Goal: Information Seeking & Learning: Check status

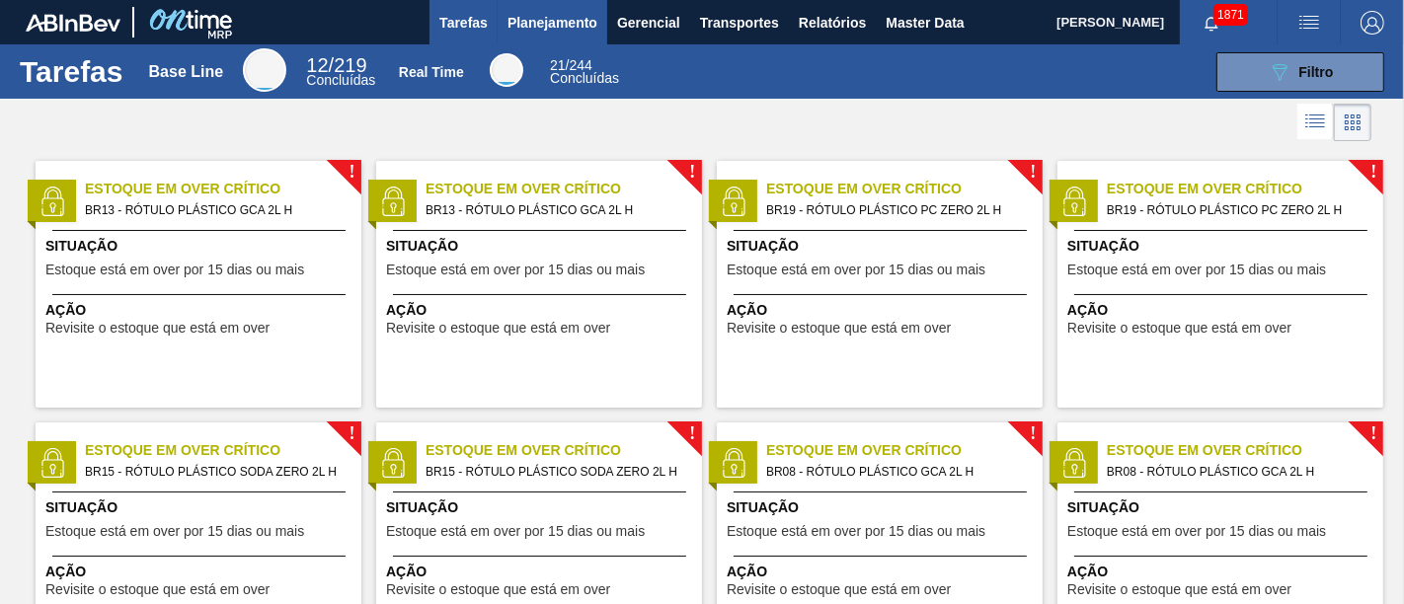
click at [560, 31] on span "Planejamento" at bounding box center [552, 23] width 90 height 24
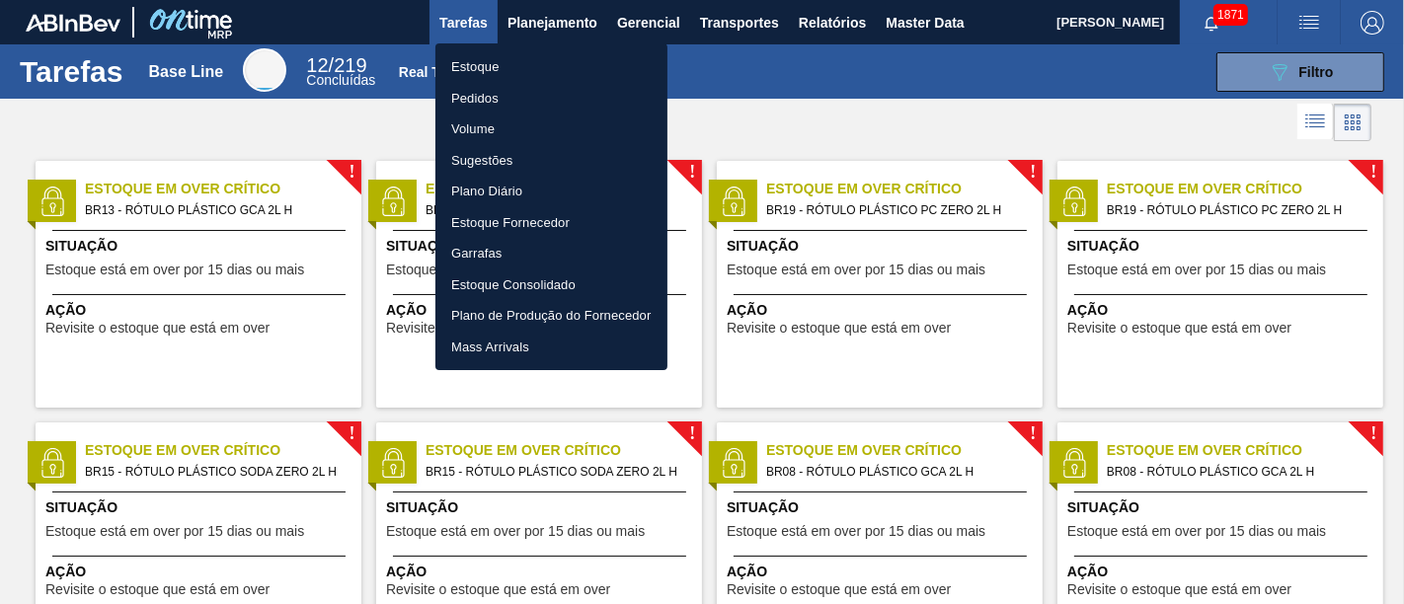
click at [491, 65] on li "Estoque" at bounding box center [551, 67] width 232 height 32
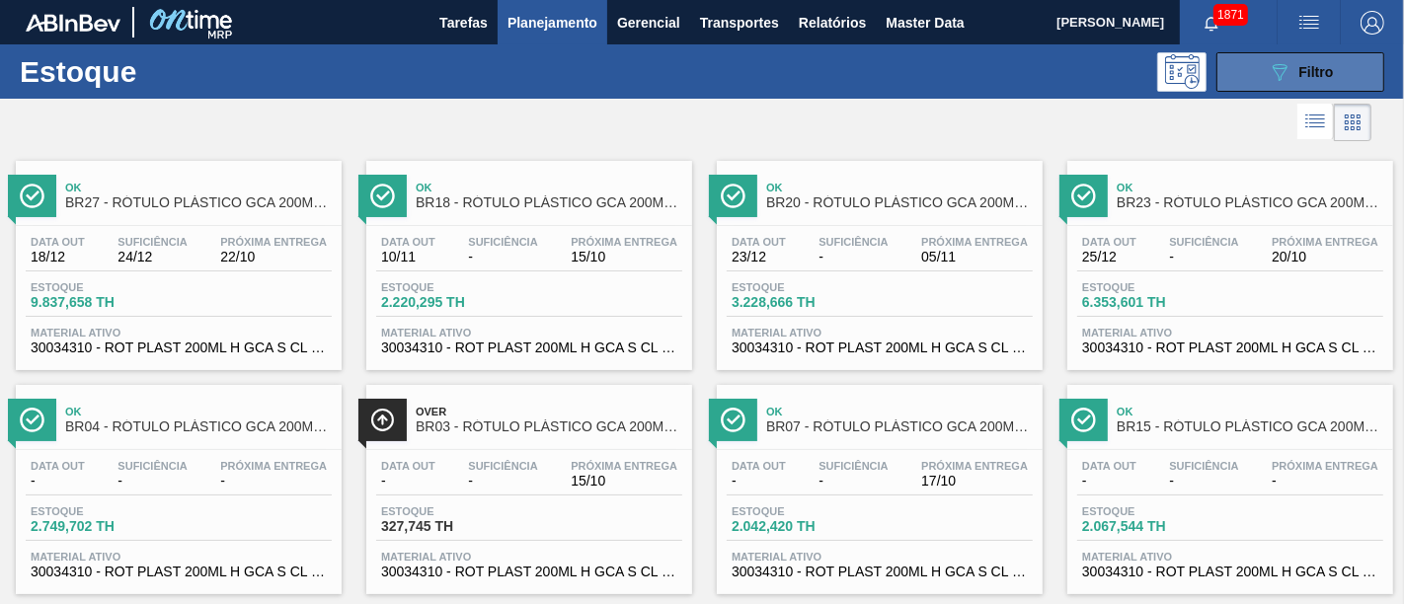
click at [1263, 63] on icon "089F7B8B-B2A5-4AFE-B5C0-19BA573D28AC" at bounding box center [1280, 72] width 24 height 24
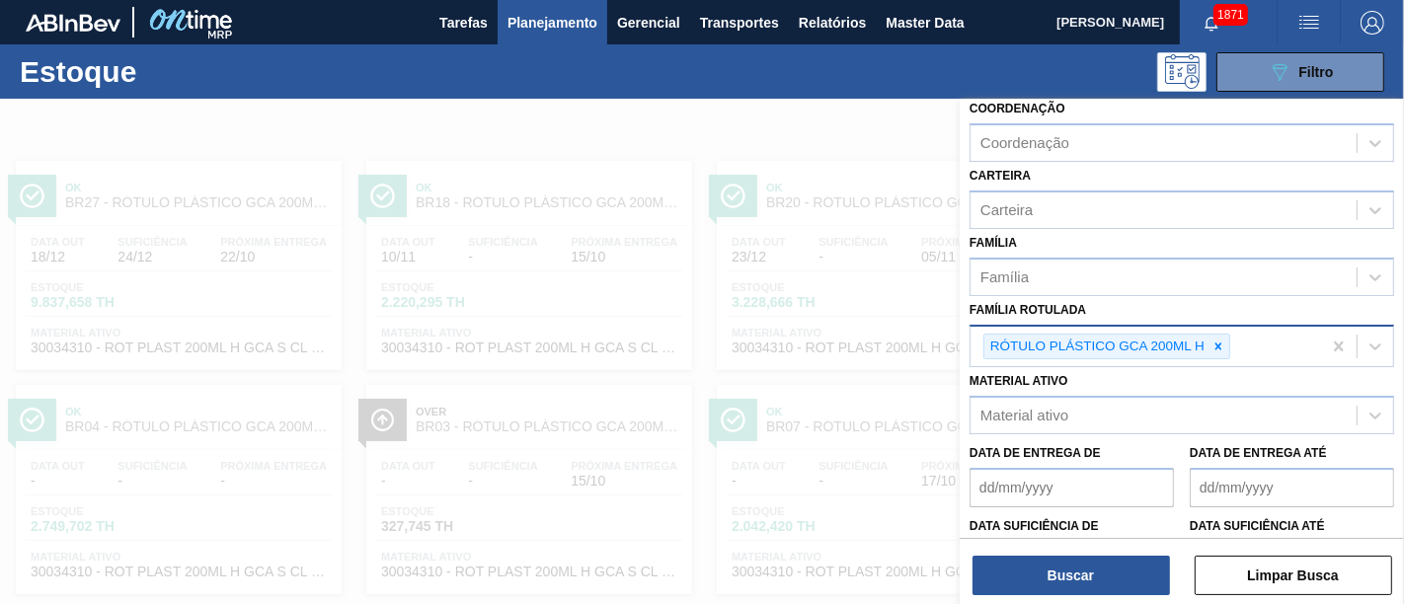
scroll to position [219, 0]
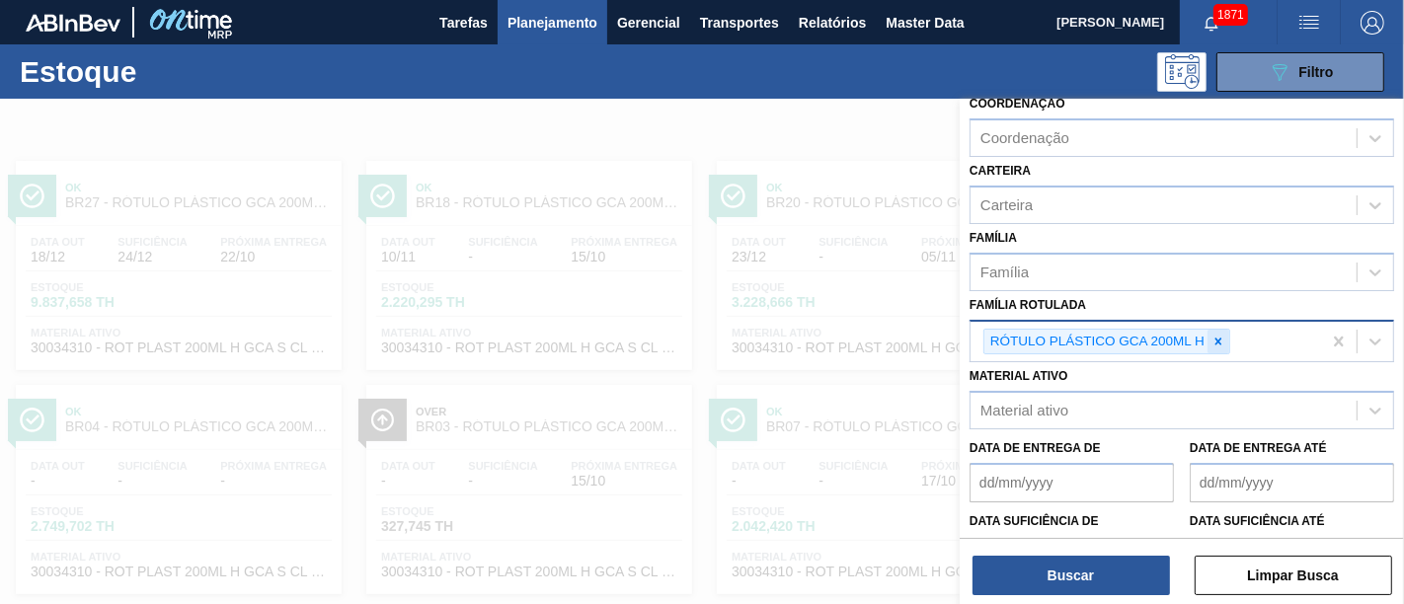
click at [1216, 340] on icon at bounding box center [1218, 342] width 14 height 14
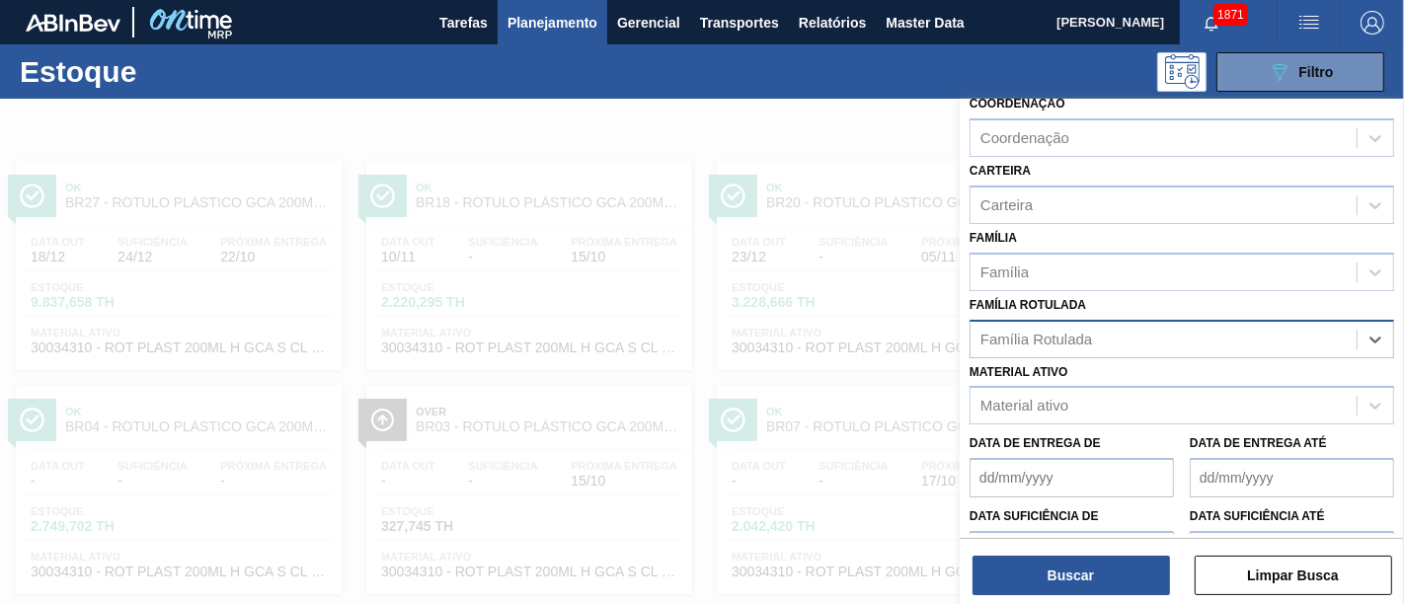
paste Rotulada "RÓTULO PLÁSTICO GCA 1L H"
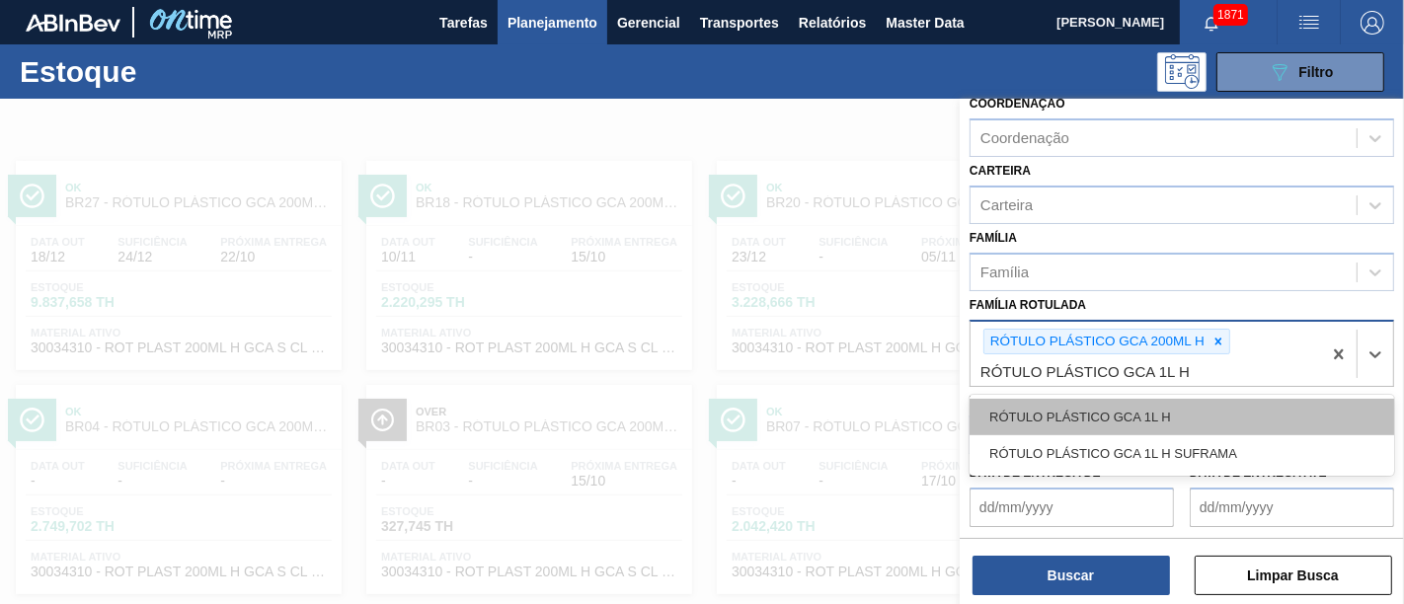
type Rotulada "RÓTULO PLÁSTICO GCA 1L H"
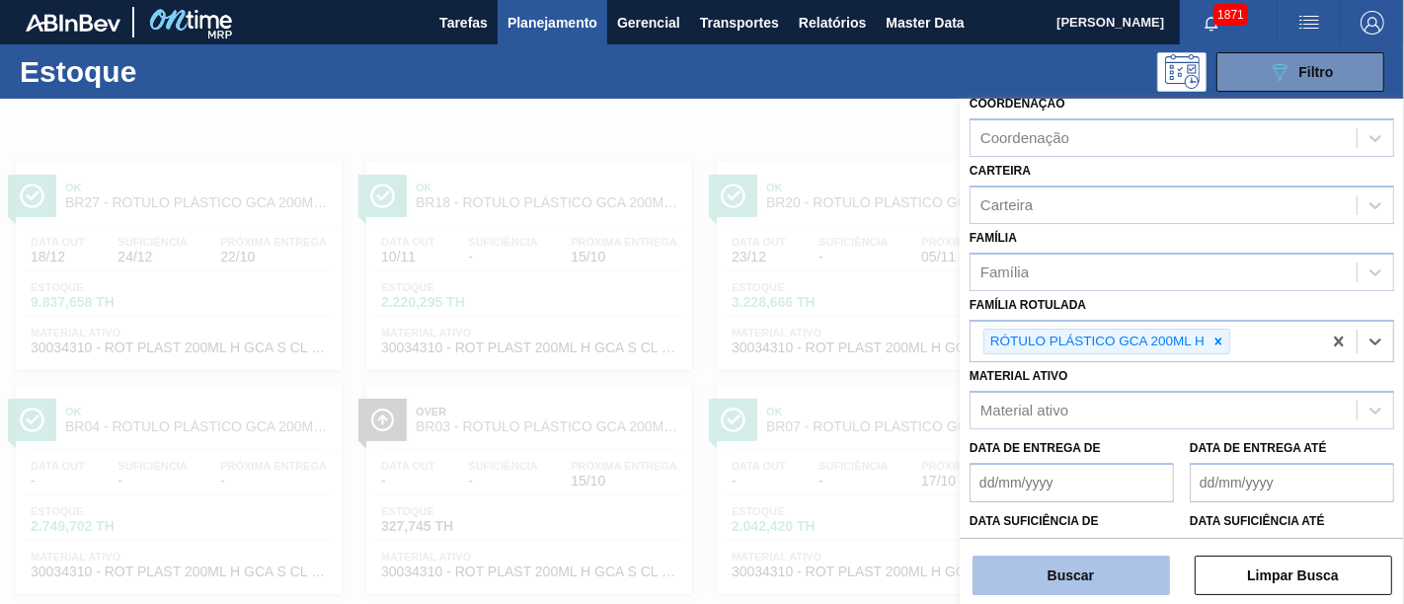
click at [1088, 543] on button "Buscar" at bounding box center [1070, 575] width 197 height 39
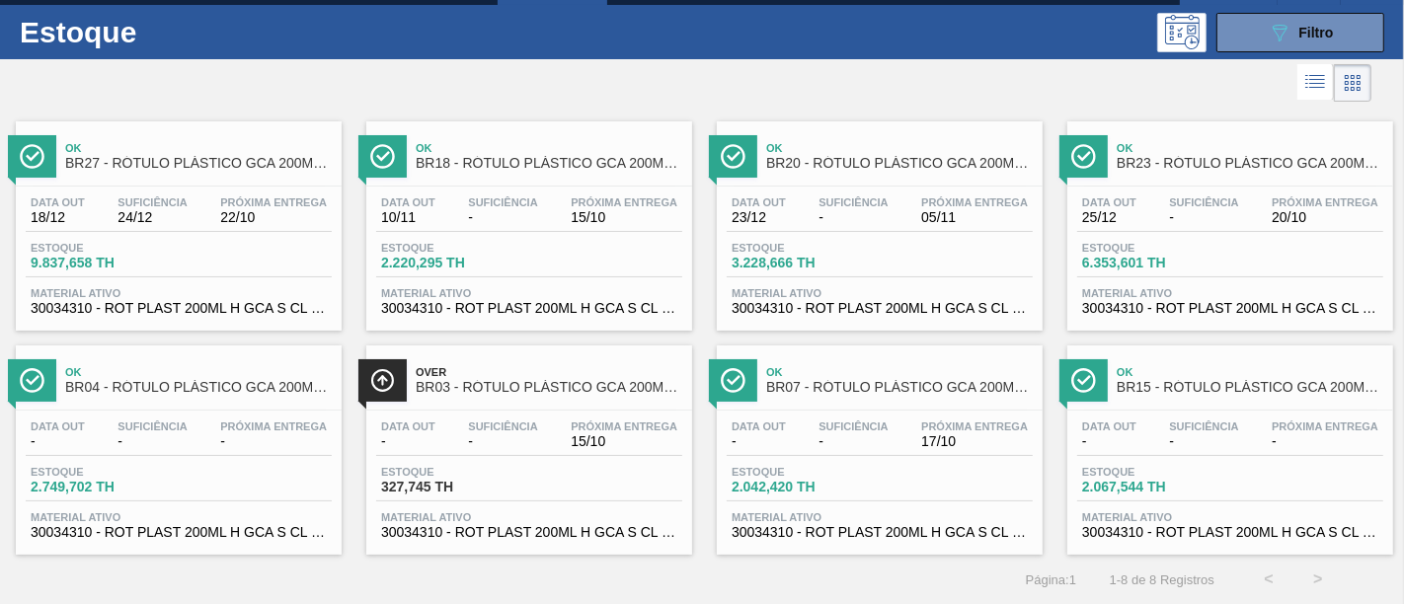
scroll to position [0, 0]
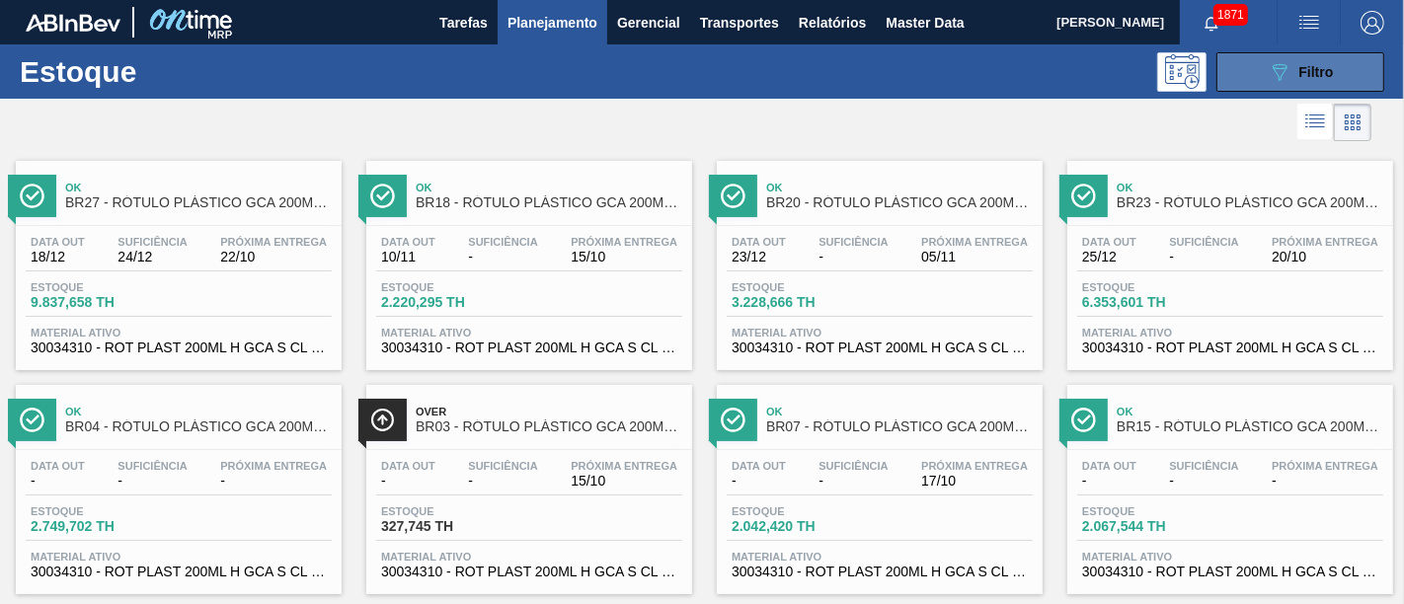
click at [1263, 78] on icon "089F7B8B-B2A5-4AFE-B5C0-19BA573D28AC" at bounding box center [1280, 72] width 24 height 24
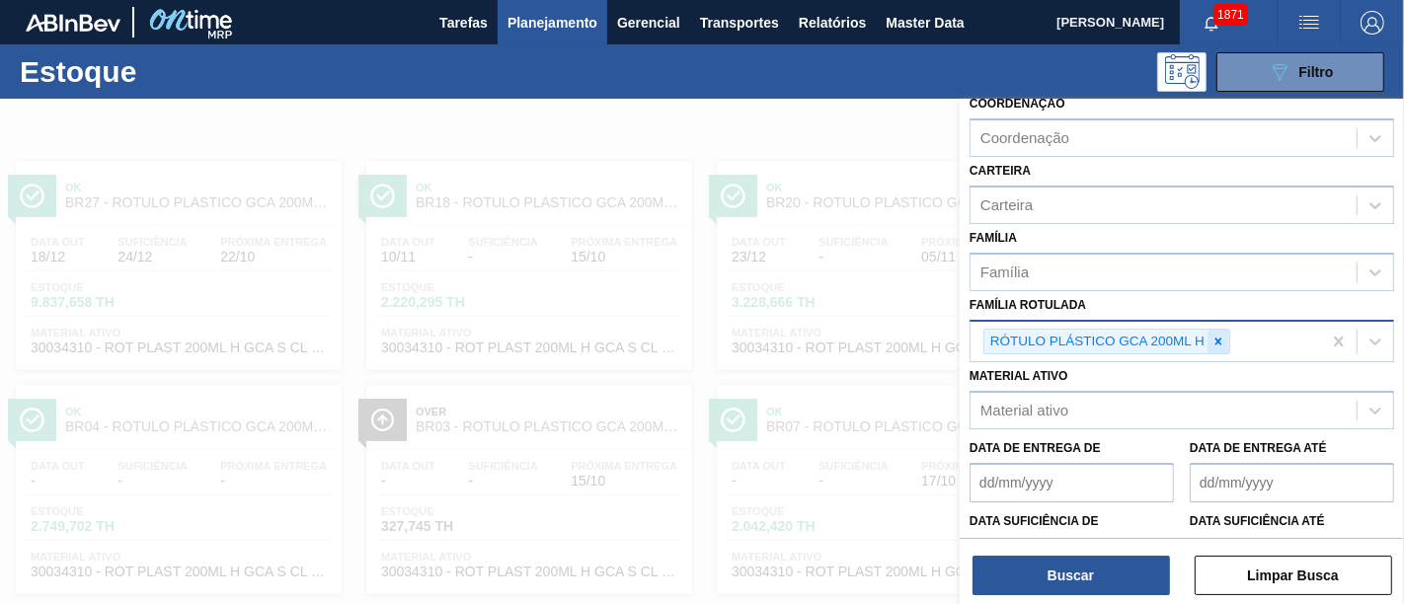
click at [1207, 333] on div at bounding box center [1218, 342] width 22 height 25
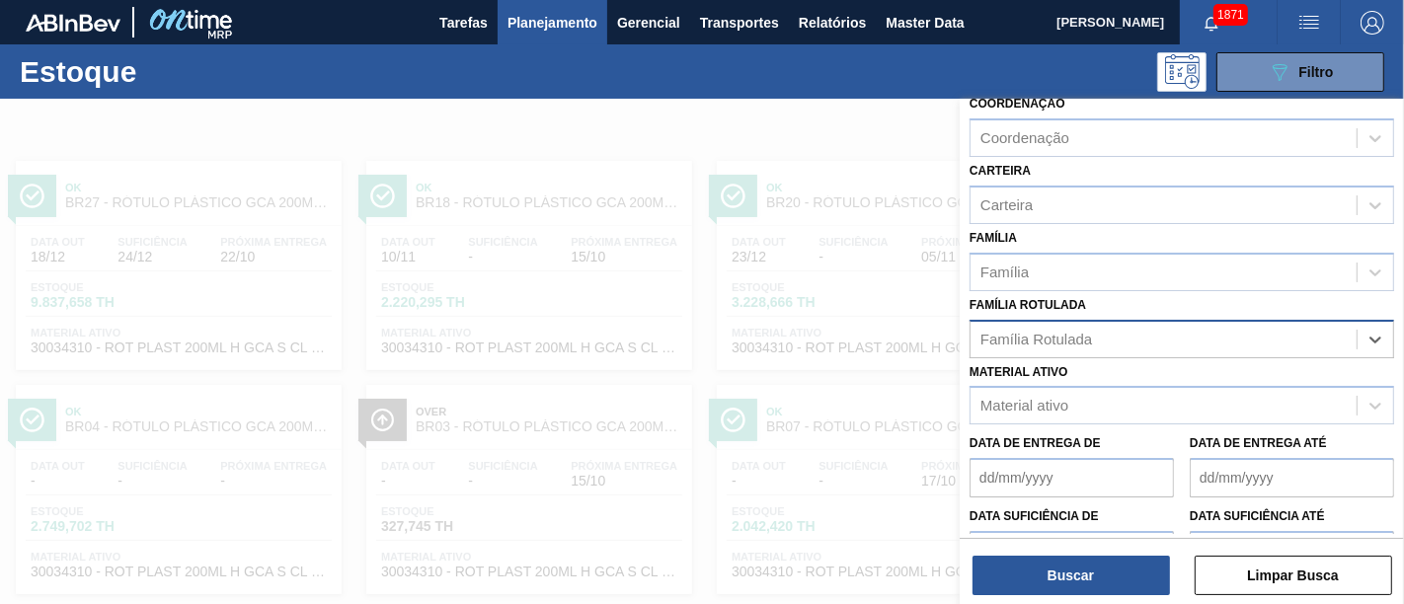
paste Rotulada "RÓTULO PLÁSTICO H2OH LIMÃO 500ML H"
type Rotulada "RÓTULO PLÁSTICO H2OH LIMÃO 500ML H"
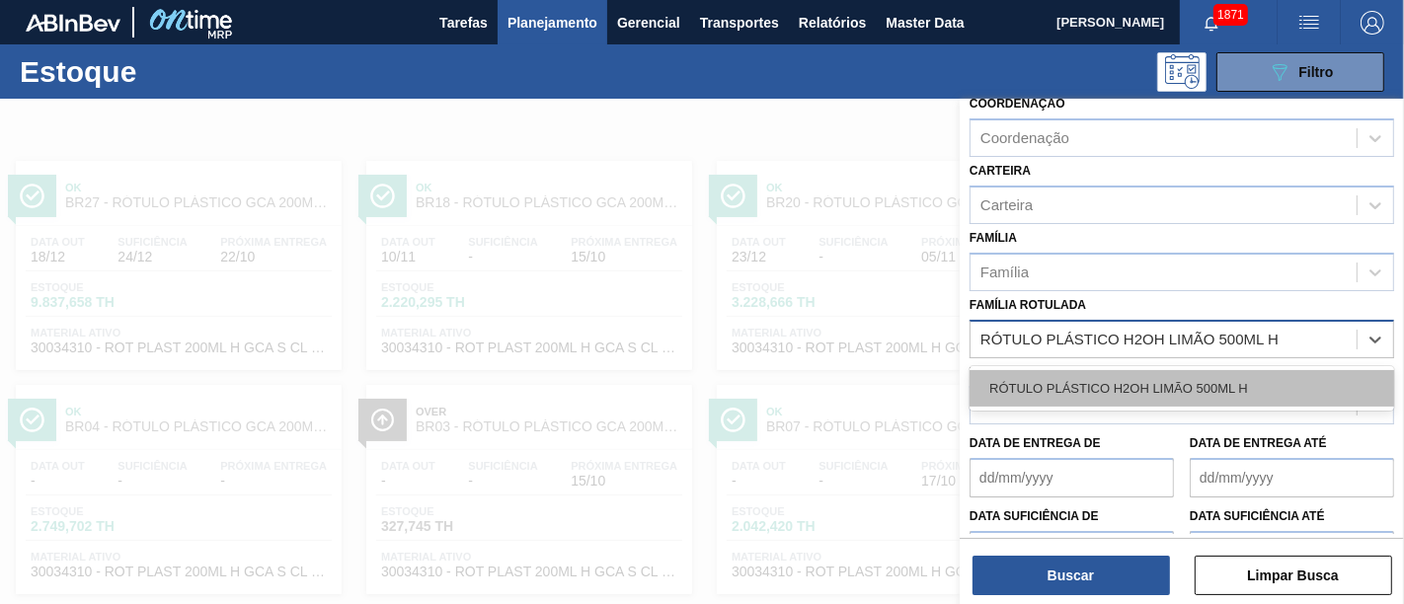
click at [1202, 390] on div "RÓTULO PLÁSTICO H2OH LIMÃO 500ML H" at bounding box center [1181, 388] width 425 height 37
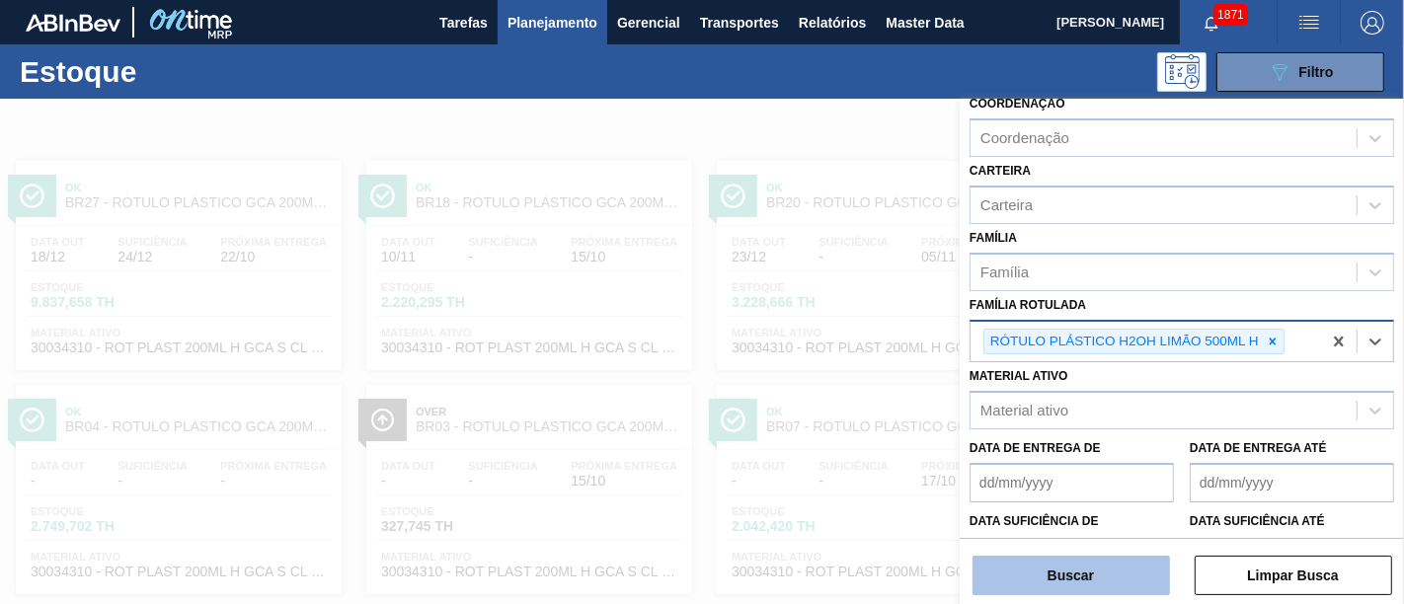
click at [1104, 543] on button "Buscar" at bounding box center [1070, 575] width 197 height 39
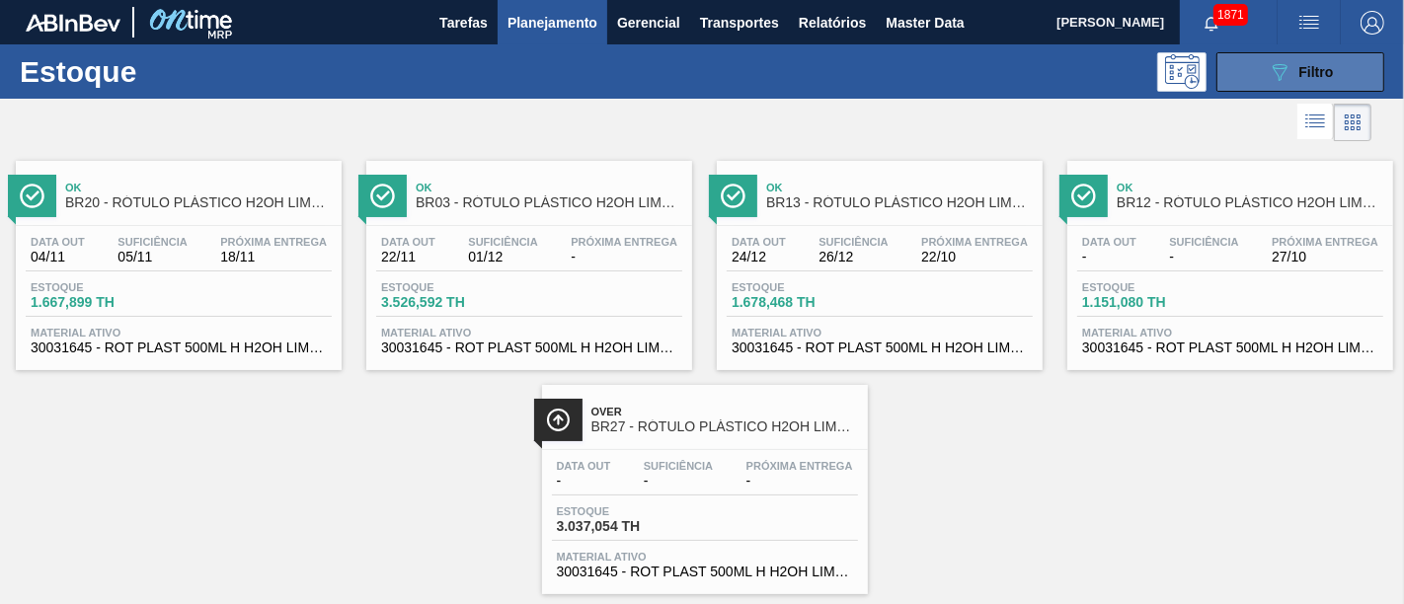
click at [1263, 70] on button "089F7B8B-B2A5-4AFE-B5C0-19BA573D28AC Filtro" at bounding box center [1300, 71] width 168 height 39
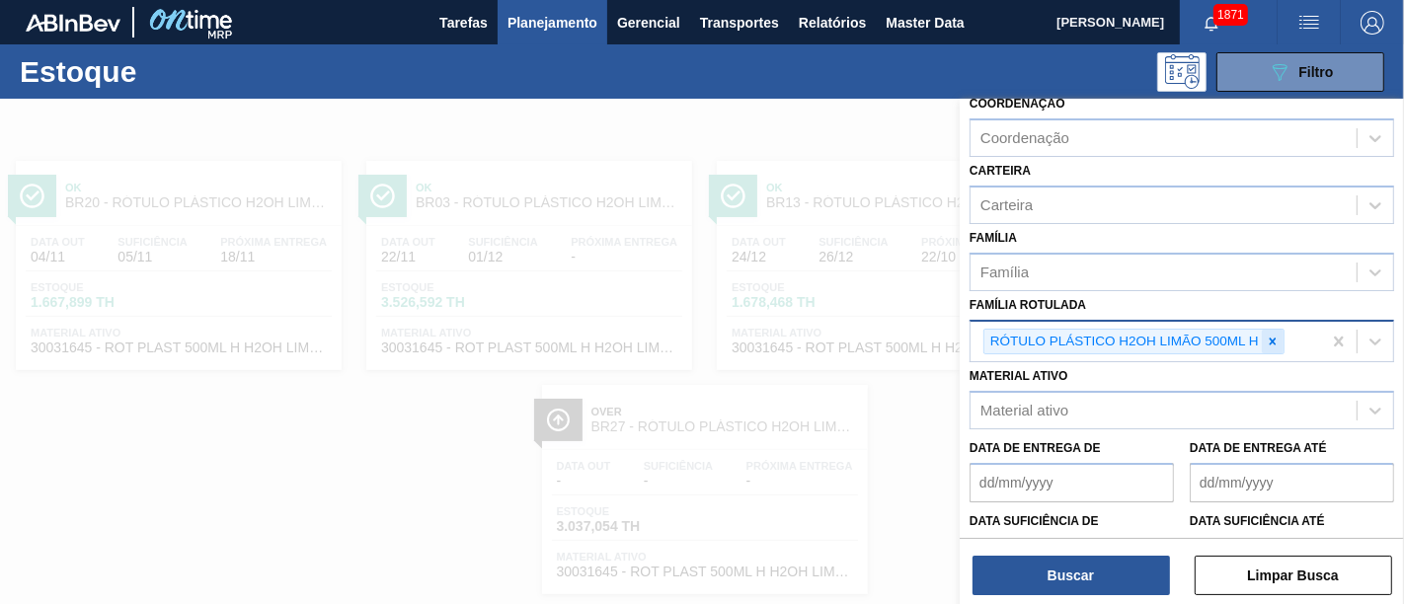
click at [1263, 335] on icon at bounding box center [1273, 342] width 14 height 14
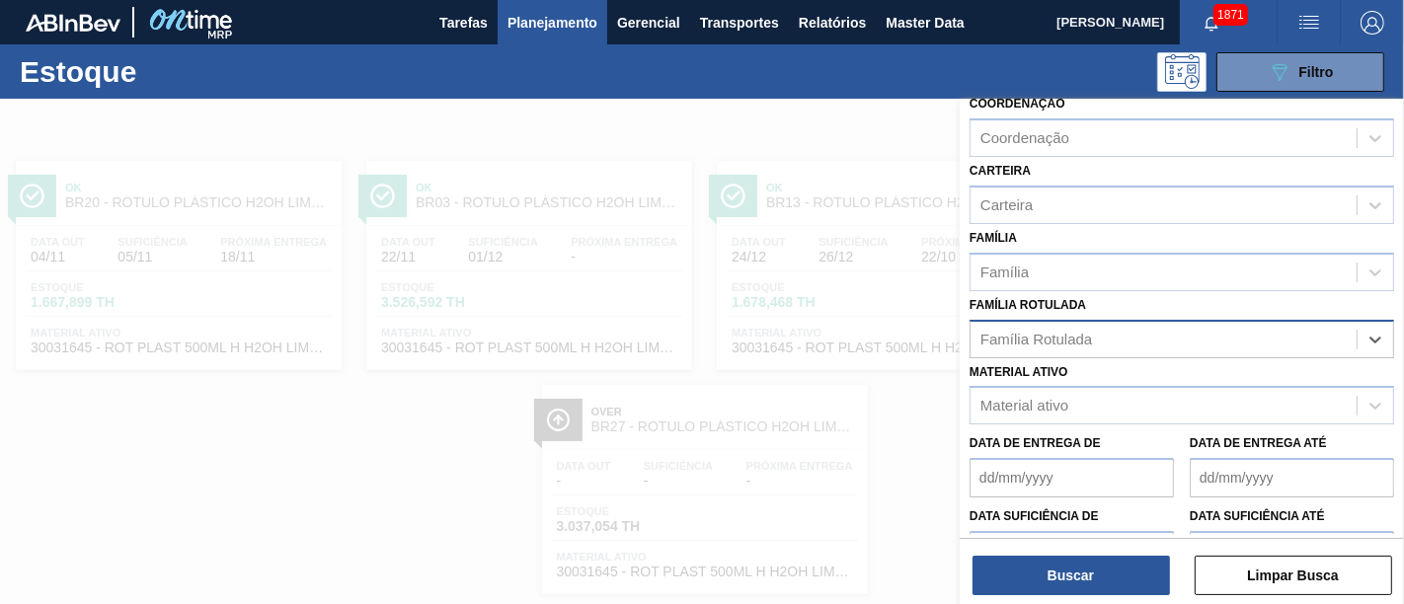
paste Rotulada "RÓTULO PLÁSTICO PC 1L H"
type Rotulada "RÓTULO PLÁSTICO PC 1L H"
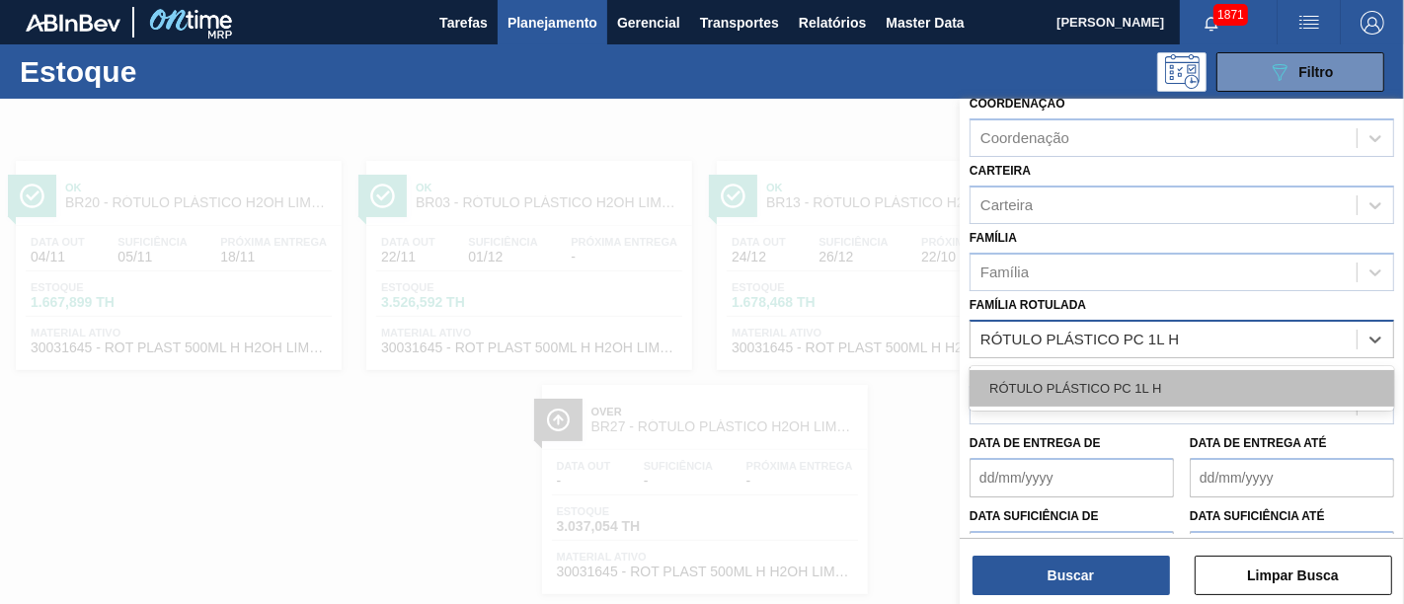
click at [1223, 379] on div "RÓTULO PLÁSTICO PC 1L H" at bounding box center [1181, 388] width 425 height 37
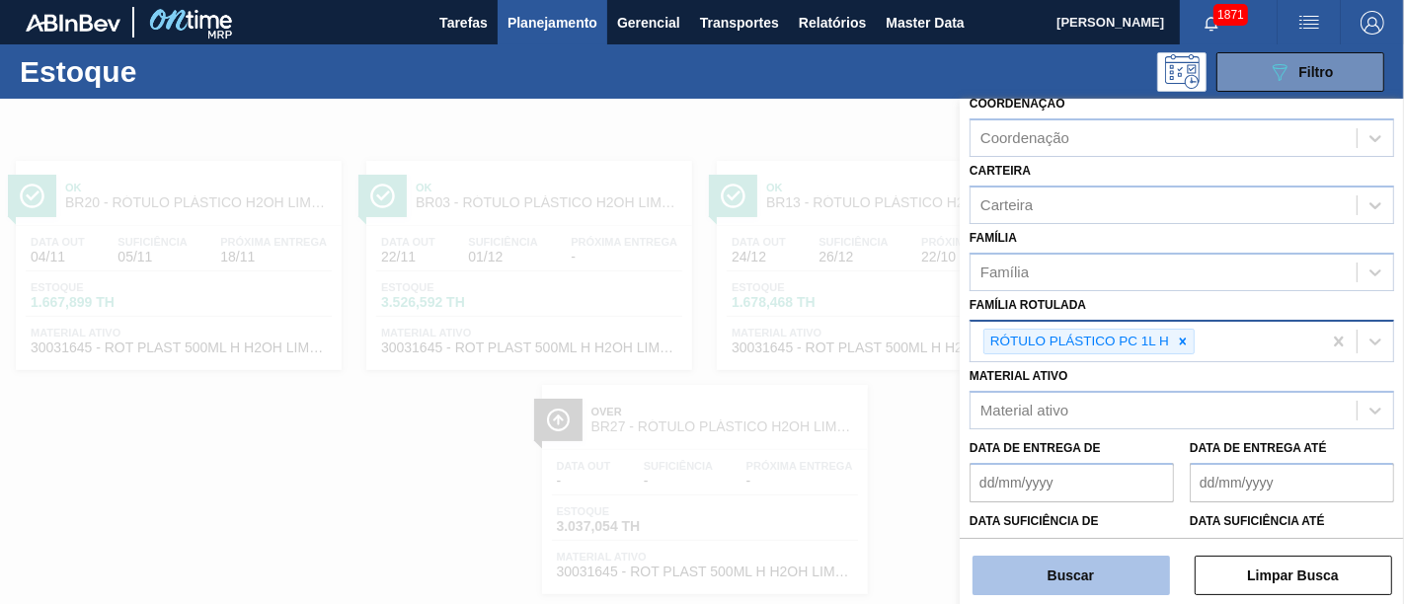
click at [1144, 543] on button "Buscar" at bounding box center [1070, 575] width 197 height 39
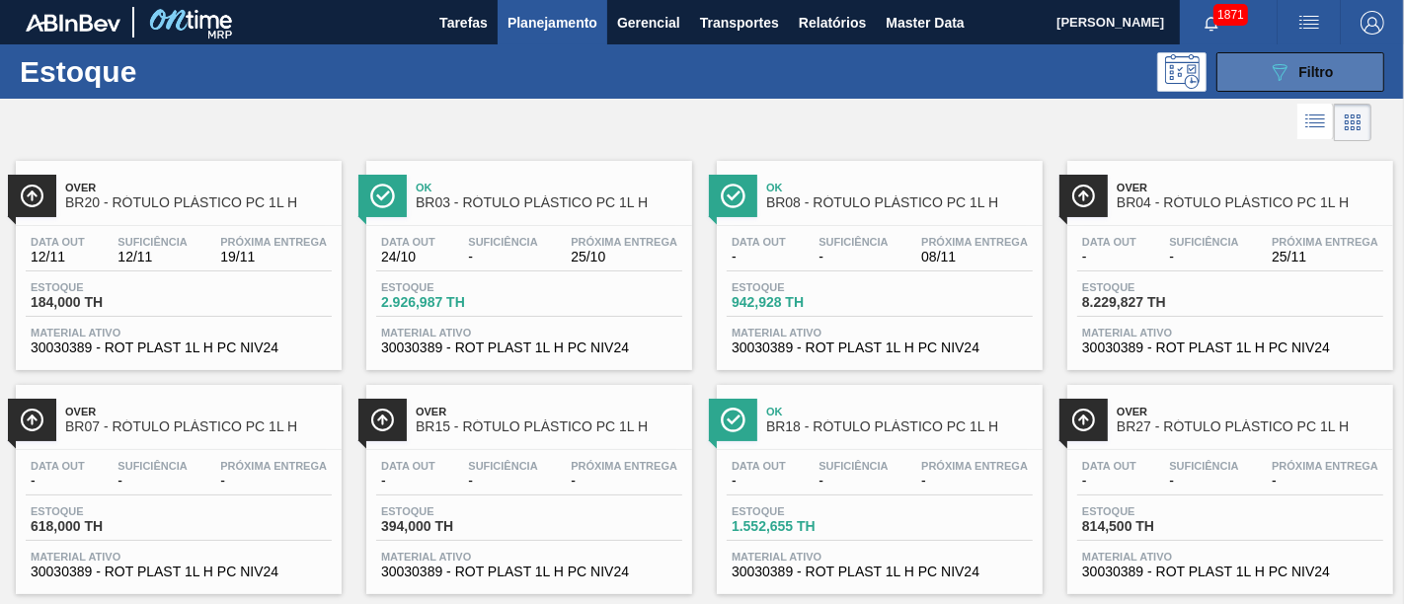
click at [1231, 72] on button "089F7B8B-B2A5-4AFE-B5C0-19BA573D28AC Filtro" at bounding box center [1300, 71] width 168 height 39
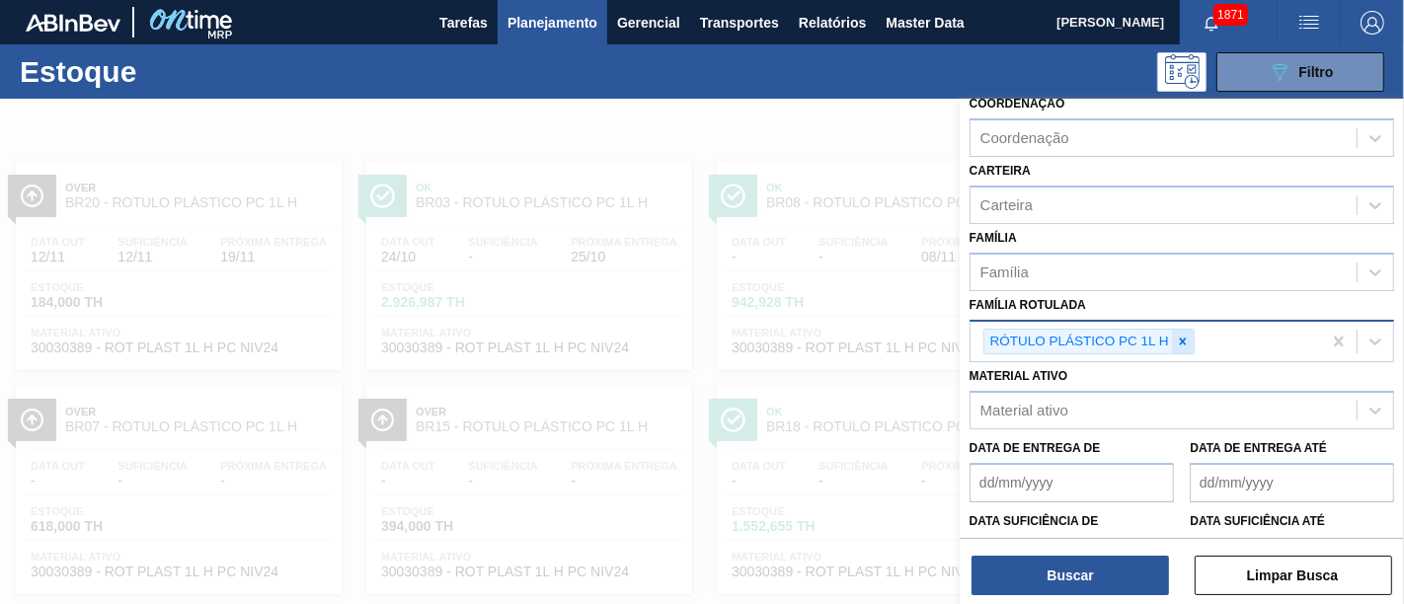
click at [1176, 335] on icon at bounding box center [1183, 342] width 14 height 14
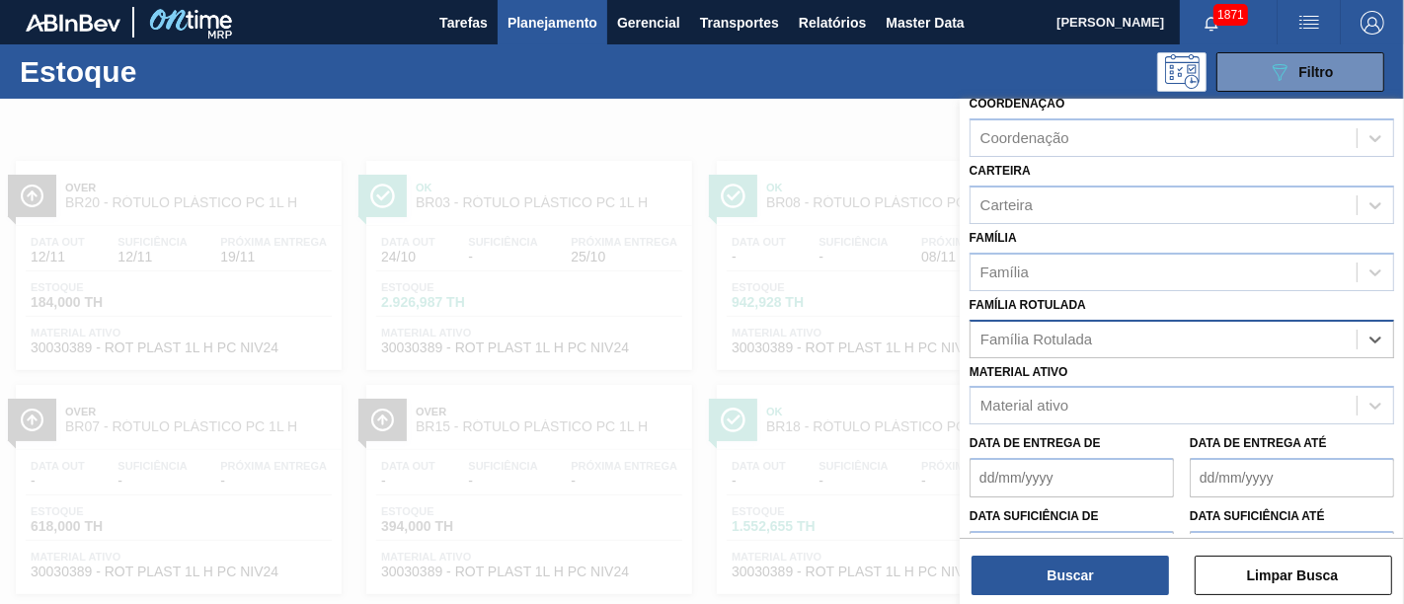
paste Rotulada "RÓTULO PLÁSTICO PC ZERO 2L H"
type Rotulada "RÓTULO PLÁSTICO PC ZERO 2L H"
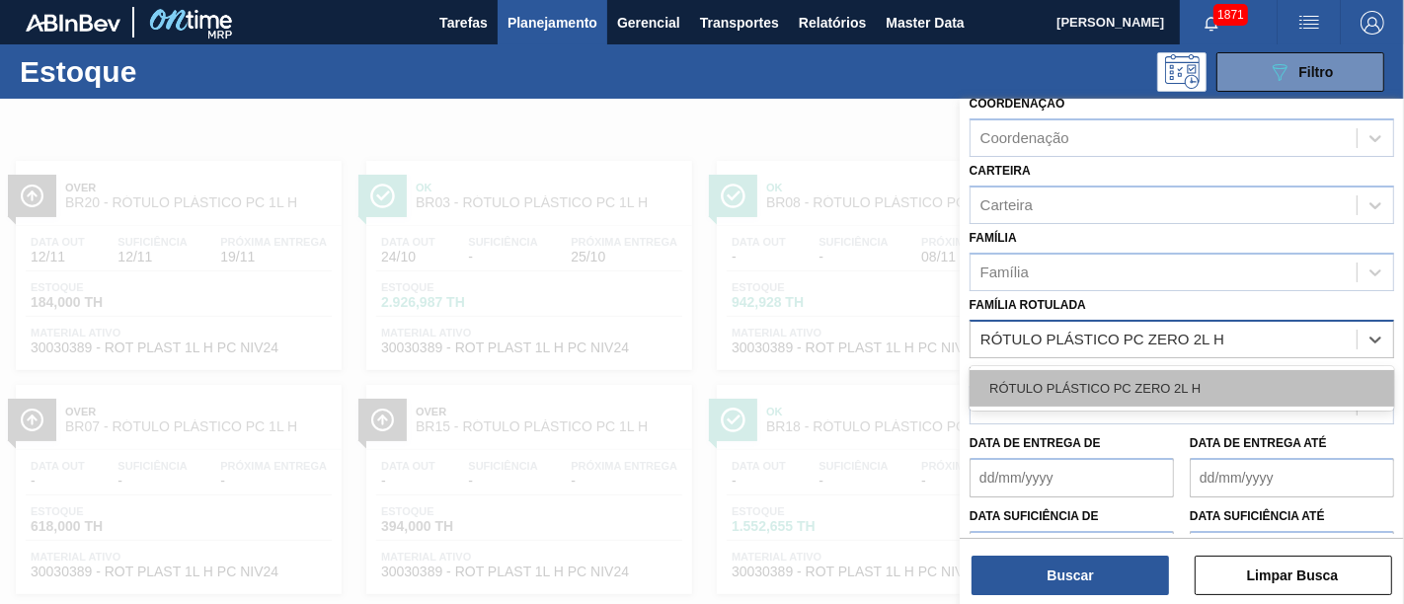
click at [1166, 390] on div "RÓTULO PLÁSTICO PC ZERO 2L H" at bounding box center [1181, 388] width 425 height 37
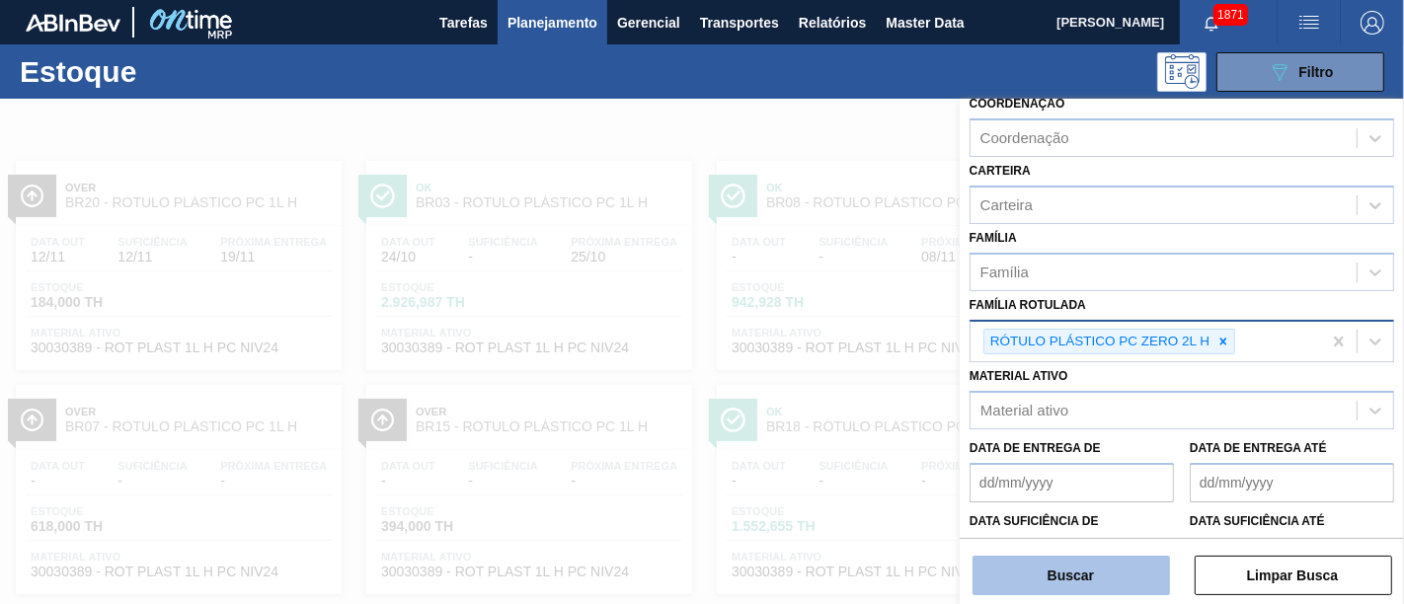
click at [1117, 543] on button "Buscar" at bounding box center [1070, 575] width 197 height 39
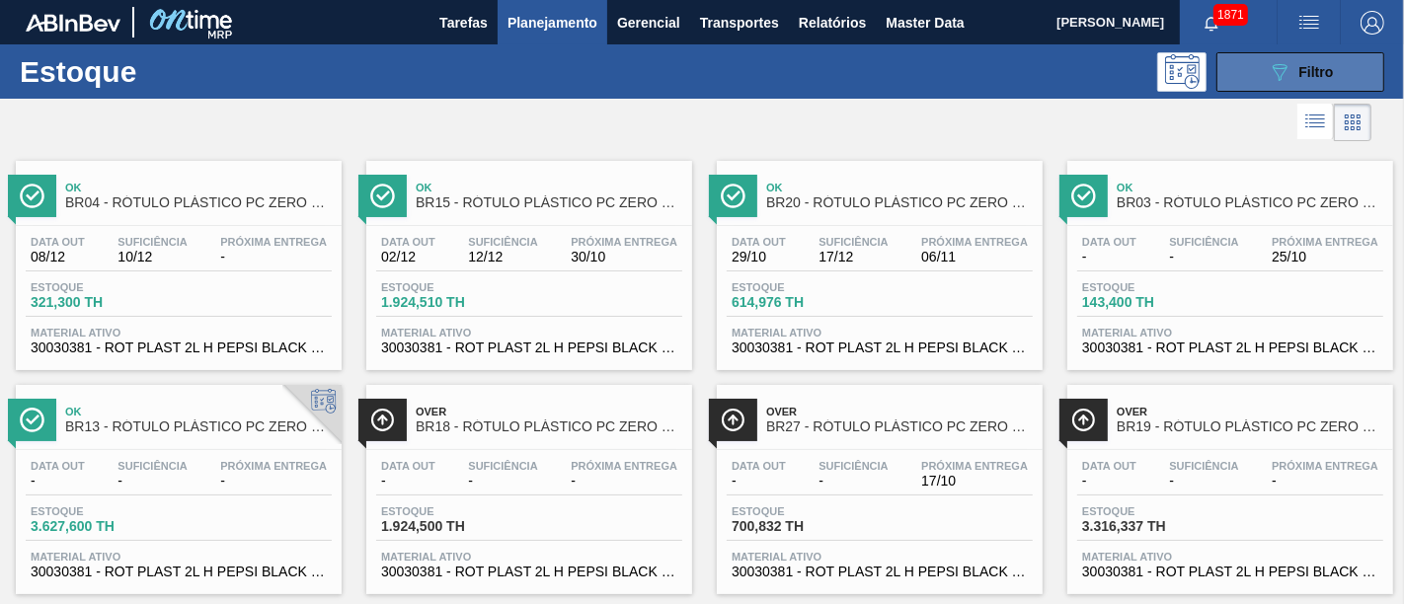
click at [1263, 71] on span "Filtro" at bounding box center [1316, 72] width 35 height 16
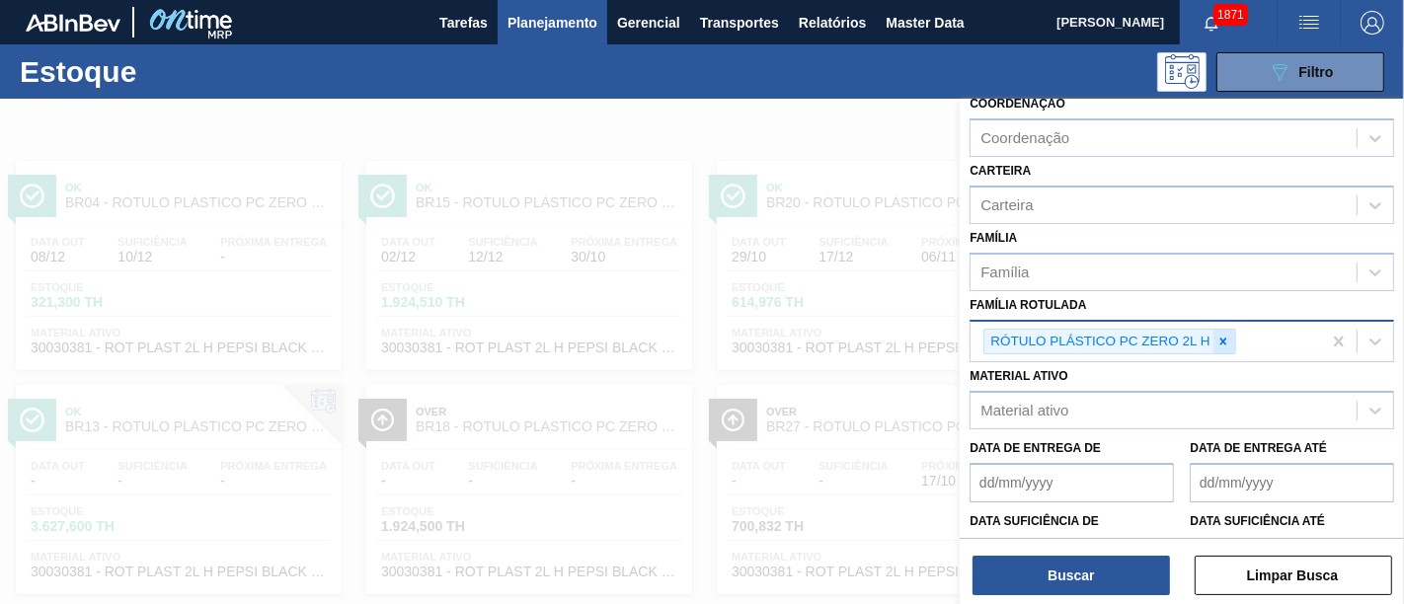
click at [1218, 335] on icon at bounding box center [1223, 342] width 14 height 14
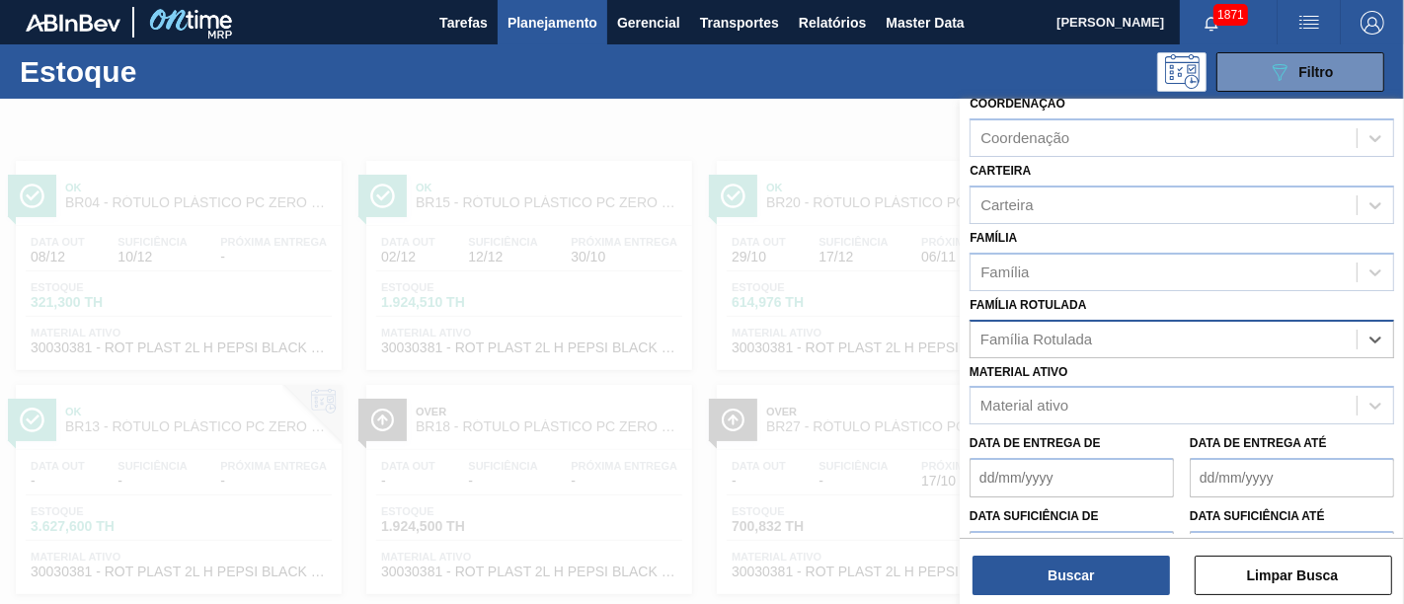
paste Rotulada "RÓTULO PLÁSTICO SODA 1L H"
type Rotulada "RÓTULO PLÁSTICO SODA 1L H"
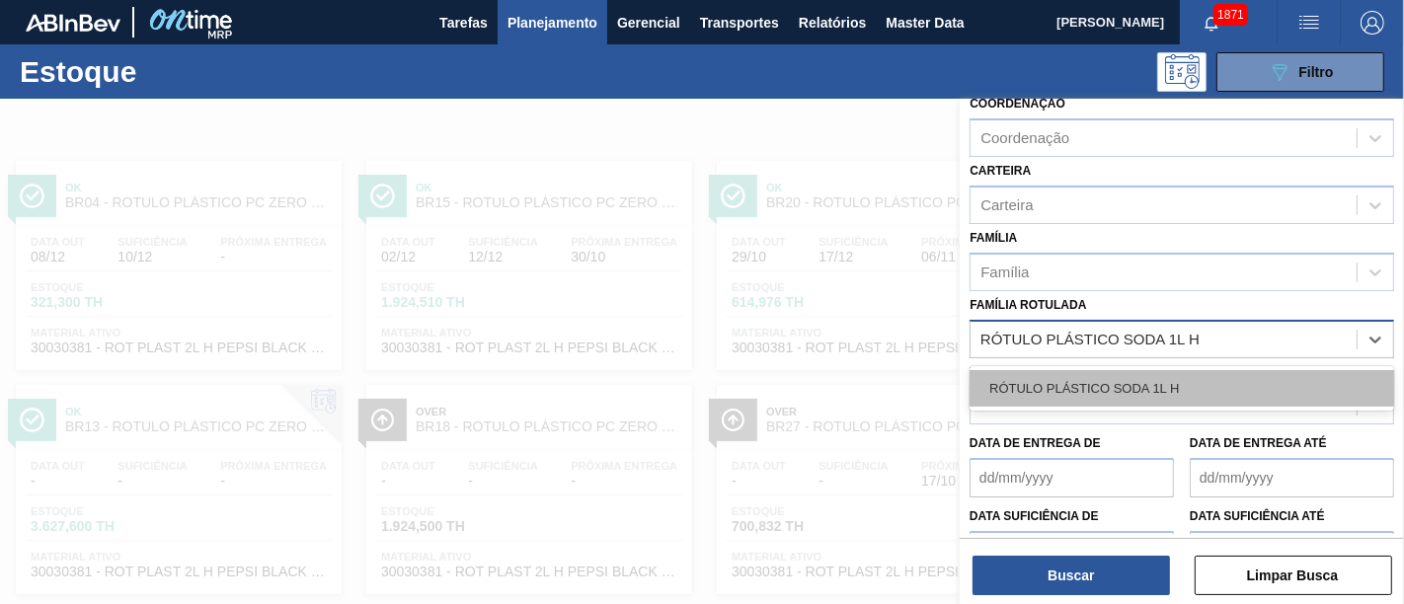
click at [1182, 375] on div "RÓTULO PLÁSTICO SODA 1L H" at bounding box center [1181, 388] width 425 height 37
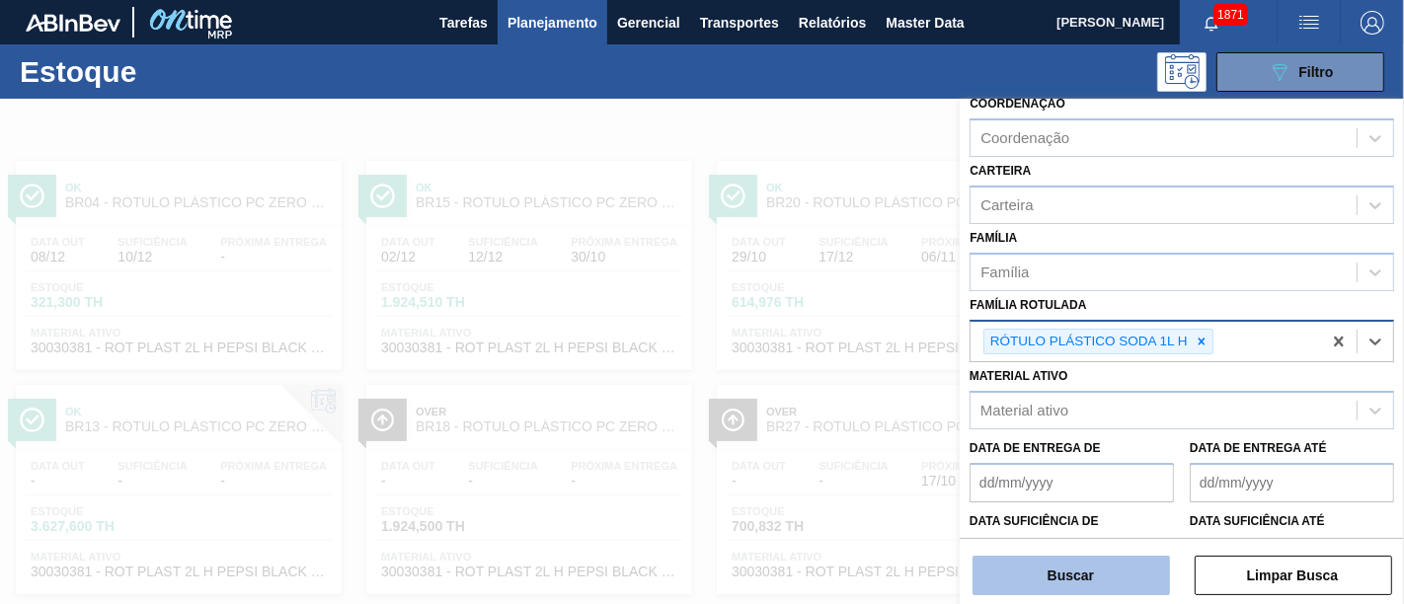
click at [1091, 543] on button "Buscar" at bounding box center [1070, 575] width 197 height 39
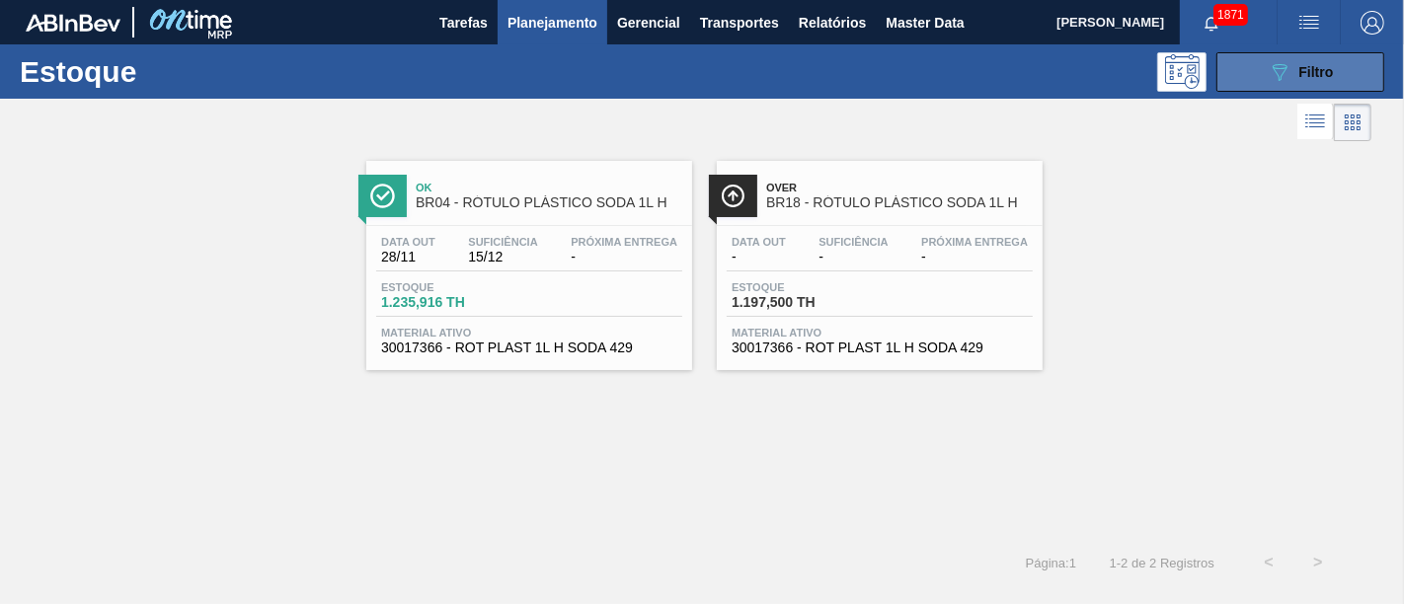
click at [1263, 79] on span "Filtro" at bounding box center [1316, 72] width 35 height 16
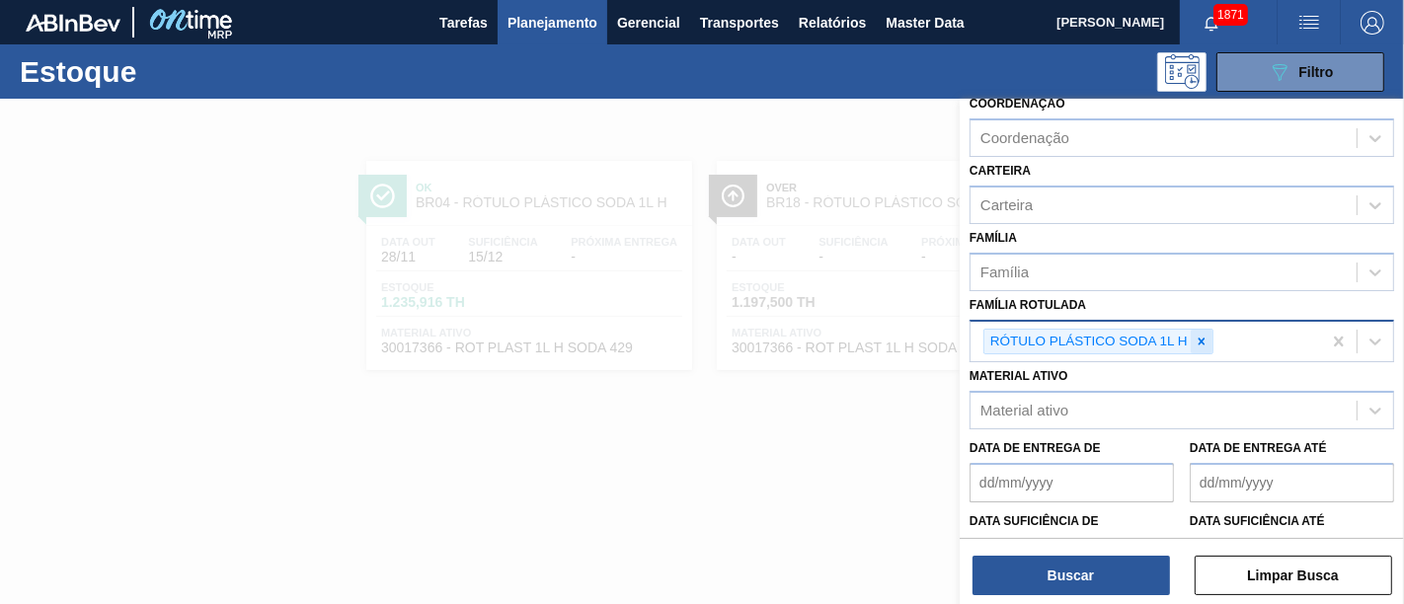
click at [1204, 335] on icon at bounding box center [1202, 342] width 14 height 14
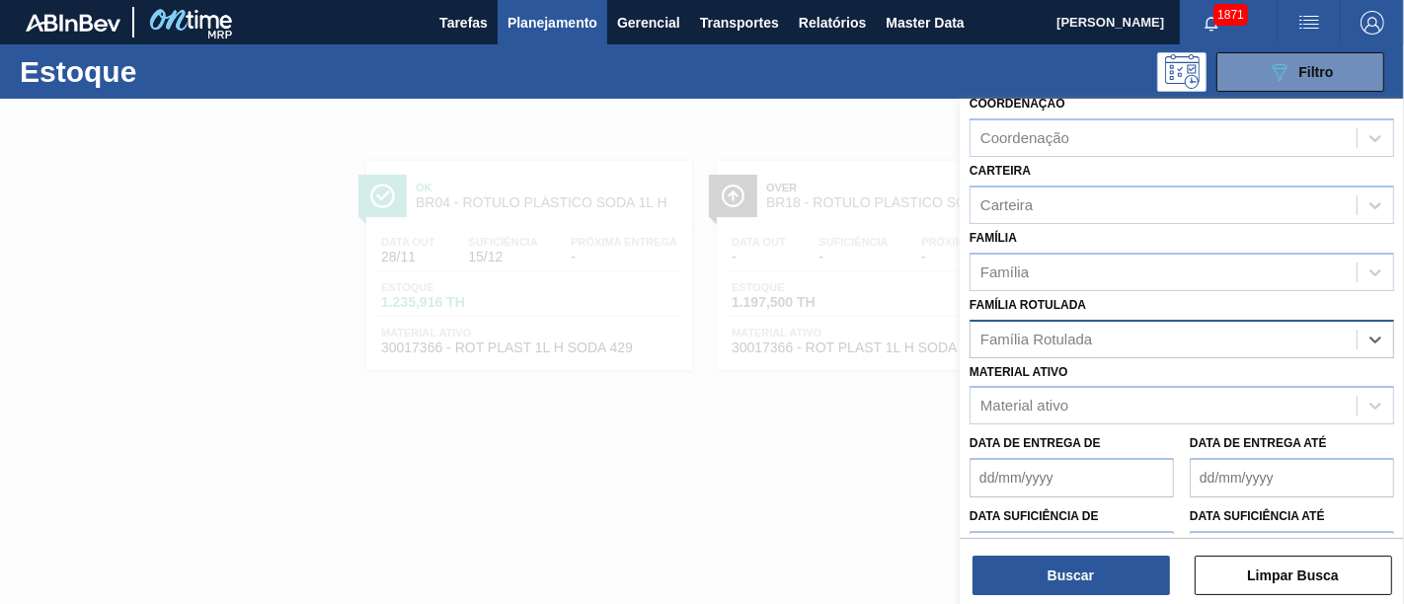
paste Rotulada "RÓTULO PLÁSTICO PC ZERO 2L H"
type Rotulada "RÓTULO PLÁSTICO PC ZERO 2L H"
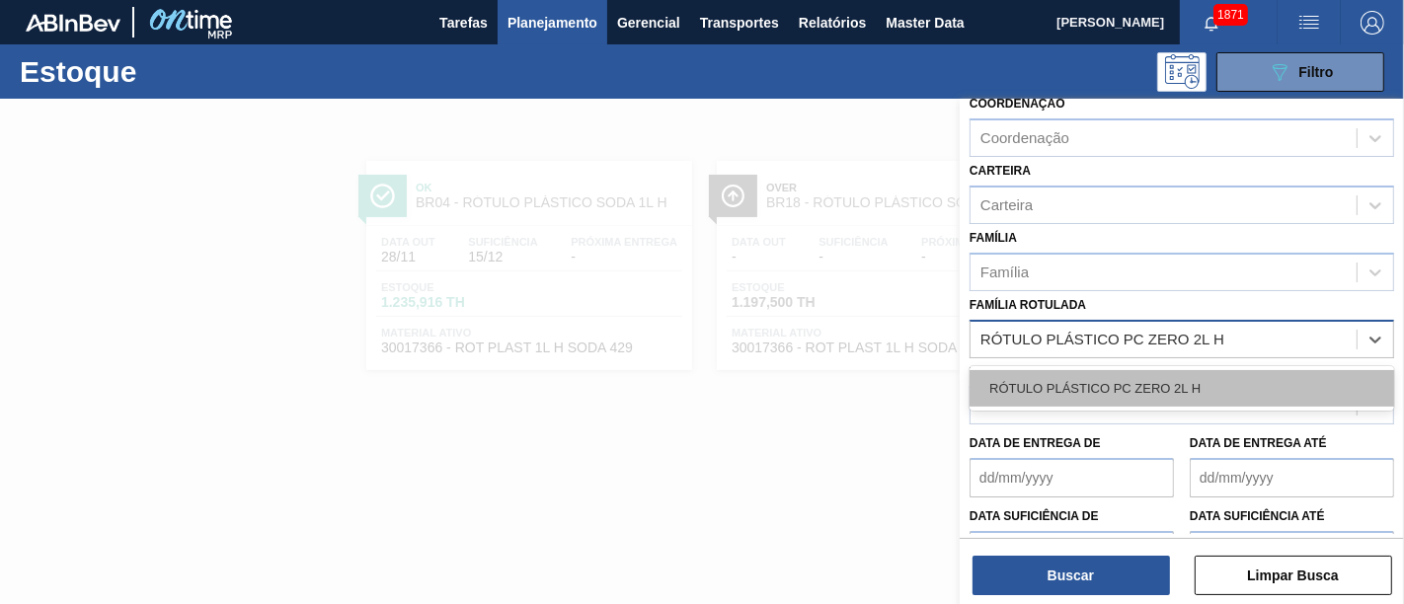
click at [1174, 384] on div "RÓTULO PLÁSTICO PC ZERO 2L H" at bounding box center [1181, 388] width 425 height 37
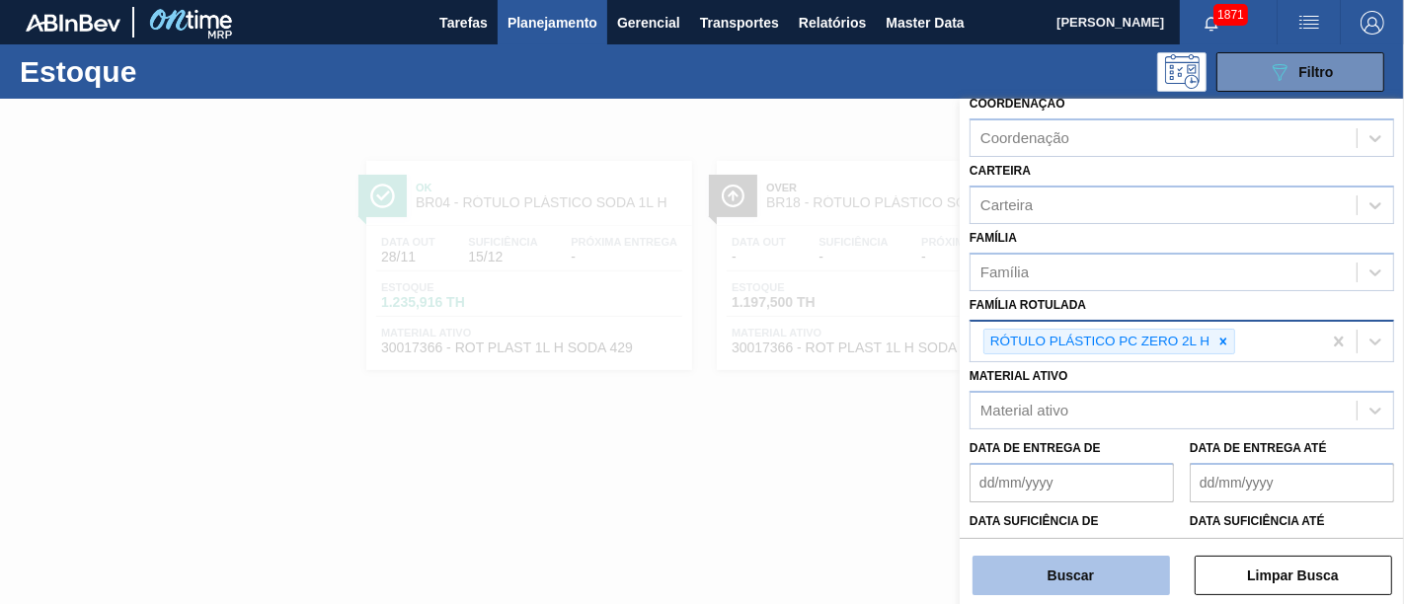
click at [1114, 543] on button "Buscar" at bounding box center [1070, 575] width 197 height 39
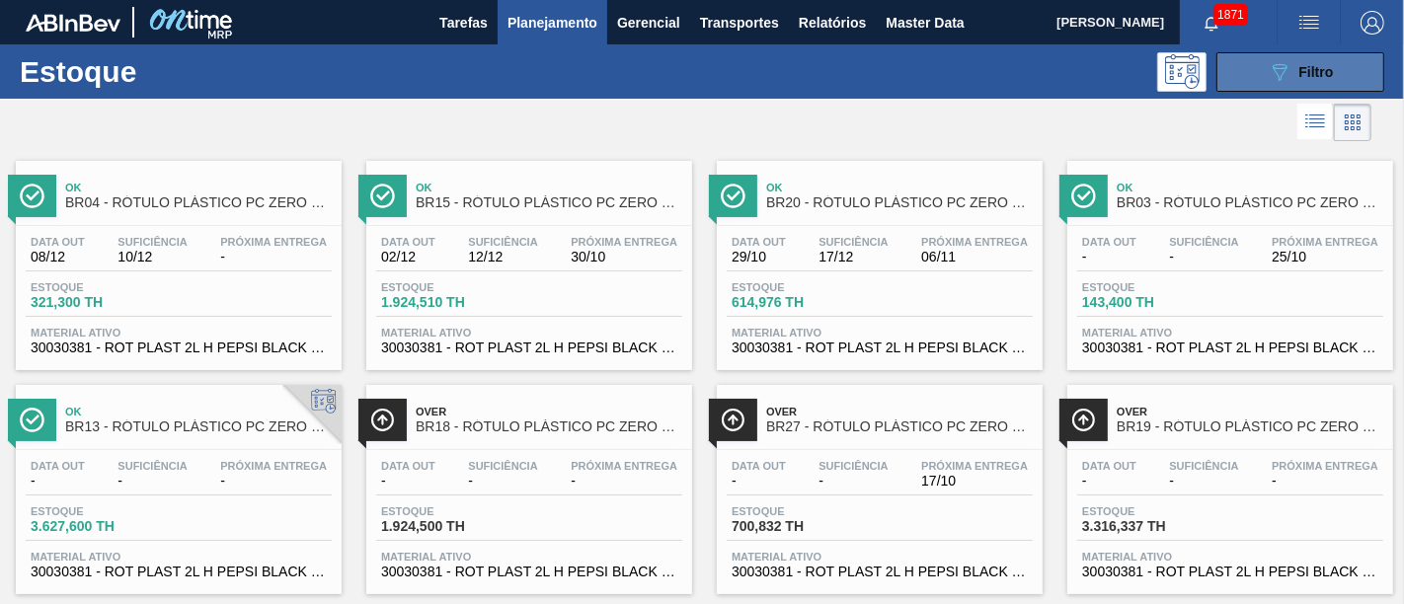
click at [1263, 60] on icon "089F7B8B-B2A5-4AFE-B5C0-19BA573D28AC" at bounding box center [1280, 72] width 24 height 24
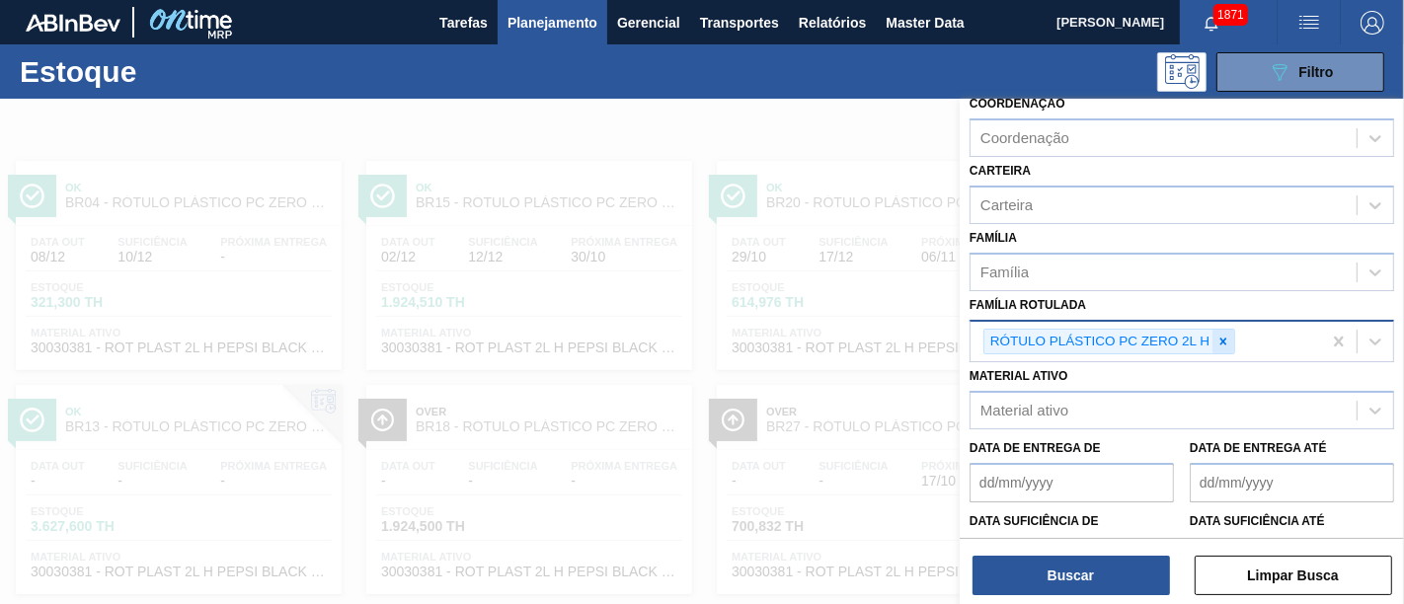
click at [1221, 339] on icon at bounding box center [1223, 342] width 14 height 14
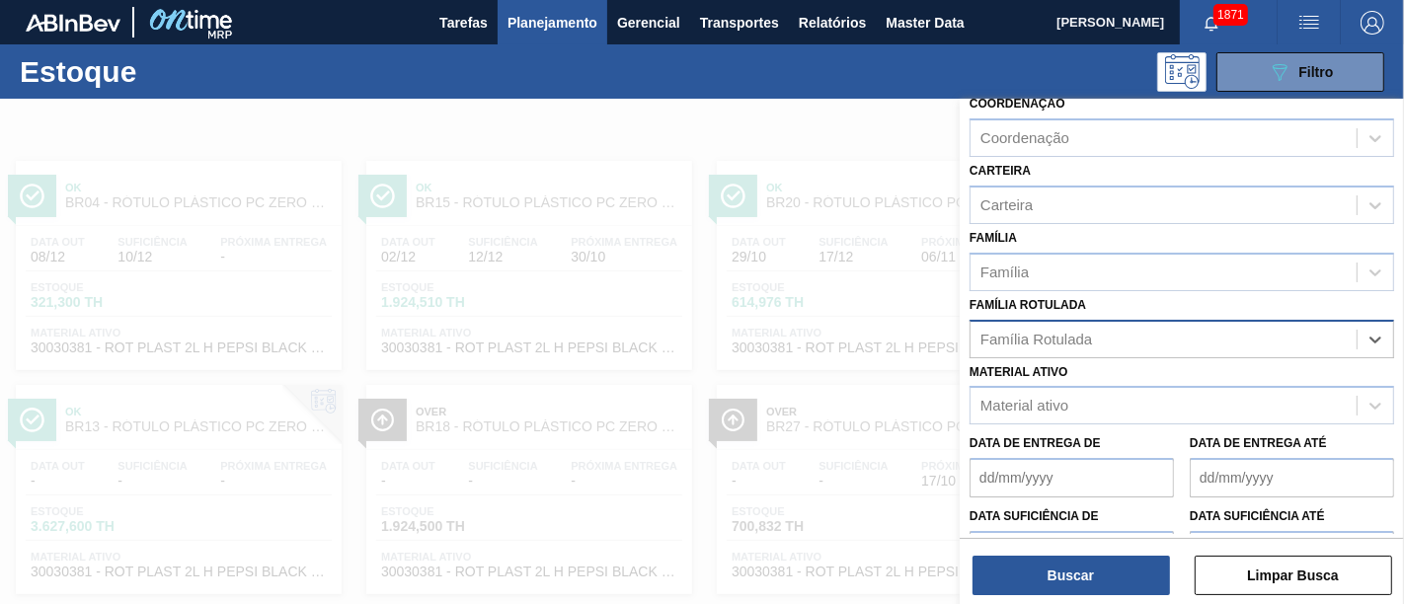
paste Rotulada "RÓTULO PLÁSTICO PC 1L H"
type Rotulada "RÓTULO PLÁSTICO PC 1L H"
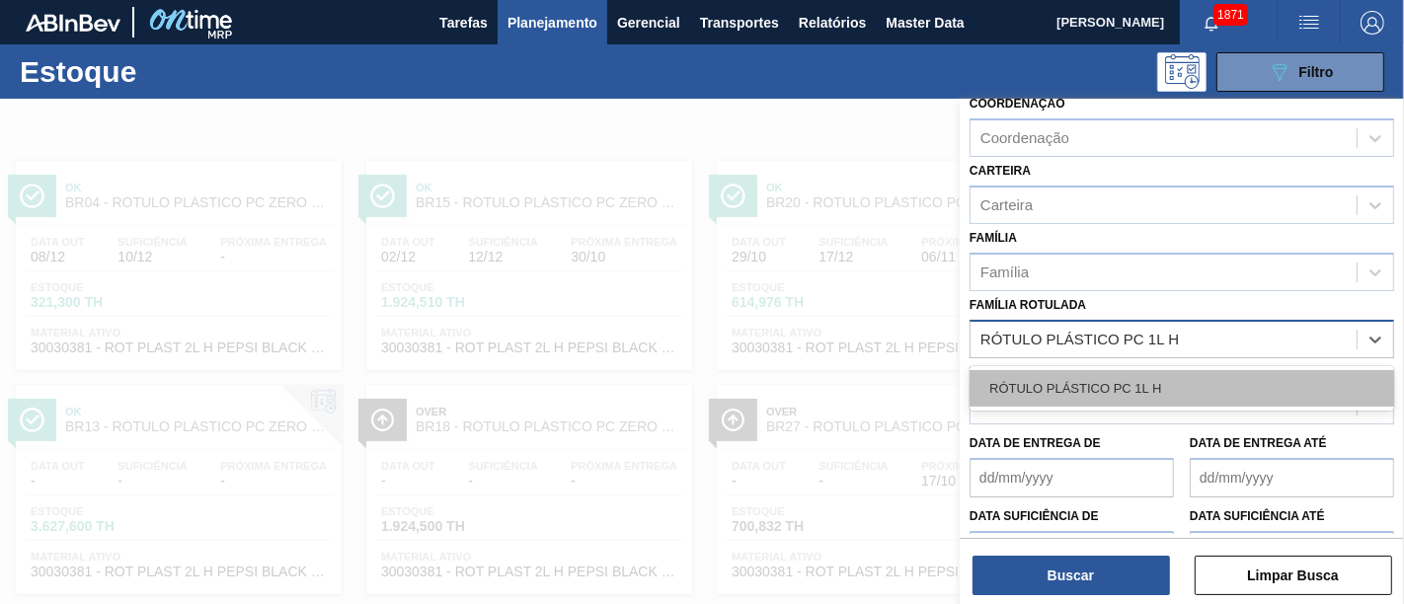
click at [1214, 370] on div "RÓTULO PLÁSTICO PC 1L H" at bounding box center [1181, 388] width 425 height 37
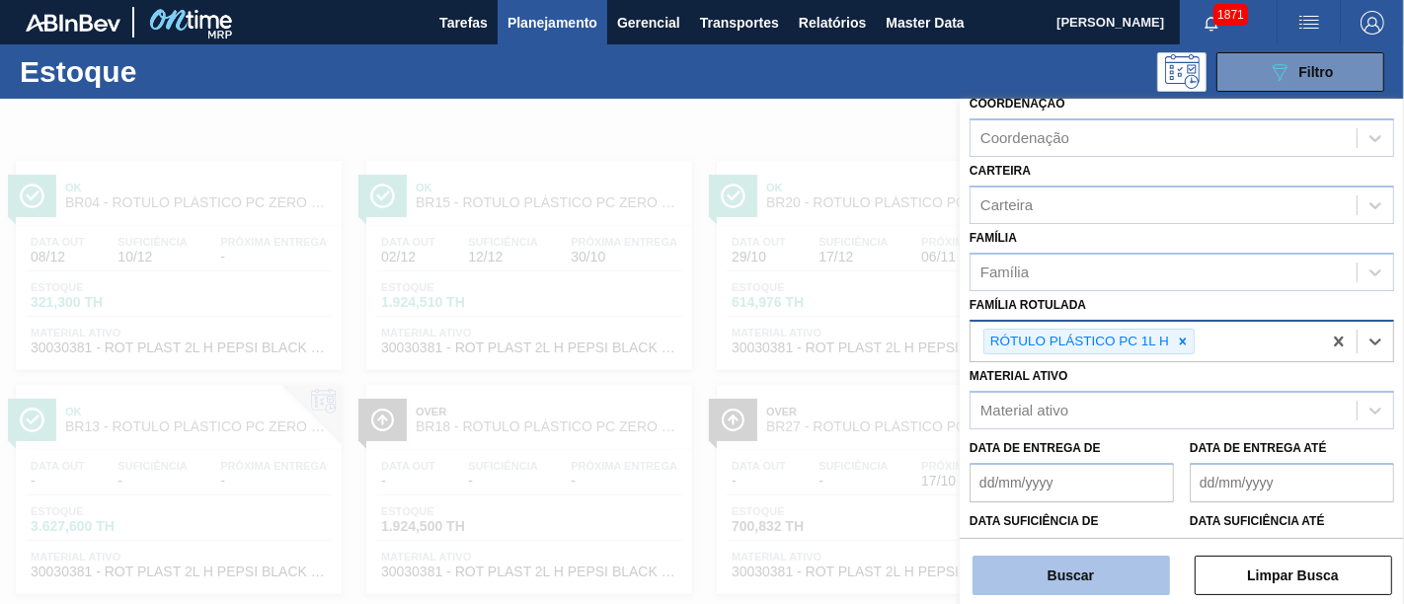
click at [1127, 543] on button "Buscar" at bounding box center [1070, 575] width 197 height 39
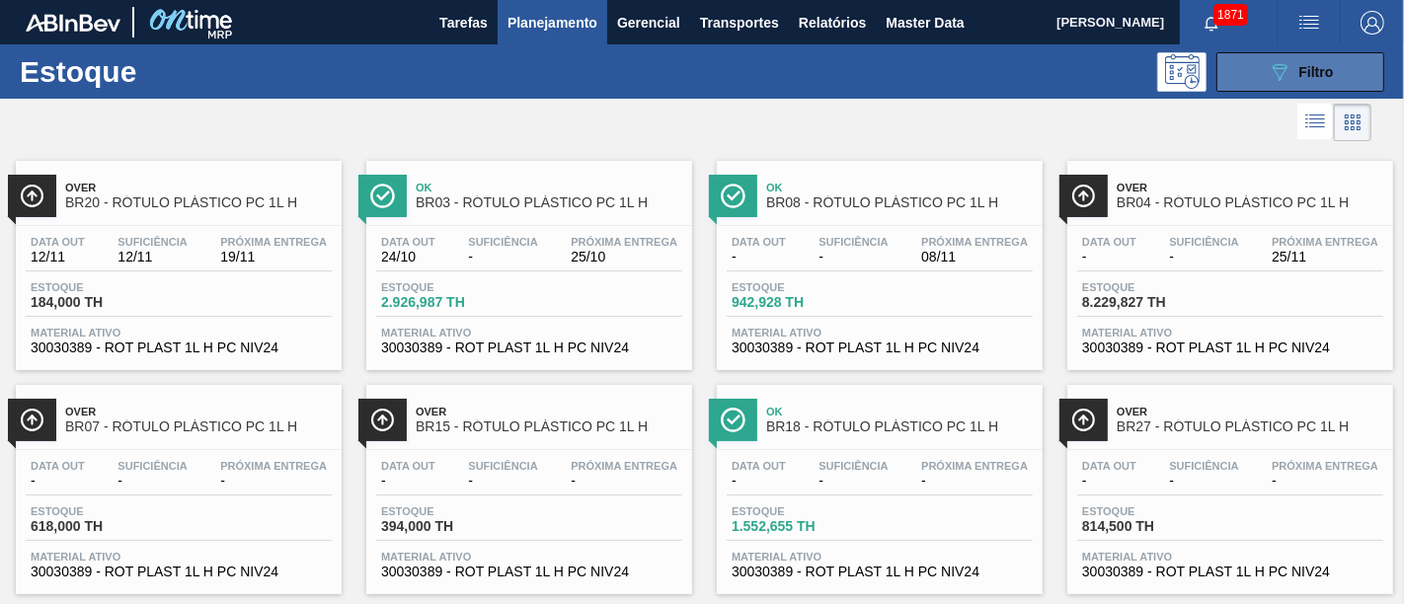
click at [1263, 80] on div "089F7B8B-B2A5-4AFE-B5C0-19BA573D28AC Filtro" at bounding box center [1301, 72] width 66 height 24
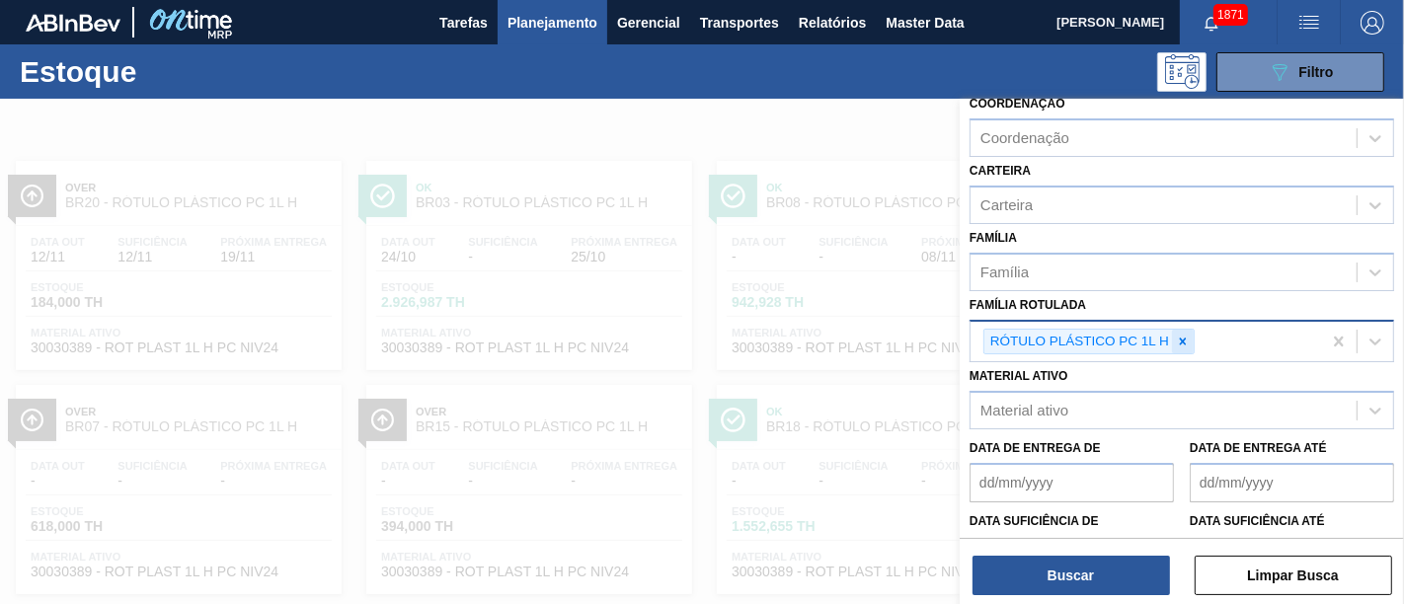
click at [1176, 335] on icon at bounding box center [1183, 342] width 14 height 14
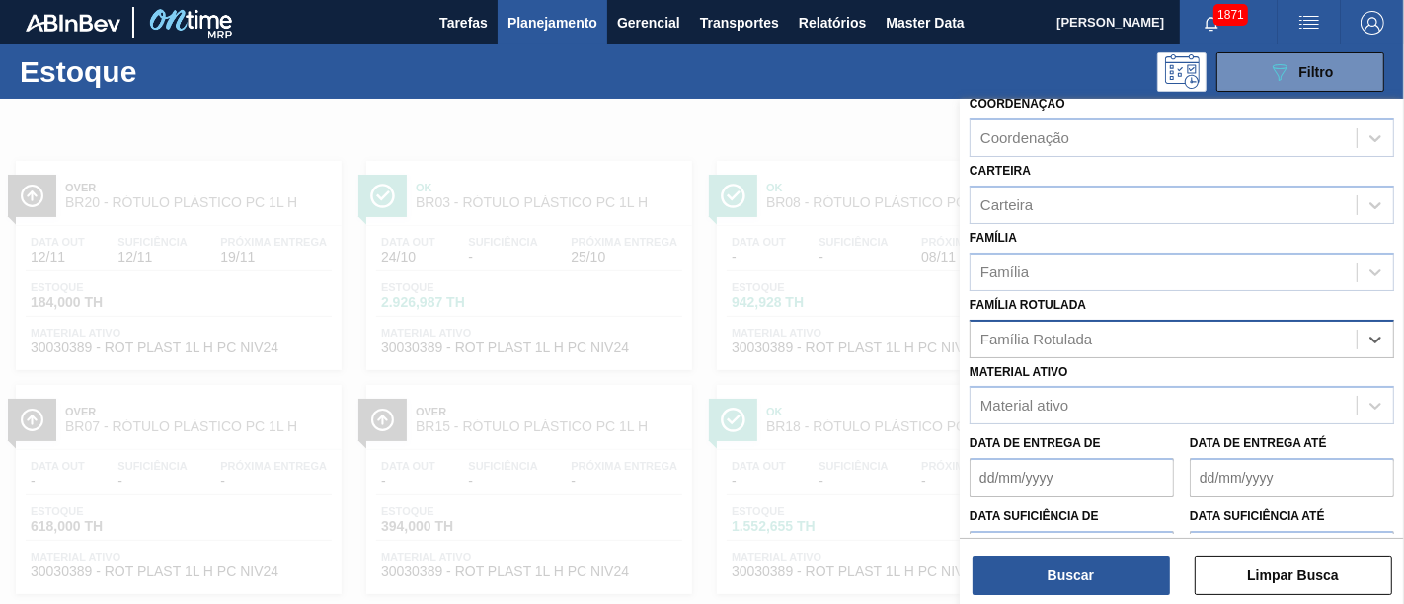
paste Rotulada "RÓTULO PLÁSTICO PC ZERO 2L H"
type Rotulada "RÓTULO PLÁSTICO PC ZERO 2L H"
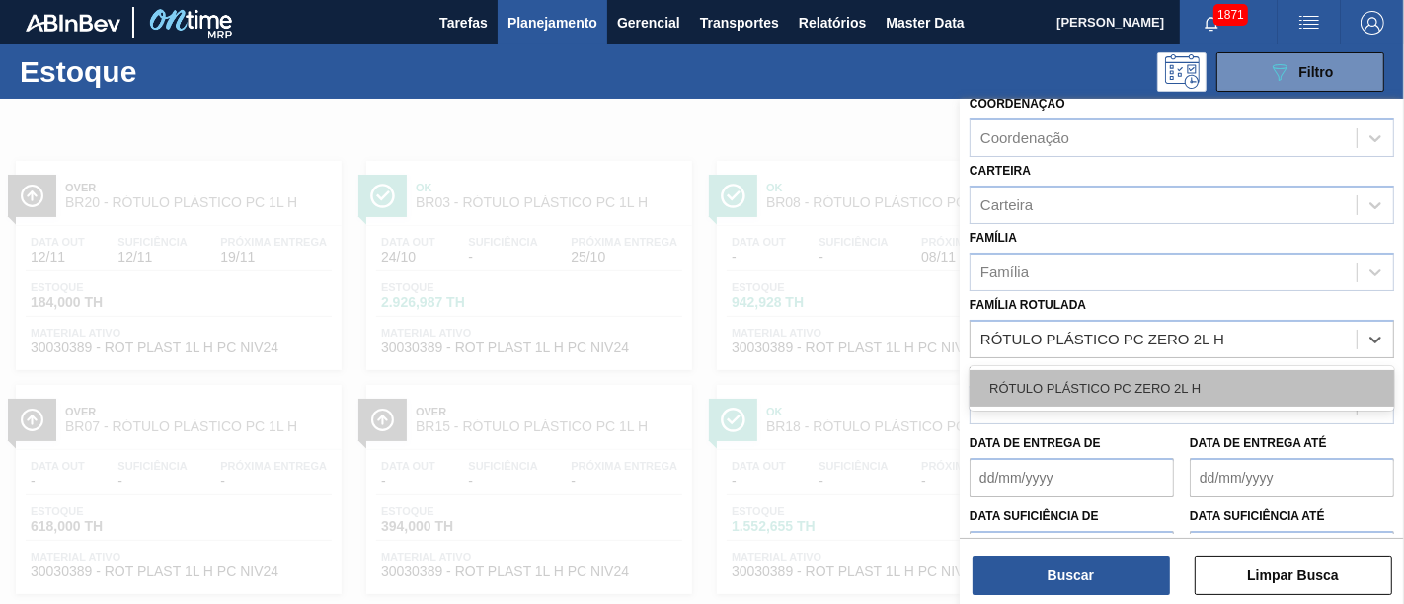
click at [1103, 386] on div "RÓTULO PLÁSTICO PC ZERO 2L H" at bounding box center [1181, 388] width 425 height 37
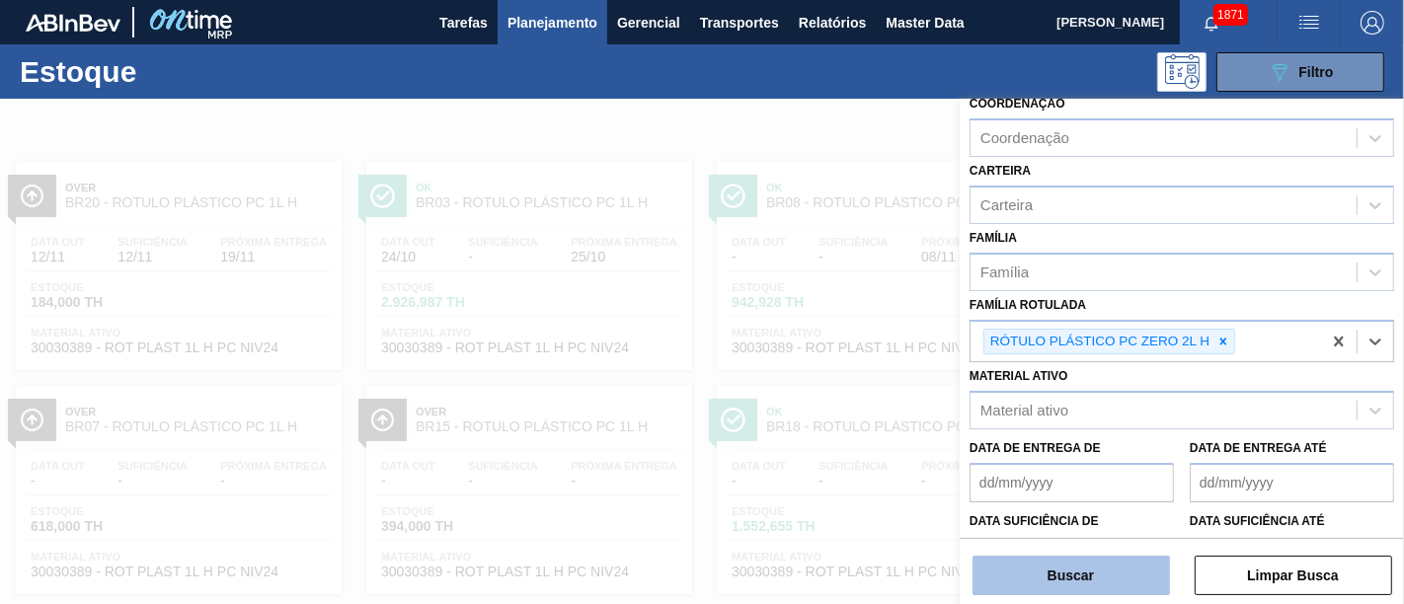
click at [1097, 543] on button "Buscar" at bounding box center [1070, 575] width 197 height 39
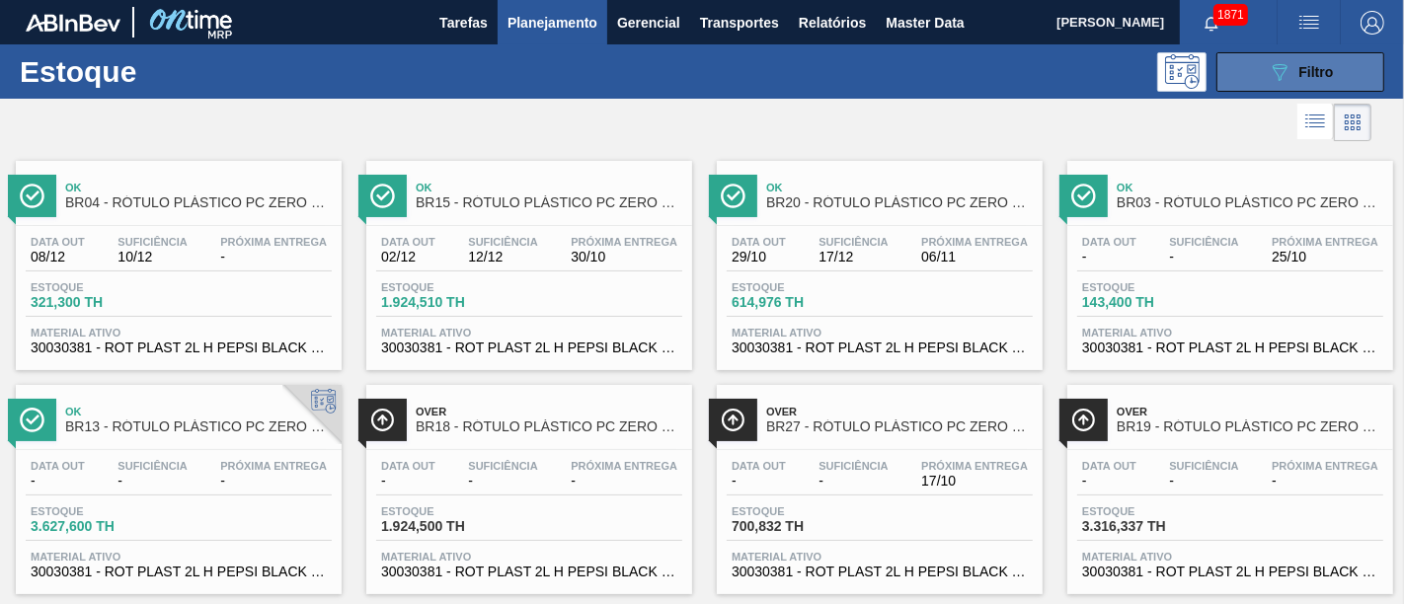
click at [1263, 77] on span "Filtro" at bounding box center [1316, 72] width 35 height 16
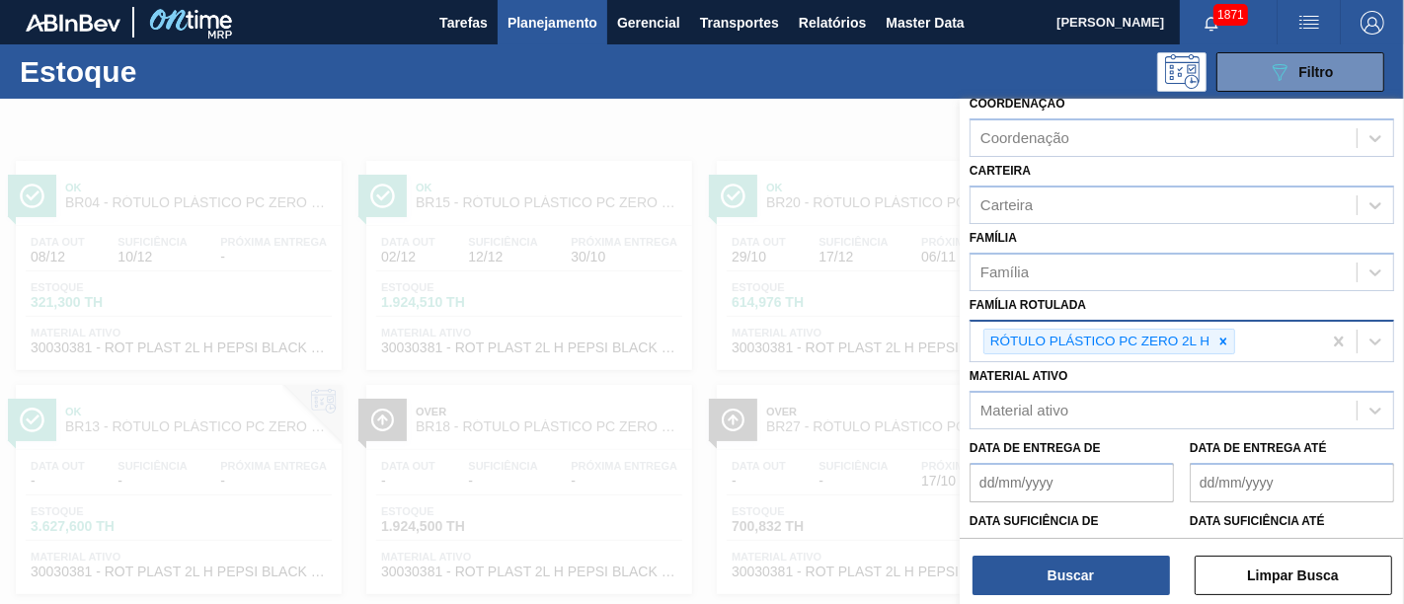
click at [1239, 339] on Rotulada "Família Rotulada" at bounding box center [1240, 342] width 2 height 17
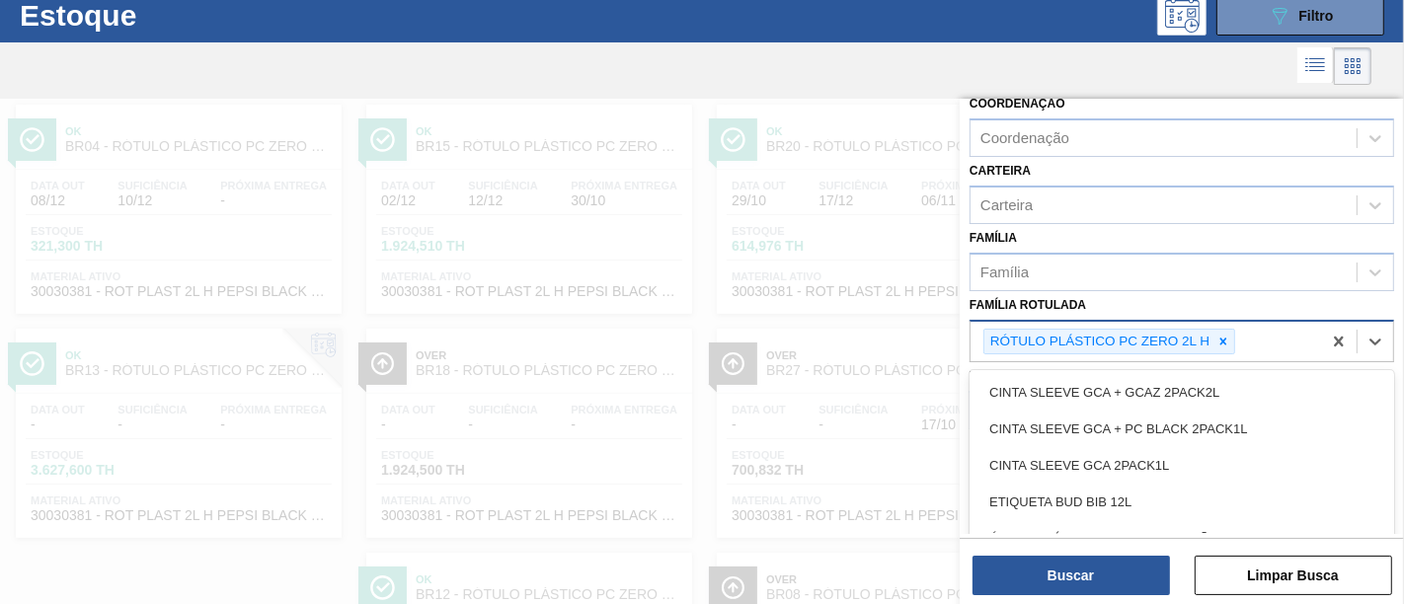
scroll to position [64, 0]
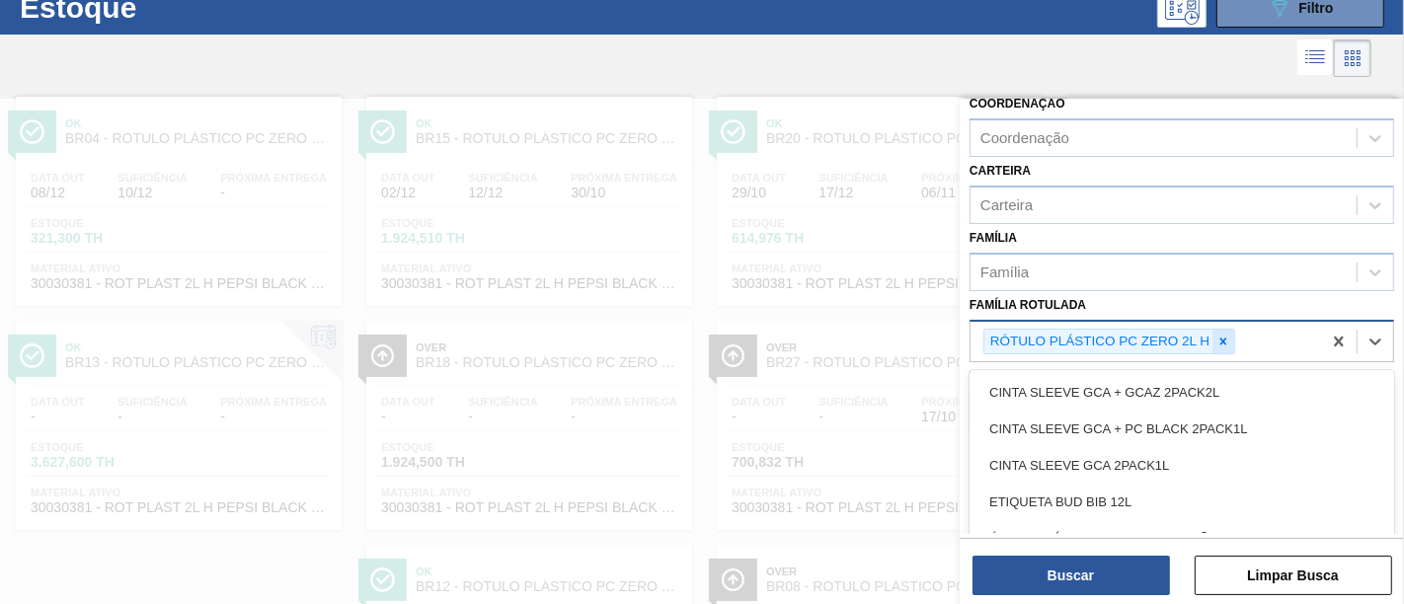
click at [1225, 335] on icon at bounding box center [1223, 342] width 14 height 14
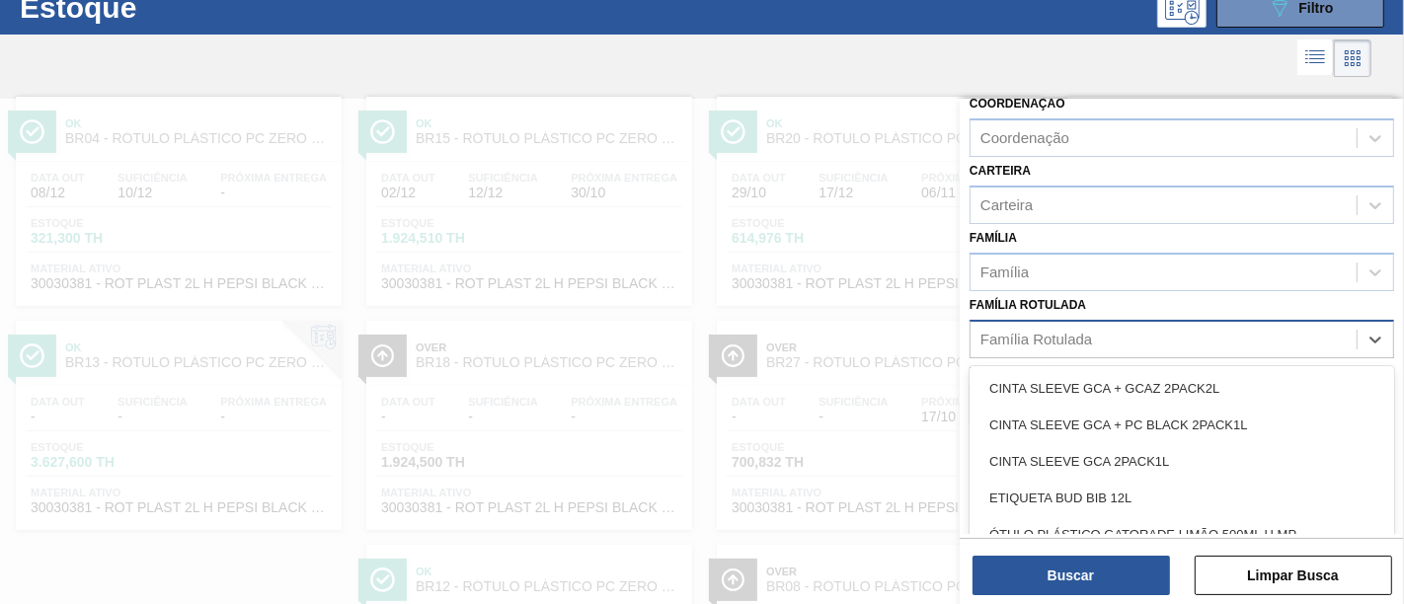
paste Rotulada "RÓTULO PLÁSTICO GCA ZERO 2L H"
type Rotulada "RÓTULO PLÁSTICO GCA ZERO 2L H"
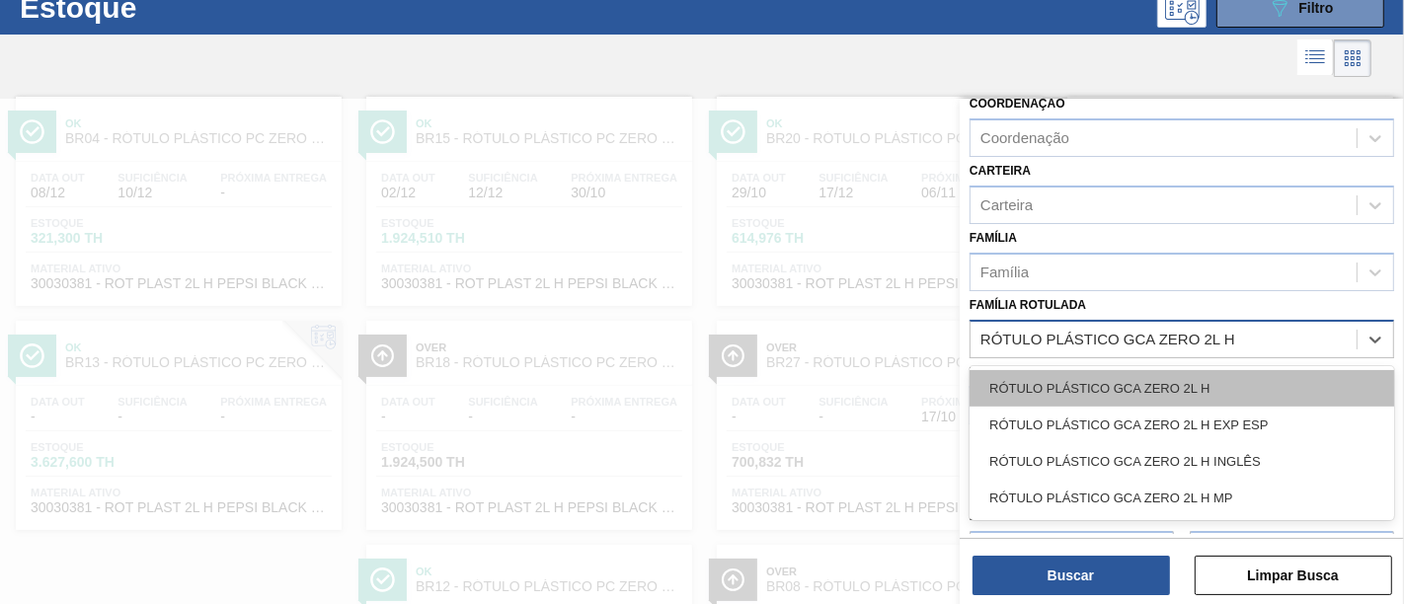
click at [1214, 377] on div "RÓTULO PLÁSTICO GCA ZERO 2L H" at bounding box center [1181, 388] width 425 height 37
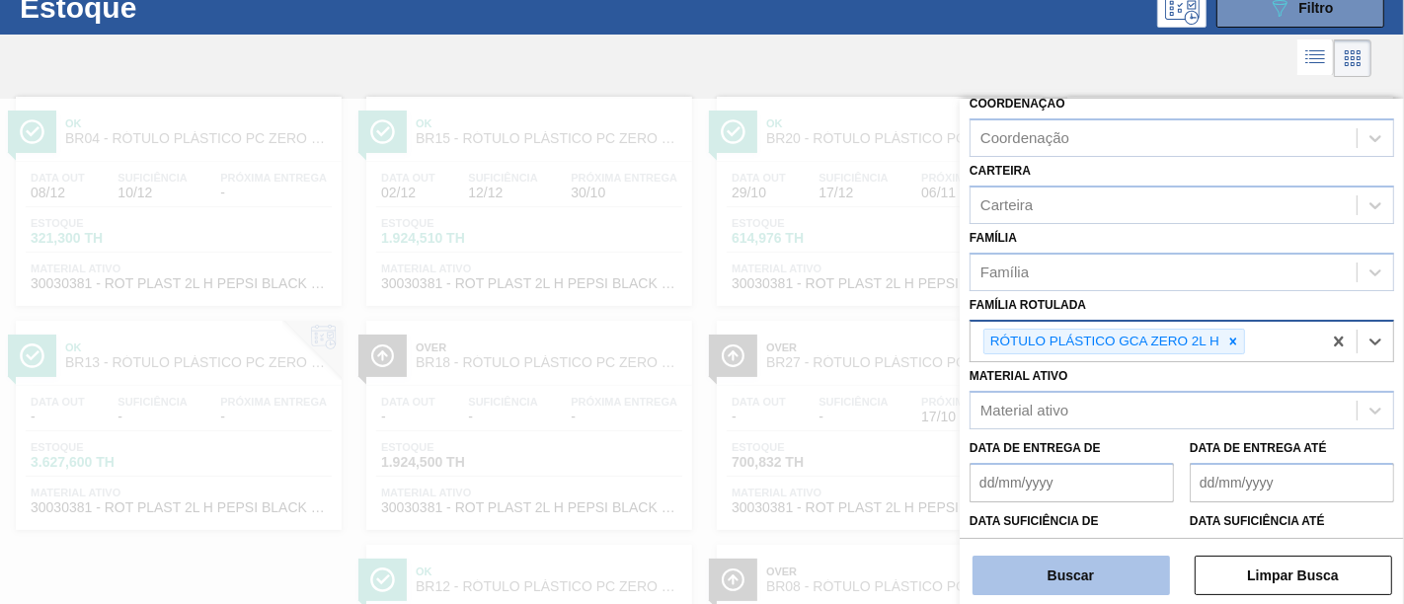
click at [1135, 543] on button "Buscar" at bounding box center [1070, 575] width 197 height 39
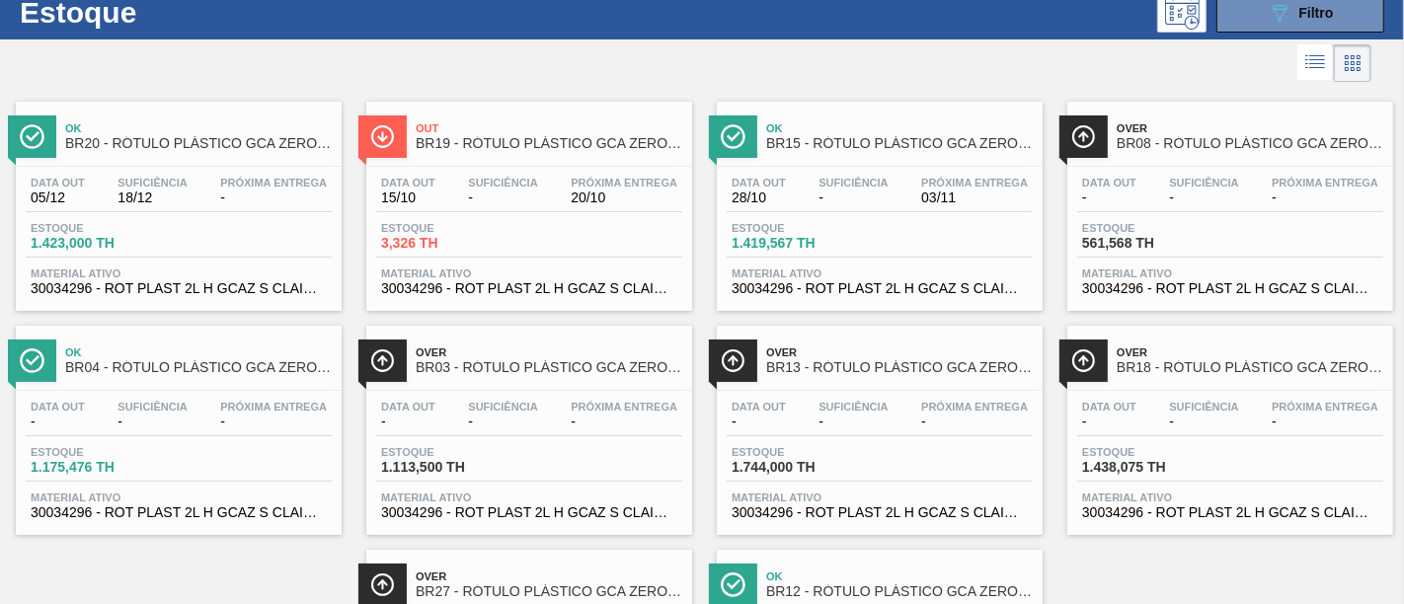
scroll to position [0, 0]
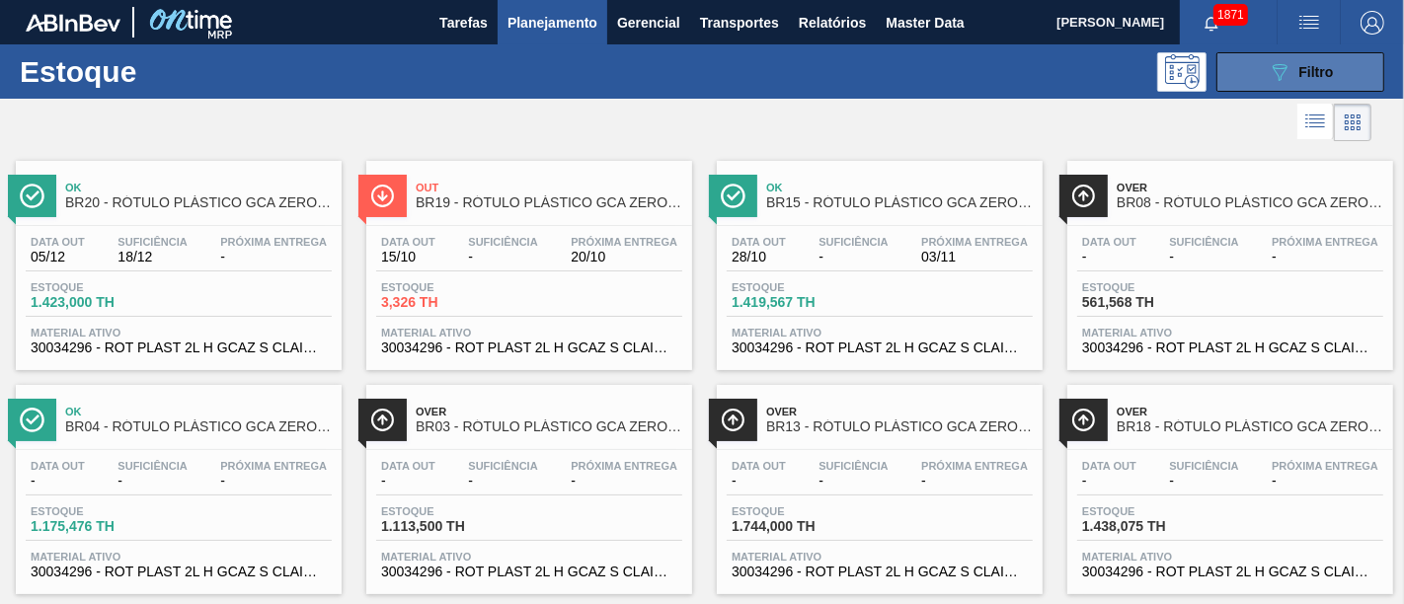
click at [1263, 74] on span "Filtro" at bounding box center [1316, 72] width 35 height 16
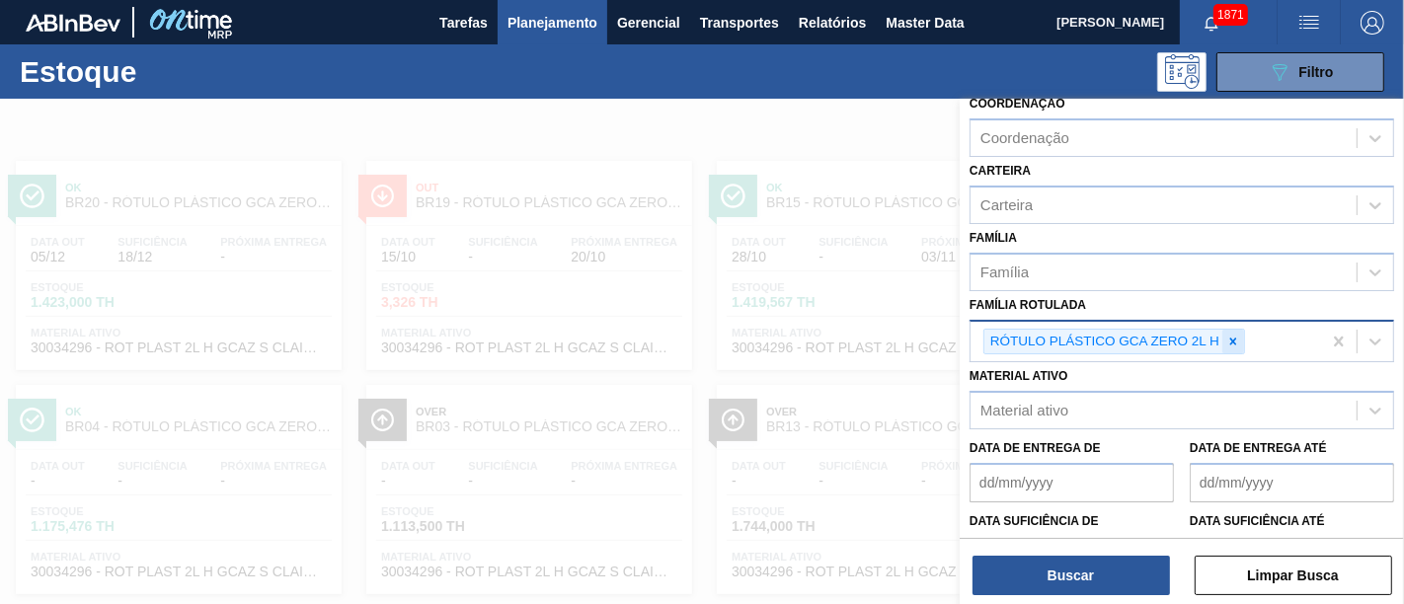
click at [1238, 337] on icon at bounding box center [1233, 342] width 14 height 14
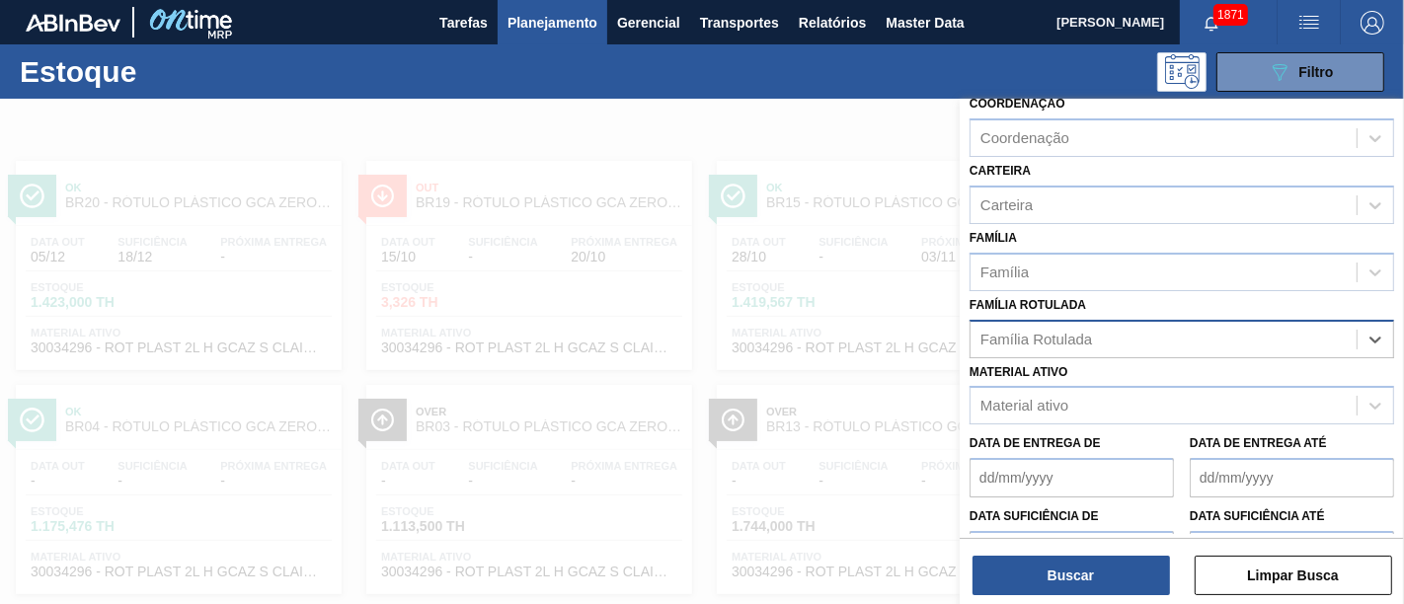
paste Rotulada "RÓTULO PLÁSTICO SODA 1L H"
type Rotulada "RÓTULO PLÁSTICO SODA 1L H"
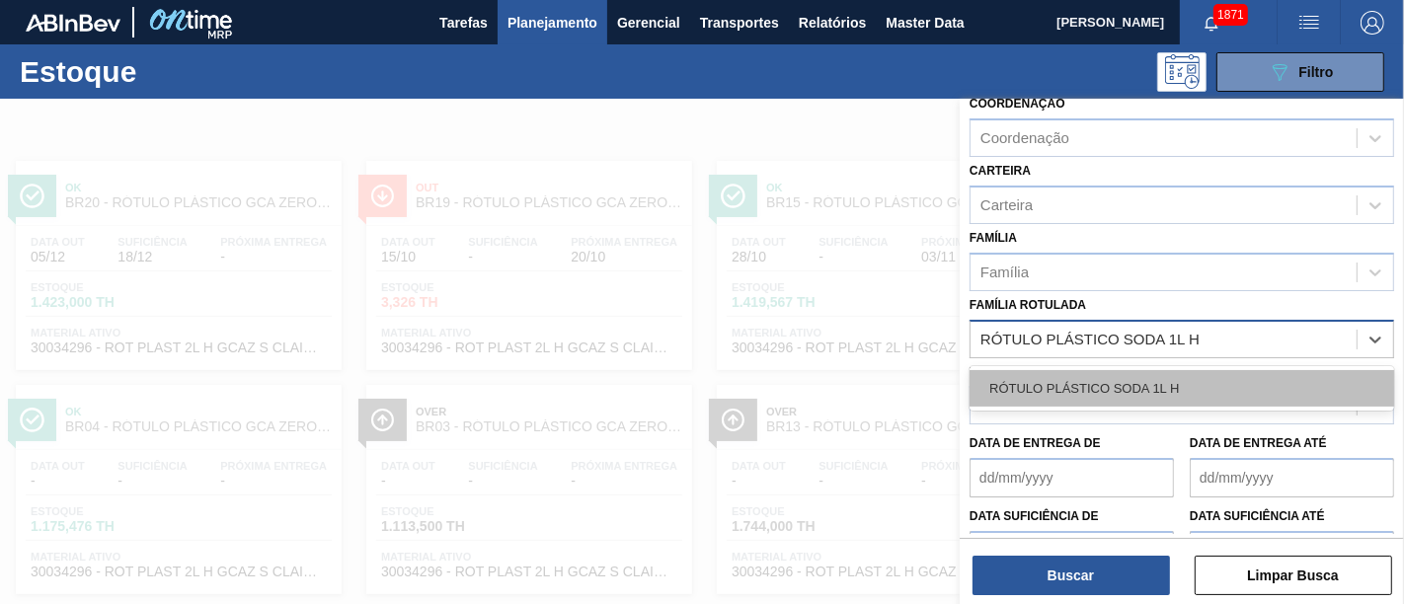
click at [1219, 383] on div "RÓTULO PLÁSTICO SODA 1L H" at bounding box center [1181, 388] width 425 height 37
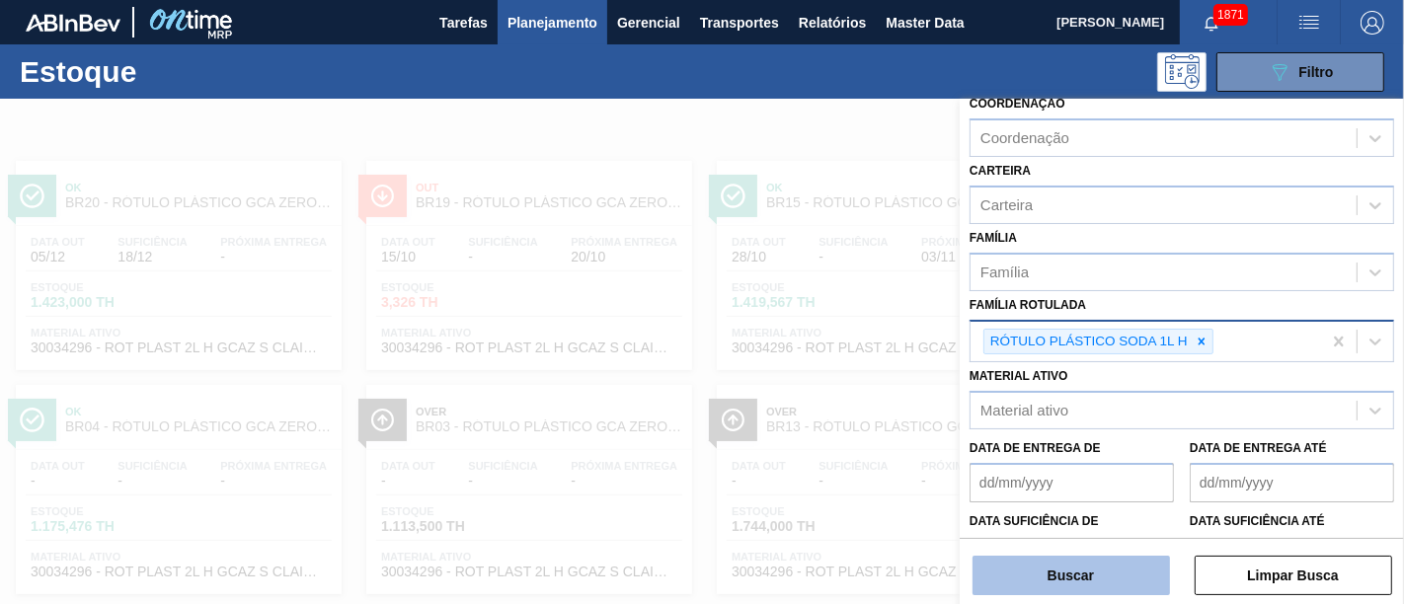
click at [1141, 543] on button "Buscar" at bounding box center [1070, 575] width 197 height 39
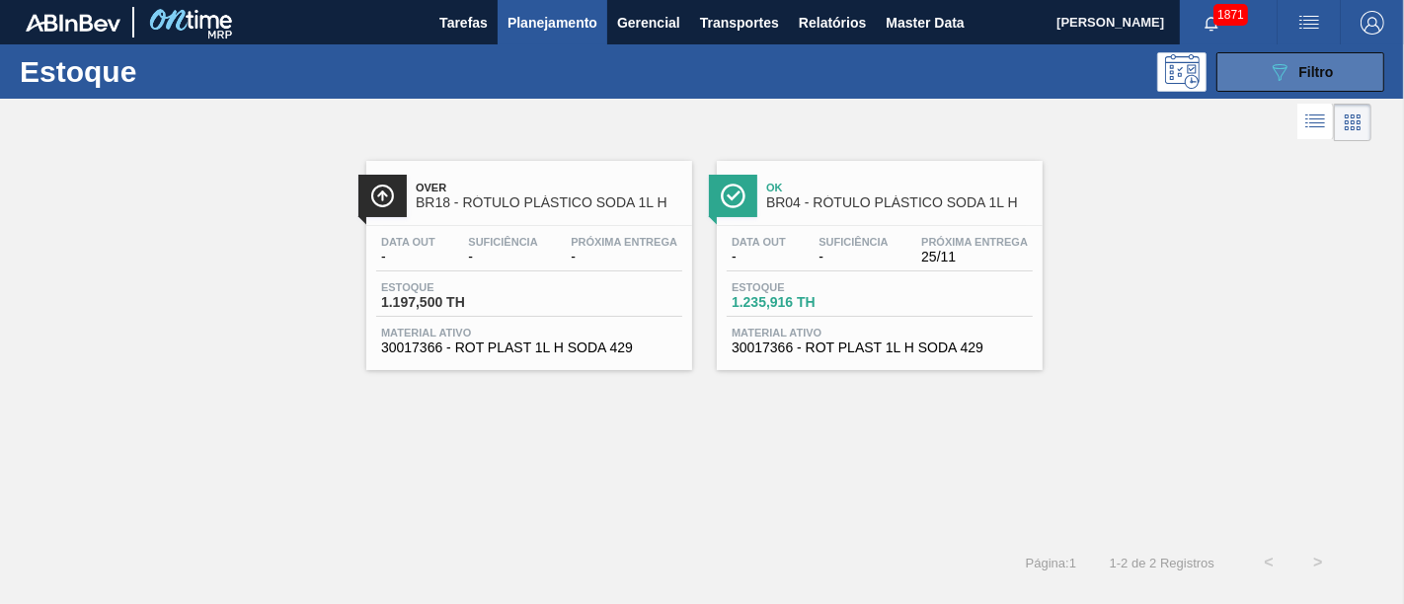
click at [1263, 71] on icon at bounding box center [1280, 72] width 15 height 17
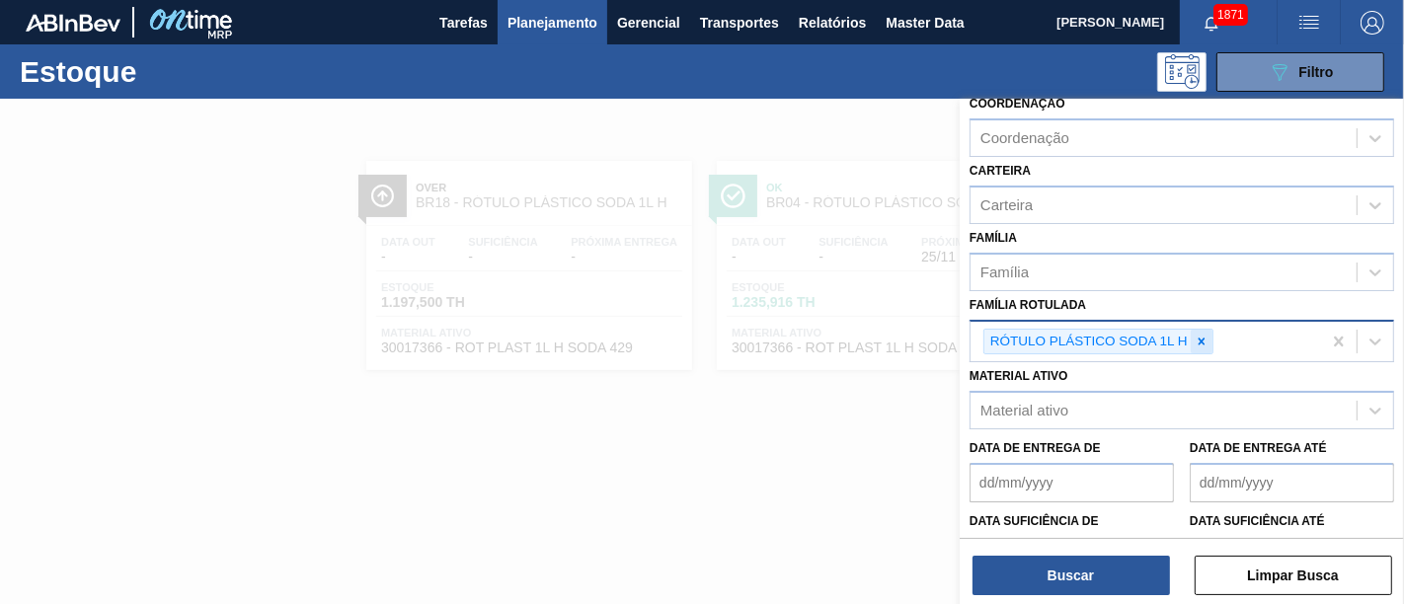
click at [1204, 340] on icon at bounding box center [1202, 342] width 14 height 14
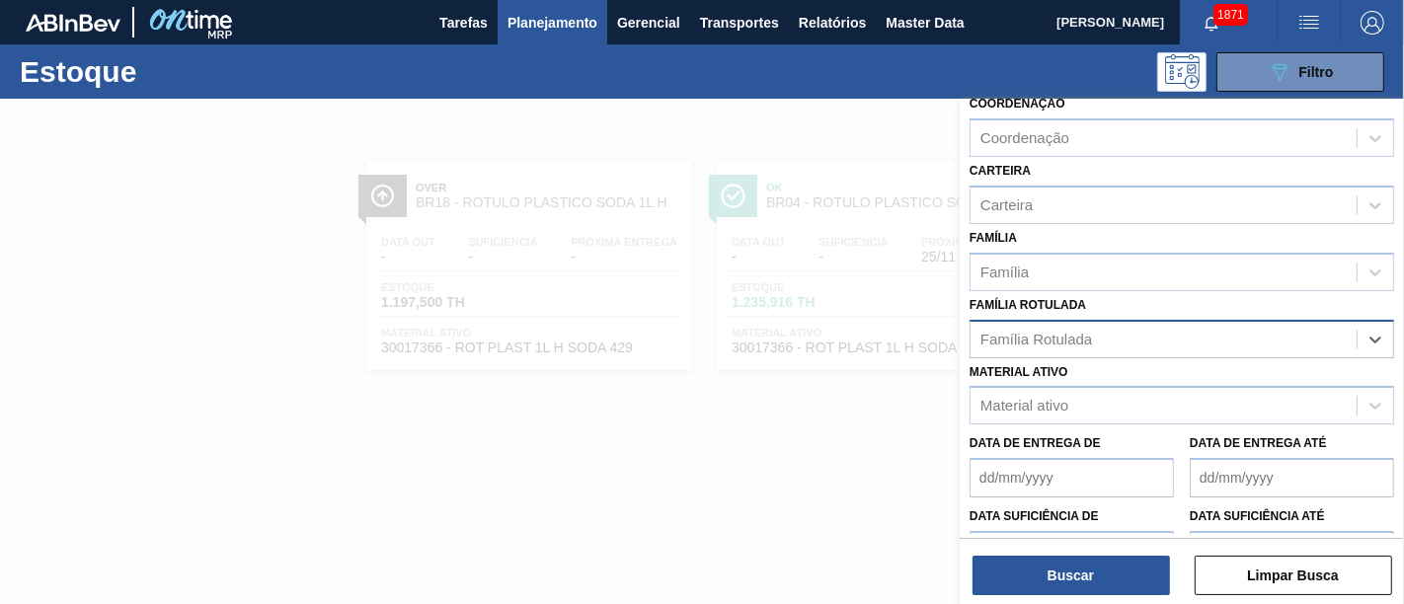
paste Rotulada "RÓTULO PLÁSTICO GCA 1,5L H"
type Rotulada "RÓTULO PLÁSTICO GCA 1,5L H"
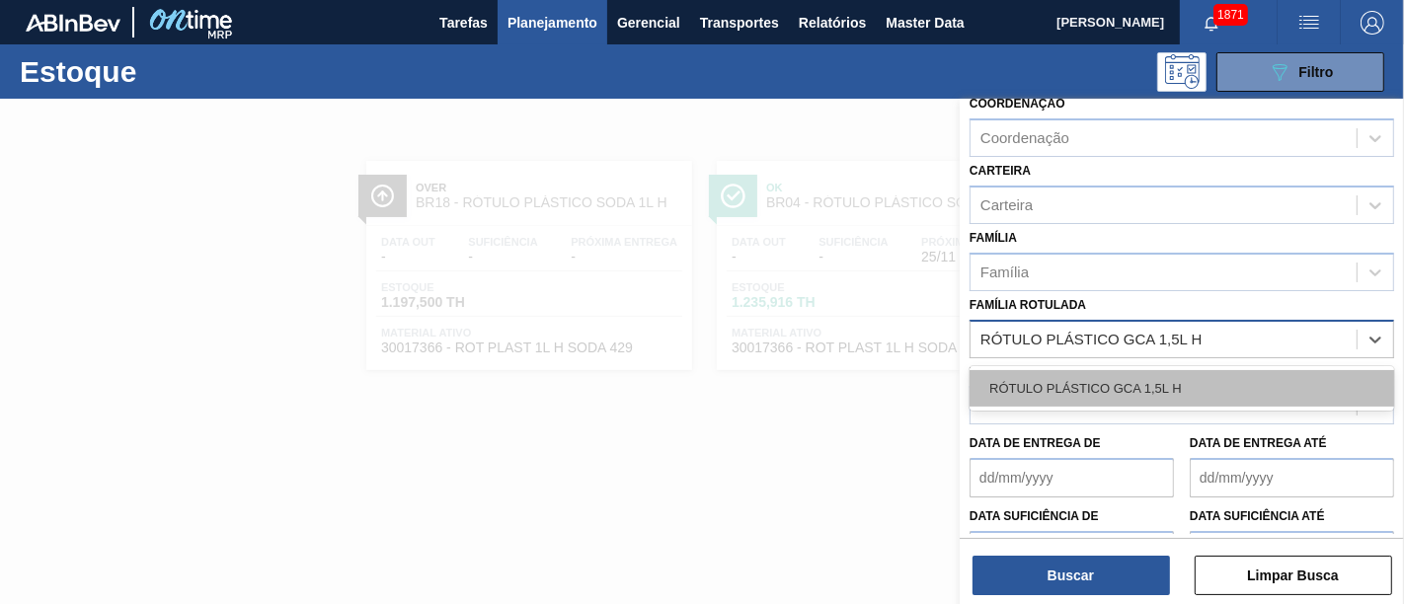
click at [1197, 388] on div "RÓTULO PLÁSTICO GCA 1,5L H" at bounding box center [1181, 388] width 425 height 37
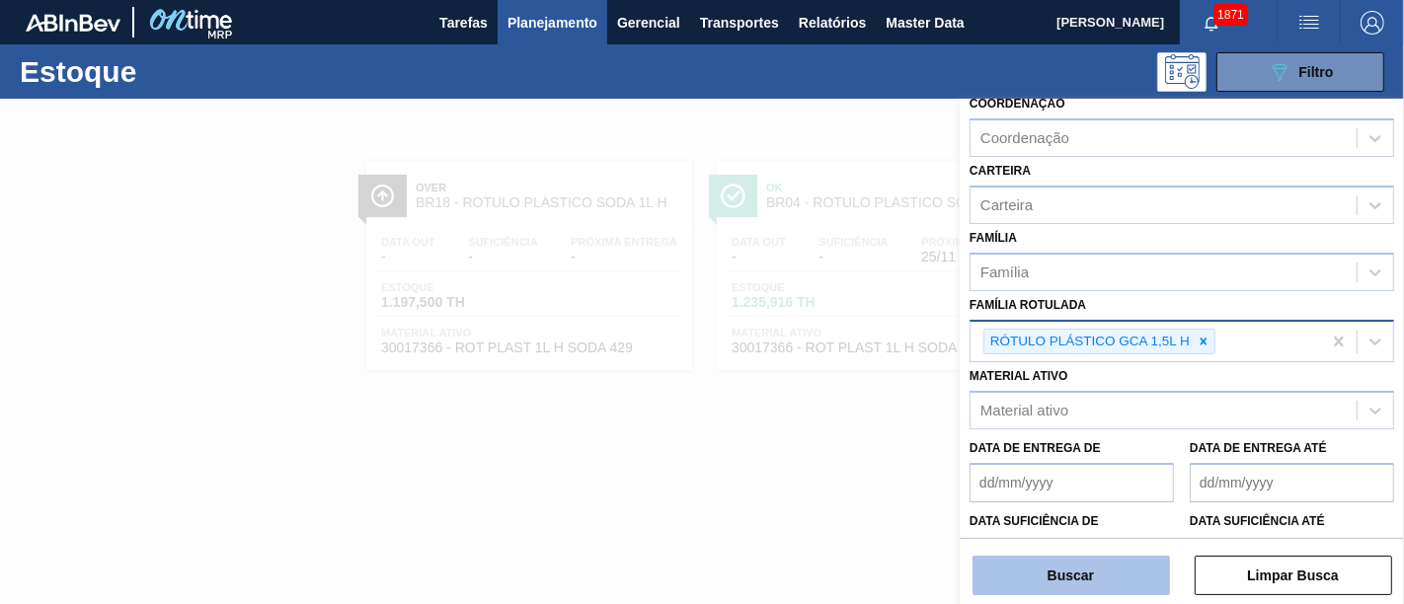
click at [1112, 543] on button "Buscar" at bounding box center [1070, 575] width 197 height 39
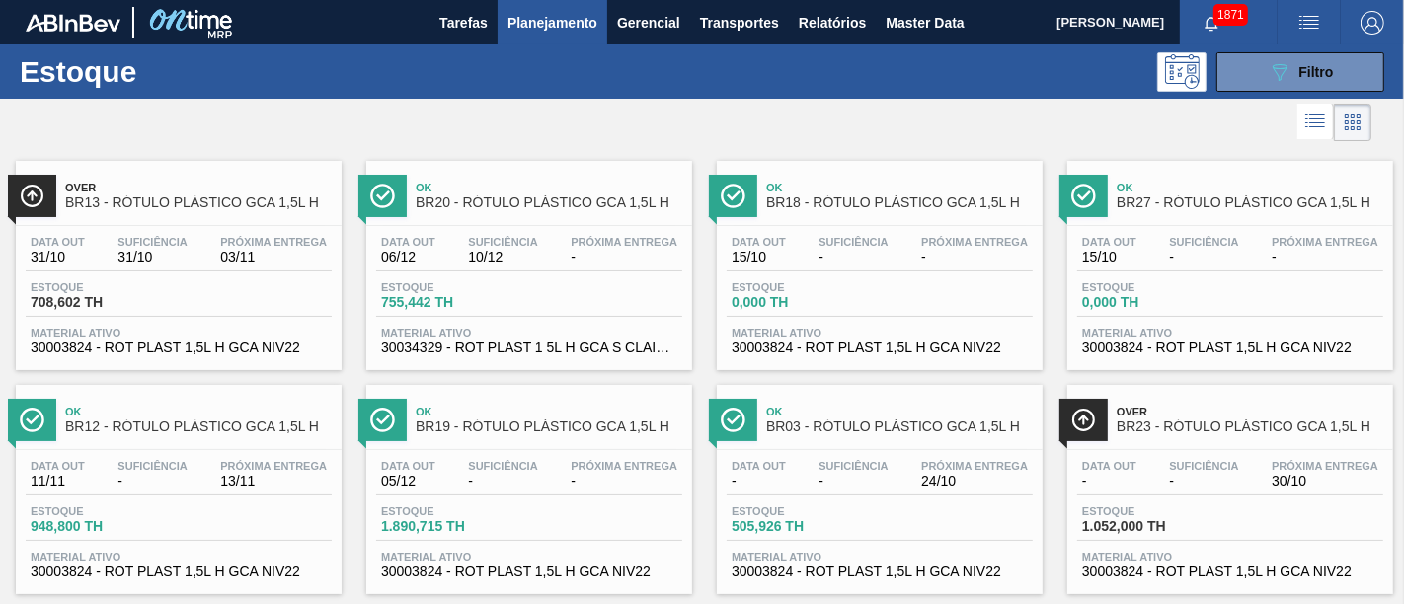
drag, startPoint x: 1305, startPoint y: 76, endPoint x: 1303, endPoint y: 107, distance: 30.7
click at [1263, 75] on span "Filtro" at bounding box center [1316, 72] width 35 height 16
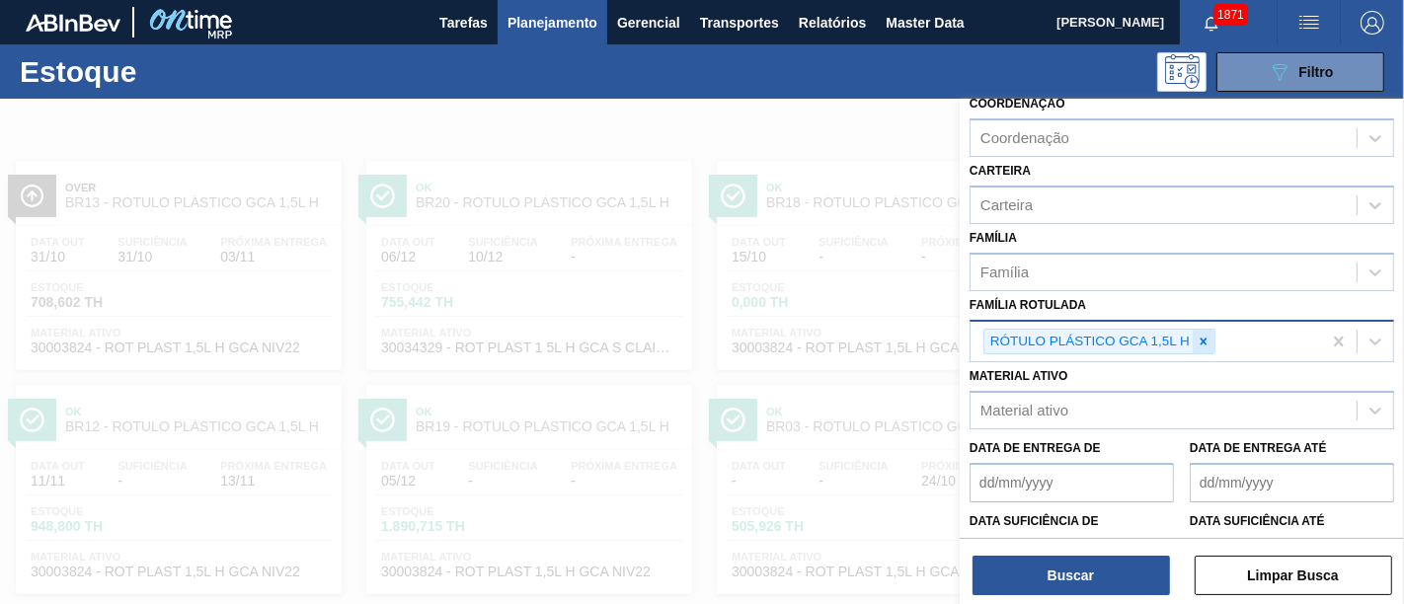
click at [1204, 335] on icon at bounding box center [1204, 342] width 14 height 14
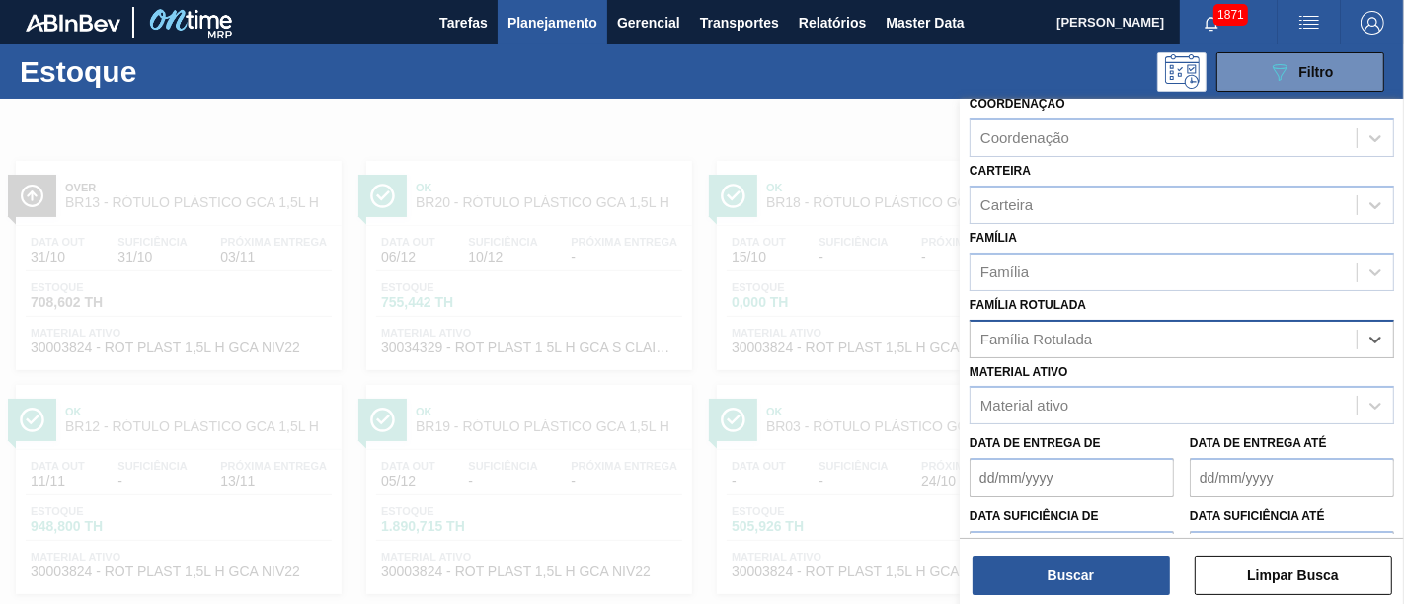
paste Rotulada "RÓTULO PLÁSTICO GCA 2,5L H"
type Rotulada "RÓTULO PLÁSTICO GCA 2,5L H"
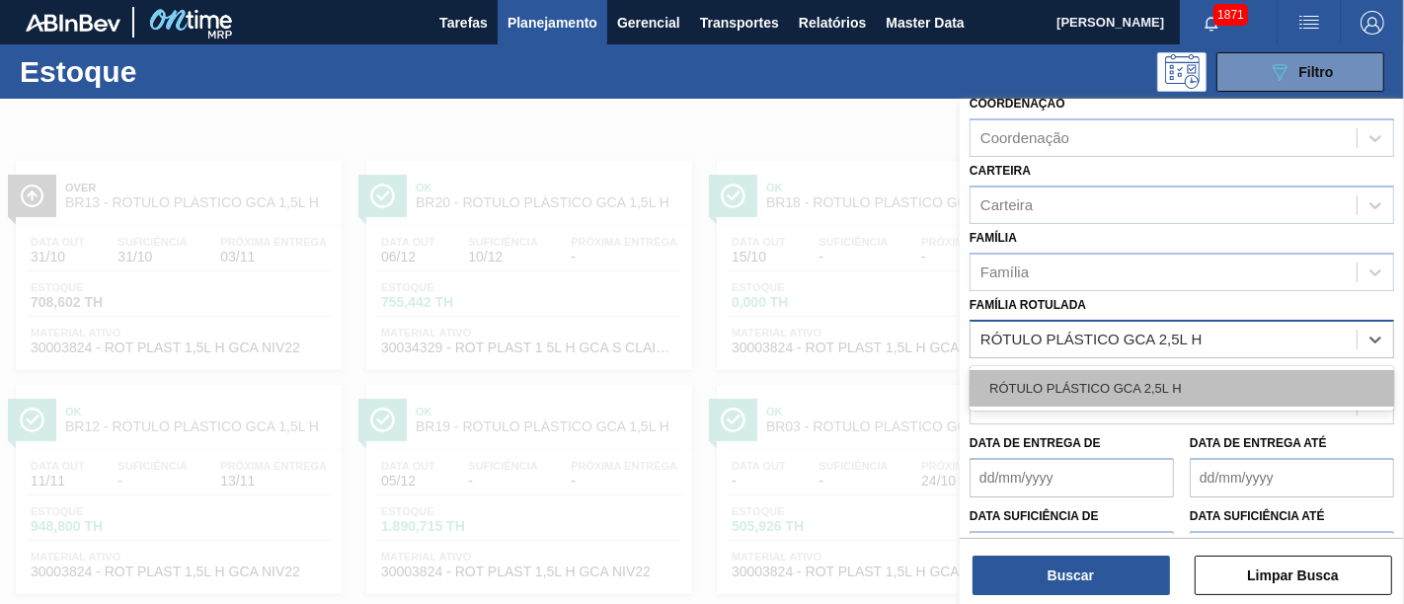
click at [1195, 385] on div "RÓTULO PLÁSTICO GCA 2,5L H" at bounding box center [1181, 388] width 425 height 37
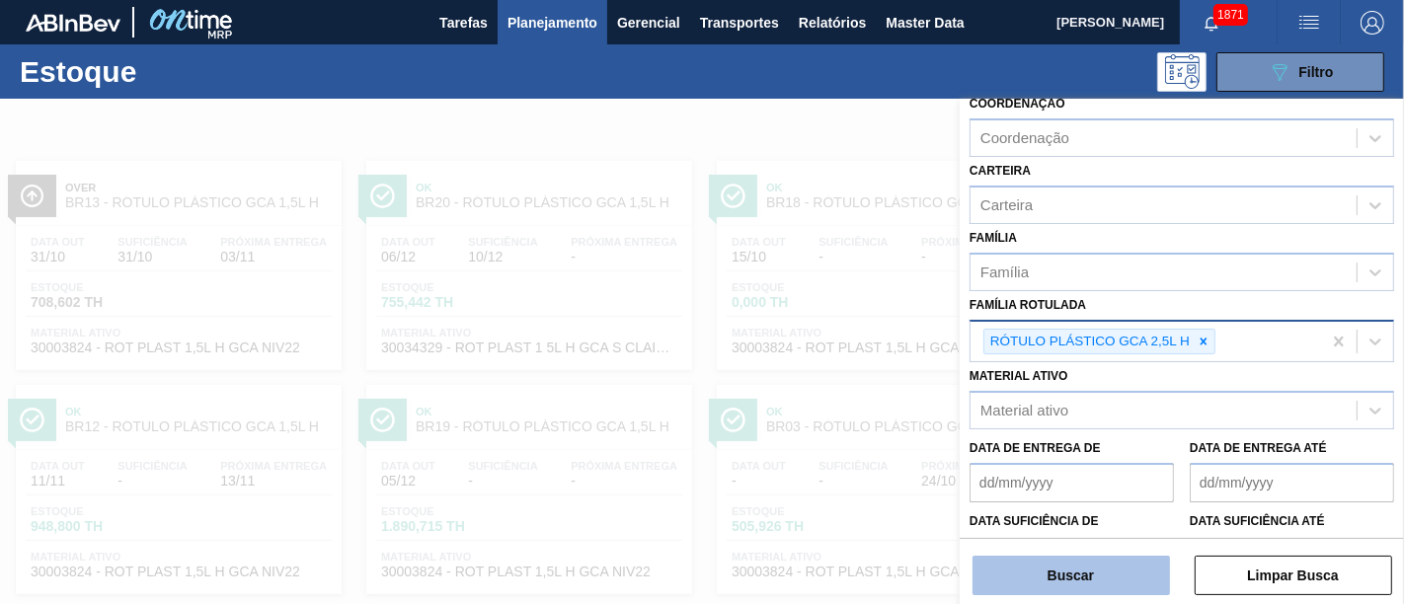
click at [1139, 543] on button "Buscar" at bounding box center [1070, 575] width 197 height 39
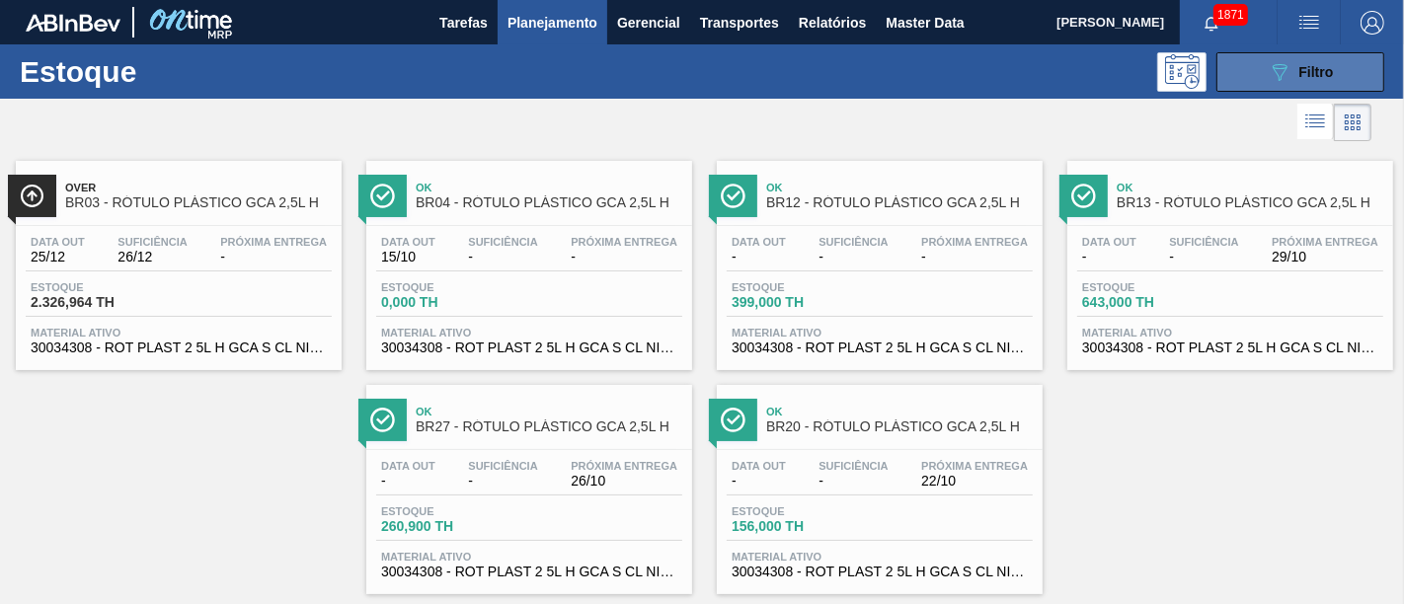
click at [1263, 54] on button "089F7B8B-B2A5-4AFE-B5C0-19BA573D28AC Filtro" at bounding box center [1300, 71] width 168 height 39
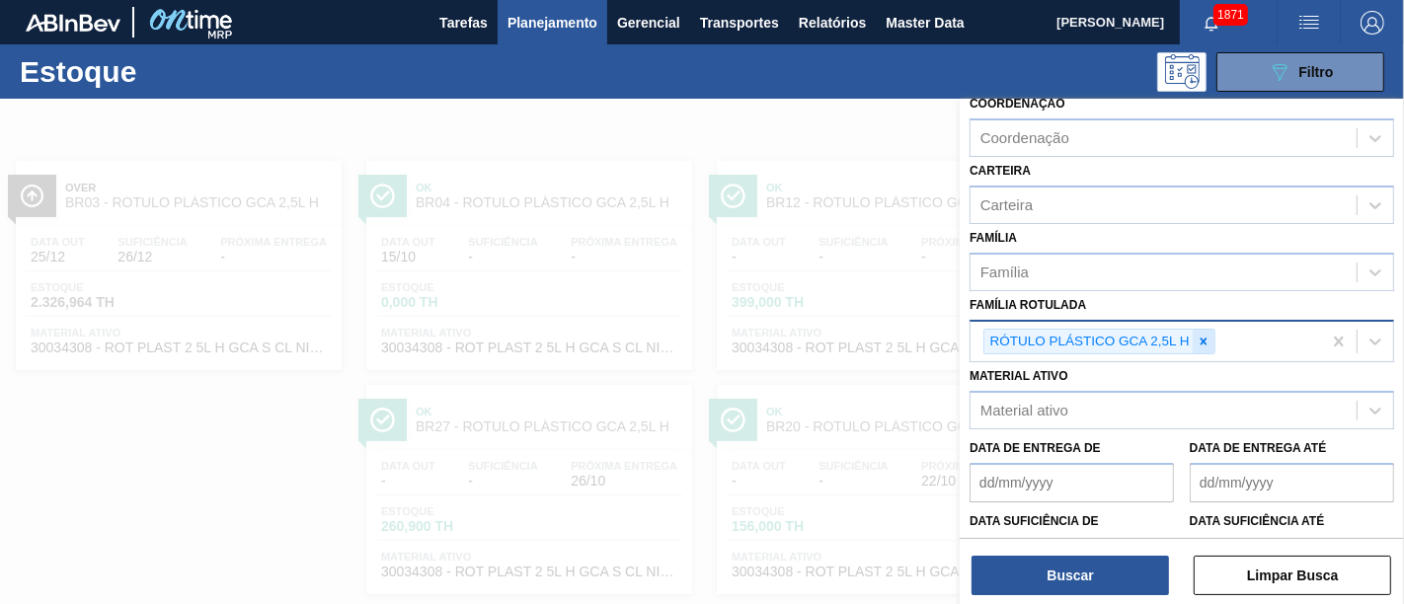
click at [1194, 335] on div at bounding box center [1204, 342] width 22 height 25
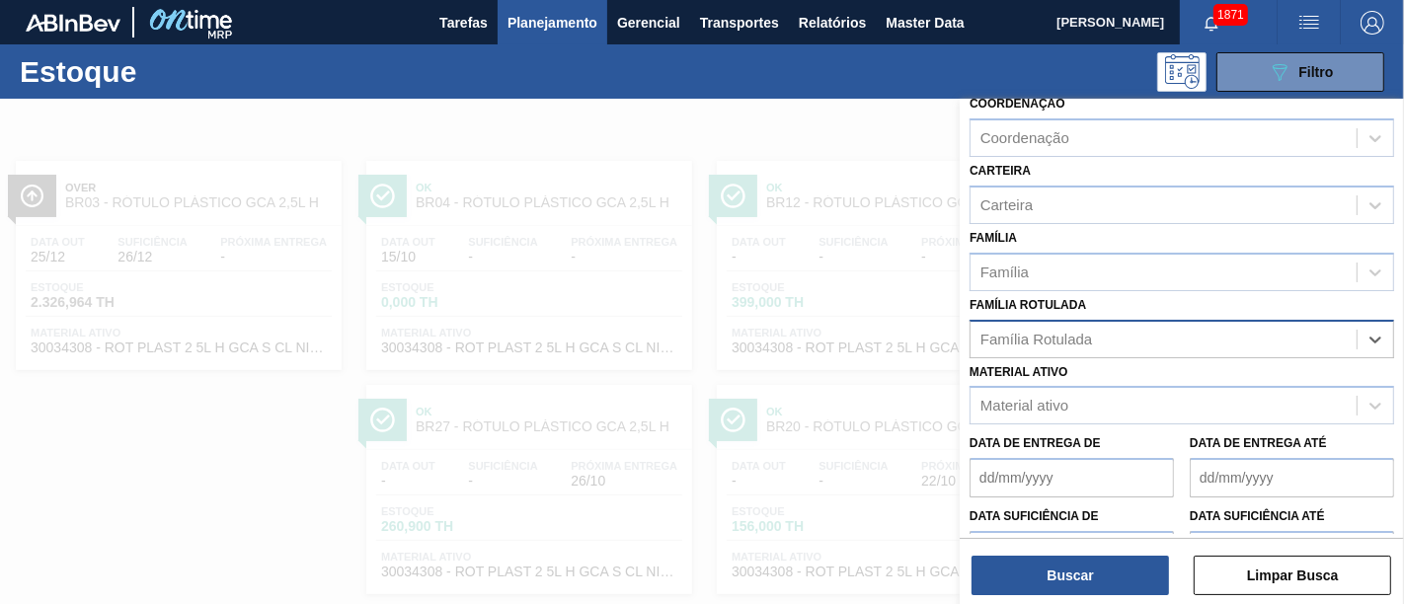
paste Rotulada "RÓTULO PLÁSTICO BARÉ 2L H"
type Rotulada "RÓTULO PLÁSTICO BARÉ 2L H"
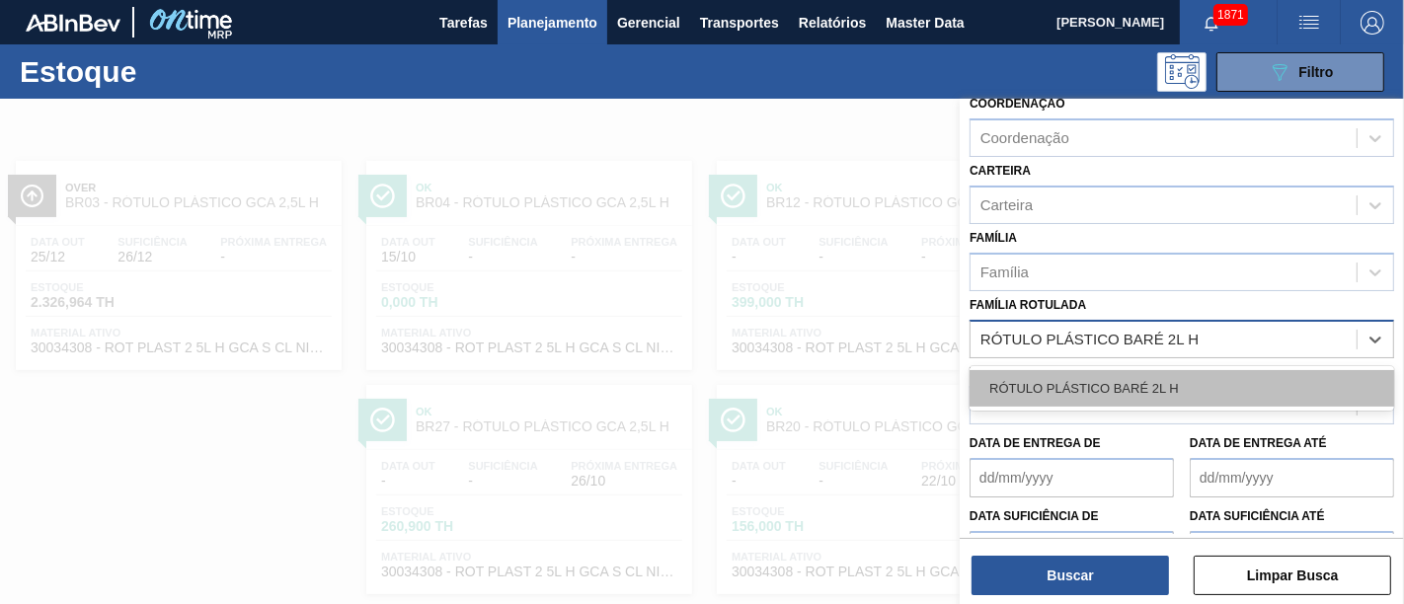
click at [1170, 372] on div "RÓTULO PLÁSTICO BARÉ 2L H" at bounding box center [1181, 388] width 425 height 37
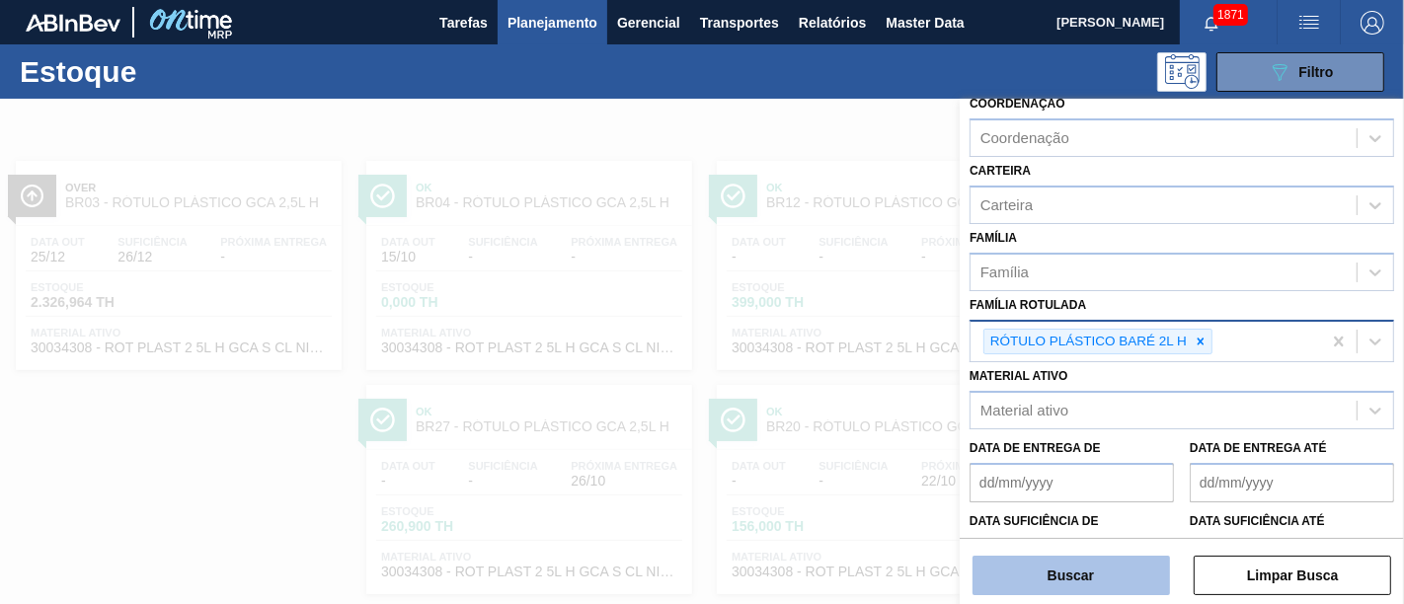
click at [1100, 543] on button "Buscar" at bounding box center [1070, 575] width 197 height 39
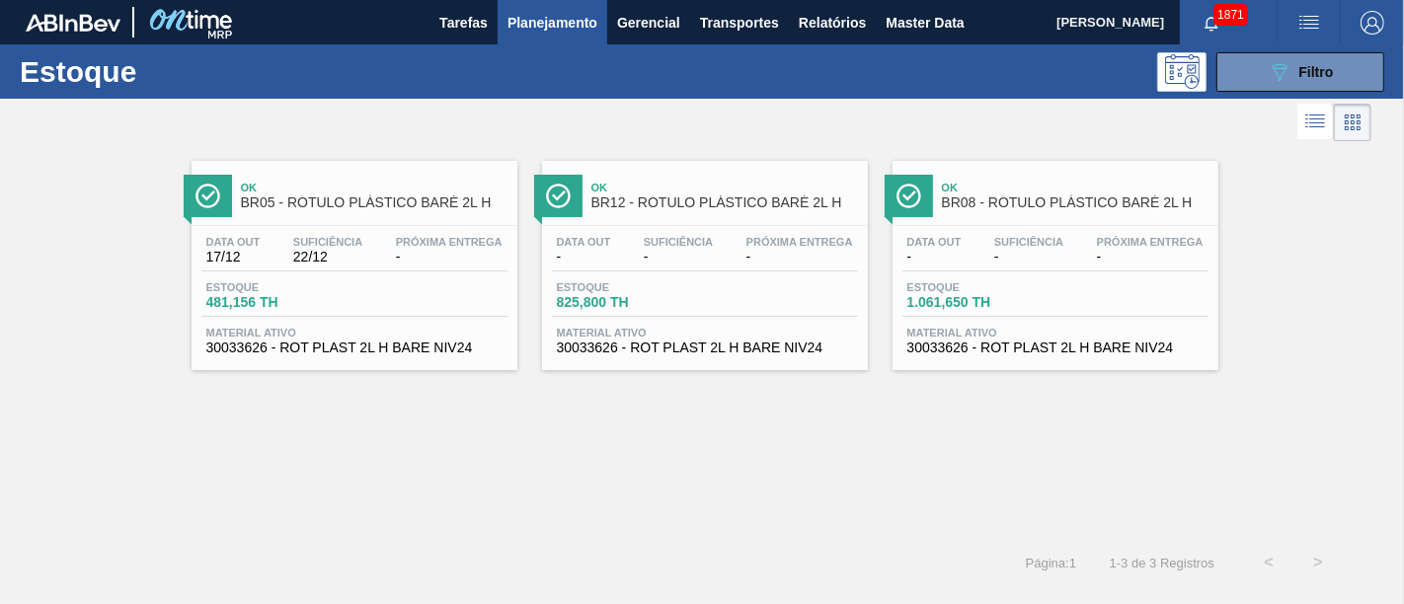
drag, startPoint x: 1253, startPoint y: 79, endPoint x: 1238, endPoint y: 231, distance: 152.8
click at [1253, 79] on button "089F7B8B-B2A5-4AFE-B5C0-19BA573D28AC Filtro" at bounding box center [1300, 71] width 168 height 39
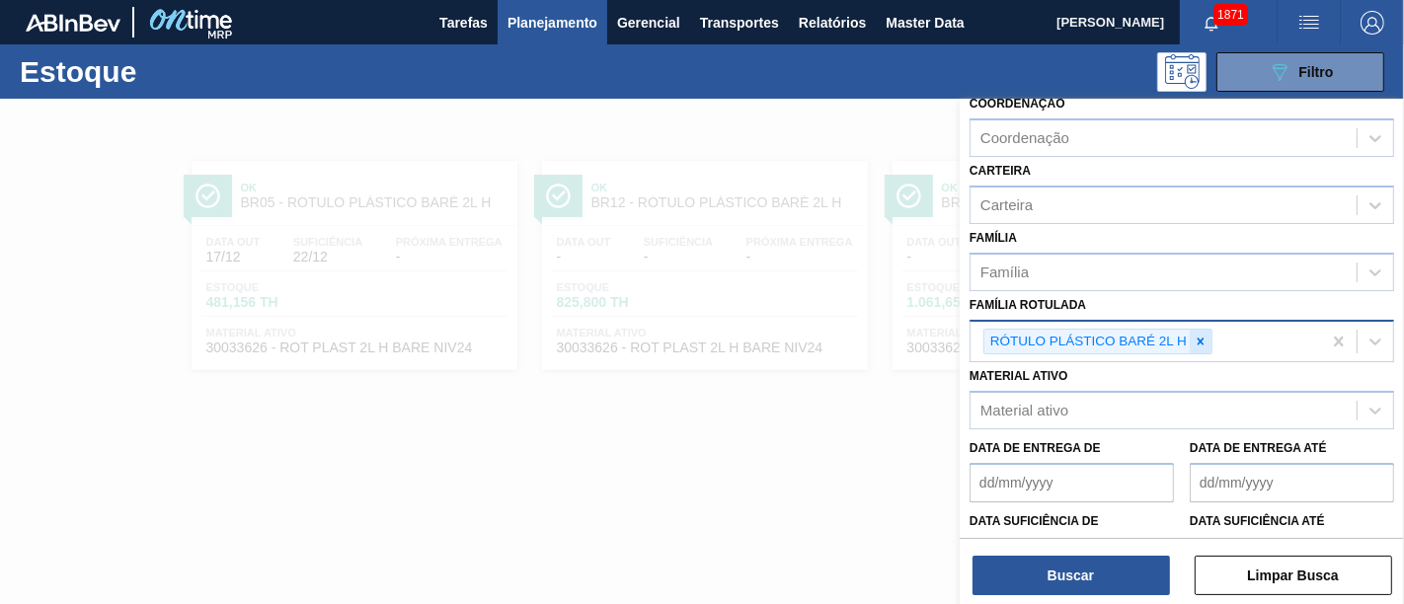
click at [1208, 333] on div at bounding box center [1201, 342] width 22 height 25
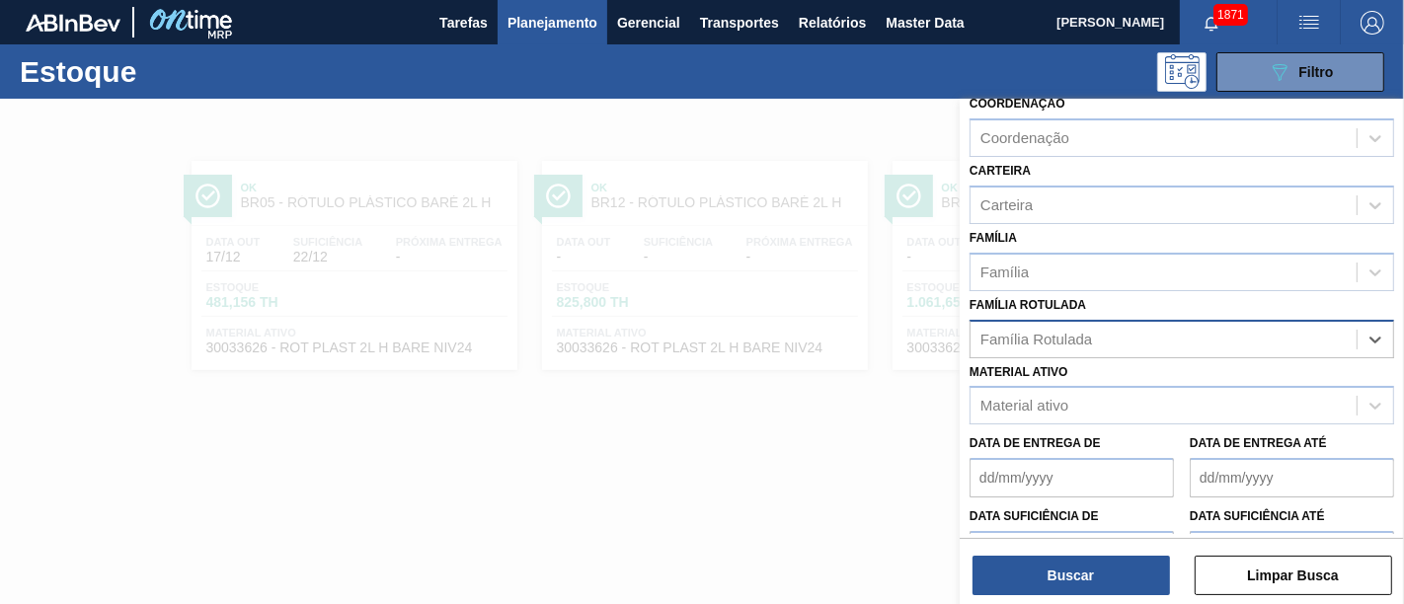
paste Rotulada "RÓTULO PLÁSTICO PC 2L H"
type Rotulada "RÓTULO PLÁSTICO PC 2L H"
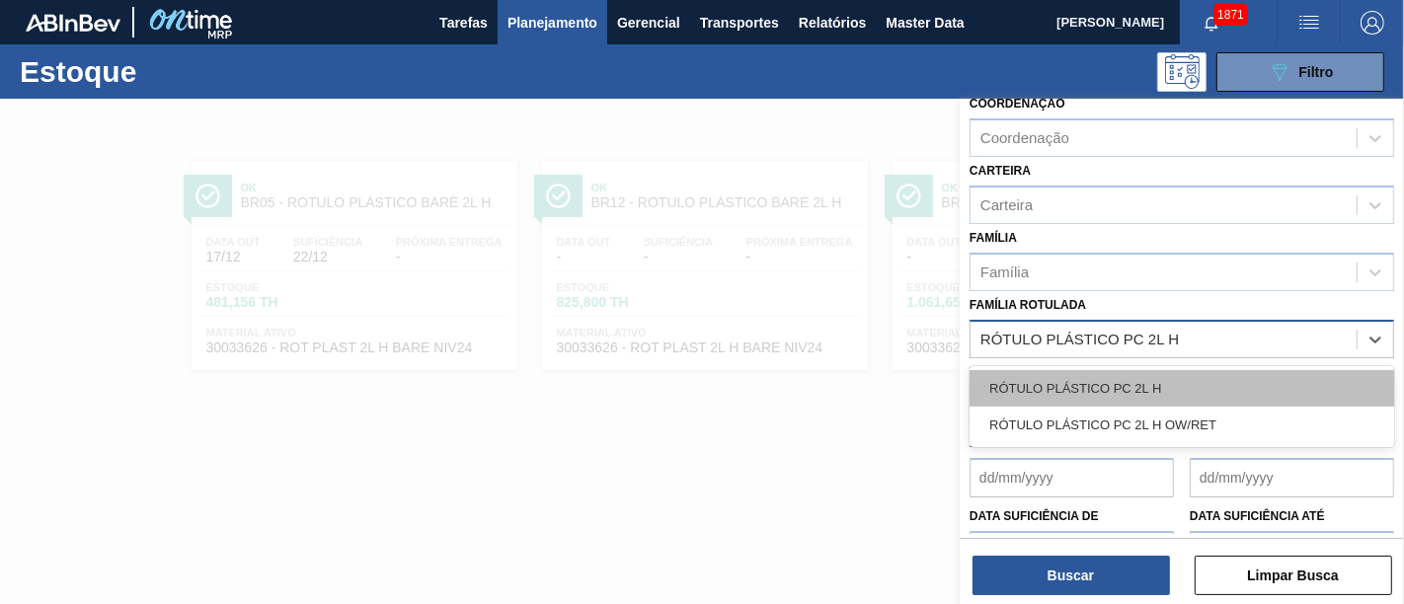
click at [1178, 388] on div "RÓTULO PLÁSTICO PC 2L H" at bounding box center [1181, 388] width 425 height 37
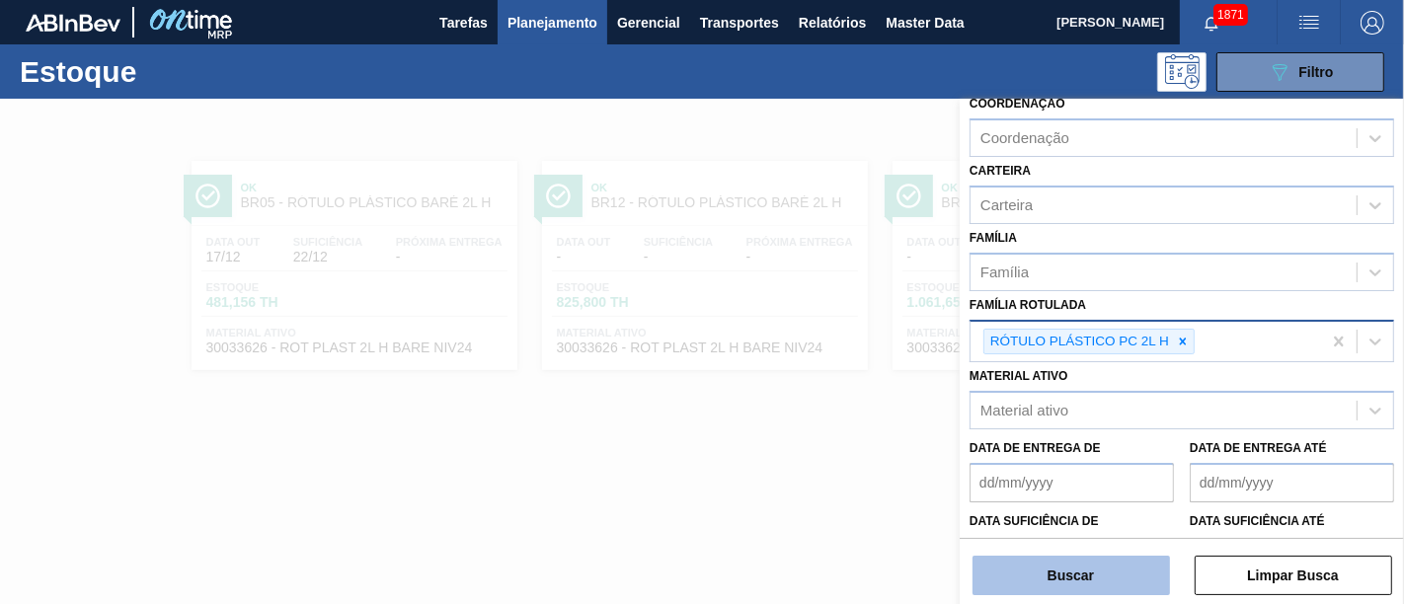
click at [1135, 543] on button "Buscar" at bounding box center [1070, 575] width 197 height 39
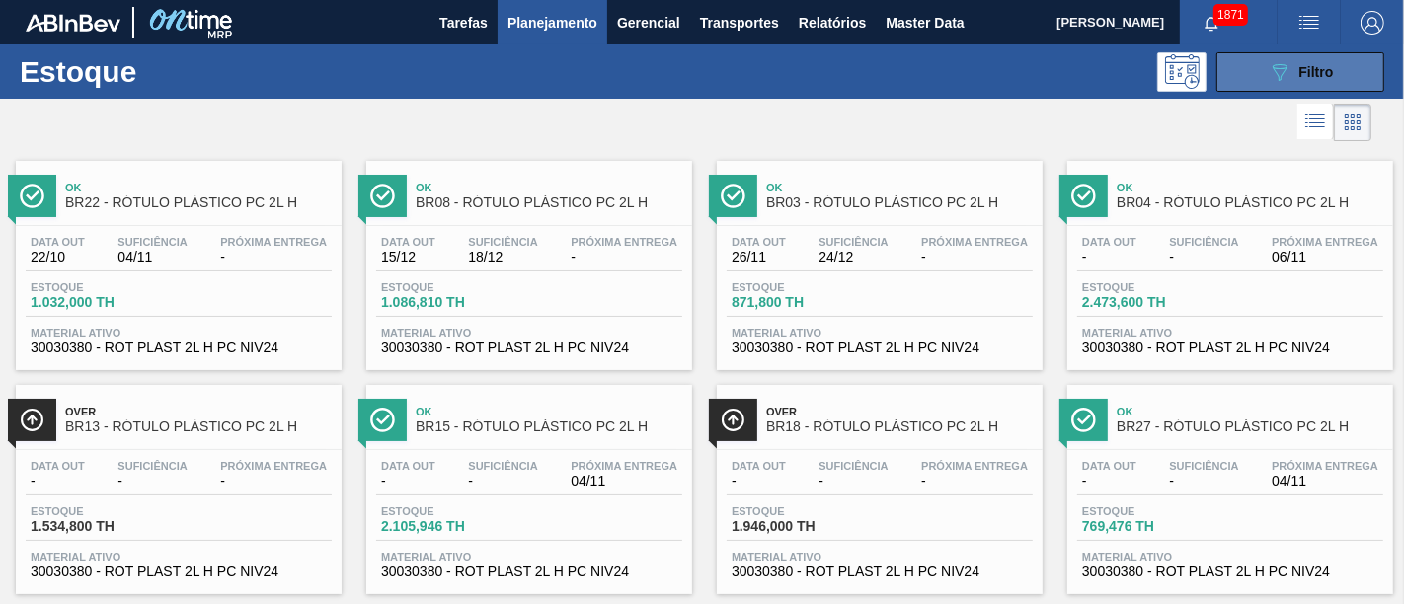
click at [1263, 83] on button "089F7B8B-B2A5-4AFE-B5C0-19BA573D28AC Filtro" at bounding box center [1300, 71] width 168 height 39
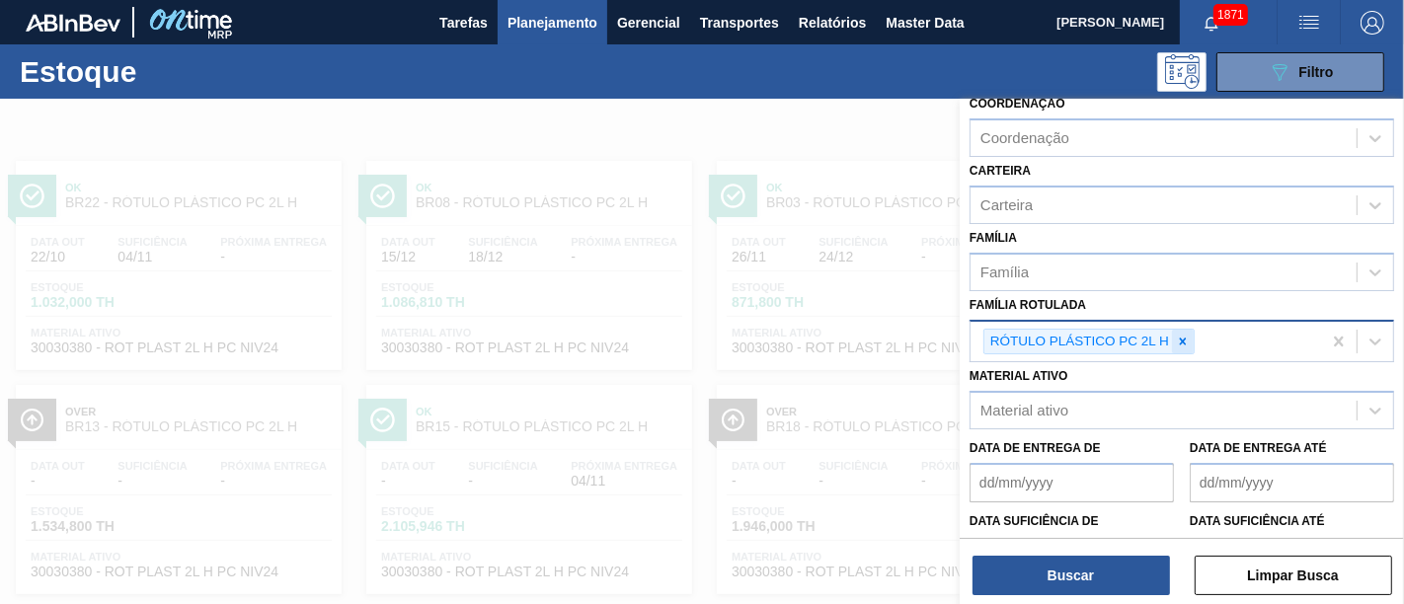
click at [1182, 340] on icon at bounding box center [1183, 342] width 14 height 14
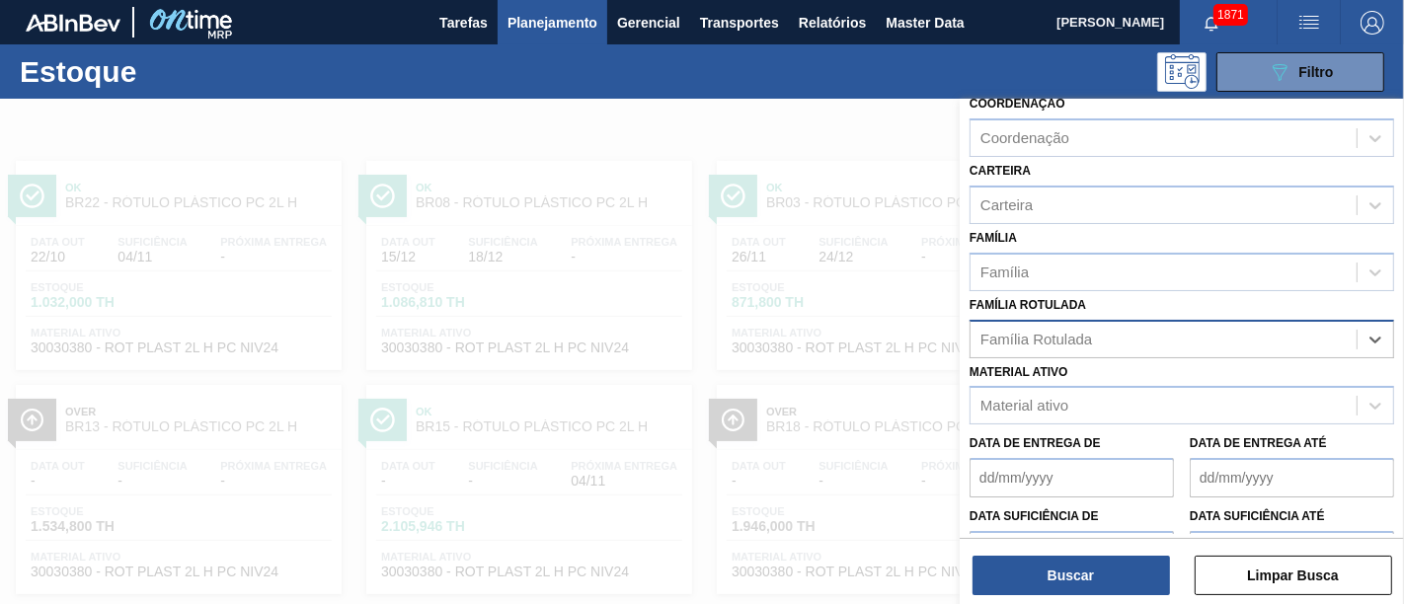
paste Rotulada "RÓTULO PLASTICO 2L AH FUSION"
type Rotulada "RÓTULO PLASTICO 2L AH FUSION"
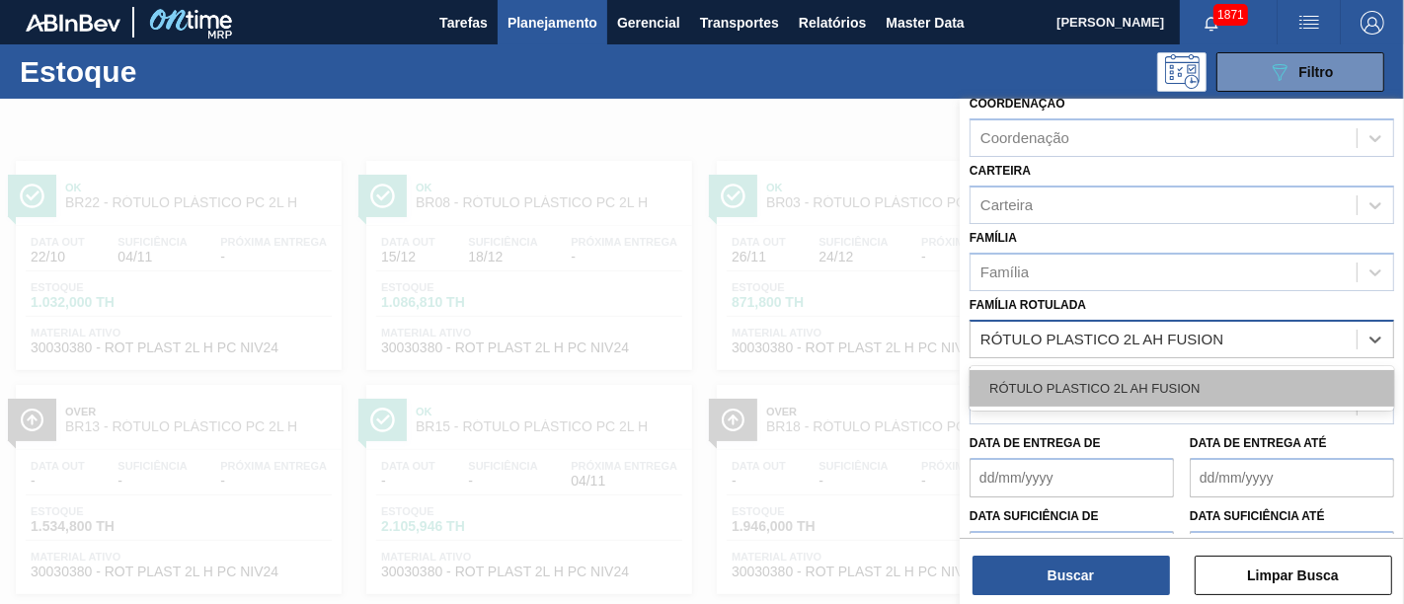
click at [1176, 370] on div "RÓTULO PLASTICO 2L AH FUSION" at bounding box center [1181, 388] width 425 height 37
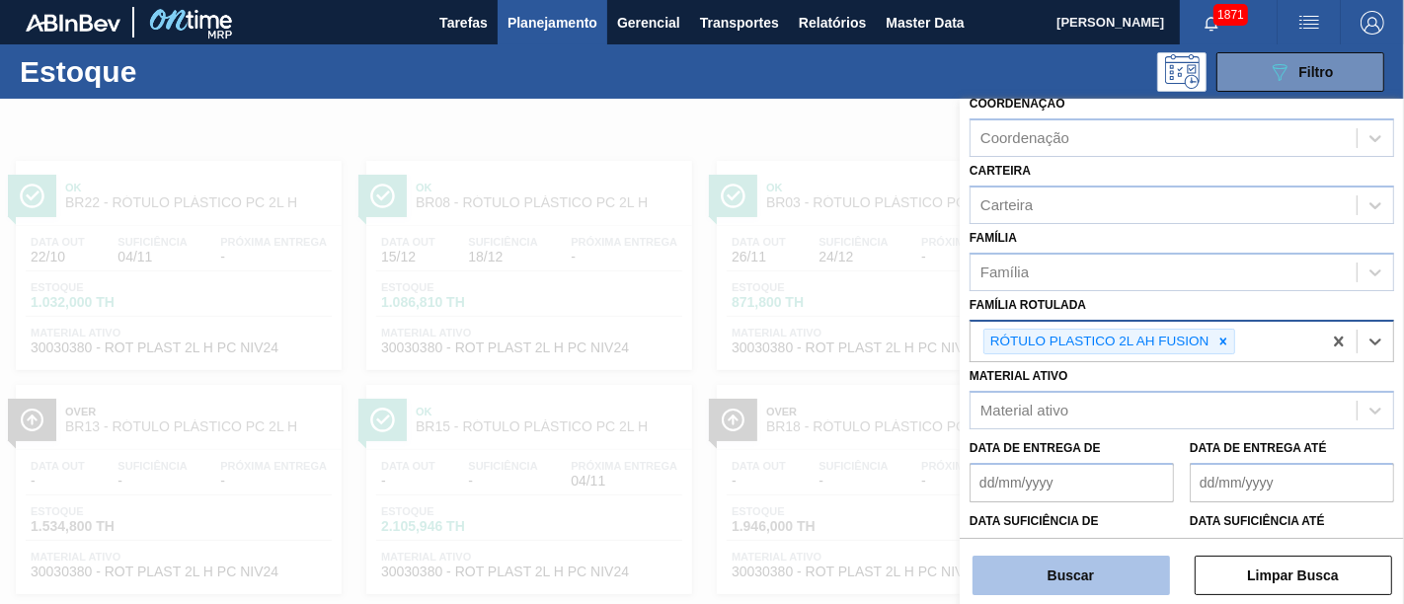
click at [1138, 543] on button "Buscar" at bounding box center [1070, 575] width 197 height 39
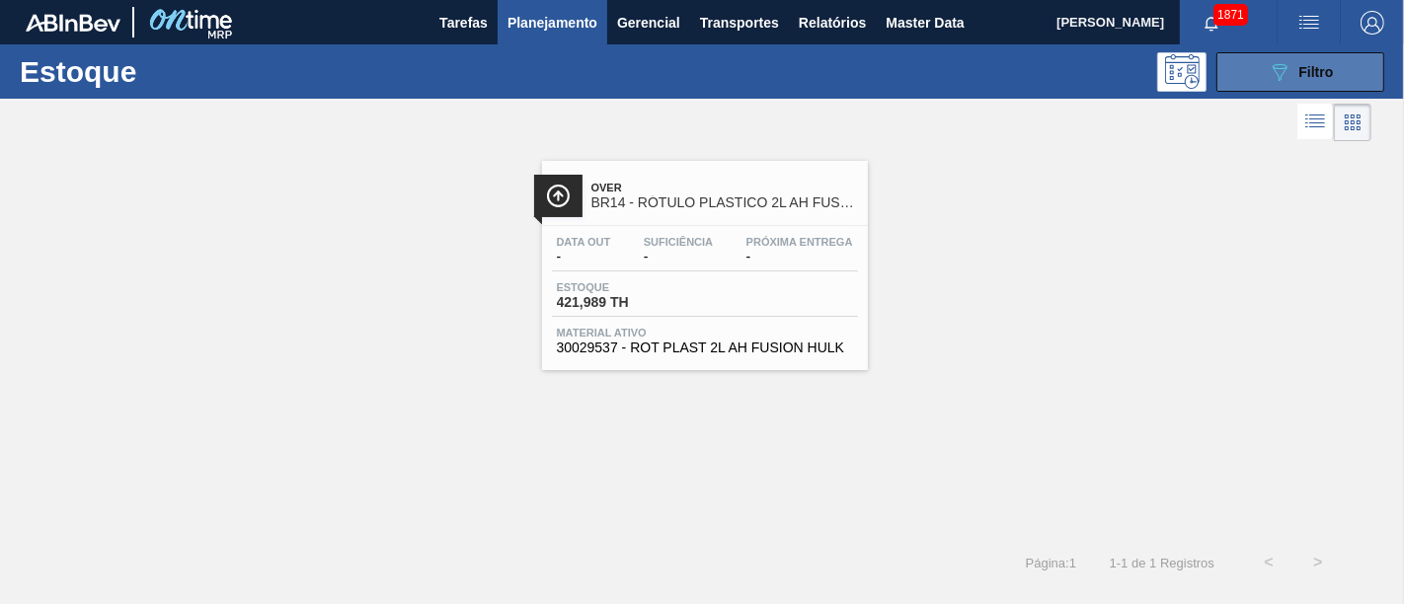
click at [1263, 77] on button "089F7B8B-B2A5-4AFE-B5C0-19BA573D28AC Filtro" at bounding box center [1300, 71] width 168 height 39
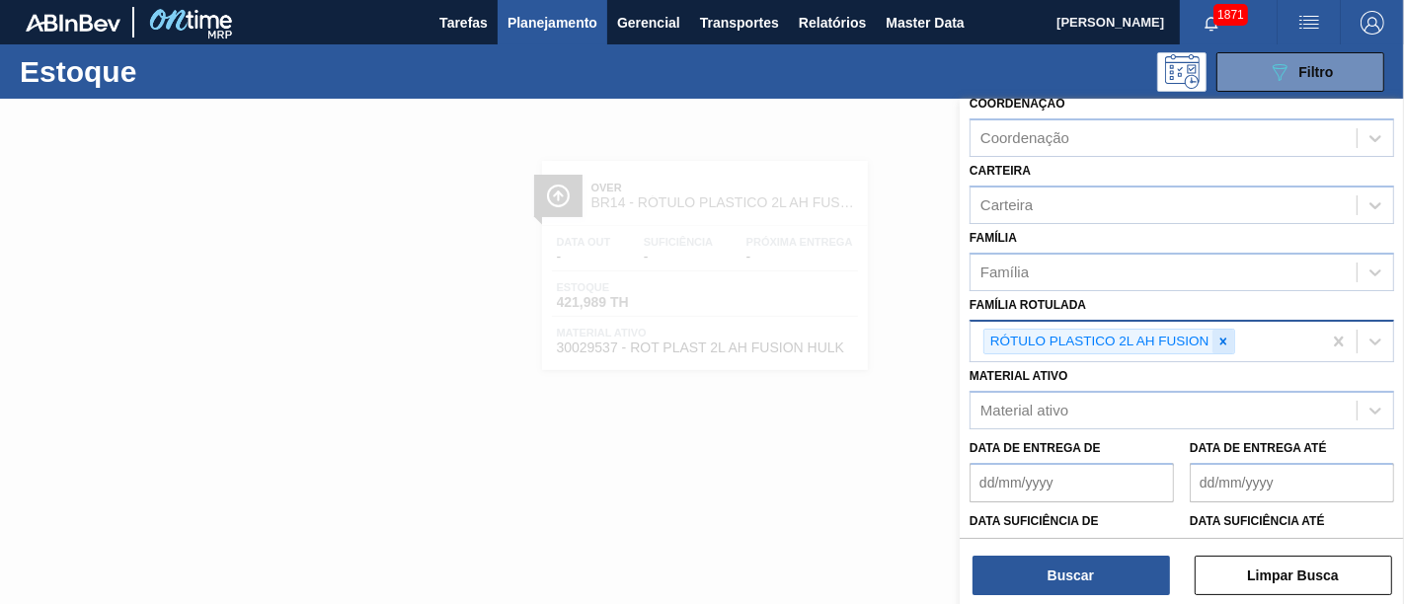
click at [1218, 335] on icon at bounding box center [1223, 342] width 14 height 14
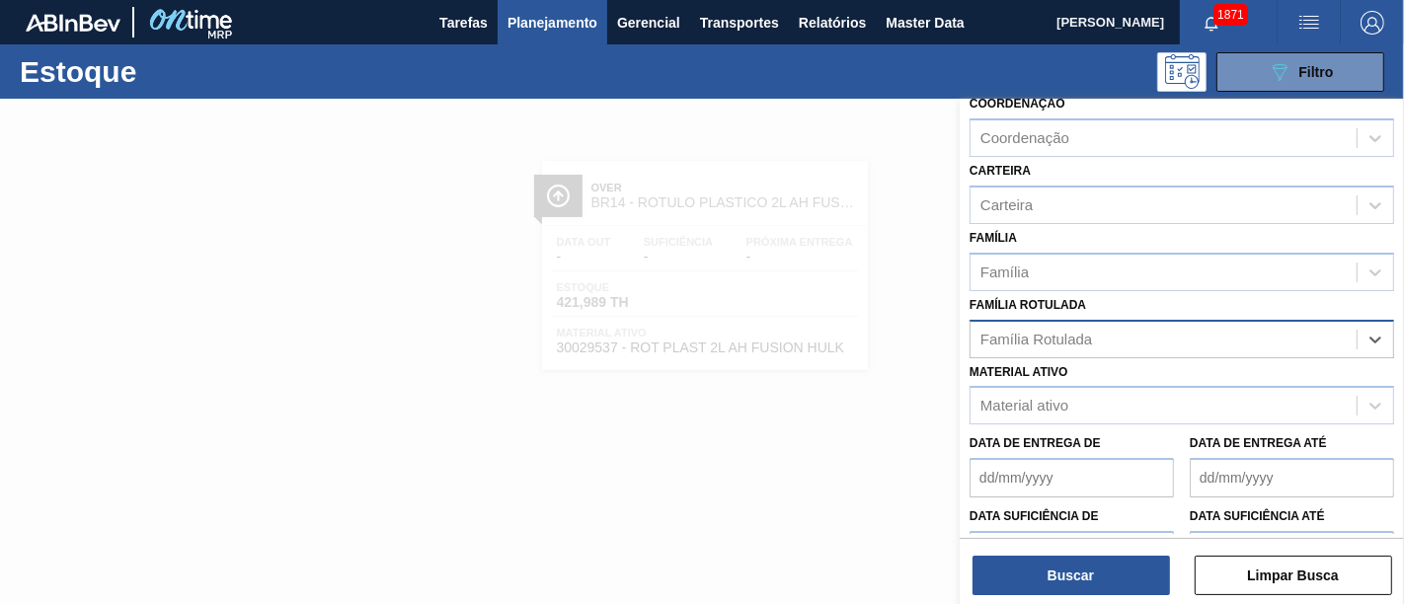
paste Rotulada "RÓTULO PLÁSTICO PC TWIST 2L AH"
type Rotulada "RÓTULO PLÁSTICO PC TWIST 2L AH"
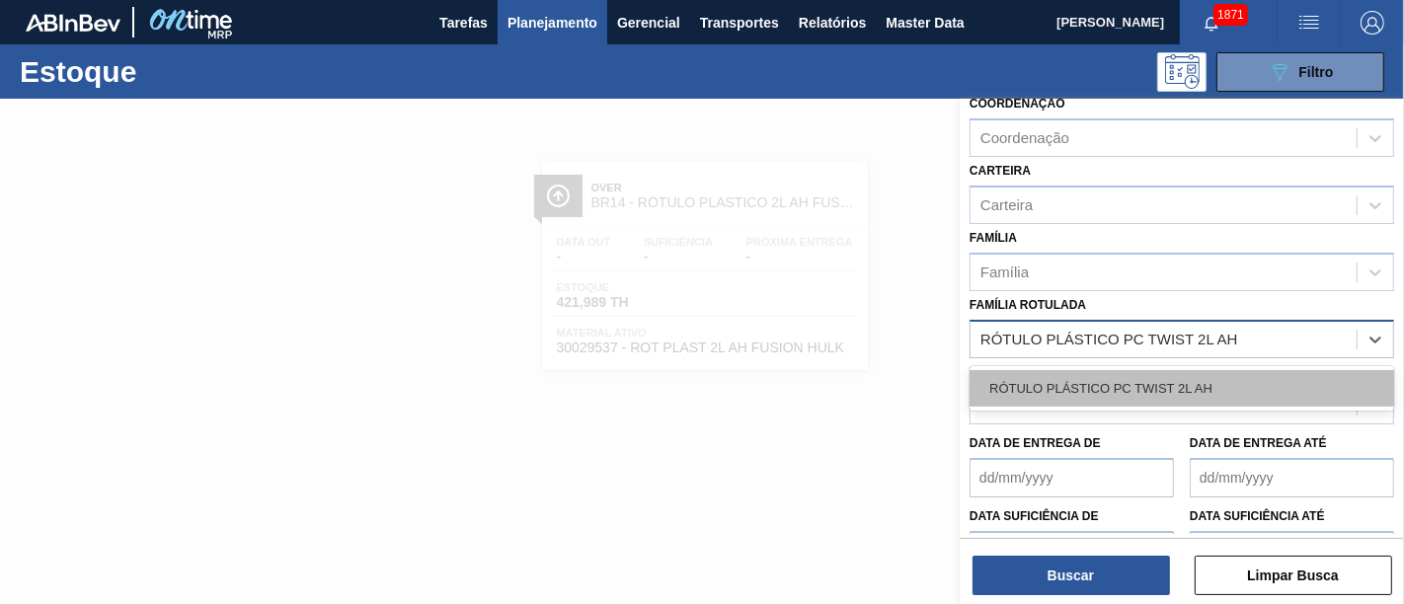
click at [1198, 376] on div "RÓTULO PLÁSTICO PC TWIST 2L AH" at bounding box center [1181, 388] width 425 height 37
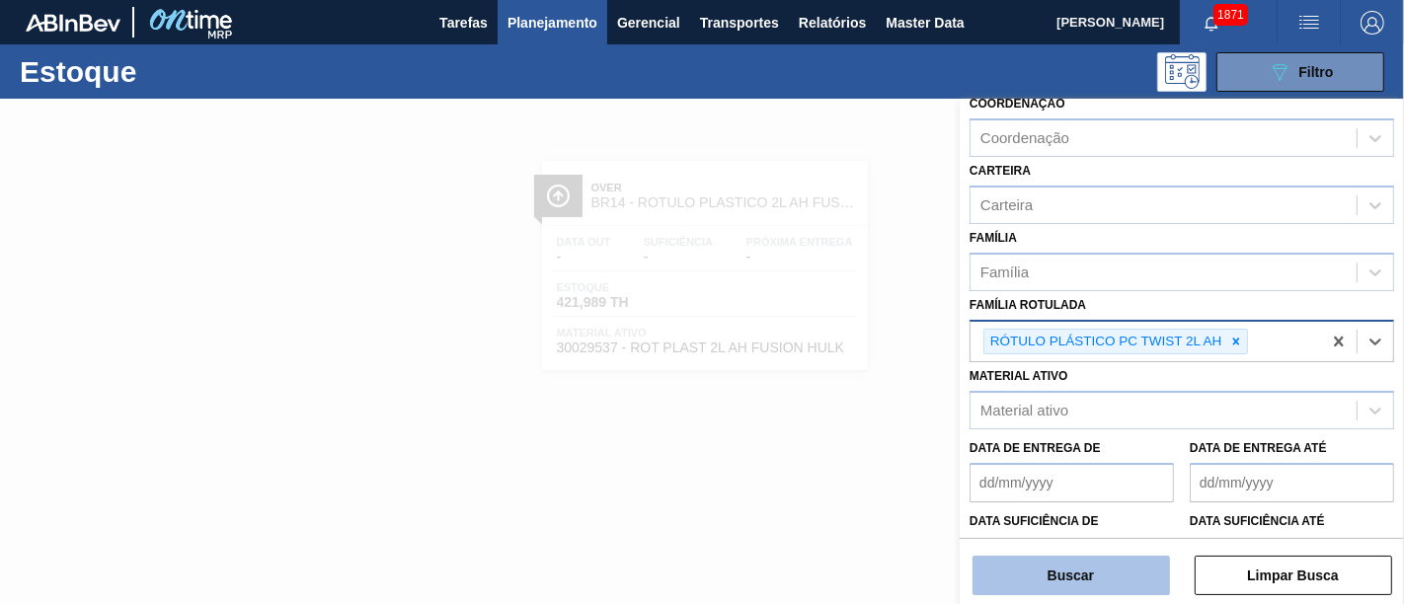
click at [1107, 543] on button "Buscar" at bounding box center [1070, 575] width 197 height 39
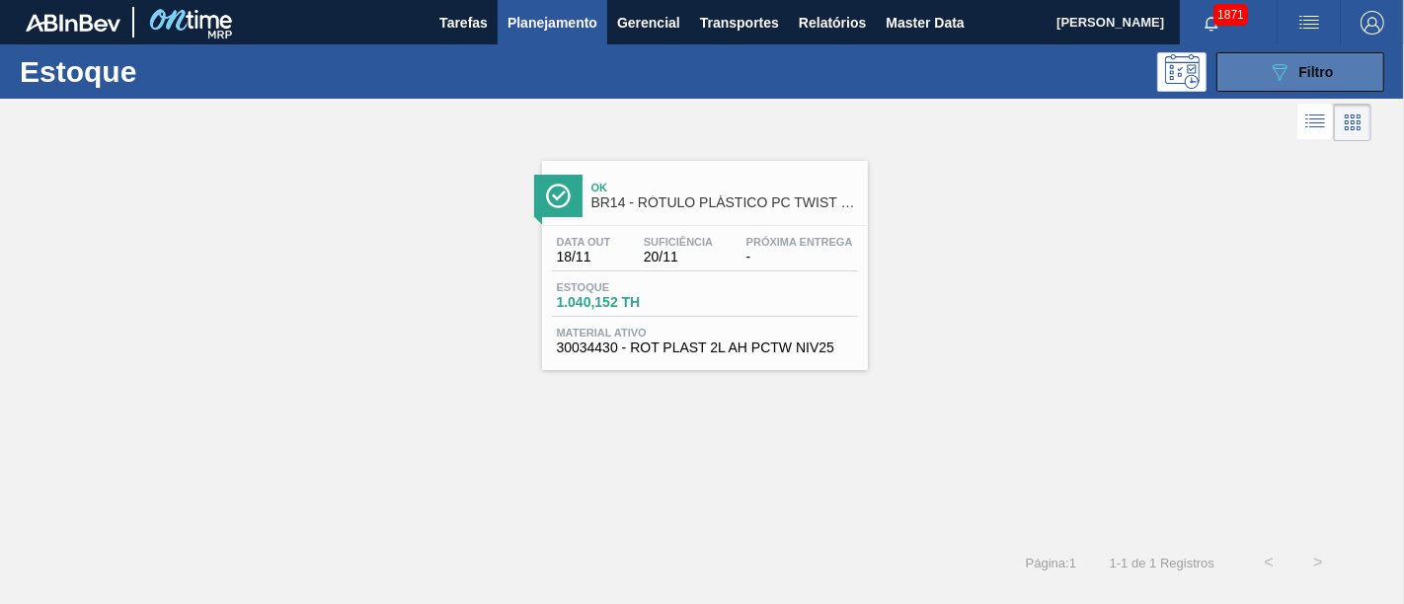
click at [1263, 69] on span "Filtro" at bounding box center [1316, 72] width 35 height 16
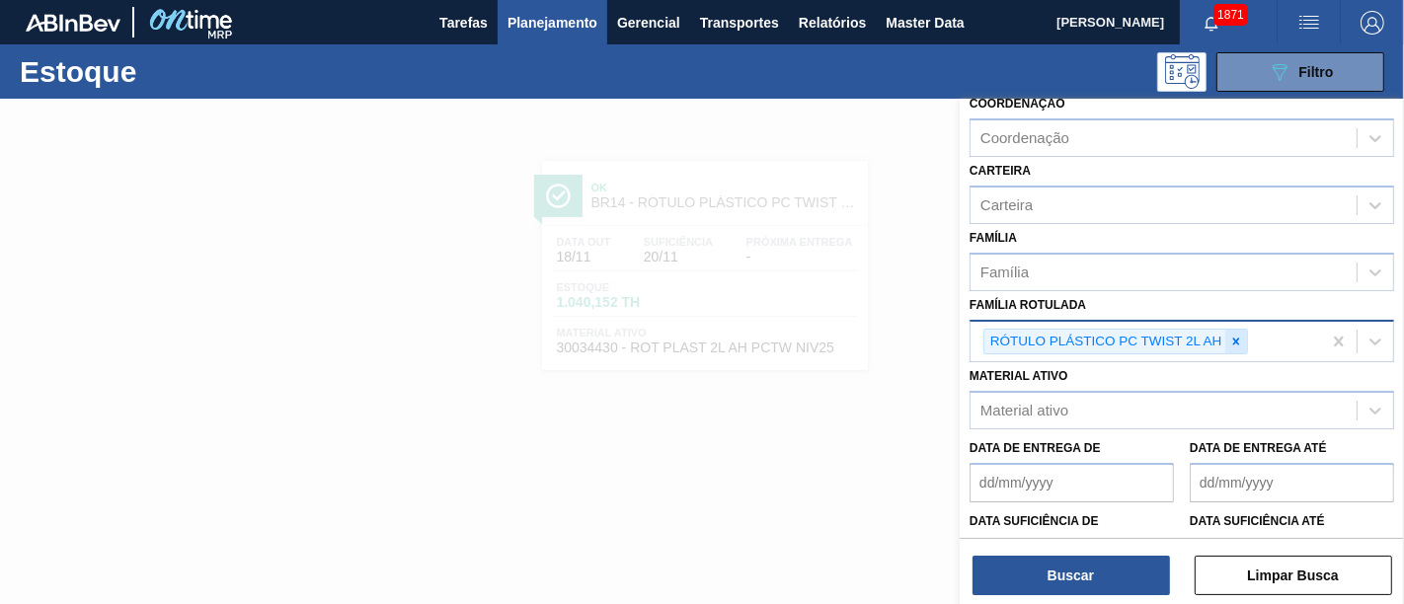
click at [1236, 335] on icon at bounding box center [1236, 342] width 14 height 14
paste Rotulada "RÓTULO PLAST 500ML AH GATORADE BERRY BLUE"
type Rotulada "RÓTULO PLAST 500ML AH GATORADE BERRY BLUE"
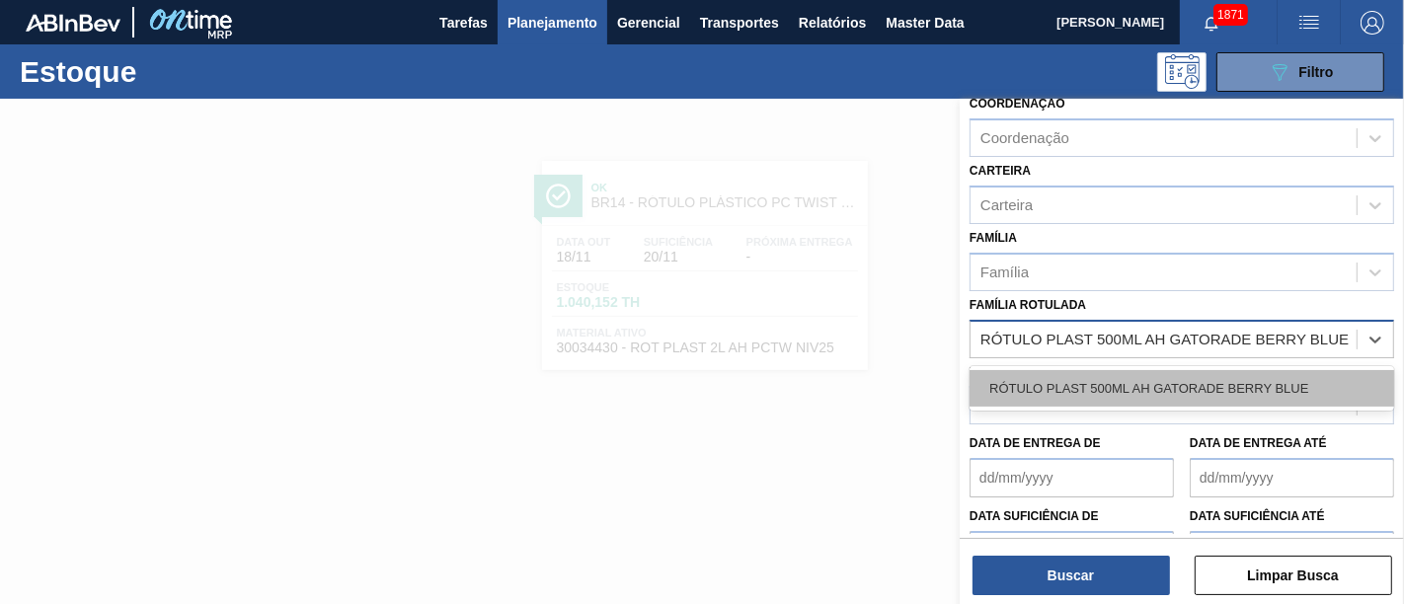
click at [1212, 378] on div "RÓTULO PLAST 500ML AH GATORADE BERRY BLUE" at bounding box center [1181, 388] width 425 height 37
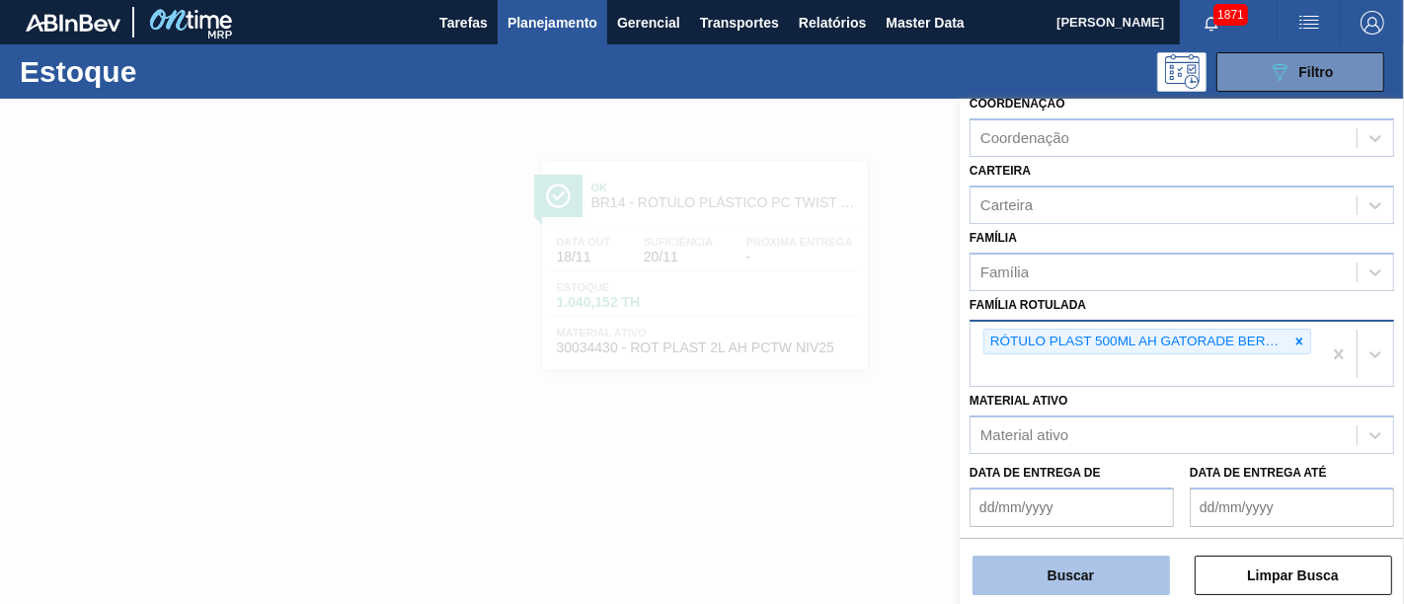
click at [1109, 543] on button "Buscar" at bounding box center [1070, 575] width 197 height 39
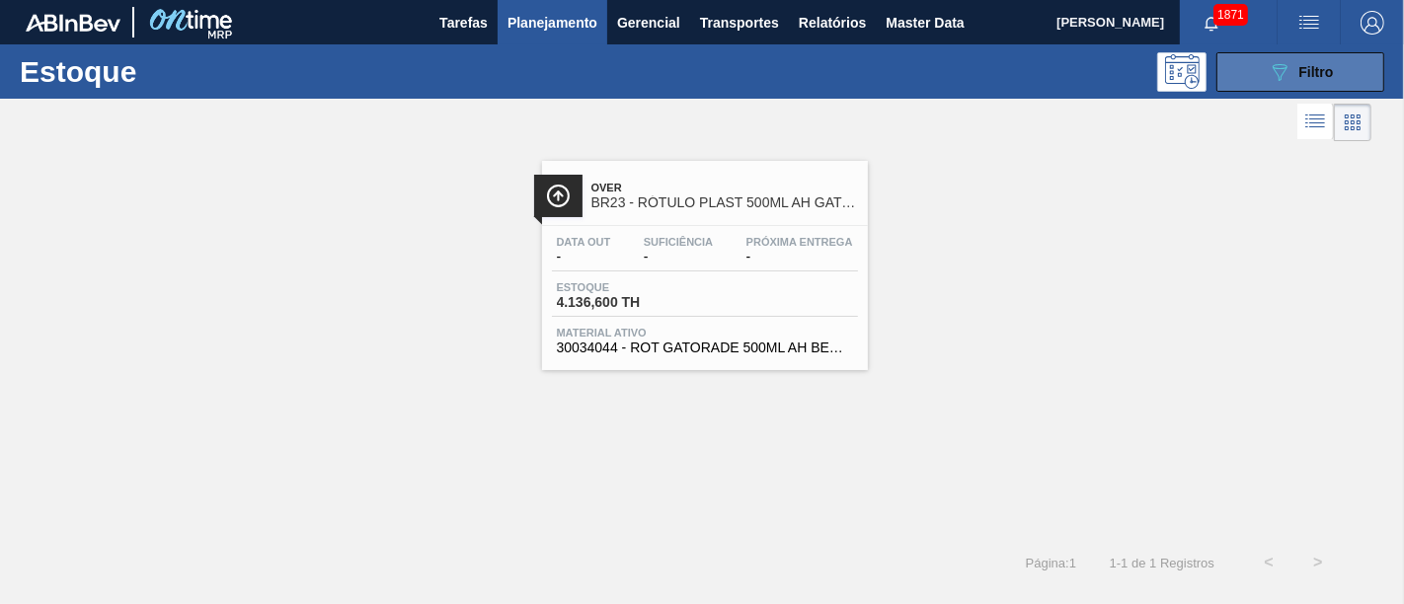
click at [1263, 52] on button "089F7B8B-B2A5-4AFE-B5C0-19BA573D28AC Filtro" at bounding box center [1300, 71] width 168 height 39
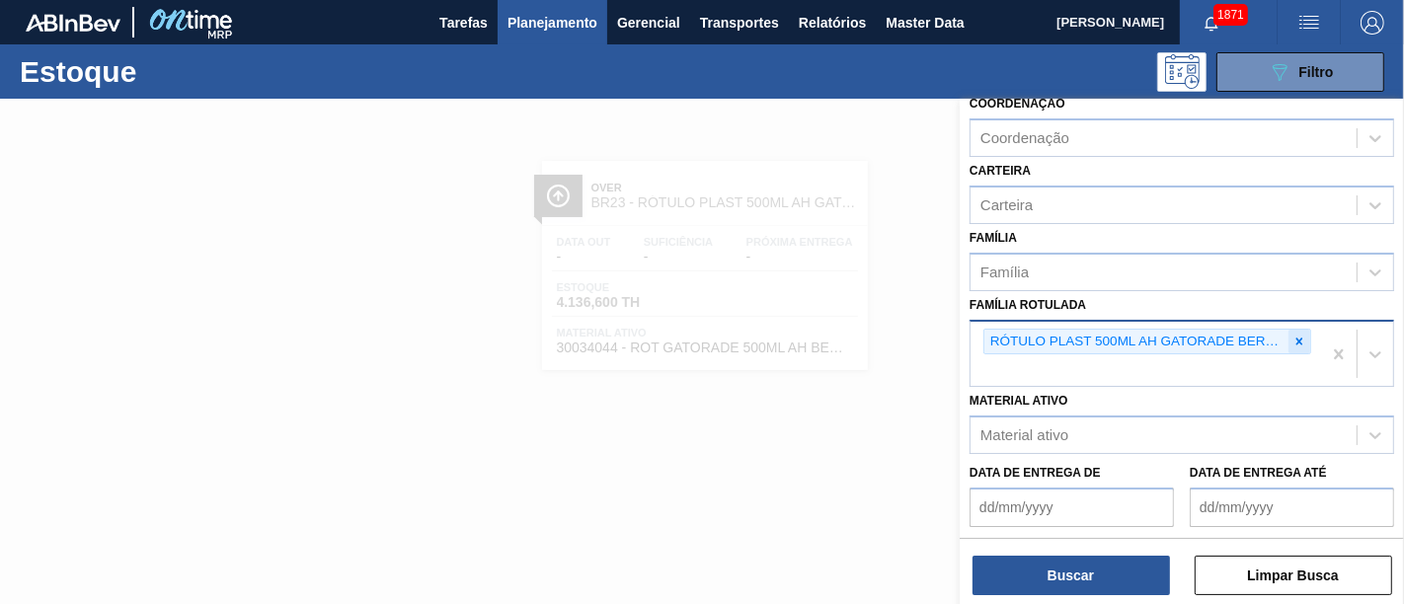
click at [1263, 337] on icon at bounding box center [1299, 342] width 14 height 14
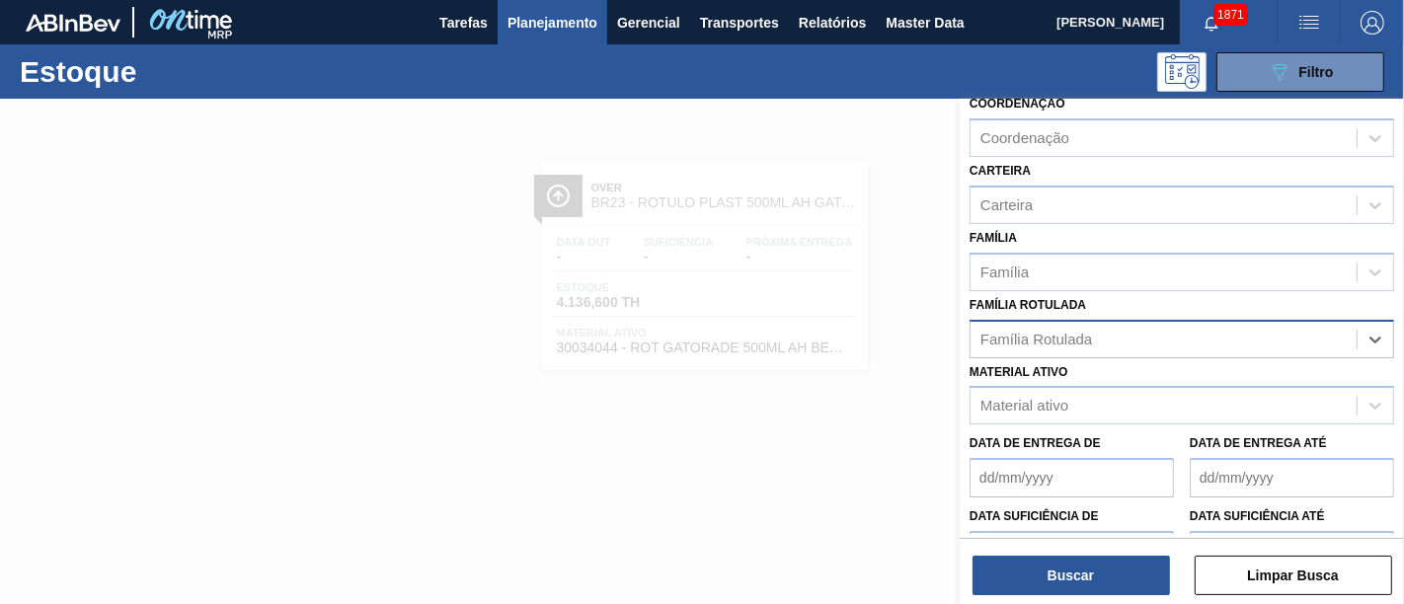
paste Rotulada "RÓTULO PLÁSTICO 200ML PC H"
type Rotulada "RÓTULO PLÁSTICO 200ML PC H"
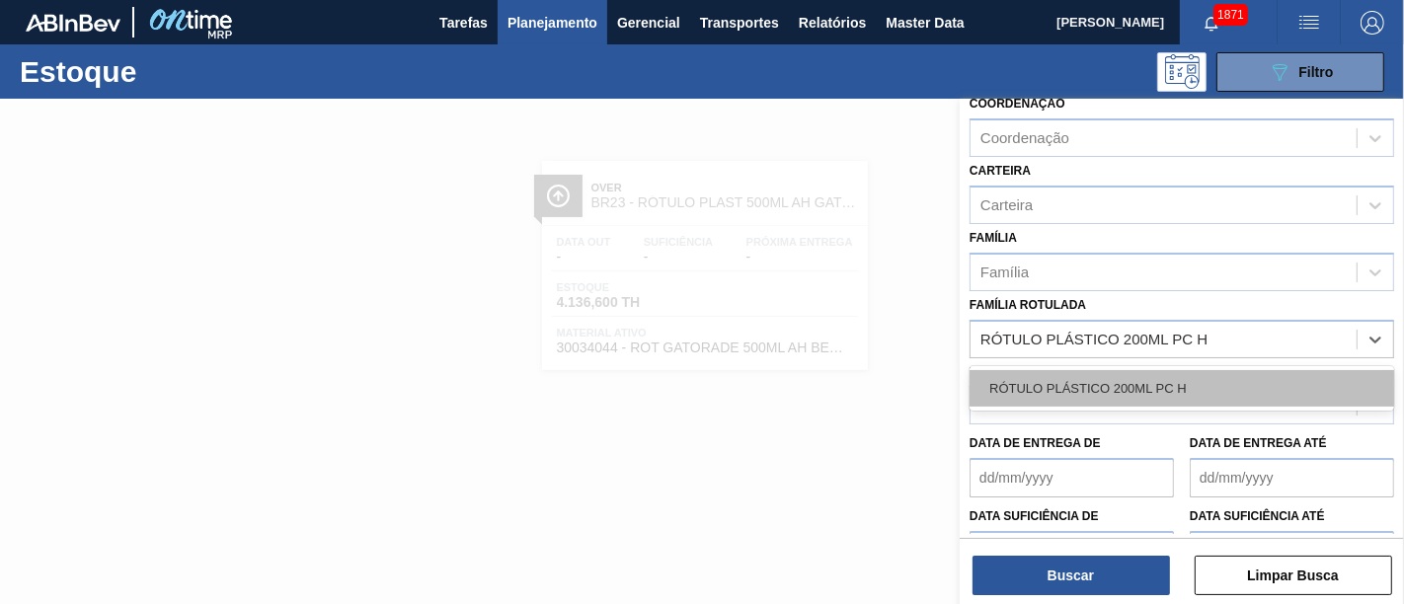
click at [1246, 384] on div "RÓTULO PLÁSTICO 200ML PC H" at bounding box center [1181, 388] width 425 height 37
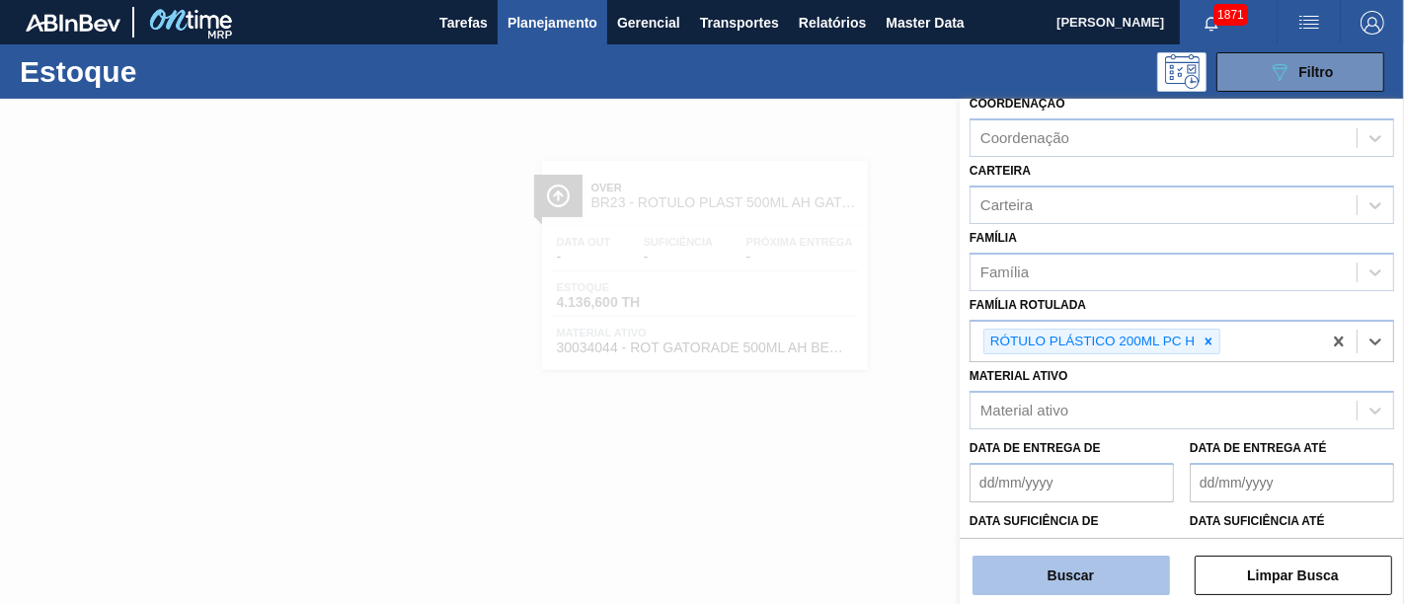
click at [1121, 543] on button "Buscar" at bounding box center [1070, 575] width 197 height 39
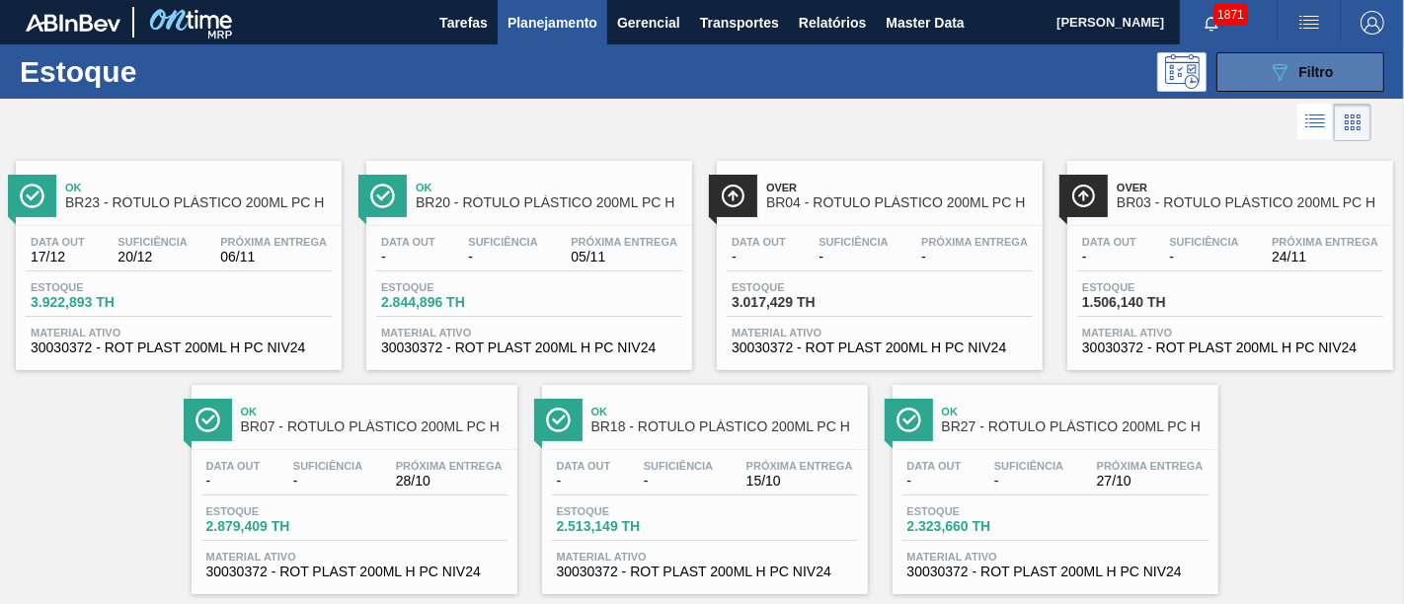
click at [1263, 85] on button "089F7B8B-B2A5-4AFE-B5C0-19BA573D28AC Filtro" at bounding box center [1300, 71] width 168 height 39
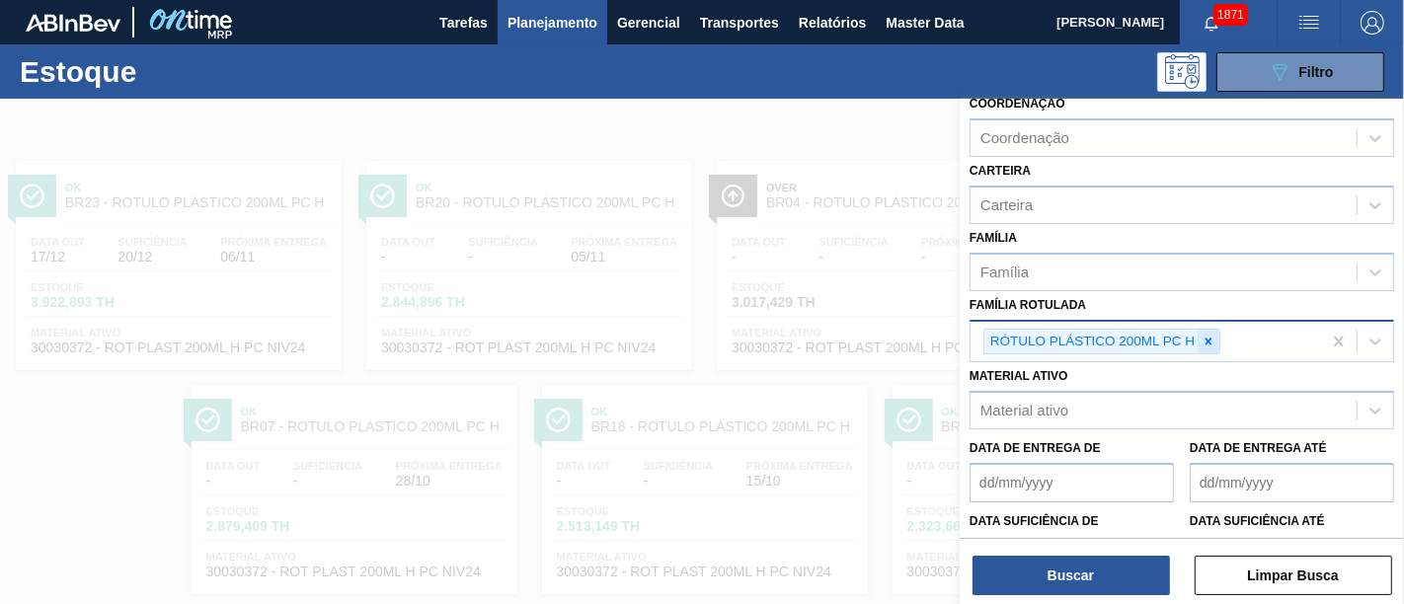
click at [1209, 343] on icon at bounding box center [1208, 342] width 14 height 14
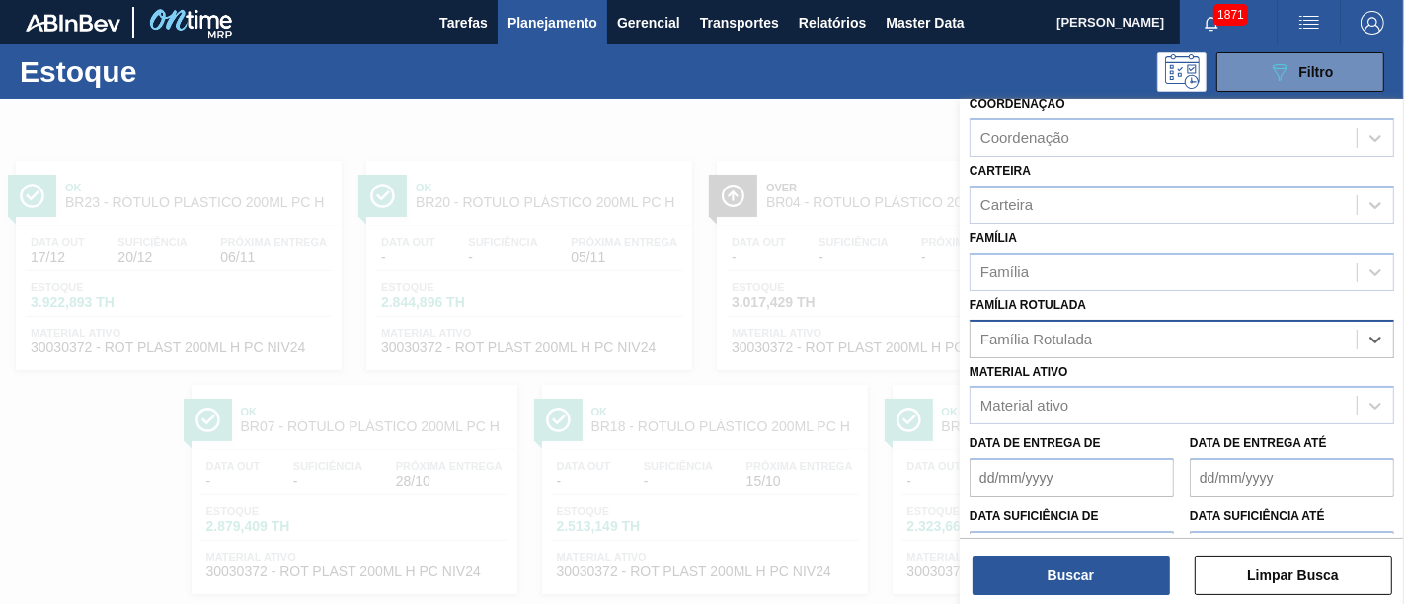
paste Rotulada "RÓTULO PLÁSTICO GATORADE LARANJA 500ML AH"
type Rotulada "RÓTULO PLÁSTICO GATORADE LARANJA 500ML AH"
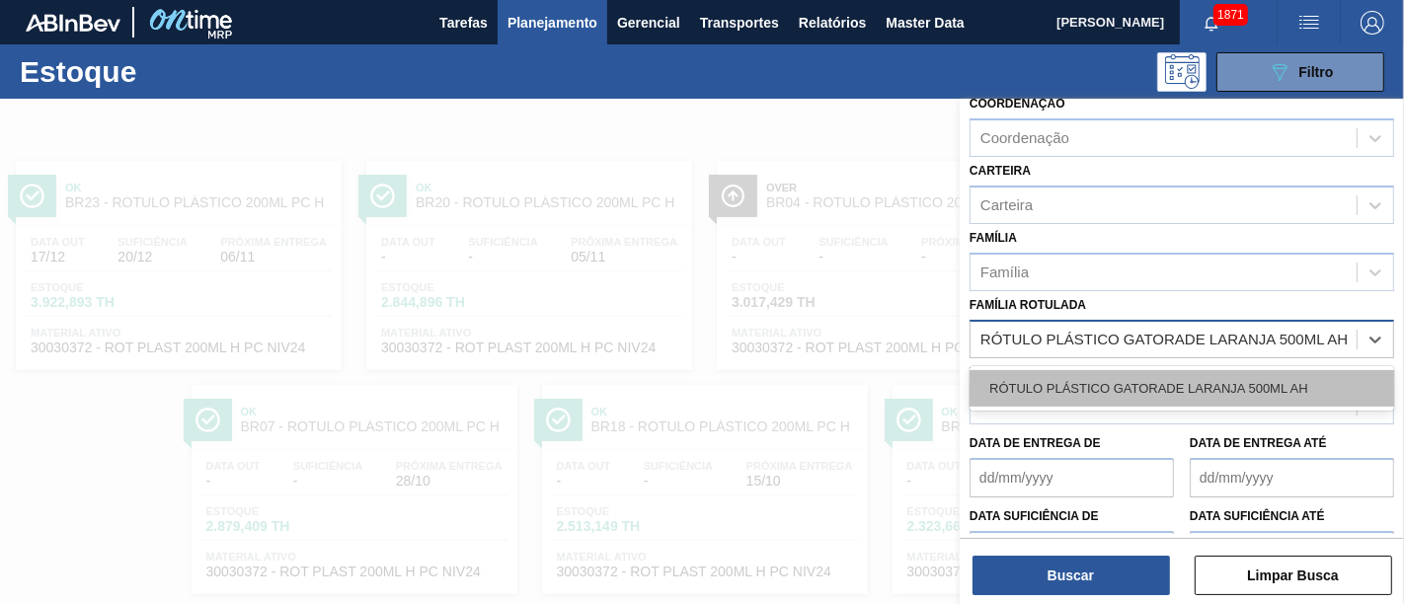
click at [1201, 373] on div "RÓTULO PLÁSTICO GATORADE LARANJA 500ML AH" at bounding box center [1181, 388] width 425 height 37
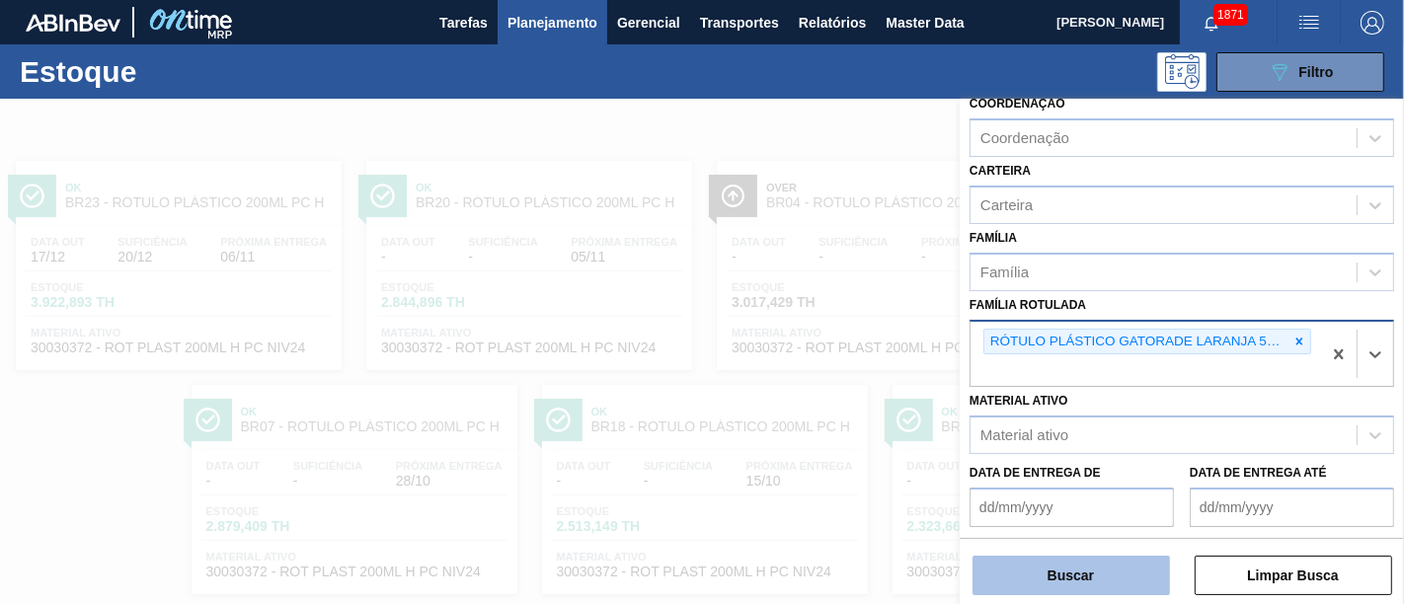
click at [1120, 543] on button "Buscar" at bounding box center [1070, 575] width 197 height 39
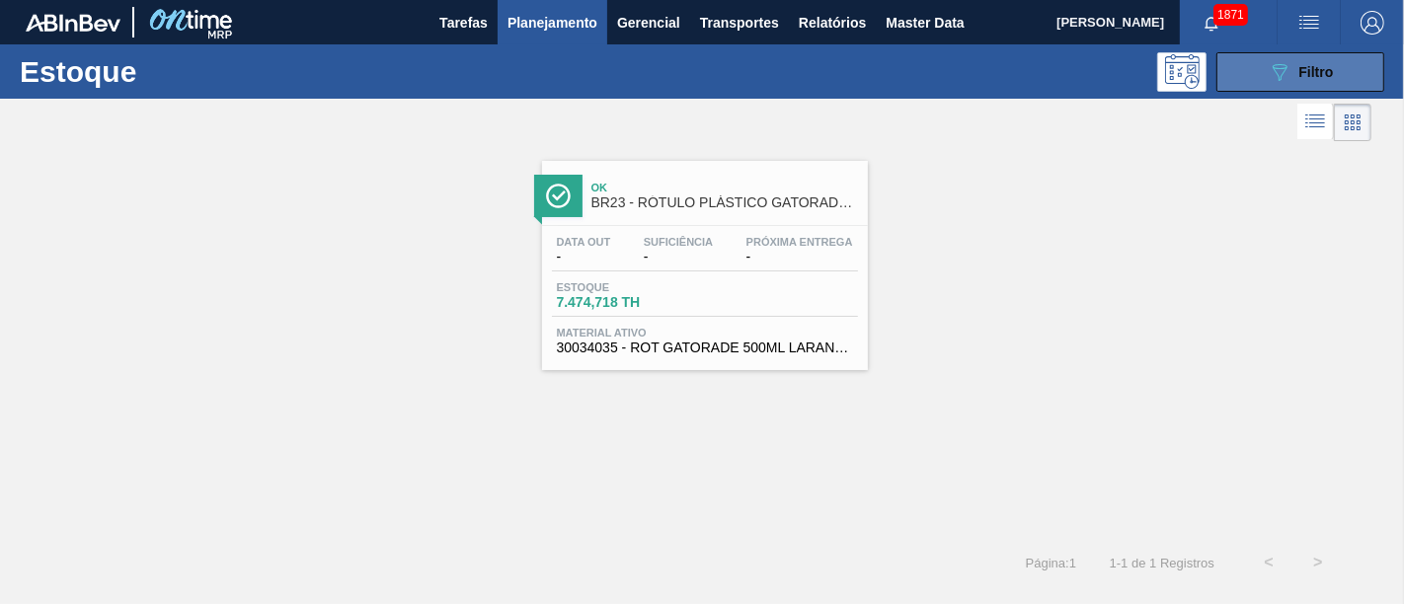
click at [1263, 65] on button "089F7B8B-B2A5-4AFE-B5C0-19BA573D28AC Filtro" at bounding box center [1300, 71] width 168 height 39
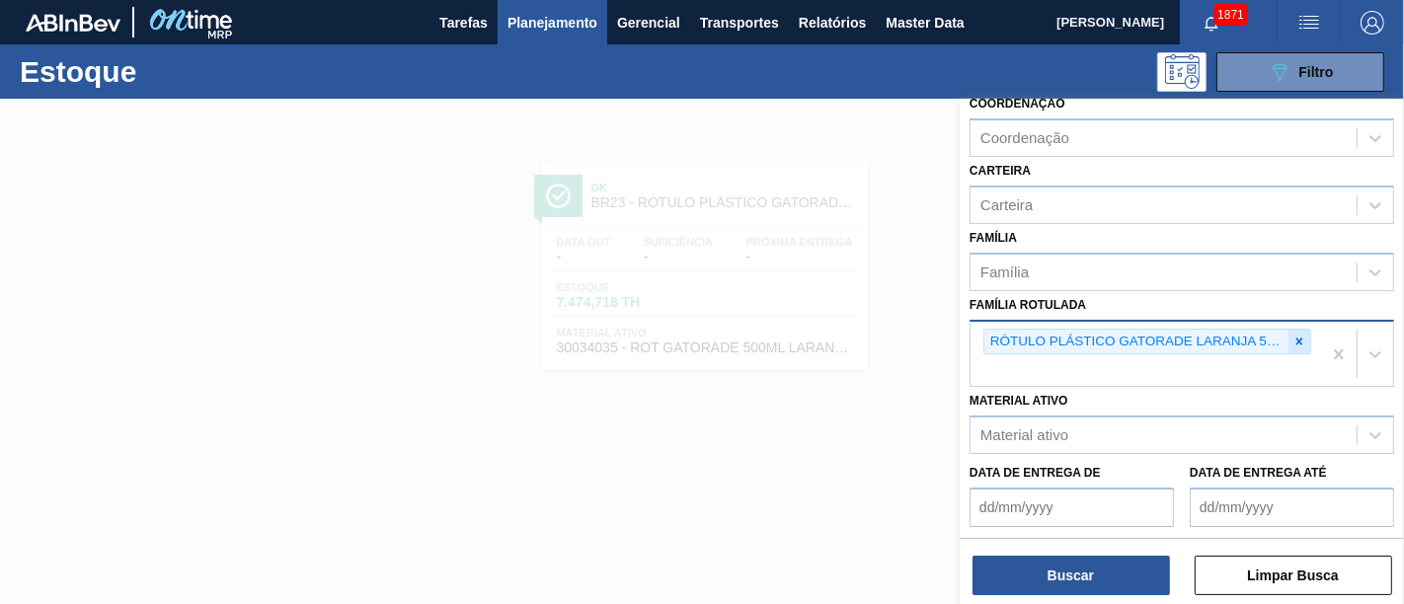
click at [1263, 334] on div at bounding box center [1299, 342] width 22 height 25
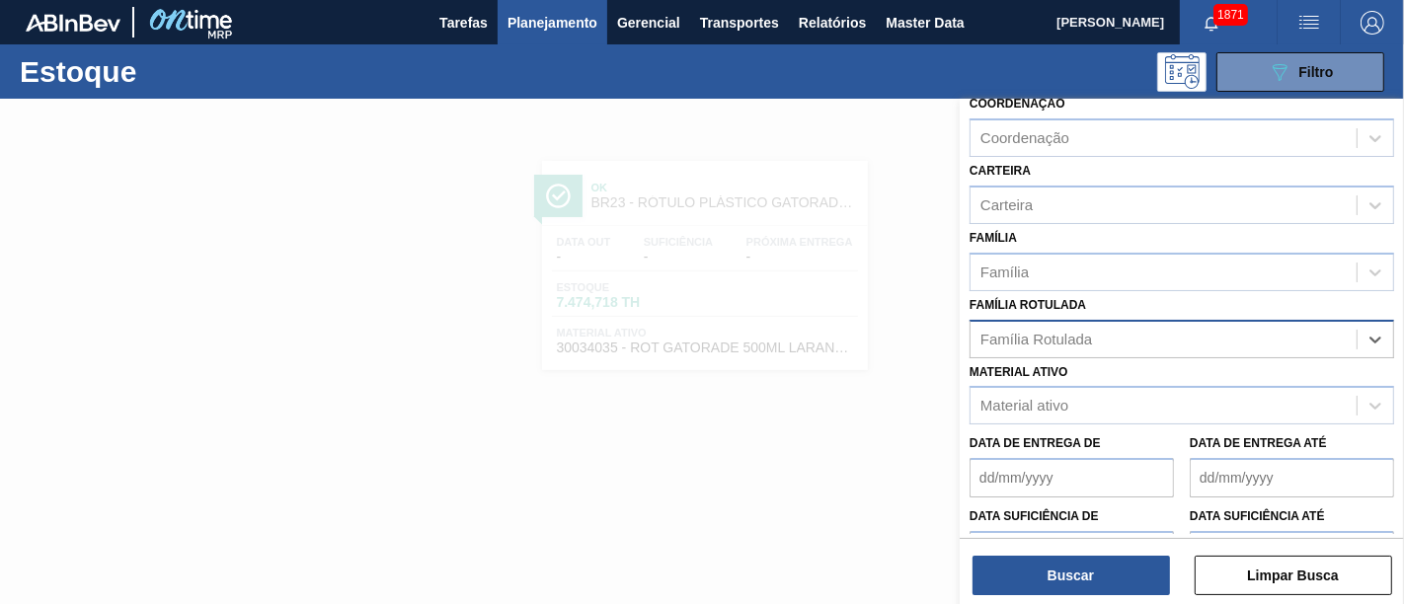
paste Rotulada "RÓTULO PLÁSTICO GATORADE MORANGO 500ML H"
type Rotulada "RÓTULO PLÁSTICO GATORADE MORANGO 500ML H"
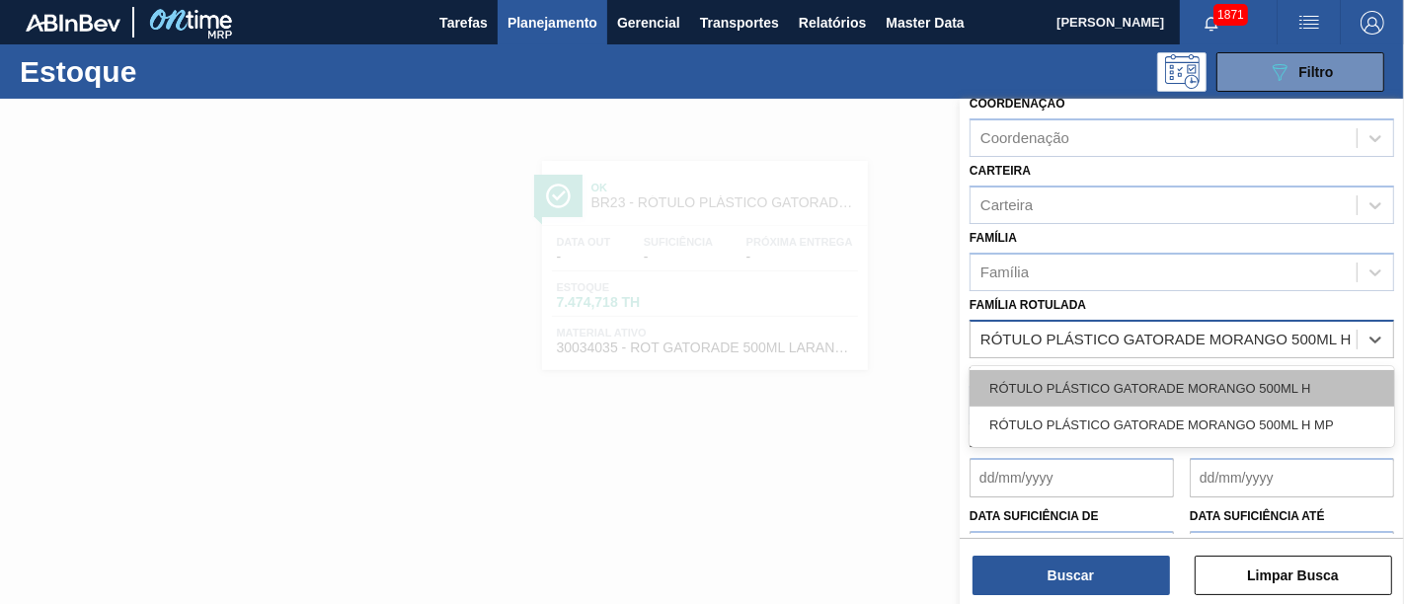
click at [1248, 370] on div "RÓTULO PLÁSTICO GATORADE MORANGO 500ML H" at bounding box center [1181, 388] width 425 height 37
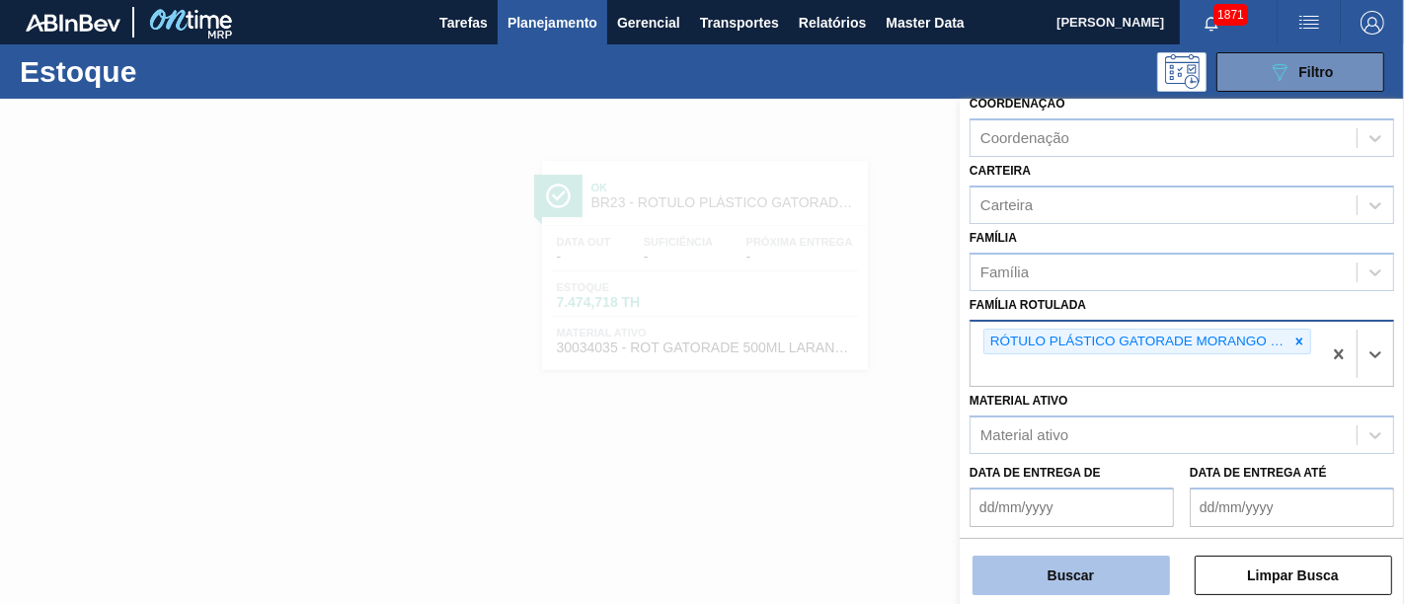
click at [1075, 543] on button "Buscar" at bounding box center [1070, 575] width 197 height 39
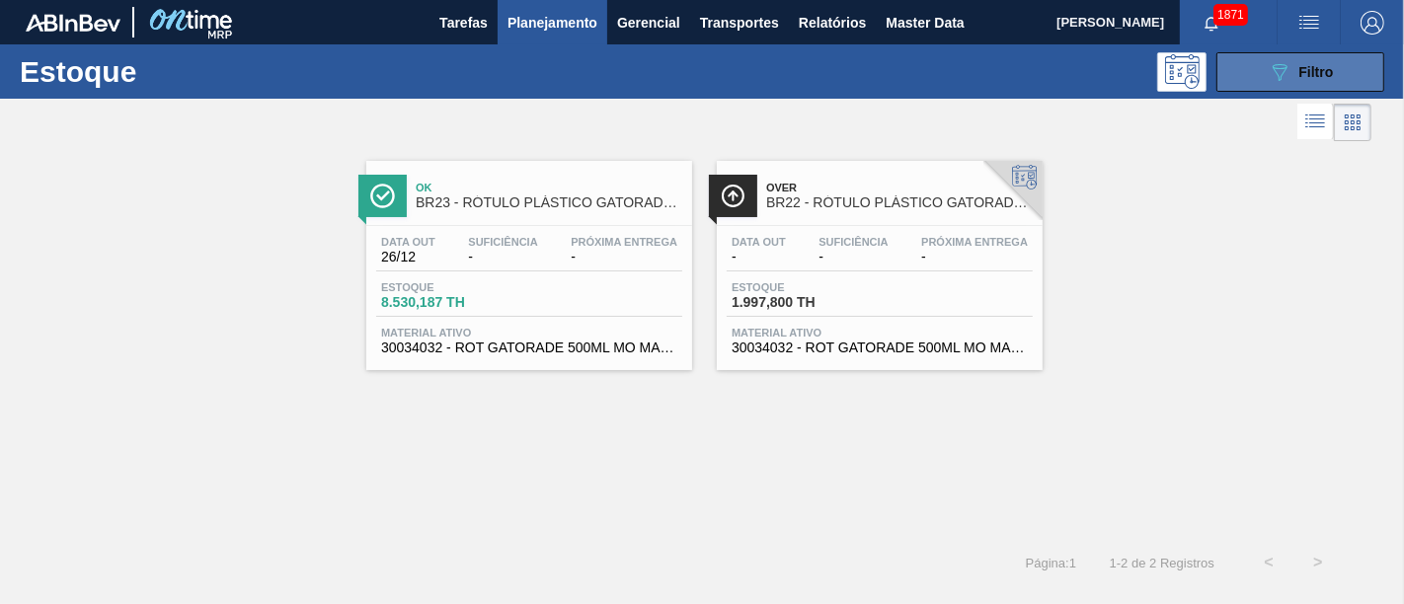
click at [1263, 76] on span "Filtro" at bounding box center [1316, 72] width 35 height 16
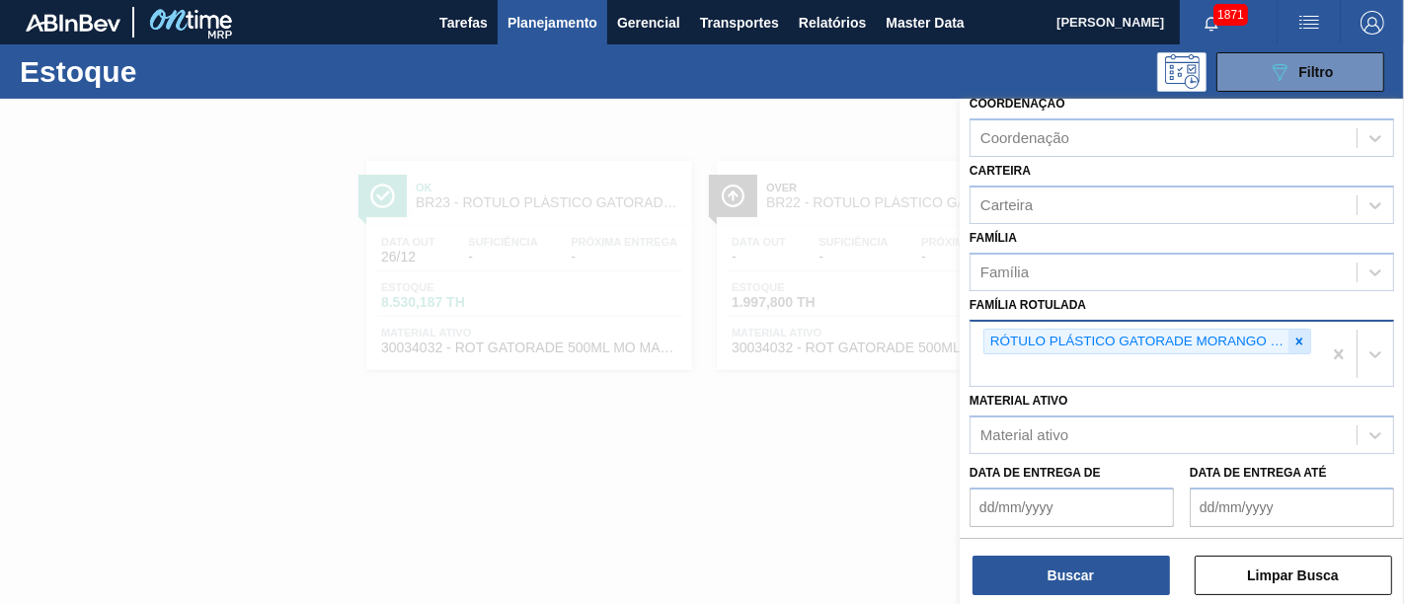
click at [1263, 335] on icon at bounding box center [1299, 342] width 14 height 14
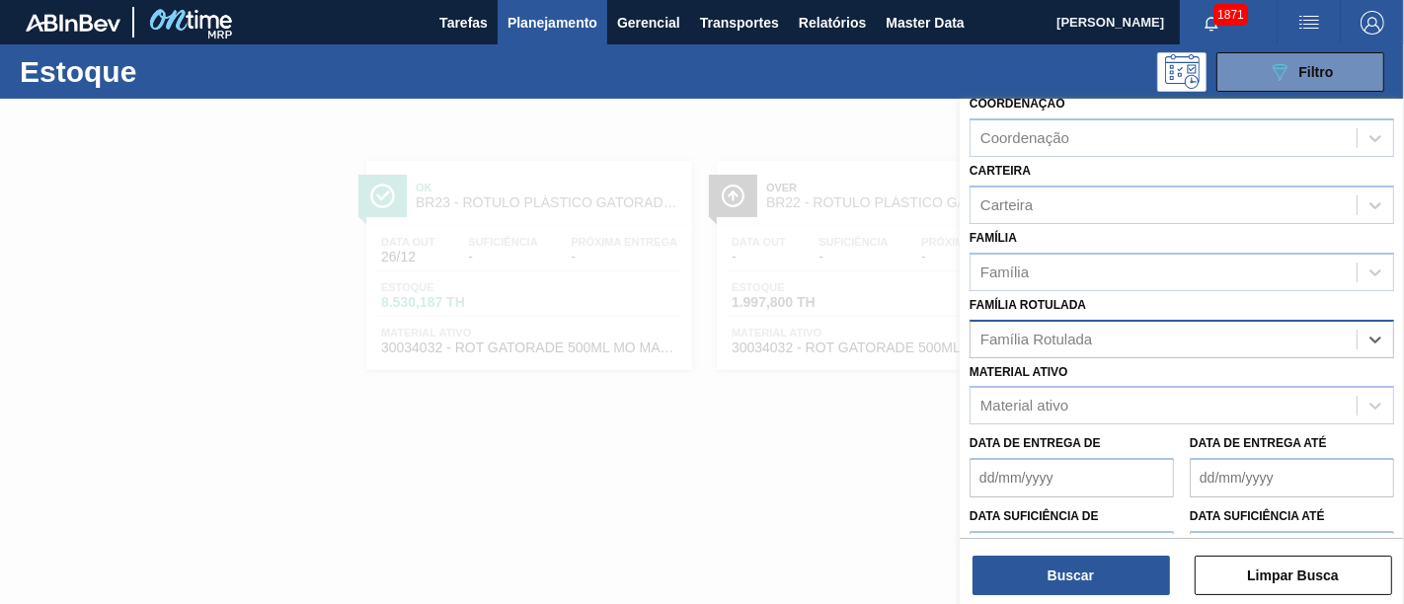
paste Rotulada "RÓTULO PLÁSTICO GATORADE TANGERINA 500ML AH"
type Rotulada "RÓTULO PLÁSTICO GATORADE TANGERINA 500ML AH"
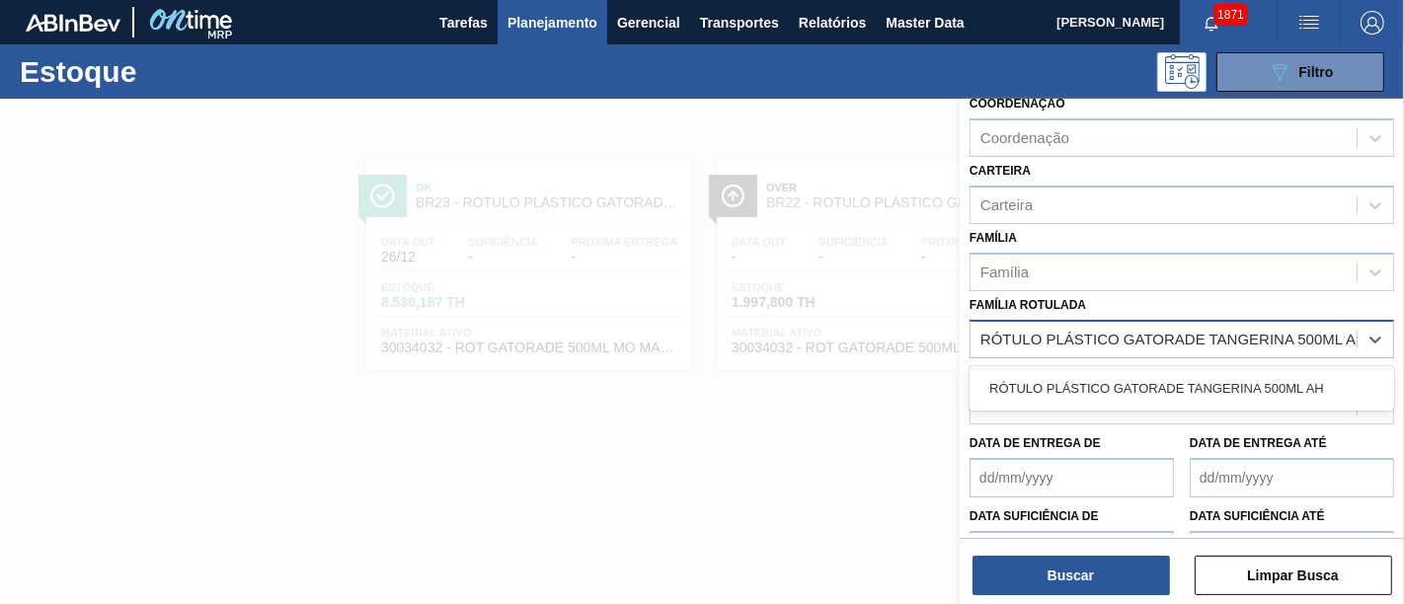
scroll to position [0, 12]
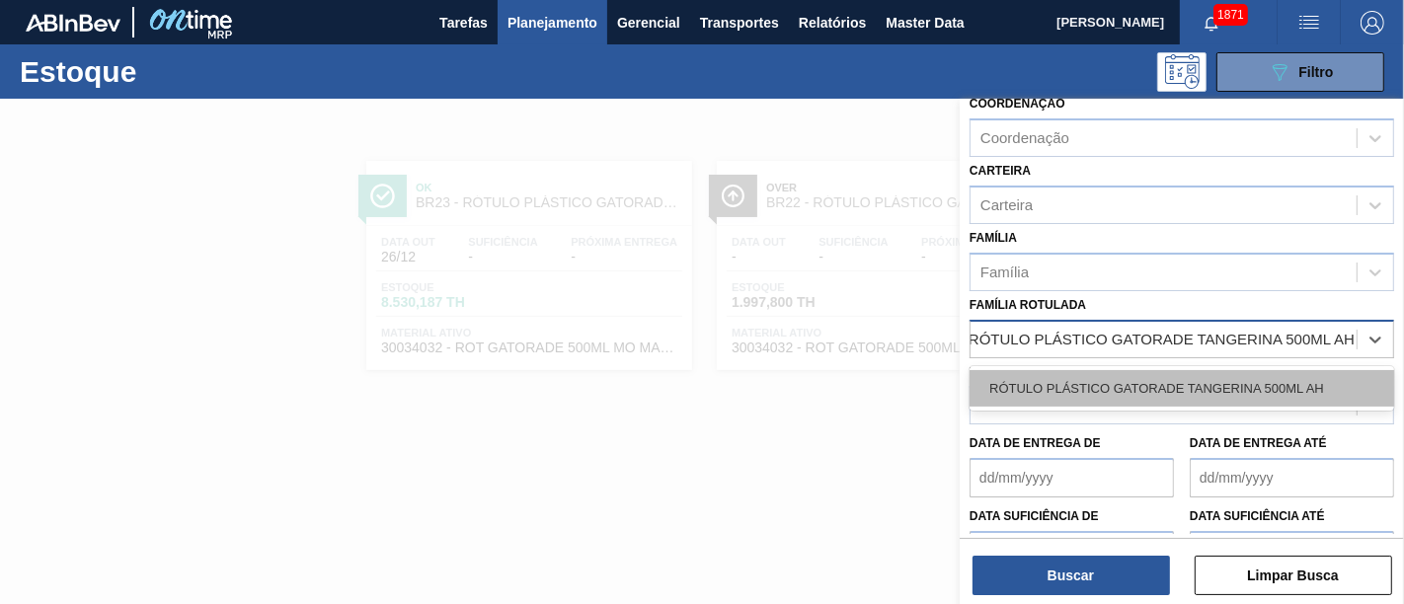
click at [1238, 396] on div "RÓTULO PLÁSTICO GATORADE TANGERINA 500ML AH" at bounding box center [1181, 388] width 425 height 44
click at [1238, 386] on div "RÓTULO PLÁSTICO GATORADE TANGERINA 500ML AH" at bounding box center [1181, 388] width 425 height 37
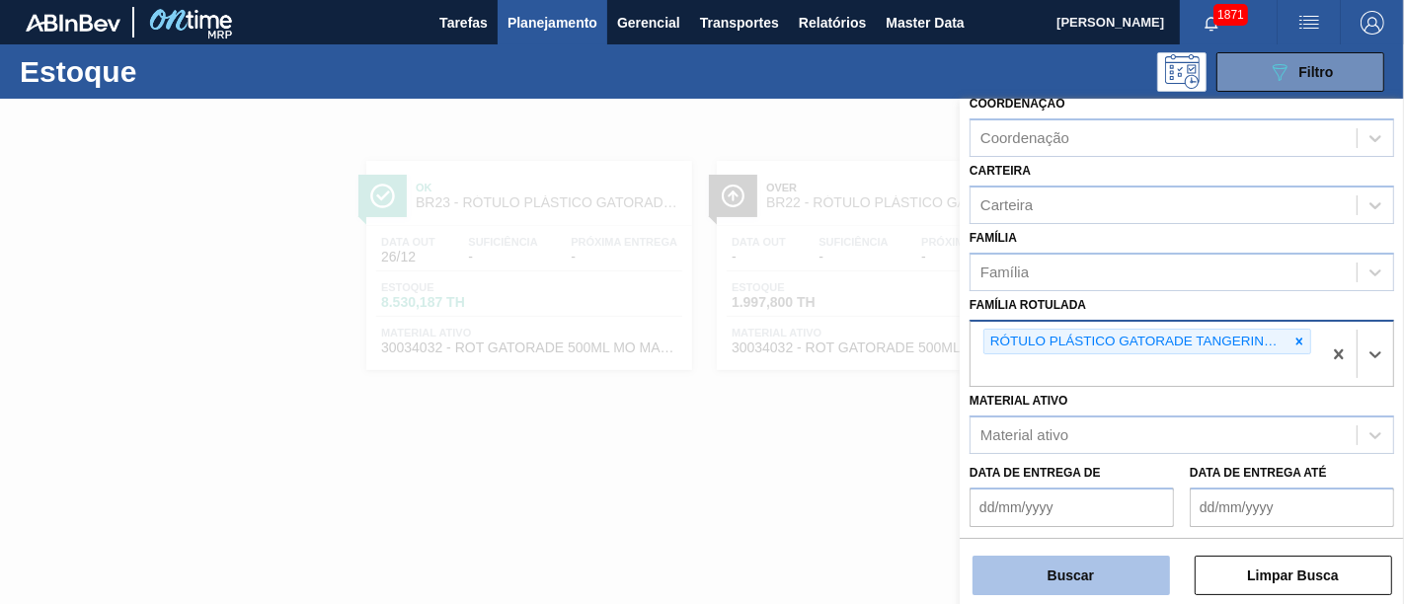
click at [1082, 543] on button "Buscar" at bounding box center [1070, 575] width 197 height 39
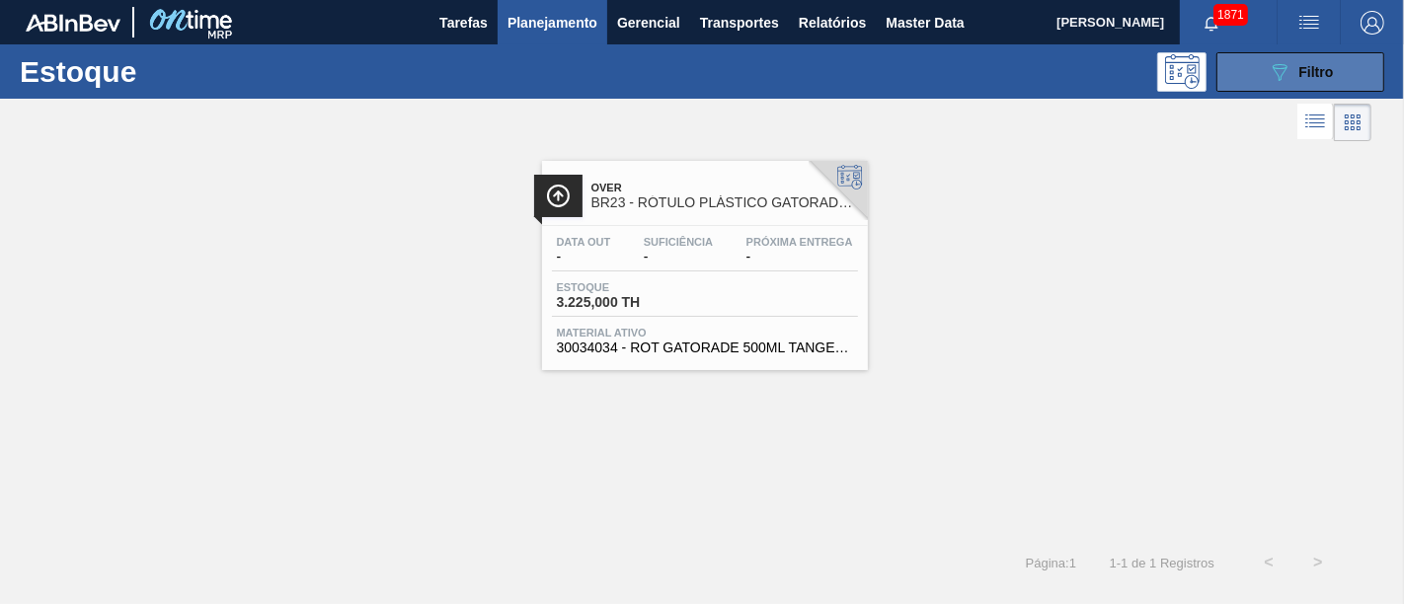
click at [1263, 62] on div "089F7B8B-B2A5-4AFE-B5C0-19BA573D28AC Filtro" at bounding box center [1301, 72] width 66 height 24
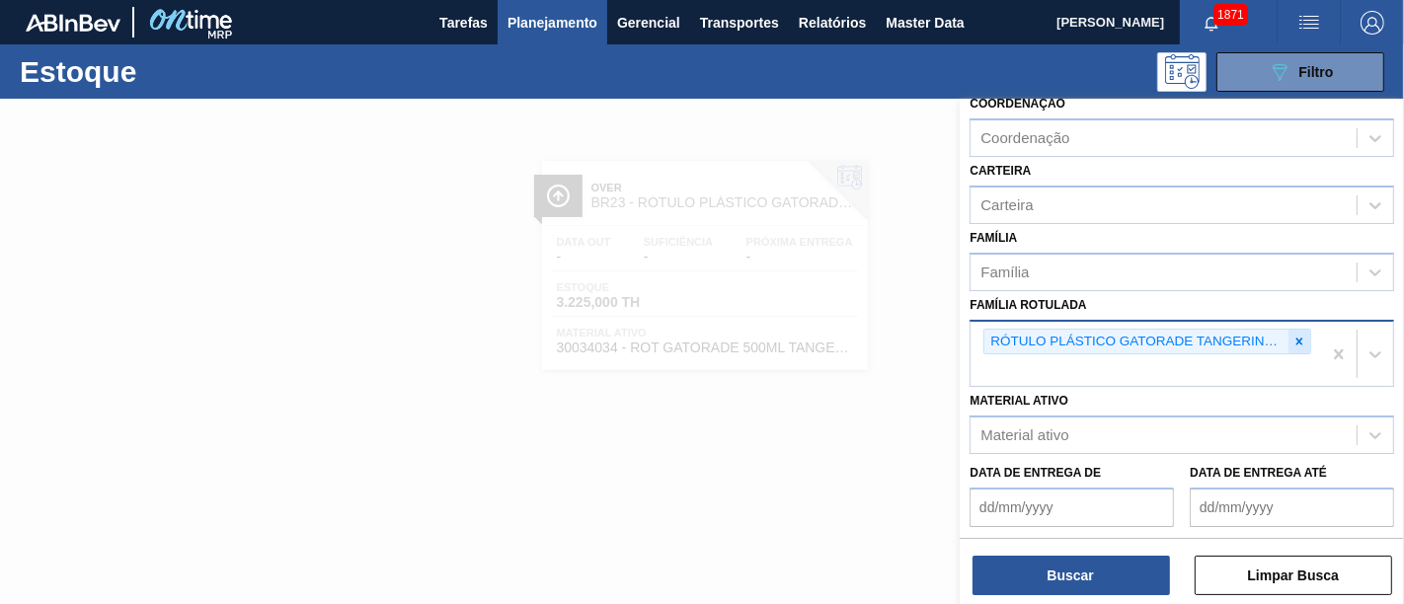
click at [1263, 337] on icon at bounding box center [1299, 342] width 14 height 14
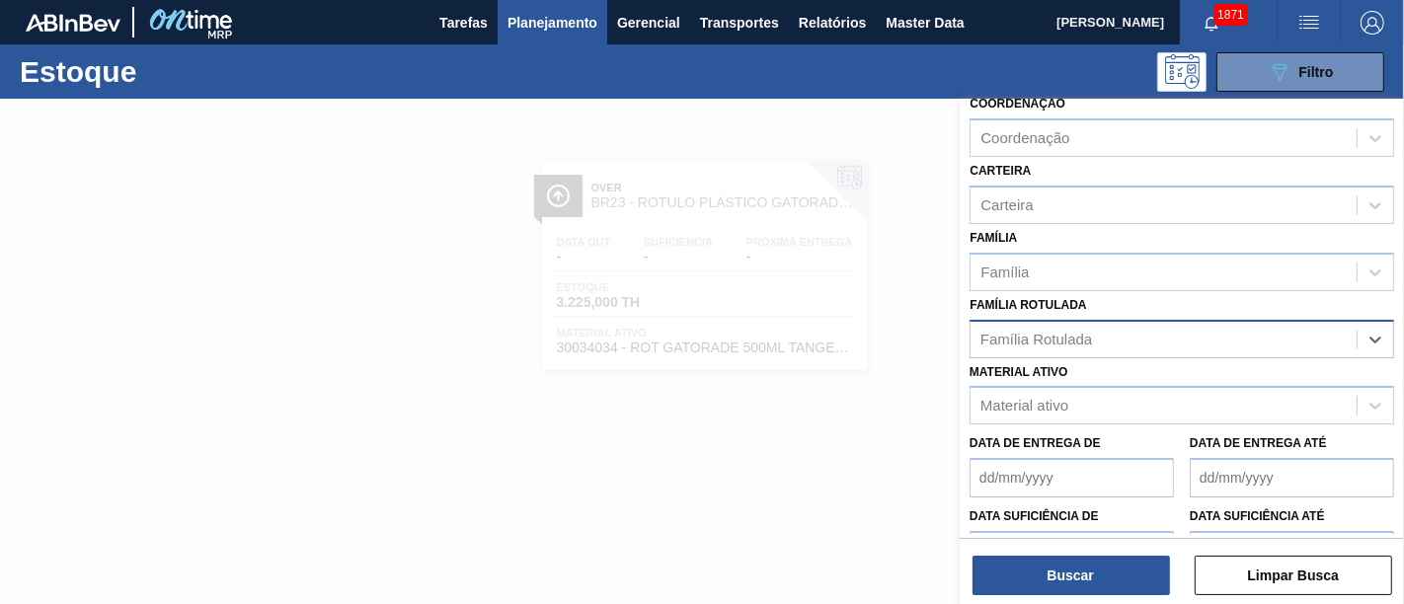
paste Rotulada "ROT PLAST. 1L H PC BLACK"
type Rotulada "ROT PLAST. 1L H PC BLACK"
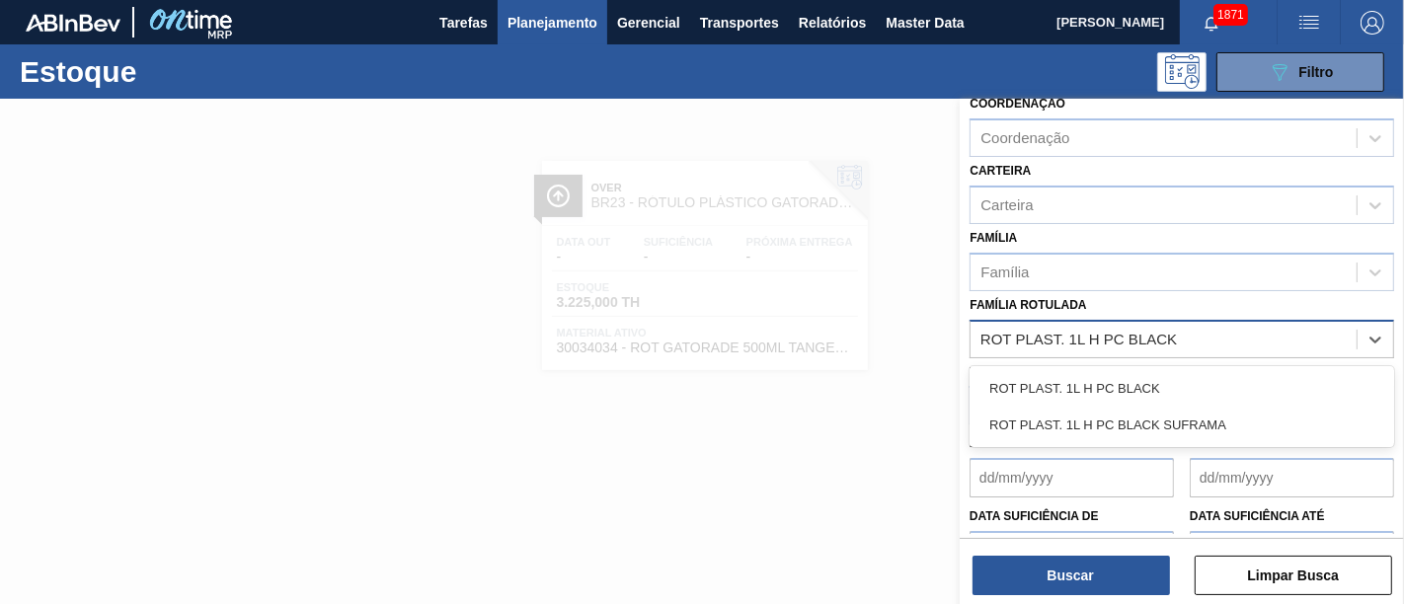
drag, startPoint x: 1213, startPoint y: 367, endPoint x: 1166, endPoint y: 411, distance: 64.3
click at [1212, 370] on div "ROT PLAST. 1L H PC BLACK" at bounding box center [1181, 388] width 425 height 37
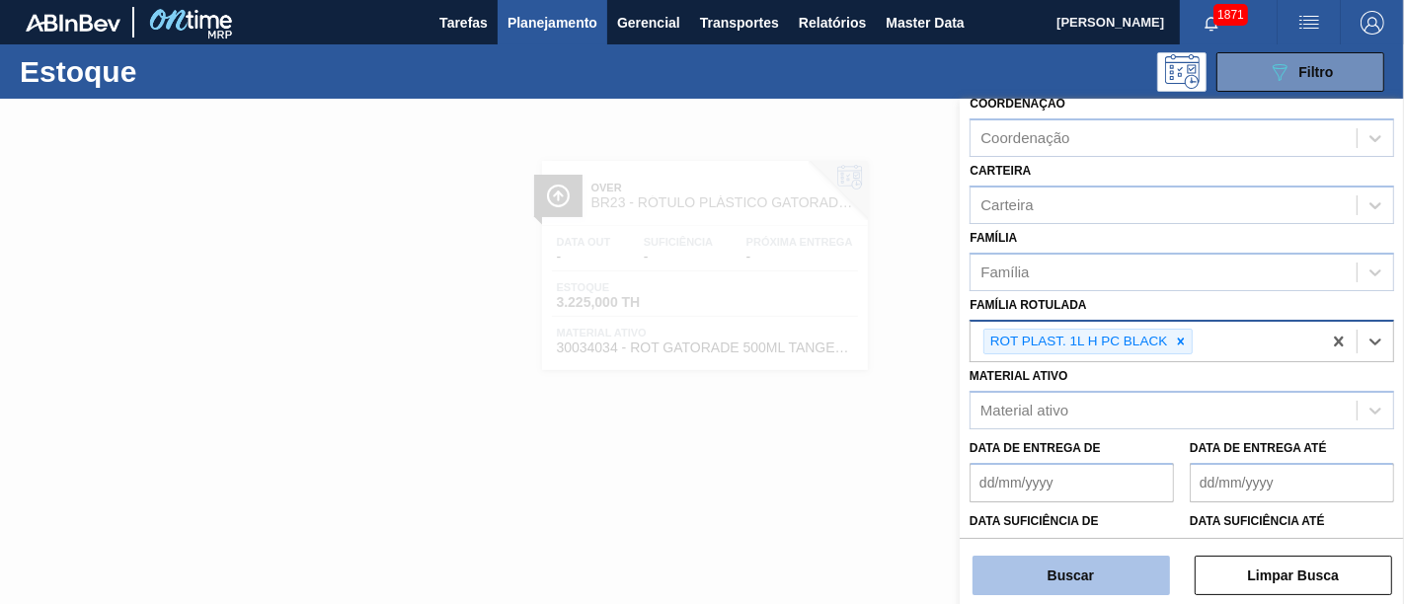
click at [1118, 543] on button "Buscar" at bounding box center [1070, 575] width 197 height 39
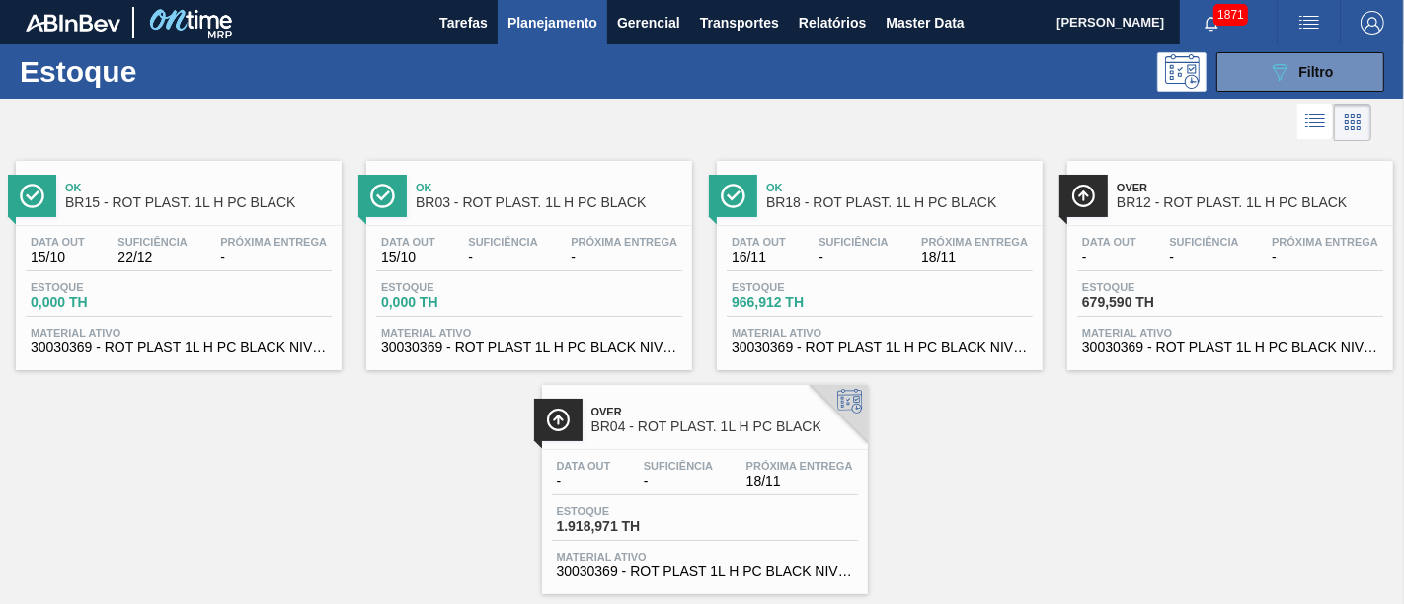
click at [1263, 41] on button "button" at bounding box center [1308, 22] width 63 height 44
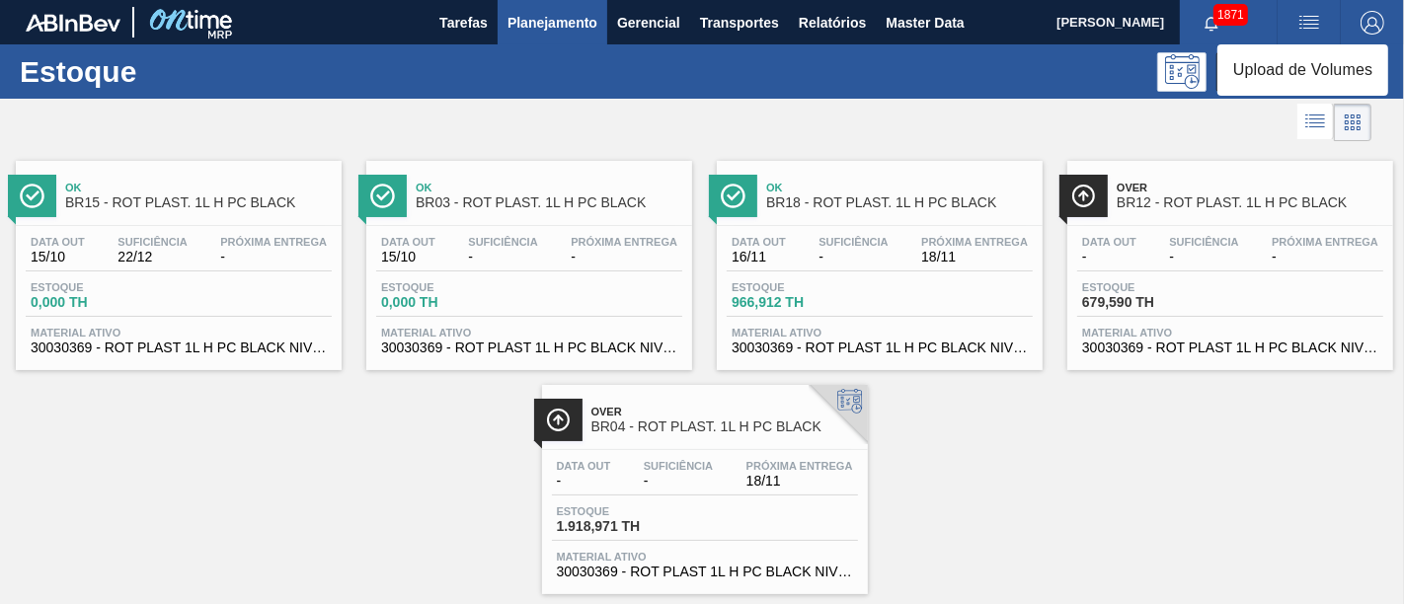
click at [1263, 179] on div at bounding box center [702, 302] width 1404 height 604
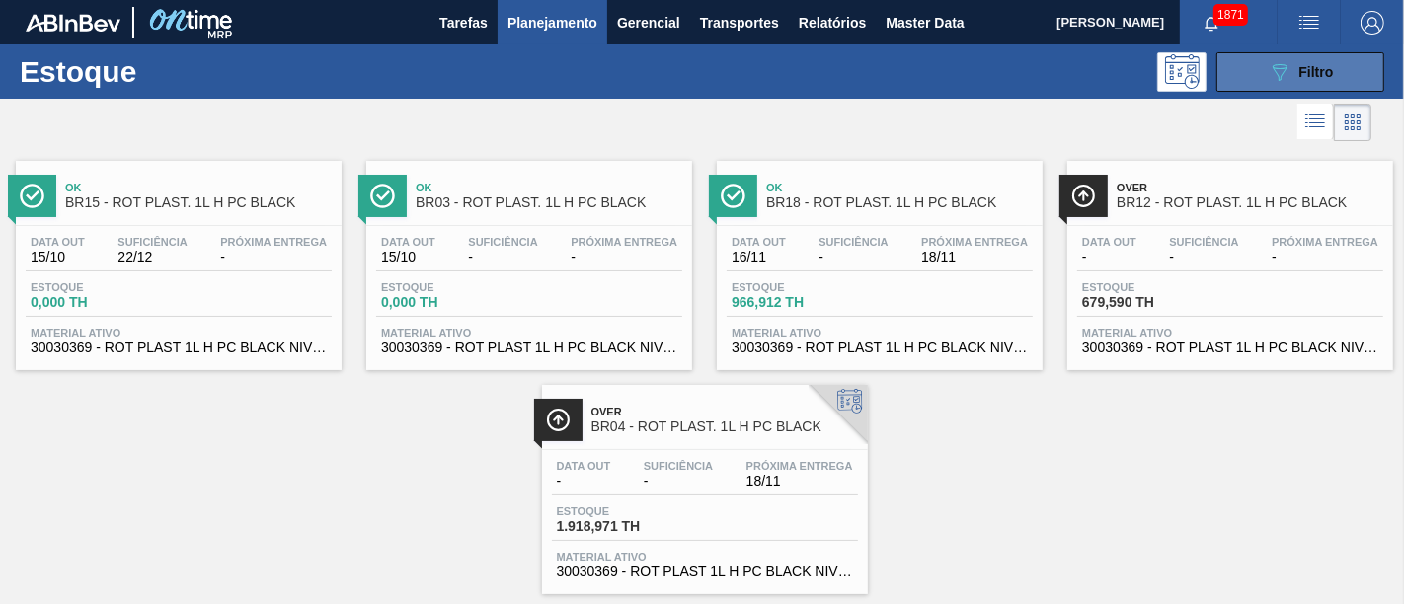
click at [1263, 64] on span "Filtro" at bounding box center [1316, 72] width 35 height 16
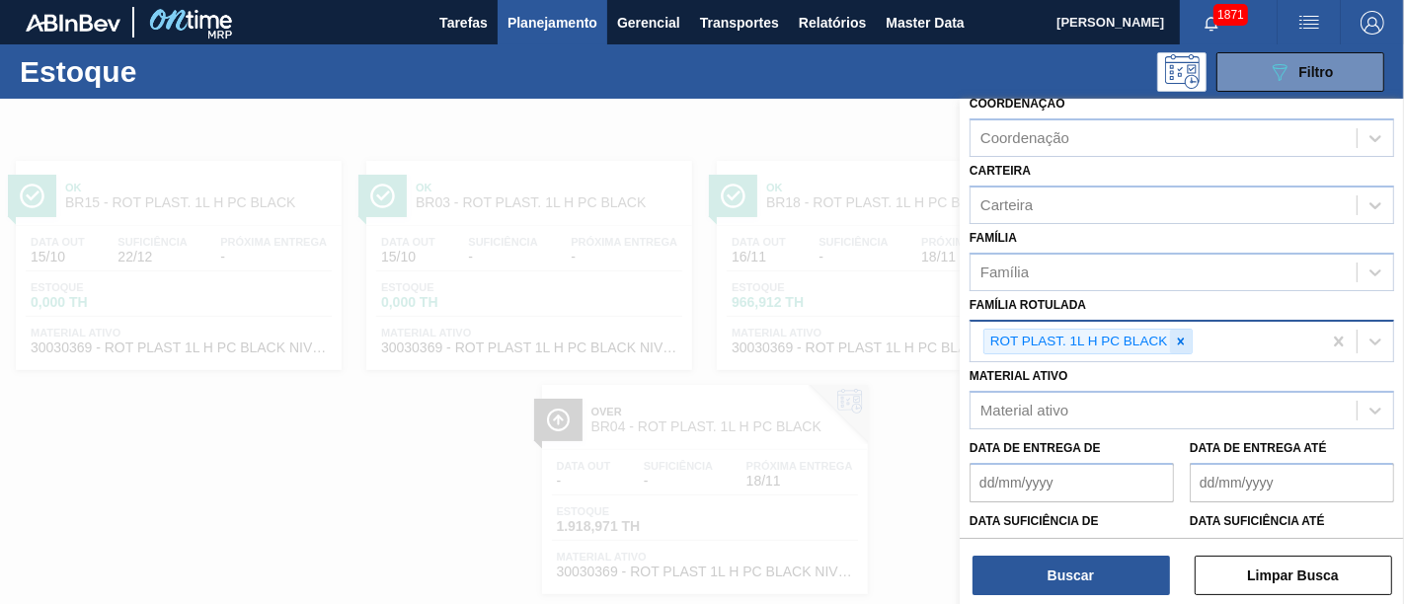
click at [1183, 337] on icon at bounding box center [1181, 342] width 14 height 14
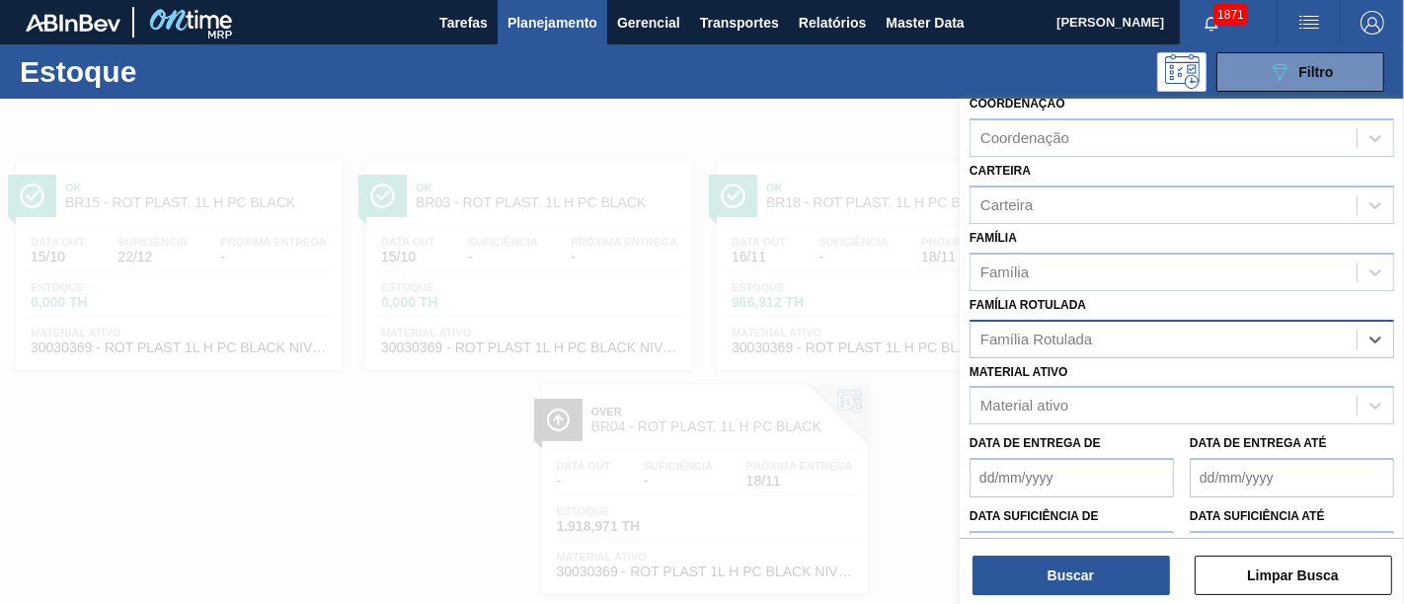
paste Rotulada "RÓTULO PLÁSTICO GCA 1L H"
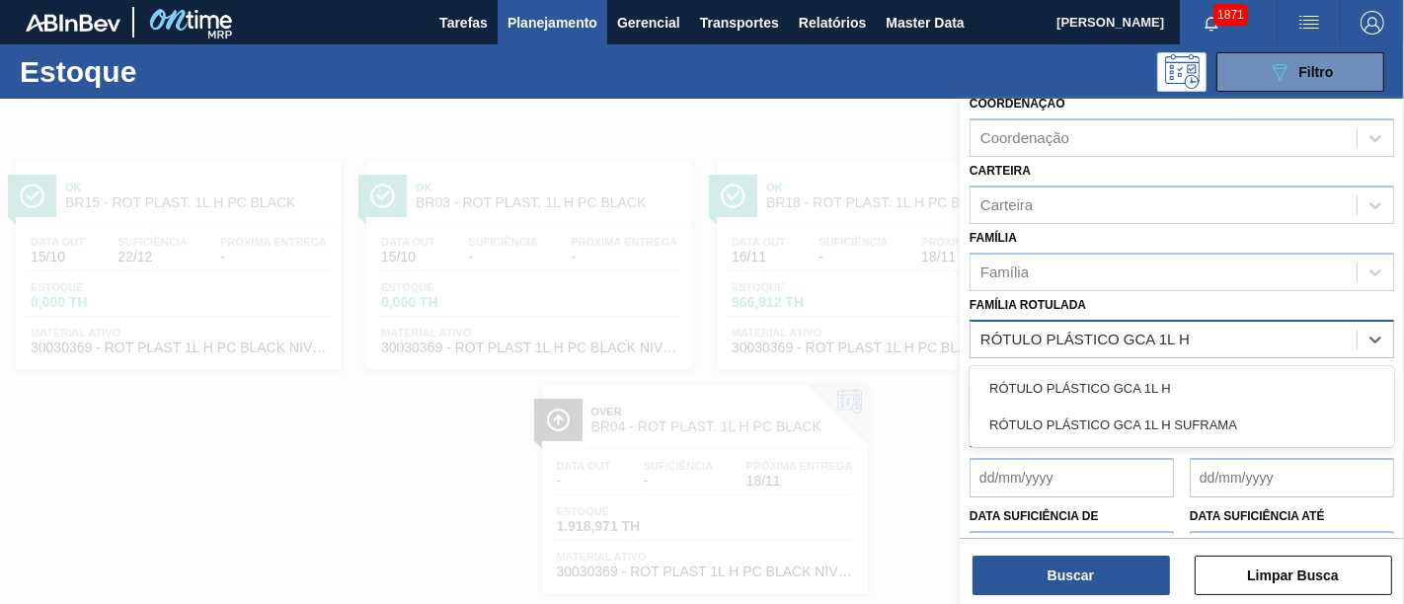
type Rotulada "RÓTULO PLÁSTICO GCA 1L H"
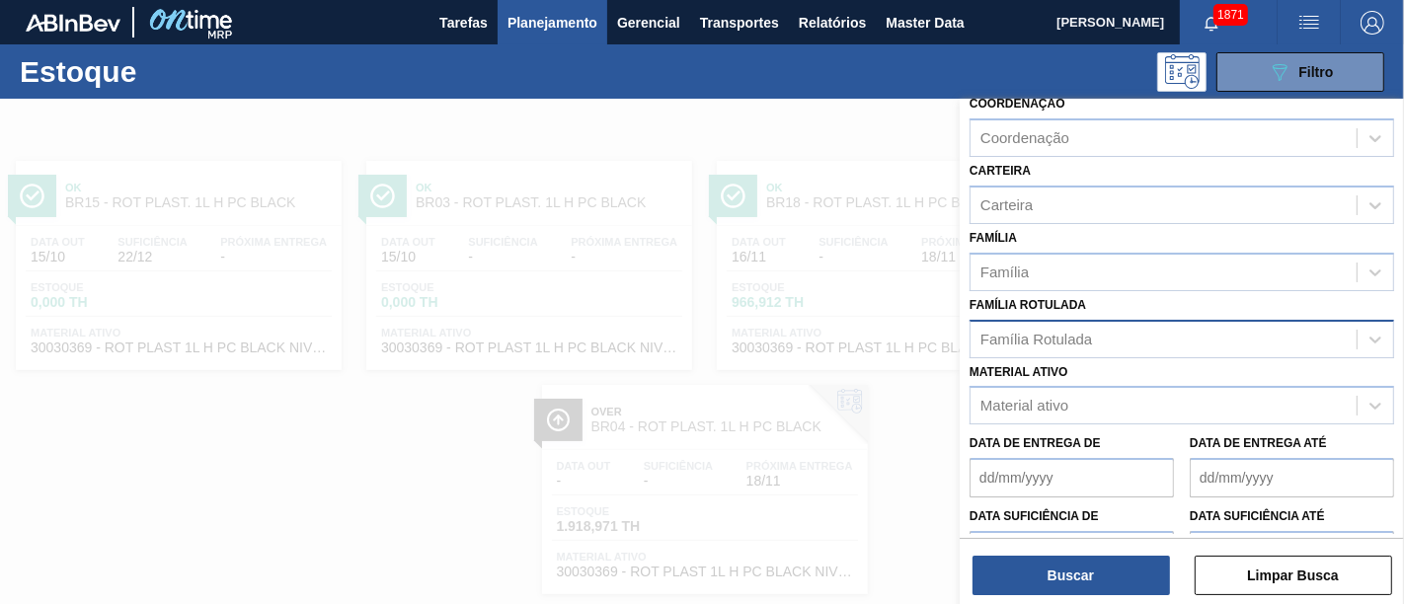
click at [1172, 325] on div "Família Rotulada" at bounding box center [1163, 339] width 386 height 29
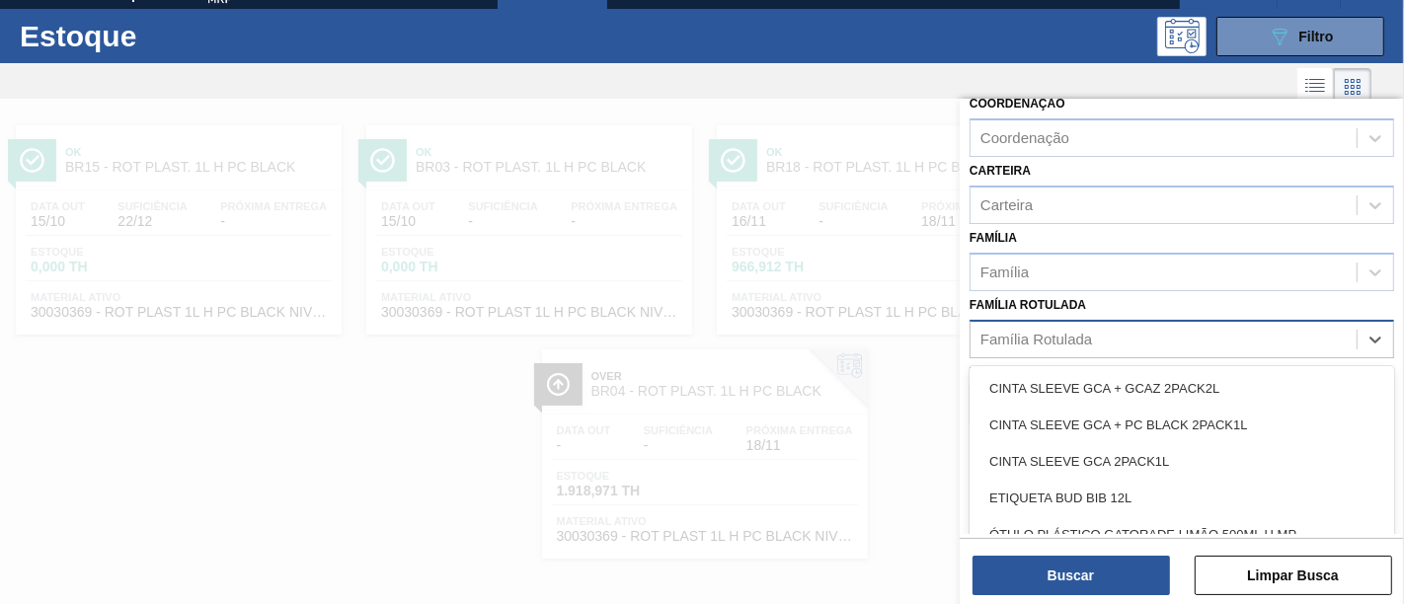
paste Rotulada "RÓTULO PLÁSTICO GCA 1L H"
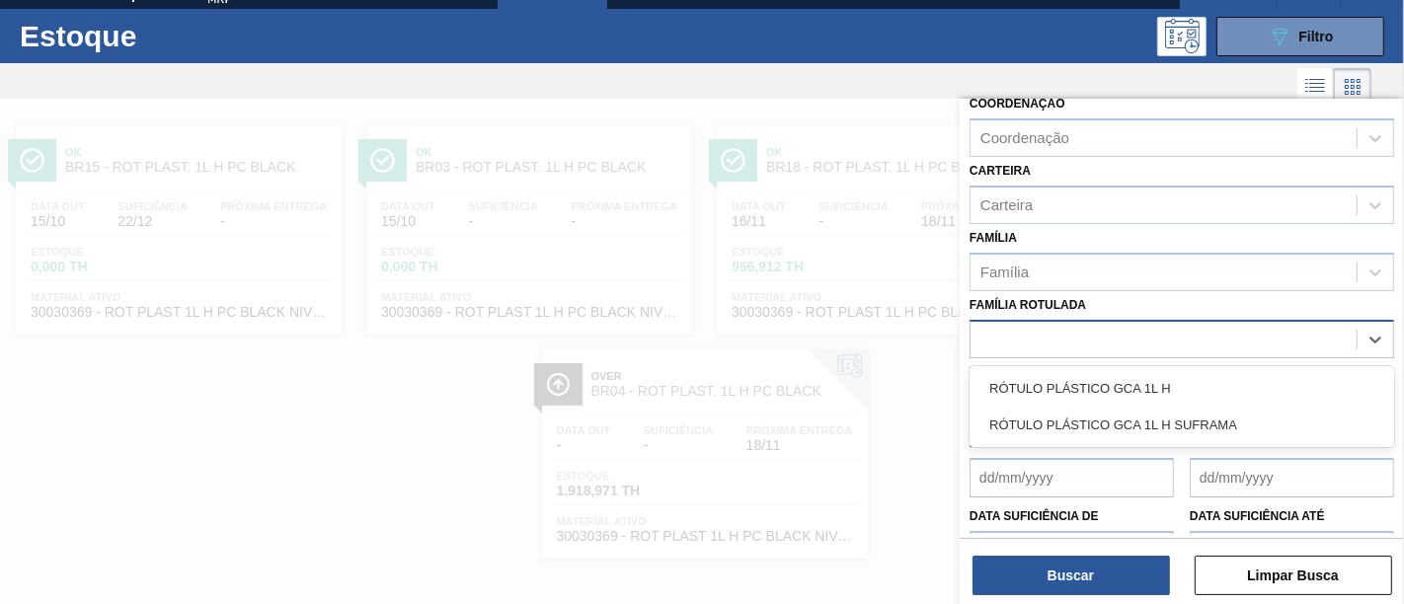
type Rotulada "RÓTULO PLÁSTICO GCA 1L H"
drag, startPoint x: 1164, startPoint y: 379, endPoint x: 1147, endPoint y: 420, distance: 43.8
click at [1159, 380] on div "RÓTULO PLÁSTICO GCA 1L H" at bounding box center [1181, 388] width 425 height 37
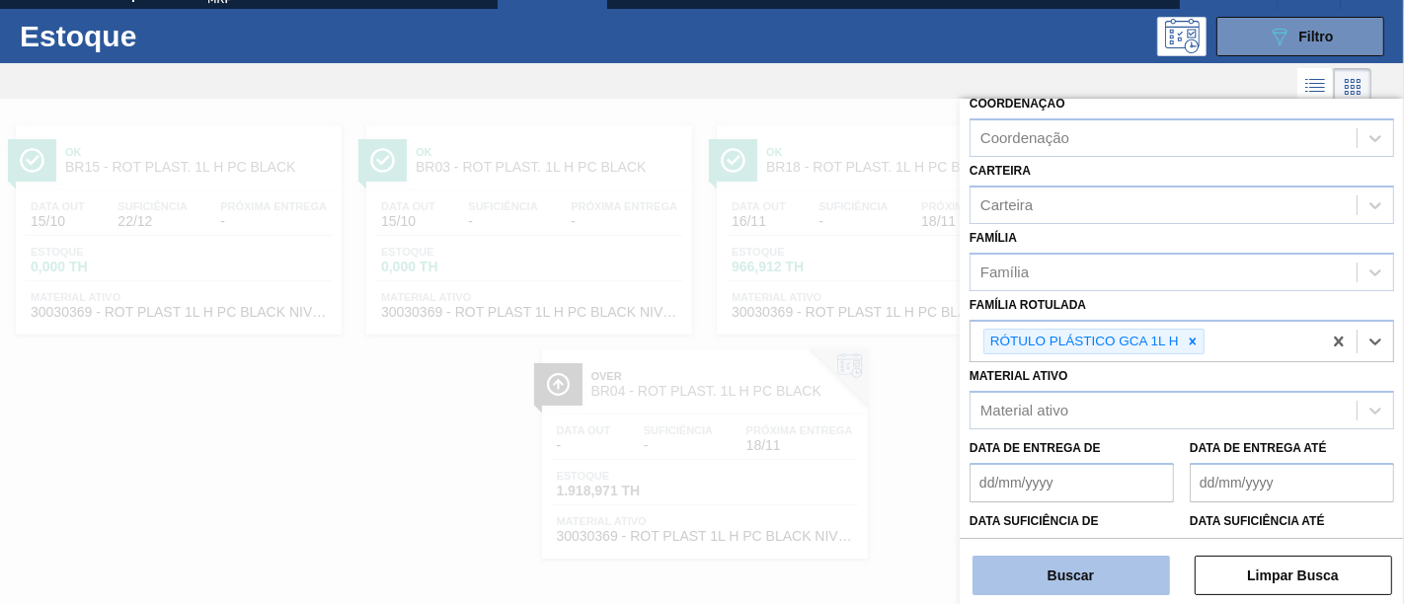
click at [1122, 543] on button "Buscar" at bounding box center [1070, 575] width 197 height 39
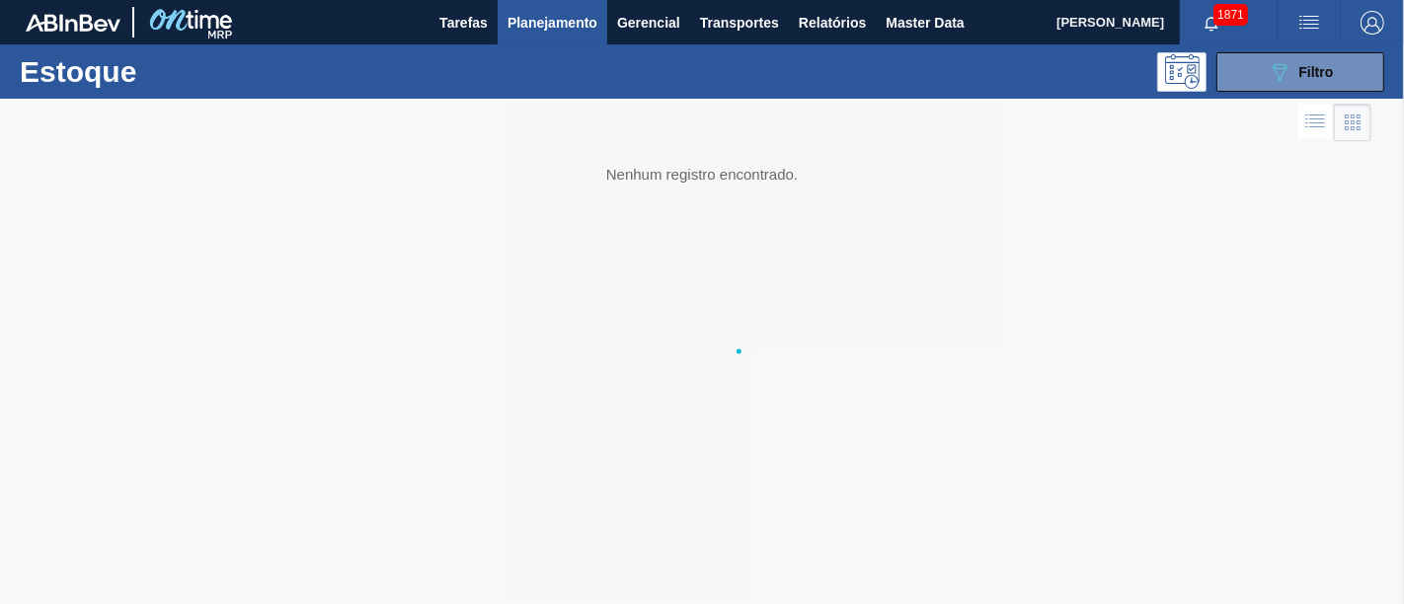
scroll to position [0, 0]
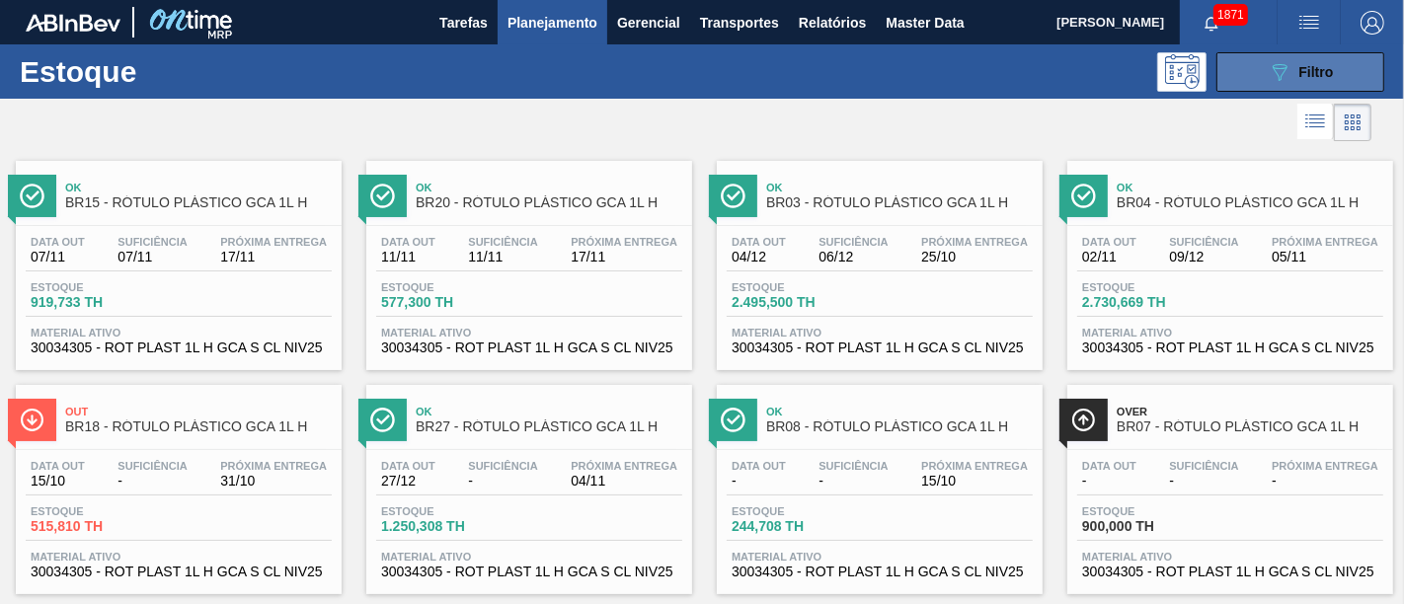
click at [1263, 66] on button "089F7B8B-B2A5-4AFE-B5C0-19BA573D28AC Filtro" at bounding box center [1300, 71] width 168 height 39
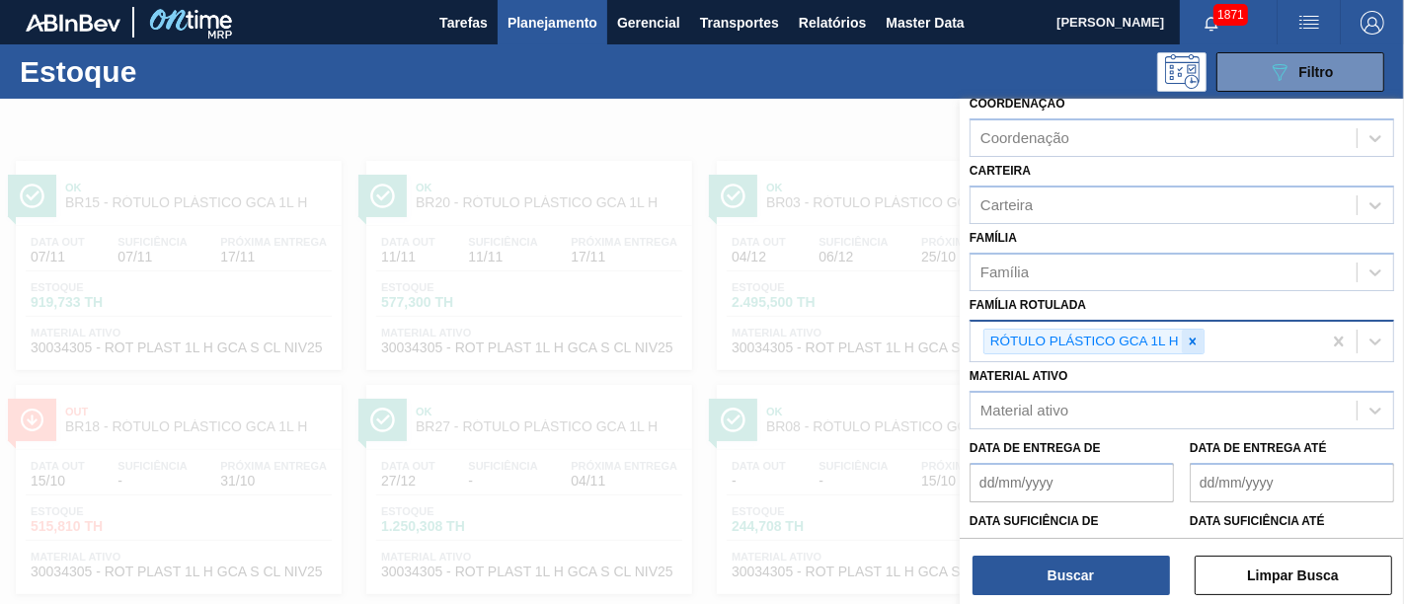
click at [1198, 339] on icon at bounding box center [1193, 342] width 14 height 14
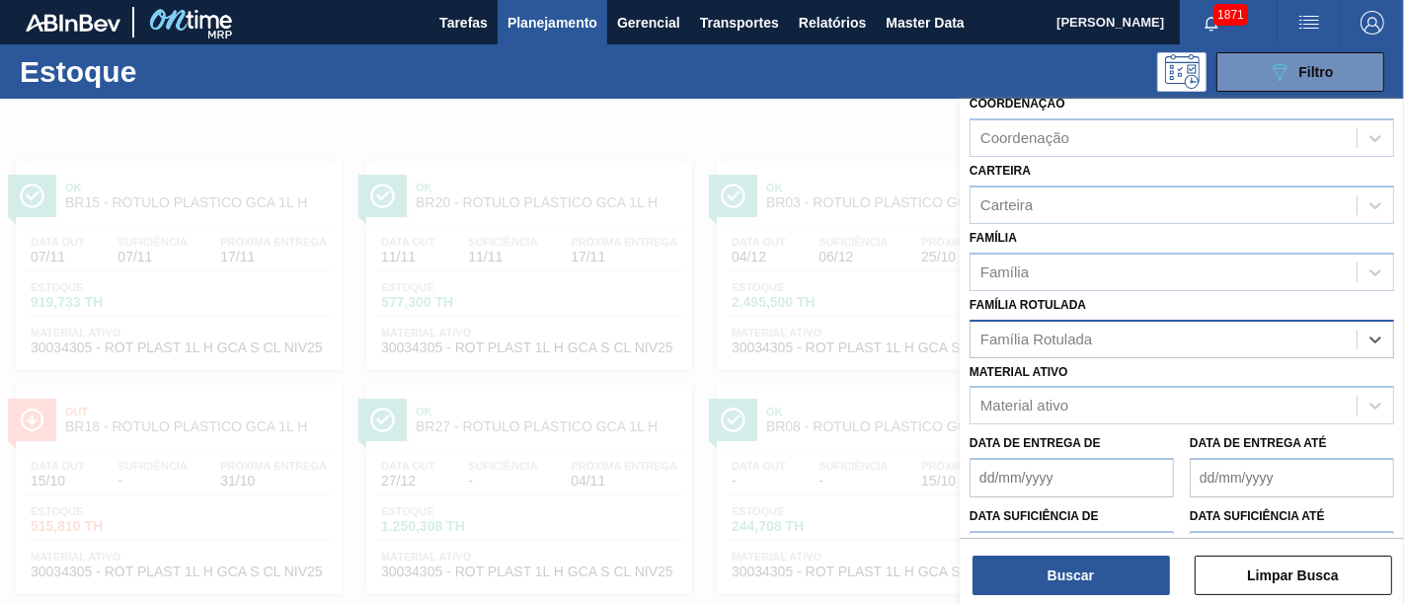
paste Rotulada "RÓTULO PLÁSTICO GCA ZERO 1,5L AH"
type Rotulada "RÓTULO PLÁSTICO GCA ZERO 1,5L AH"
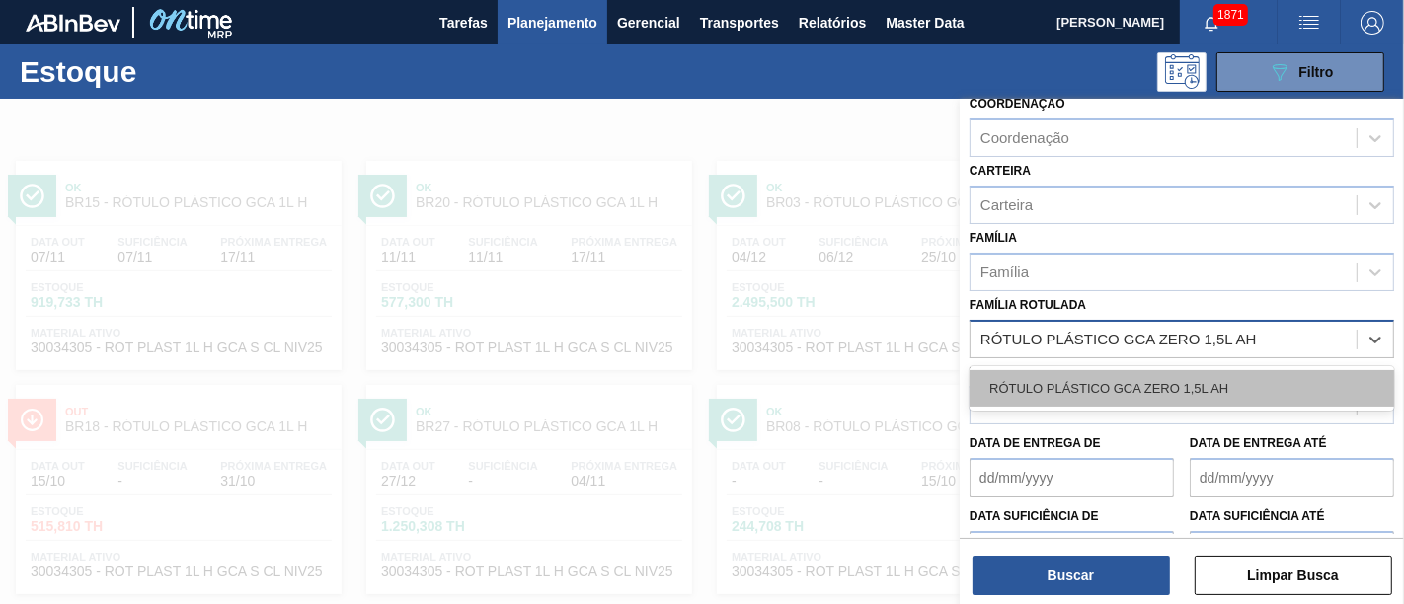
click at [1166, 385] on div "RÓTULO PLÁSTICO GCA ZERO 1,5L AH" at bounding box center [1181, 388] width 425 height 37
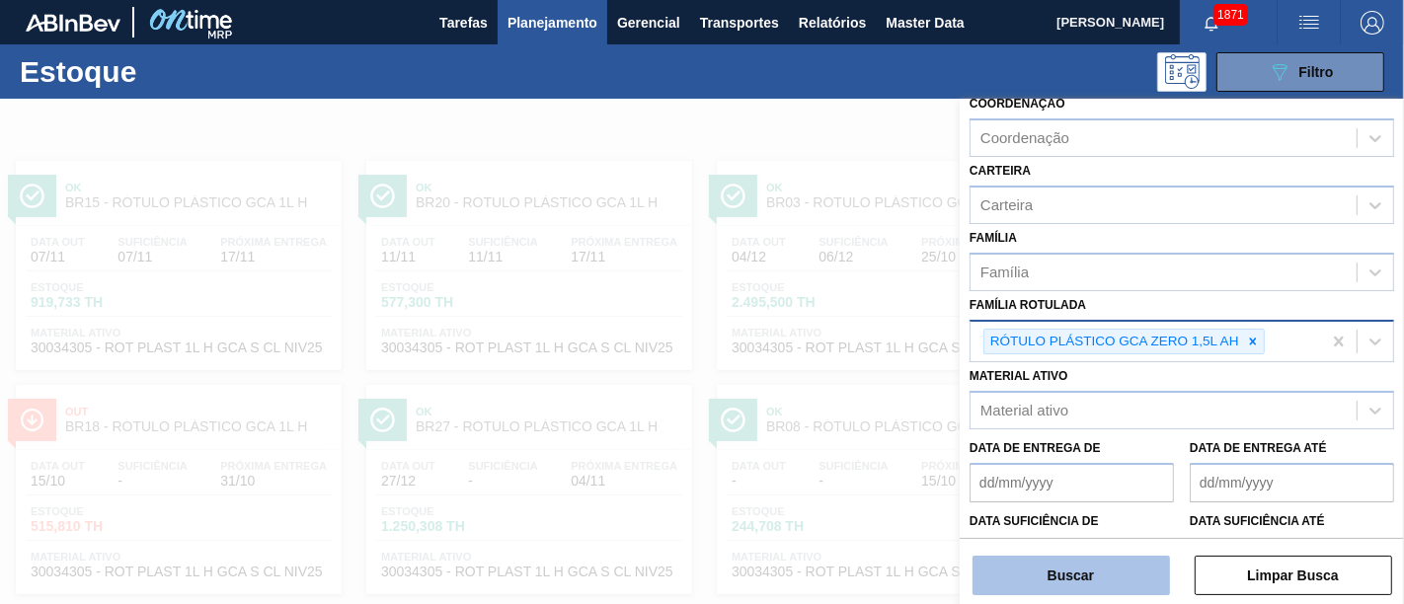
click at [1072, 543] on button "Buscar" at bounding box center [1070, 575] width 197 height 39
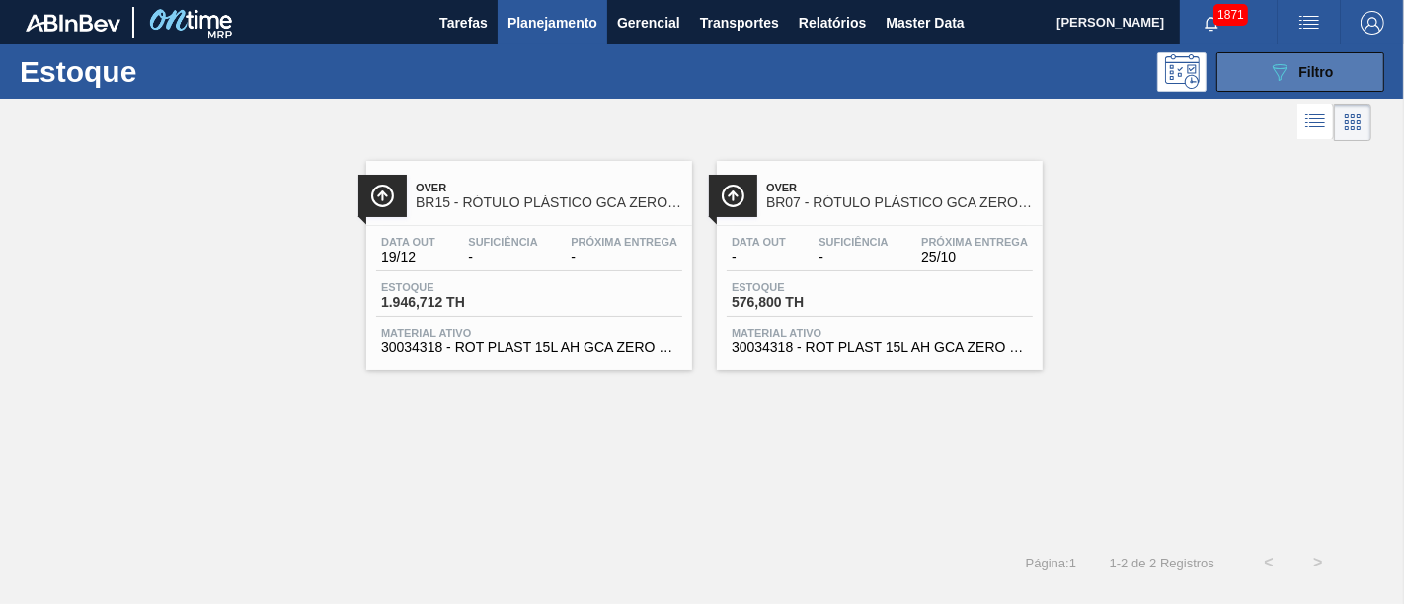
click at [1263, 73] on icon "089F7B8B-B2A5-4AFE-B5C0-19BA573D28AC" at bounding box center [1280, 72] width 24 height 24
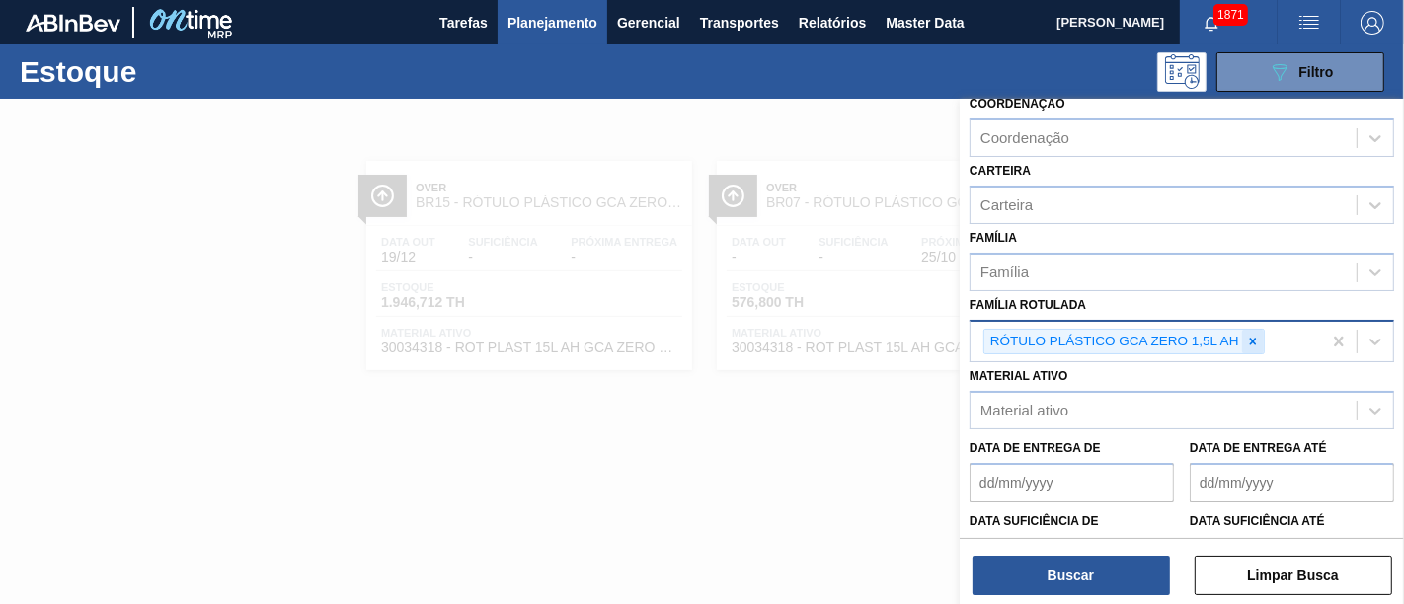
click at [1249, 340] on icon at bounding box center [1253, 342] width 14 height 14
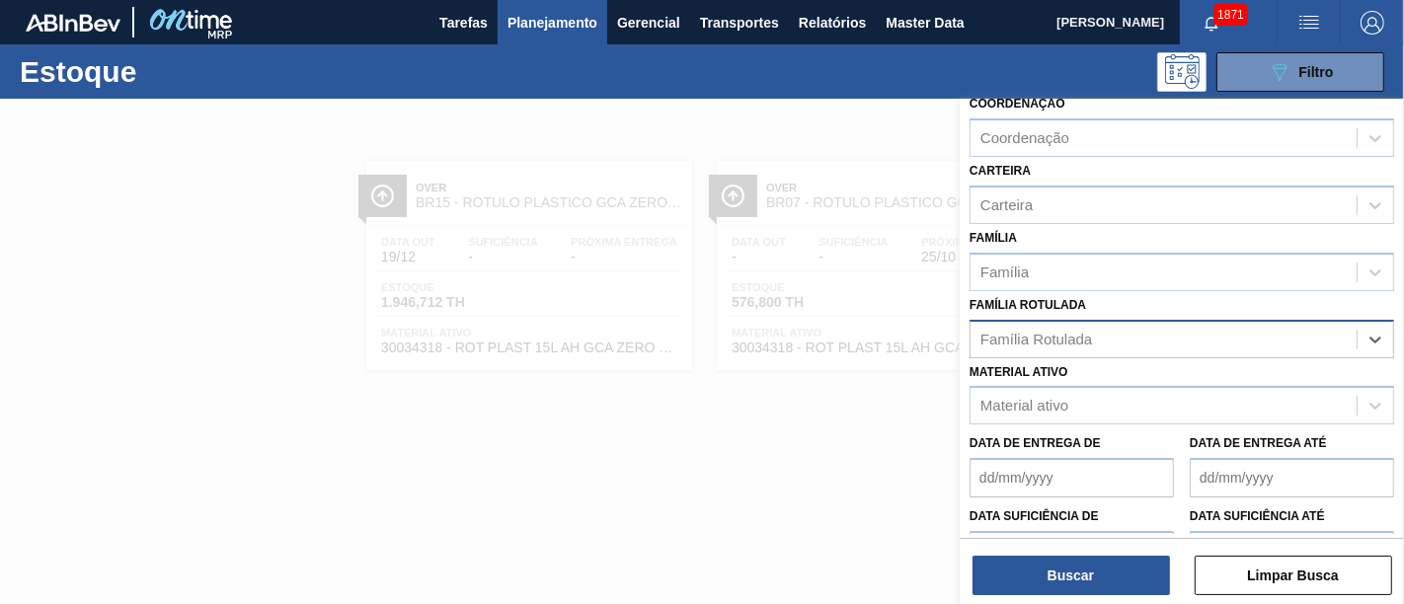
paste Rotulada "RÓTULO PLÁSTICO GCA ZERO 200ML H"
type Rotulada "RÓTULO PLÁSTICO GCA ZERO 200ML H"
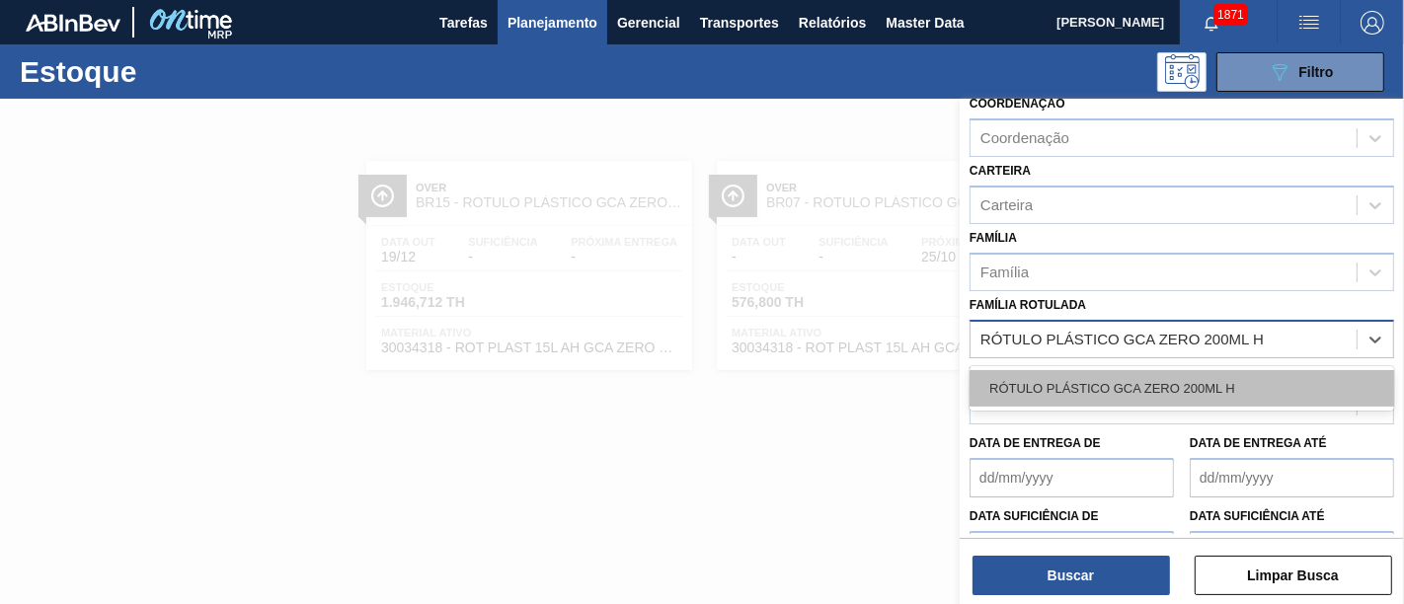
click at [1240, 380] on div "RÓTULO PLÁSTICO GCA ZERO 200ML H" at bounding box center [1181, 388] width 425 height 37
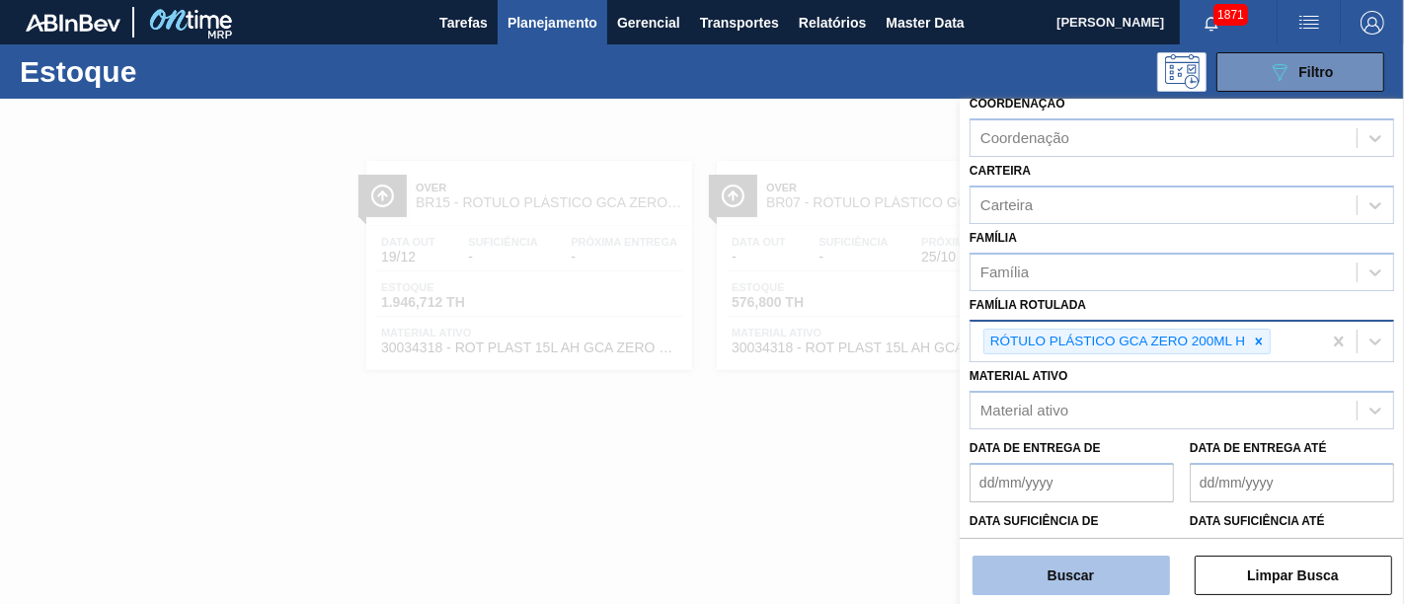
click at [1119, 543] on button "Buscar" at bounding box center [1070, 575] width 197 height 39
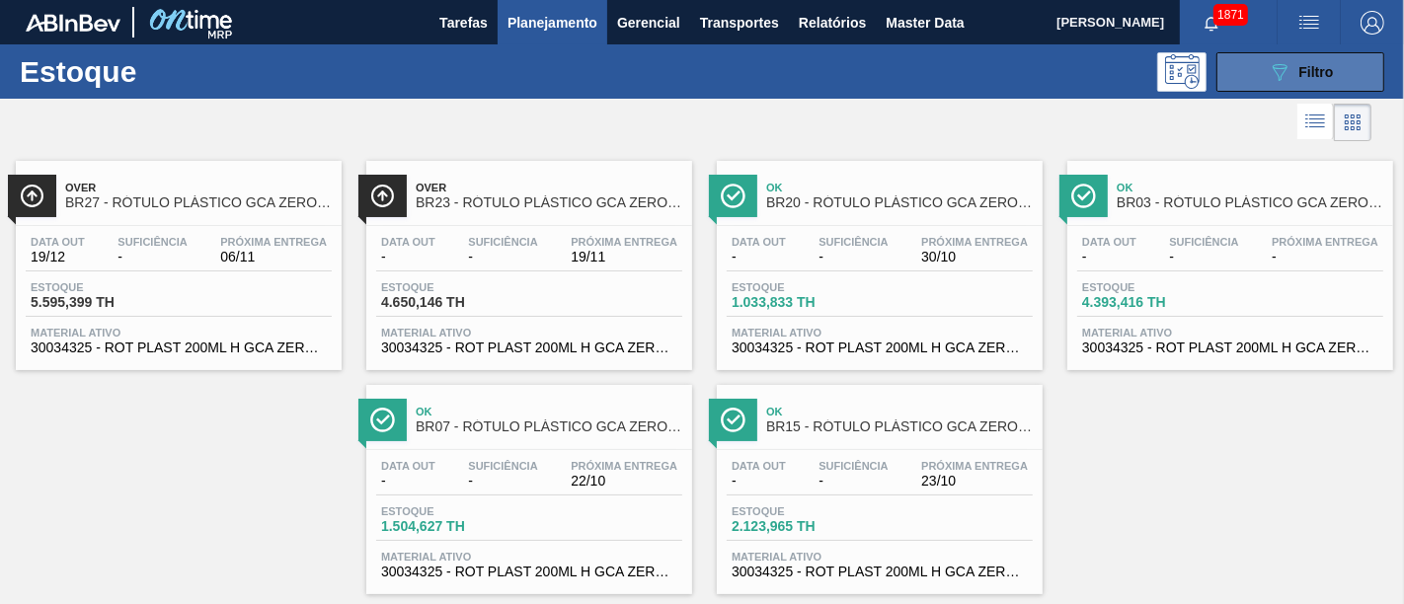
click at [1263, 77] on div "089F7B8B-B2A5-4AFE-B5C0-19BA573D28AC Filtro" at bounding box center [1301, 72] width 66 height 24
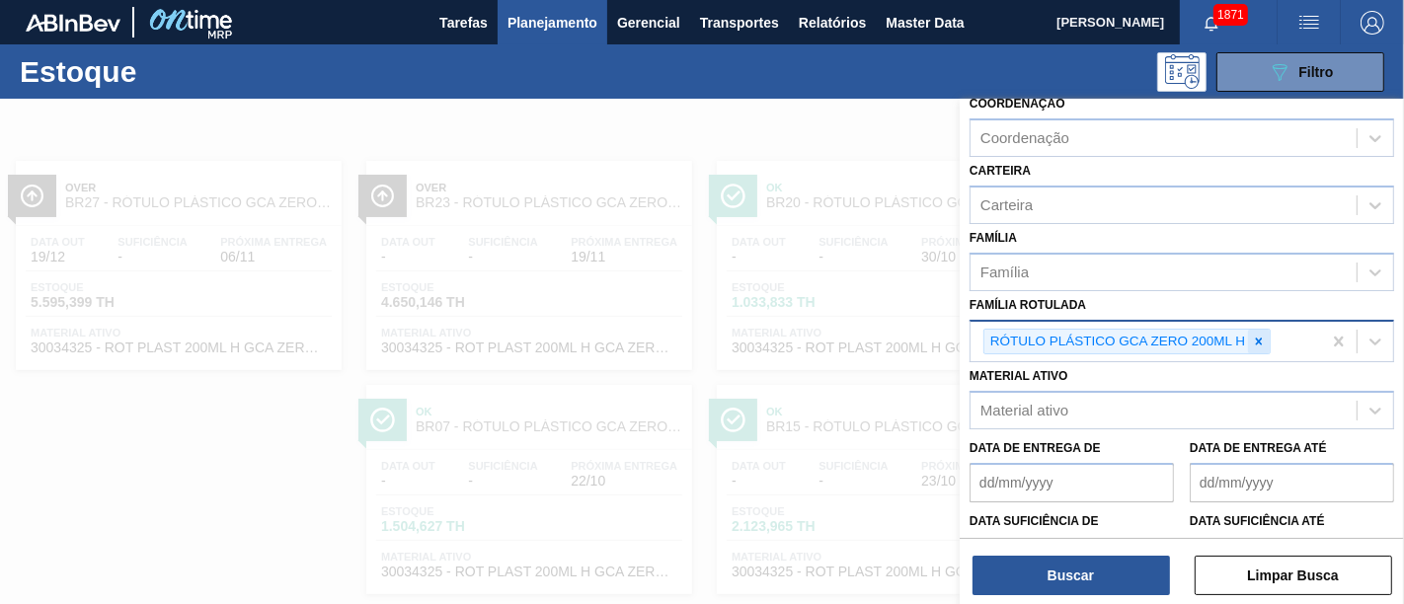
click at [1258, 335] on icon at bounding box center [1259, 342] width 14 height 14
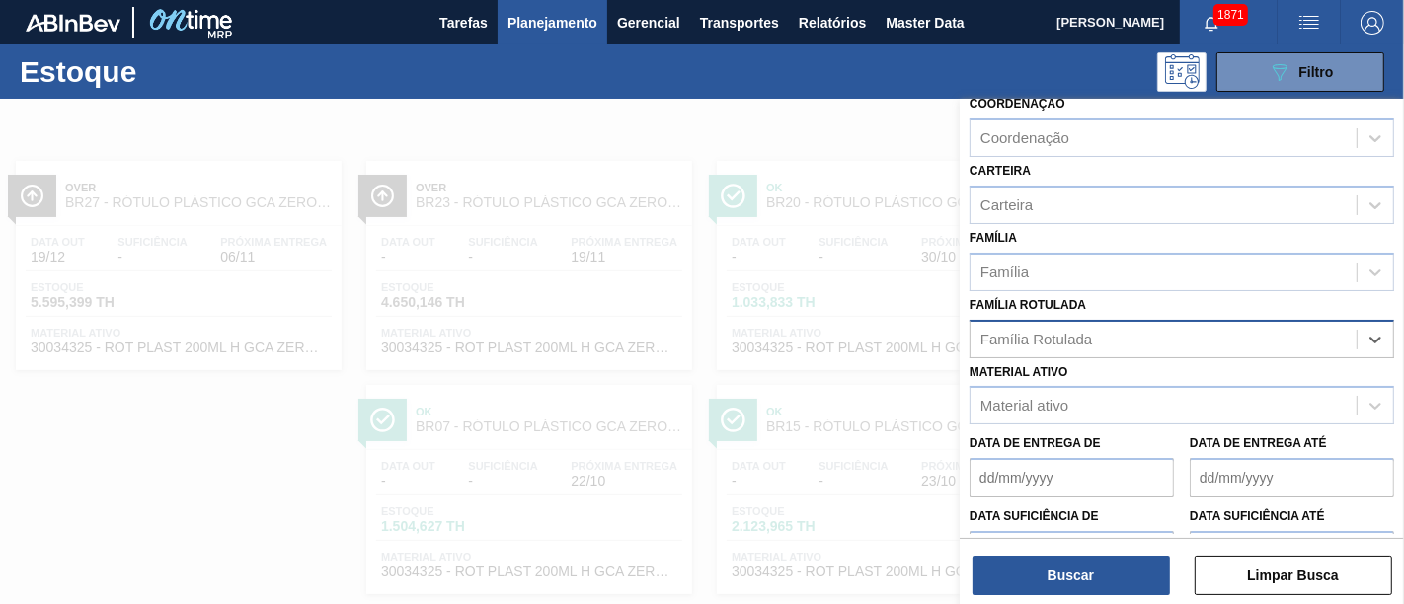
paste Rotulada "RÓTULO PLÁSTICO H2OH LIMÃO 1,5L AH"
type Rotulada "RÓTULO PLÁSTICO H2OH LIMÃO 1,5L AH"
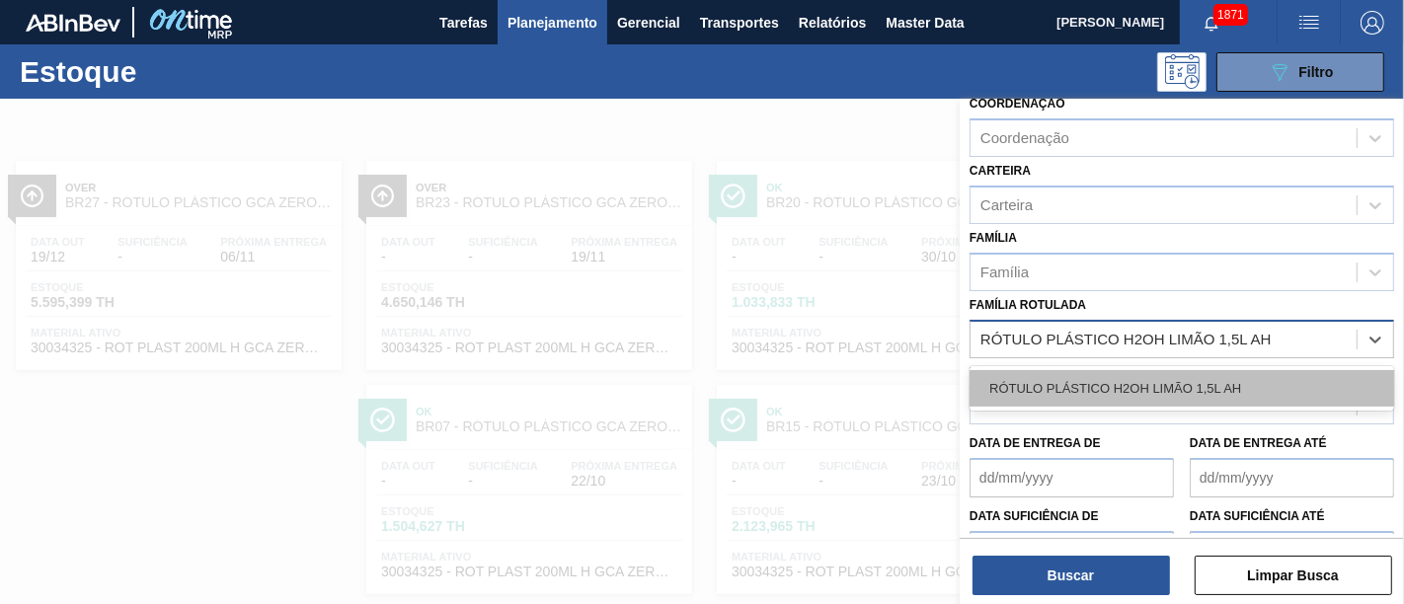
click at [1211, 378] on div "RÓTULO PLÁSTICO H2OH LIMÃO 1,5L AH" at bounding box center [1181, 388] width 425 height 37
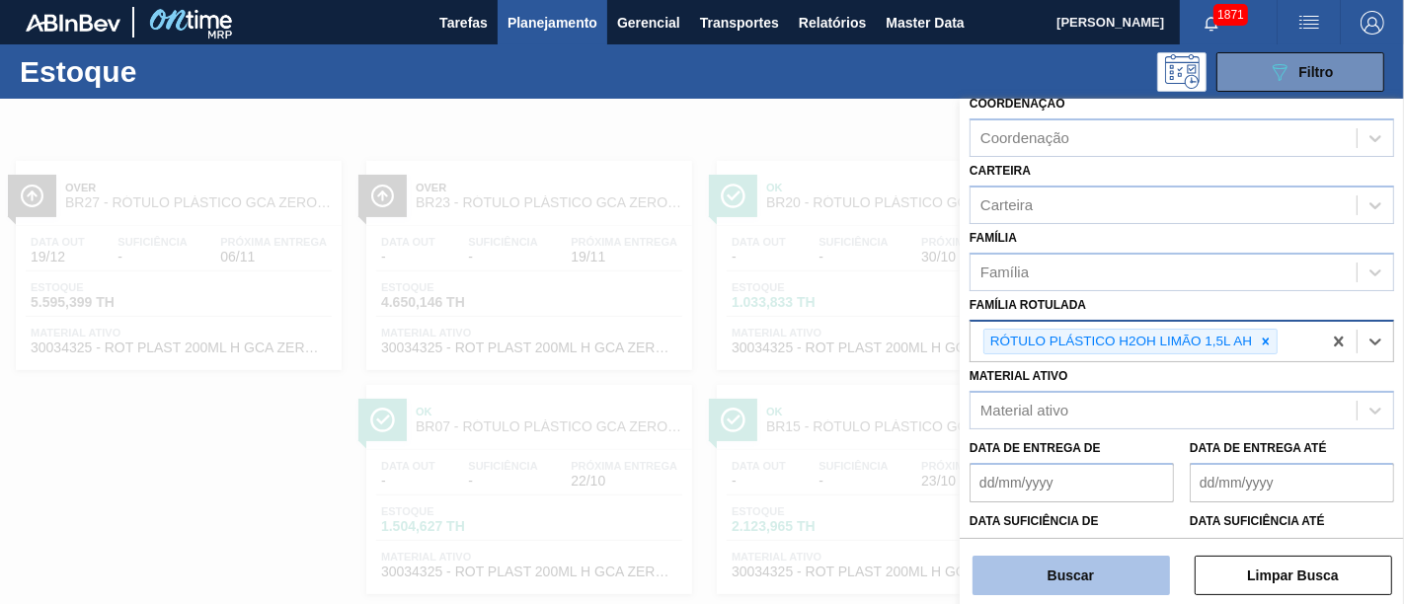
click at [1111, 543] on button "Buscar" at bounding box center [1070, 575] width 197 height 39
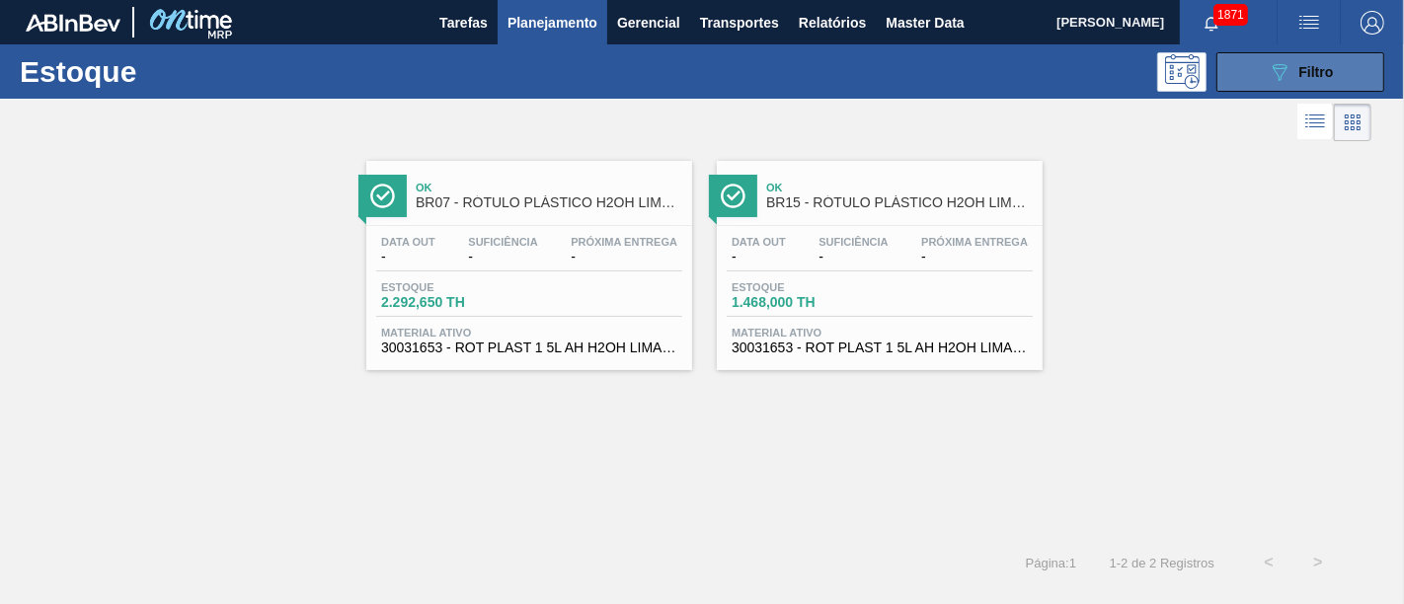
click at [1263, 83] on button "089F7B8B-B2A5-4AFE-B5C0-19BA573D28AC Filtro" at bounding box center [1300, 71] width 168 height 39
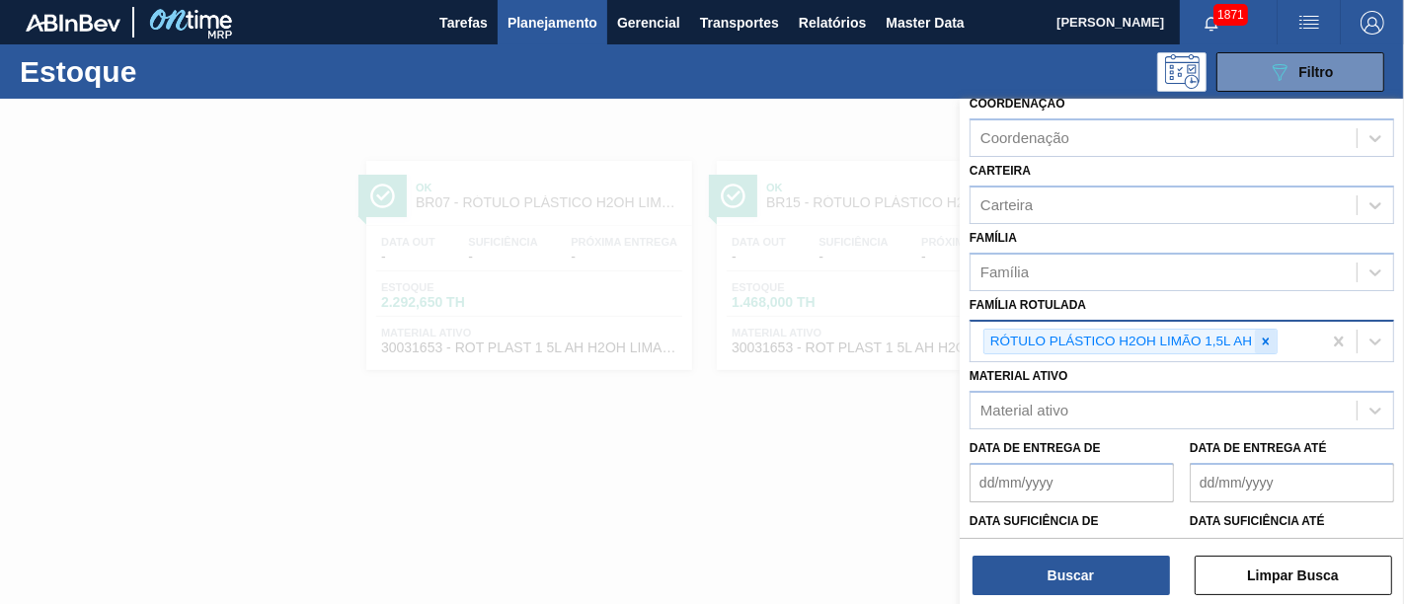
click at [1263, 338] on div at bounding box center [1266, 342] width 22 height 25
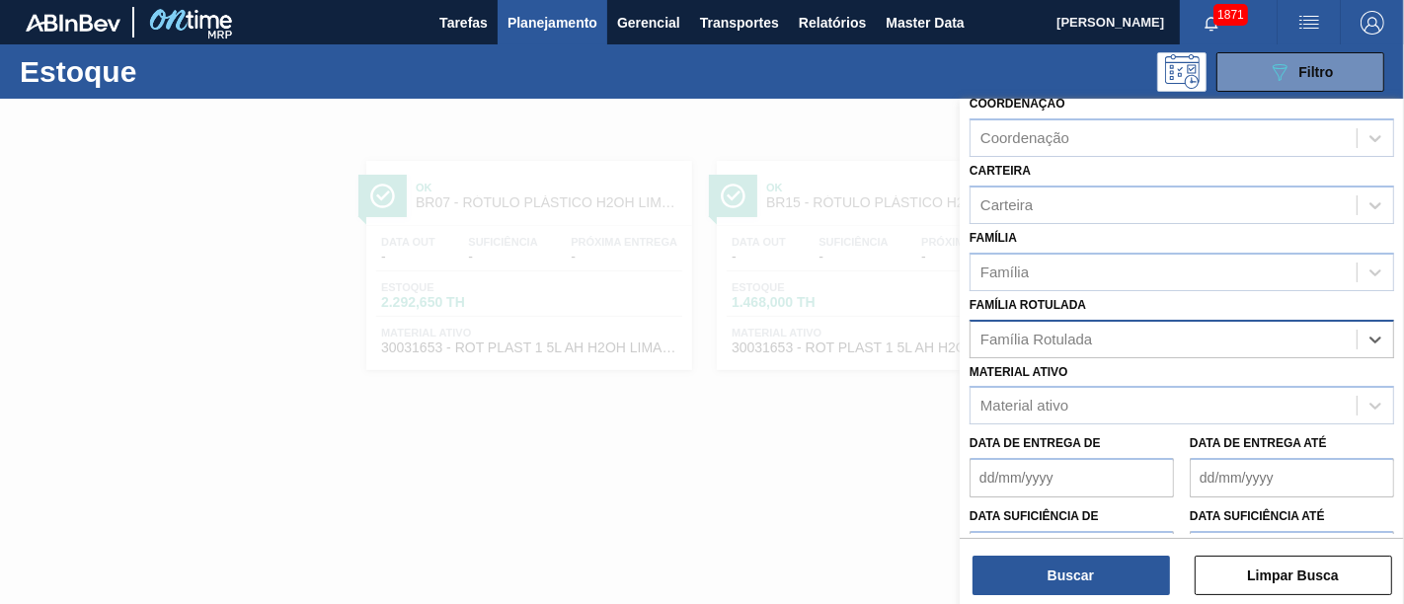
paste Rotulada "RÓTULO PLÁSTICO H2OH LIMONETO 1,5L AH"
type Rotulada "RÓTULO PLÁSTICO H2OH LIMONETO 1,5L AH"
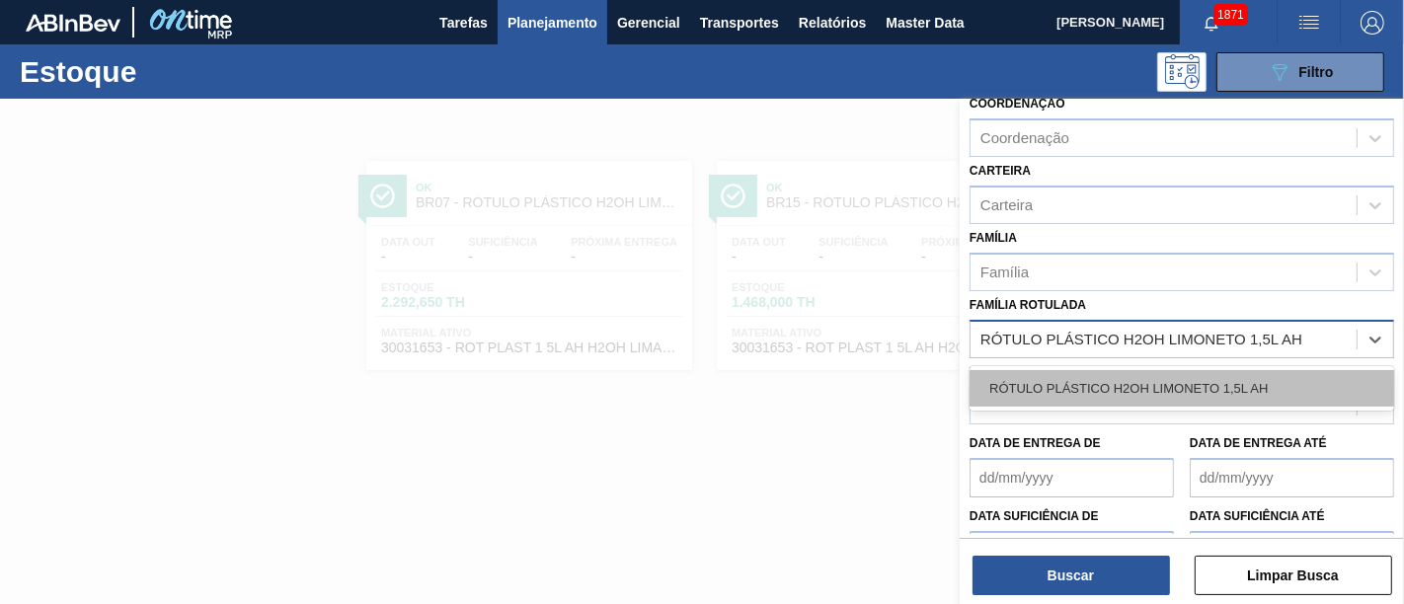
click at [1251, 379] on div "RÓTULO PLÁSTICO H2OH LIMONETO 1,5L AH" at bounding box center [1181, 388] width 425 height 37
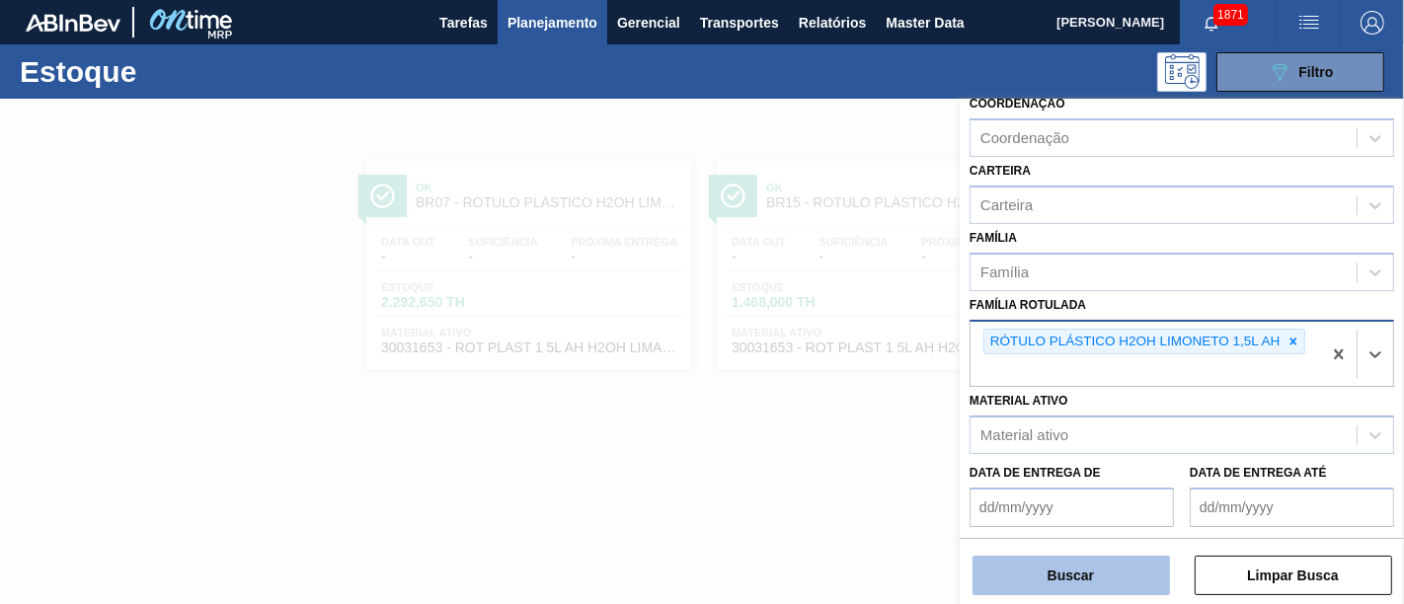
click at [1133, 543] on button "Buscar" at bounding box center [1070, 575] width 197 height 39
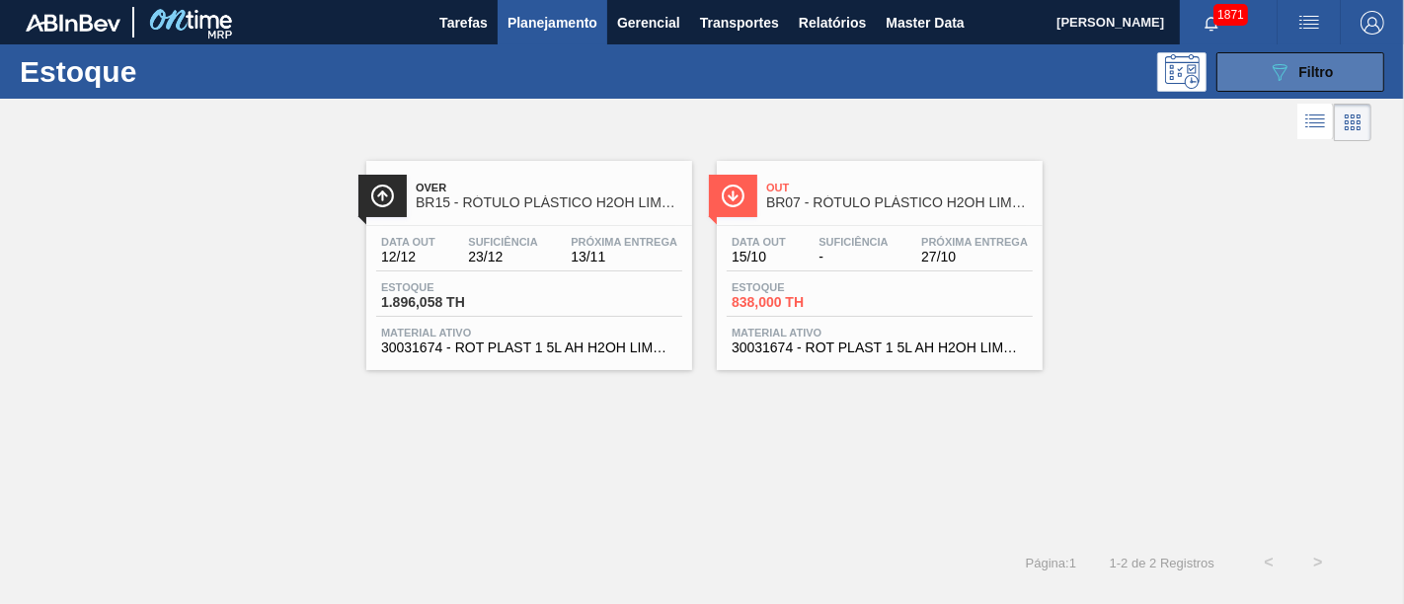
click at [1263, 70] on icon "089F7B8B-B2A5-4AFE-B5C0-19BA573D28AC" at bounding box center [1280, 72] width 24 height 24
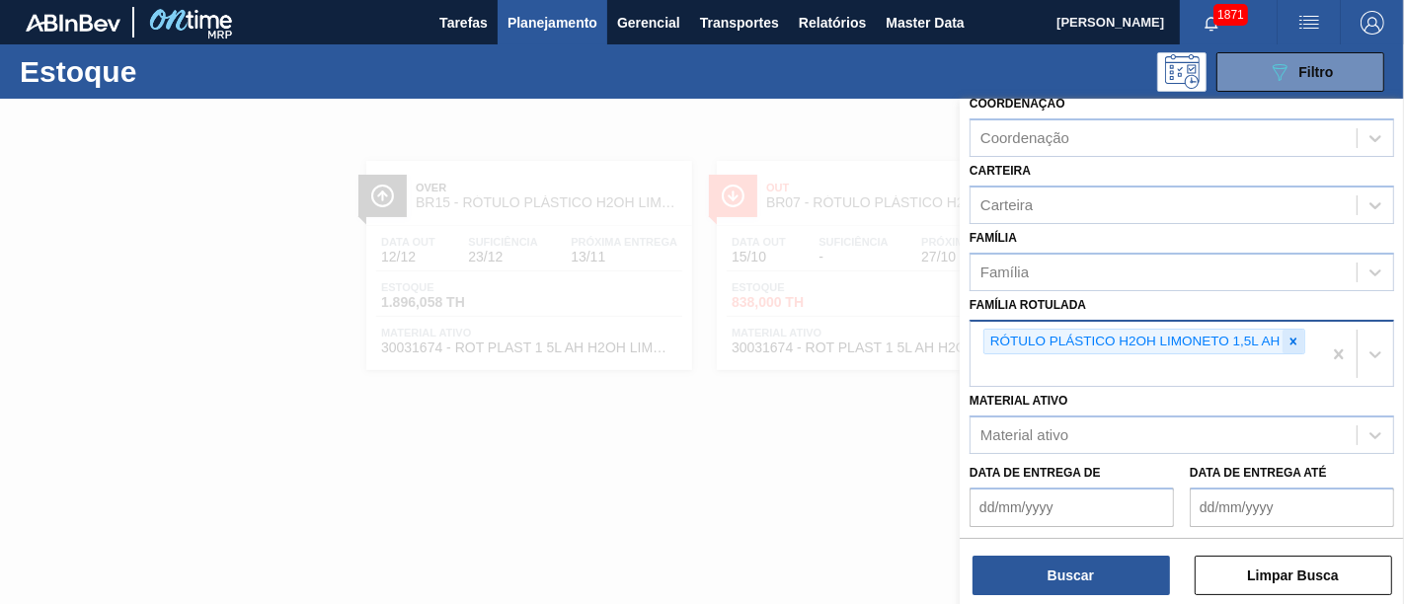
click at [1263, 338] on icon at bounding box center [1293, 341] width 7 height 7
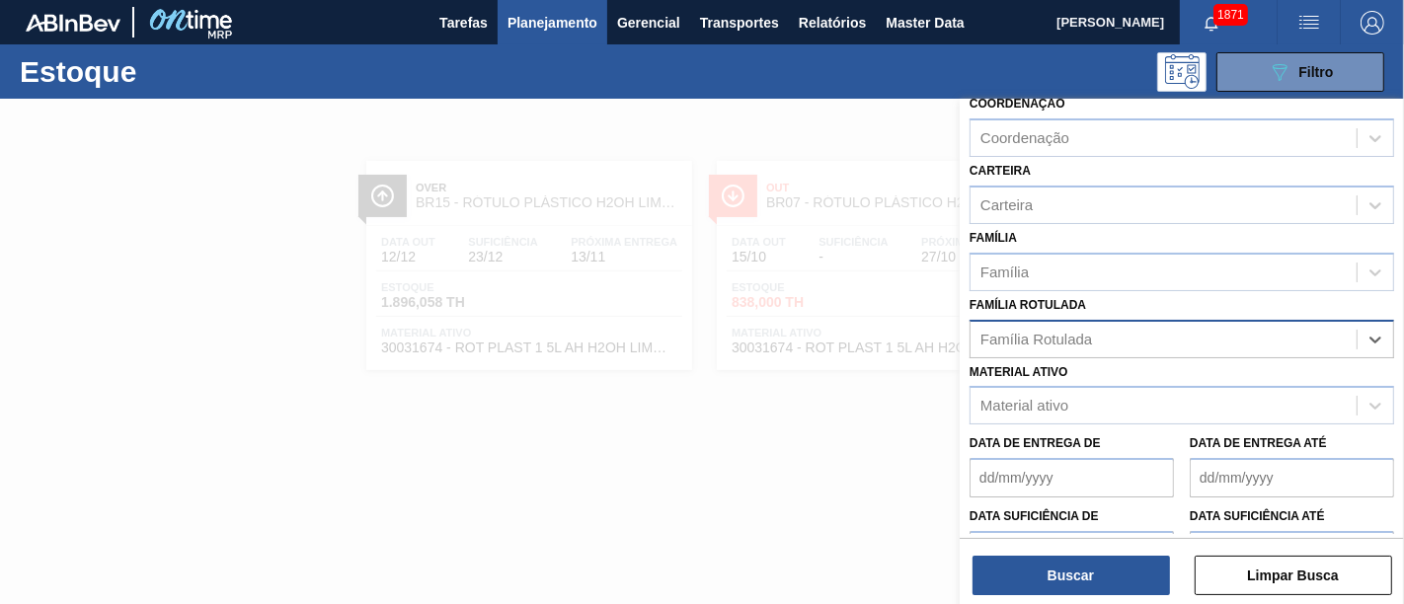
paste Rotulada "RÓTULO PLÁSTICO 1L BARÉ SUFRAMA AH"
type Rotulada "RÓTULO PLÁSTICO 1L BARÉ SUFRAMA AH"
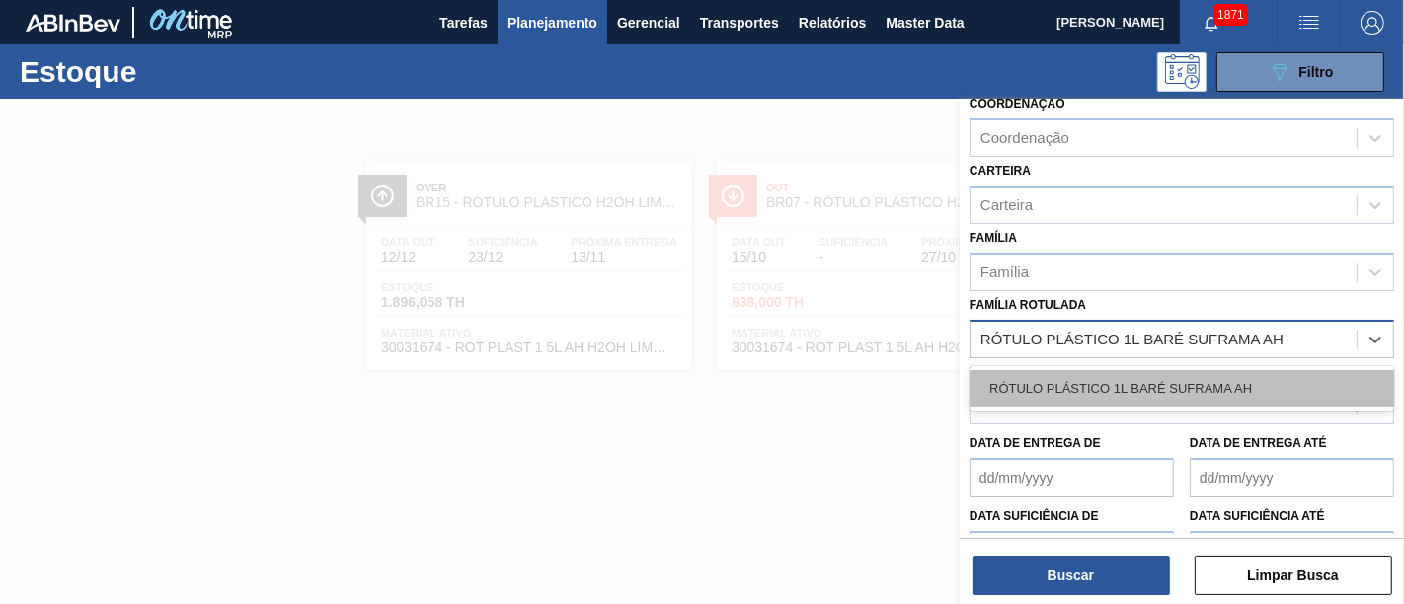
click at [1257, 377] on div "RÓTULO PLÁSTICO 1L BARÉ SUFRAMA AH" at bounding box center [1181, 388] width 425 height 37
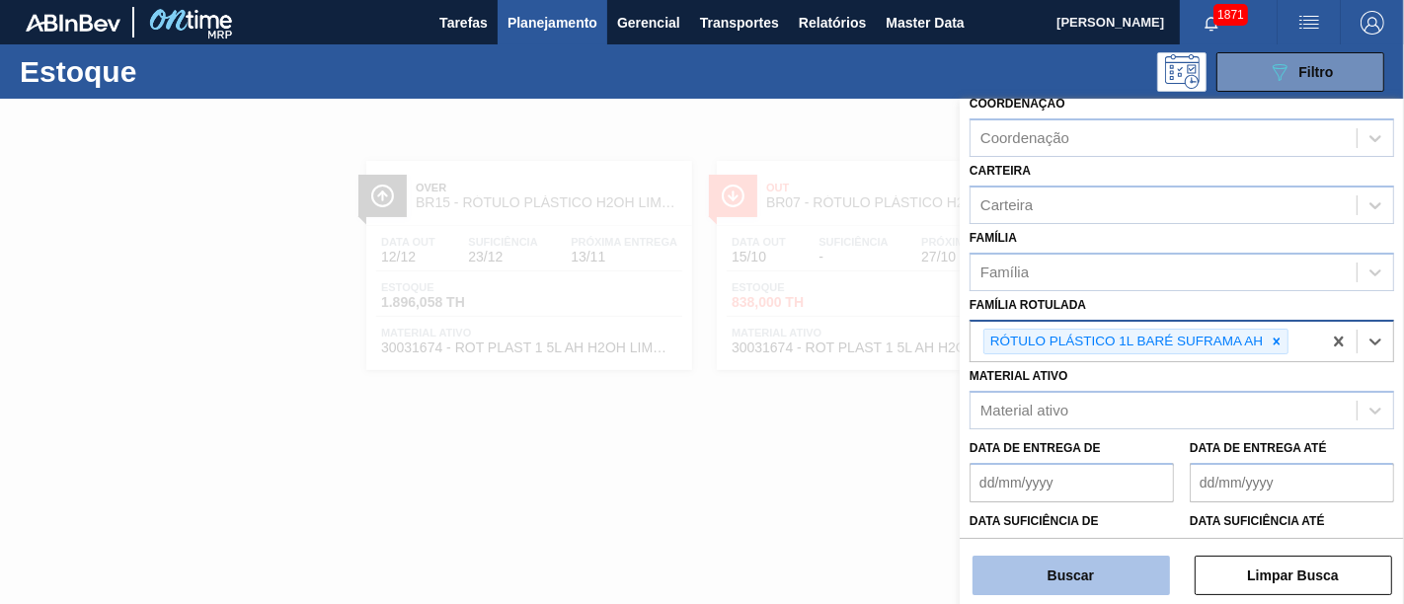
click at [1117, 543] on button "Buscar" at bounding box center [1070, 575] width 197 height 39
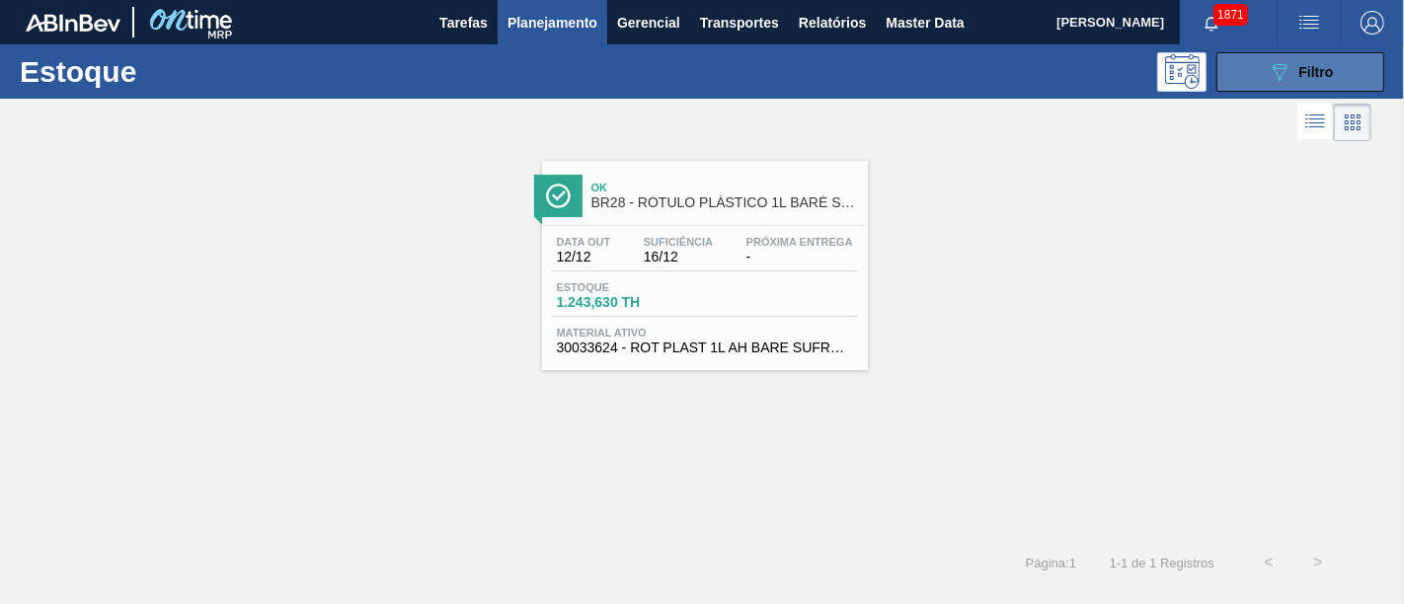
click at [1263, 68] on span "Filtro" at bounding box center [1316, 72] width 35 height 16
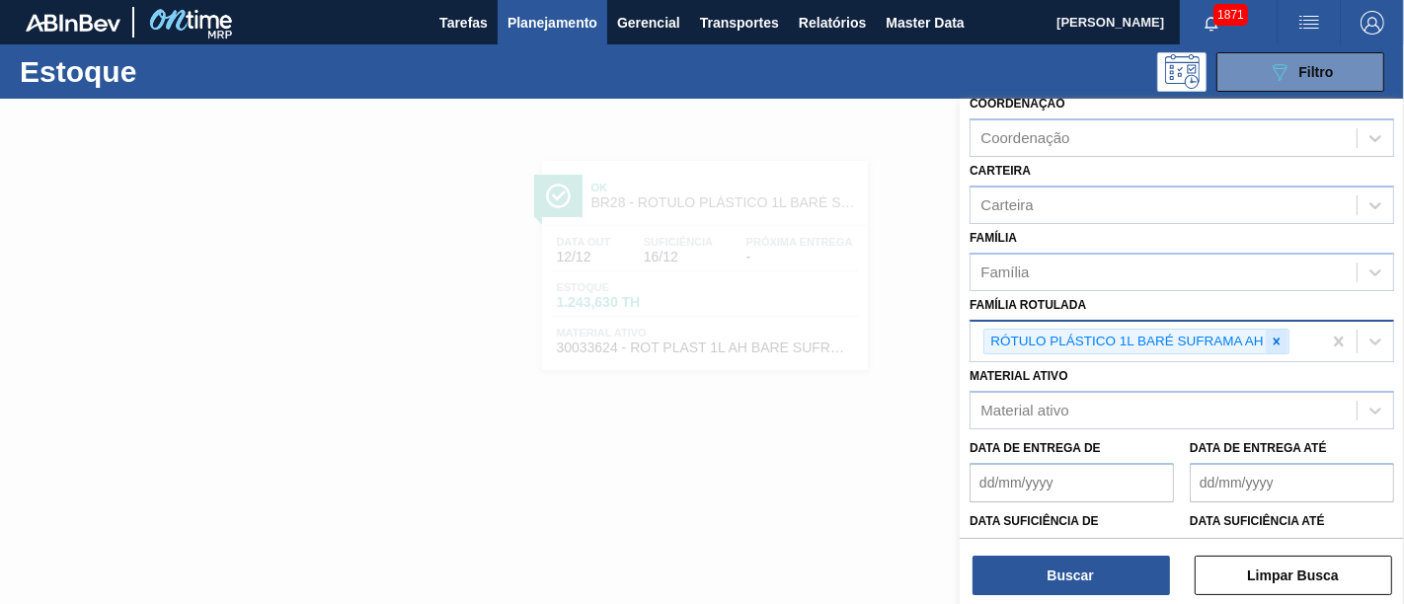
click at [1263, 338] on icon at bounding box center [1277, 341] width 7 height 7
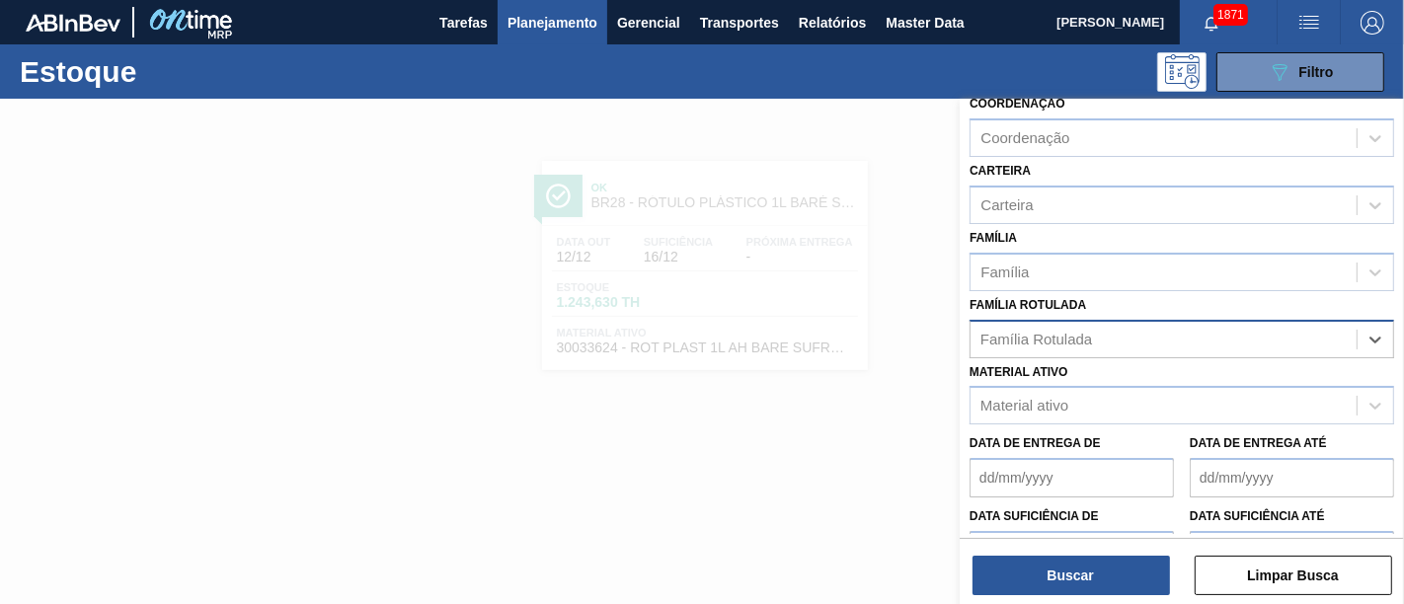
paste Rotulada "RÓTULO PLÁSTICO H2OH LIMONETO 1,5L H"
type Rotulada "RÓTULO PLÁSTICO H2OH LIMONETO 1,5L H"
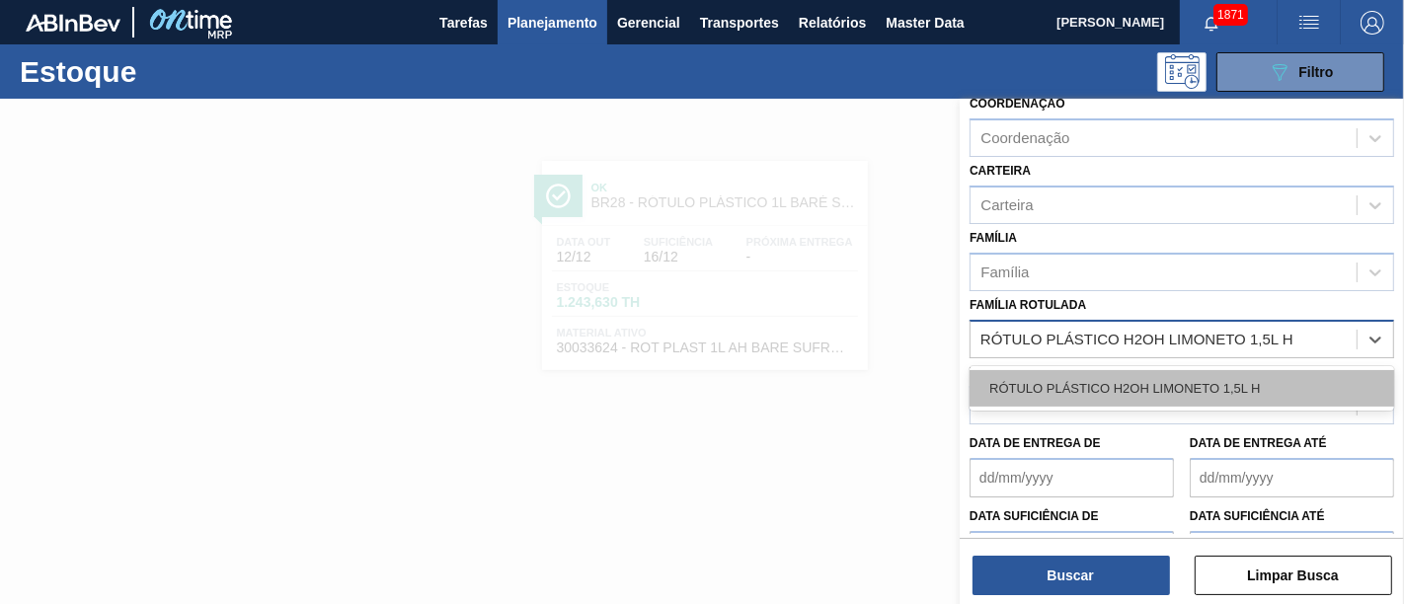
click at [1247, 376] on div "RÓTULO PLÁSTICO H2OH LIMONETO 1,5L H" at bounding box center [1181, 388] width 425 height 37
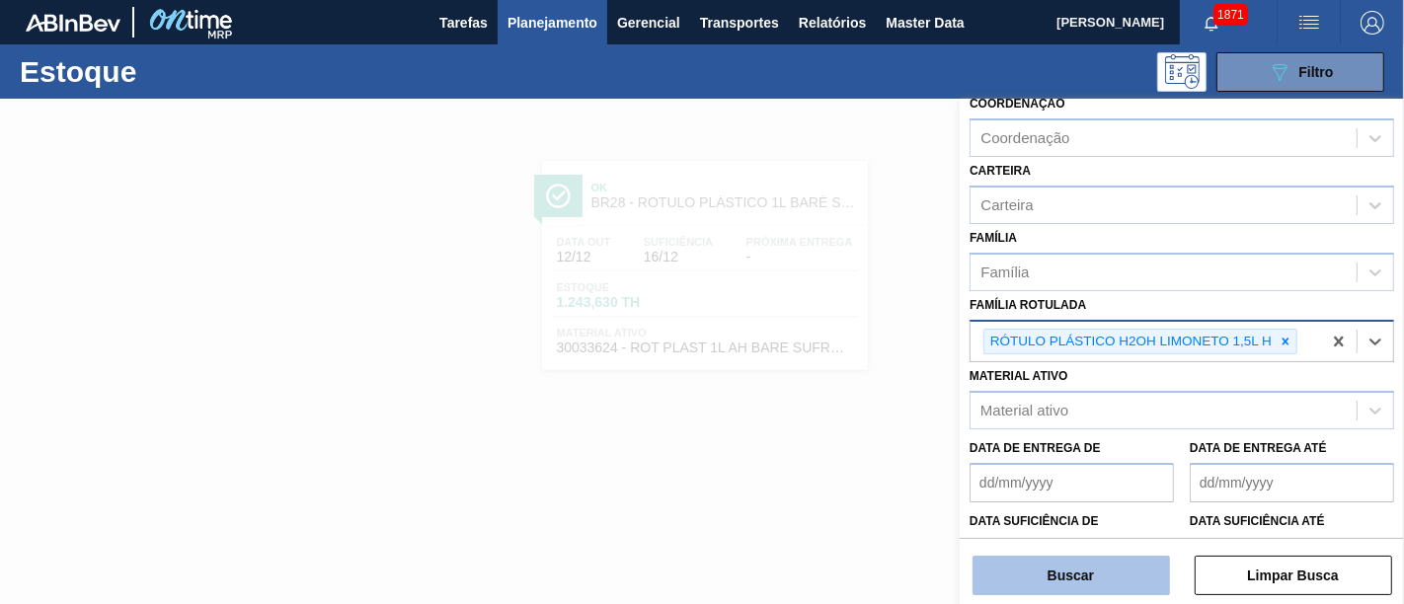
click at [1134, 543] on button "Buscar" at bounding box center [1070, 575] width 197 height 39
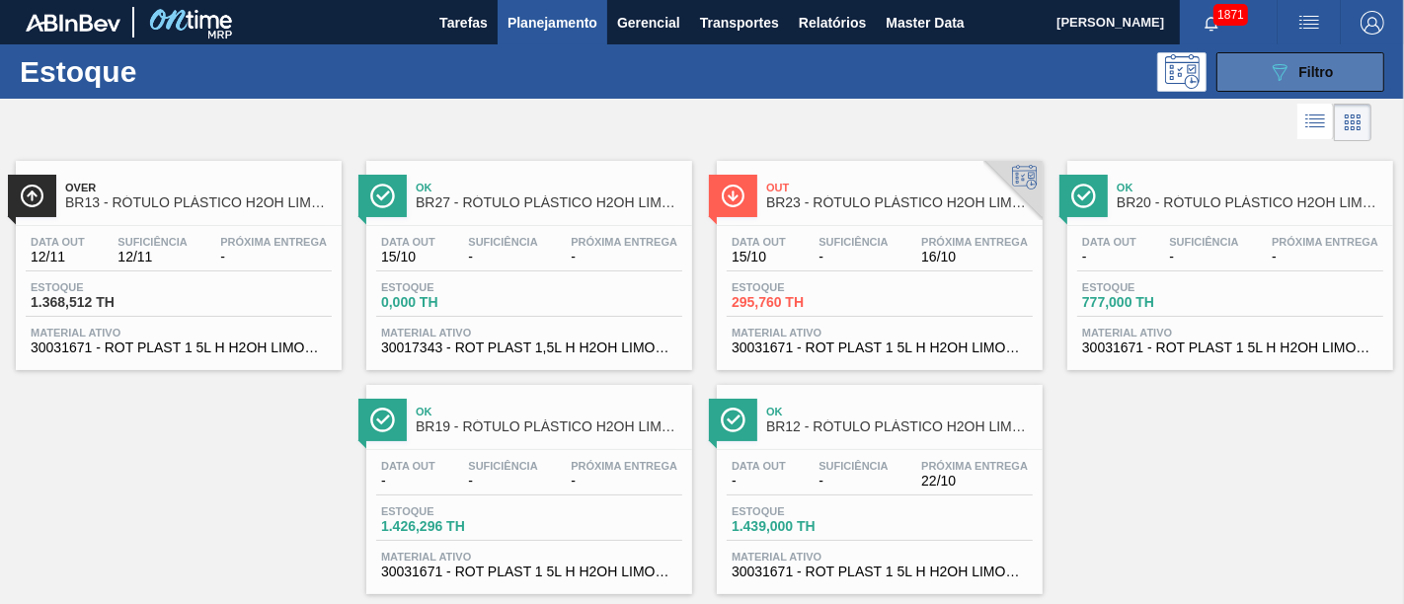
click at [1263, 71] on span "Filtro" at bounding box center [1316, 72] width 35 height 16
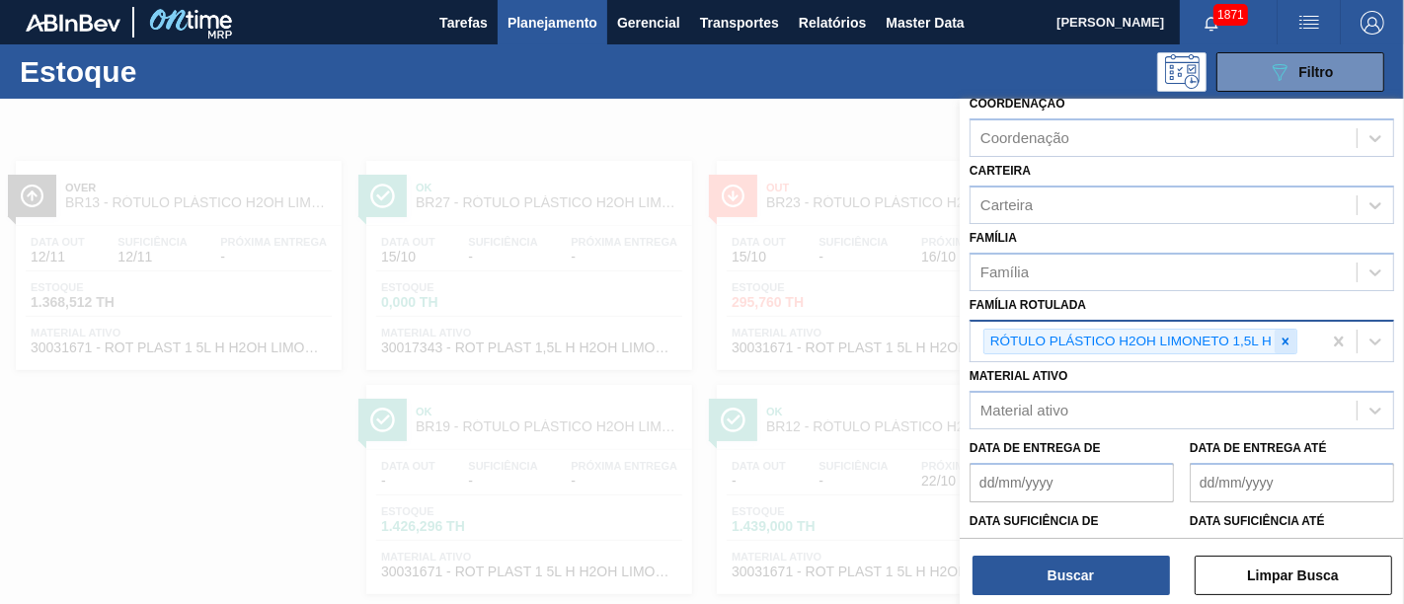
click at [1263, 338] on icon at bounding box center [1285, 341] width 7 height 7
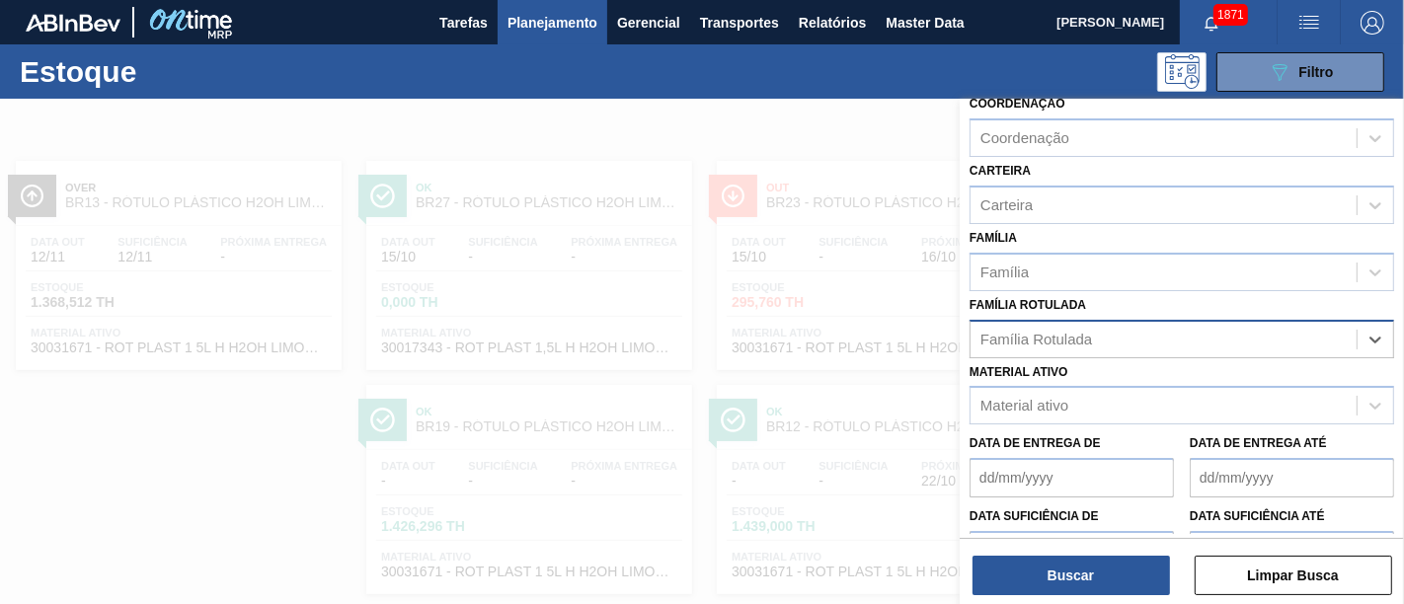
paste Rotulada "RÓTULO PLÁSTICO PC 2L H"
type Rotulada "RÓTULO PLÁSTICO PC 2L H"
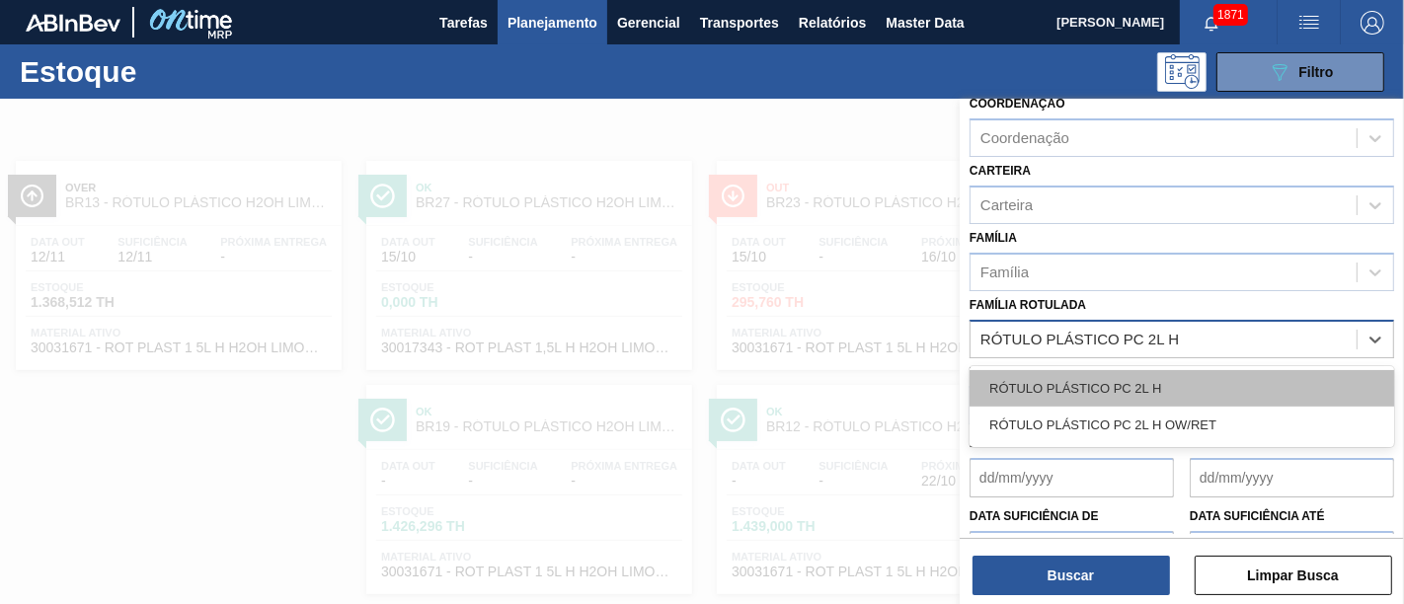
click at [1240, 370] on div "RÓTULO PLÁSTICO PC 2L H" at bounding box center [1181, 388] width 425 height 37
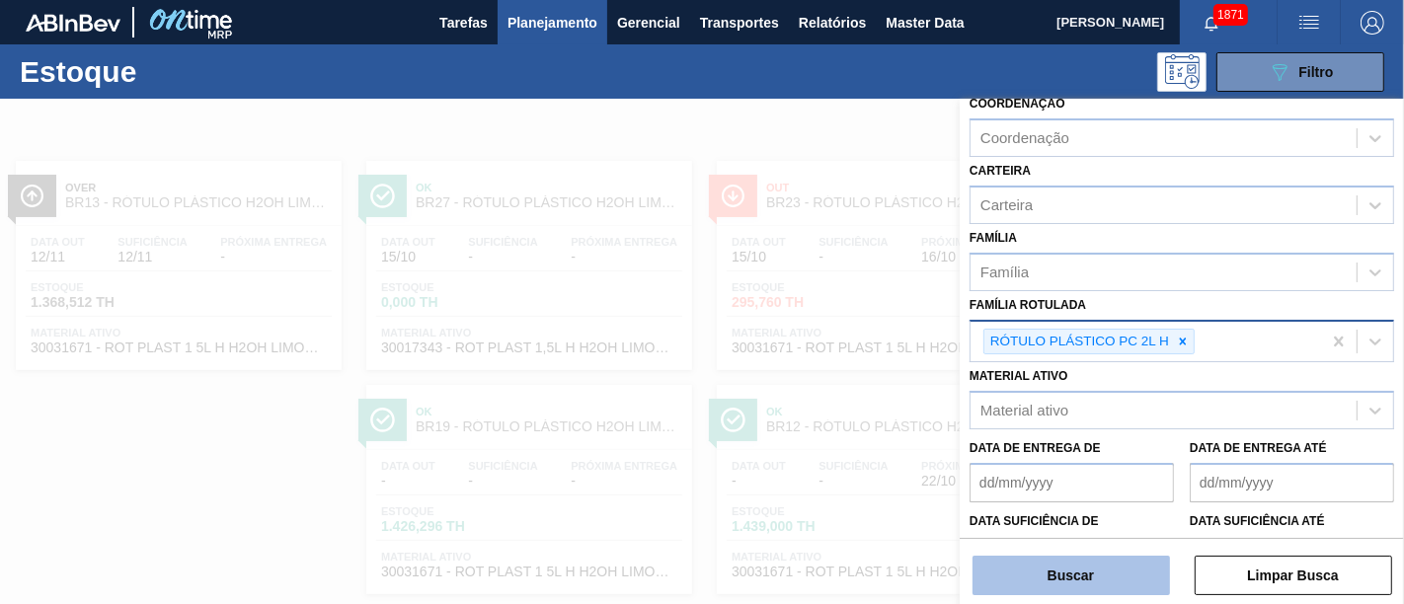
click at [1108, 543] on button "Buscar" at bounding box center [1070, 575] width 197 height 39
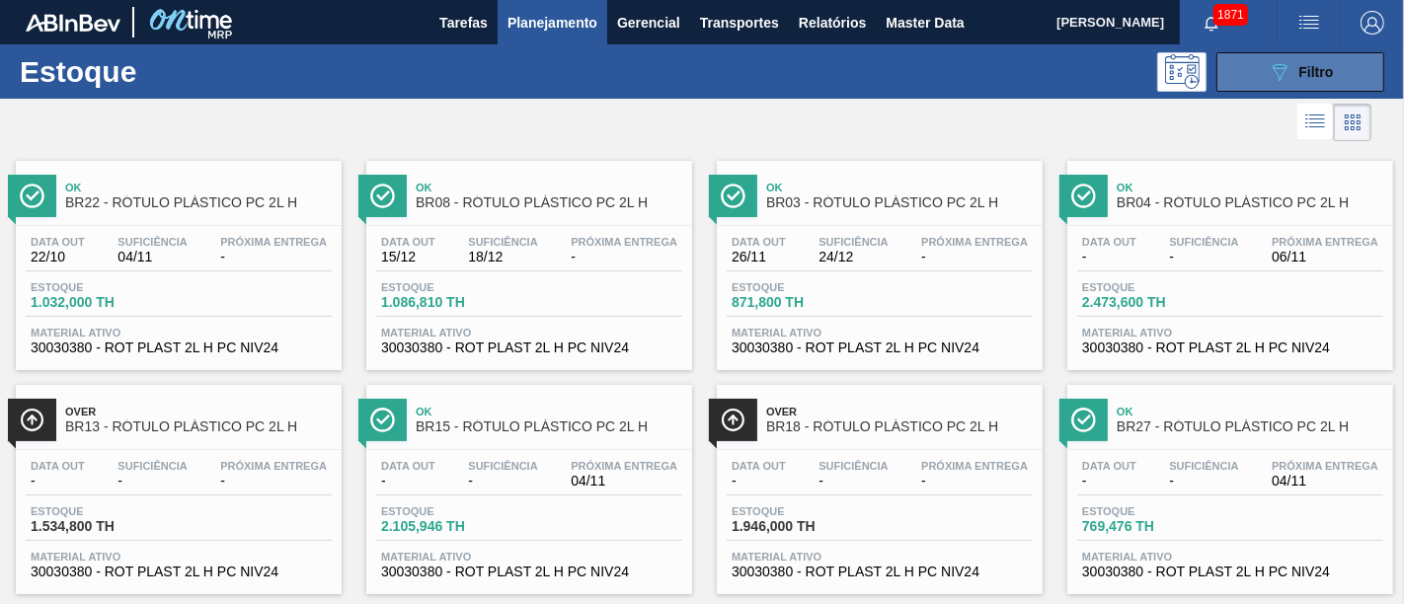
click at [1263, 71] on div "089F7B8B-B2A5-4AFE-B5C0-19BA573D28AC Filtro" at bounding box center [1301, 72] width 66 height 24
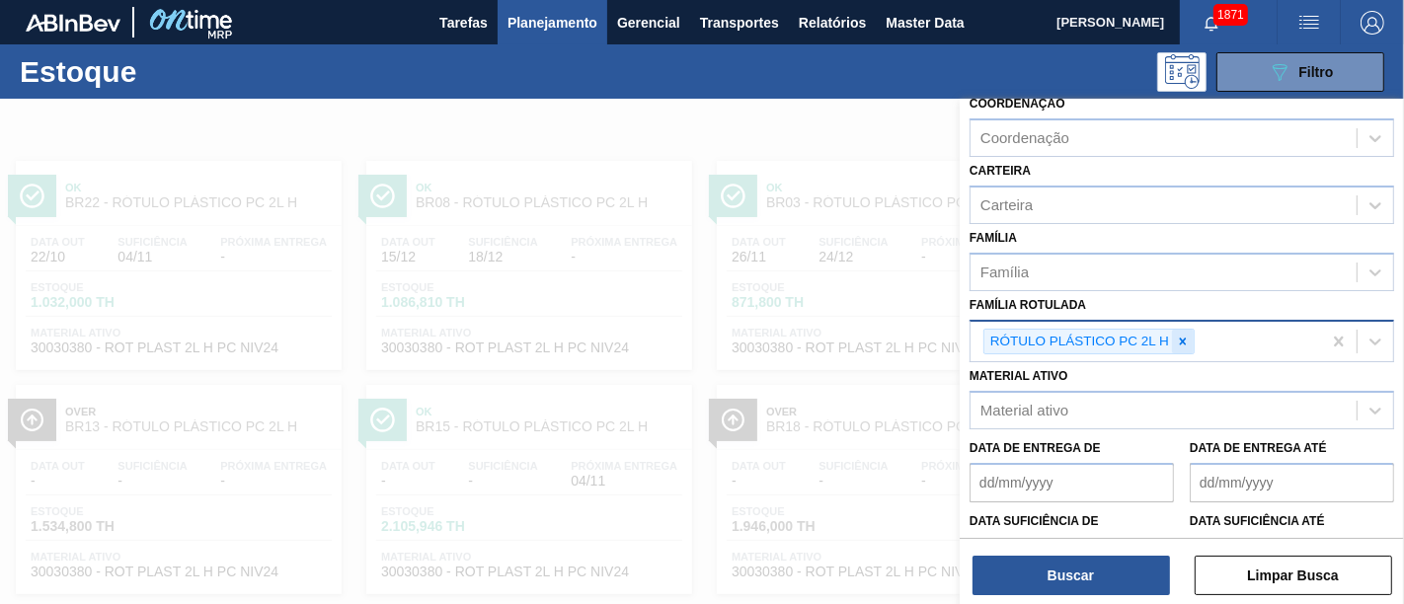
click at [1176, 340] on icon at bounding box center [1183, 342] width 14 height 14
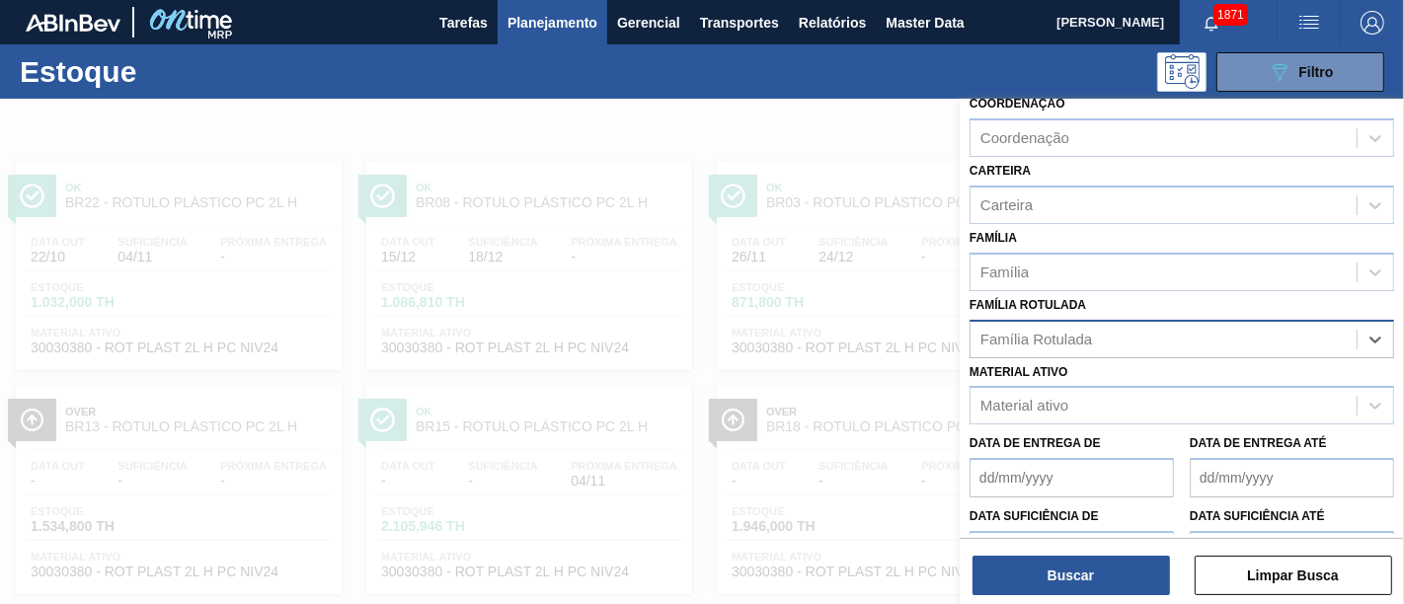
paste Rotulada "ROT PLAST. 1L H PC BLACK"
type Rotulada "ROT PLAST. 1L H PC BLACK"
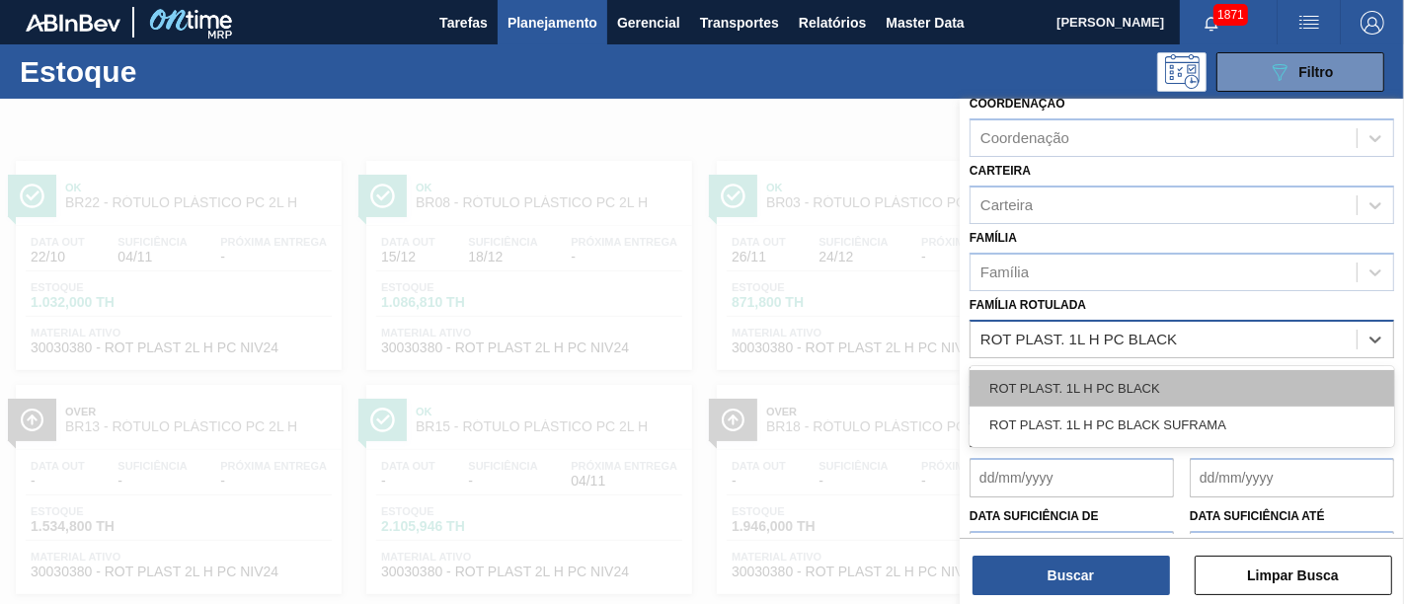
click at [1162, 391] on div "ROT PLAST. 1L H PC BLACK" at bounding box center [1181, 388] width 425 height 37
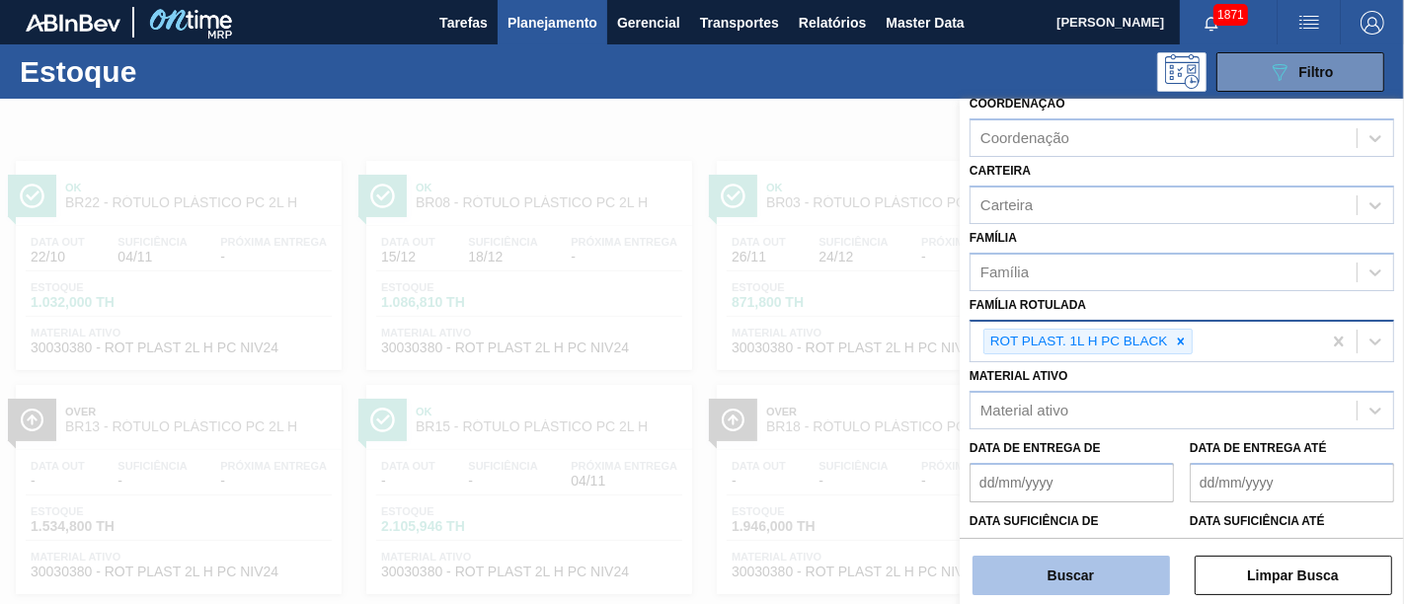
click at [1110, 543] on button "Buscar" at bounding box center [1070, 575] width 197 height 39
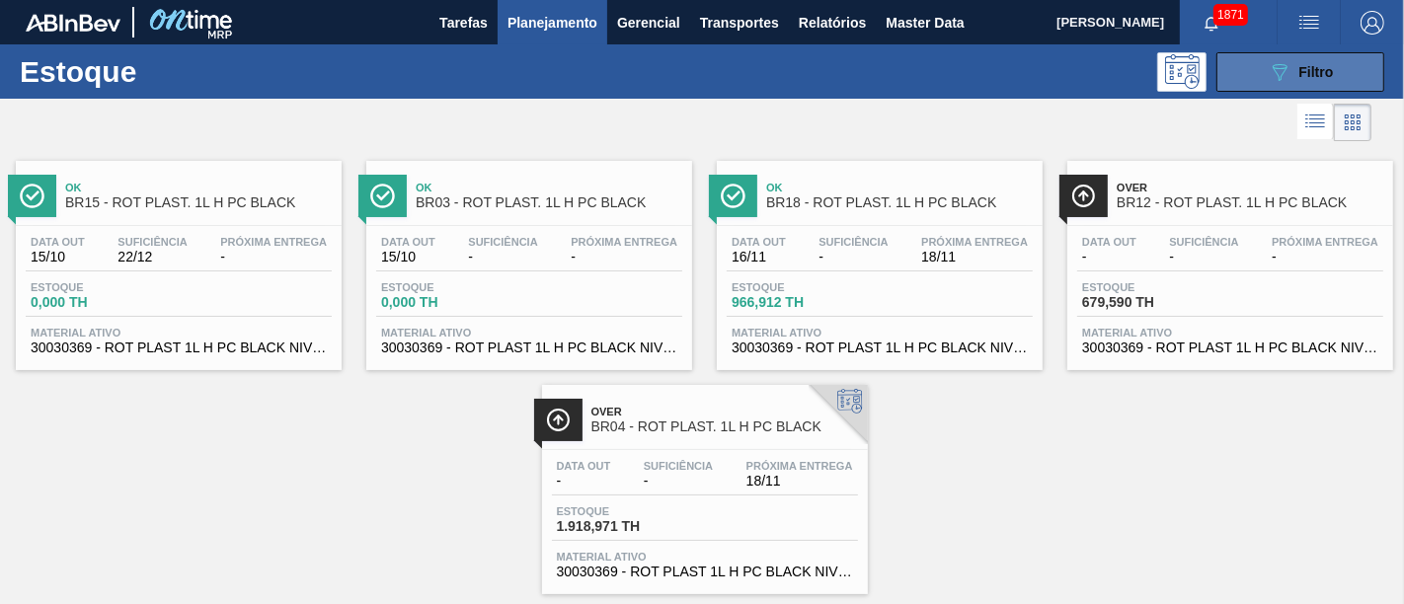
click at [1263, 66] on div "089F7B8B-B2A5-4AFE-B5C0-19BA573D28AC Filtro" at bounding box center [1301, 72] width 66 height 24
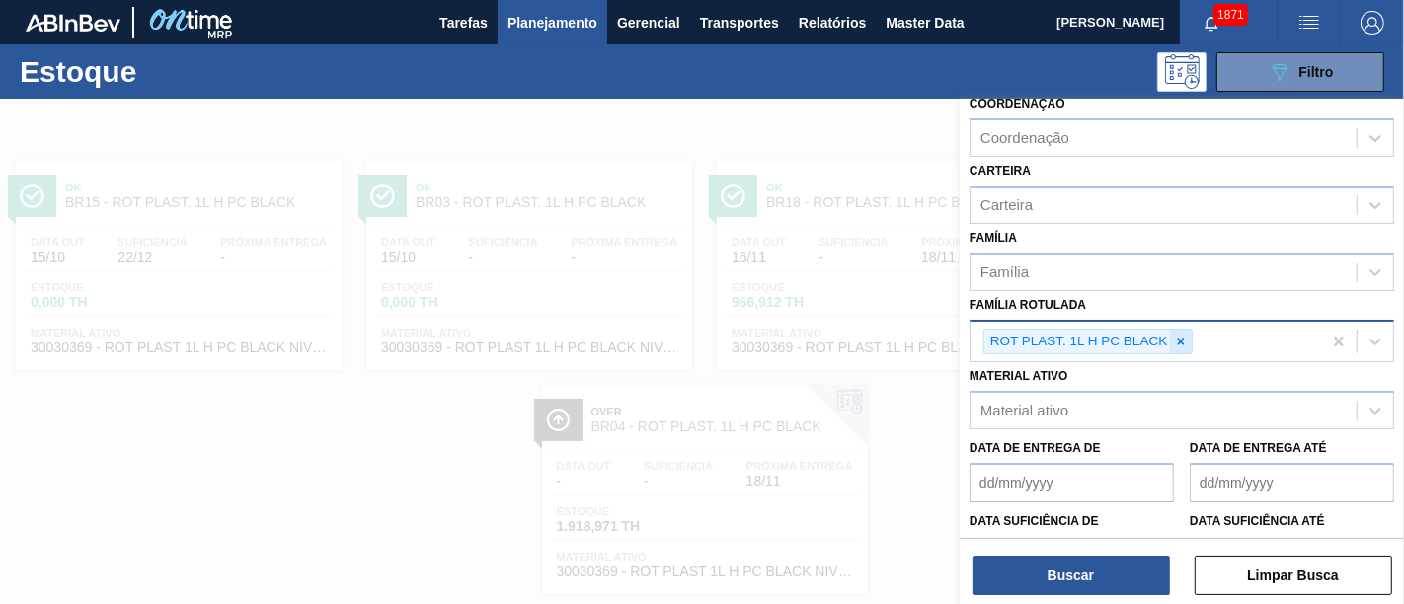
click at [1185, 340] on icon at bounding box center [1181, 342] width 14 height 14
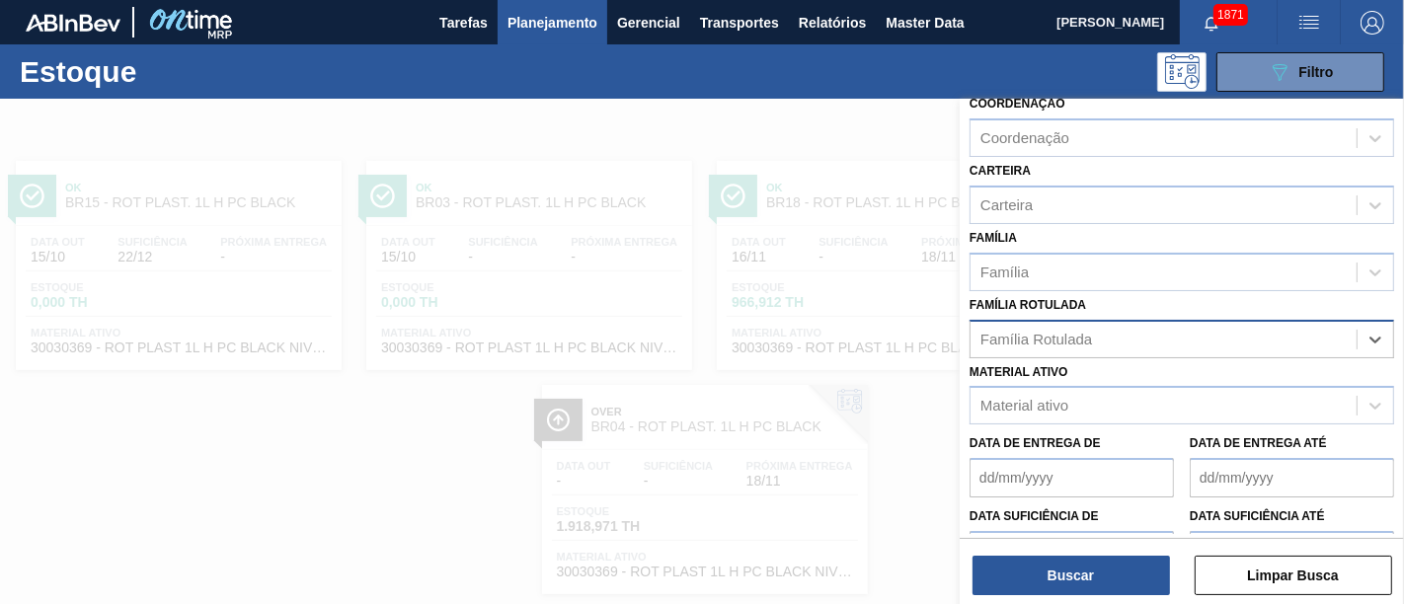
paste Rotulada "RÓTULO PLÁSTICO GCA 2L H"
type Rotulada "RÓTULO PLÁSTICO GCA 2L H"
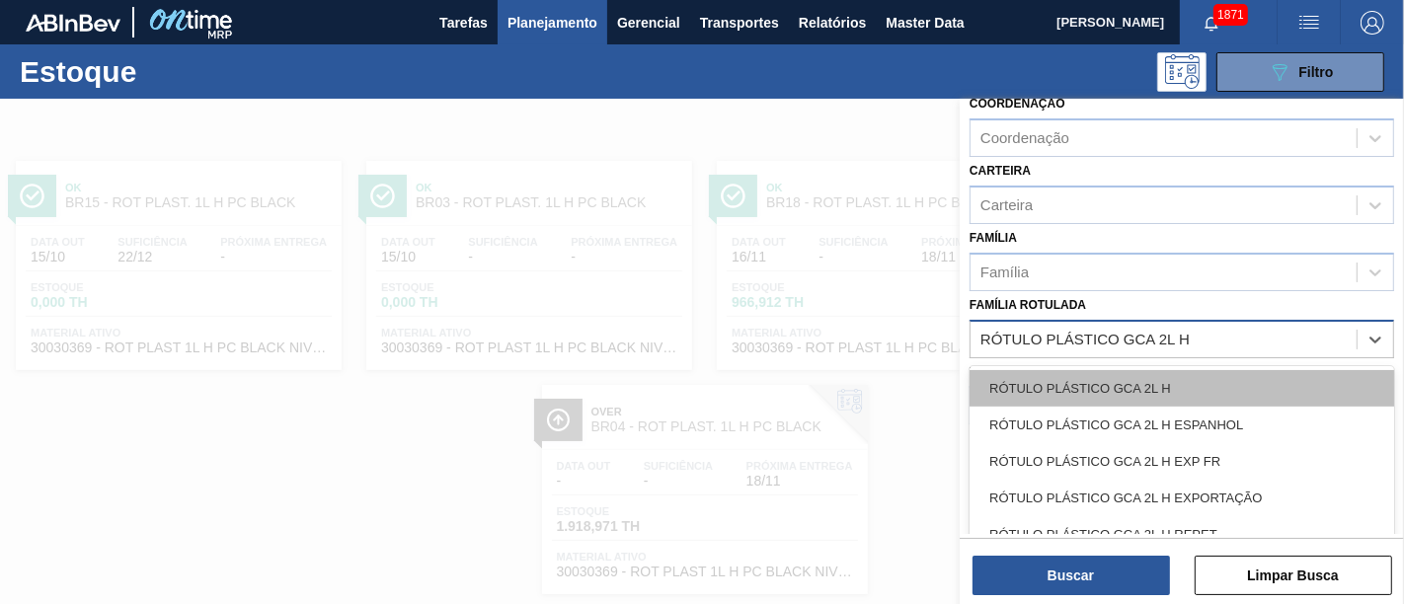
click at [1182, 379] on div "RÓTULO PLÁSTICO GCA 2L H" at bounding box center [1181, 388] width 425 height 37
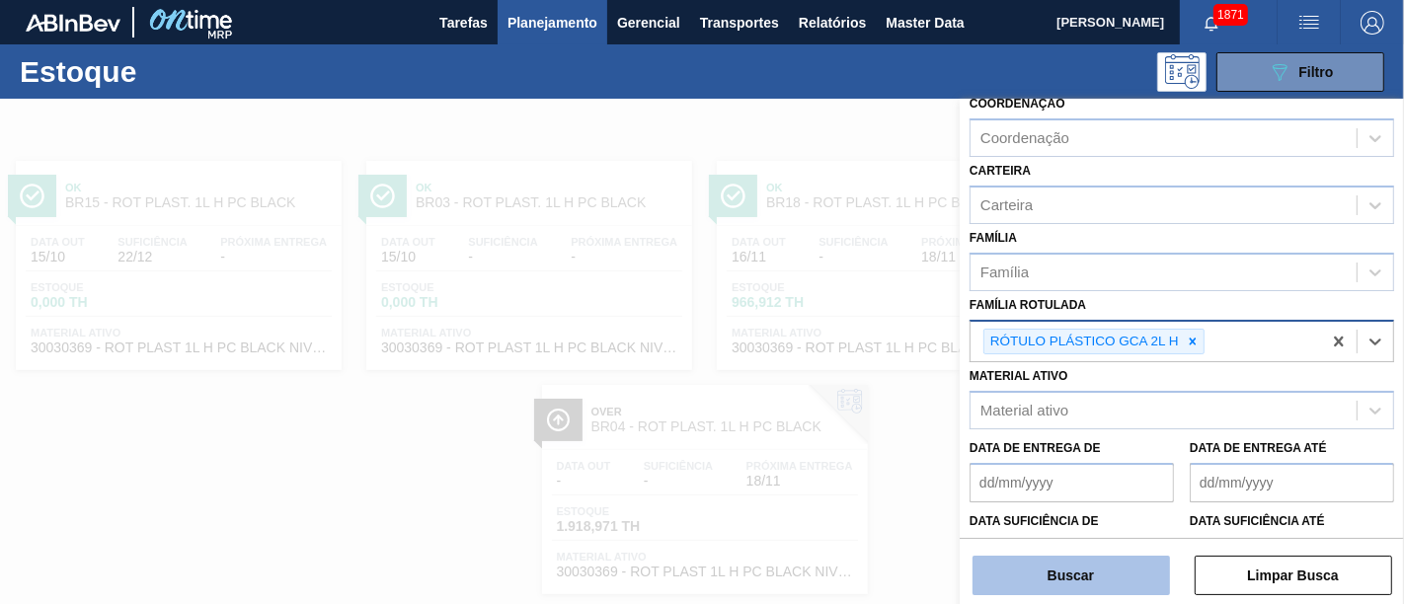
click at [1107, 543] on button "Buscar" at bounding box center [1070, 575] width 197 height 39
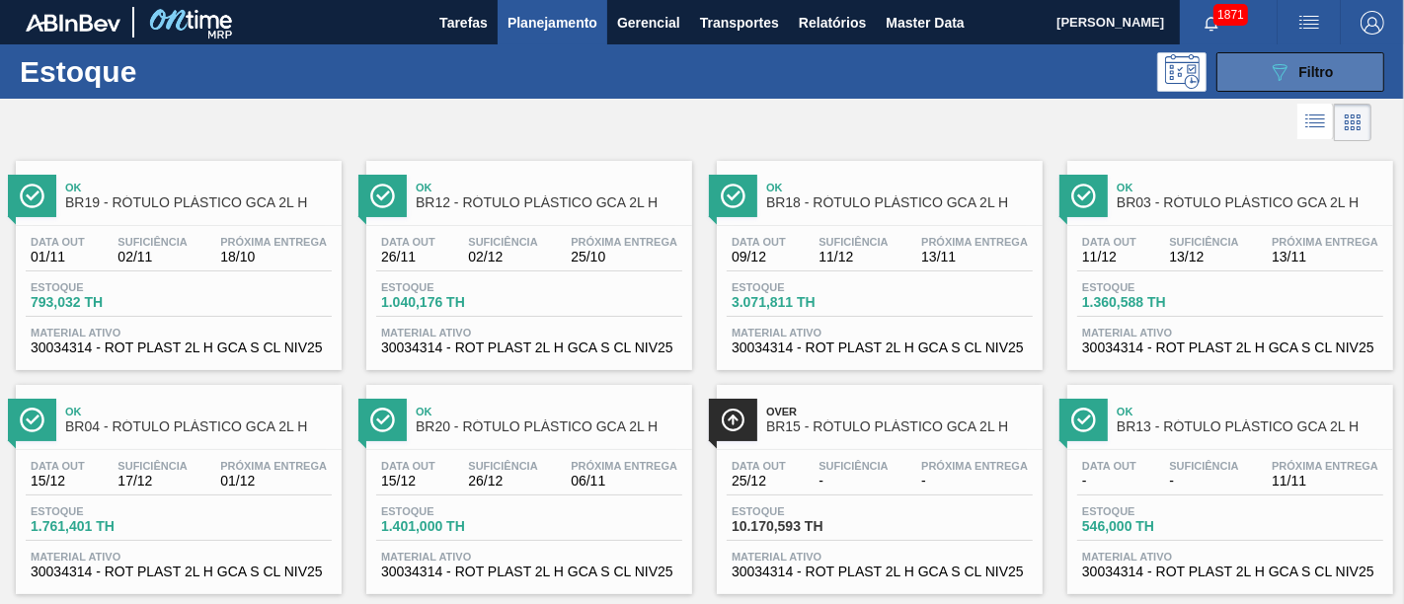
click at [1263, 80] on icon "089F7B8B-B2A5-4AFE-B5C0-19BA573D28AC" at bounding box center [1280, 72] width 24 height 24
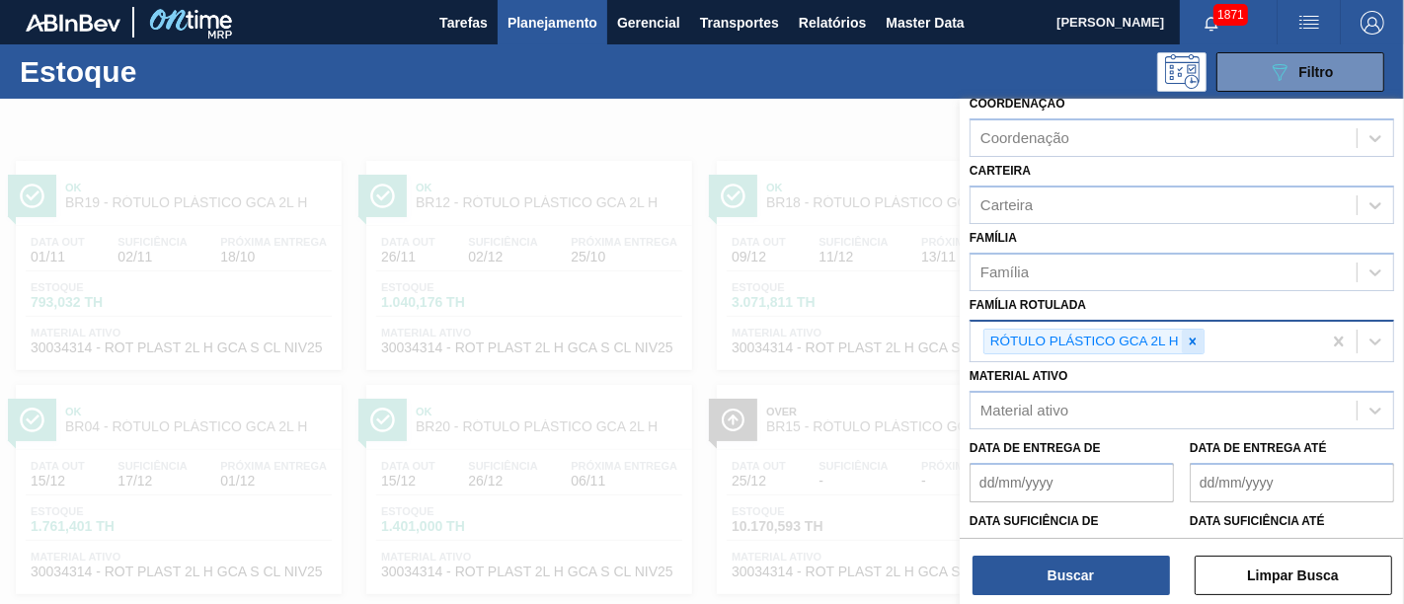
click at [1189, 337] on icon at bounding box center [1193, 342] width 14 height 14
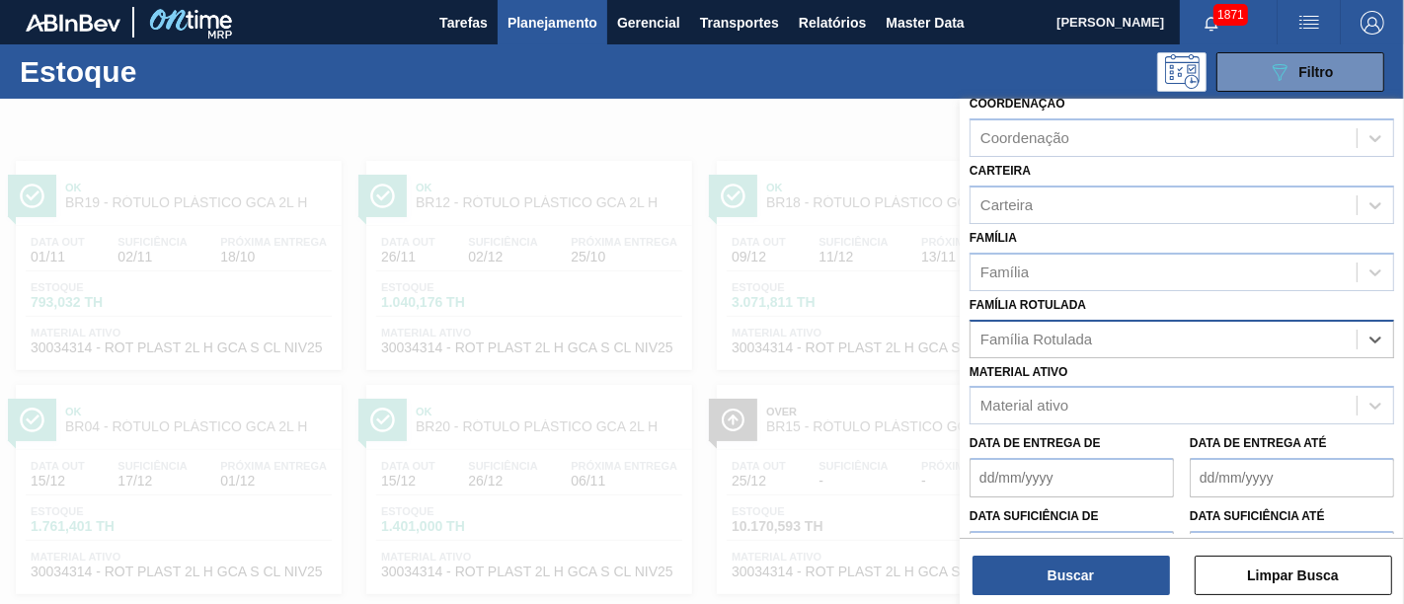
paste Rotulada "RÓTULO PLÁSTICO GCA 1,5L H"
type Rotulada "RÓTULO PLÁSTICO GCA 1,5L H"
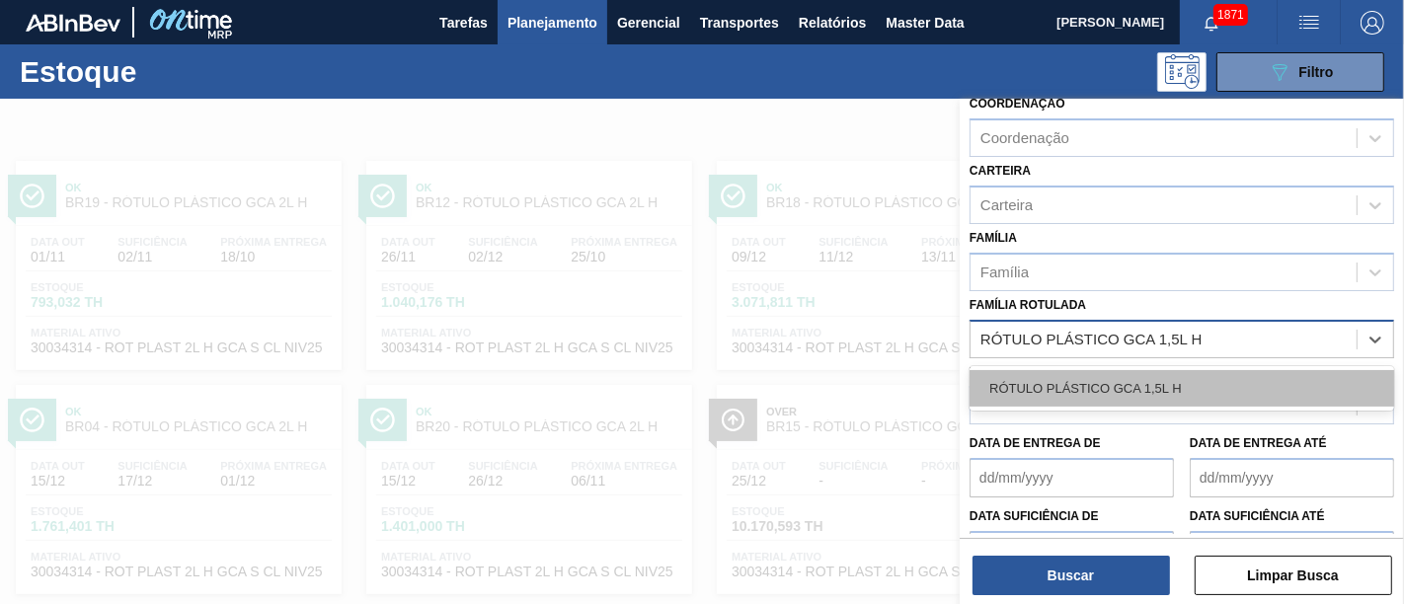
click at [1174, 385] on div "RÓTULO PLÁSTICO GCA 1,5L H" at bounding box center [1181, 388] width 425 height 37
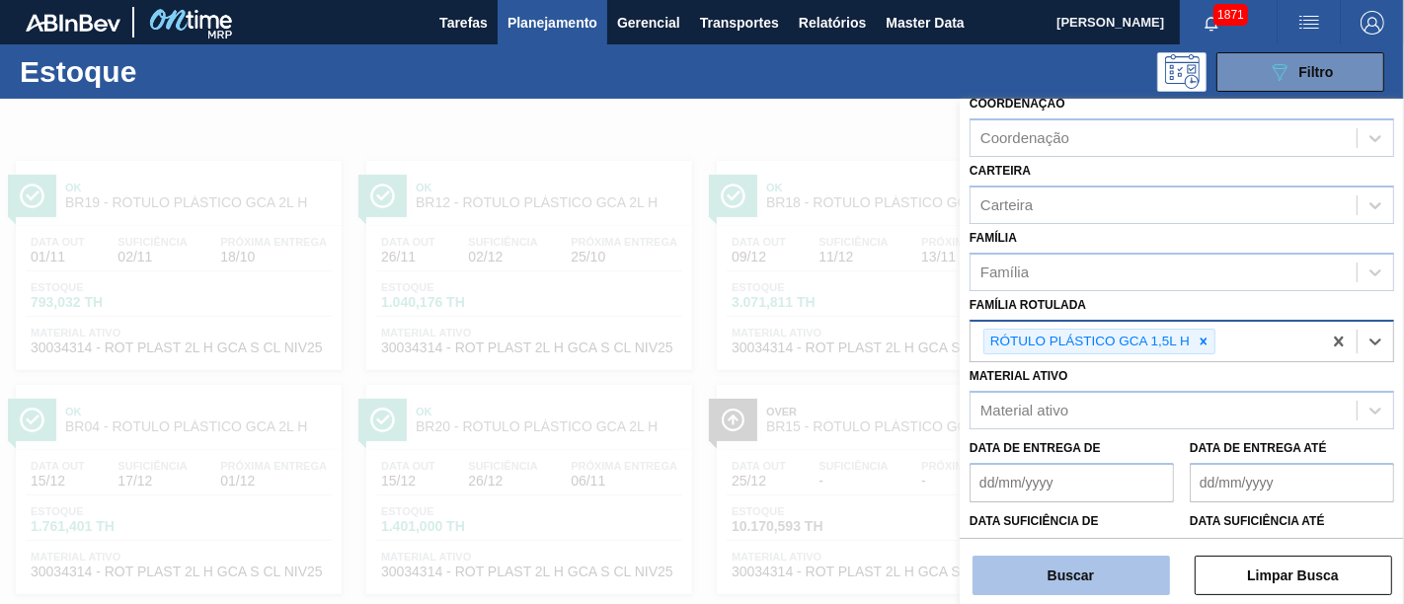
click at [1123, 543] on button "Buscar" at bounding box center [1070, 575] width 197 height 39
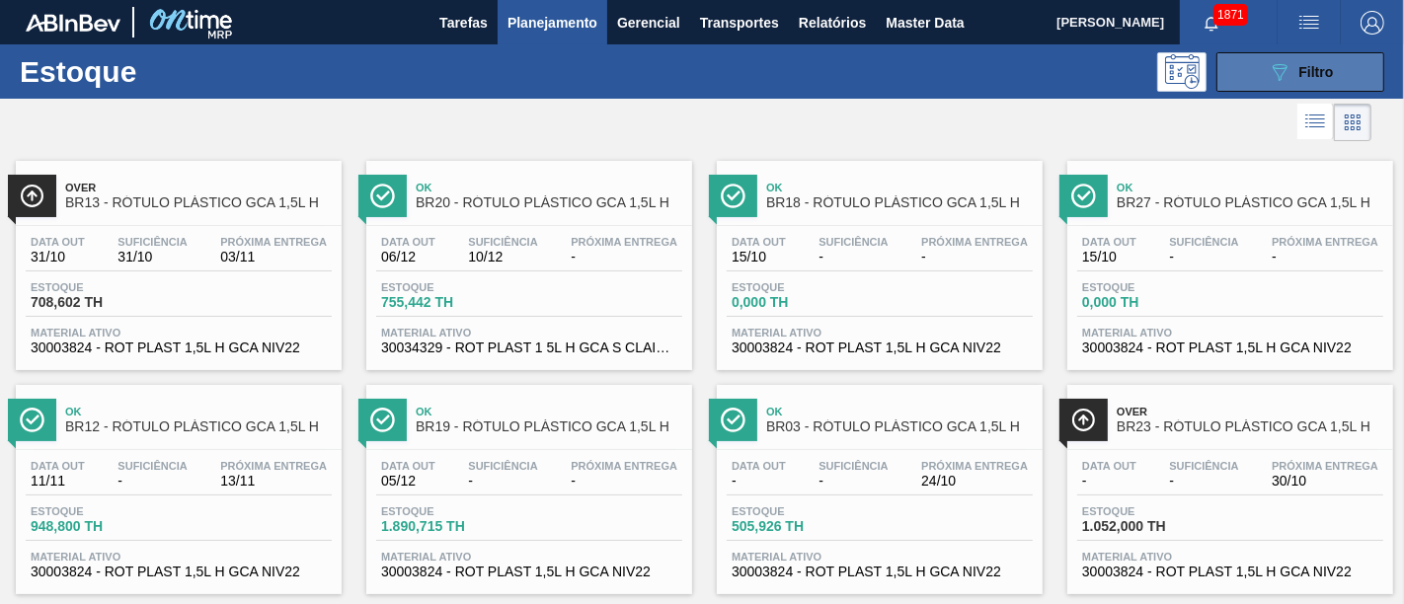
click at [1249, 77] on button "089F7B8B-B2A5-4AFE-B5C0-19BA573D28AC Filtro" at bounding box center [1300, 71] width 168 height 39
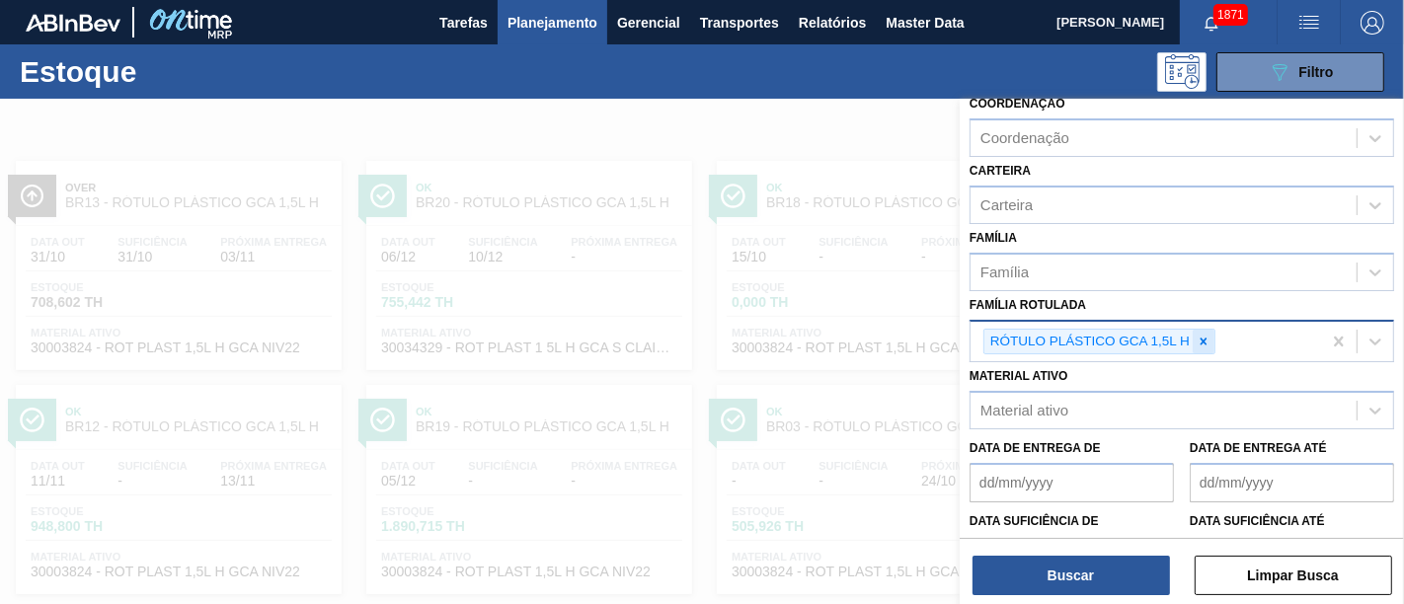
click at [1208, 335] on icon at bounding box center [1204, 342] width 14 height 14
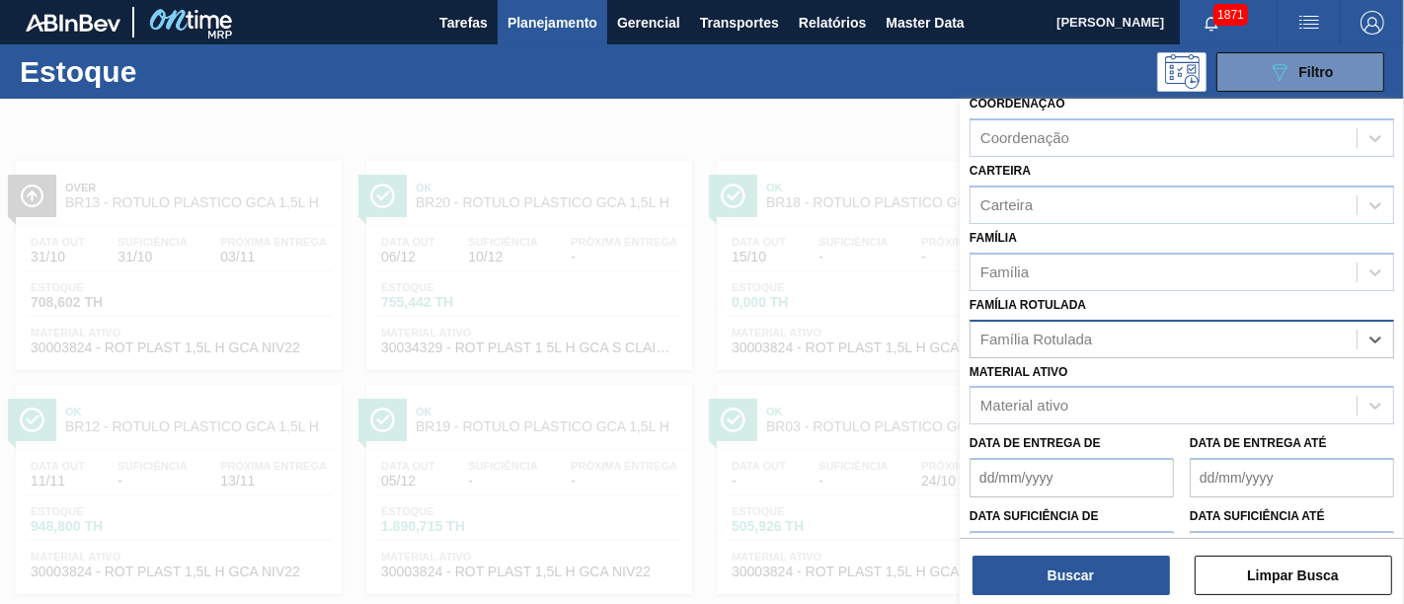
paste Rotulada "RÓTULO PLÁSTICO GCA ZERO 2L H"
type Rotulada "RÓTULO PLÁSTICO GCA ZERO 2L H"
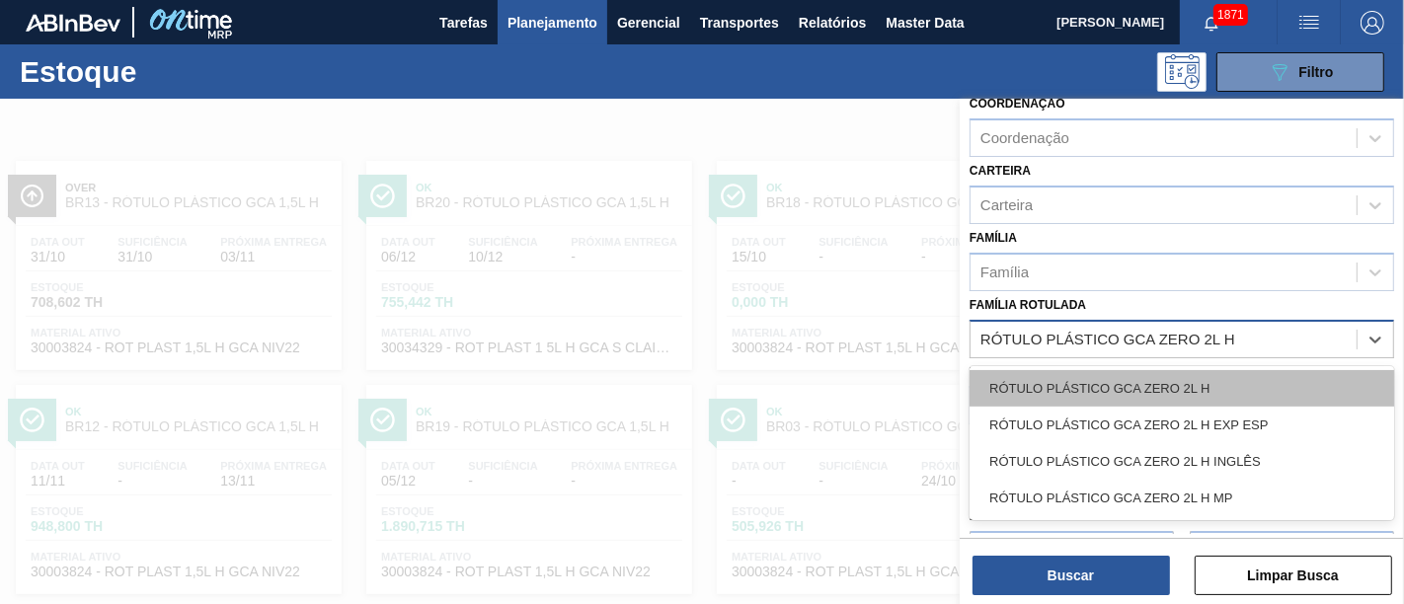
click at [1201, 396] on div "RÓTULO PLÁSTICO GCA ZERO 2L H" at bounding box center [1181, 388] width 425 height 37
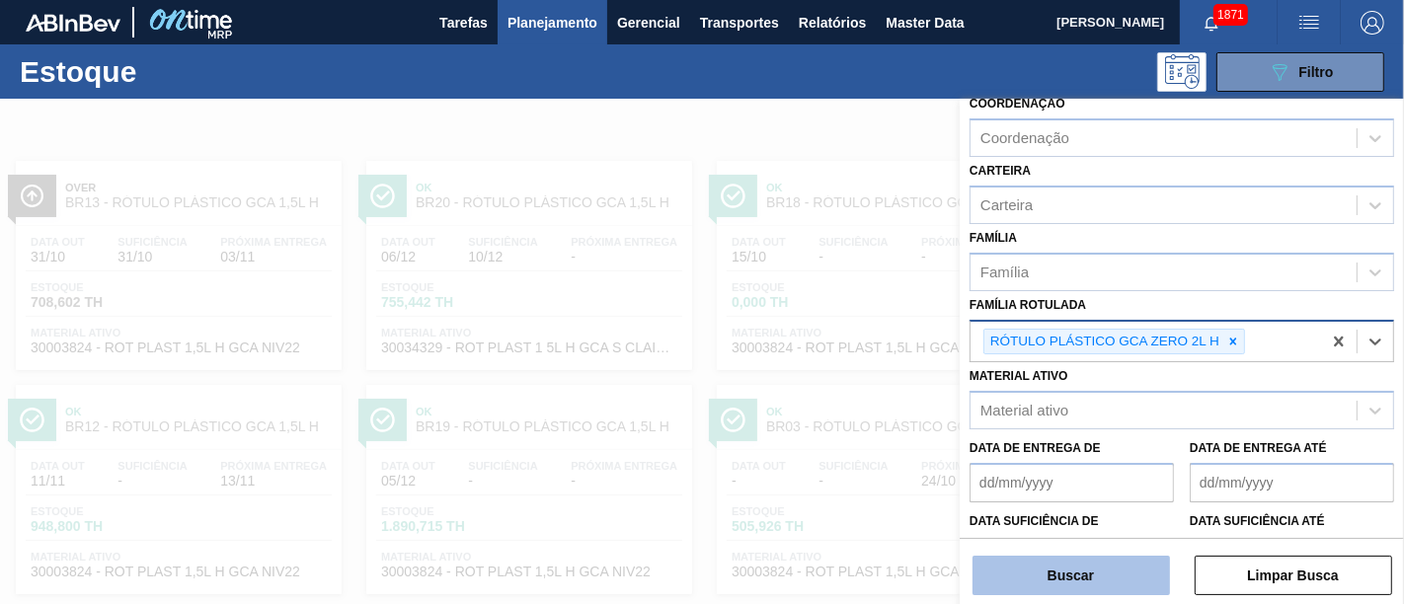
click at [1124, 543] on button "Buscar" at bounding box center [1070, 575] width 197 height 39
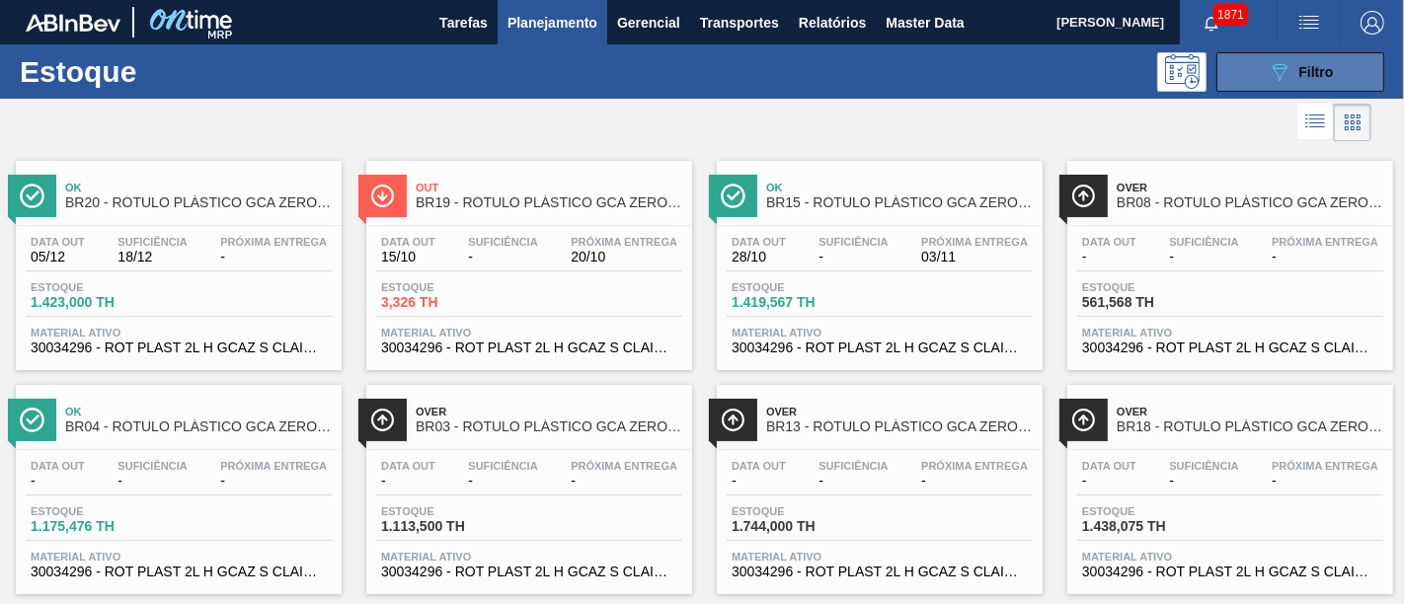
click at [1263, 79] on icon "089F7B8B-B2A5-4AFE-B5C0-19BA573D28AC" at bounding box center [1280, 72] width 24 height 24
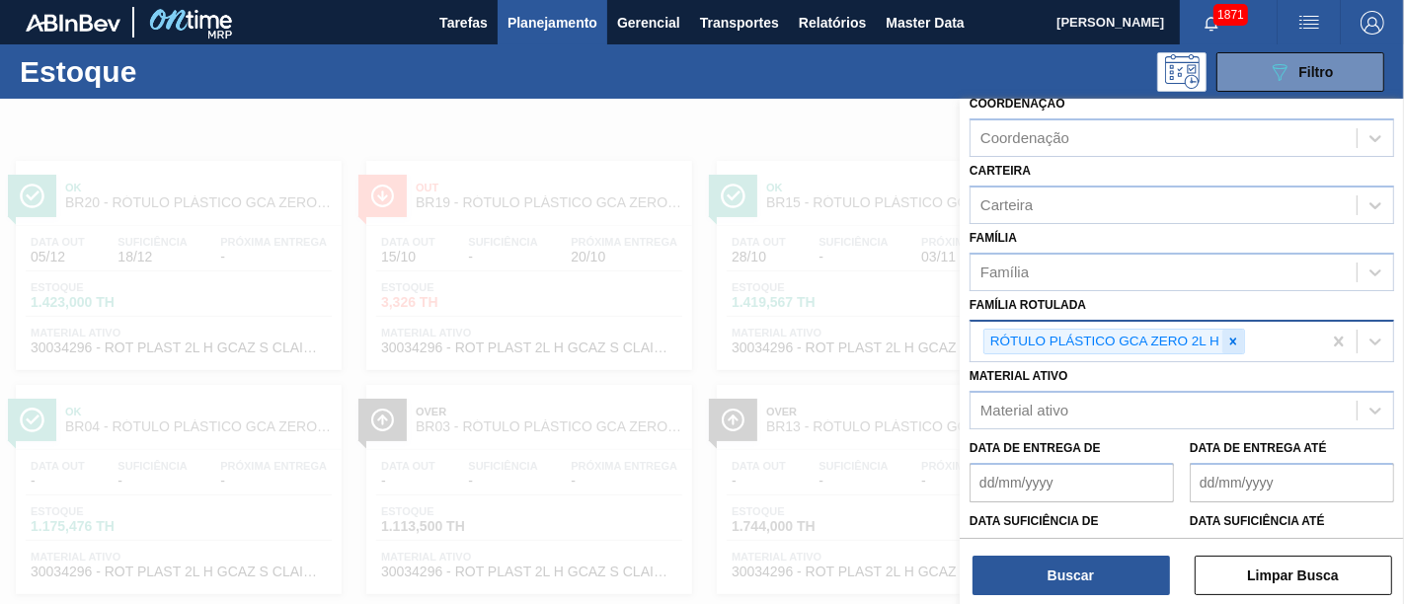
click at [1235, 335] on icon at bounding box center [1233, 342] width 14 height 14
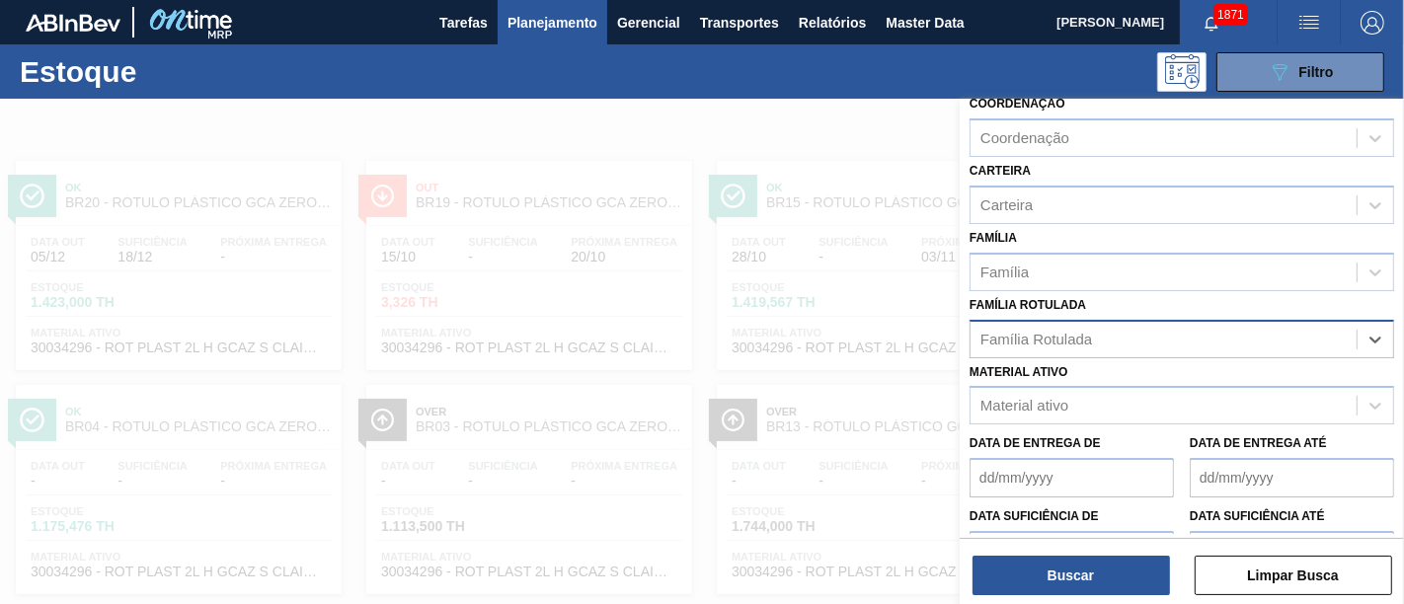
paste Rotulada "RÓTULO PLÁSTICO H2OH LIMAO 1,5L H"
type Rotulada "RÓTULO PLÁSTICO H2OH LIMAO 1,5L H"
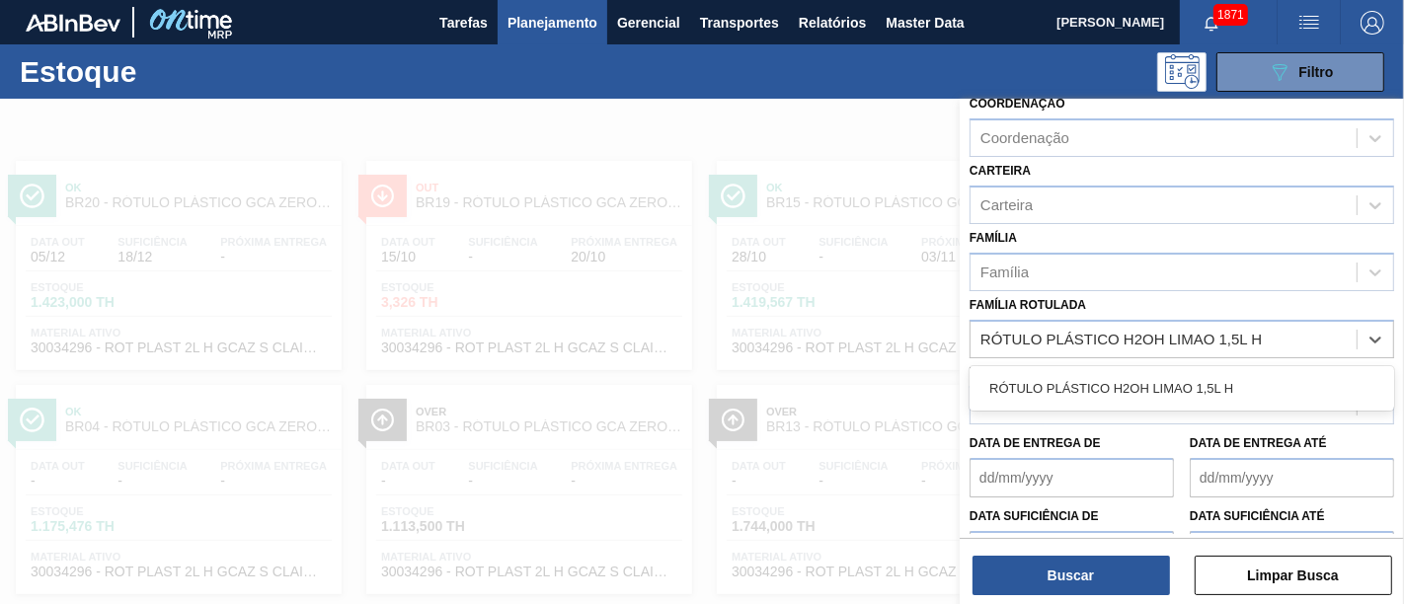
click at [1226, 372] on div "RÓTULO PLÁSTICO H2OH LIMAO 1,5L H" at bounding box center [1181, 388] width 425 height 37
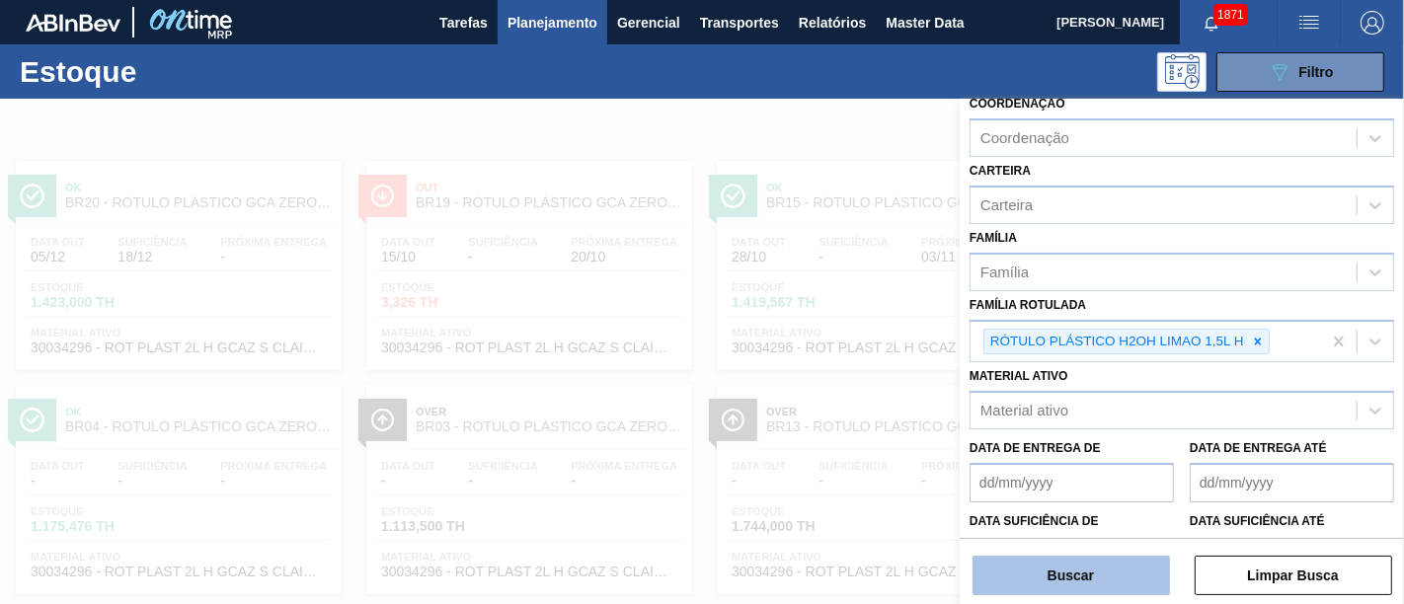
click at [1106, 543] on button "Buscar" at bounding box center [1070, 575] width 197 height 39
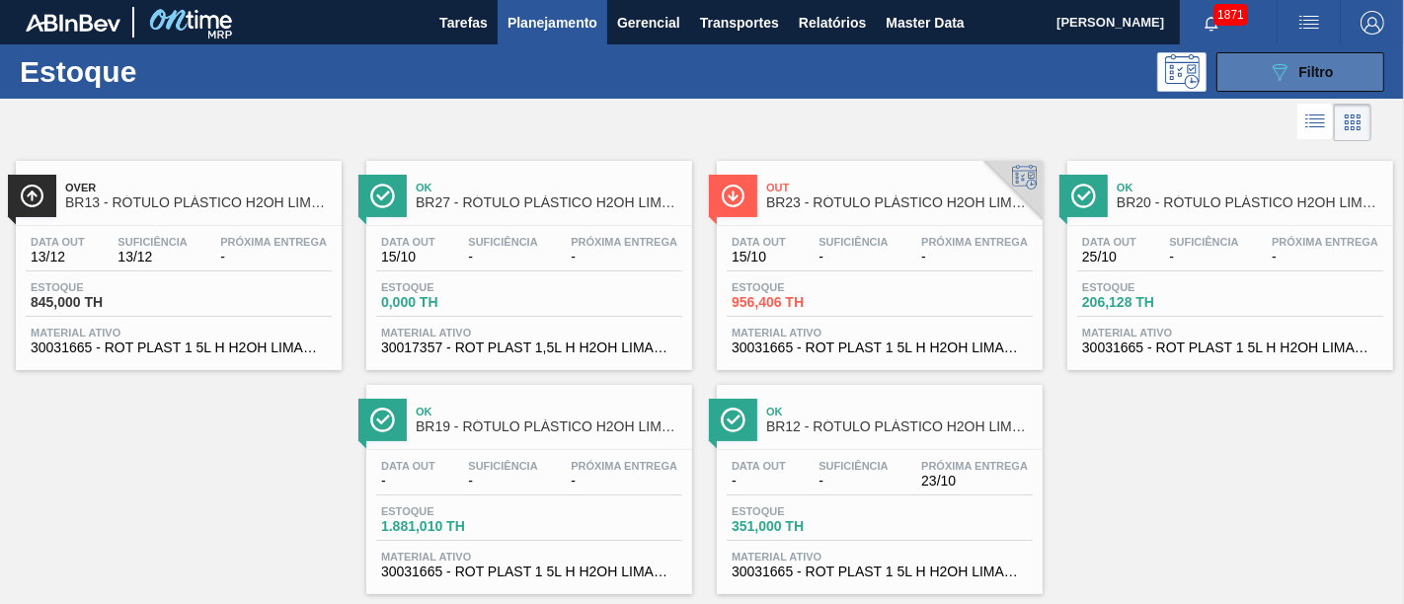
click at [1263, 64] on icon "089F7B8B-B2A5-4AFE-B5C0-19BA573D28AC" at bounding box center [1280, 72] width 24 height 24
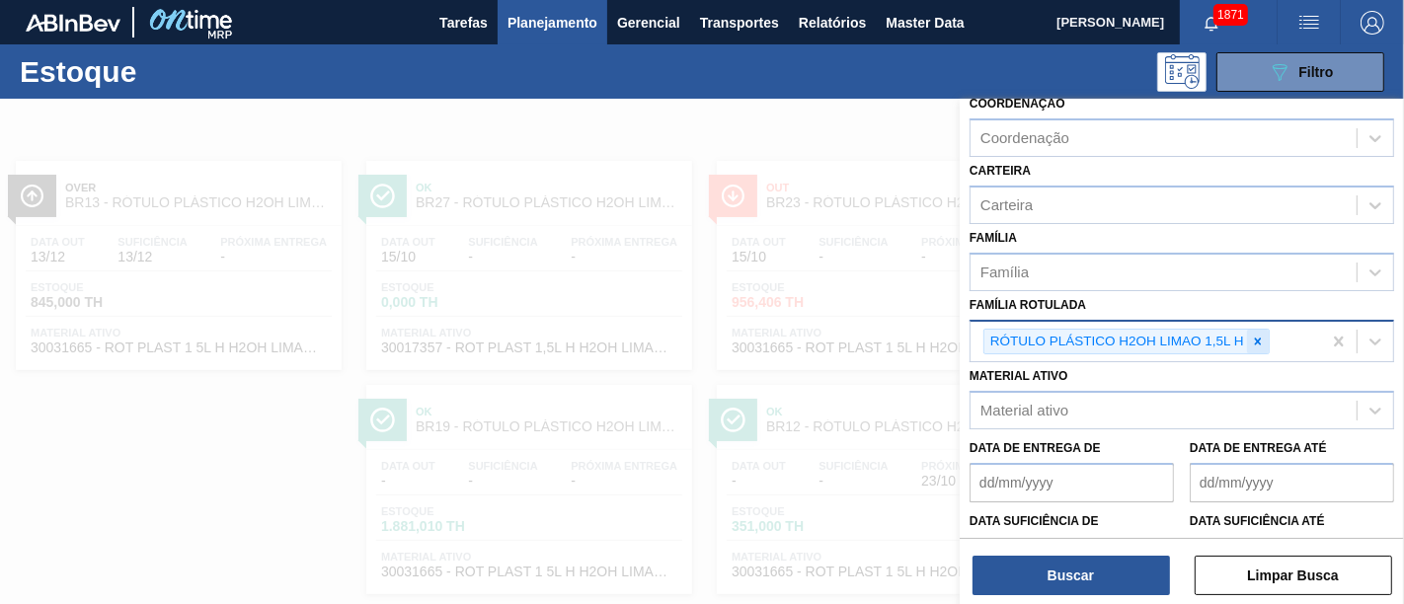
click at [1251, 335] on icon at bounding box center [1258, 342] width 14 height 14
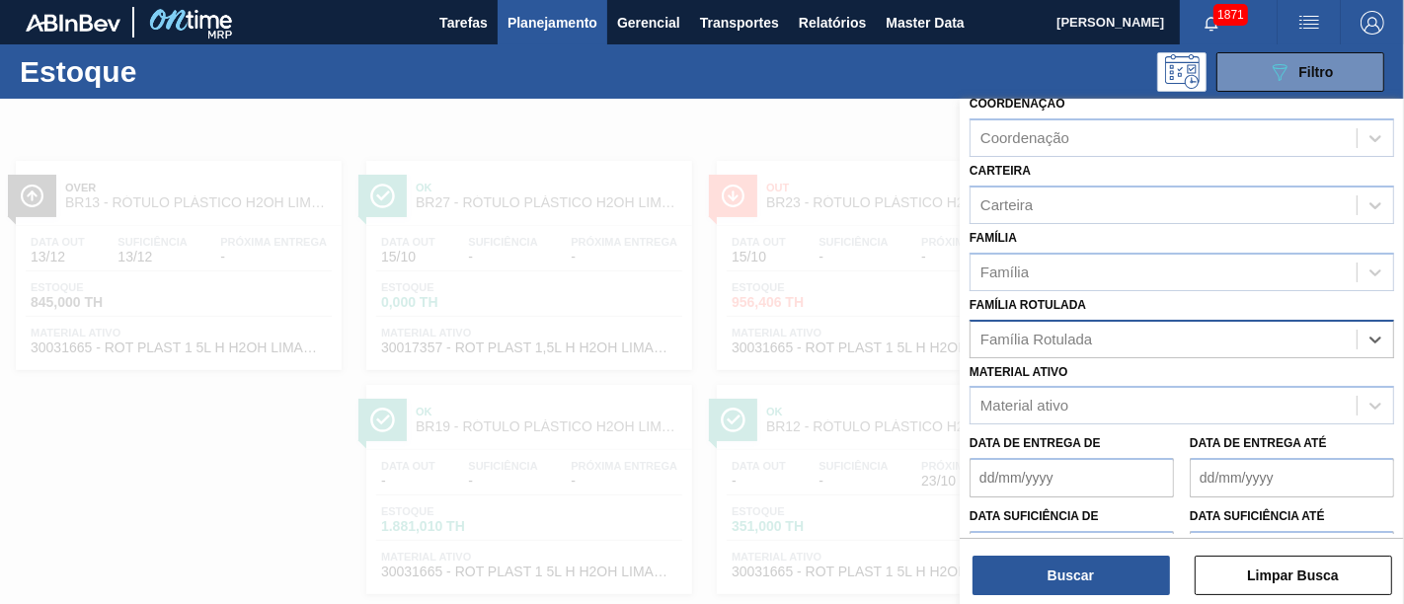
paste Rotulada "RÓTULO PLÁSTICO PC 2,25L H"
type Rotulada "RÓTULO PLÁSTICO PC 2,25L H"
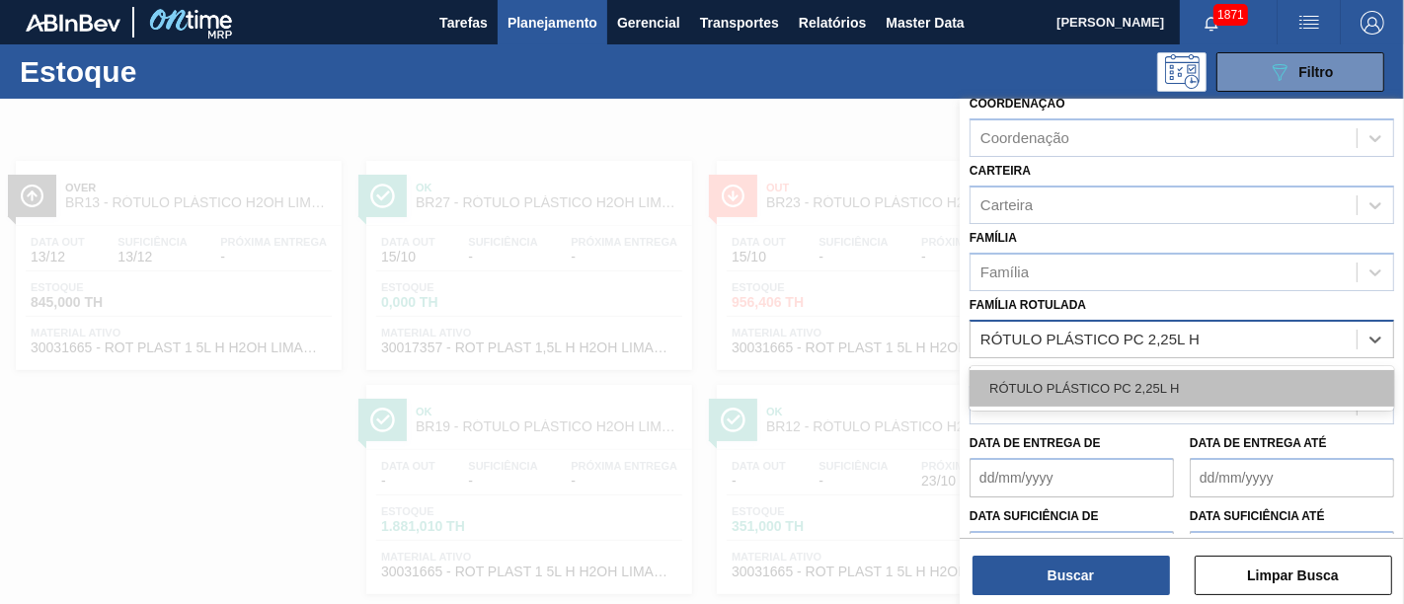
click at [1216, 379] on div "RÓTULO PLÁSTICO PC 2,25L H" at bounding box center [1181, 388] width 425 height 37
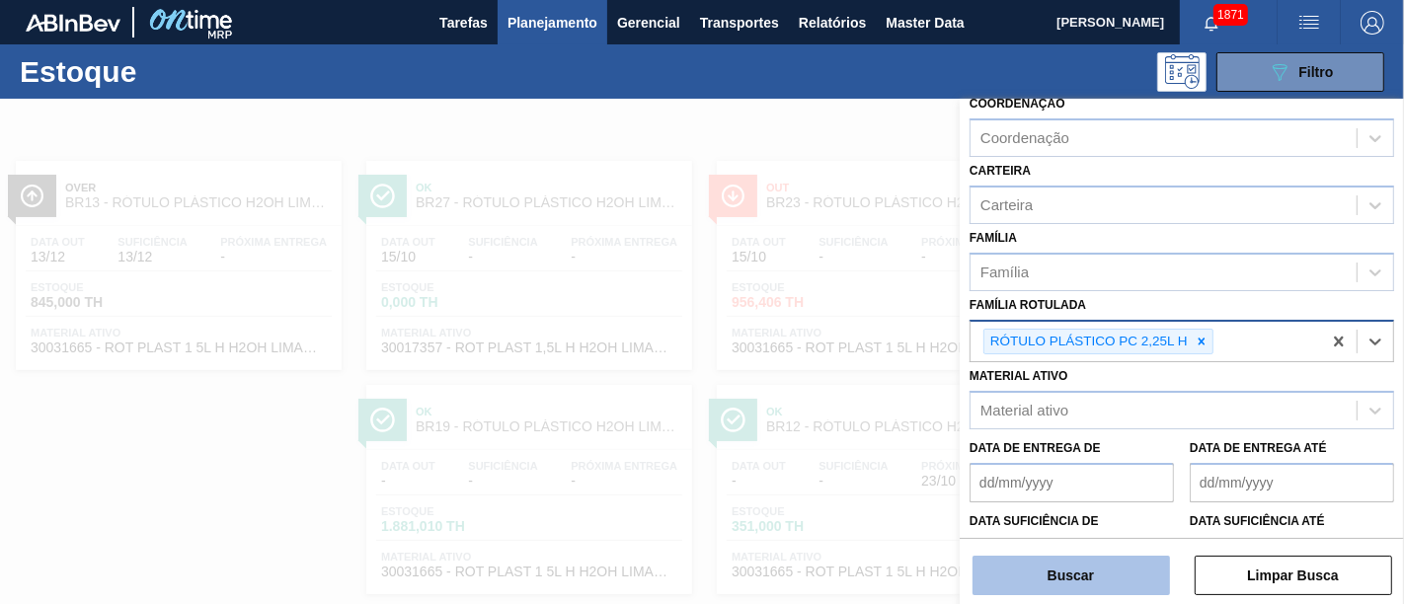
click at [1120, 543] on button "Buscar" at bounding box center [1070, 575] width 197 height 39
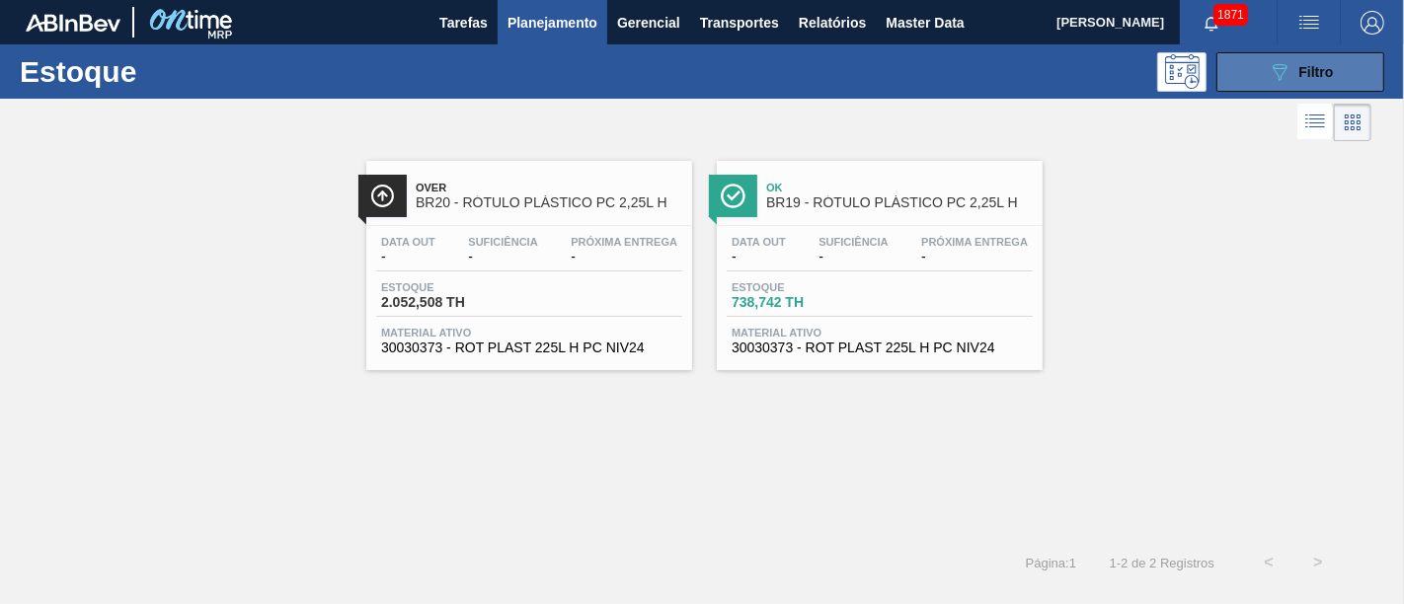
click at [1263, 86] on button "089F7B8B-B2A5-4AFE-B5C0-19BA573D28AC Filtro" at bounding box center [1300, 71] width 168 height 39
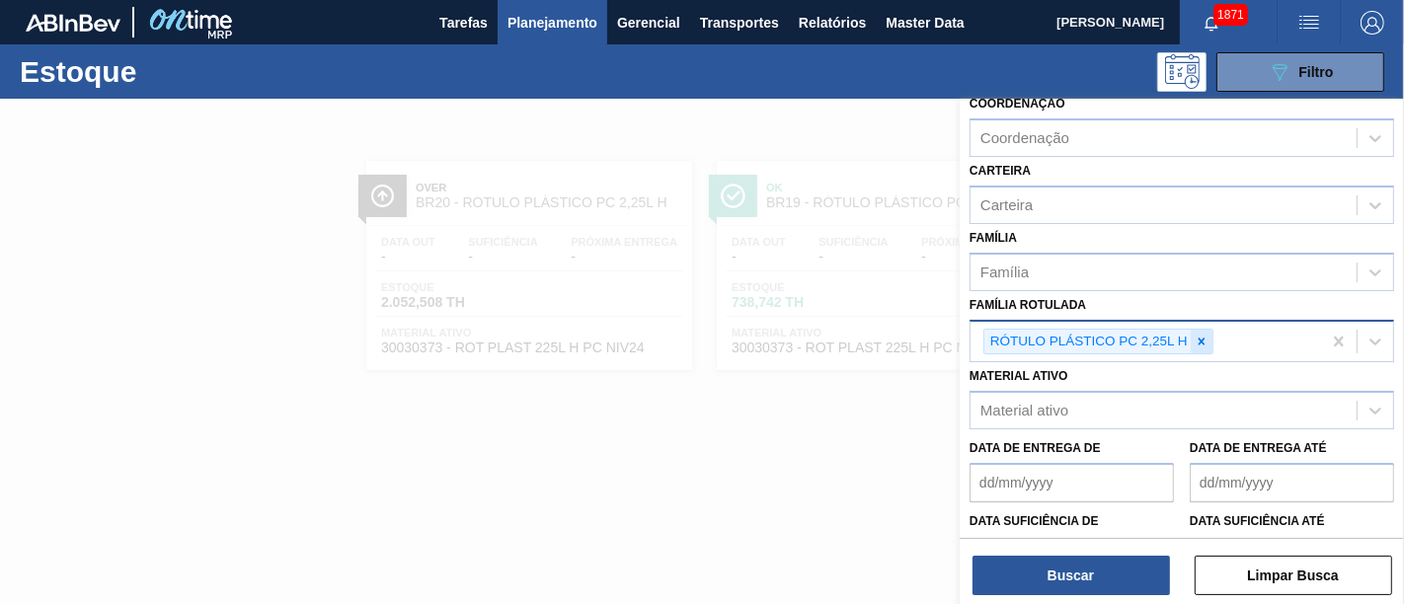
click at [1204, 343] on icon at bounding box center [1202, 342] width 14 height 14
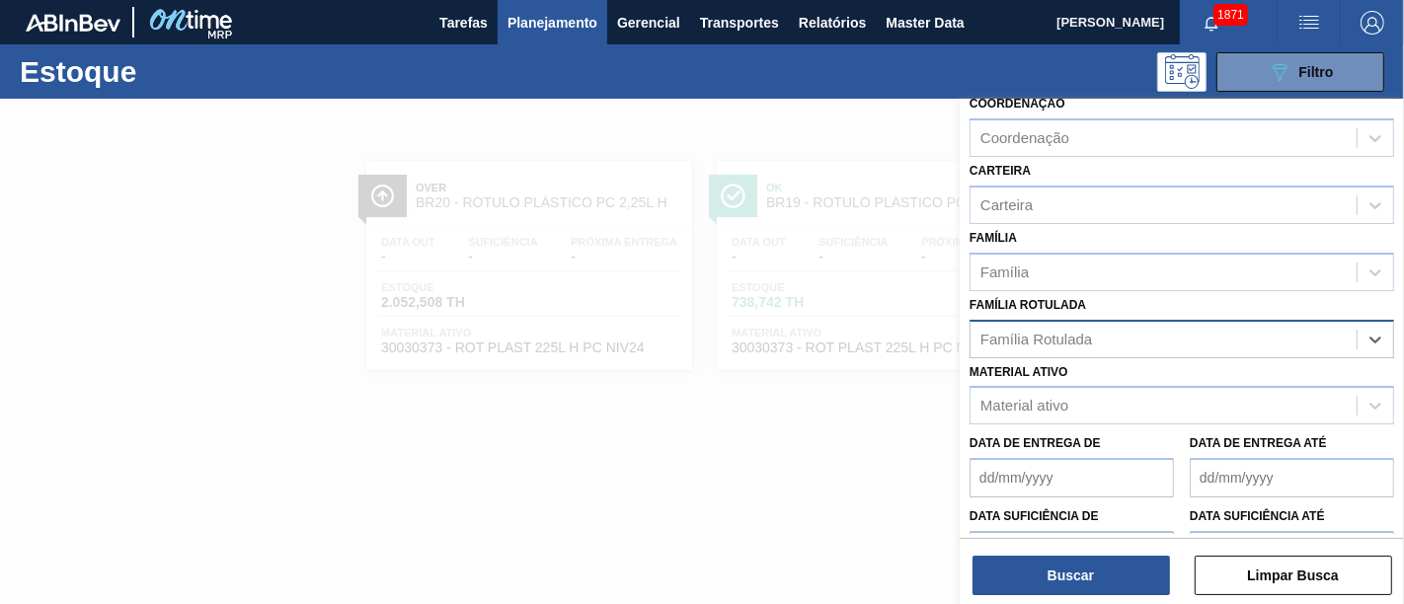
paste Rotulada "RÓTULO PLÁSTICO PC 200ML H"
type Rotulada "RÓTULO PLÁSTICO PC 200ML H"
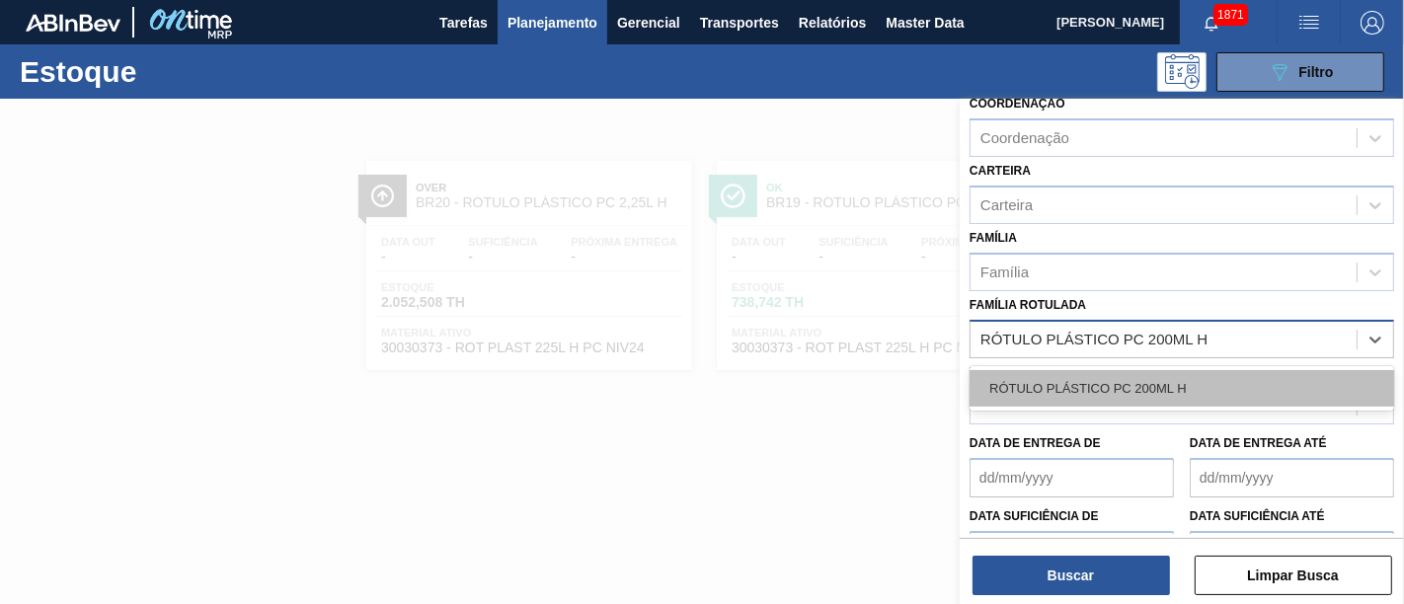
click at [1196, 380] on div "RÓTULO PLÁSTICO PC 200ML H" at bounding box center [1181, 388] width 425 height 37
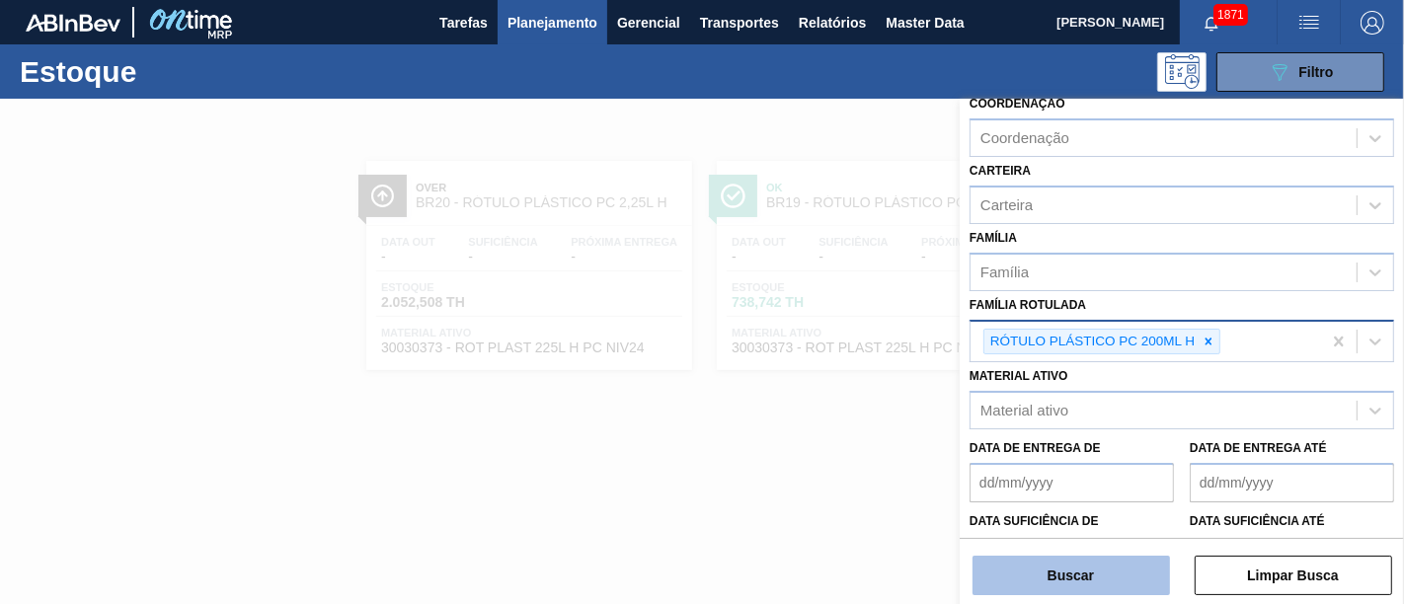
click at [1095, 543] on button "Buscar" at bounding box center [1070, 575] width 197 height 39
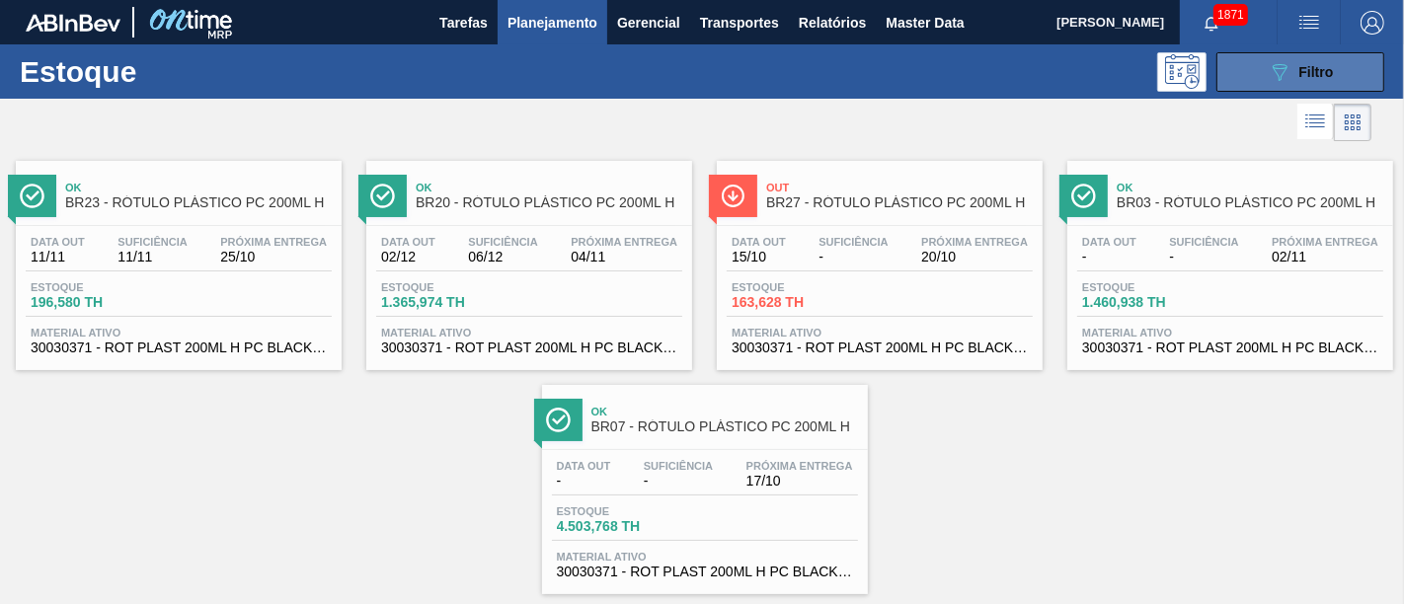
click at [1263, 82] on div "089F7B8B-B2A5-4AFE-B5C0-19BA573D28AC Filtro" at bounding box center [1301, 72] width 66 height 24
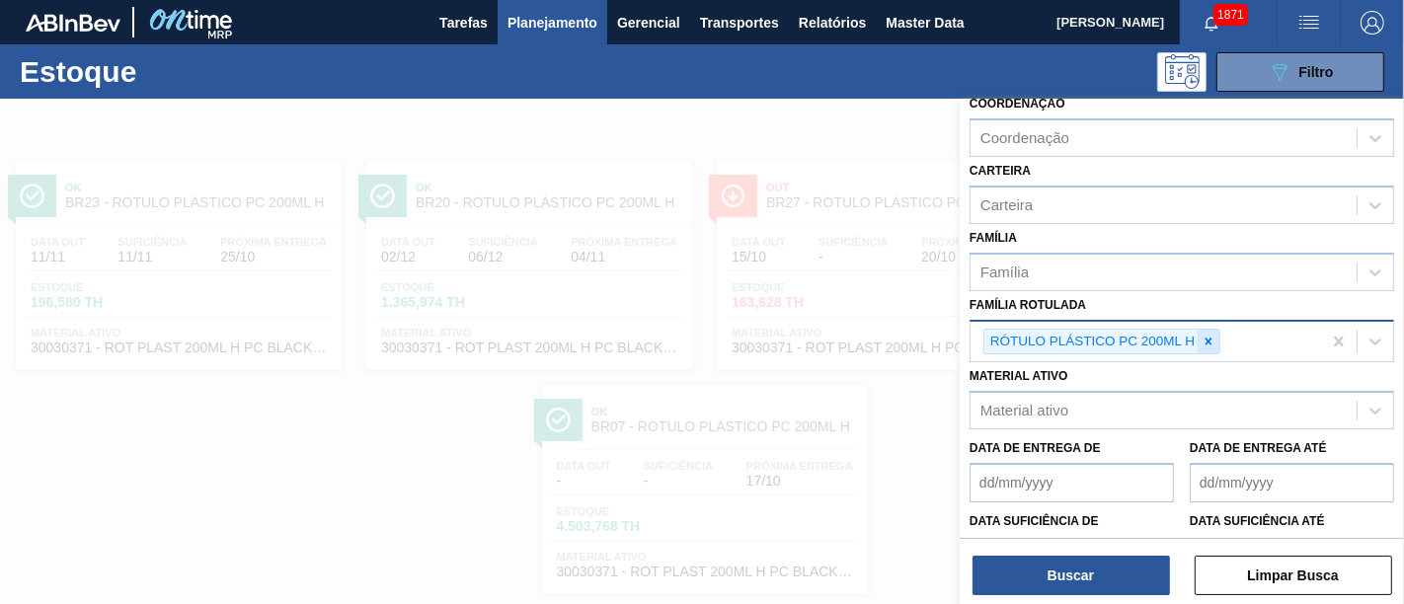
click at [1206, 341] on icon at bounding box center [1208, 342] width 14 height 14
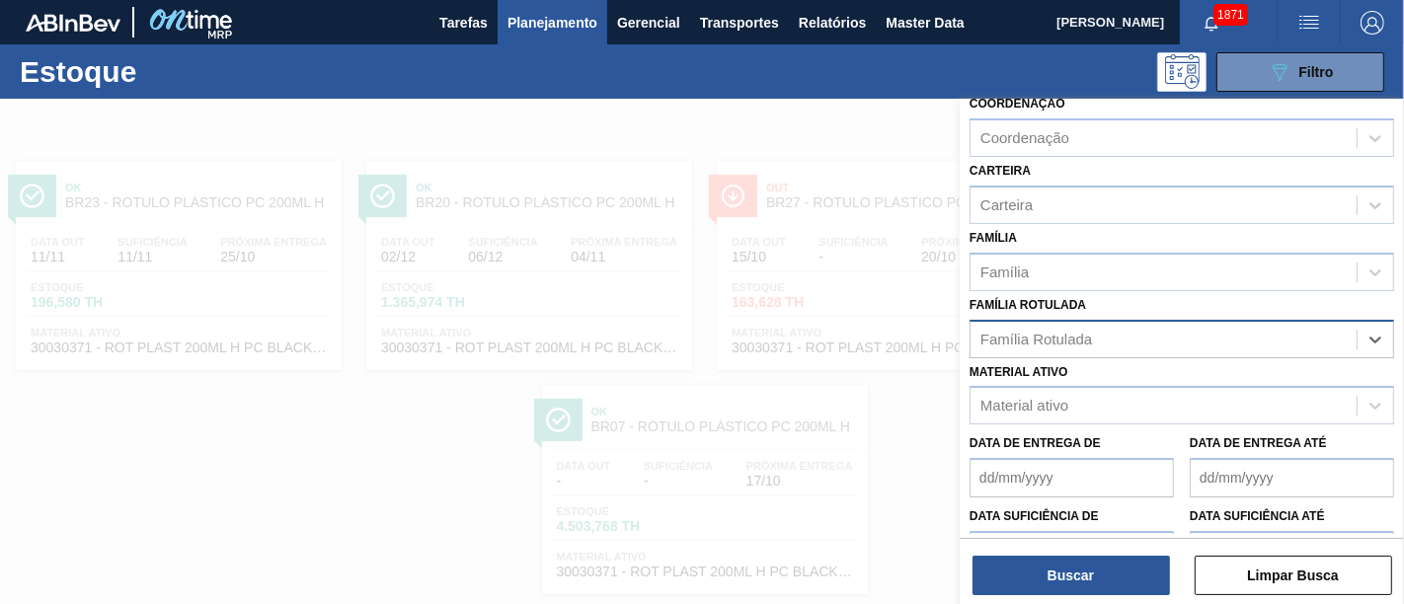
paste Rotulada "RÓTULO PLÁSTICO PC 3L H"
type Rotulada "RÓTULO PLÁSTICO PC 3L H"
click at [1202, 372] on div "RÓTULO PLÁSTICO PC 3L H" at bounding box center [1181, 388] width 425 height 37
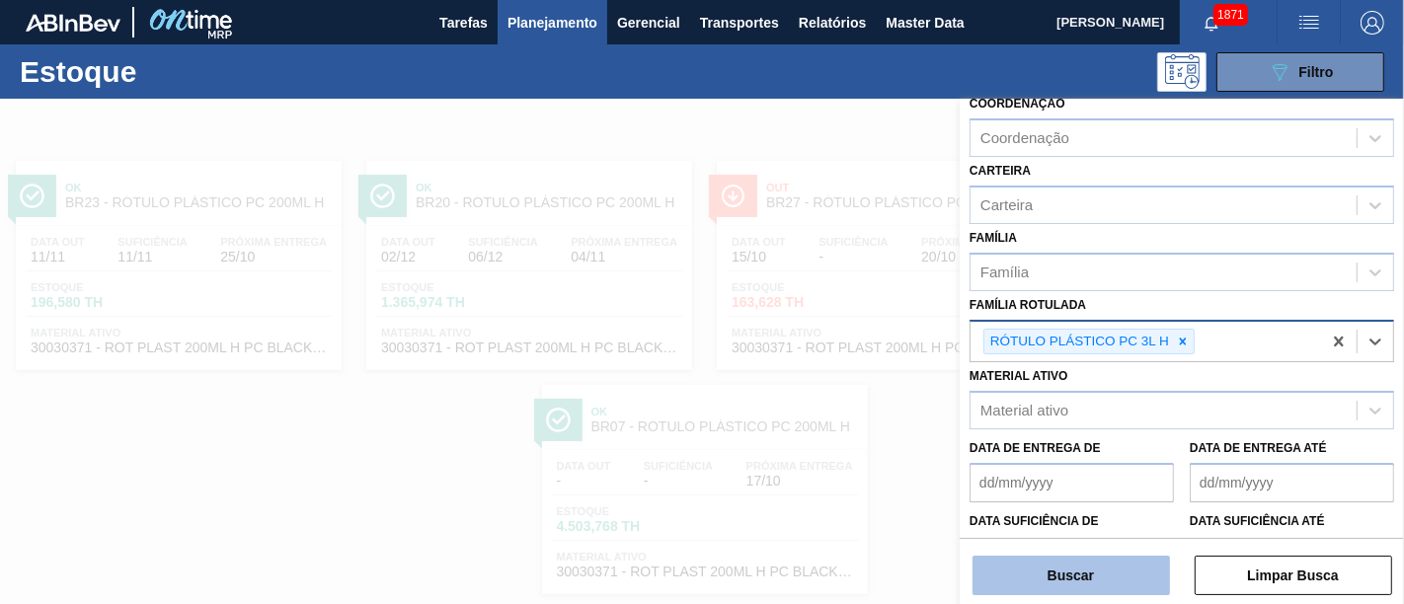
click at [1127, 543] on button "Buscar" at bounding box center [1070, 575] width 197 height 39
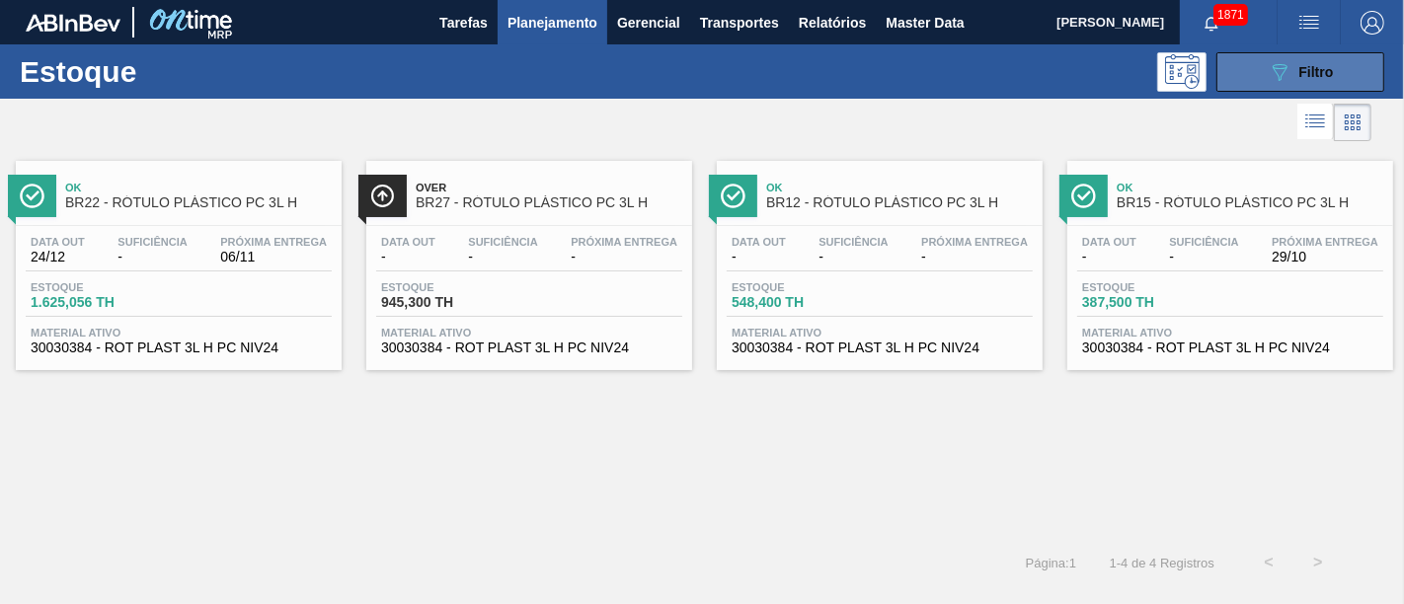
click at [1263, 84] on button "089F7B8B-B2A5-4AFE-B5C0-19BA573D28AC Filtro" at bounding box center [1300, 71] width 168 height 39
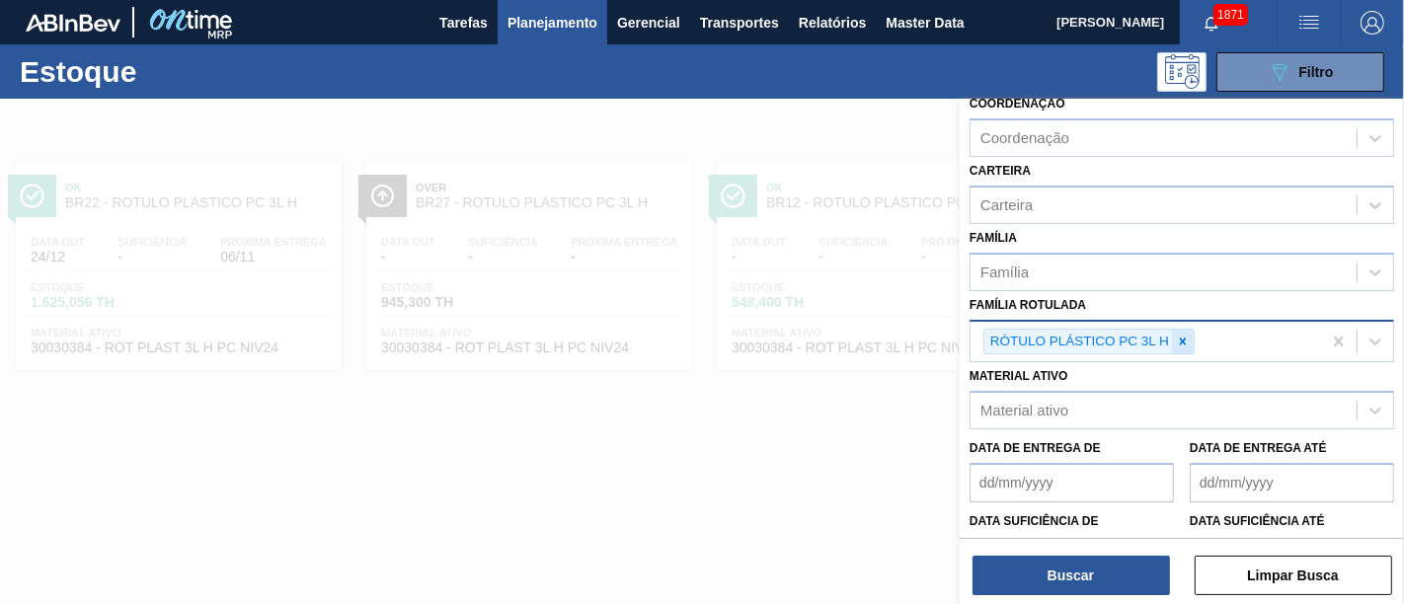
click at [1190, 334] on div at bounding box center [1183, 342] width 22 height 25
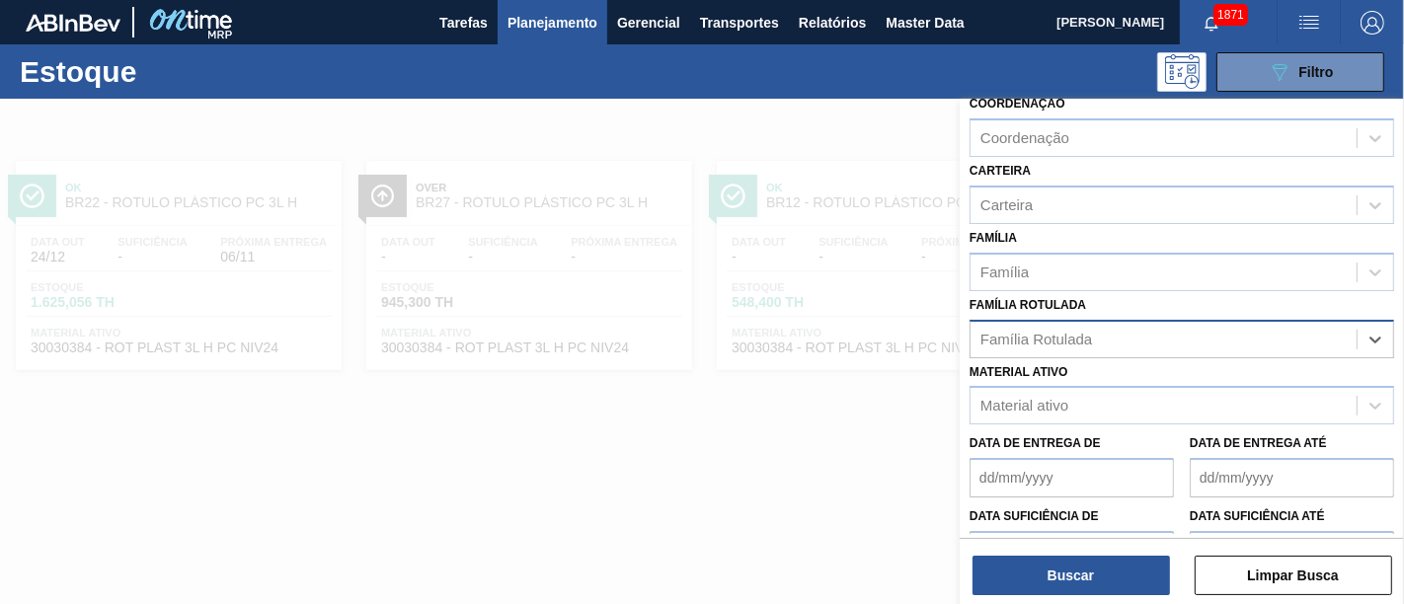
paste Rotulada "RÓTULO PLÁSTICO PC TWIST 2L H"
type Rotulada "RÓTULO PLÁSTICO PC TWIST 2L H"
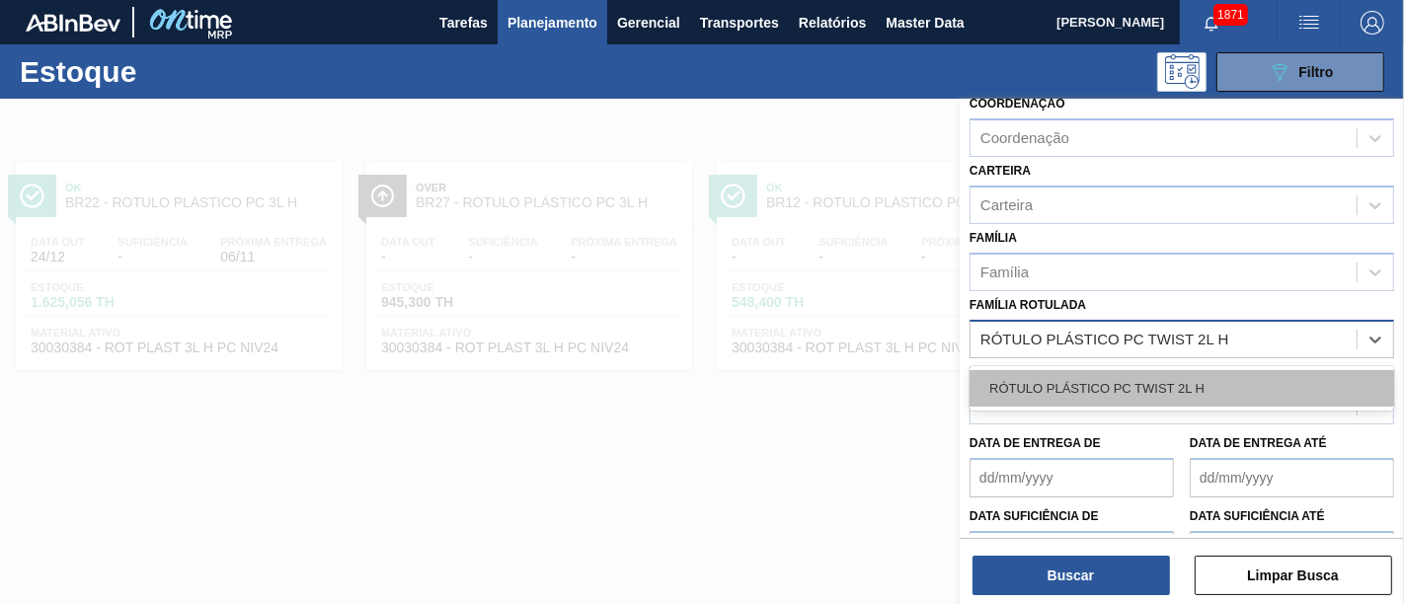
click at [1182, 375] on div "RÓTULO PLÁSTICO PC TWIST 2L H" at bounding box center [1181, 388] width 425 height 37
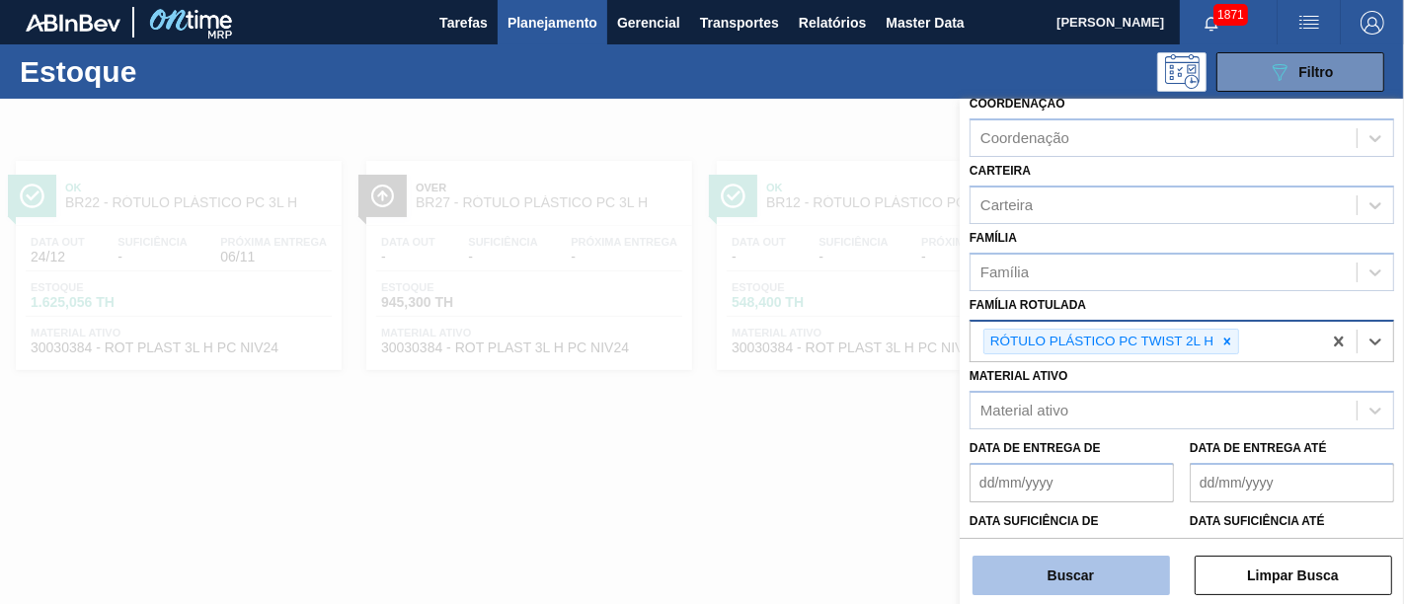
click at [1130, 543] on button "Buscar" at bounding box center [1070, 575] width 197 height 39
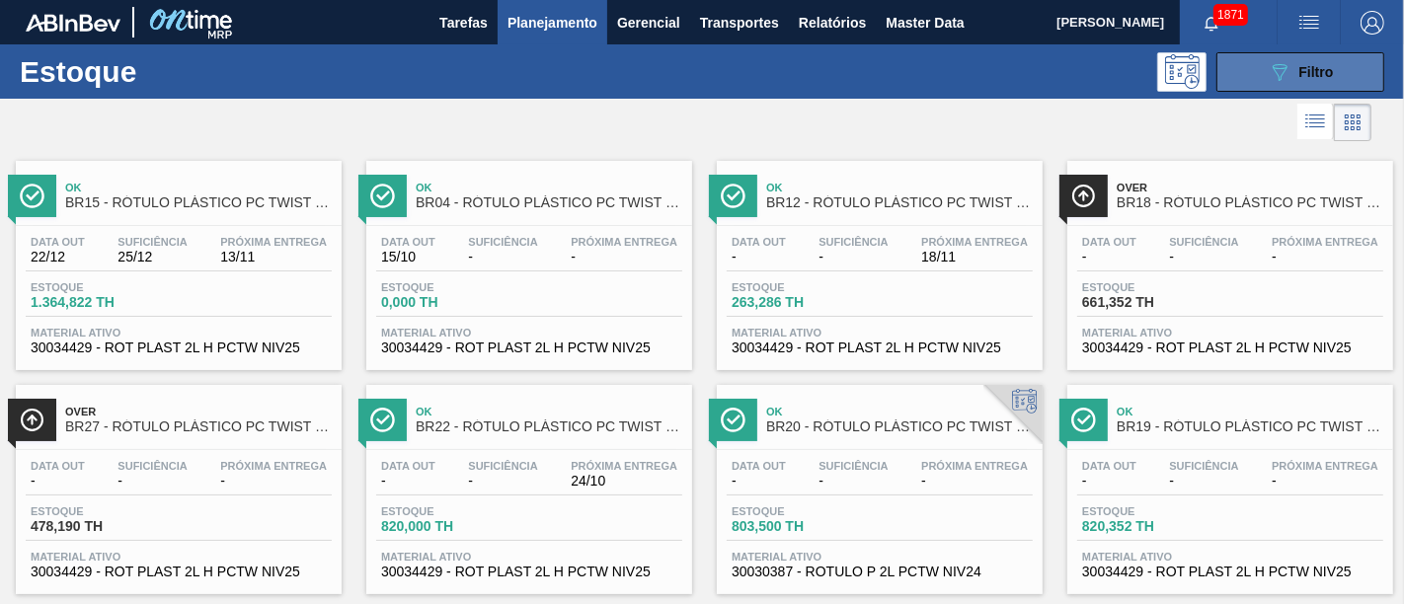
click at [1263, 55] on button "089F7B8B-B2A5-4AFE-B5C0-19BA573D28AC Filtro" at bounding box center [1300, 71] width 168 height 39
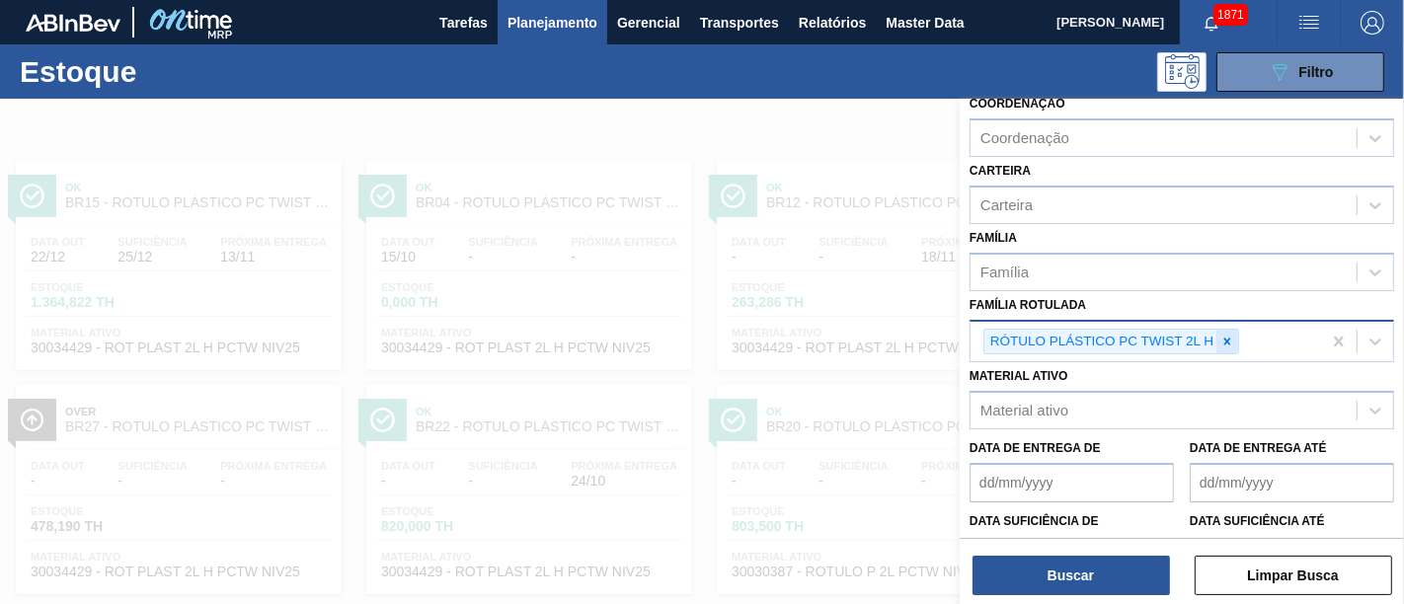
click at [1226, 338] on icon at bounding box center [1227, 341] width 7 height 7
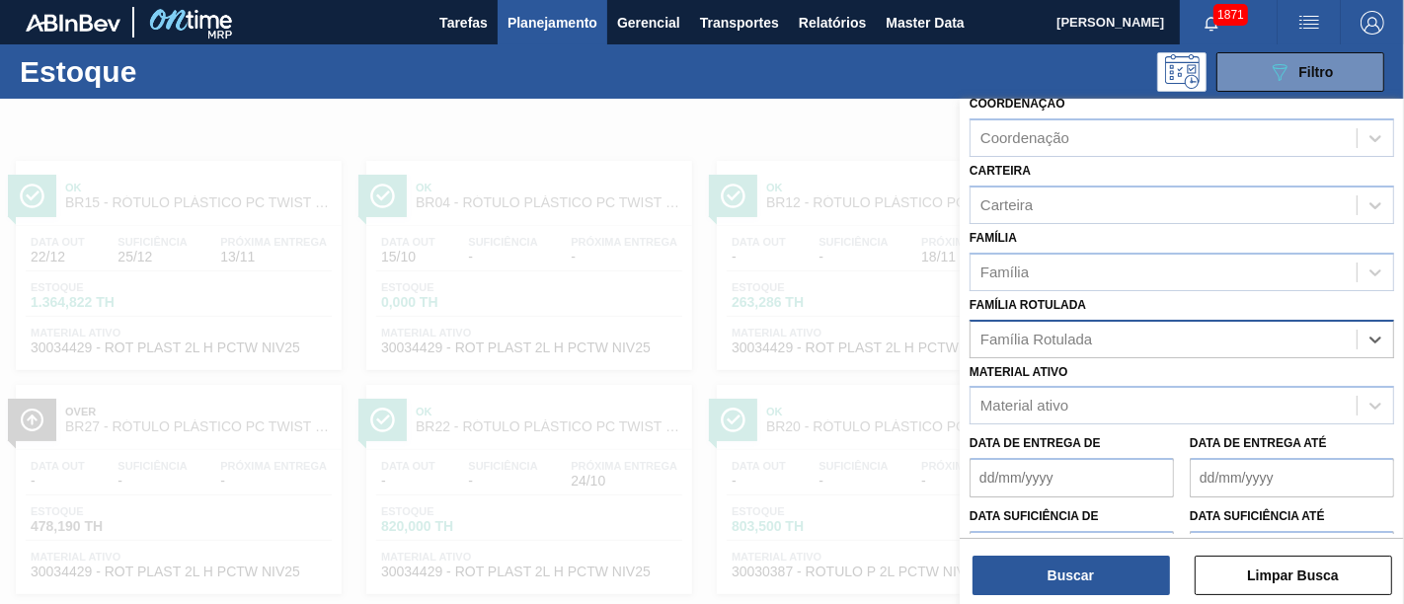
paste Rotulada "ROTULO PLÁSTICO SUKITA LIMÃO 2L H"
type Rotulada "ROTULO PLÁSTICO SUKITA LIMÃO 2L H"
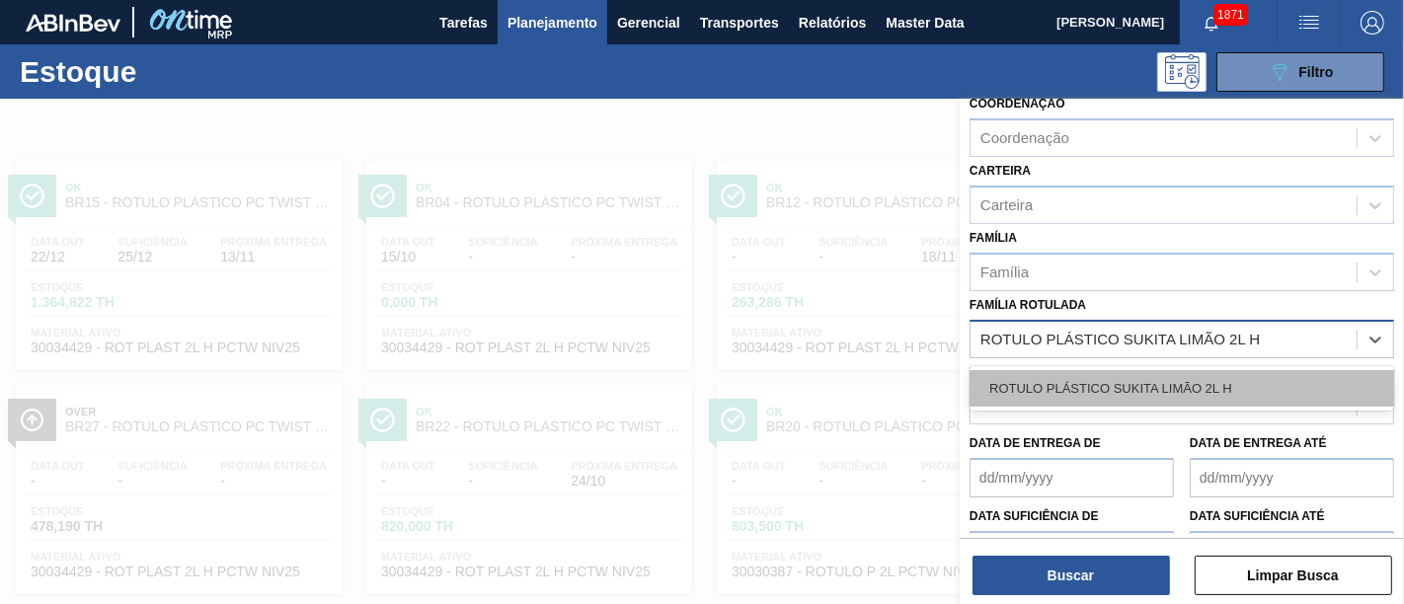
click at [1209, 376] on div "ROTULO PLÁSTICO SUKITA LIMÃO 2L H" at bounding box center [1181, 388] width 425 height 37
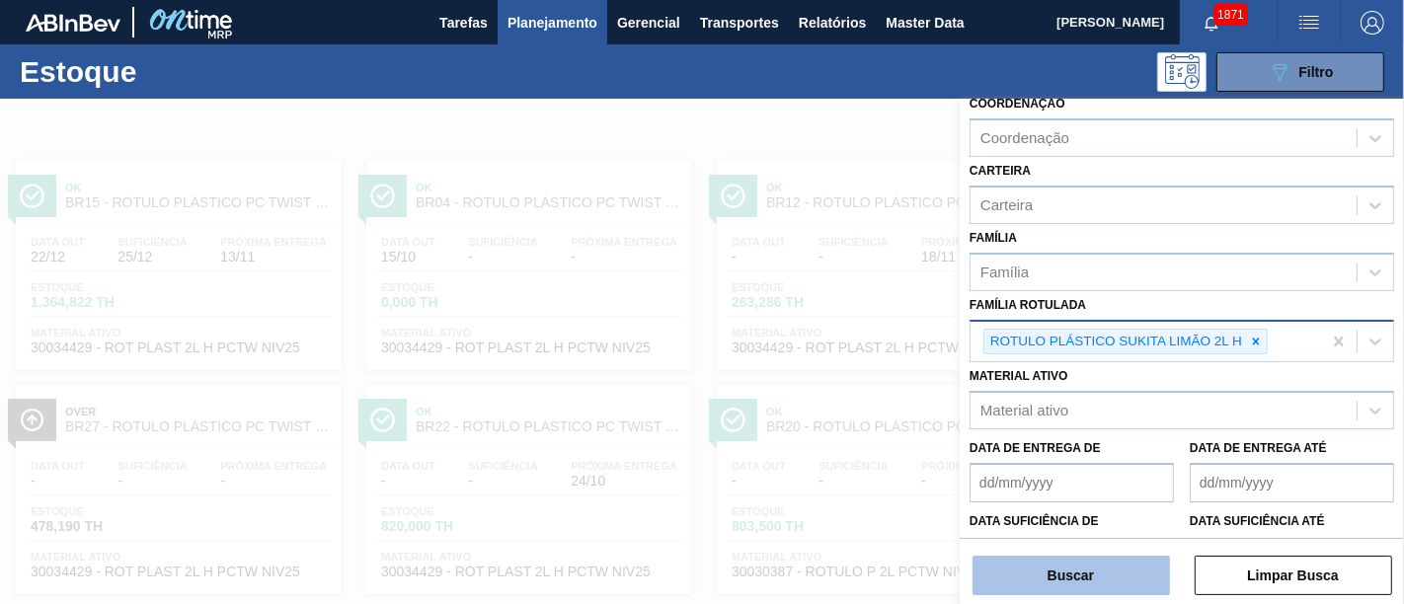
click at [1088, 543] on button "Buscar" at bounding box center [1070, 575] width 197 height 39
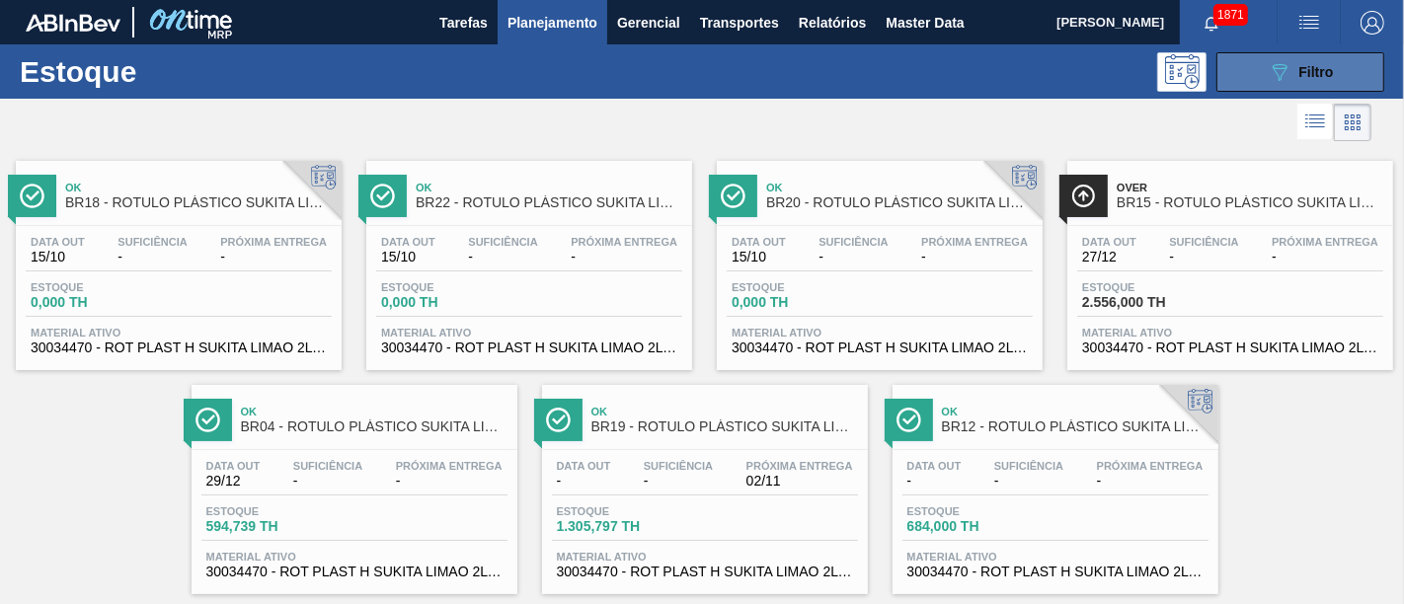
click at [1263, 64] on span "Filtro" at bounding box center [1316, 72] width 35 height 16
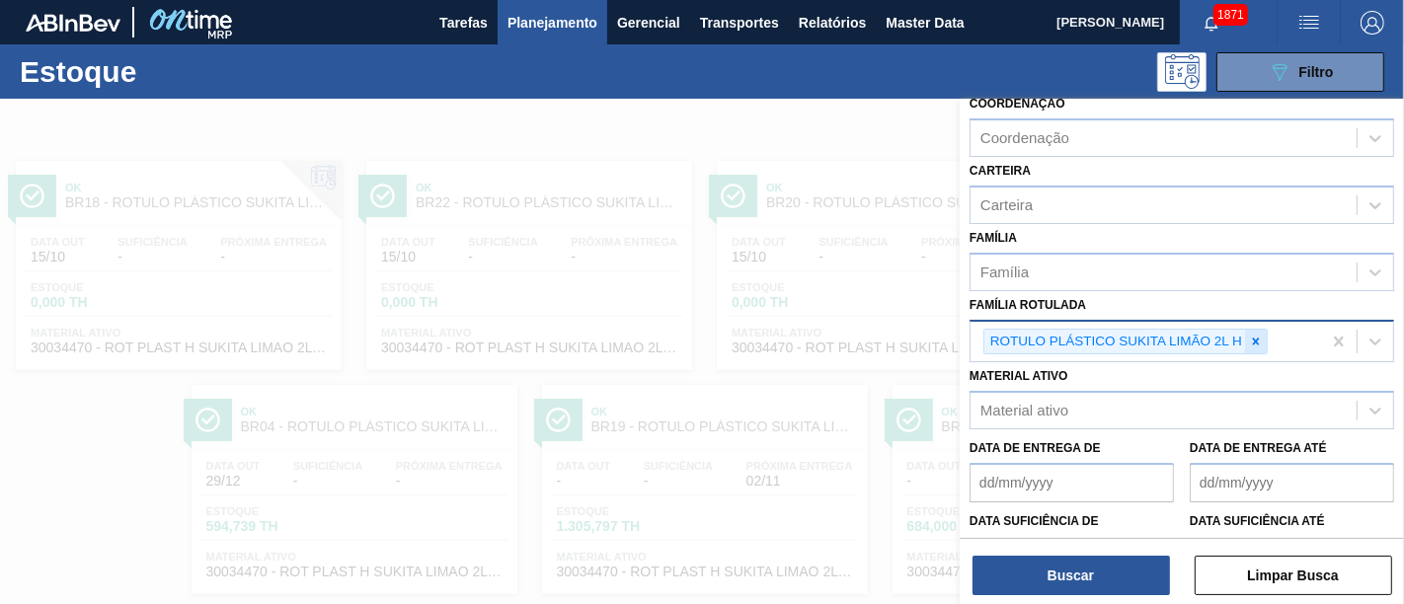
click at [1256, 338] on icon at bounding box center [1256, 341] width 7 height 7
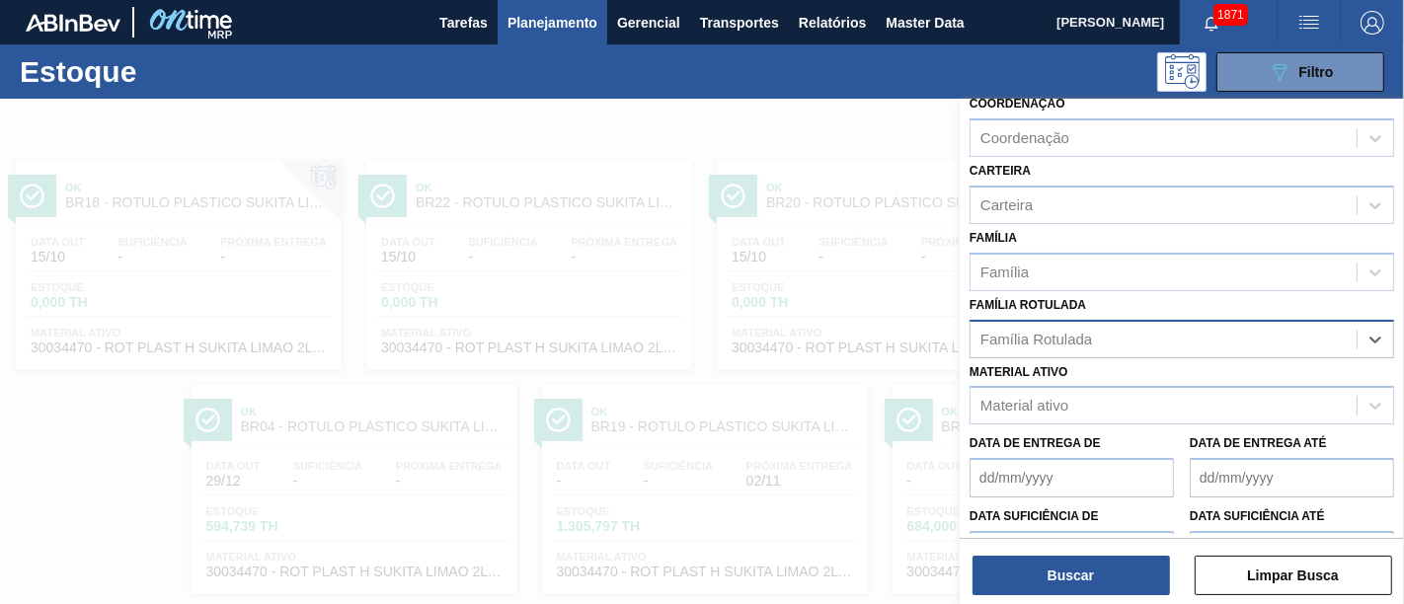
paste Rotulada "RÓTULO PLÁSTICO SUKITA 2L AH"
type Rotulada "RÓTULO PLÁSTICO SUKITA 2L AH"
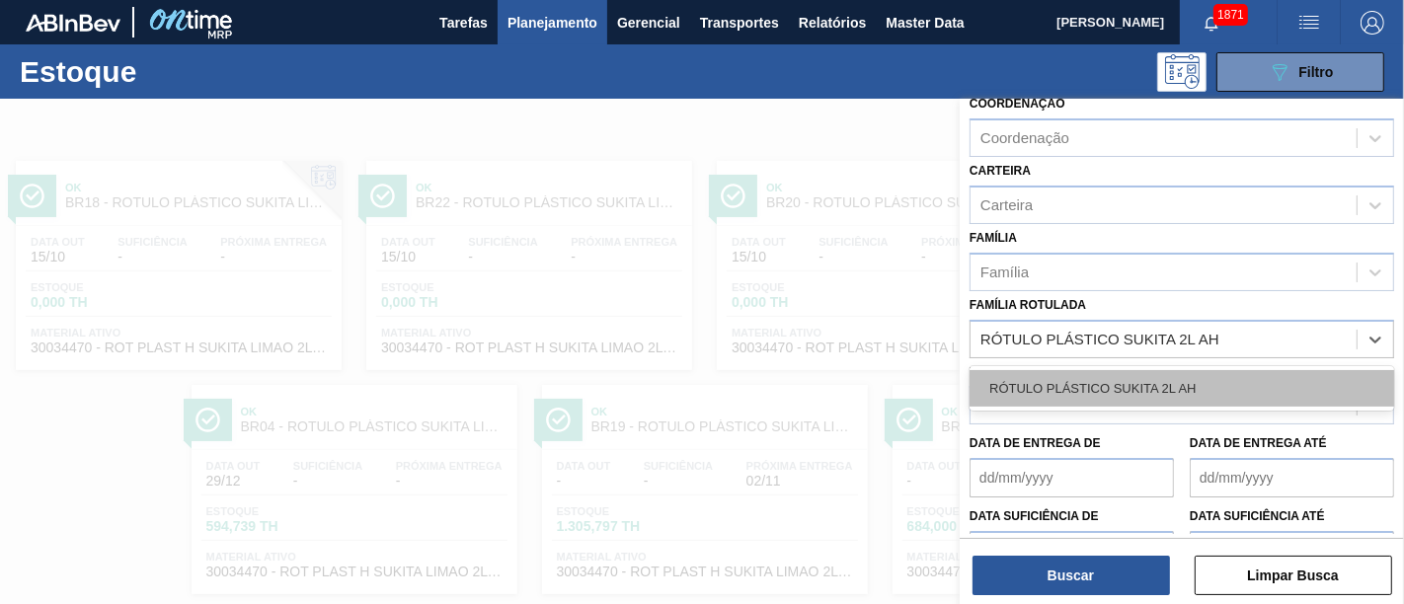
click at [1209, 370] on div "RÓTULO PLÁSTICO SUKITA 2L AH" at bounding box center [1181, 388] width 425 height 37
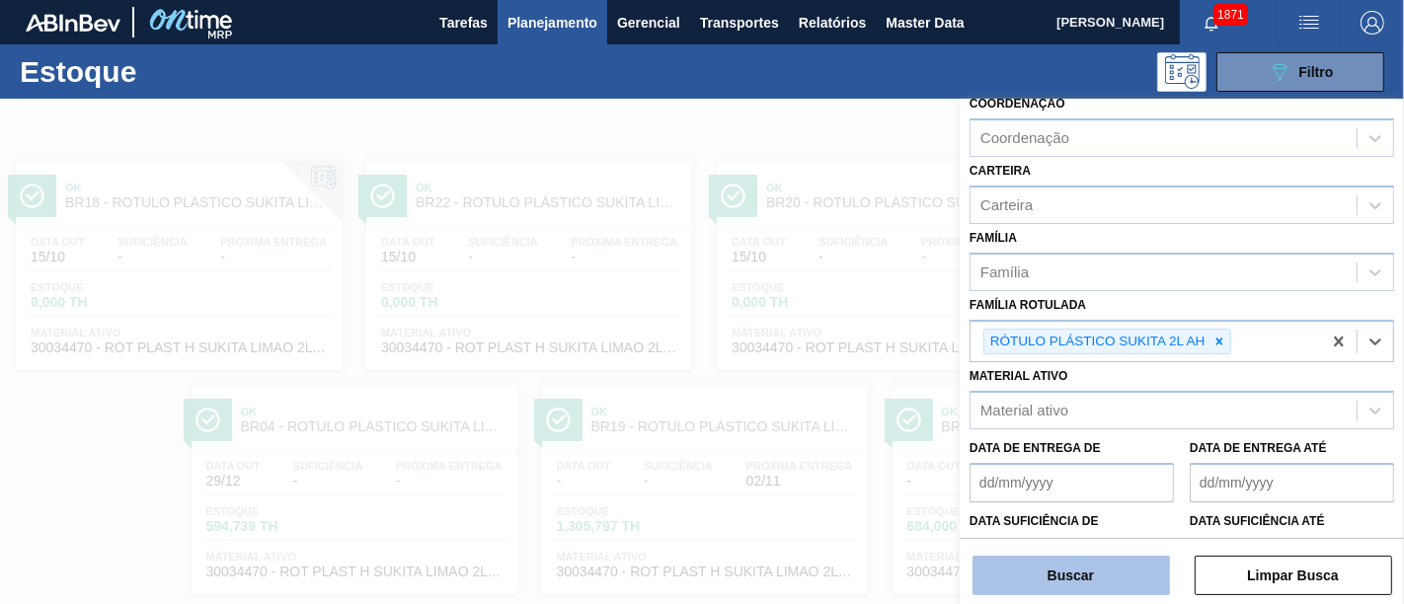
click at [1114, 543] on button "Buscar" at bounding box center [1070, 575] width 197 height 39
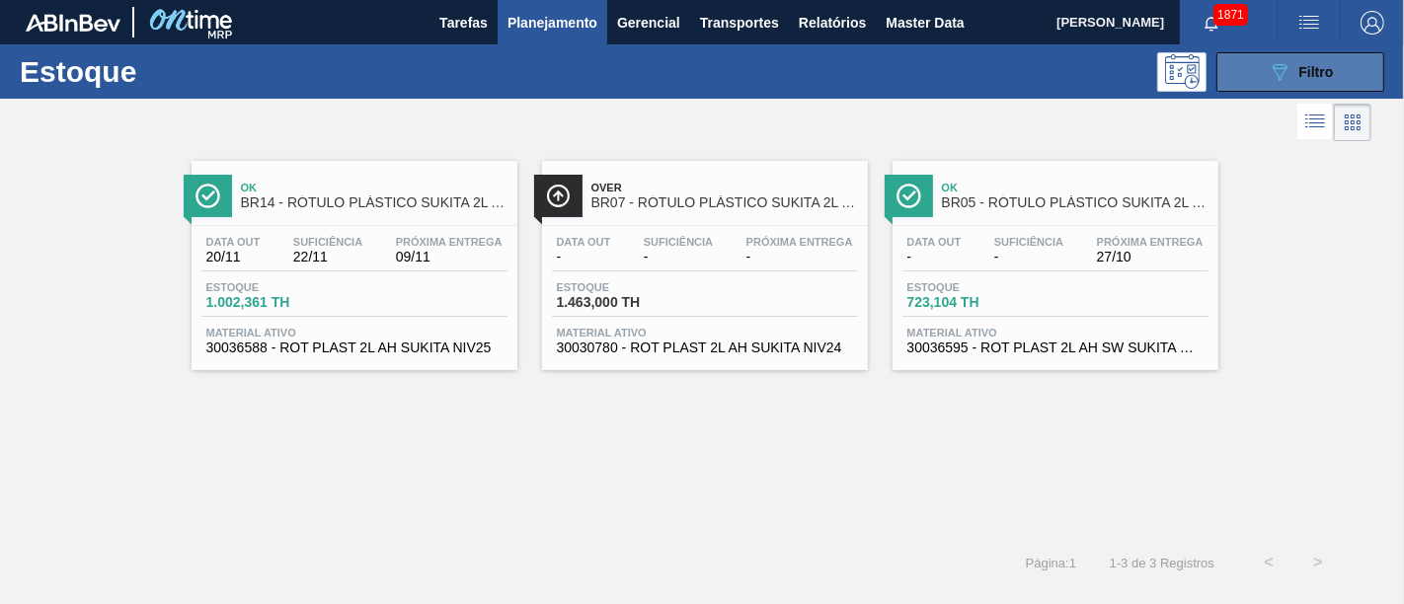
click at [1263, 71] on button "089F7B8B-B2A5-4AFE-B5C0-19BA573D28AC Filtro" at bounding box center [1300, 71] width 168 height 39
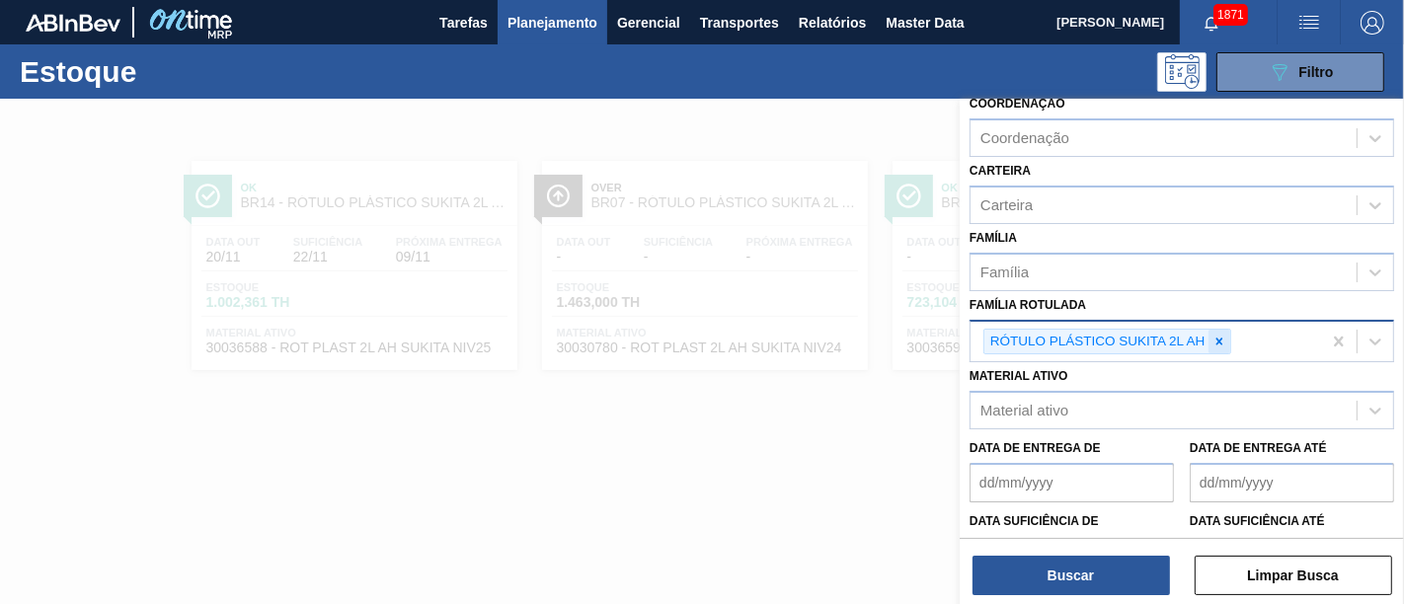
click at [1213, 337] on icon at bounding box center [1219, 342] width 14 height 14
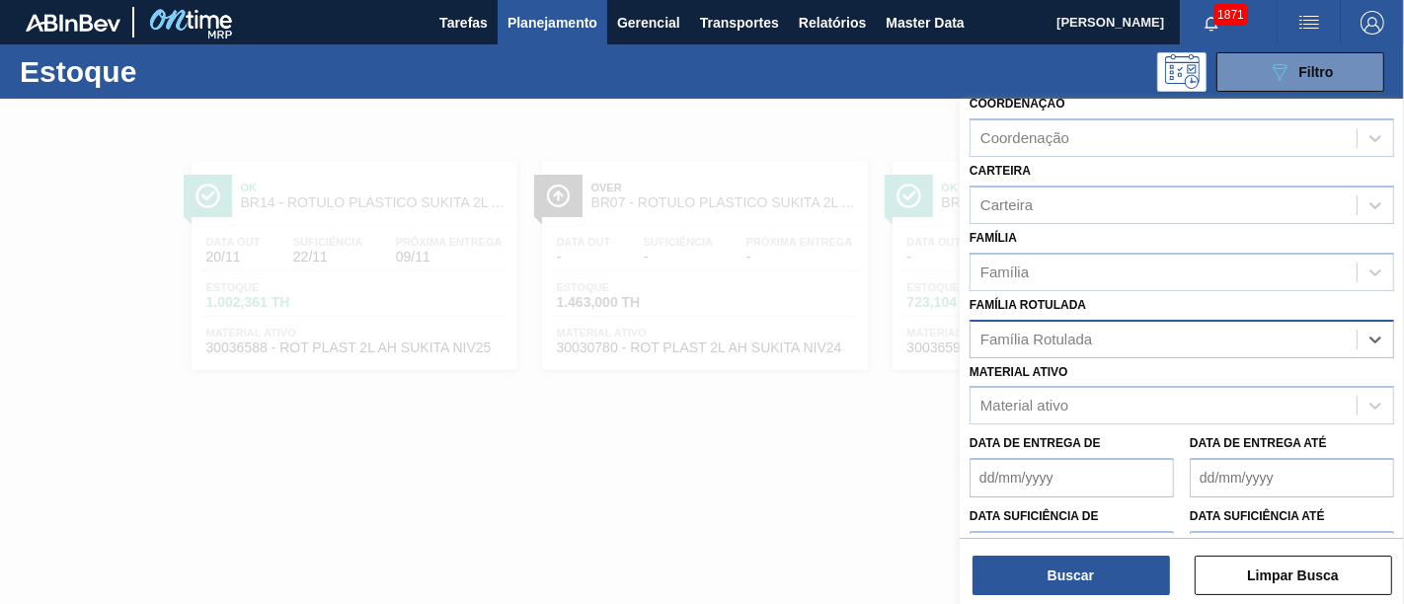
paste Rotulada "RÓTULO PLÁSTICO SUKITA 2L H"
type Rotulada "RÓTULO PLÁSTICO SUKITA 2L H"
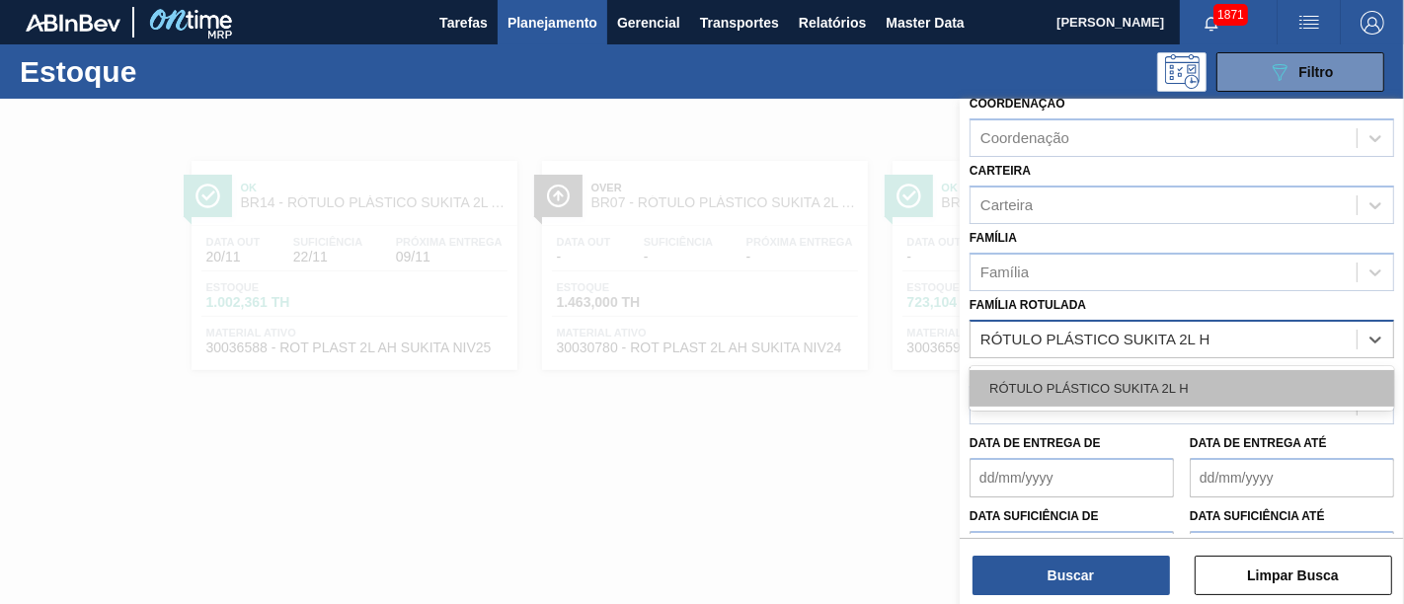
click at [1209, 370] on div "RÓTULO PLÁSTICO SUKITA 2L H" at bounding box center [1181, 388] width 425 height 37
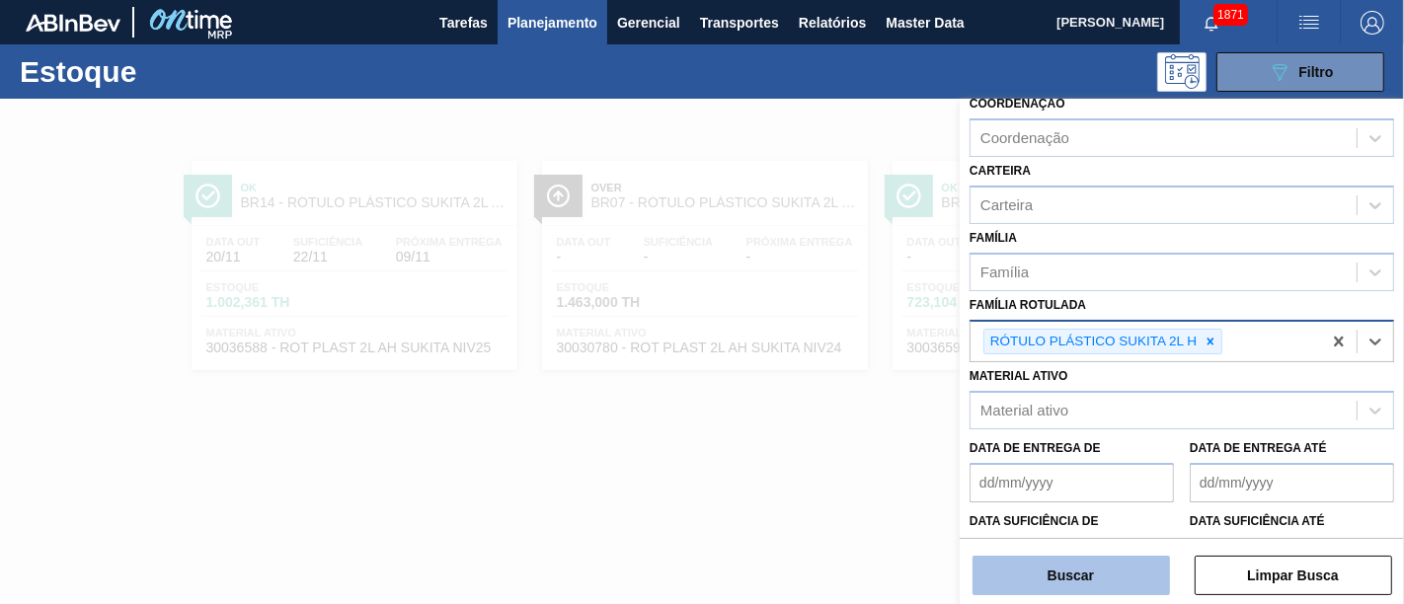
click at [1111, 543] on button "Buscar" at bounding box center [1070, 575] width 197 height 39
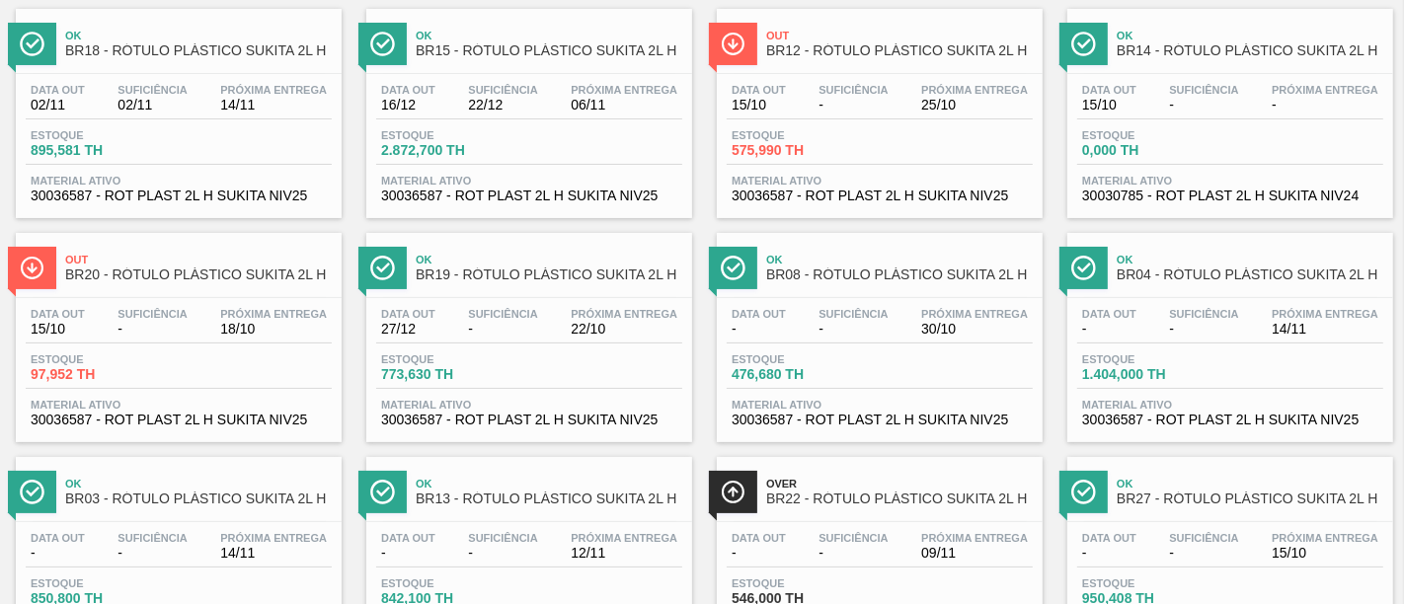
scroll to position [42, 0]
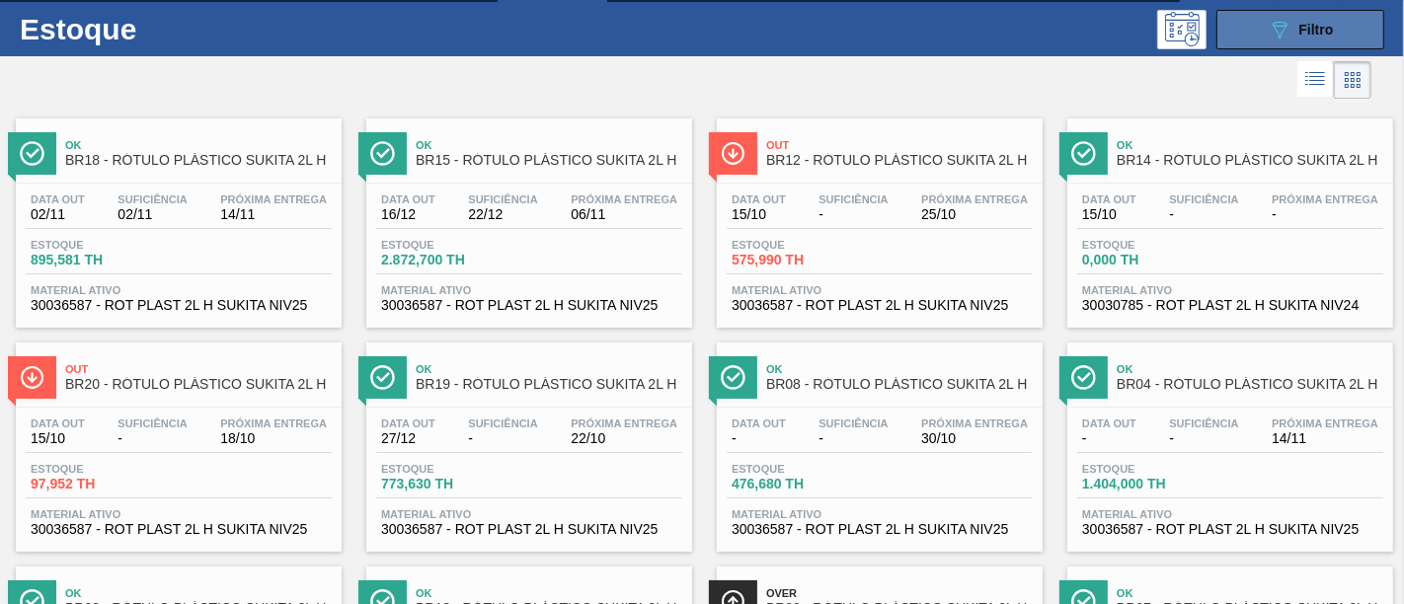
click at [1263, 35] on span "Filtro" at bounding box center [1316, 30] width 35 height 16
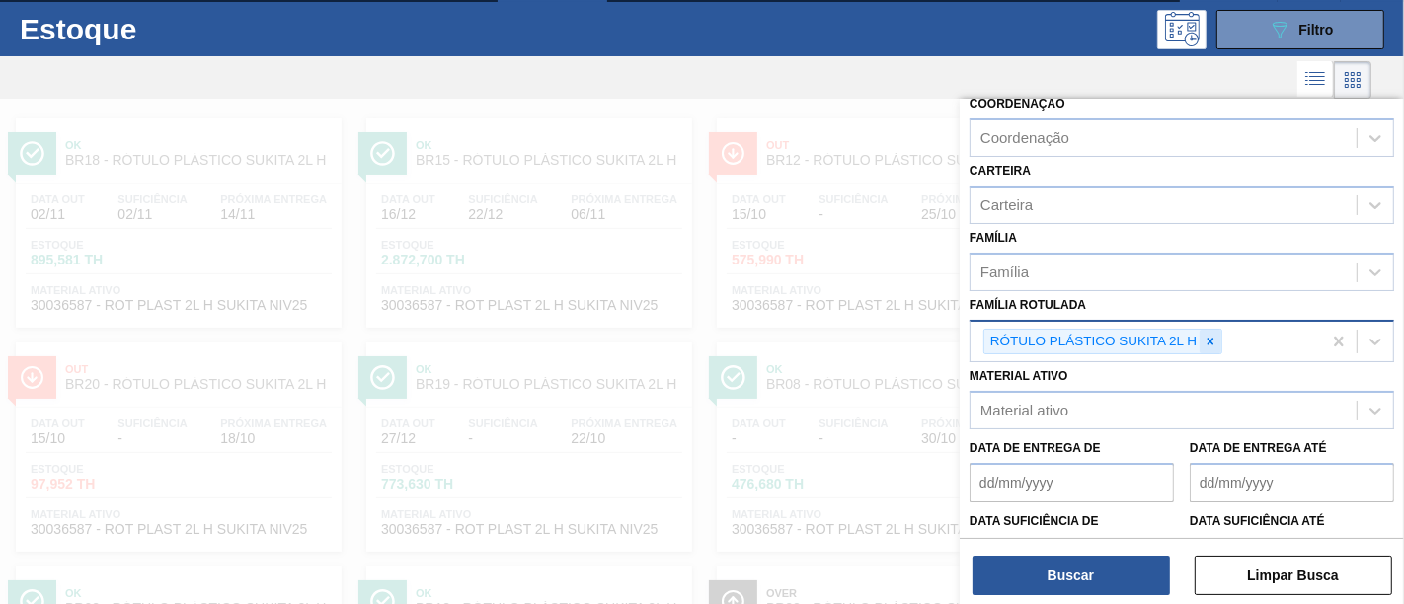
click at [1214, 339] on icon at bounding box center [1210, 342] width 14 height 14
paste Rotulada "RÓTULO PLÁSTICO GATORADE UVA 500ML H"
type Rotulada "RÓTULO PLÁSTICO GATORADE UVA 500ML H"
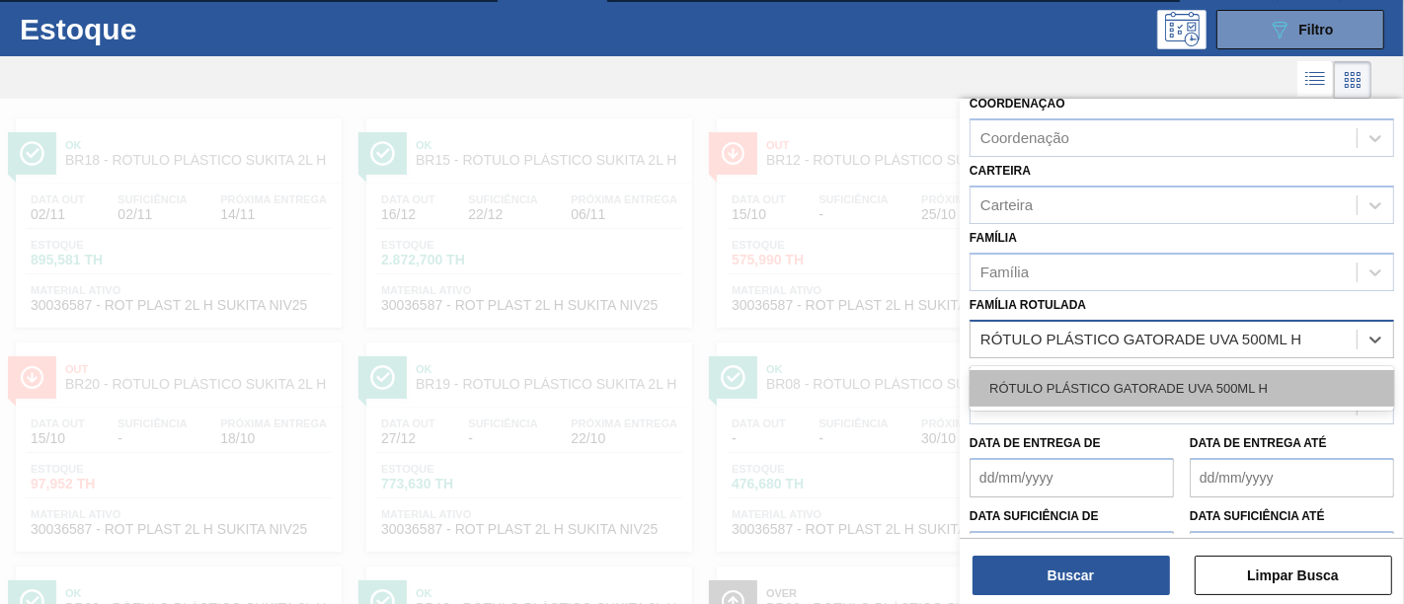
click at [1198, 382] on div "RÓTULO PLÁSTICO GATORADE UVA 500ML H" at bounding box center [1181, 388] width 425 height 37
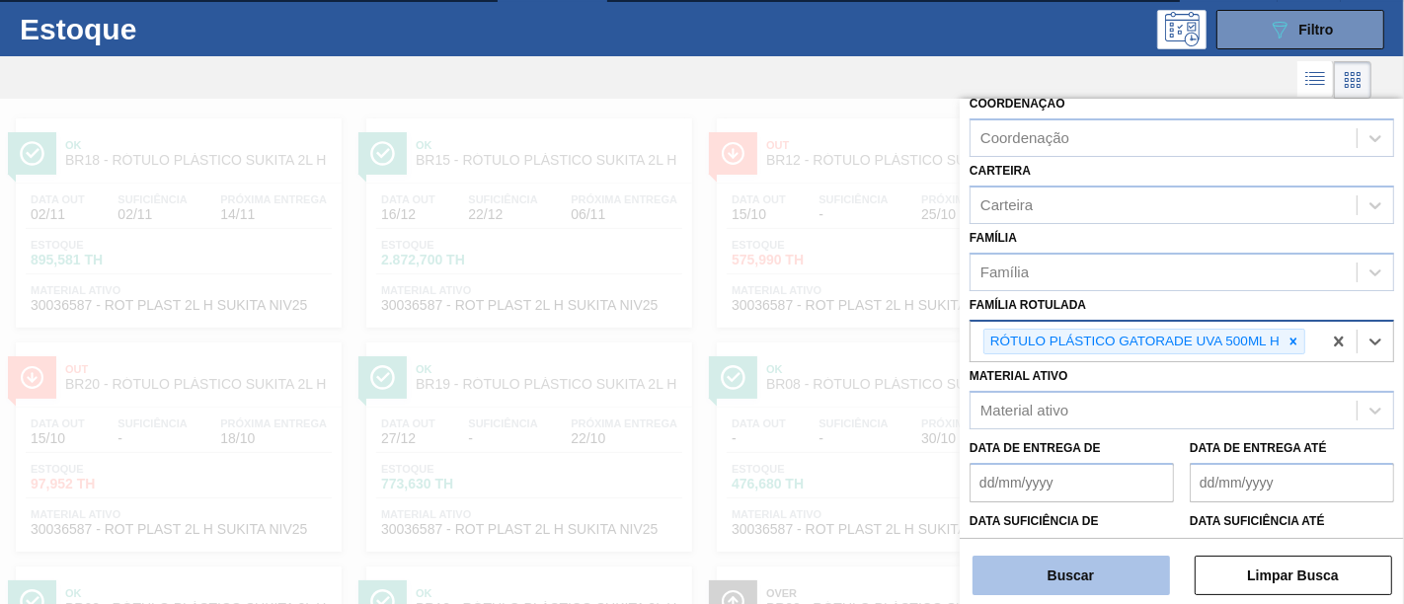
click at [1102, 543] on button "Buscar" at bounding box center [1070, 575] width 197 height 39
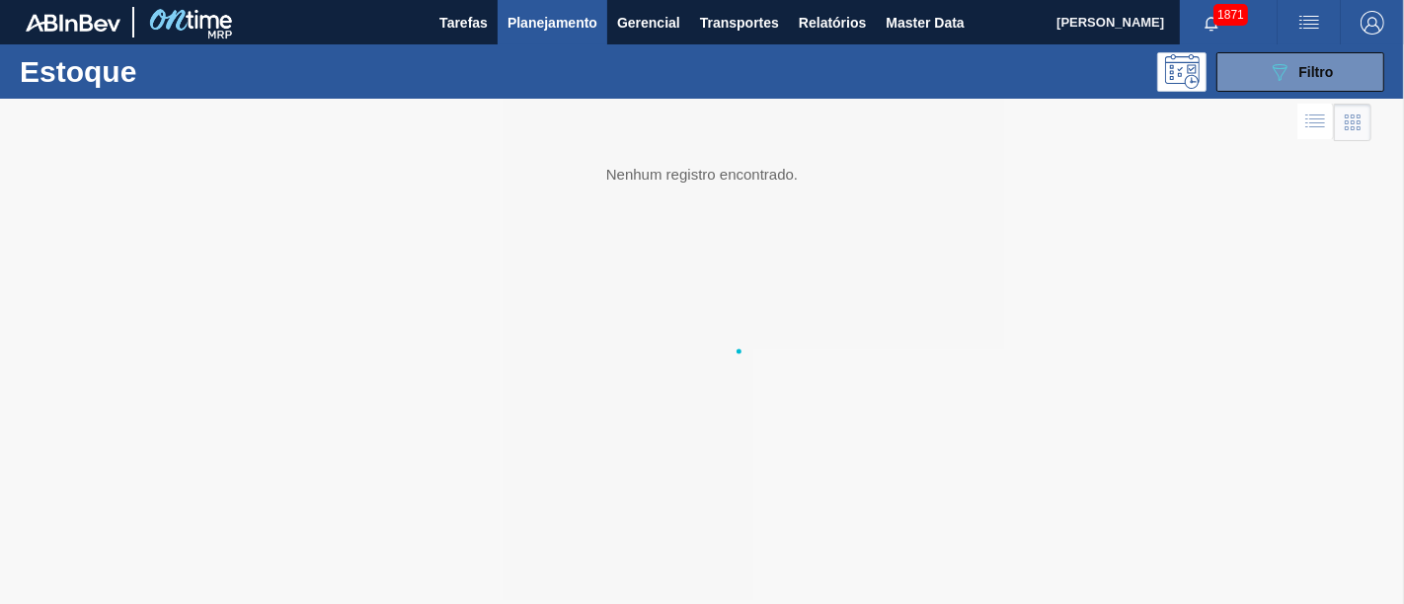
scroll to position [0, 0]
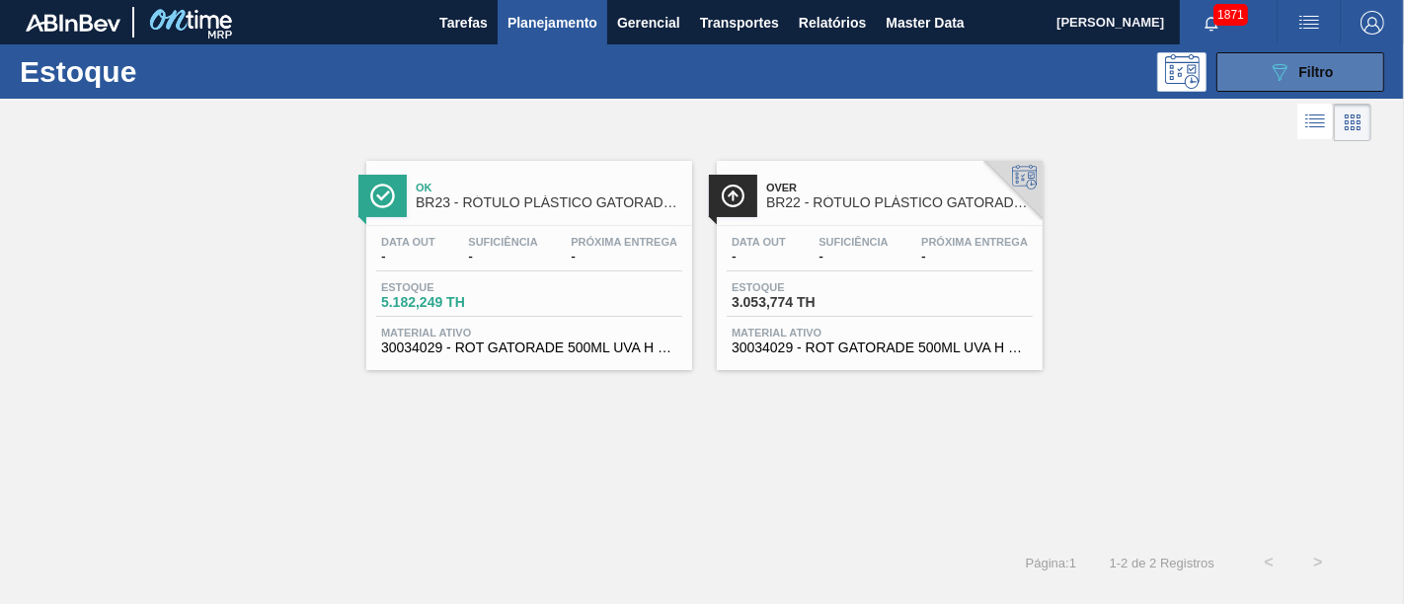
click at [1263, 74] on span "Filtro" at bounding box center [1316, 72] width 35 height 16
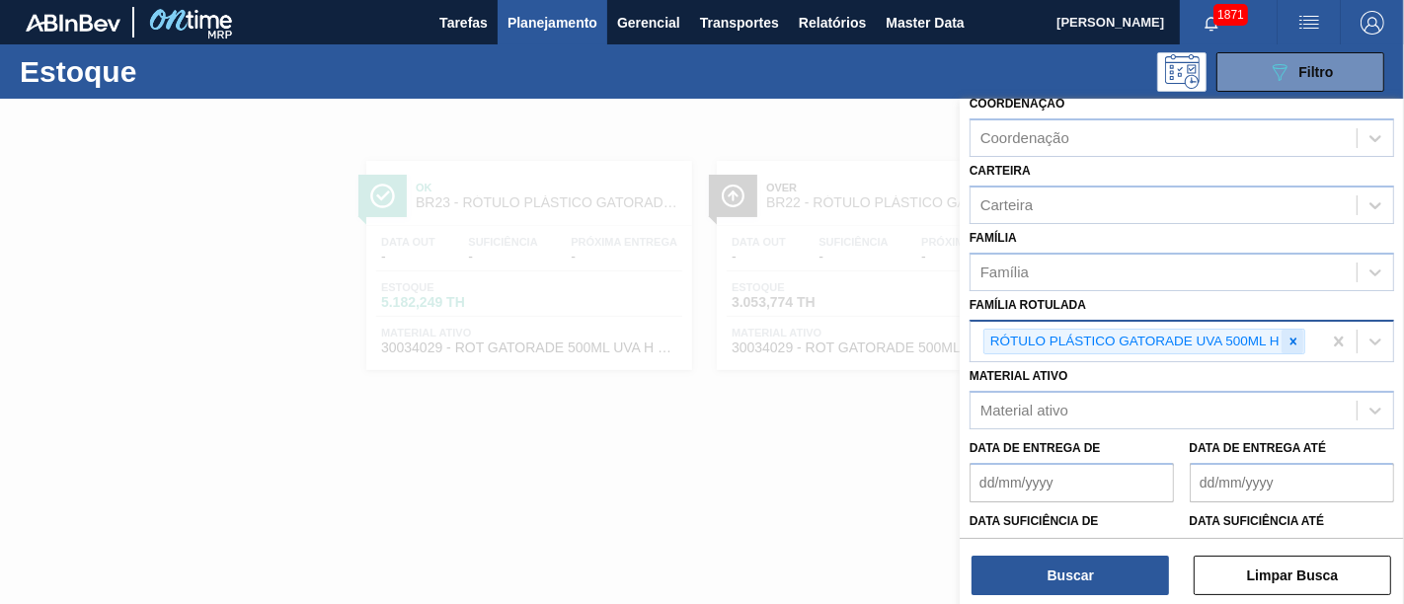
click at [1263, 335] on icon at bounding box center [1293, 342] width 14 height 14
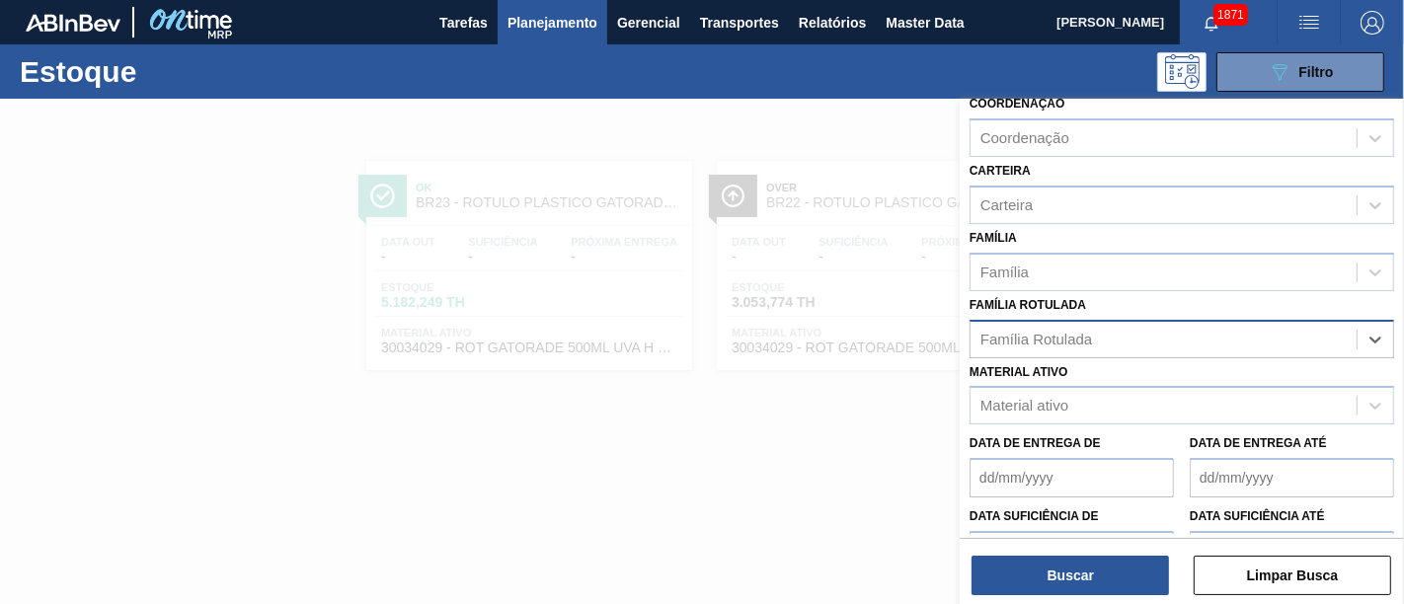
paste Rotulada "RÓTULO PLÁSTICO GCA ZERO 600ML AH"
type Rotulada "RÓTULO PLÁSTICO GCA ZERO 600ML AH"
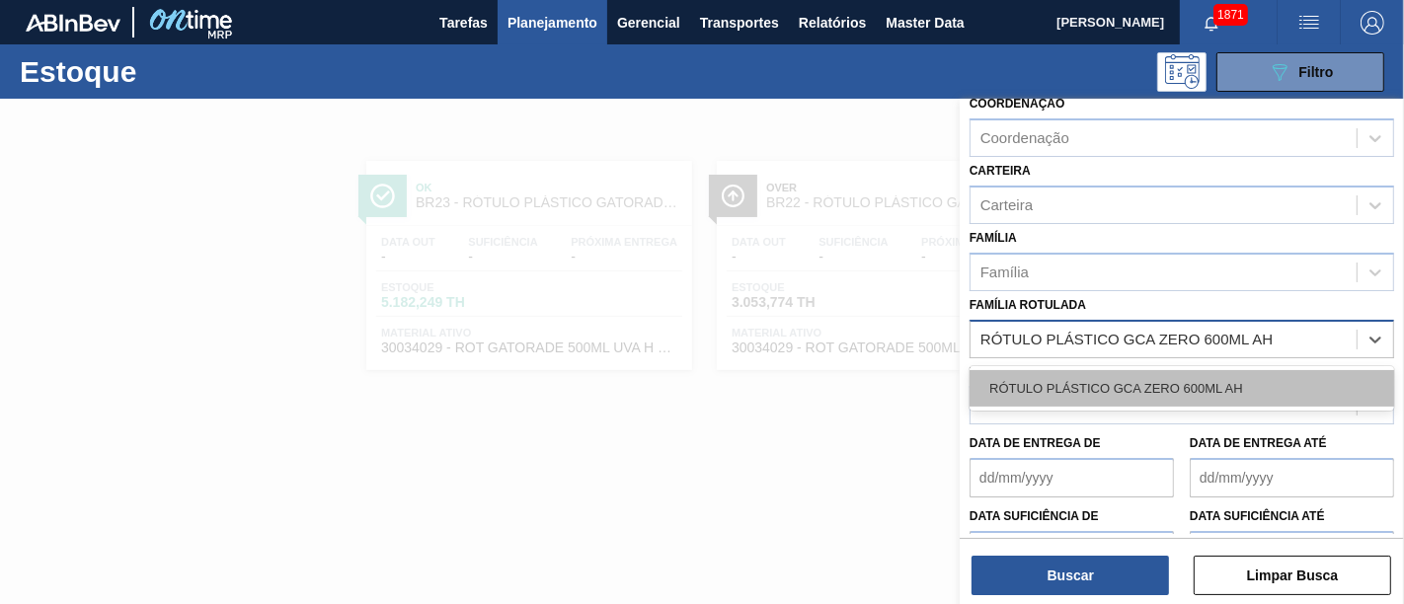
click at [1256, 373] on div "RÓTULO PLÁSTICO GCA ZERO 600ML AH" at bounding box center [1181, 388] width 425 height 37
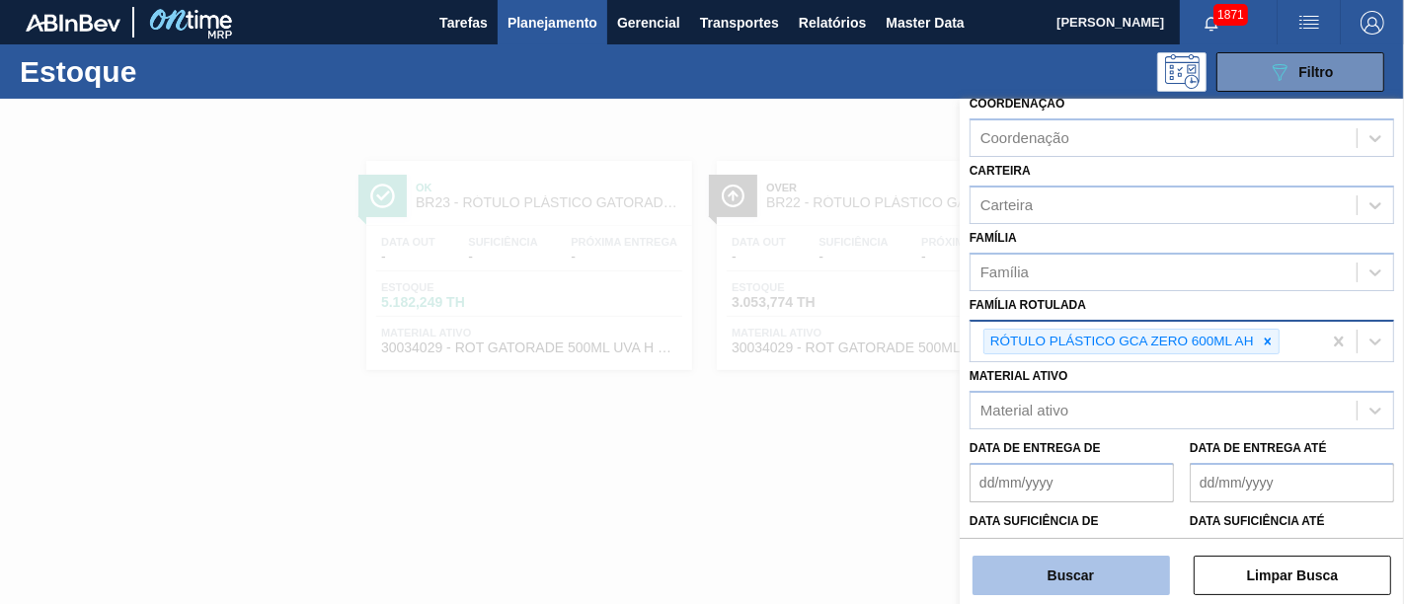
click at [1125, 543] on button "Buscar" at bounding box center [1070, 575] width 197 height 39
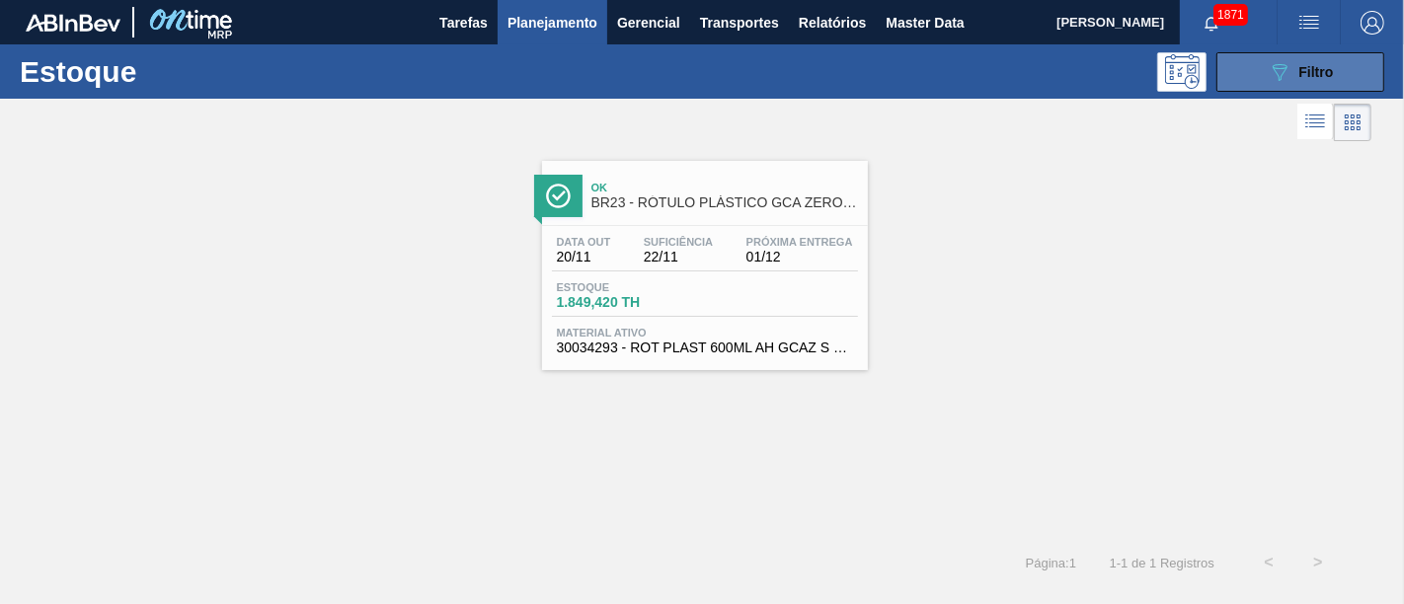
click at [1263, 53] on button "089F7B8B-B2A5-4AFE-B5C0-19BA573D28AC Filtro" at bounding box center [1300, 71] width 168 height 39
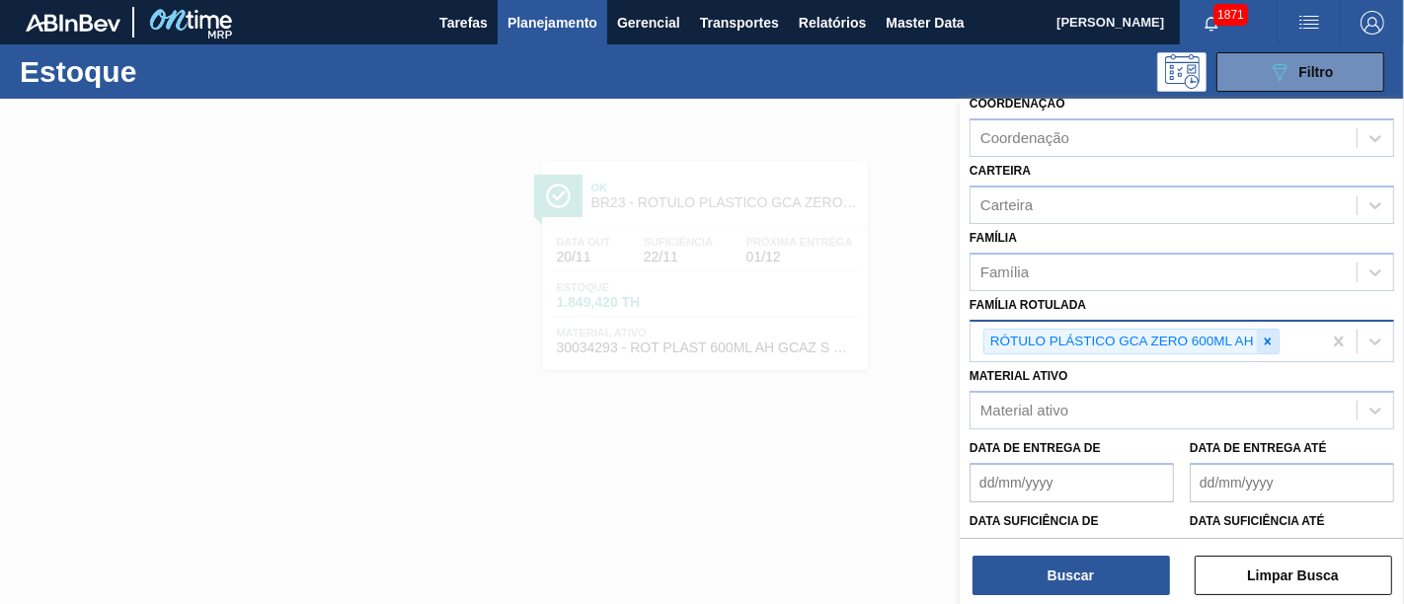
click at [1263, 335] on icon at bounding box center [1268, 342] width 14 height 14
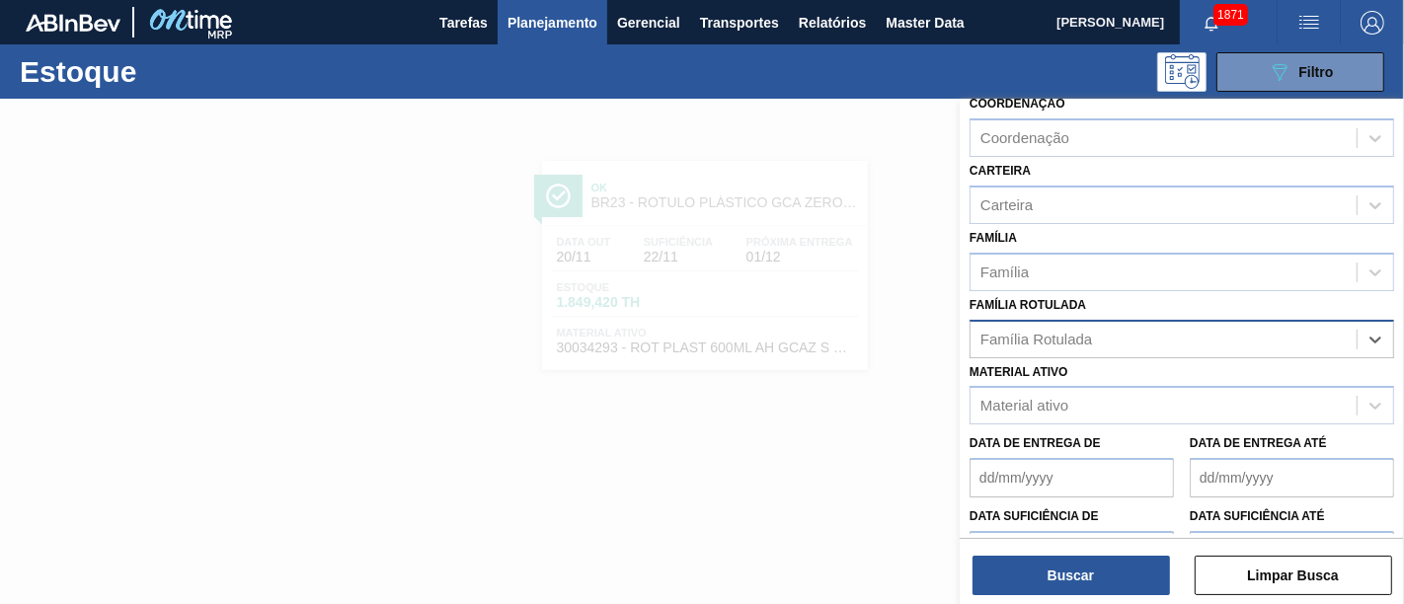
paste Rotulada "RÓTULO PLÁSTICO PC TWIST 2L H"
type Rotulada "RÓTULO PLÁSTICO PC TWIST 2L H"
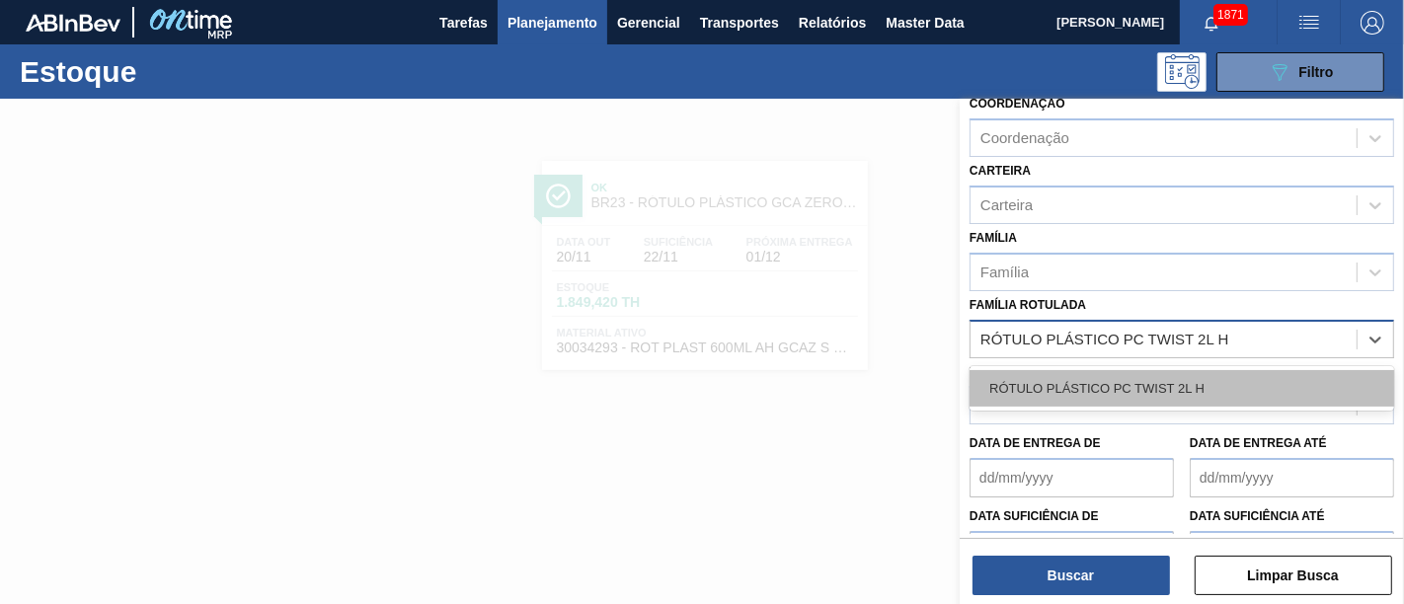
click at [1211, 376] on div "RÓTULO PLÁSTICO PC TWIST 2L H" at bounding box center [1181, 388] width 425 height 37
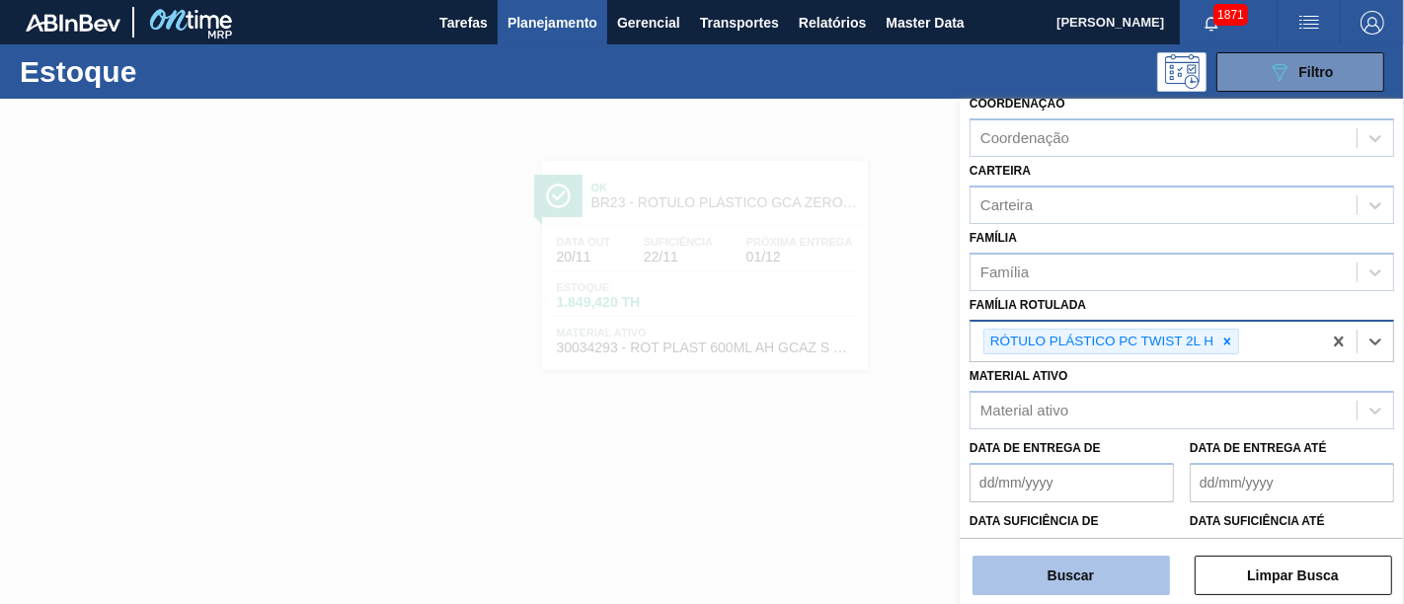
click at [1139, 543] on button "Buscar" at bounding box center [1070, 575] width 197 height 39
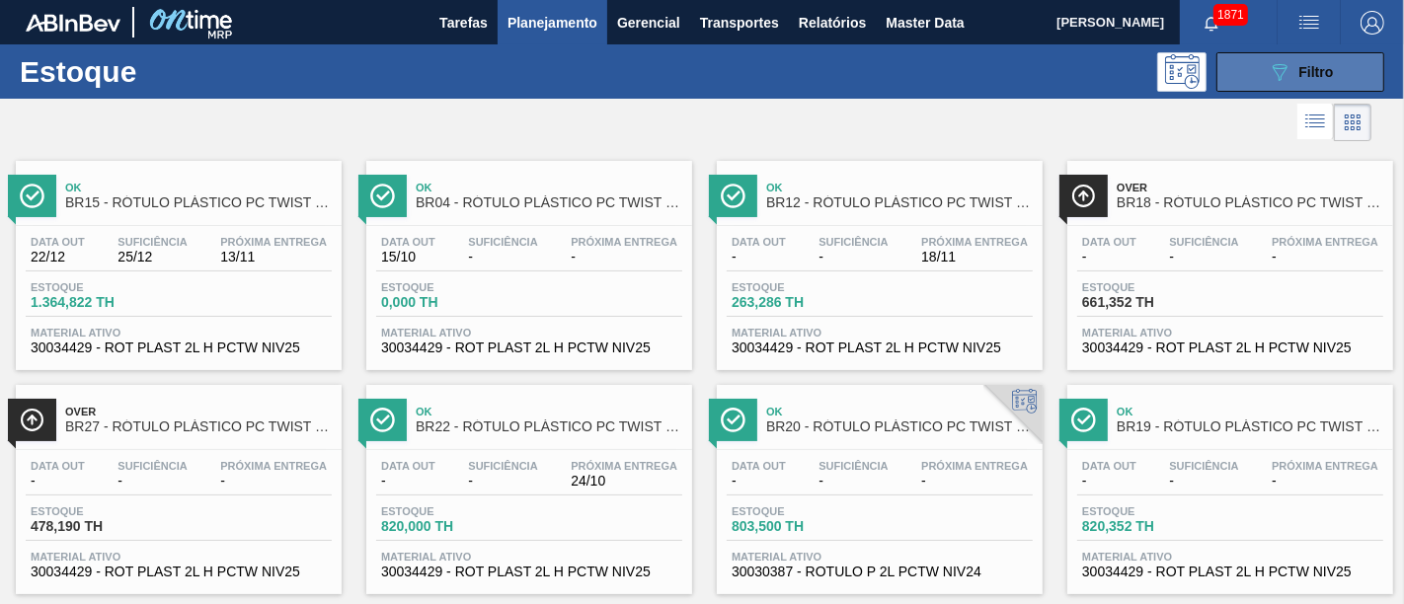
click at [1263, 88] on button "089F7B8B-B2A5-4AFE-B5C0-19BA573D28AC Filtro" at bounding box center [1300, 71] width 168 height 39
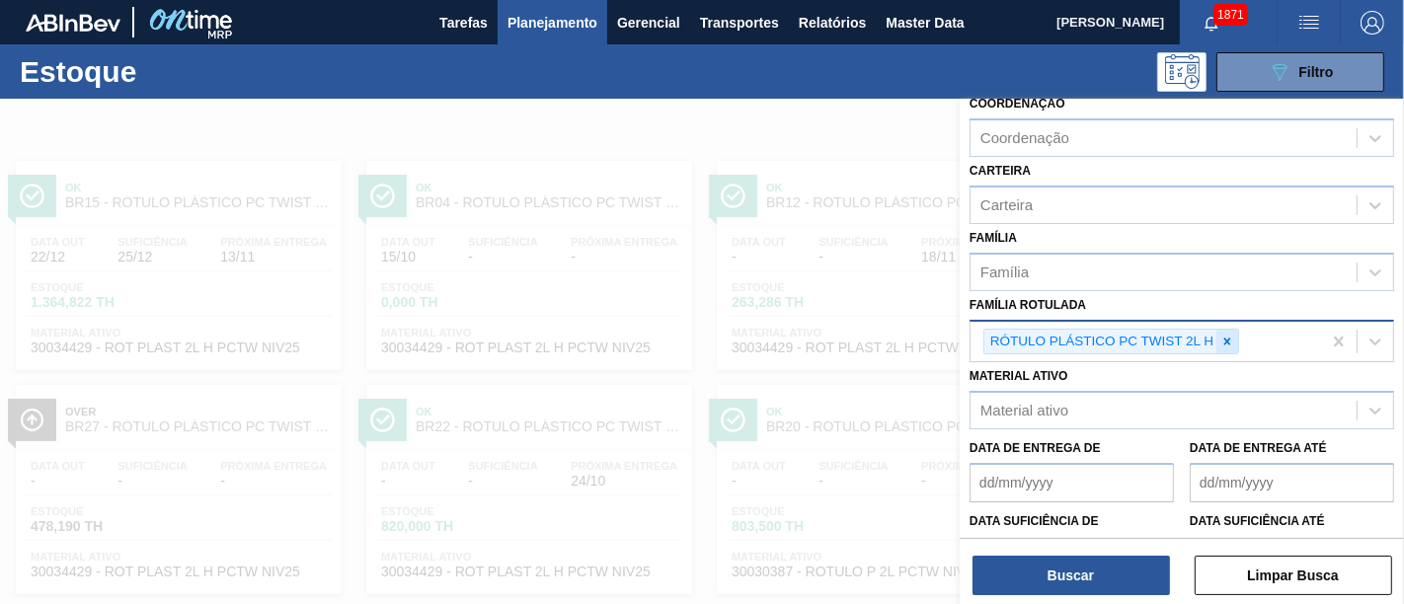
click at [1233, 339] on div at bounding box center [1227, 342] width 22 height 25
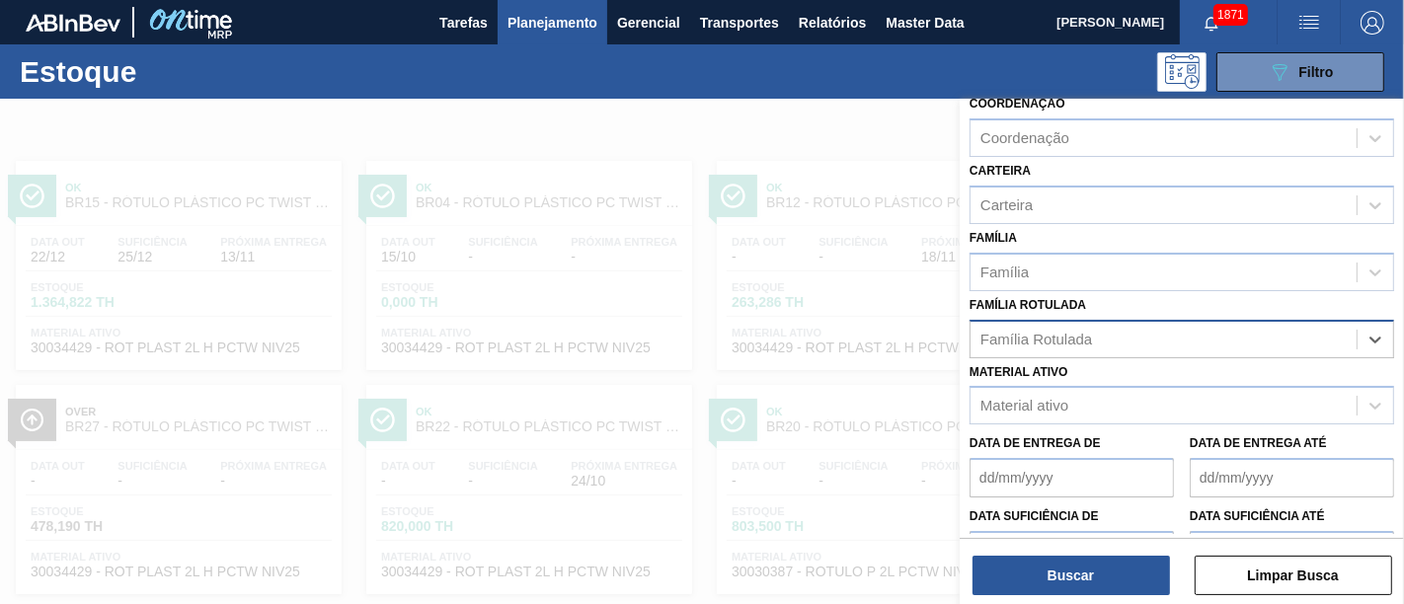
paste Rotulada "RÓTULO PLÁSTICO PC ZERO 2L H"
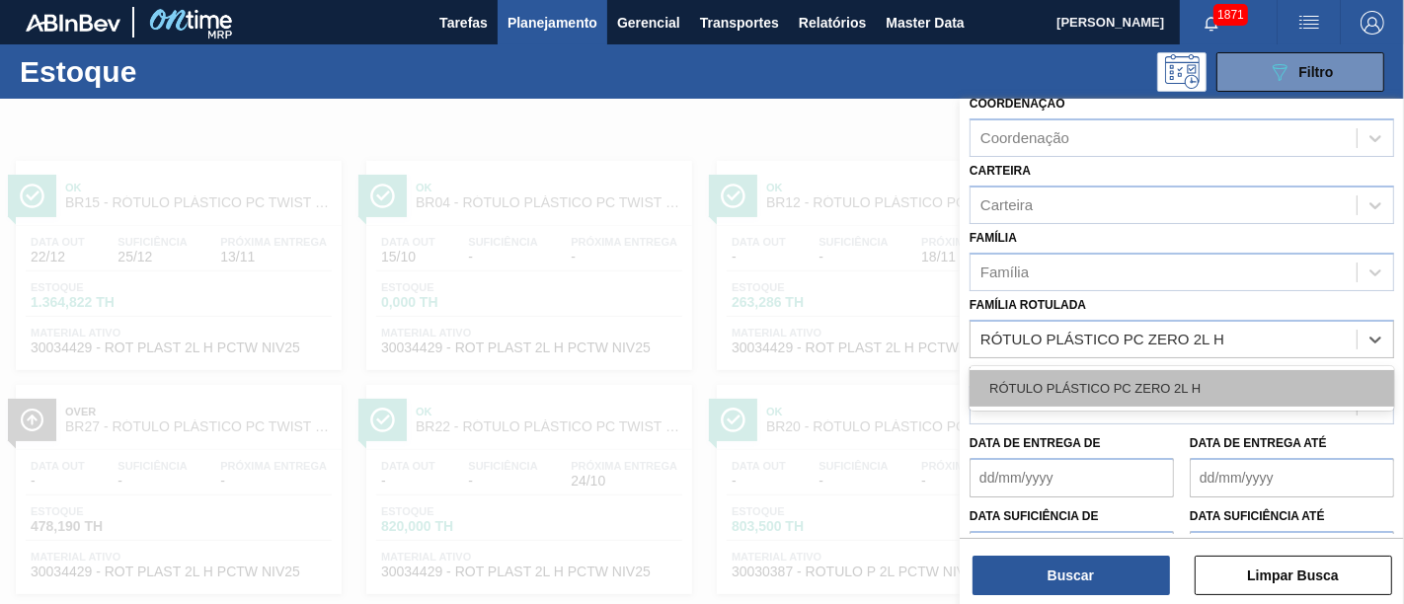
type Rotulada "RÓTULO PLÁSTICO PC ZERO 2L H"
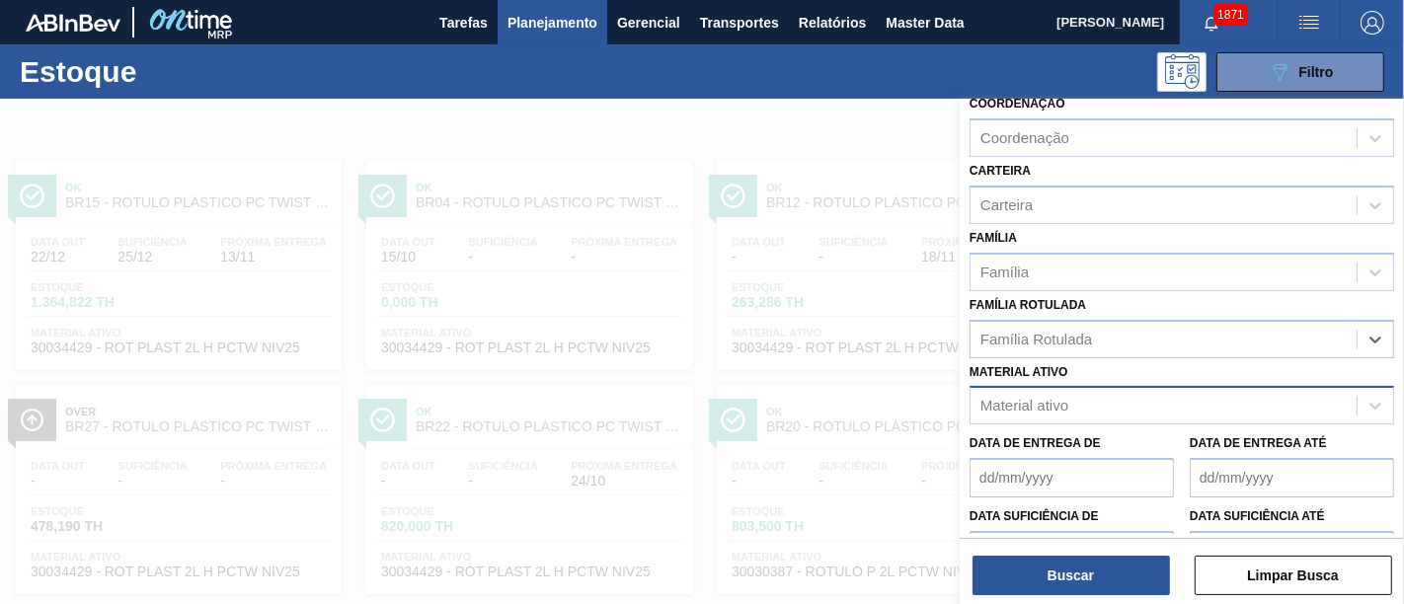
paste Rotulada "RÓTULO PLÁSTICO PC ZERO 2L H"
type Rotulada "RÓTULO PLÁSTICO PC ZERO 2L H"
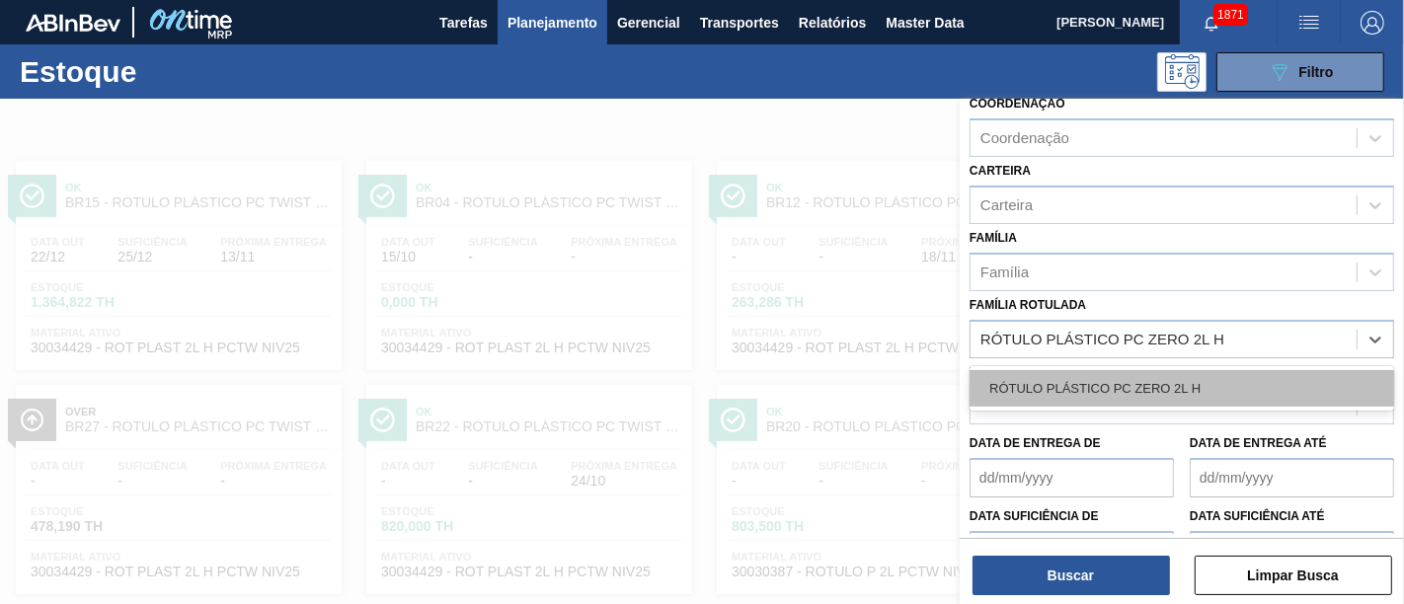
click at [1112, 382] on div "RÓTULO PLÁSTICO PC ZERO 2L H" at bounding box center [1181, 388] width 425 height 37
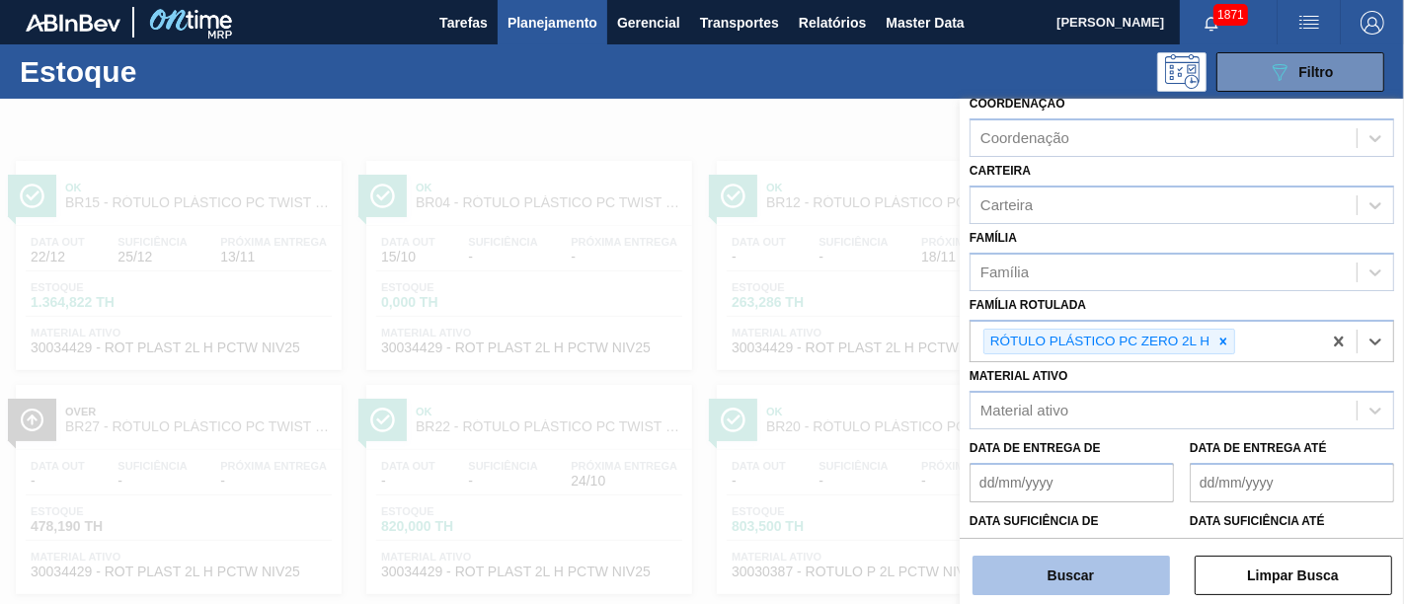
click at [1057, 543] on button "Buscar" at bounding box center [1070, 575] width 197 height 39
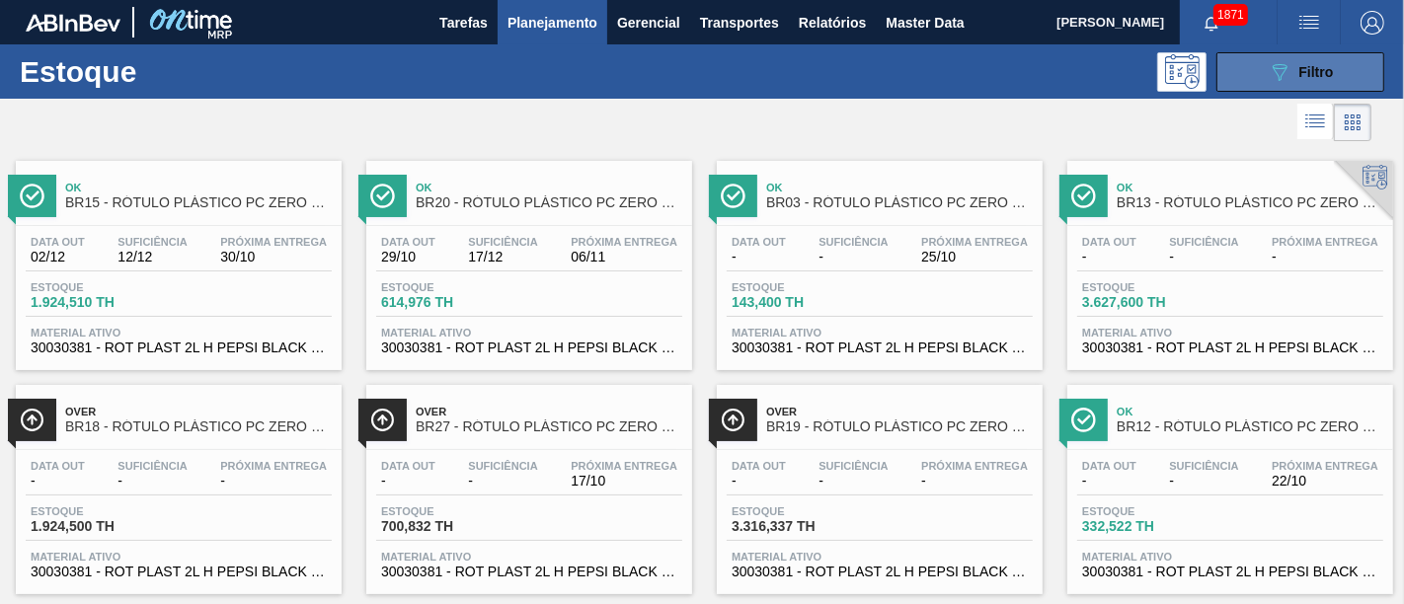
click at [1263, 68] on button "089F7B8B-B2A5-4AFE-B5C0-19BA573D28AC Filtro" at bounding box center [1300, 71] width 168 height 39
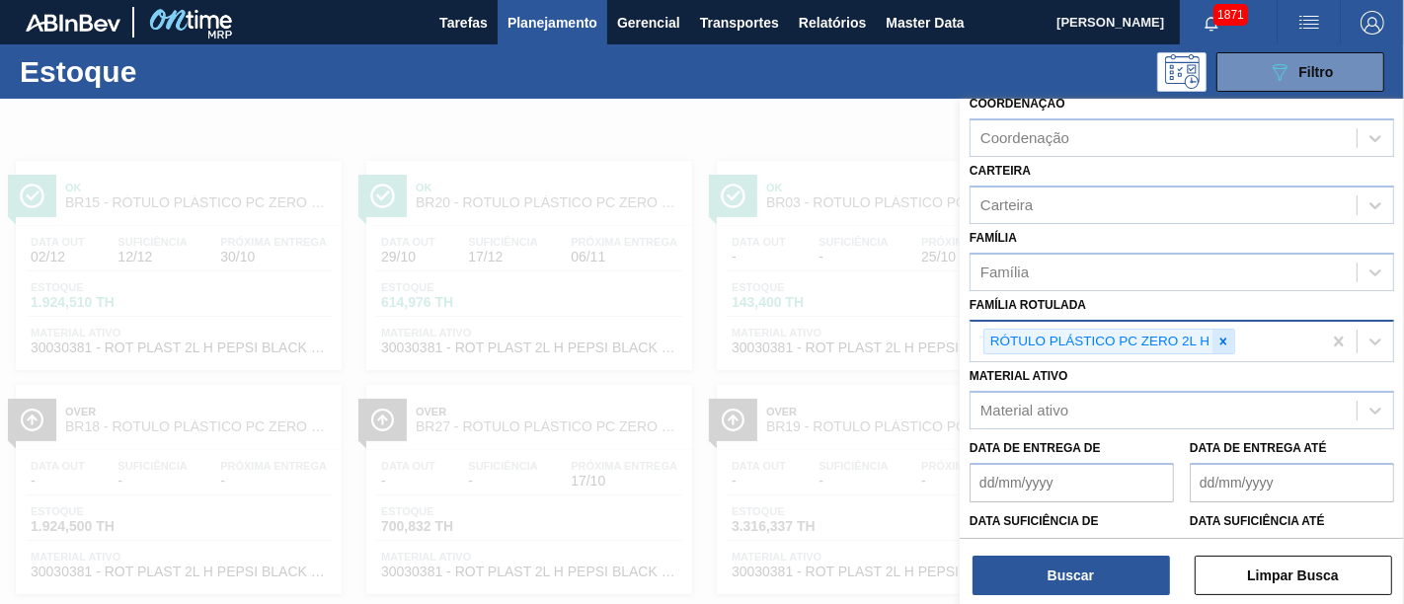
click at [1225, 335] on icon at bounding box center [1223, 342] width 14 height 14
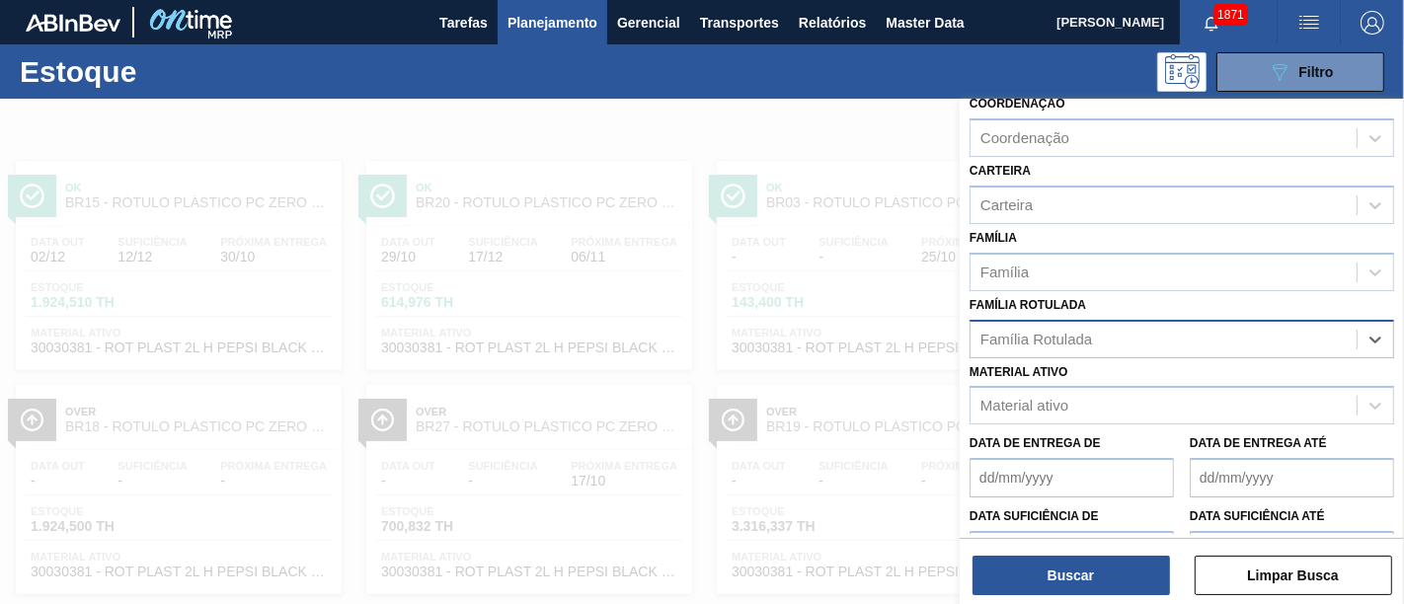
paste Rotulada "RÓTULO PLÁSTICO SODA 200ML H"
type Rotulada "RÓTULO PLÁSTICO SODA 200ML H"
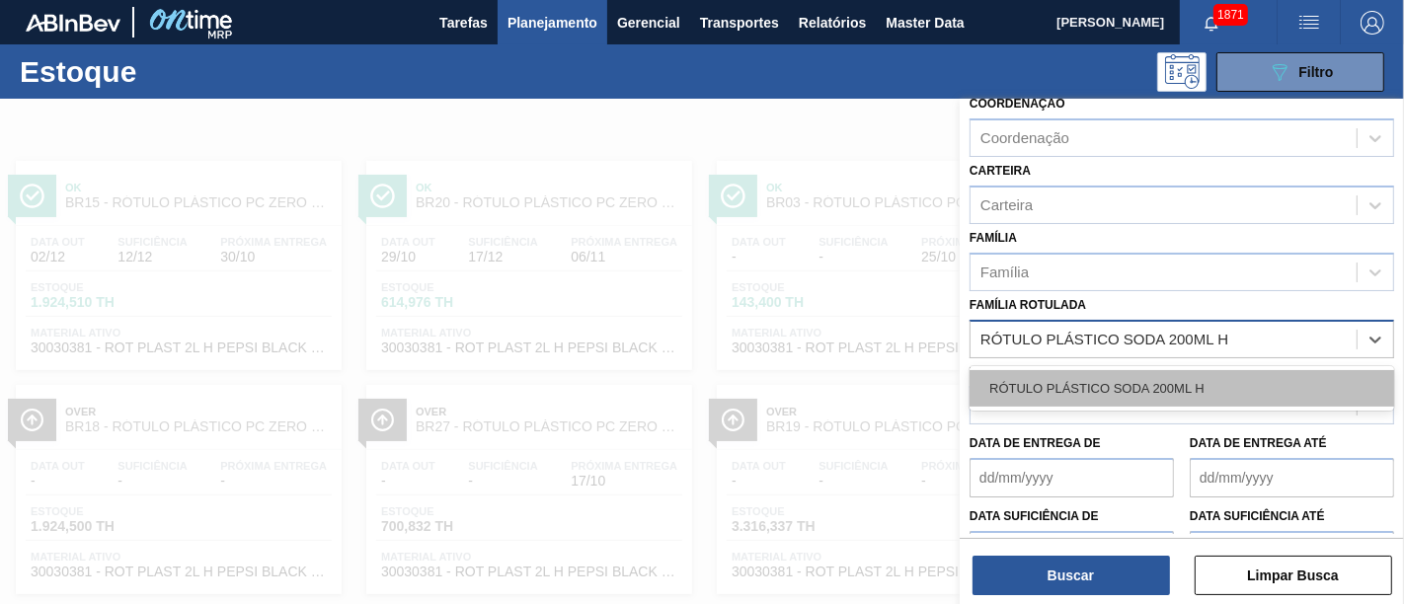
click at [1195, 370] on div "RÓTULO PLÁSTICO SODA 200ML H" at bounding box center [1181, 388] width 425 height 37
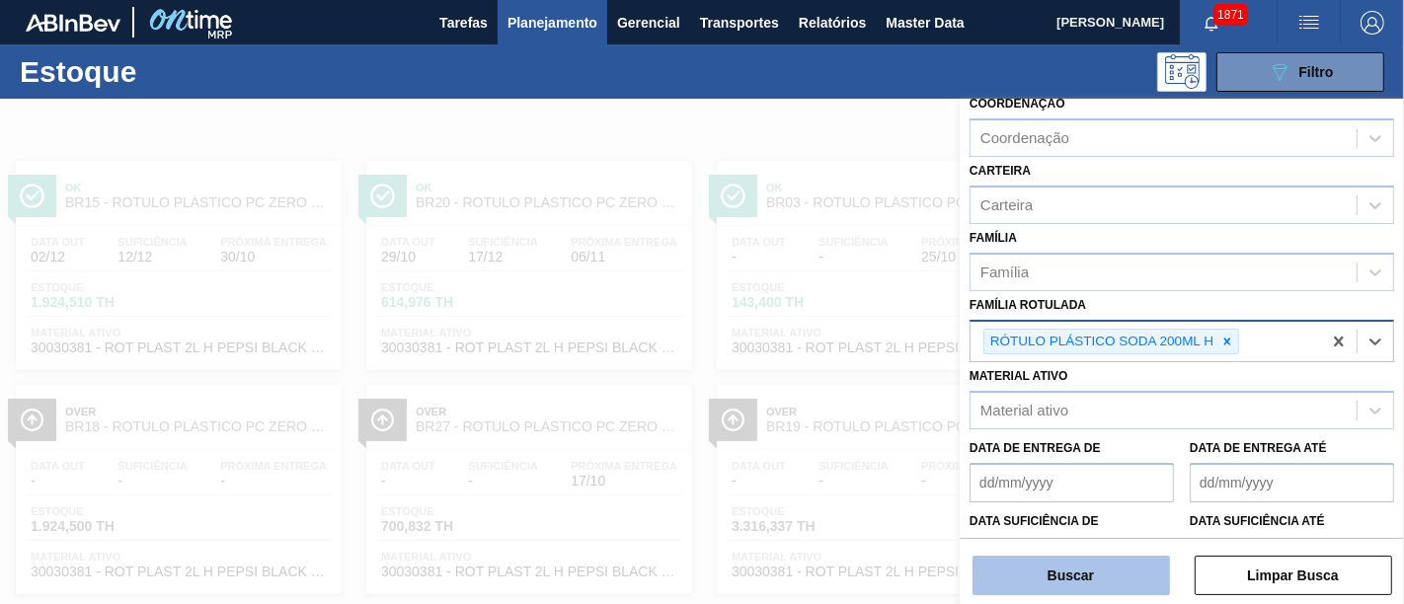
click at [1086, 543] on button "Buscar" at bounding box center [1070, 575] width 197 height 39
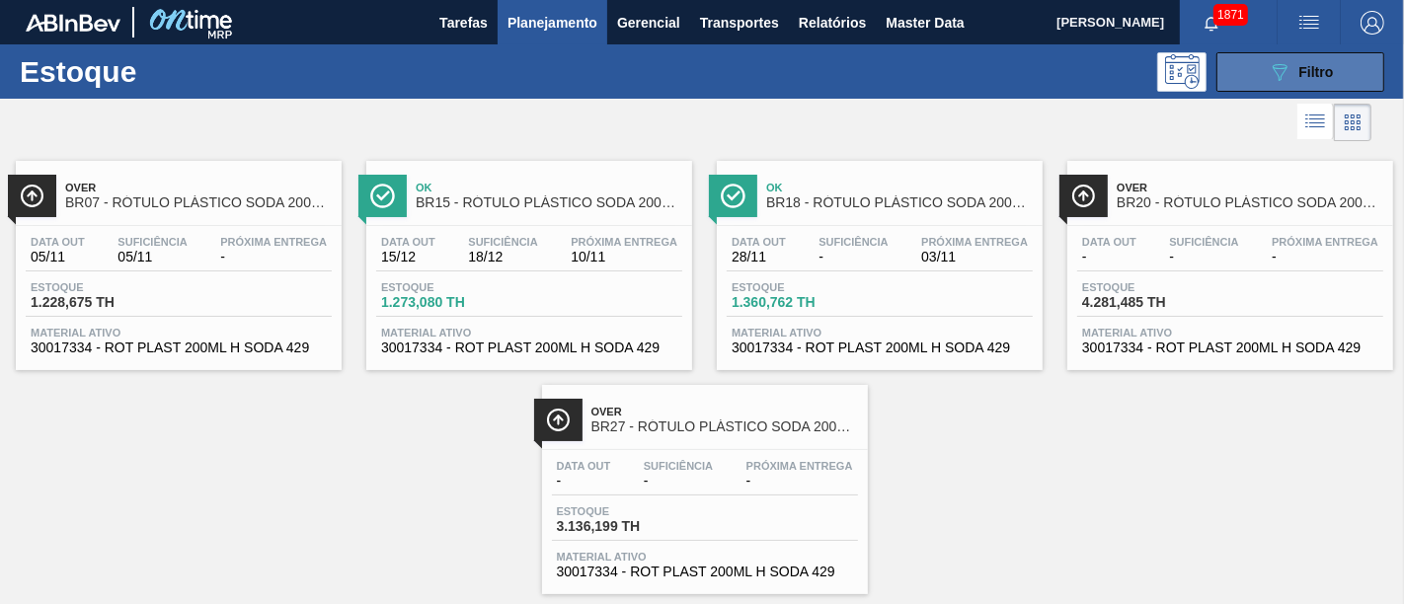
click at [1263, 76] on span "Filtro" at bounding box center [1316, 72] width 35 height 16
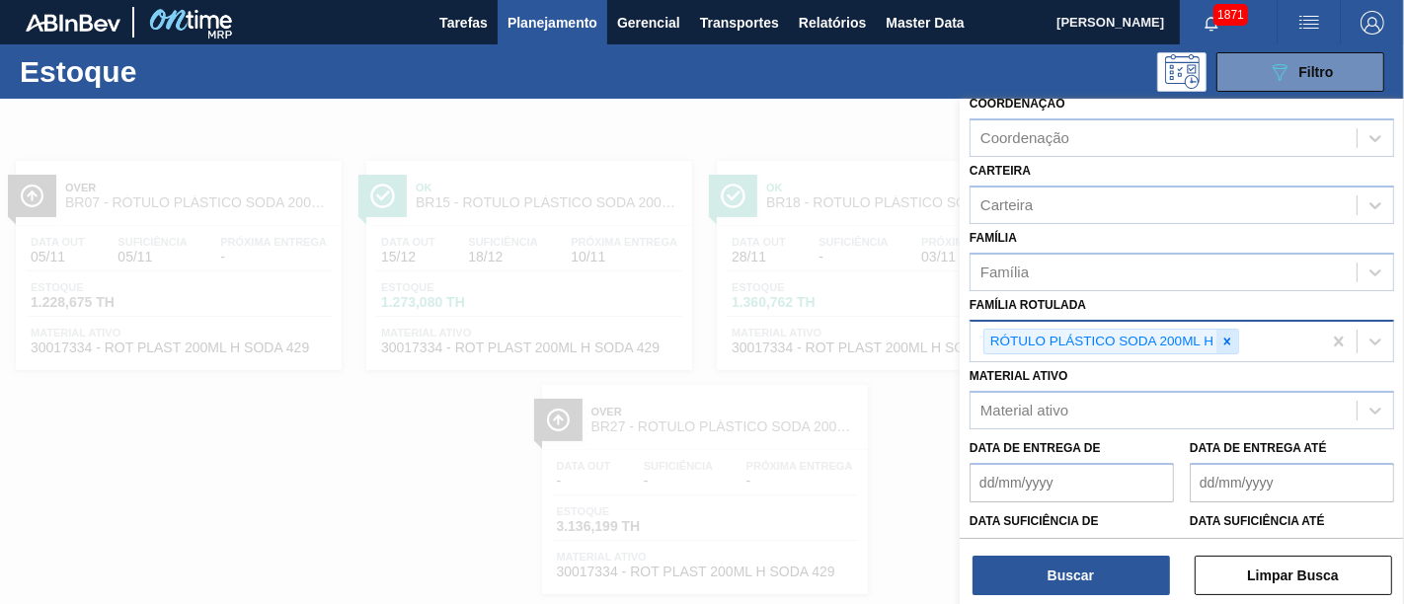
click at [1226, 335] on icon at bounding box center [1227, 342] width 14 height 14
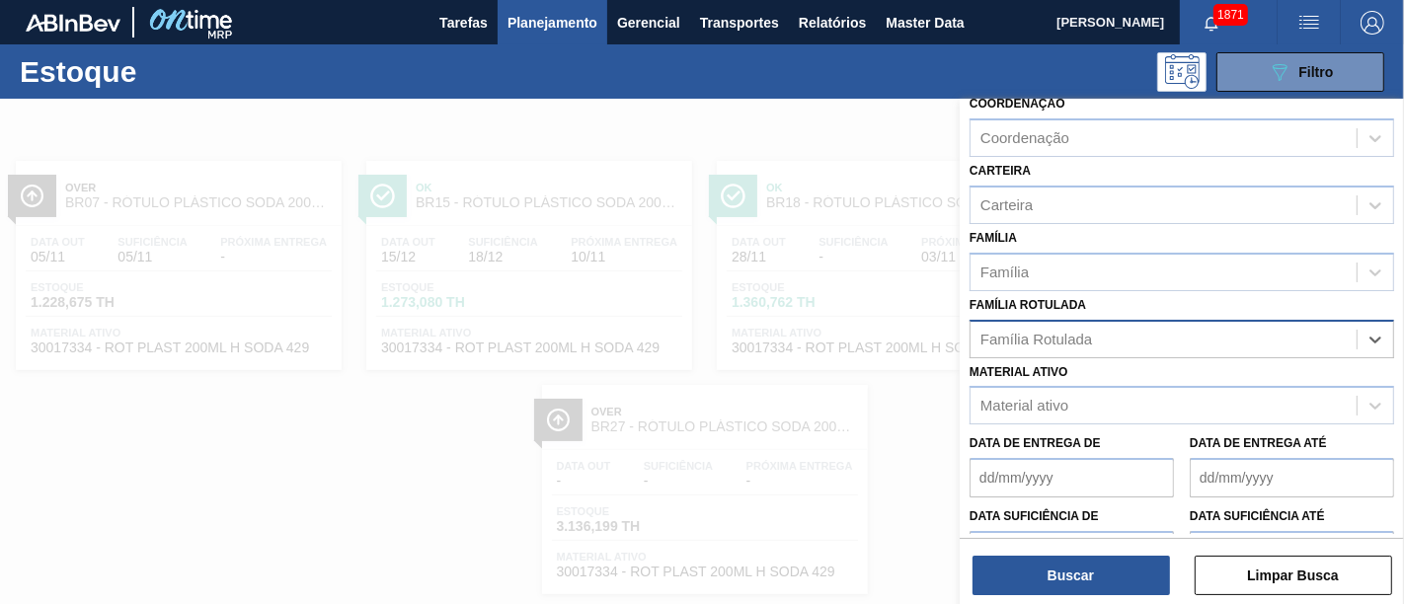
paste Rotulada "RÓTULO PLÁSTICO SODA ZERO 2L H"
type Rotulada "RÓTULO PLÁSTICO SODA ZERO 2L H"
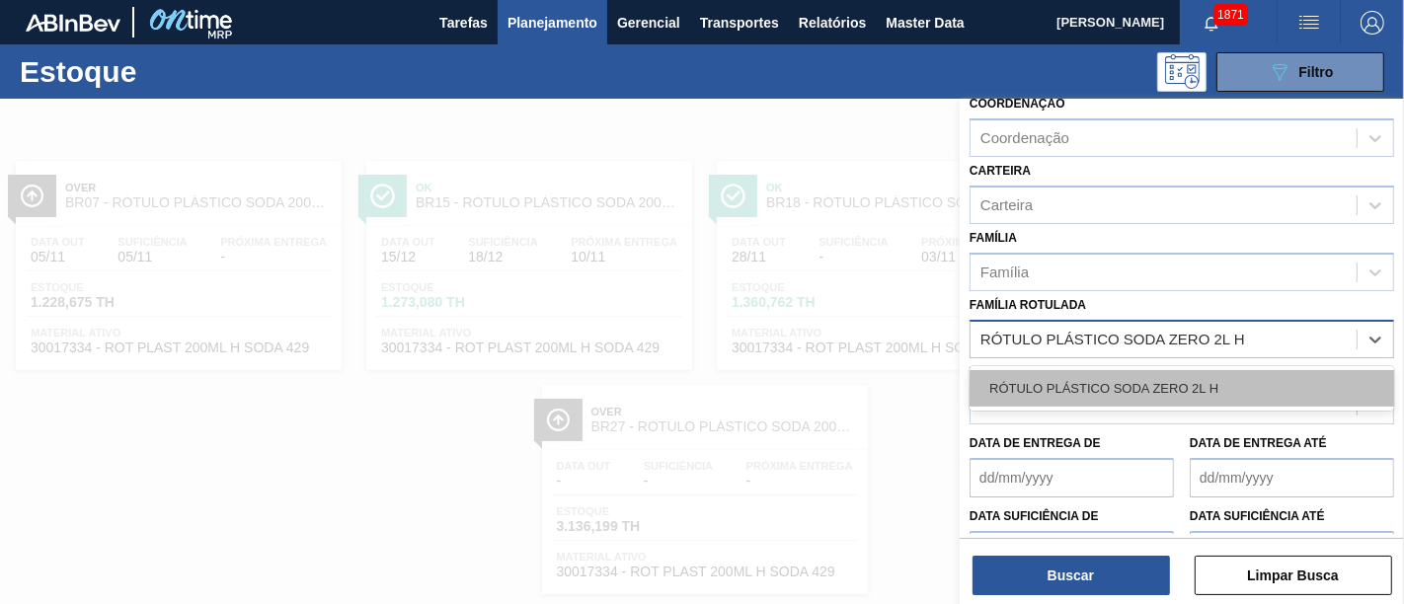
click at [1193, 375] on div "RÓTULO PLÁSTICO SODA ZERO 2L H" at bounding box center [1181, 388] width 425 height 37
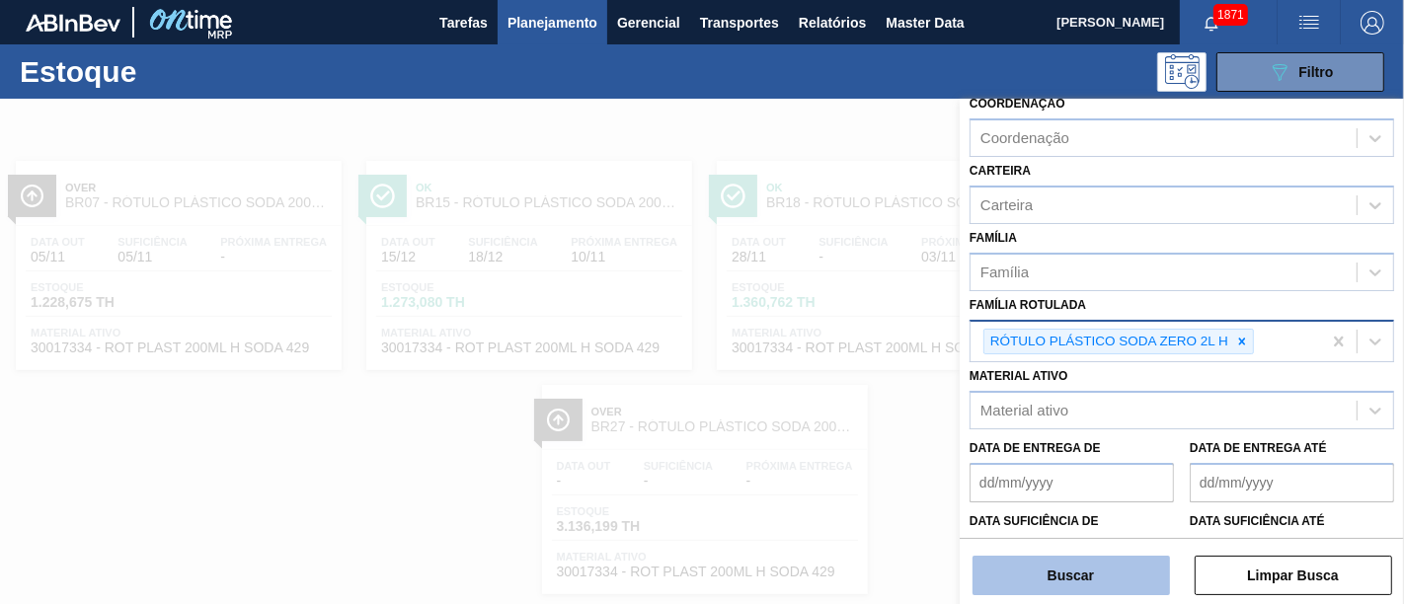
click at [1139, 543] on button "Buscar" at bounding box center [1070, 575] width 197 height 39
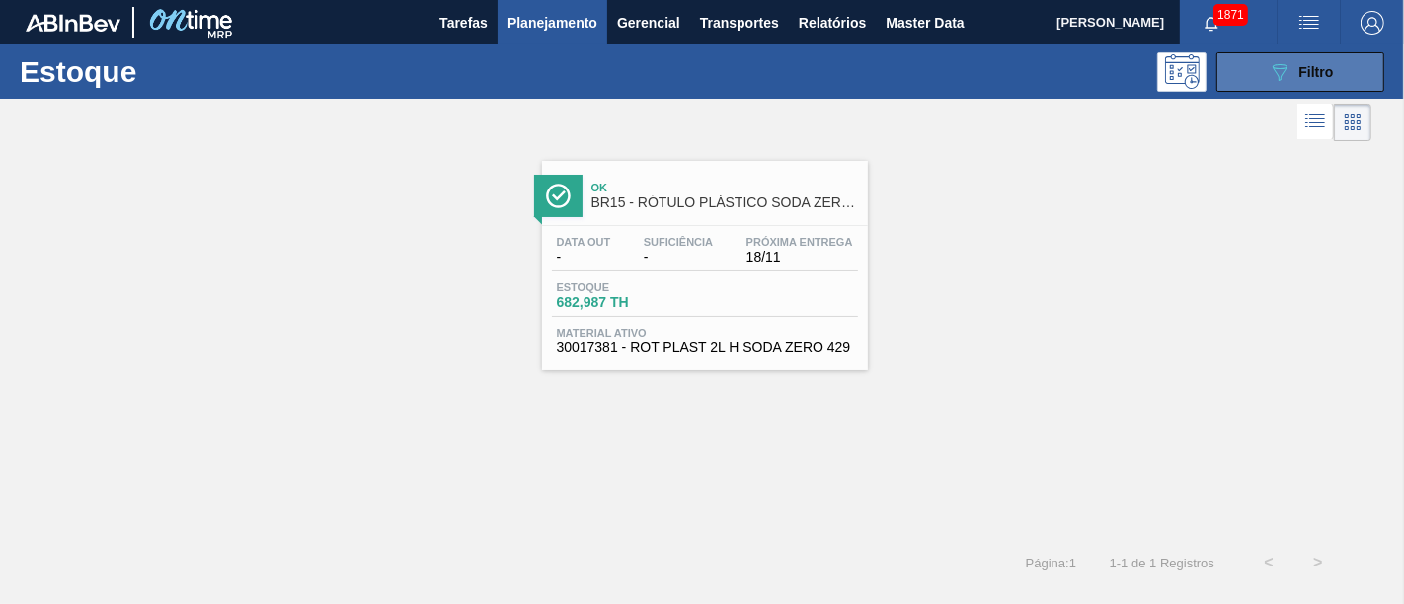
click at [1263, 75] on span "Filtro" at bounding box center [1316, 72] width 35 height 16
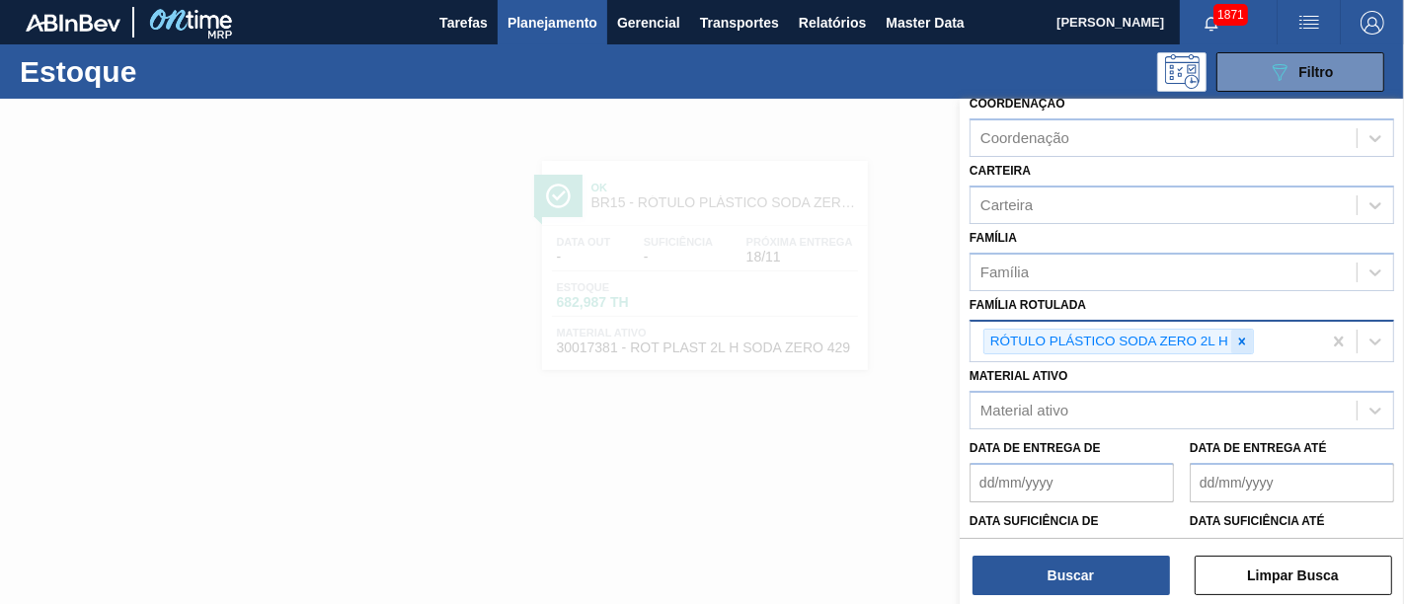
click at [1242, 338] on icon at bounding box center [1242, 341] width 7 height 7
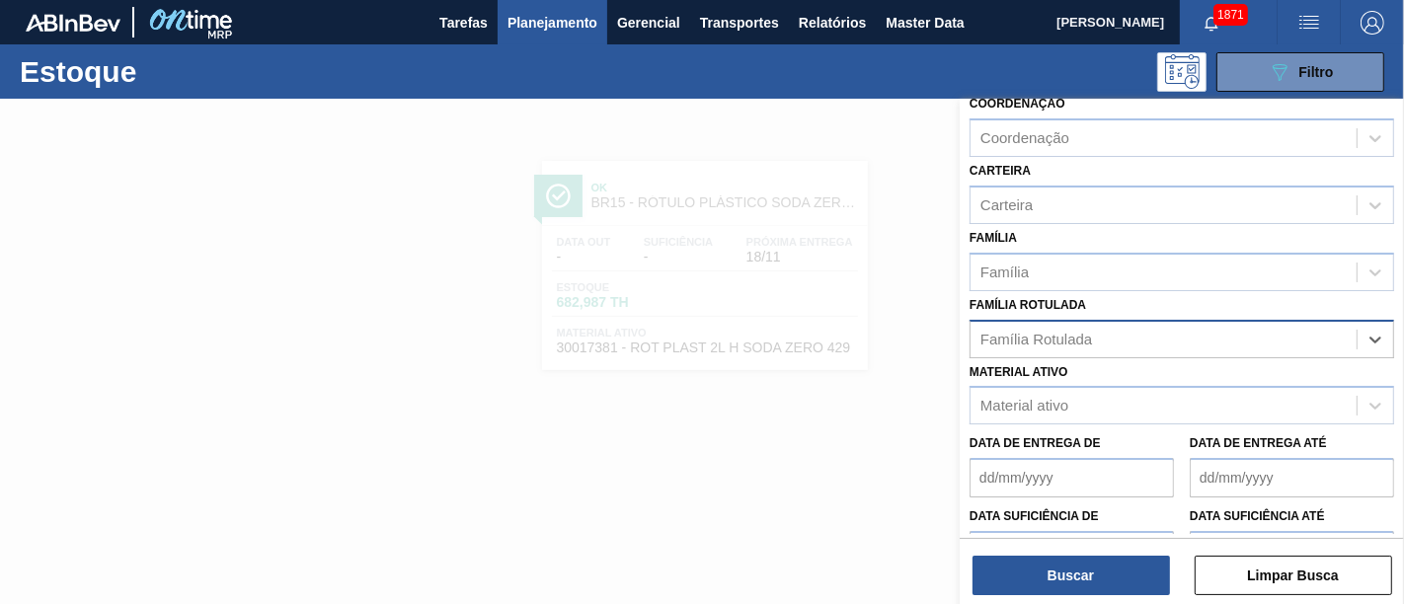
paste Rotulada "RÓTULO PLÁSTICO SUKITA 2L H"
type Rotulada "RÓTULO PLÁSTICO SUKITA 2L H"
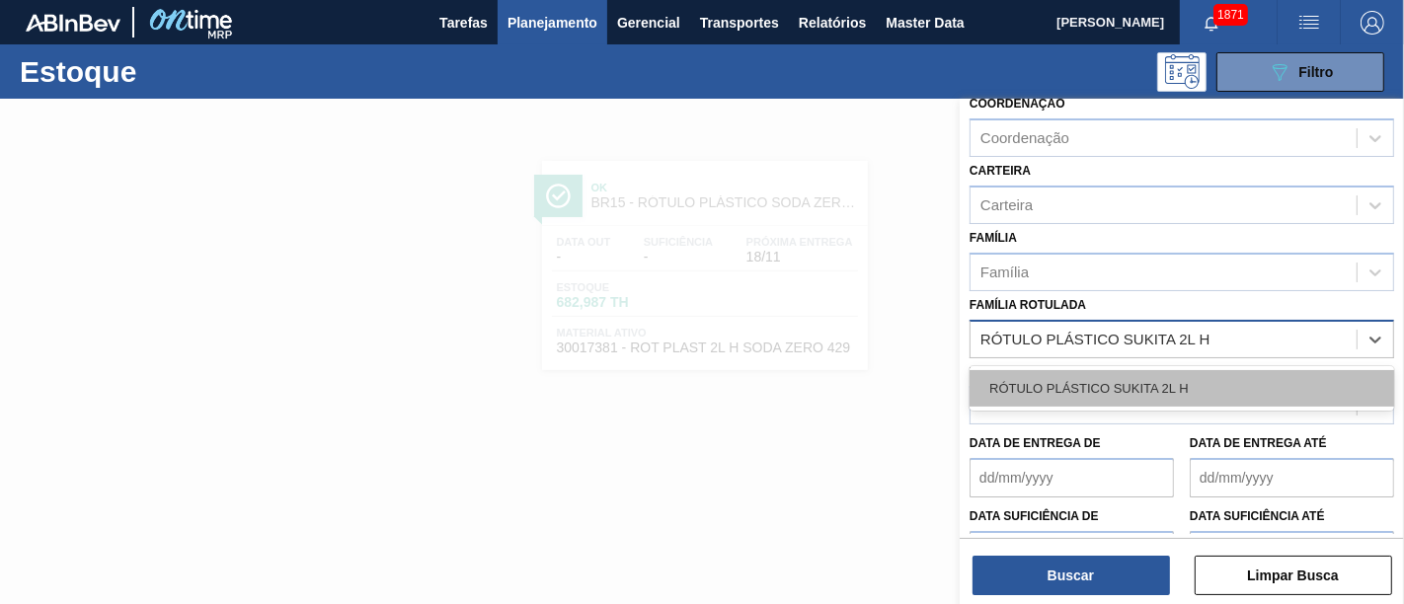
click at [1203, 376] on div "RÓTULO PLÁSTICO SUKITA 2L H" at bounding box center [1181, 388] width 425 height 37
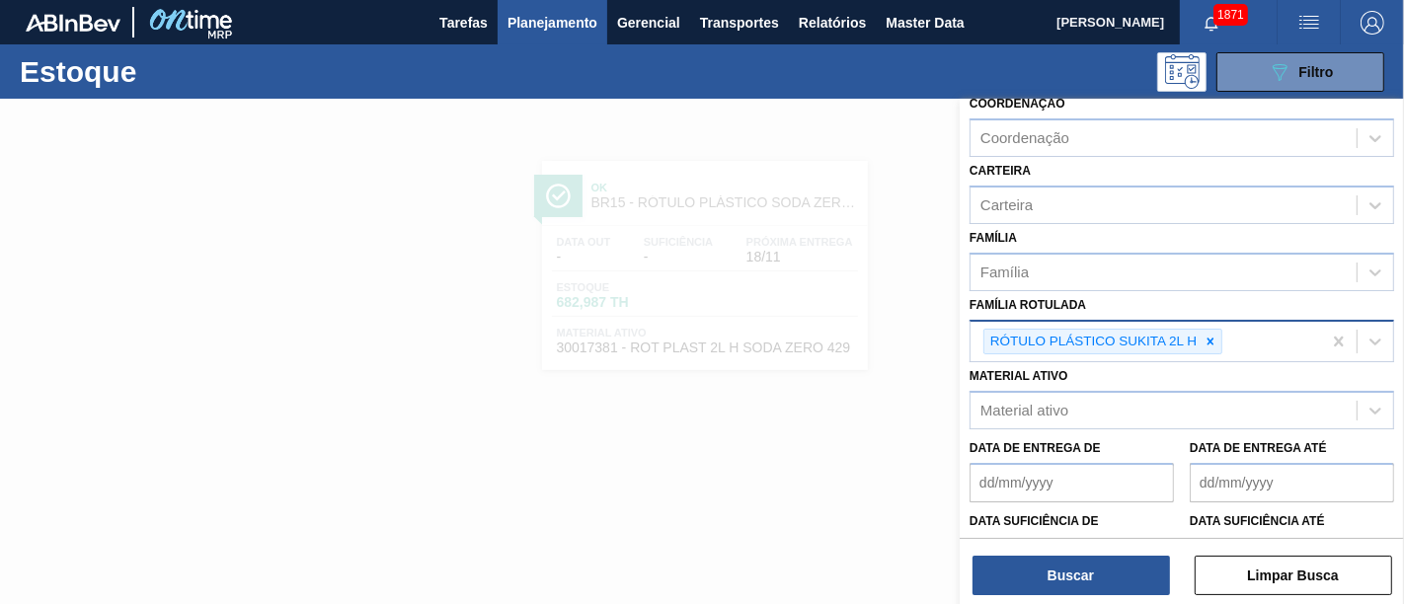
click at [1081, 543] on div "Buscar Limpar Busca" at bounding box center [1182, 565] width 444 height 55
click at [1077, 543] on button "Buscar" at bounding box center [1070, 575] width 197 height 39
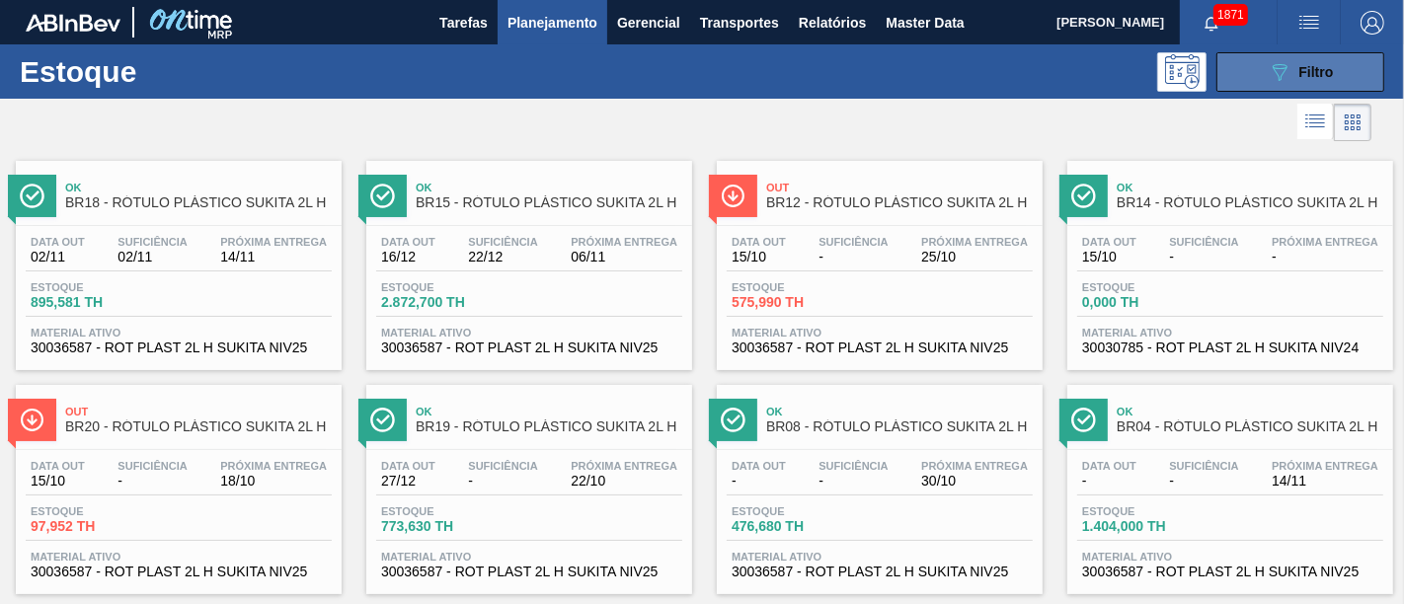
click at [1263, 71] on icon "089F7B8B-B2A5-4AFE-B5C0-19BA573D28AC" at bounding box center [1280, 72] width 24 height 24
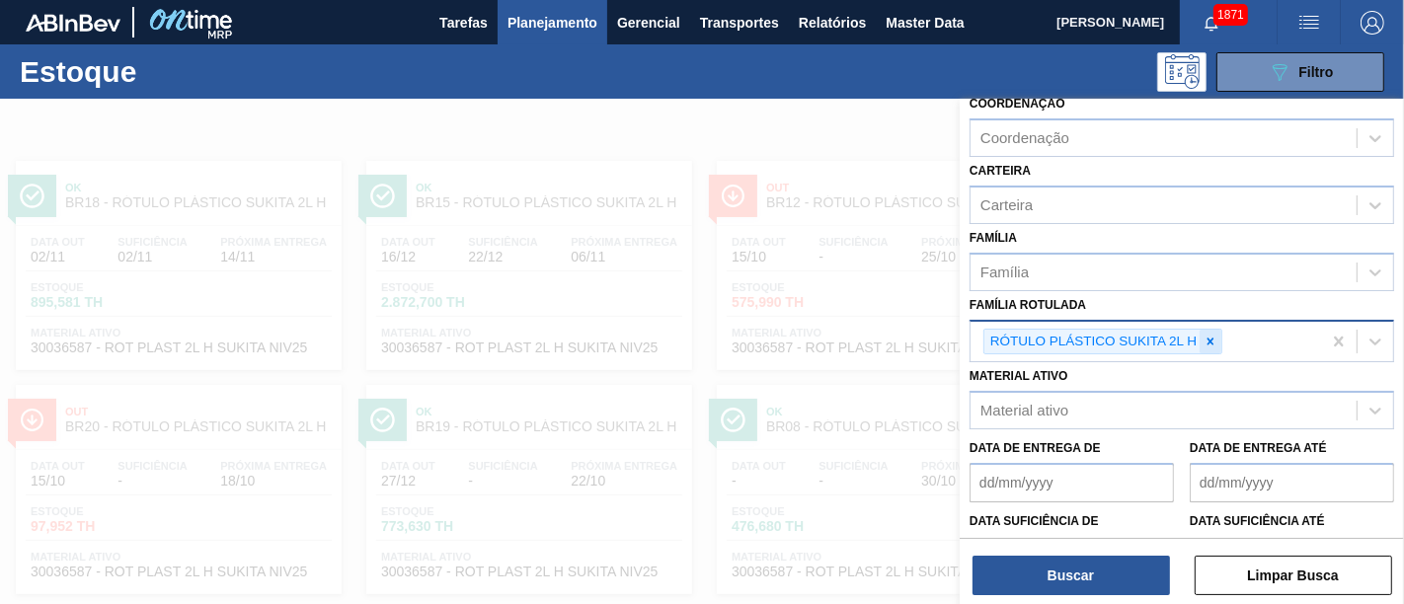
click at [1217, 342] on div at bounding box center [1210, 342] width 22 height 25
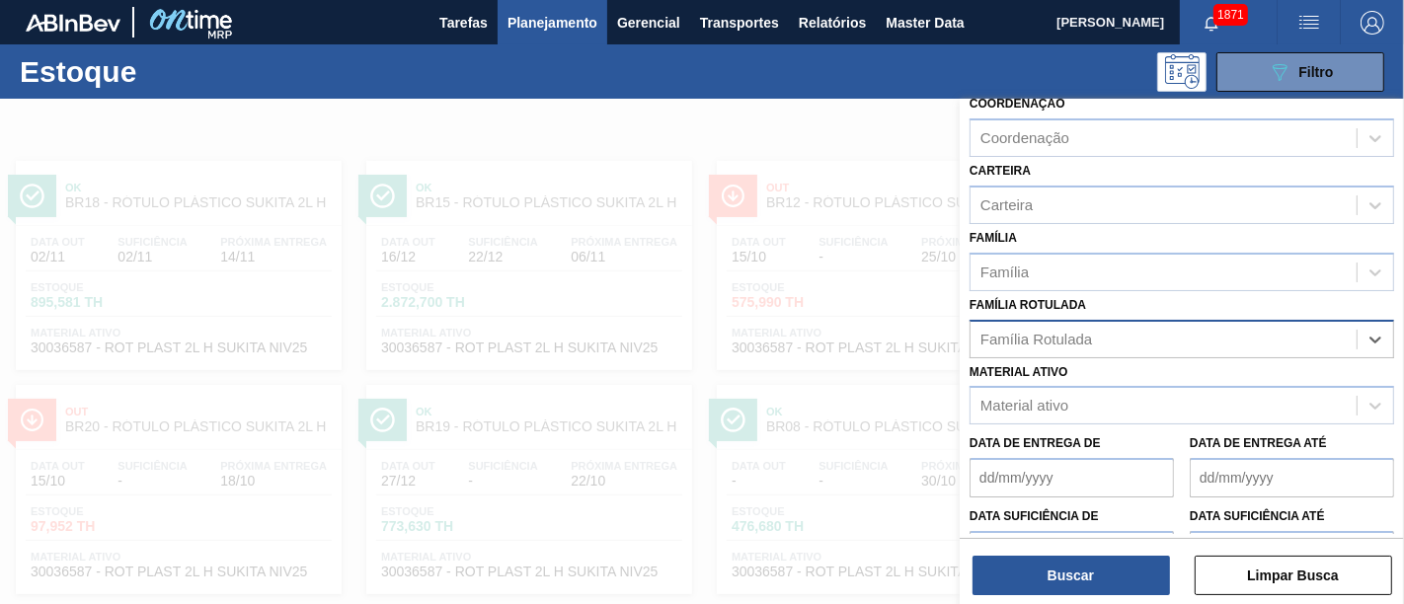
paste Rotulada "RÓTULO PLÁSTICO PC TWIST 200ML H"
type Rotulada "RÓTULO PLÁSTICO PC TWIST 200ML H"
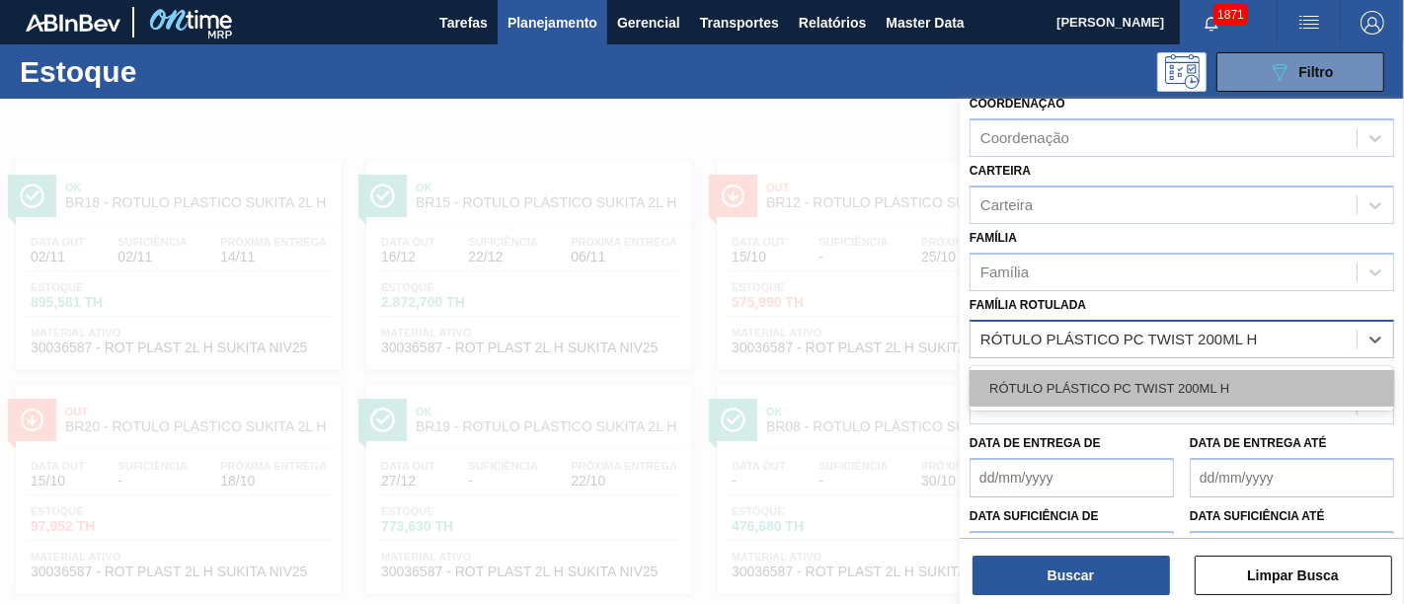
click at [1187, 371] on div "RÓTULO PLÁSTICO PC TWIST 200ML H" at bounding box center [1181, 388] width 425 height 37
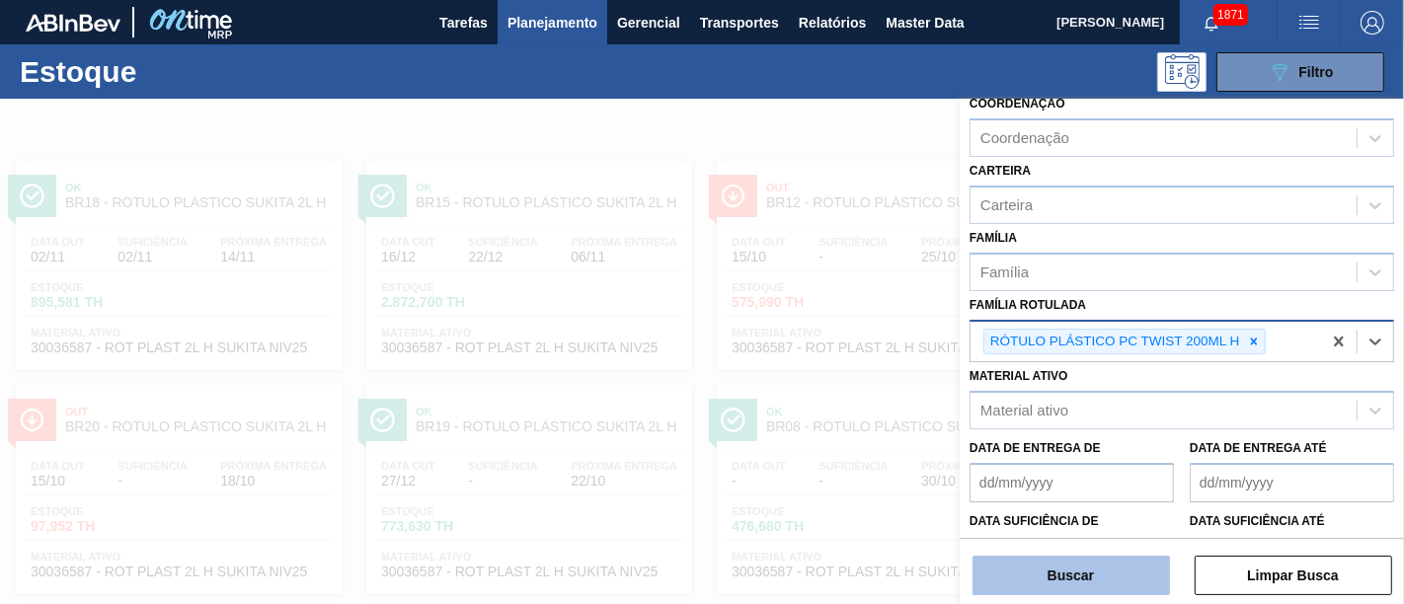
click at [1090, 543] on button "Buscar" at bounding box center [1070, 575] width 197 height 39
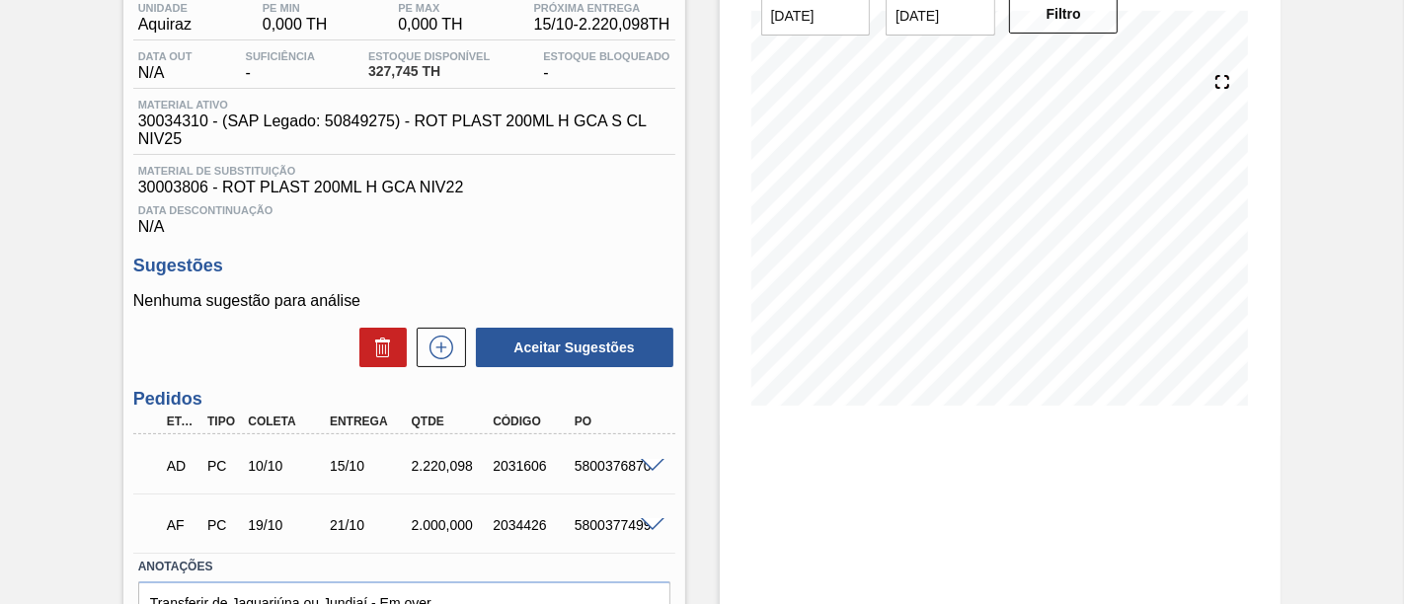
scroll to position [219, 0]
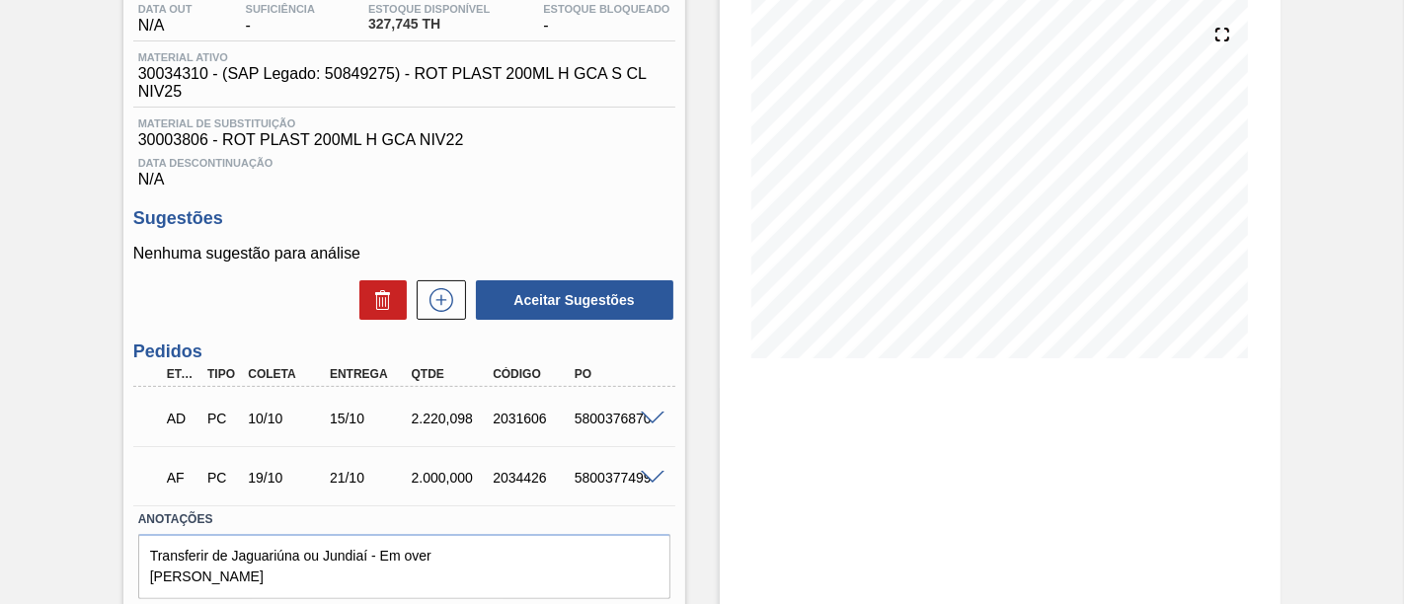
click at [645, 426] on span at bounding box center [653, 419] width 24 height 15
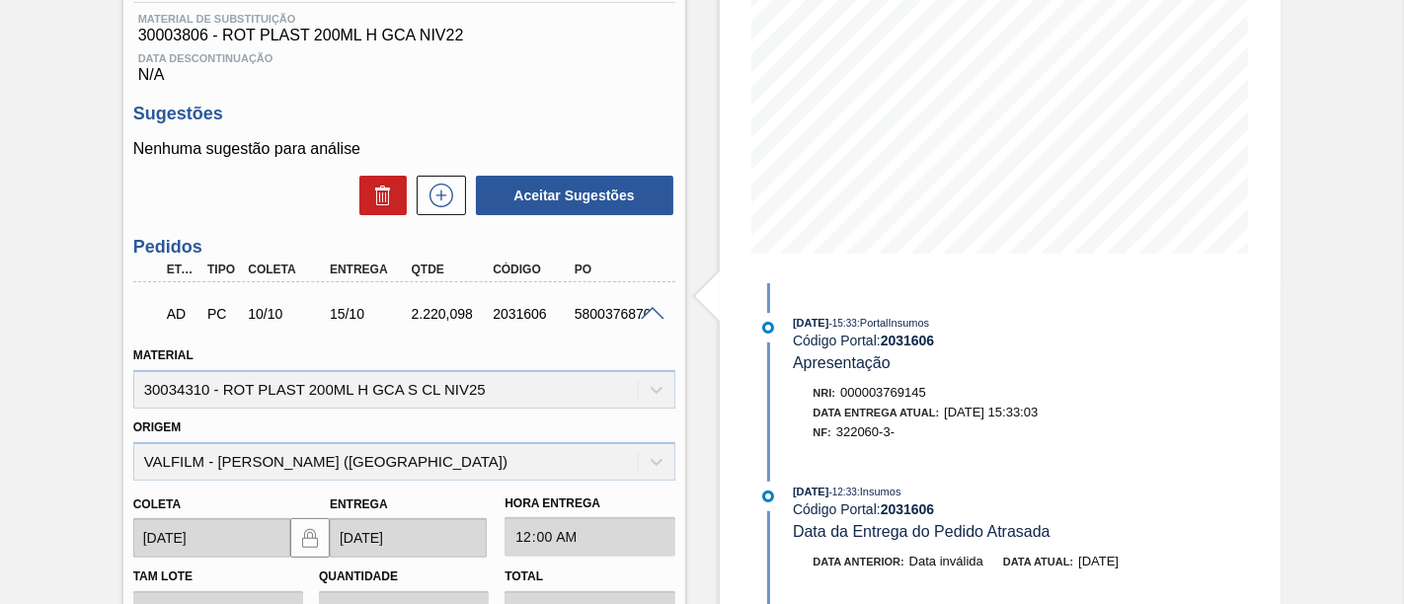
scroll to position [329, 0]
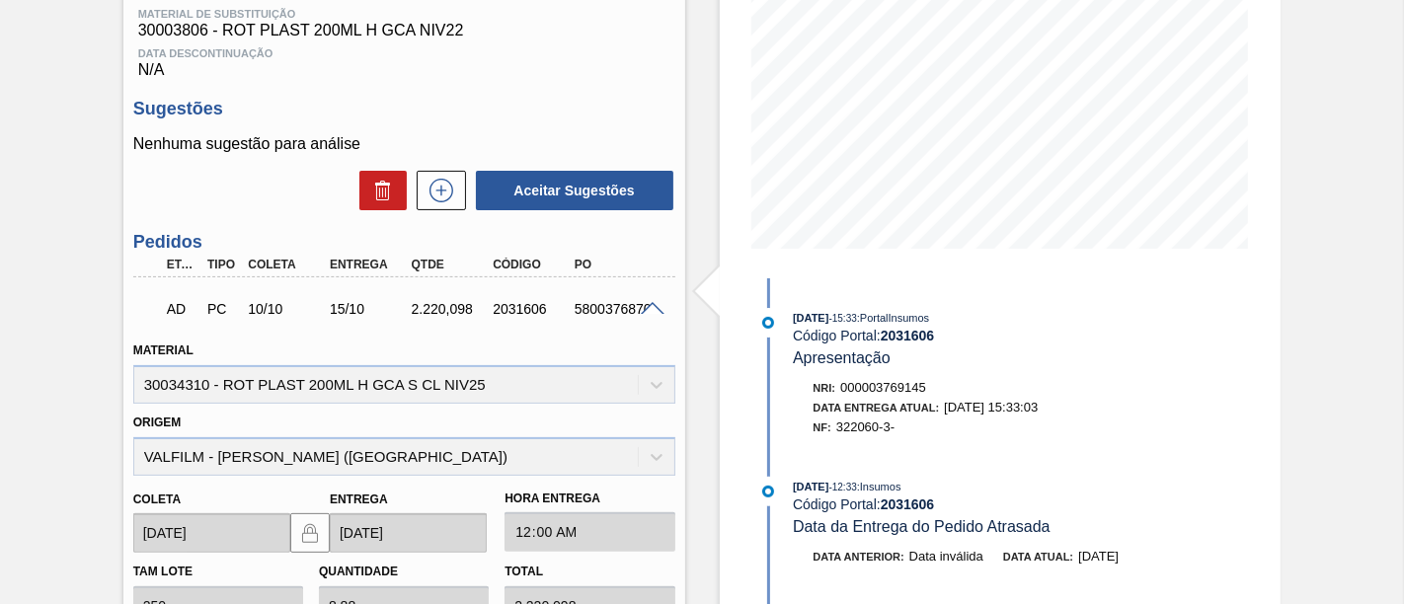
click at [646, 317] on span at bounding box center [653, 309] width 24 height 15
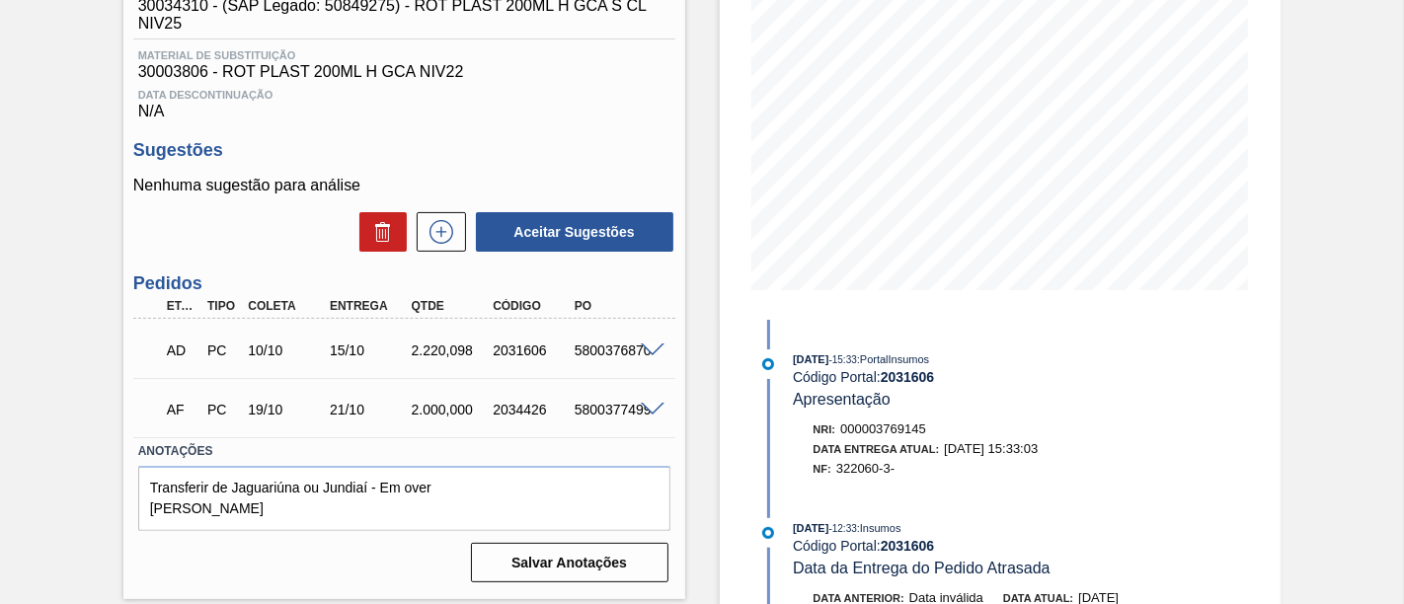
click at [651, 415] on span at bounding box center [653, 410] width 24 height 15
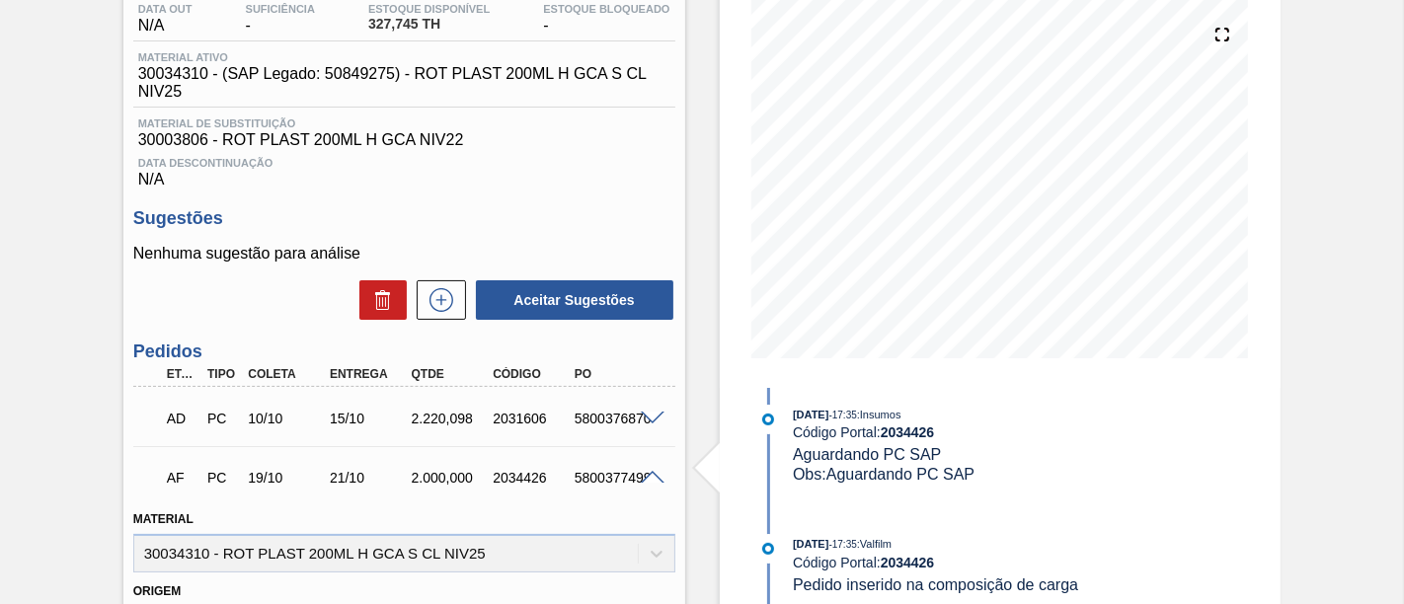
scroll to position [0, 0]
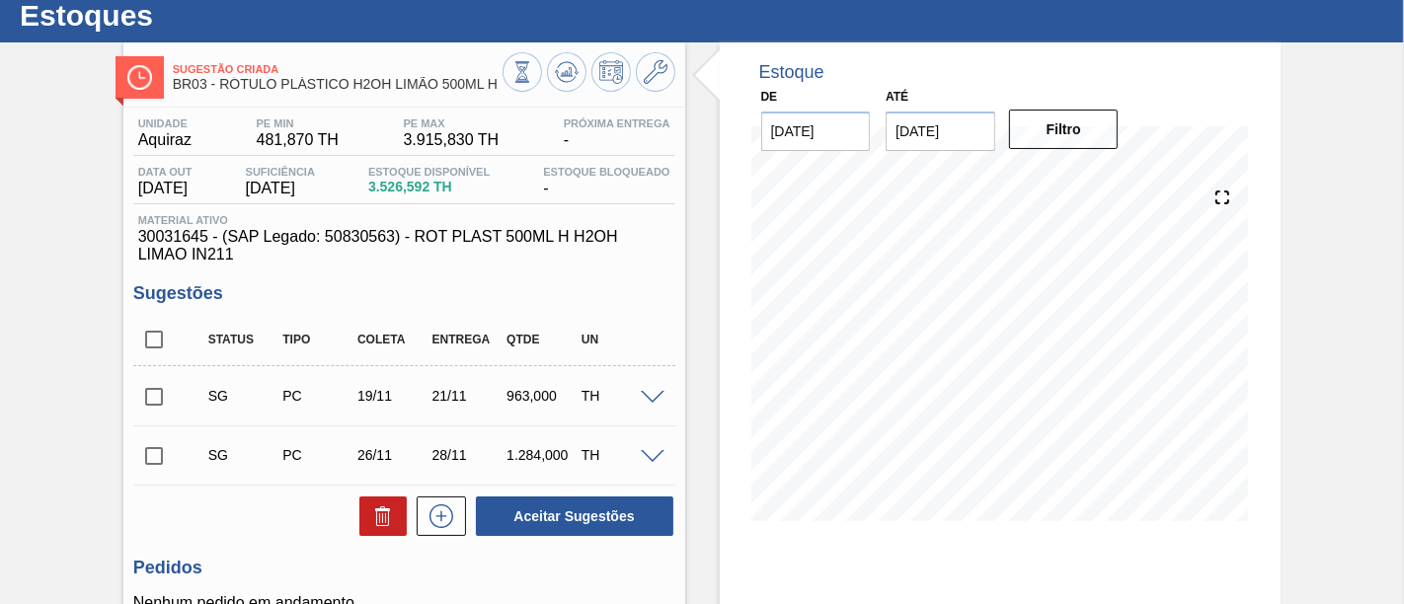
scroll to position [25, 0]
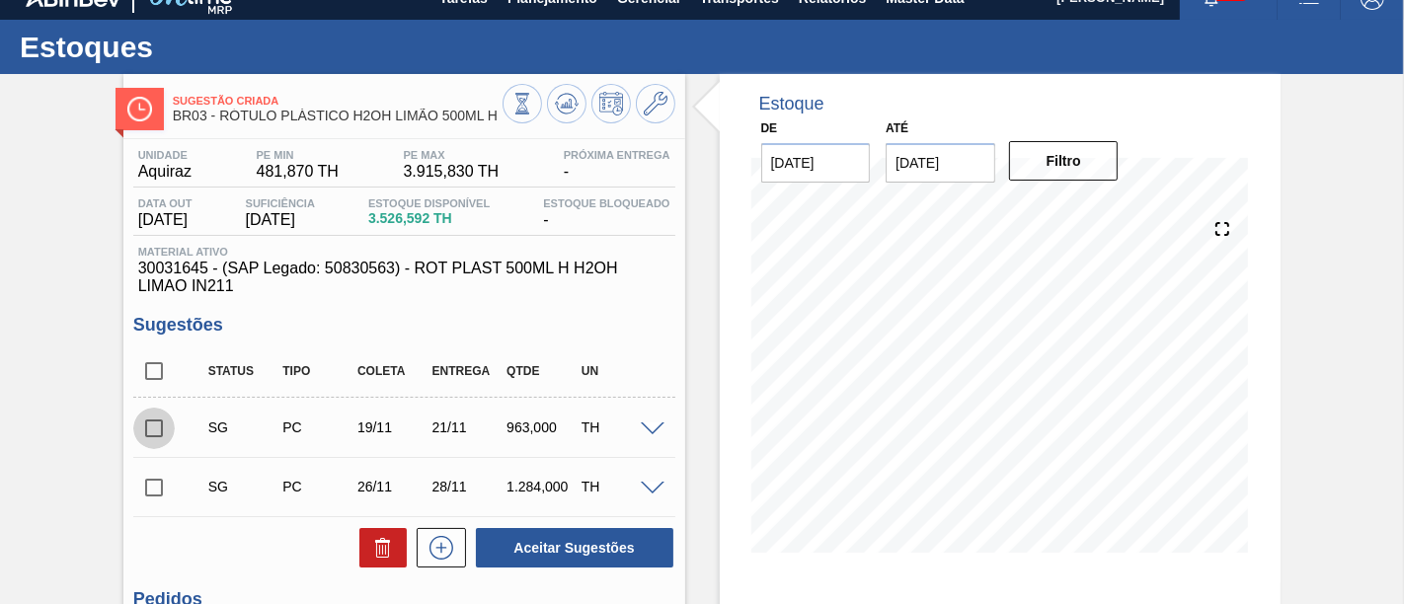
click at [154, 432] on input "checkbox" at bounding box center [153, 428] width 41 height 41
checkbox input "true"
click at [138, 487] on input "checkbox" at bounding box center [153, 487] width 41 height 41
checkbox input "true"
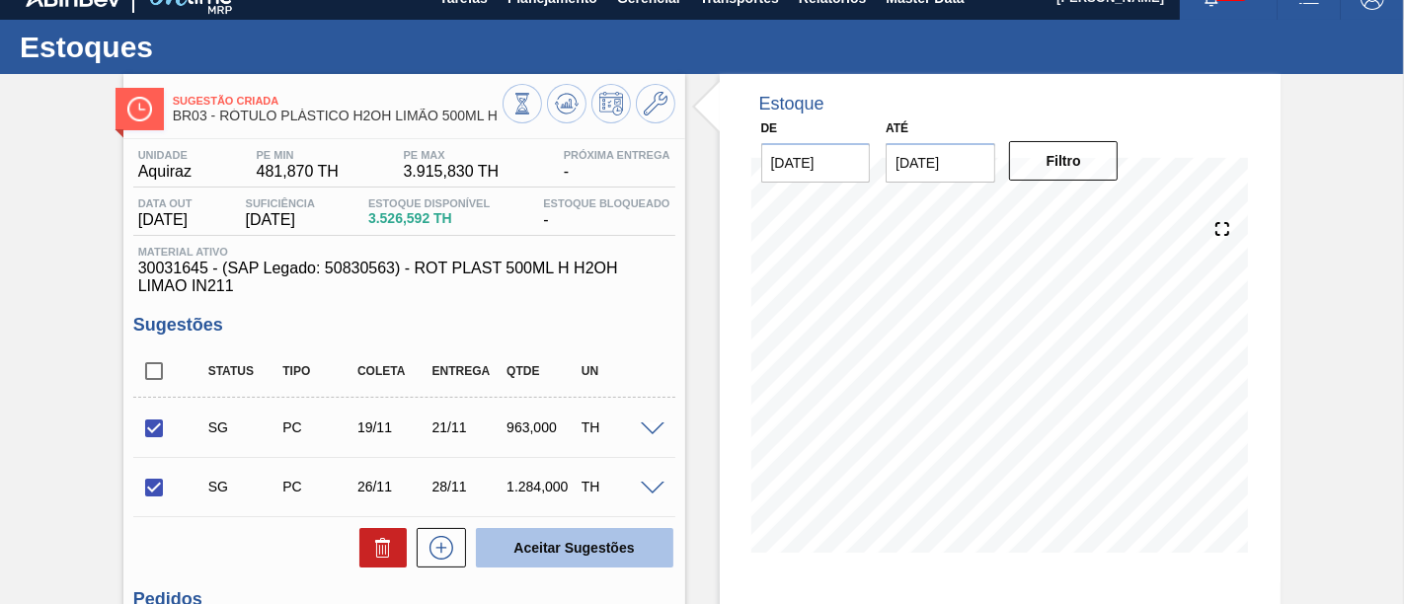
click at [623, 536] on button "Aceitar Sugestões" at bounding box center [574, 547] width 197 height 39
checkbox input "false"
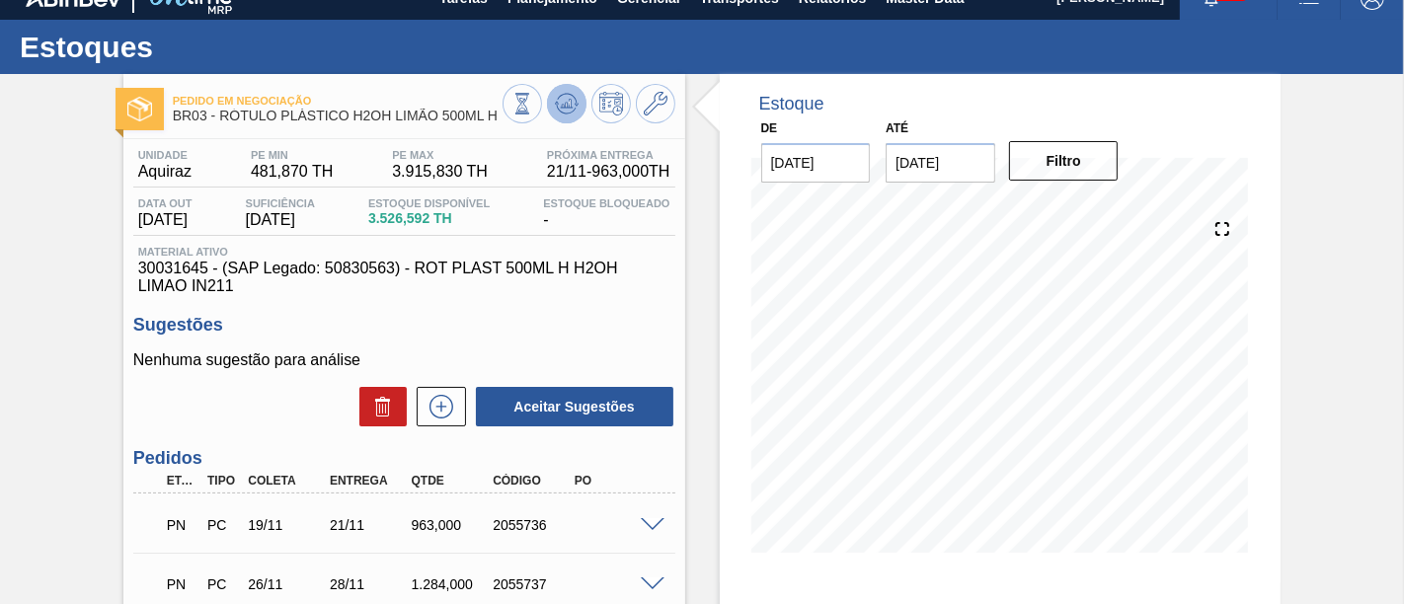
click at [567, 104] on icon at bounding box center [566, 103] width 13 height 9
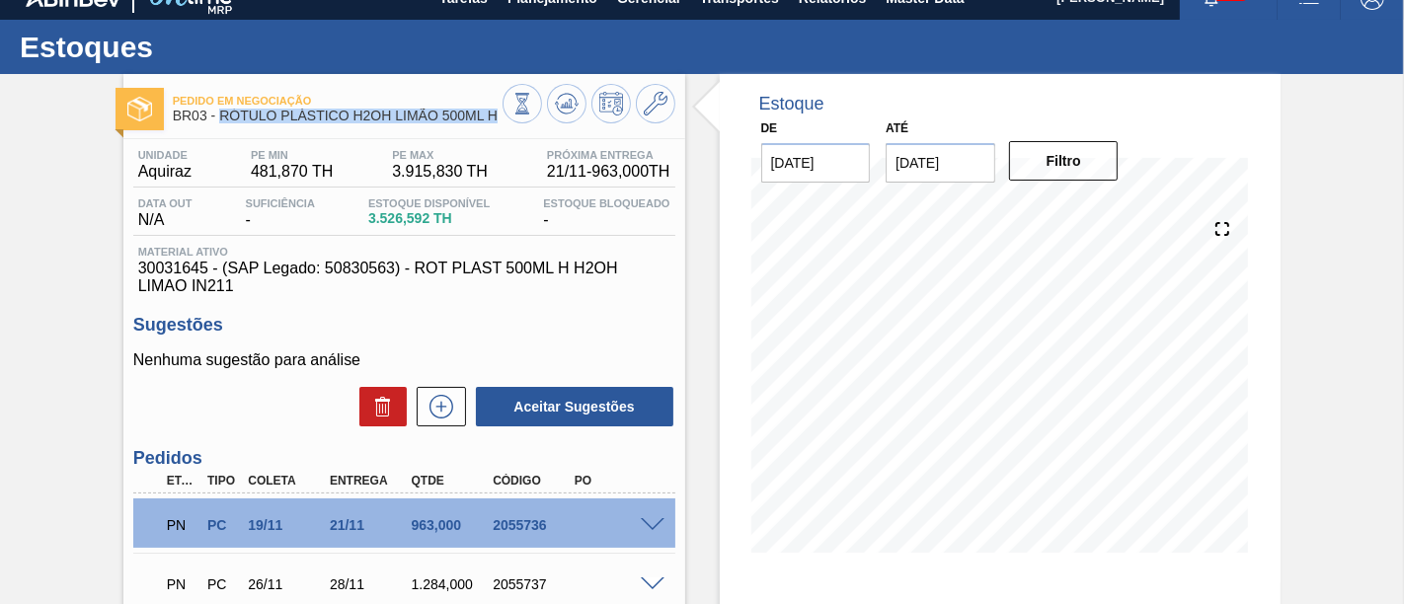
drag, startPoint x: 222, startPoint y: 113, endPoint x: 509, endPoint y: 119, distance: 287.4
click at [509, 119] on div "Pedido em Negociação BR03 - RÓTULO PLÁSTICO H2OH LIMÃO 500ML H" at bounding box center [404, 106] width 562 height 44
copy div "RÓTULO PLÁSTICO H2OH LIMÃO 500ML H"
drag, startPoint x: 139, startPoint y: 175, endPoint x: 191, endPoint y: 176, distance: 51.3
click at [191, 176] on span "Aquiraz" at bounding box center [164, 172] width 53 height 18
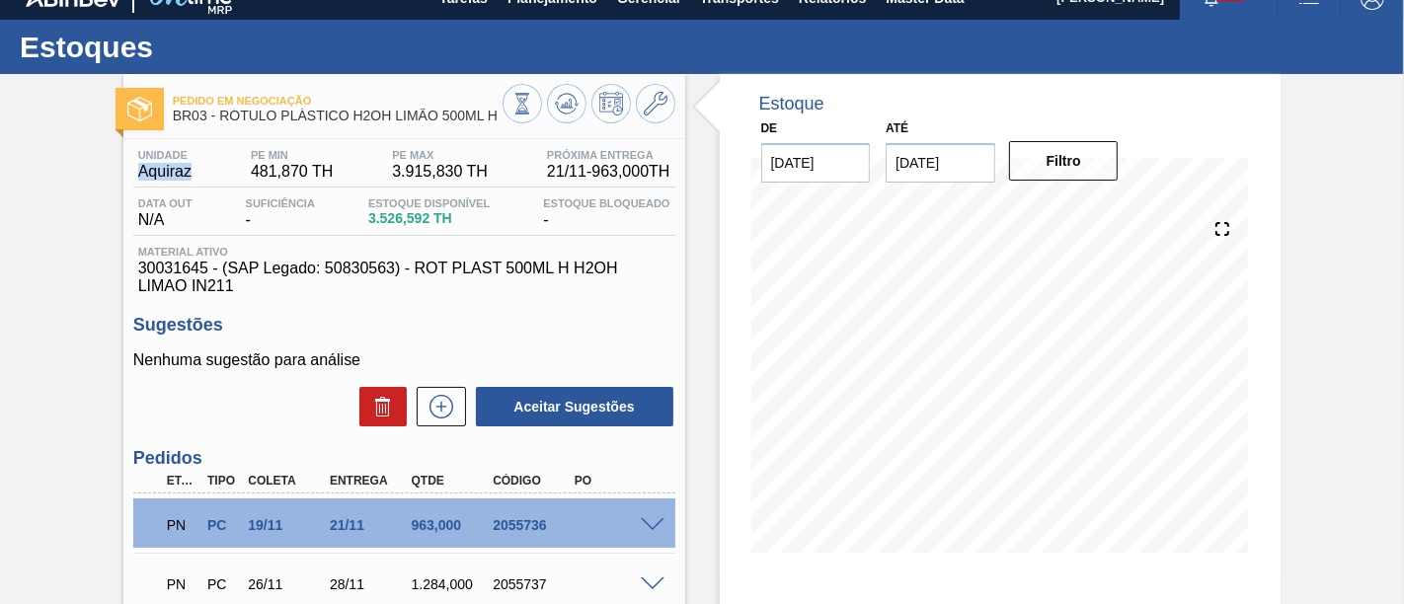
copy span "Aquiraz"
drag, startPoint x: 169, startPoint y: 122, endPoint x: 203, endPoint y: 120, distance: 34.6
click at [203, 120] on div "Pedido em Negociação BR03 - RÓTULO PLÁSTICO H2OH LIMÃO 500ML H" at bounding box center [404, 106] width 562 height 44
copy span "BR03"
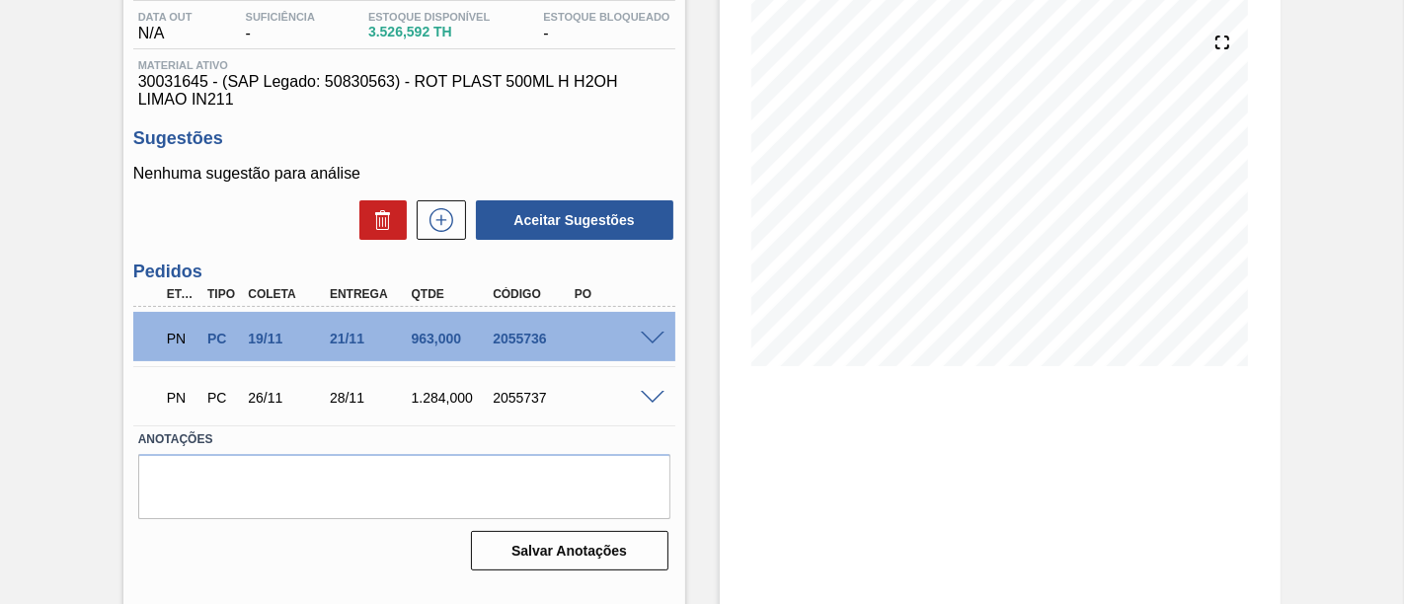
scroll to position [244, 0]
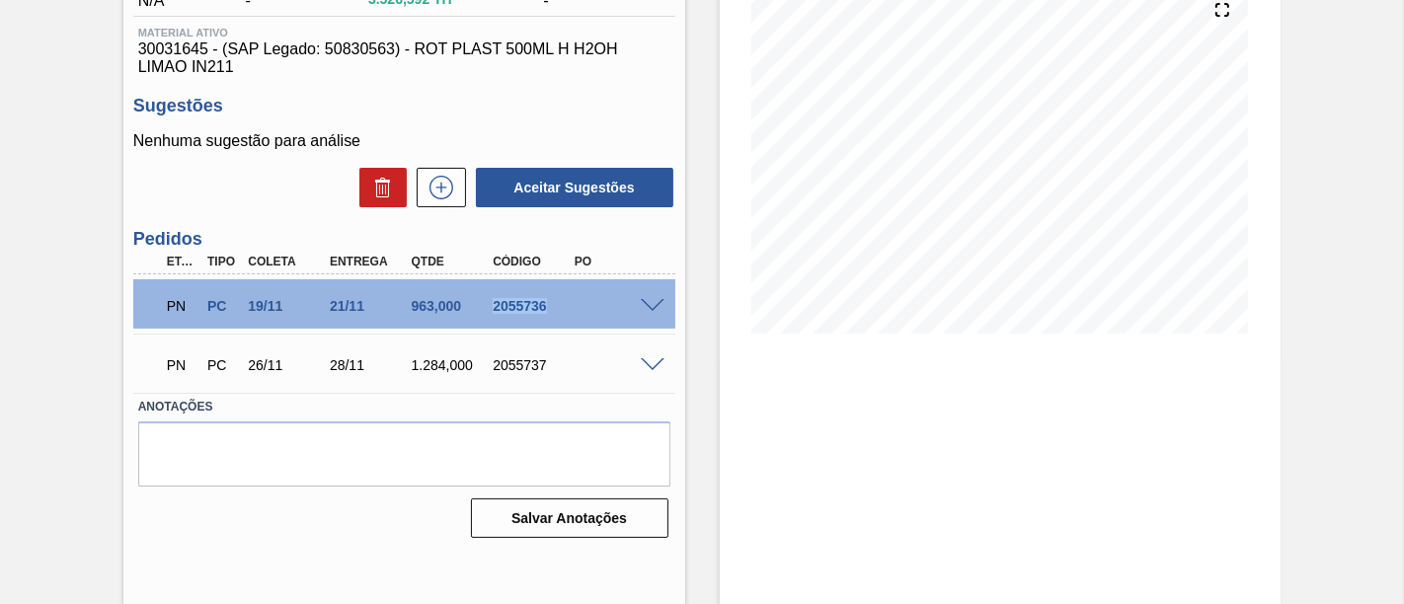
drag, startPoint x: 495, startPoint y: 308, endPoint x: 542, endPoint y: 310, distance: 47.4
click at [542, 310] on div "2055736" at bounding box center [532, 306] width 89 height 16
copy div "2055736"
drag, startPoint x: 490, startPoint y: 367, endPoint x: 547, endPoint y: 371, distance: 57.4
click at [547, 371] on div "2055737" at bounding box center [532, 365] width 89 height 16
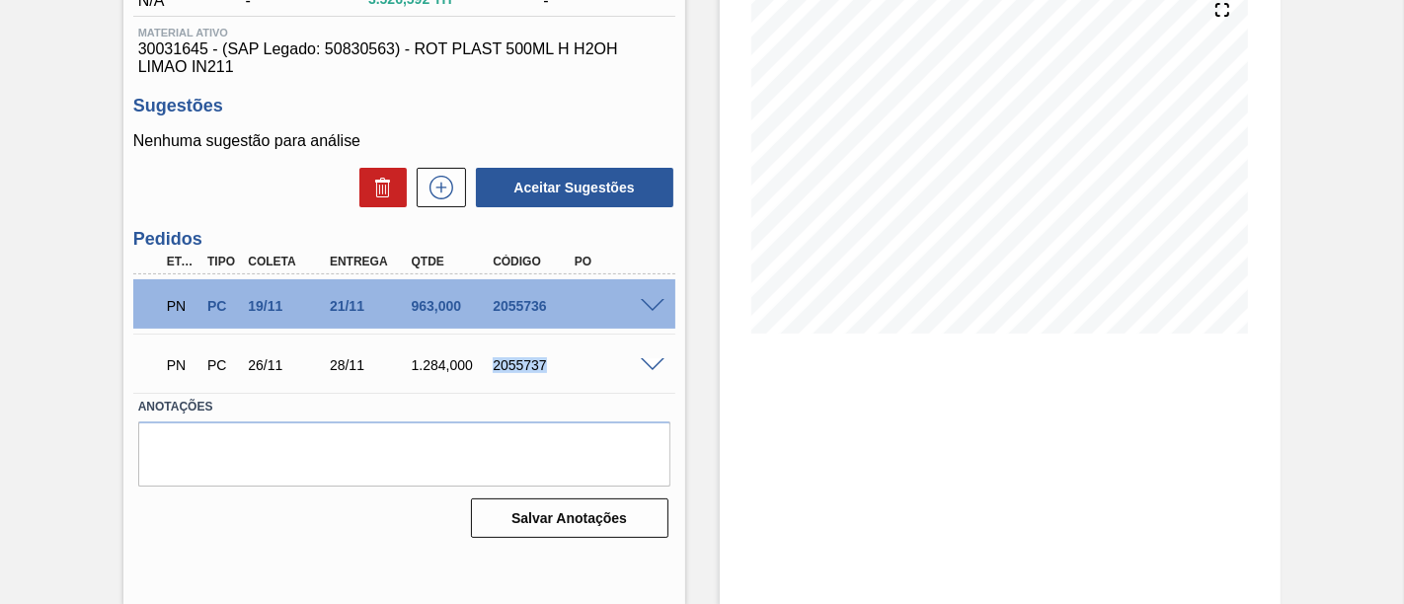
copy div "2055737"
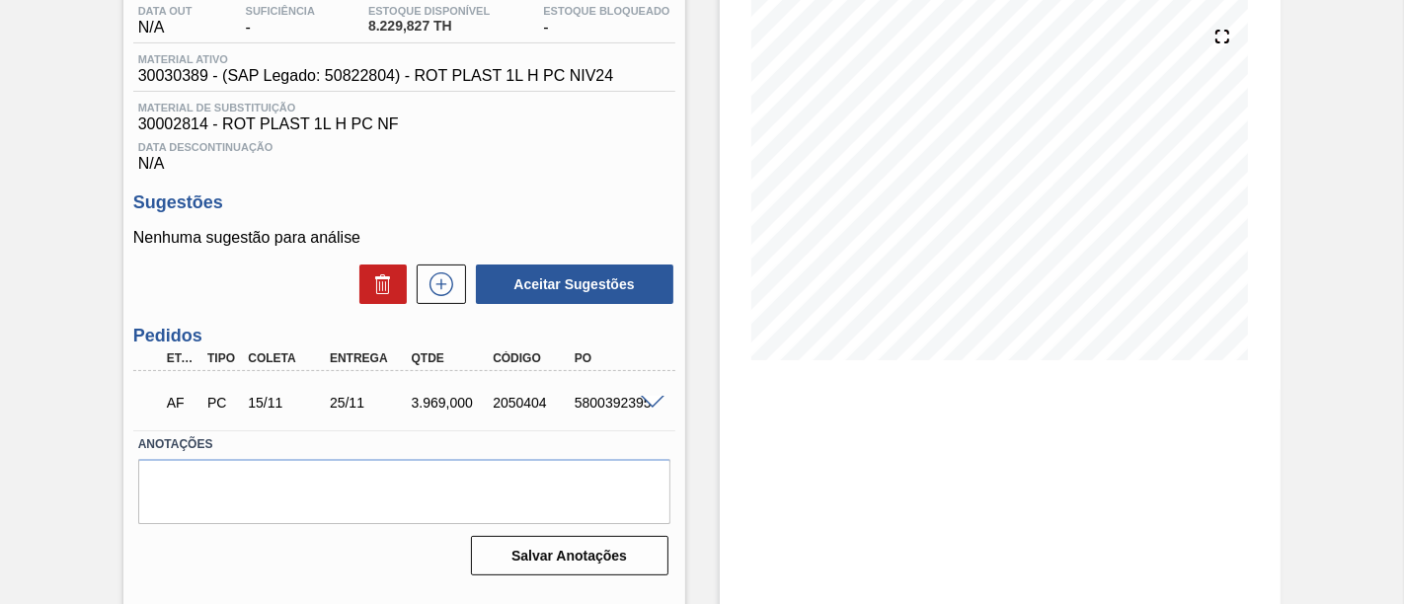
scroll to position [219, 0]
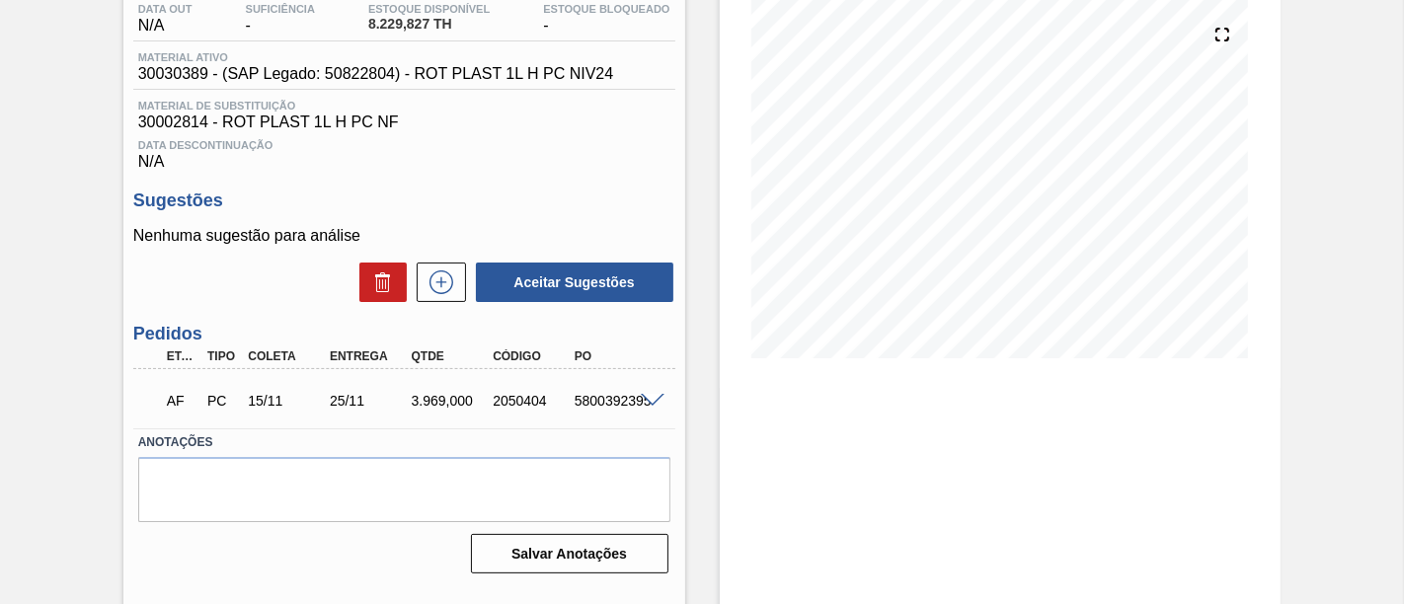
click at [650, 403] on span at bounding box center [653, 401] width 24 height 15
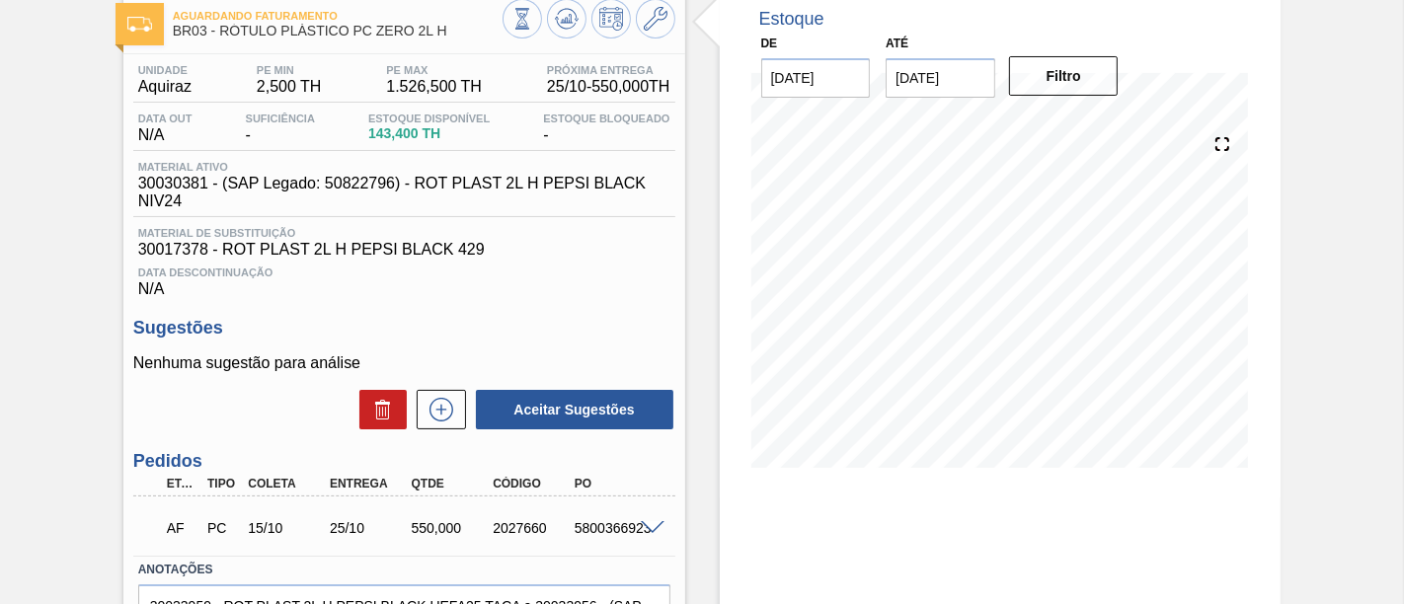
scroll to position [219, 0]
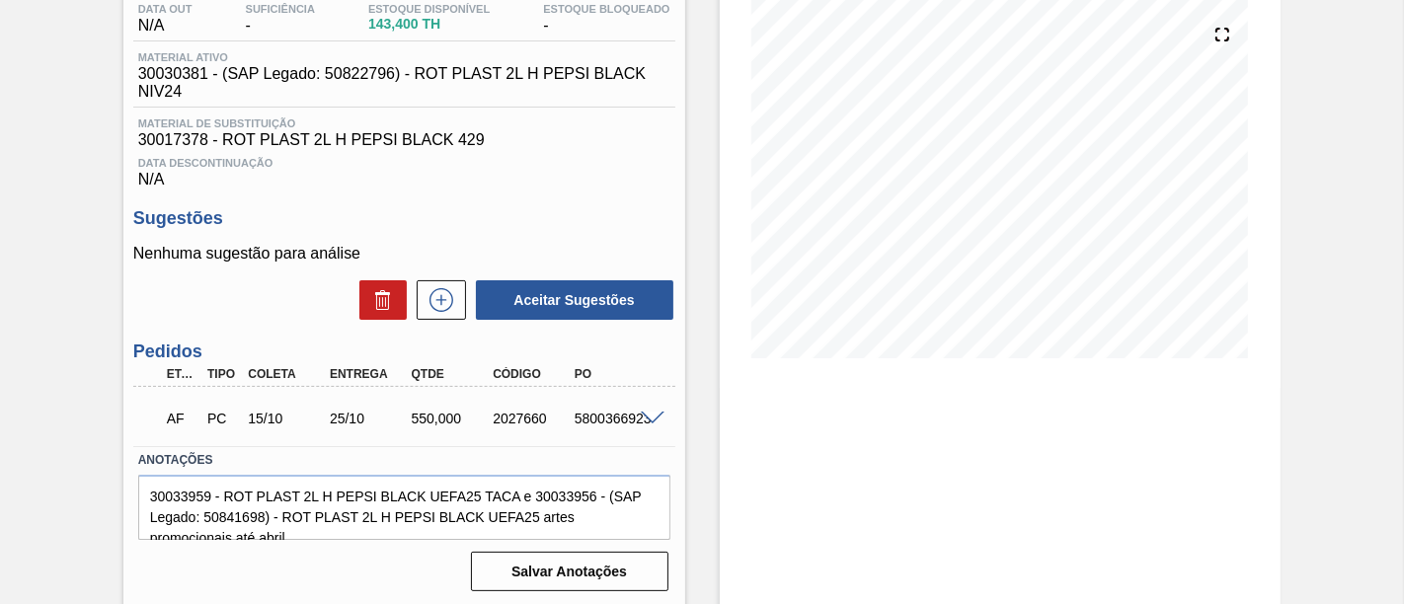
click at [652, 426] on span at bounding box center [653, 419] width 24 height 15
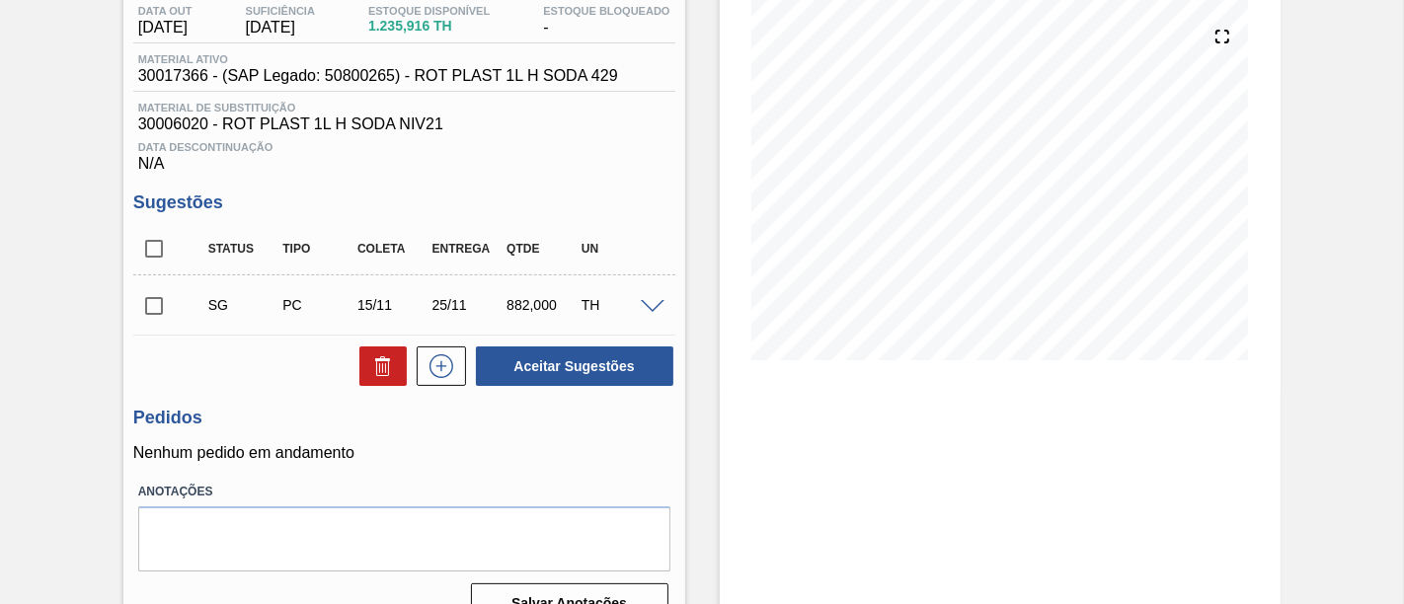
scroll to position [219, 0]
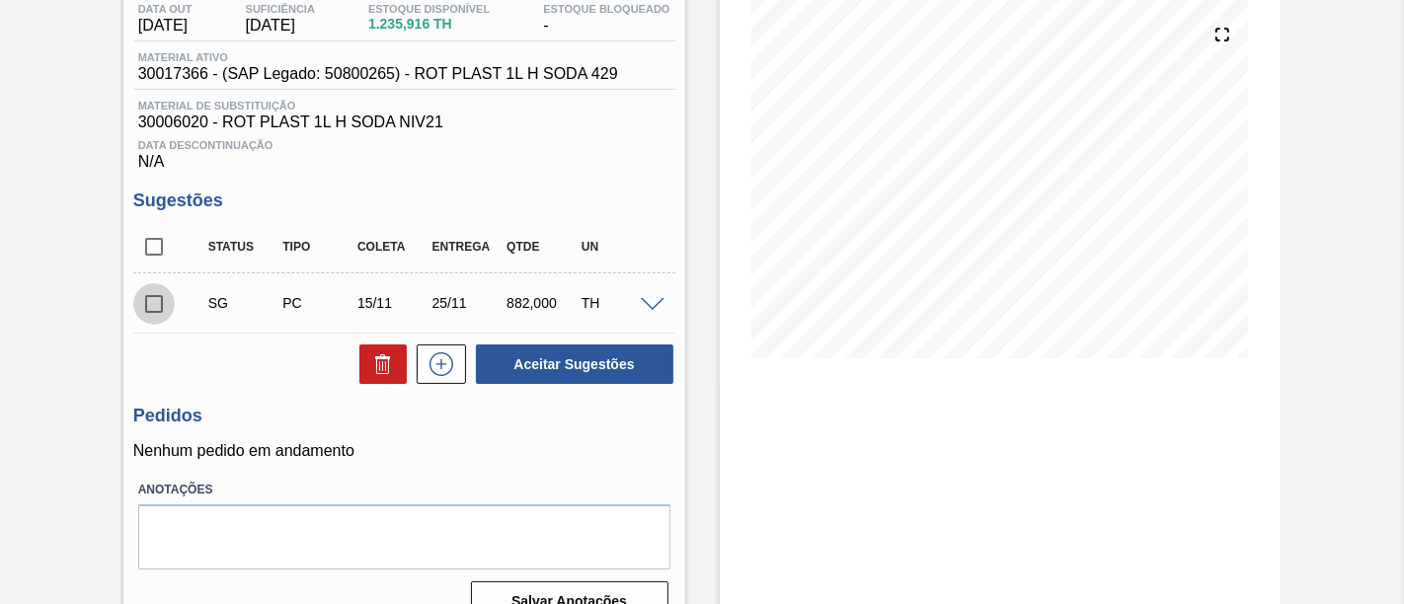
click at [153, 309] on input "checkbox" at bounding box center [153, 303] width 41 height 41
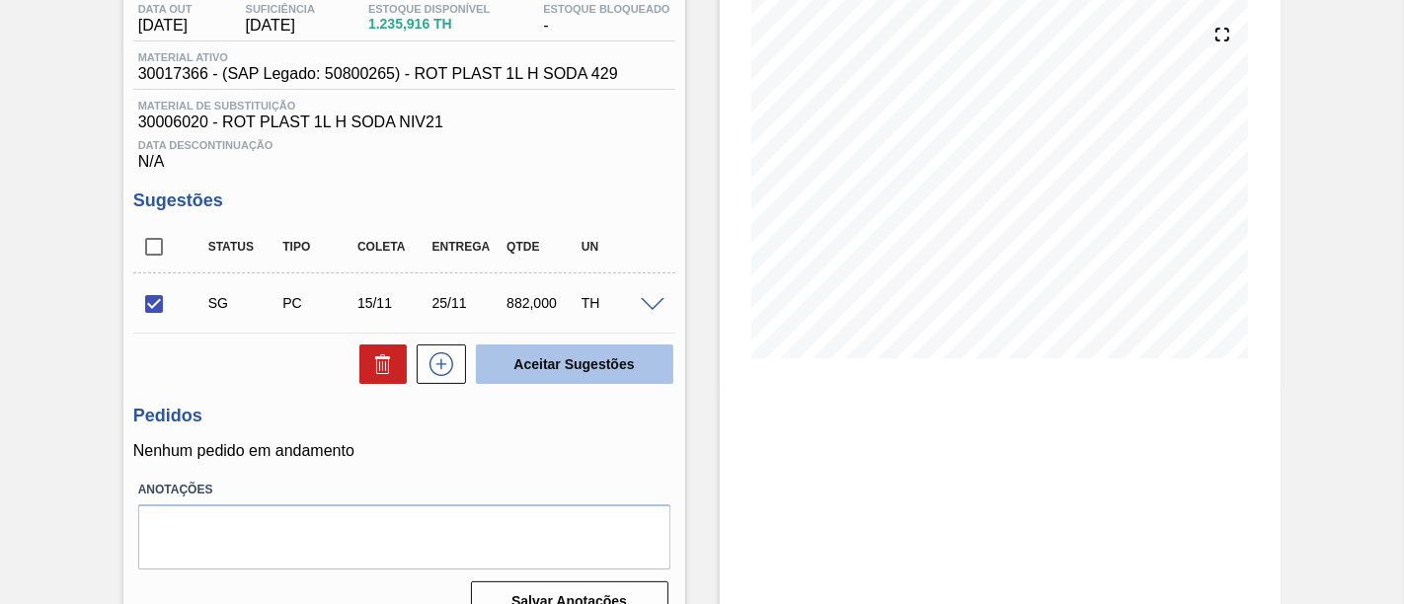
click at [619, 380] on button "Aceitar Sugestões" at bounding box center [574, 364] width 197 height 39
checkbox input "false"
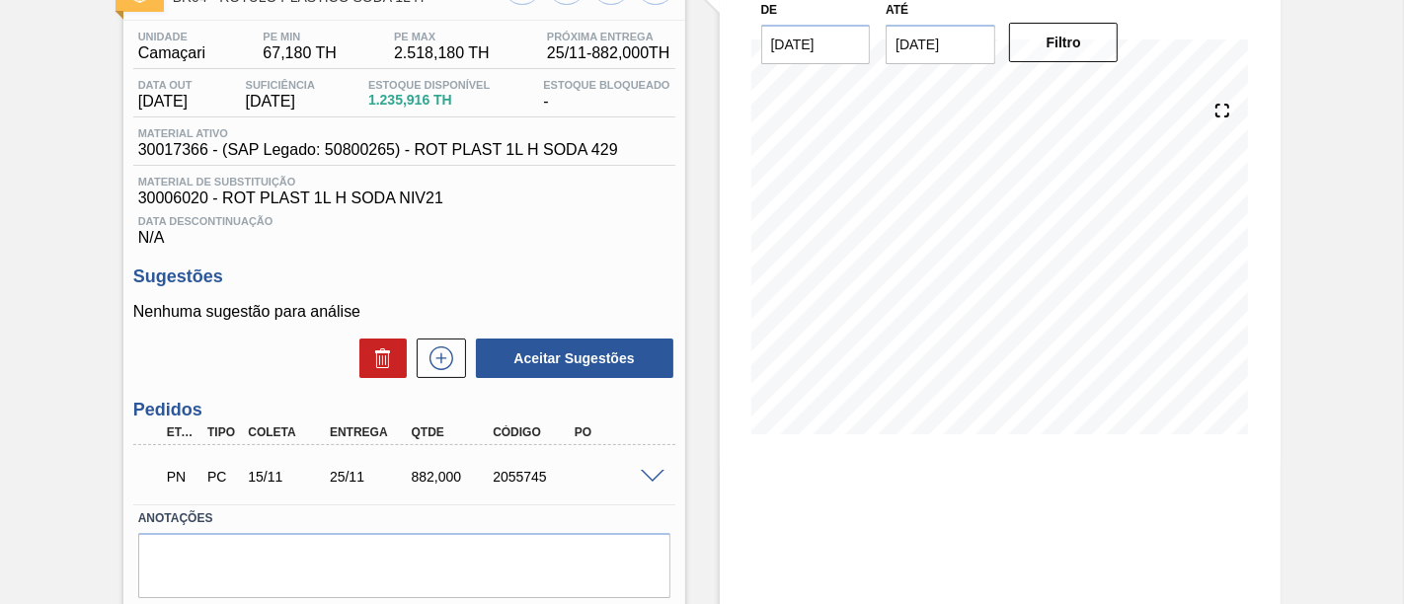
scroll to position [110, 0]
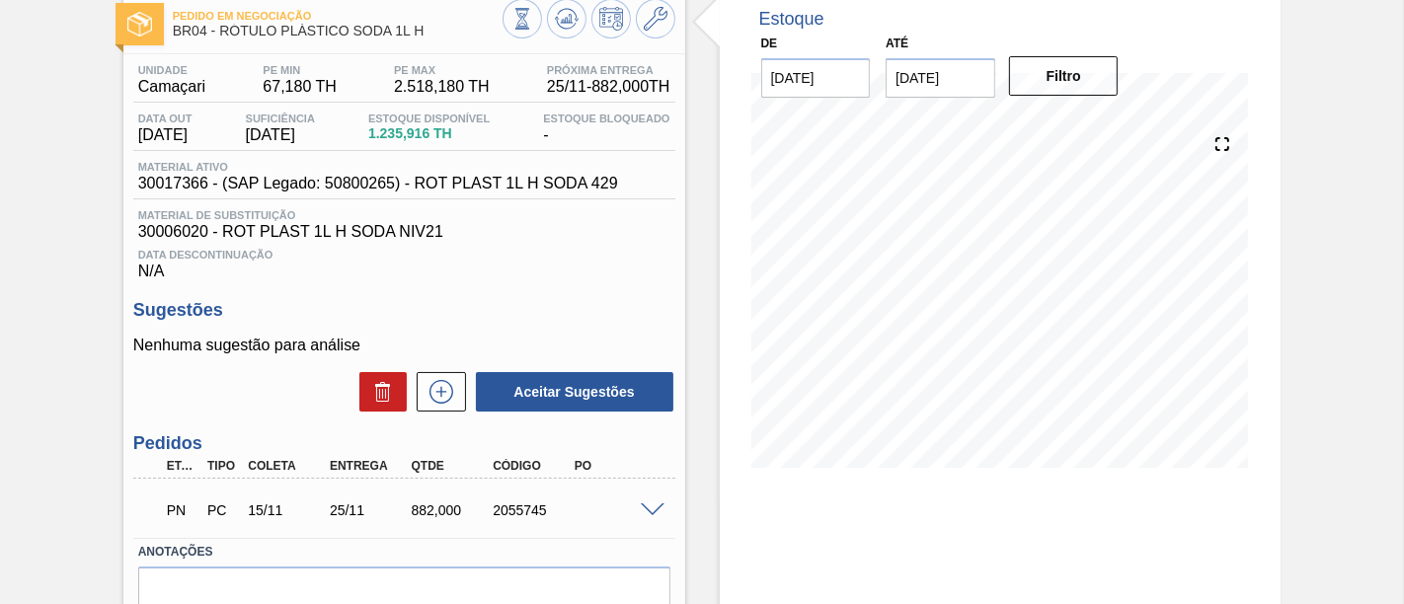
click at [561, 38] on div at bounding box center [589, 21] width 173 height 44
click at [560, 21] on icon at bounding box center [566, 18] width 13 height 9
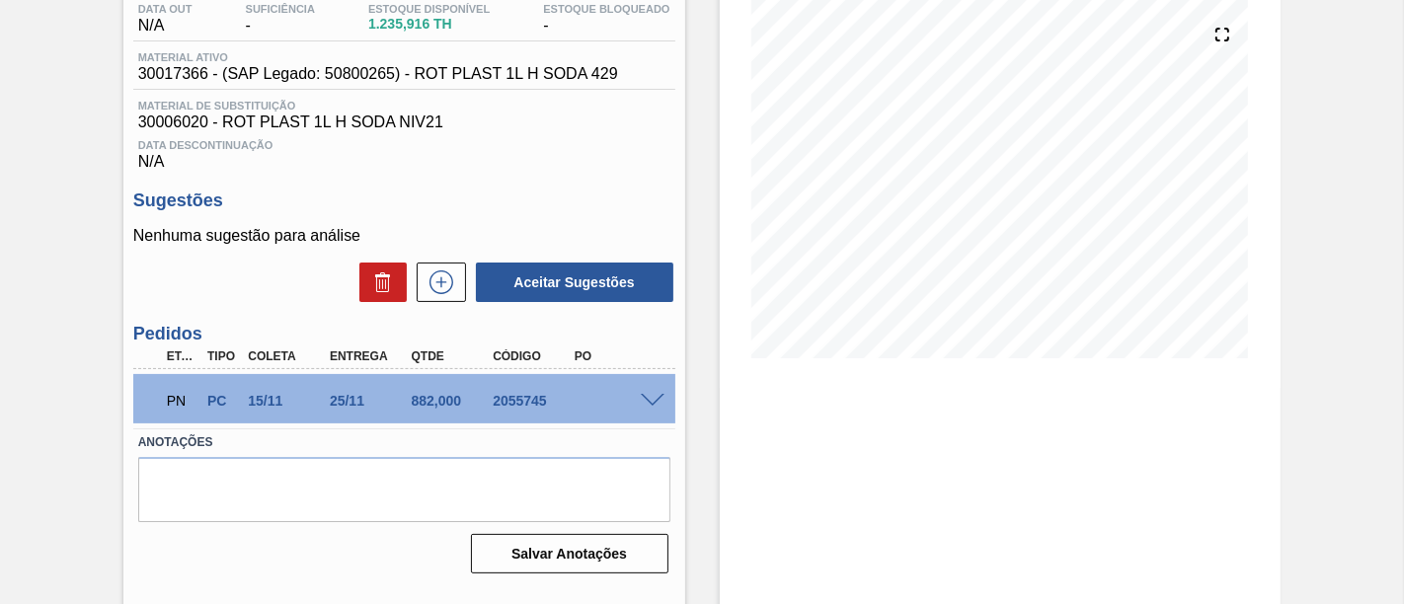
scroll to position [244, 0]
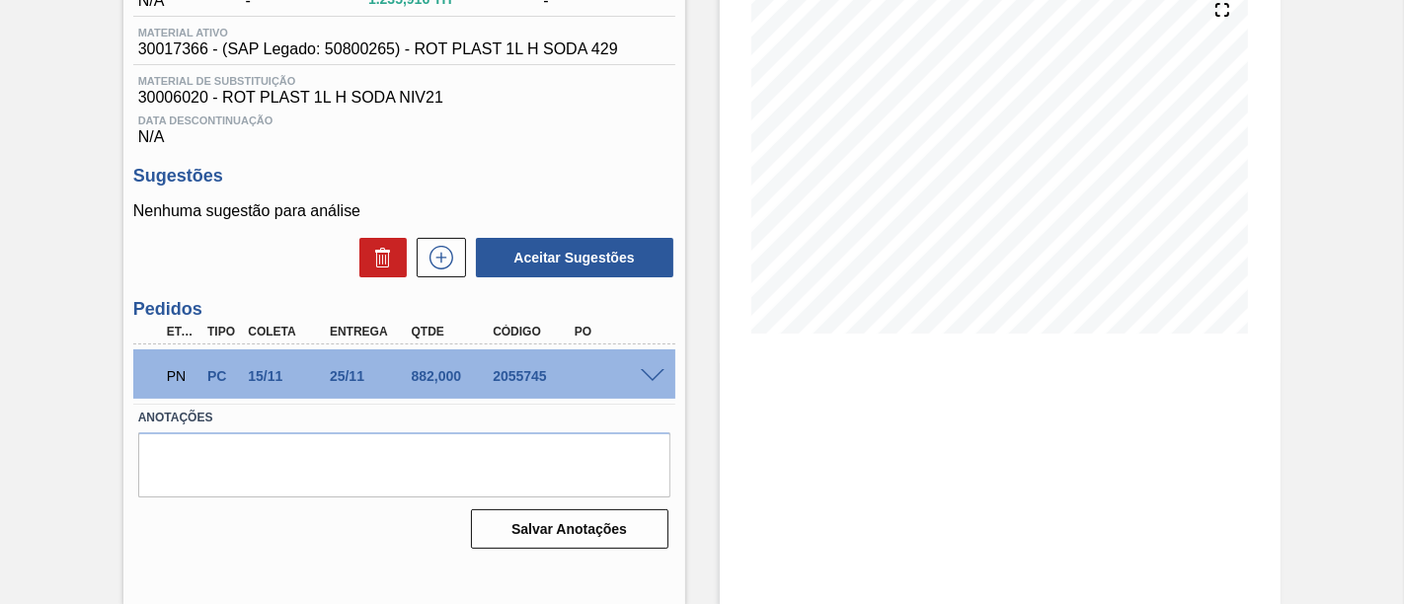
click at [651, 374] on span at bounding box center [653, 376] width 24 height 15
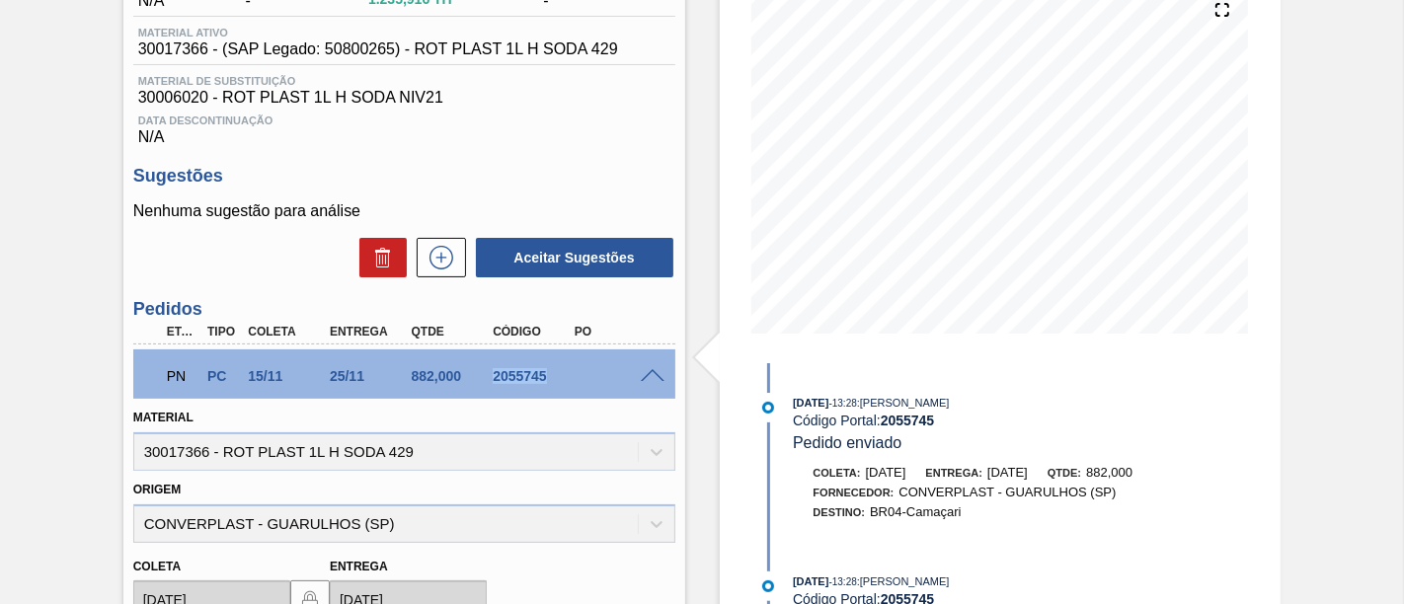
drag, startPoint x: 486, startPoint y: 378, endPoint x: 550, endPoint y: 376, distance: 64.2
click at [550, 376] on div "2055745" at bounding box center [532, 376] width 89 height 16
copy div "2055745"
drag, startPoint x: 350, startPoint y: 382, endPoint x: 366, endPoint y: 381, distance: 15.8
click at [366, 381] on div "25/11" at bounding box center [369, 376] width 89 height 16
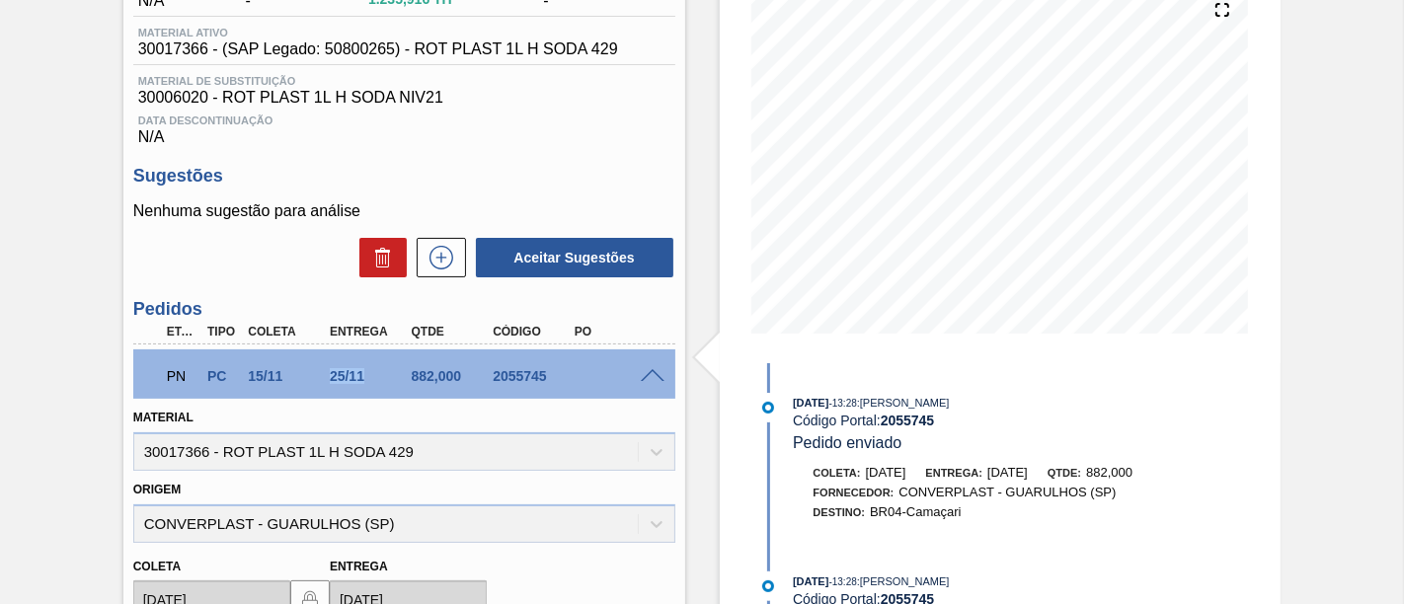
copy div "25/11"
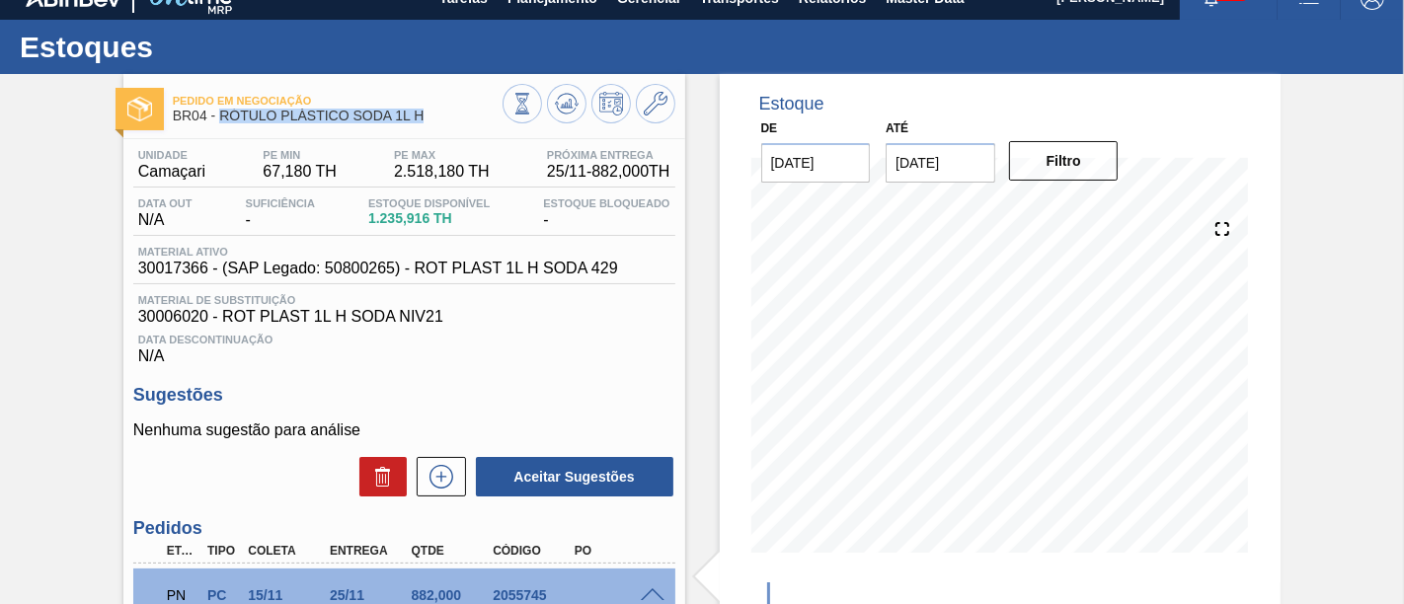
drag, startPoint x: 222, startPoint y: 116, endPoint x: 426, endPoint y: 122, distance: 203.5
click at [426, 122] on div "Pedido em Negociação BR04 - RÓTULO PLÁSTICO SODA 1L H" at bounding box center [338, 109] width 330 height 44
copy span "RÓTULO PLÁSTICO SODA 1L H"
drag, startPoint x: 139, startPoint y: 168, endPoint x: 204, endPoint y: 171, distance: 65.2
click at [204, 171] on span "Camaçari" at bounding box center [171, 172] width 67 height 18
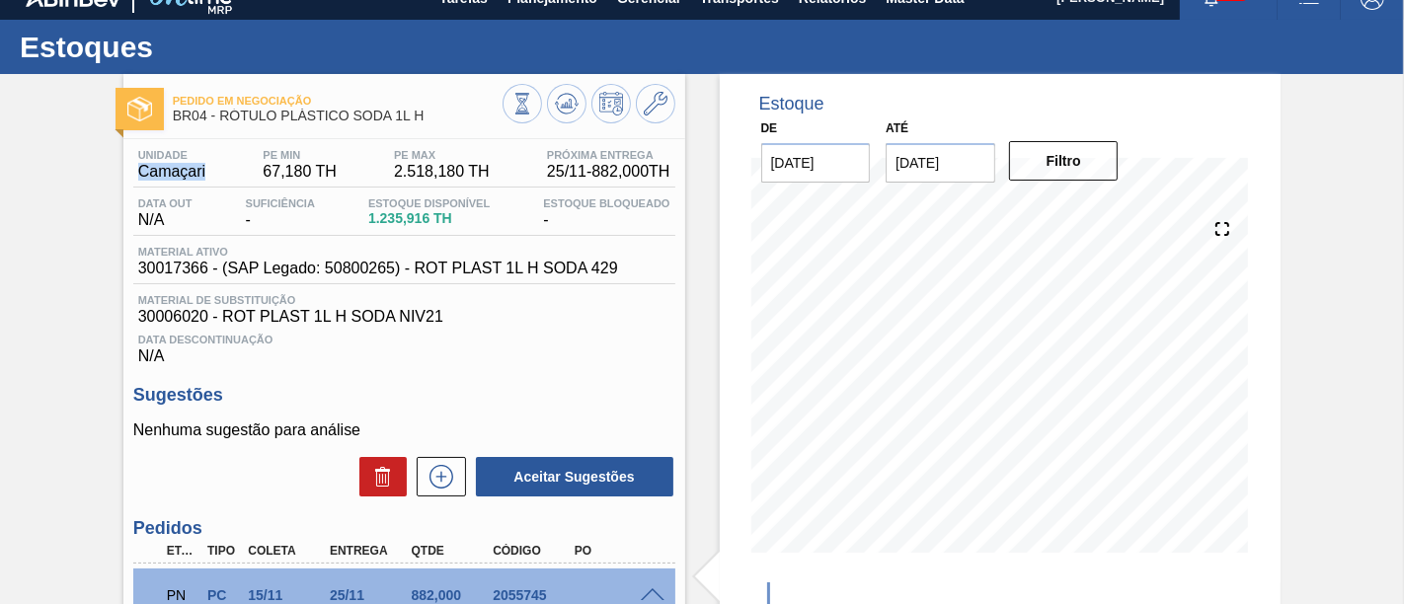
copy span "Camaçari"
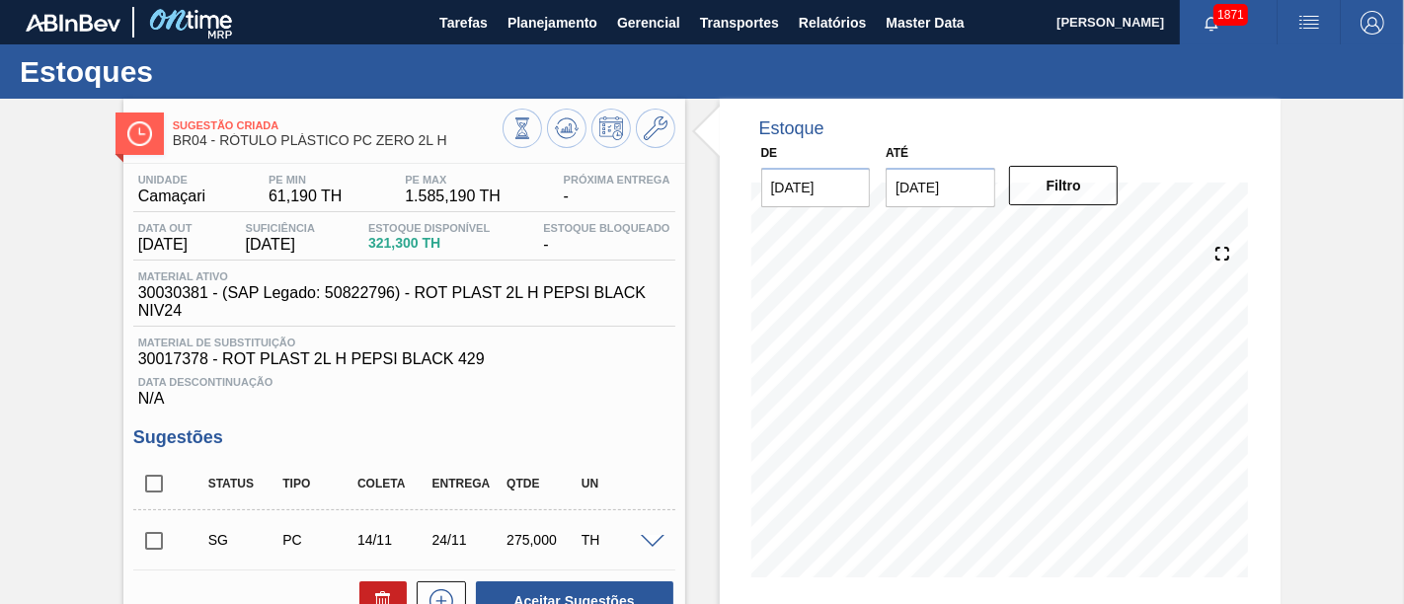
scroll to position [110, 0]
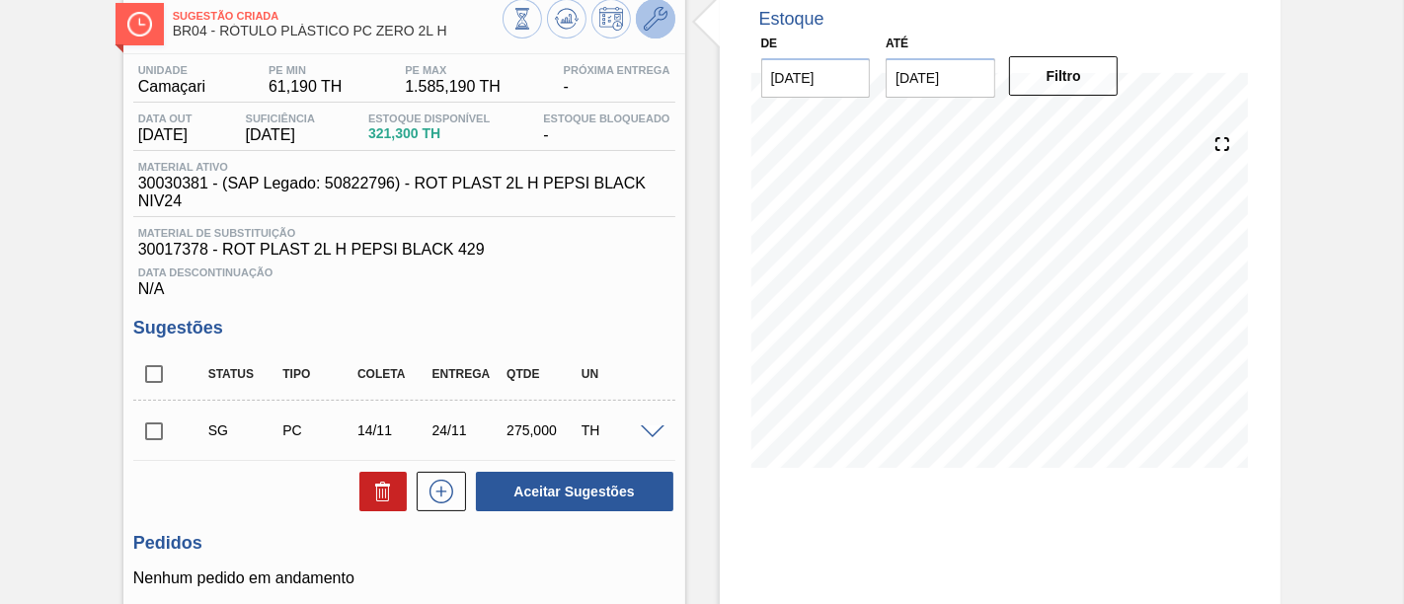
click at [670, 18] on button at bounding box center [655, 18] width 39 height 39
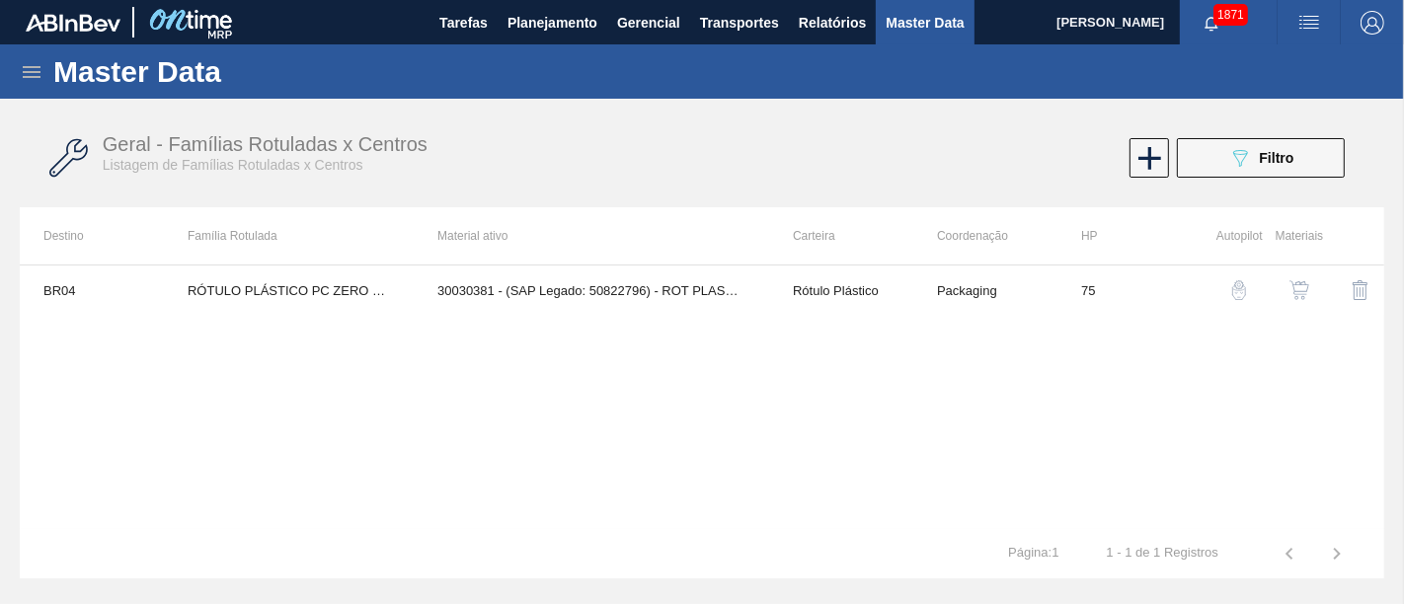
click at [1311, 285] on button "button" at bounding box center [1299, 290] width 47 height 47
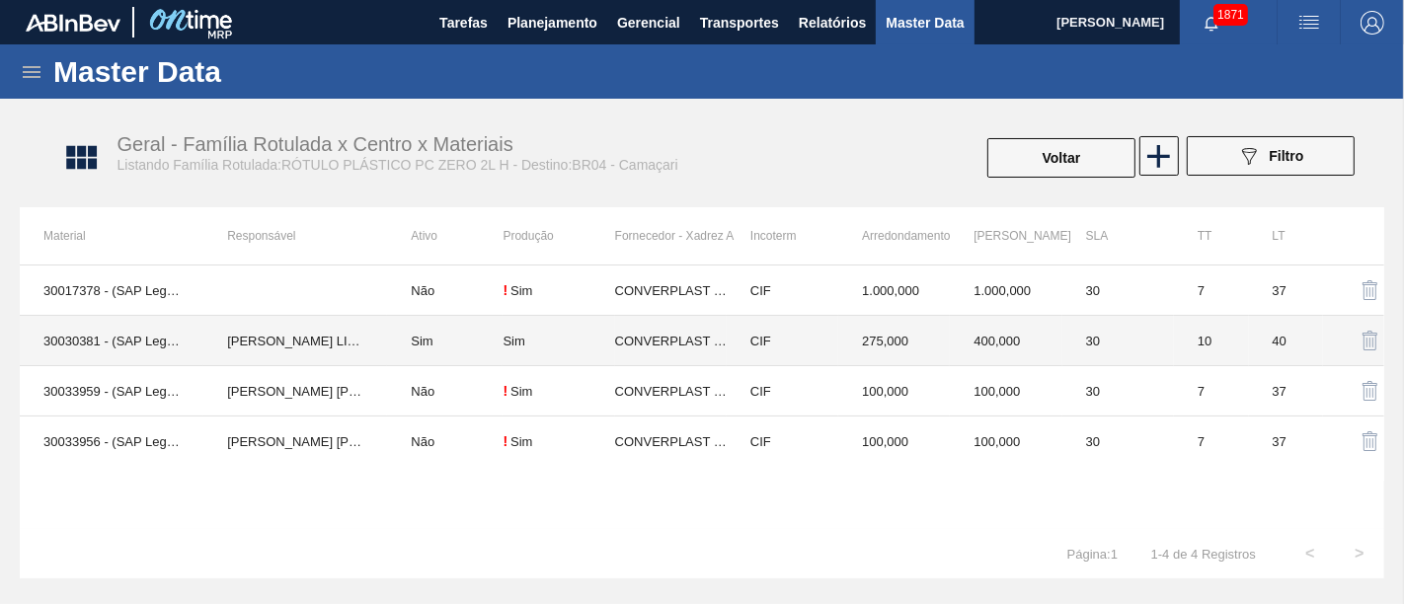
click at [454, 337] on td "Sim" at bounding box center [445, 341] width 116 height 50
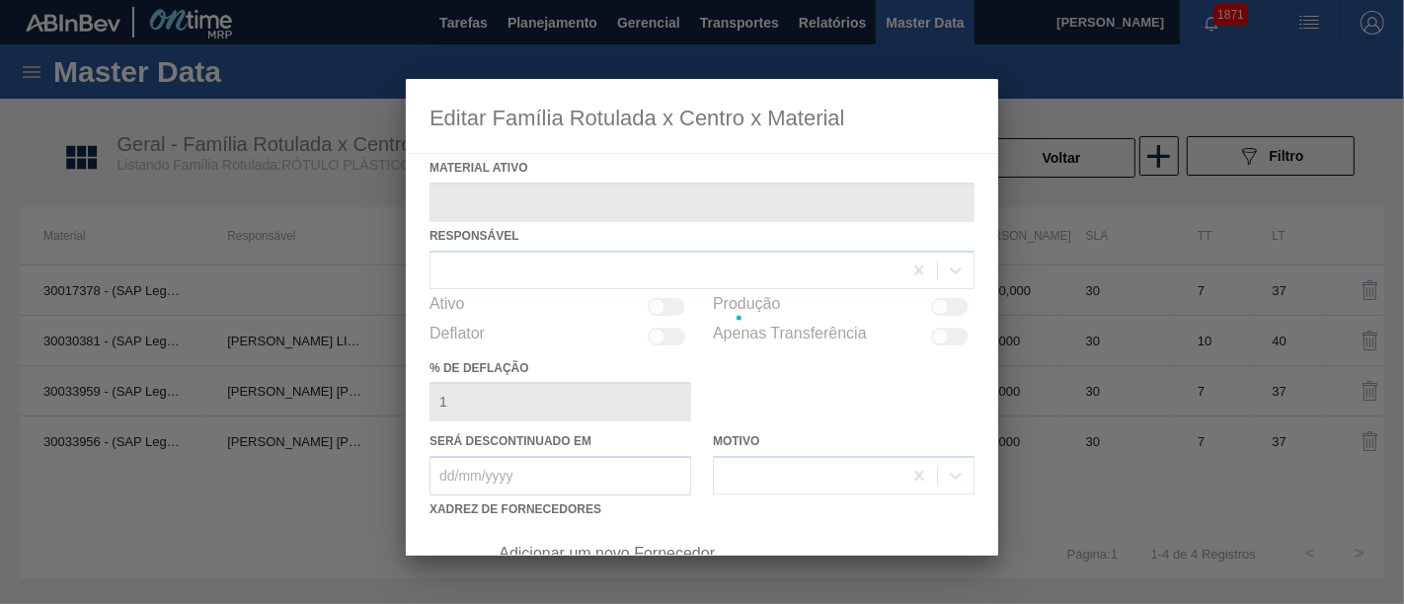
type ativo "30030381 - (SAP Legado: 50822796) - ROT PLAST 2L H PEPSI BLACK NIV24"
checkbox input "true"
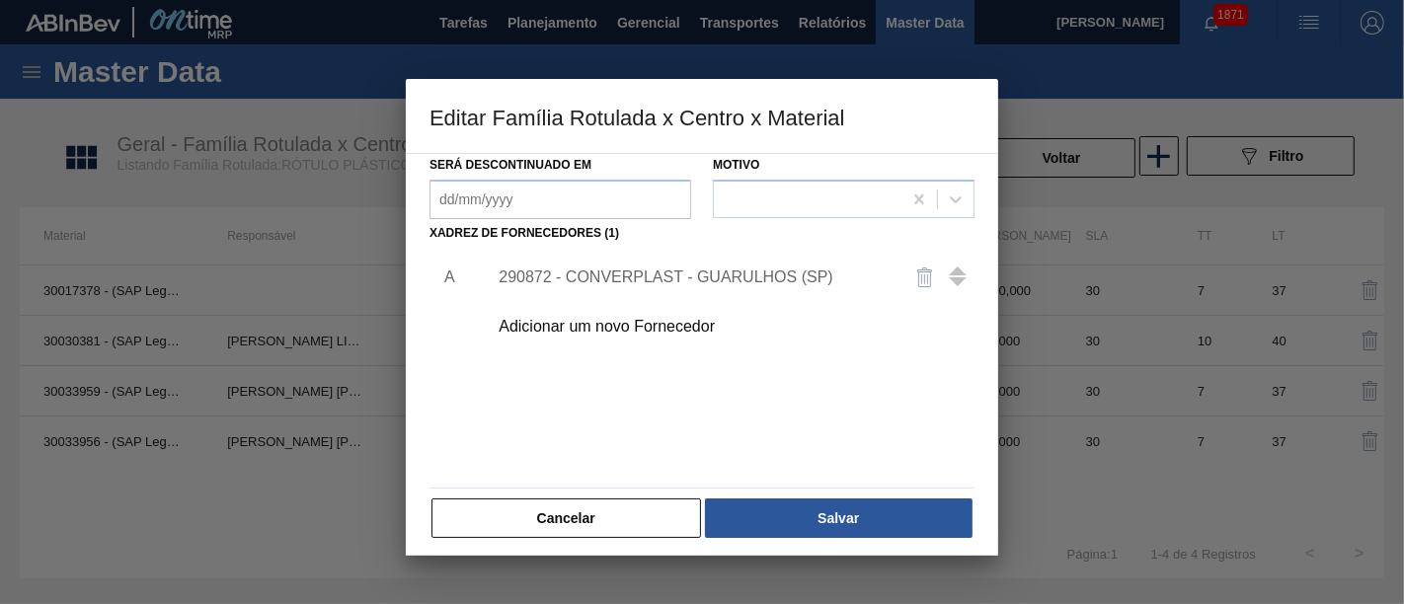
scroll to position [283, 0]
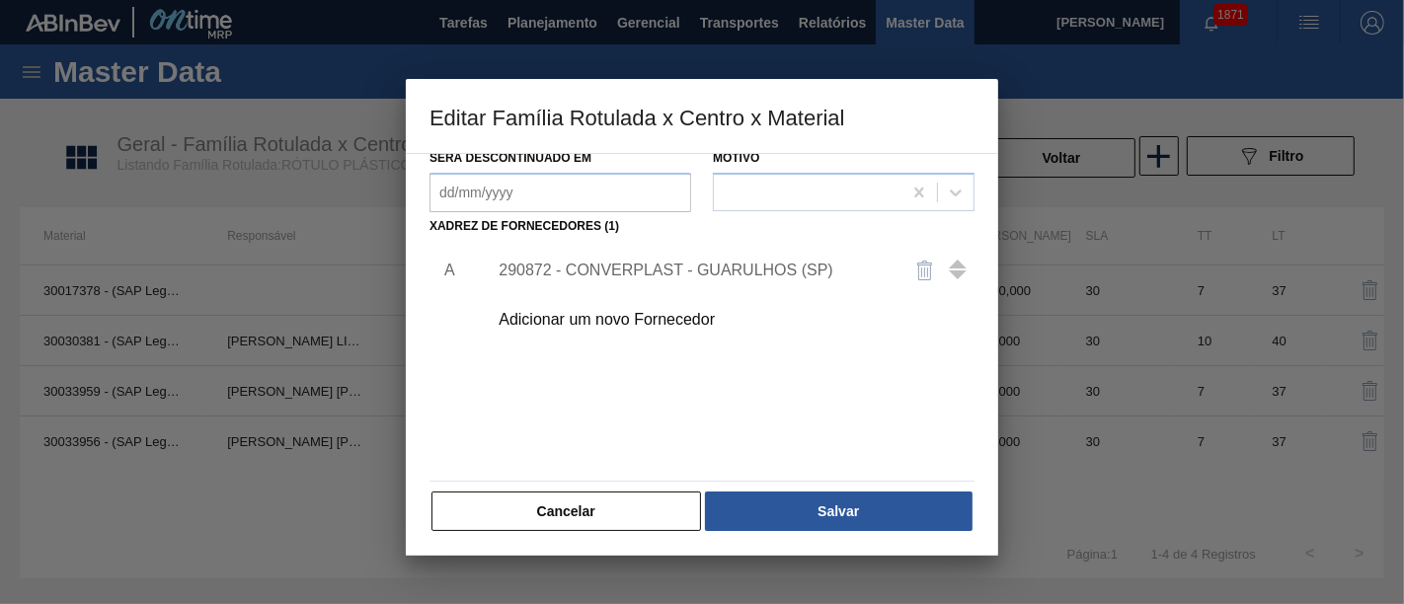
click at [626, 264] on div "290872 - CONVERPLAST - GUARULHOS (SP)" at bounding box center [692, 271] width 387 height 18
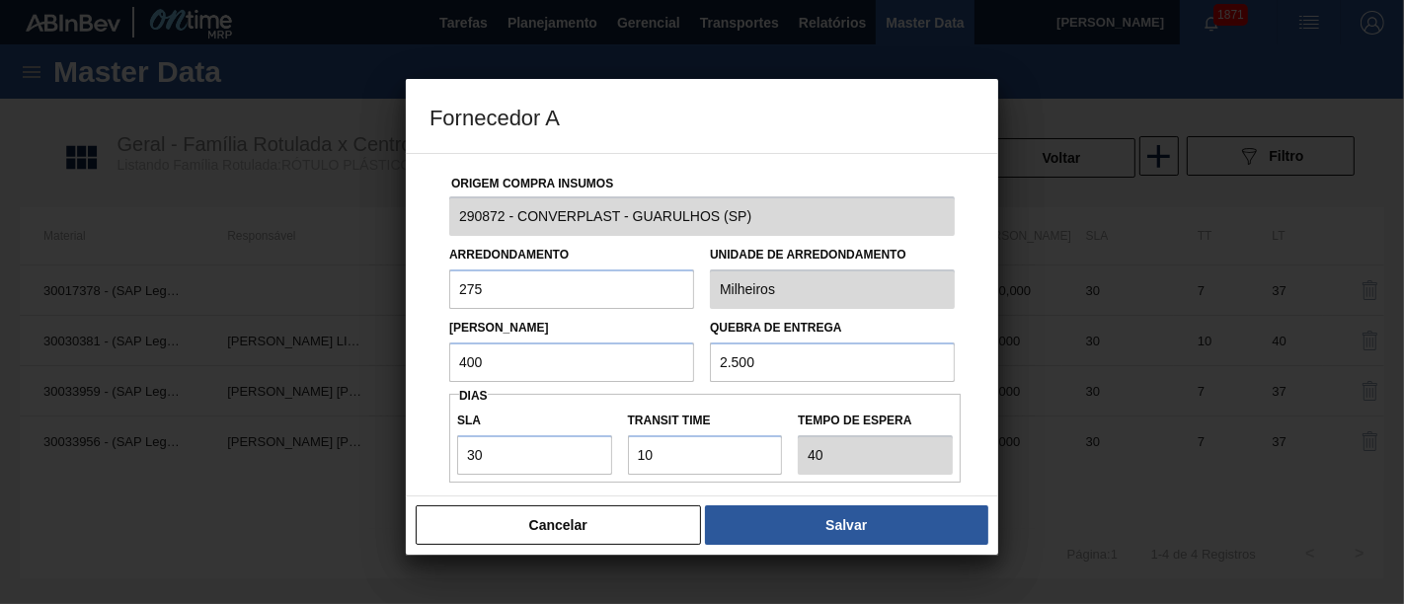
click at [584, 362] on input "400" at bounding box center [571, 362] width 245 height 39
type input "4"
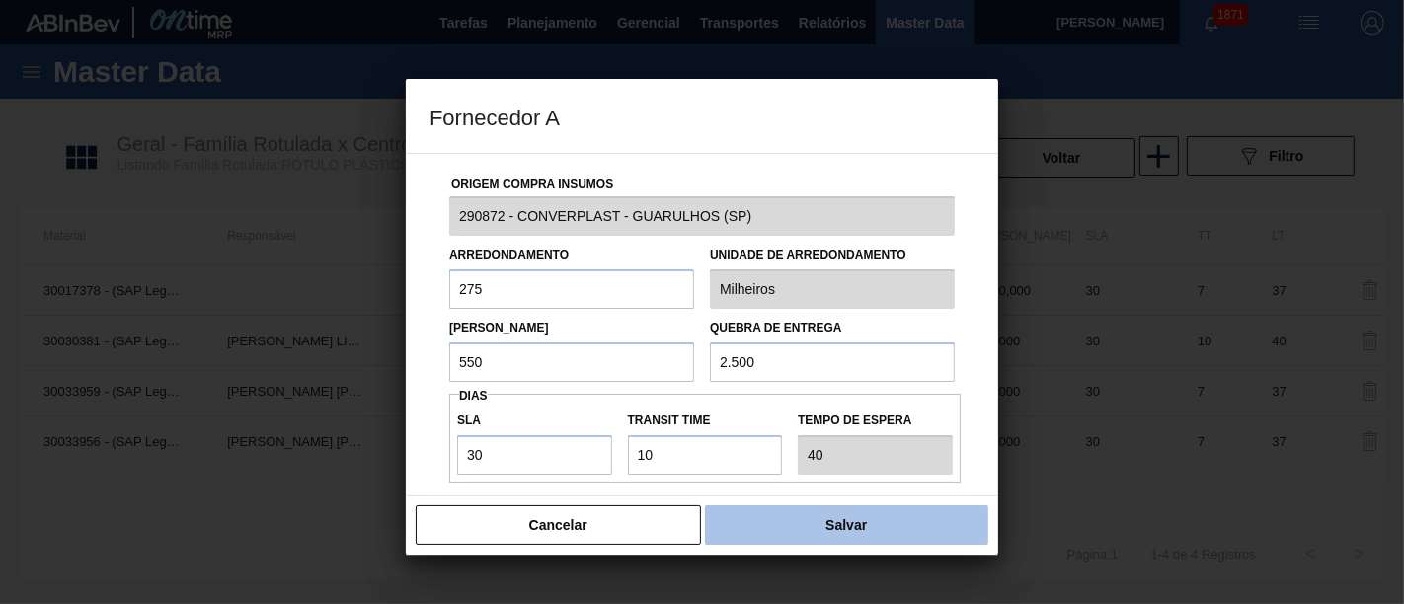
type input "550"
click at [783, 508] on button "Salvar" at bounding box center [846, 524] width 283 height 39
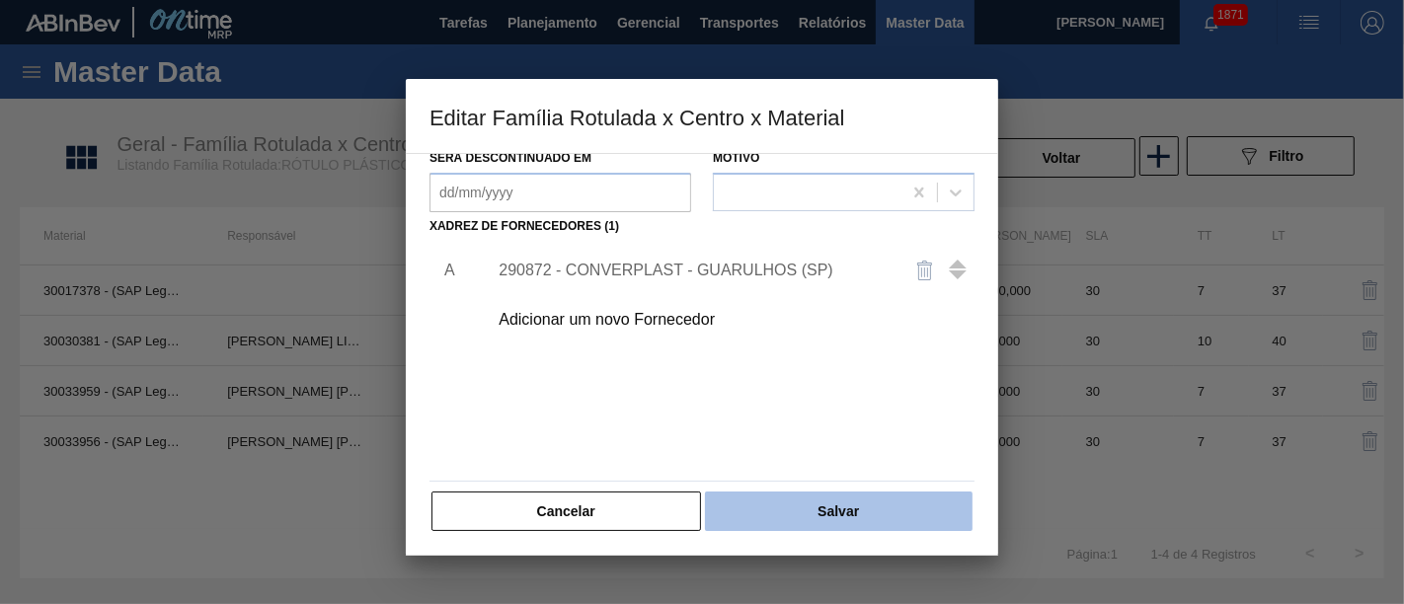
click at [839, 513] on button "Salvar" at bounding box center [839, 511] width 268 height 39
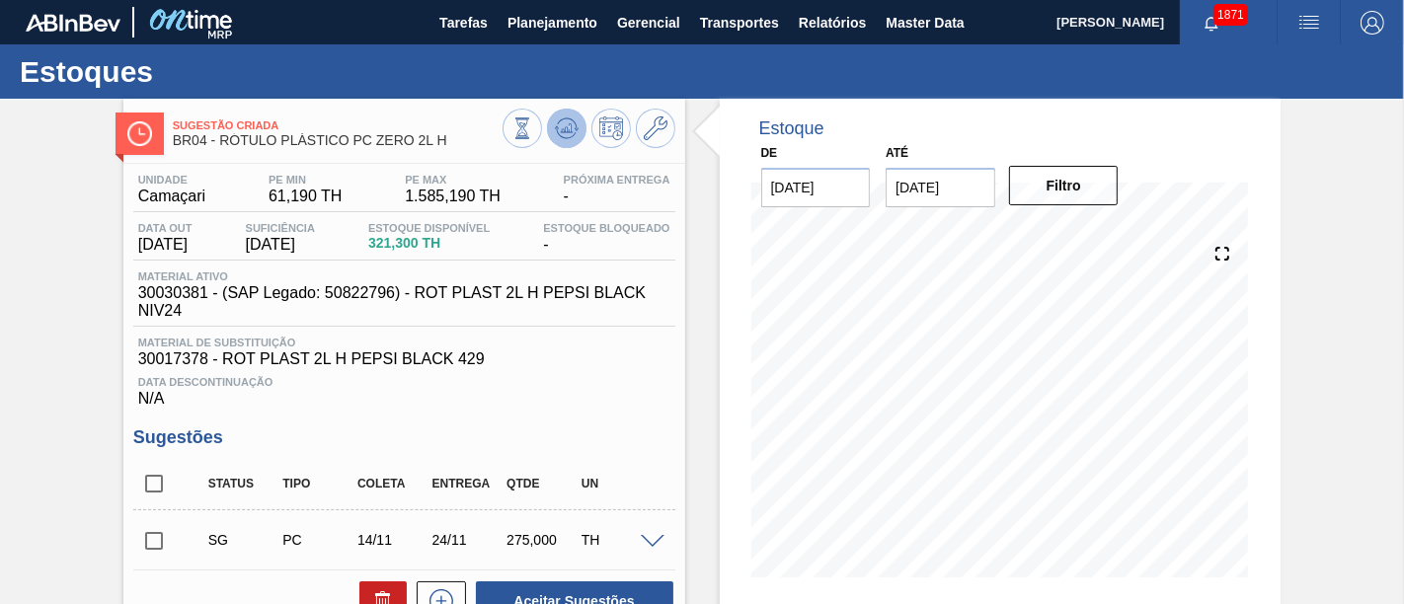
click at [563, 139] on icon at bounding box center [567, 128] width 24 height 24
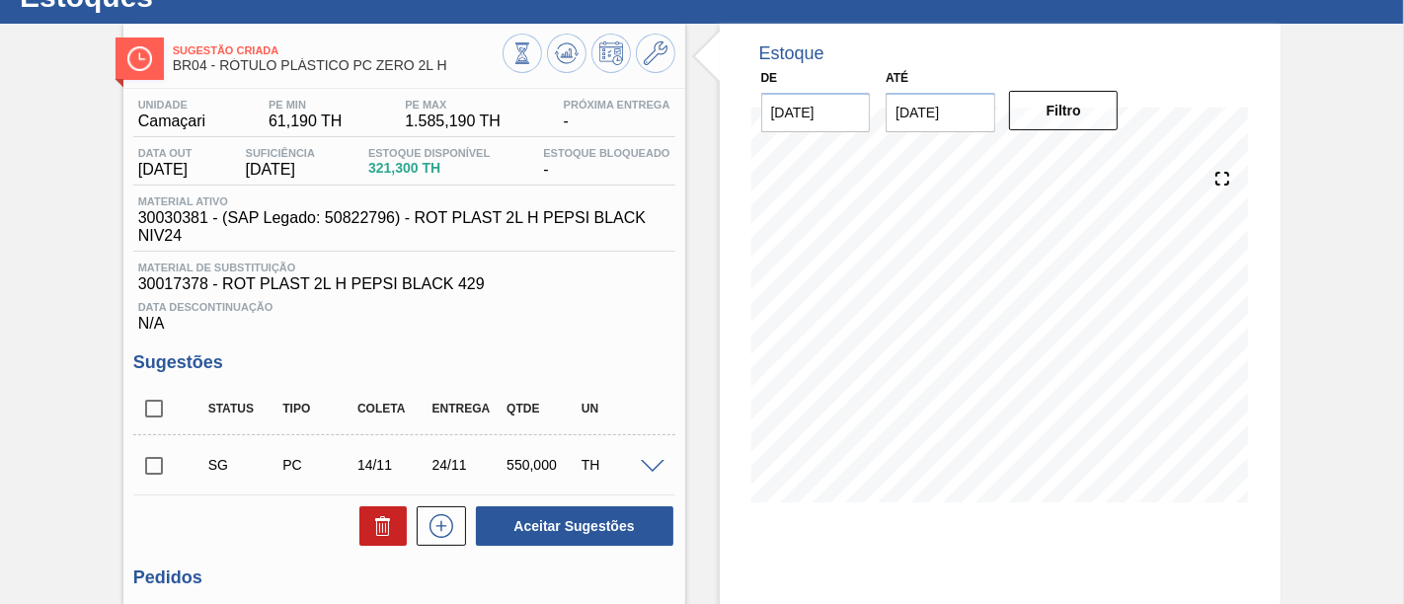
scroll to position [110, 0]
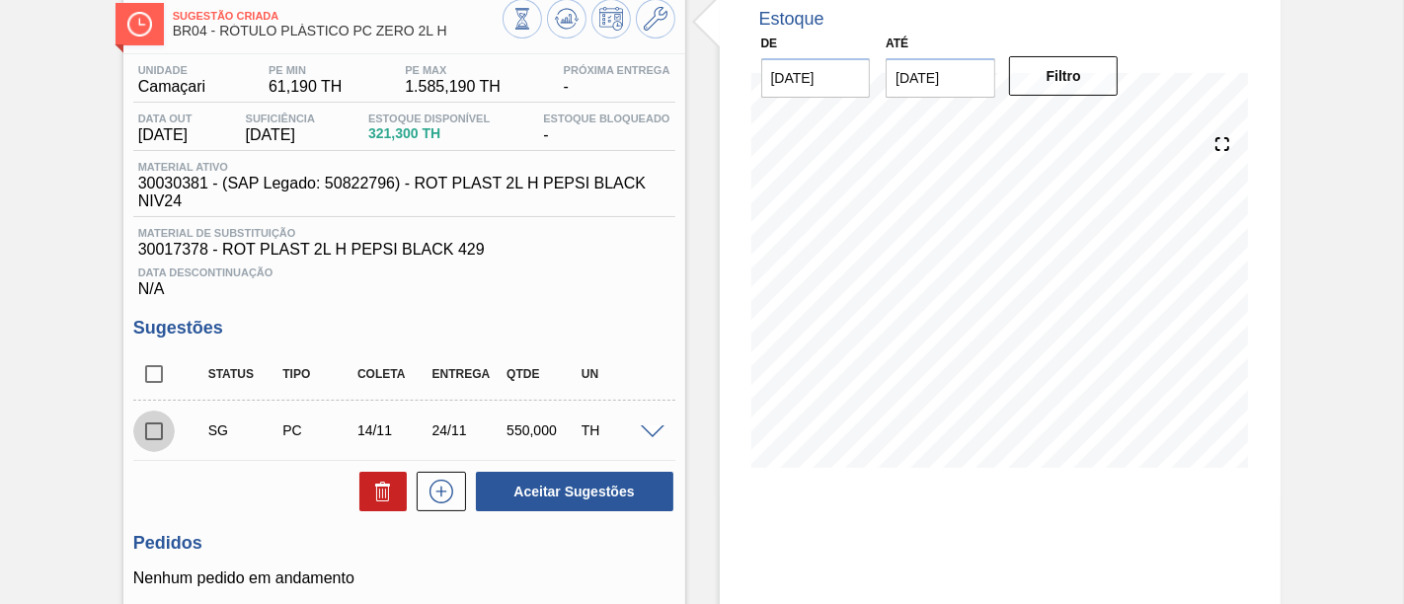
click at [156, 423] on input "checkbox" at bounding box center [153, 431] width 41 height 41
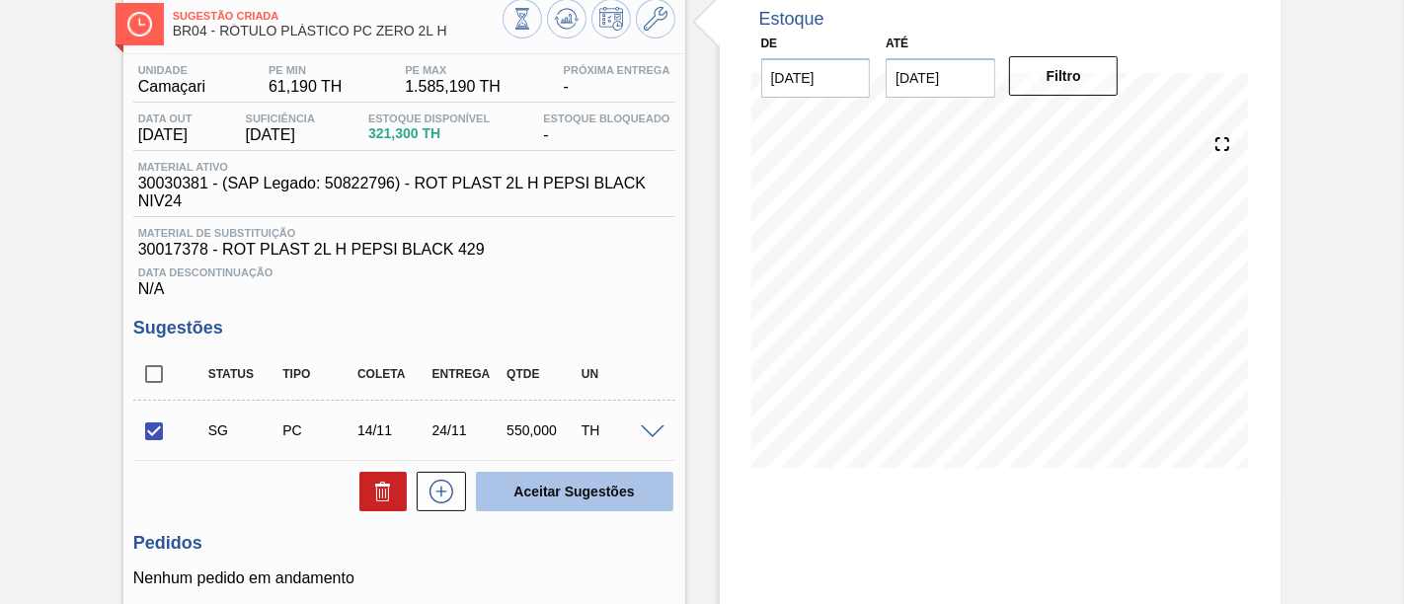
click at [570, 484] on button "Aceitar Sugestões" at bounding box center [574, 491] width 197 height 39
checkbox input "false"
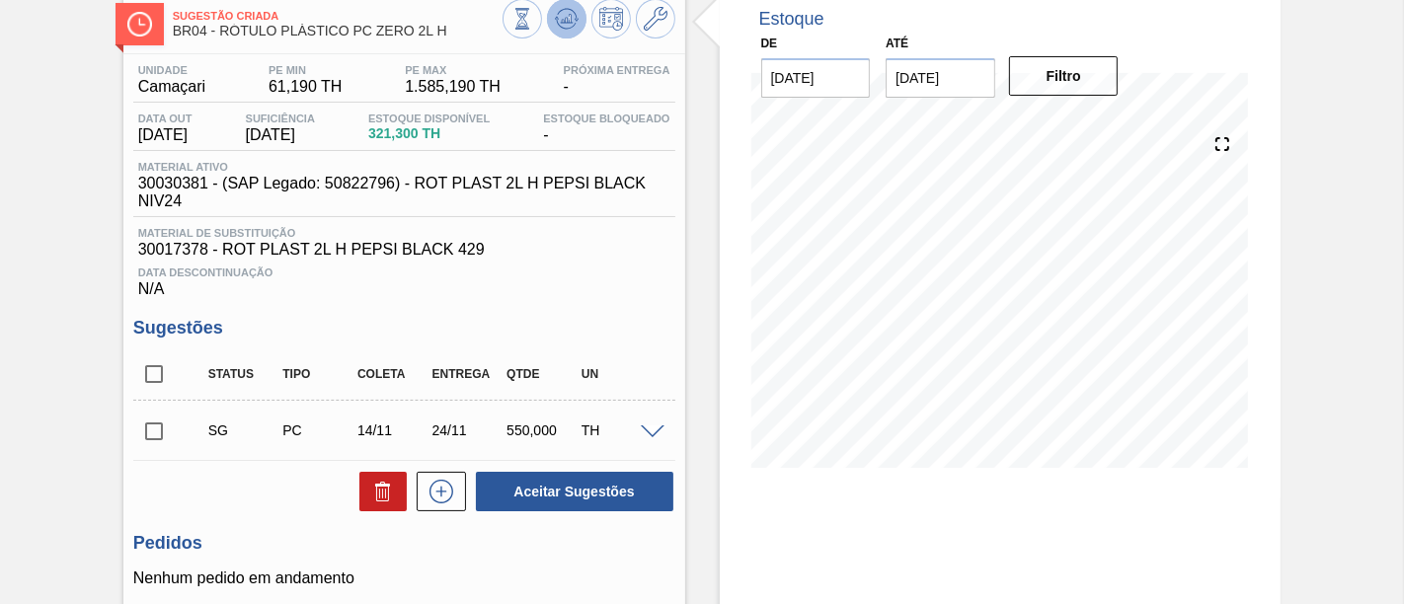
click at [570, 29] on icon at bounding box center [567, 19] width 24 height 24
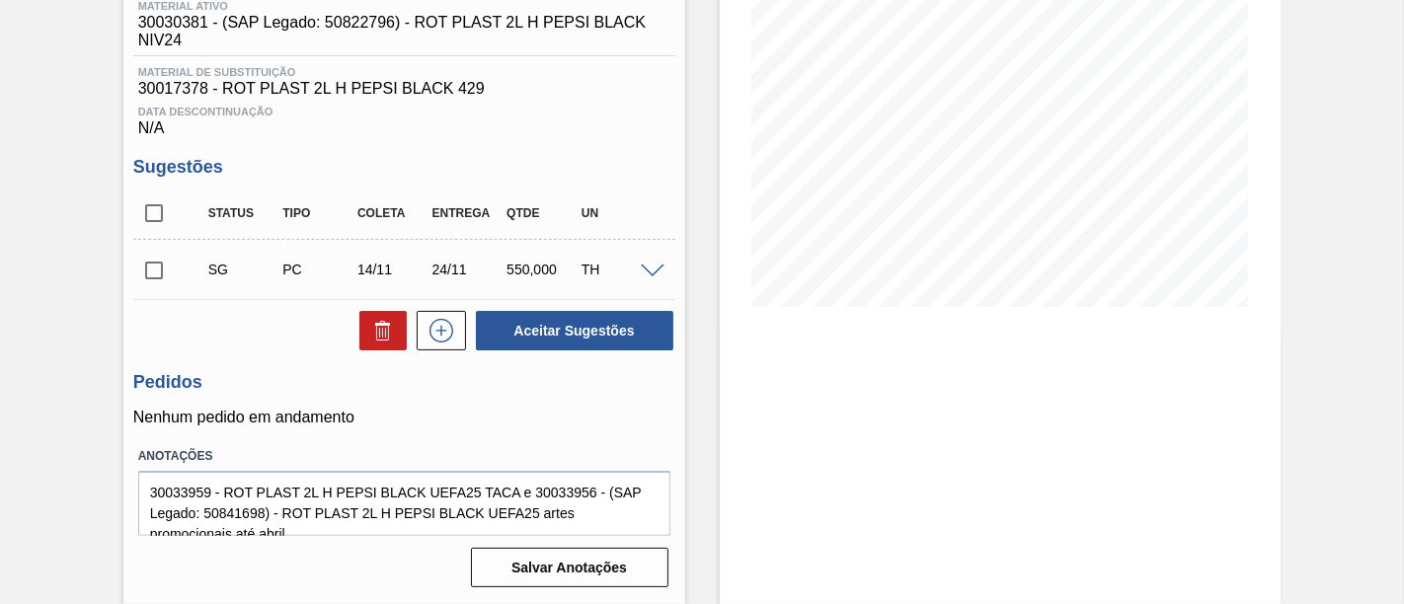
scroll to position [56, 0]
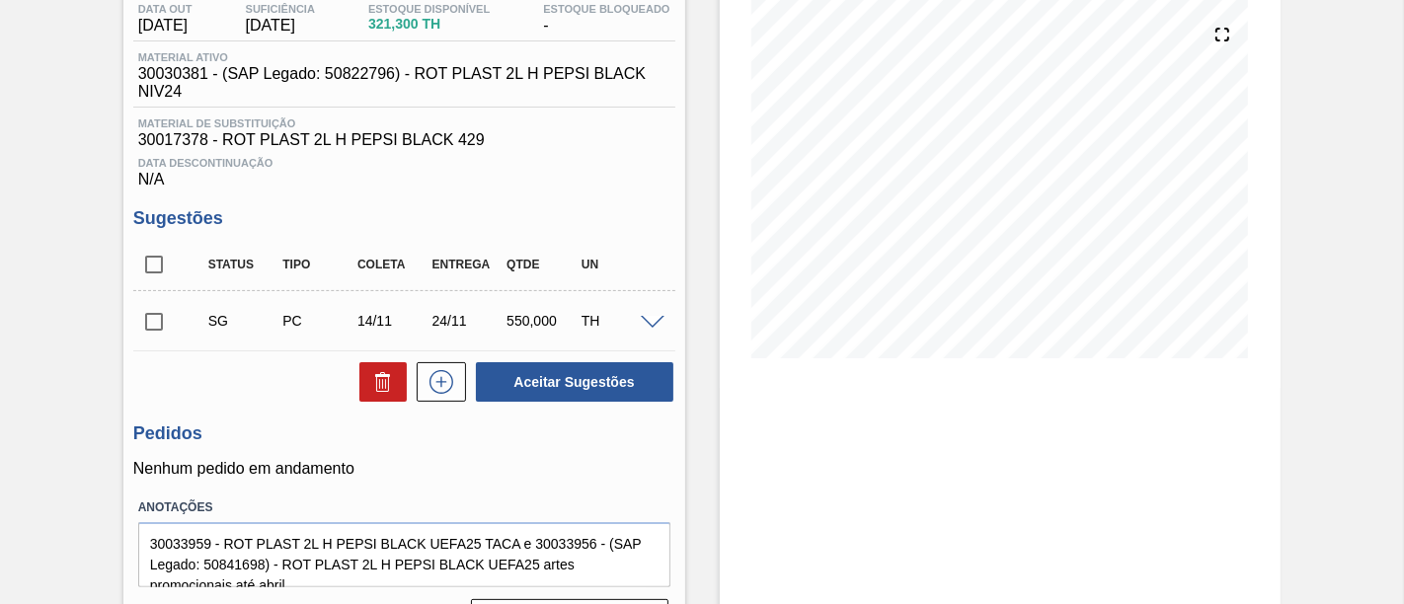
scroll to position [110, 0]
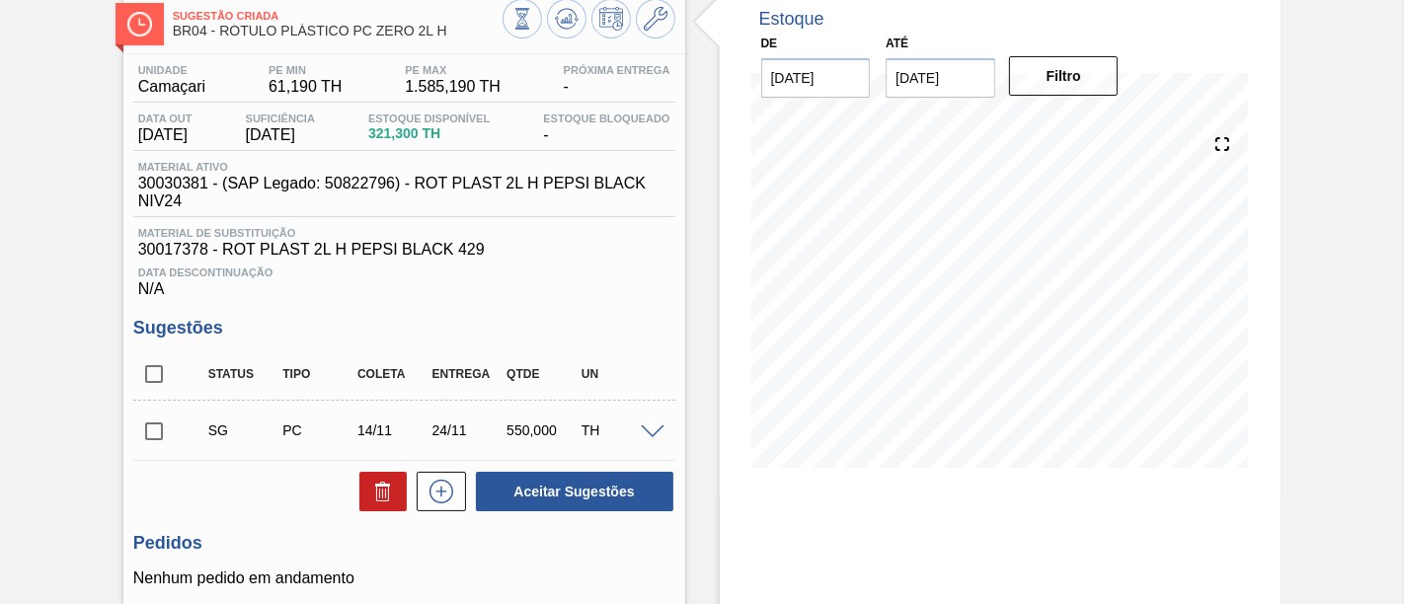
click at [144, 435] on input "checkbox" at bounding box center [153, 431] width 41 height 41
click at [155, 436] on input "checkbox" at bounding box center [153, 431] width 41 height 41
click at [679, 235] on div "Unidade Camaçari PE MIN 61,190 TH PE MAX 1.585,190 TH Próxima Entrega - Data ou…" at bounding box center [404, 404] width 562 height 701
click at [161, 437] on input "checkbox" at bounding box center [153, 431] width 41 height 41
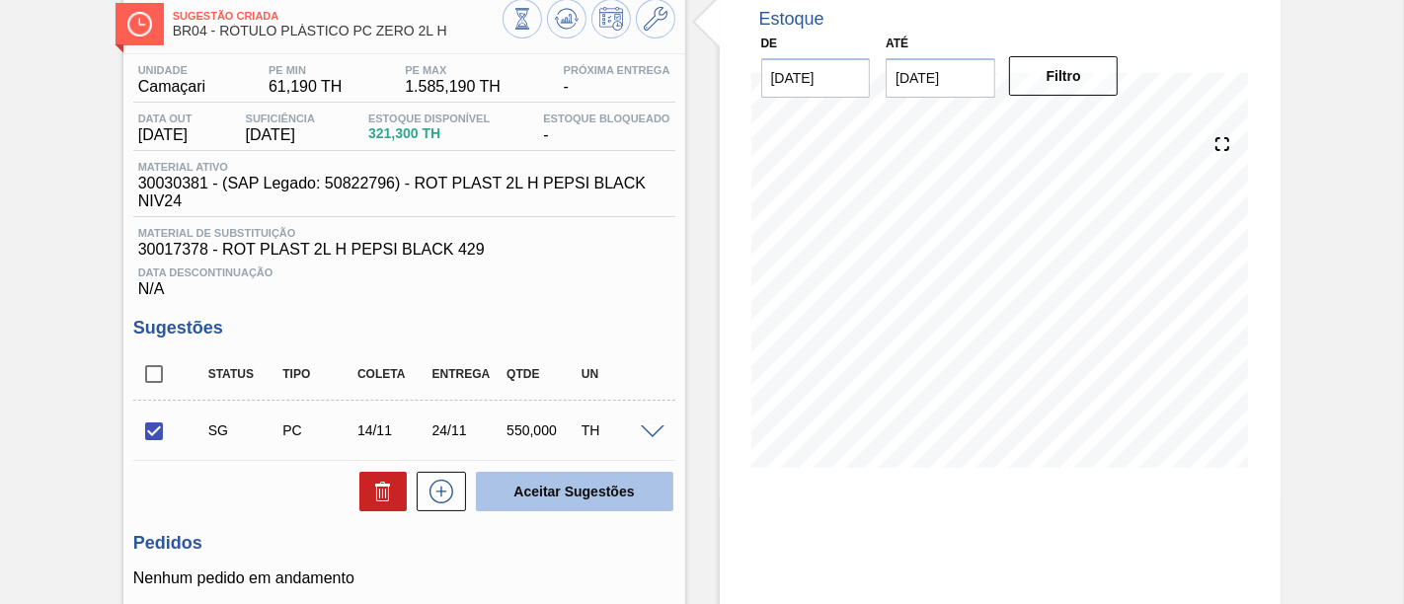
click at [536, 497] on button "Aceitar Sugestões" at bounding box center [574, 491] width 197 height 39
checkbox input "false"
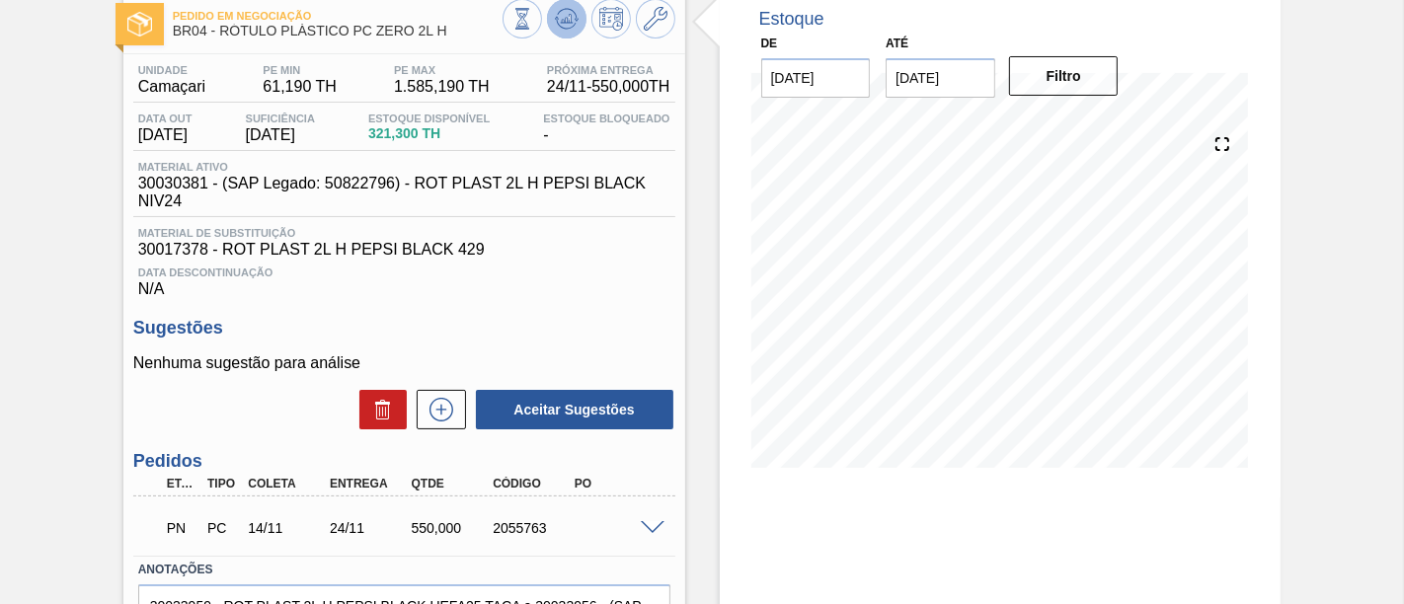
click at [566, 25] on icon at bounding box center [567, 19] width 24 height 24
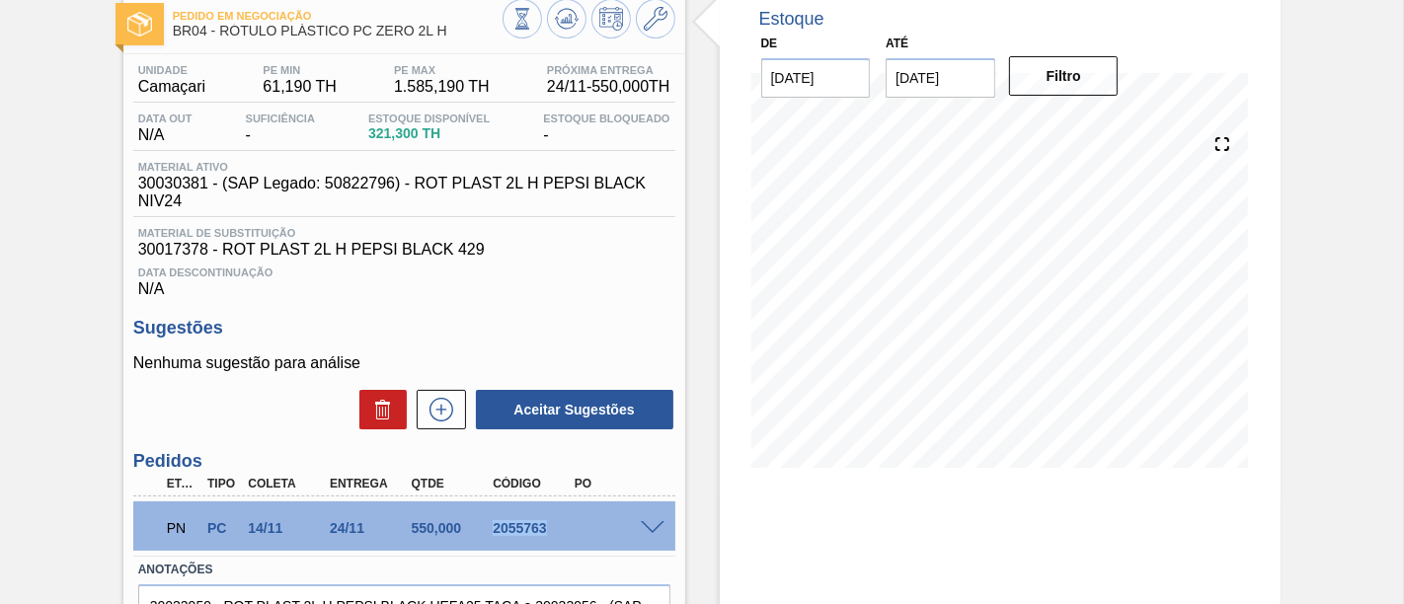
drag, startPoint x: 516, startPoint y: 535, endPoint x: 544, endPoint y: 537, distance: 27.7
click at [544, 536] on div "2055763" at bounding box center [532, 528] width 89 height 16
copy div "2055763"
drag, startPoint x: 319, startPoint y: 534, endPoint x: 362, endPoint y: 533, distance: 43.4
click at [362, 533] on div "24/11" at bounding box center [358, 528] width 82 height 16
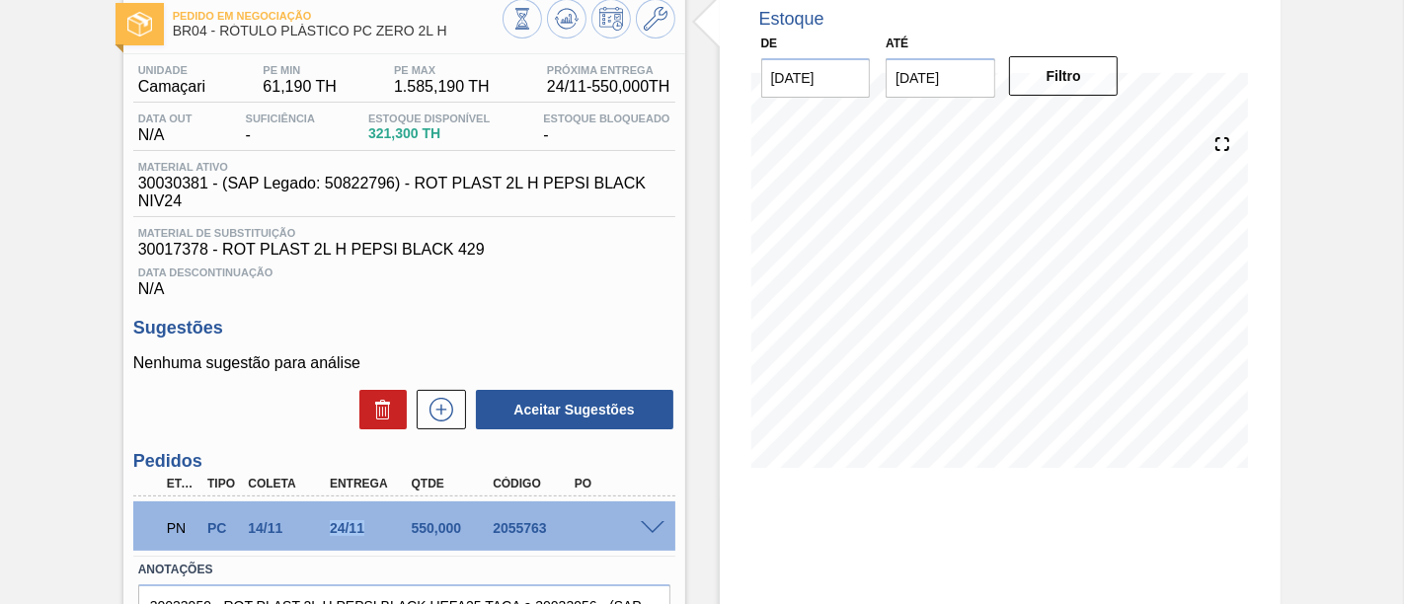
copy div "24/11"
drag, startPoint x: 220, startPoint y: 30, endPoint x: 448, endPoint y: 32, distance: 228.1
click at [448, 32] on span "BR04 - RÓTULO PLÁSTICO PC ZERO 2L H" at bounding box center [338, 31] width 330 height 15
copy span "RÓTULO PLÁSTICO PC ZERO 2L H"
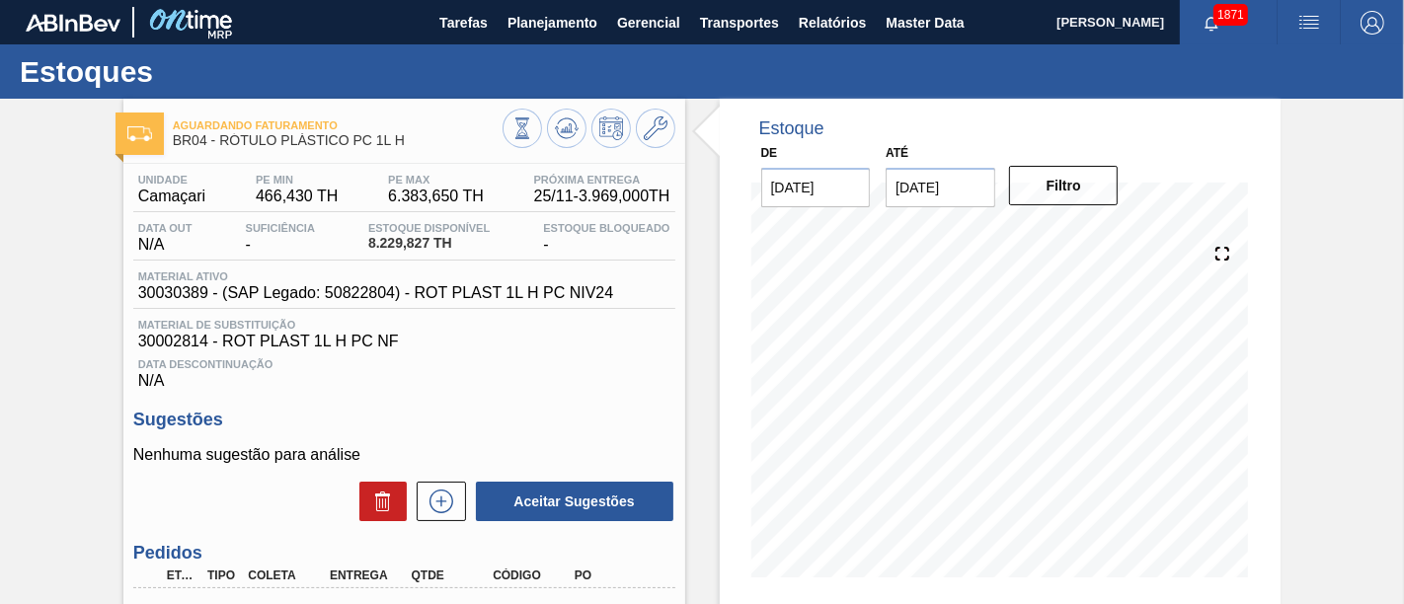
scroll to position [219, 0]
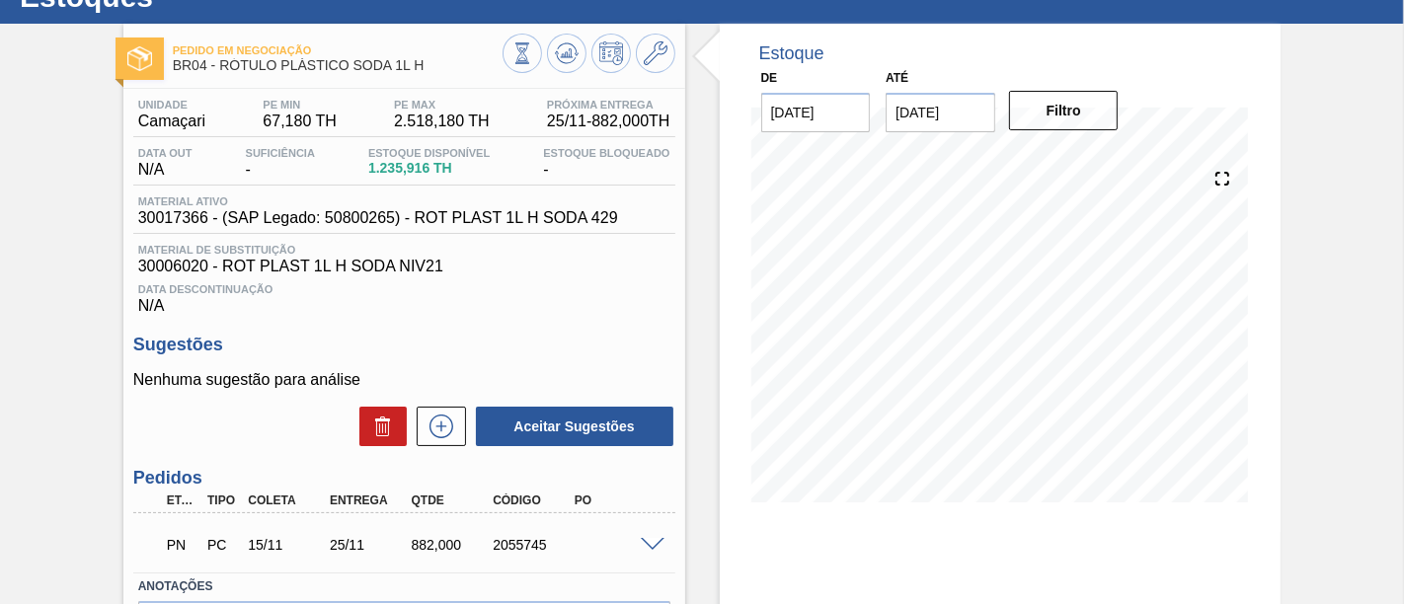
scroll to position [110, 0]
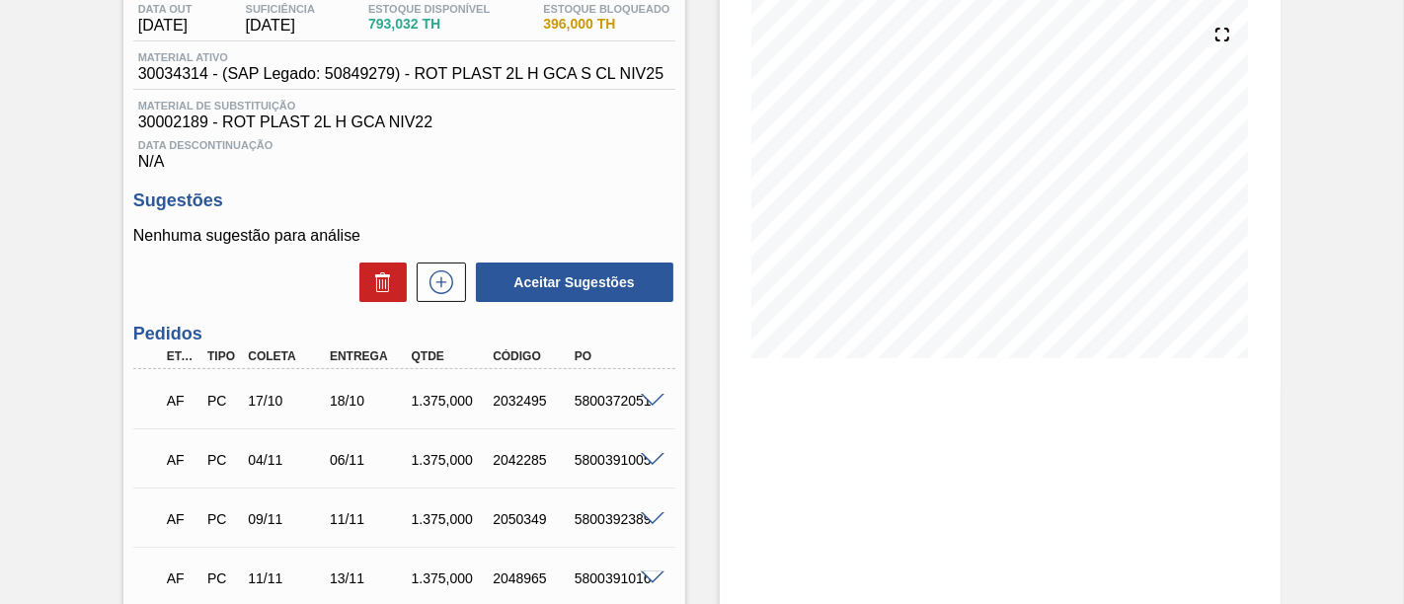
scroll to position [110, 0]
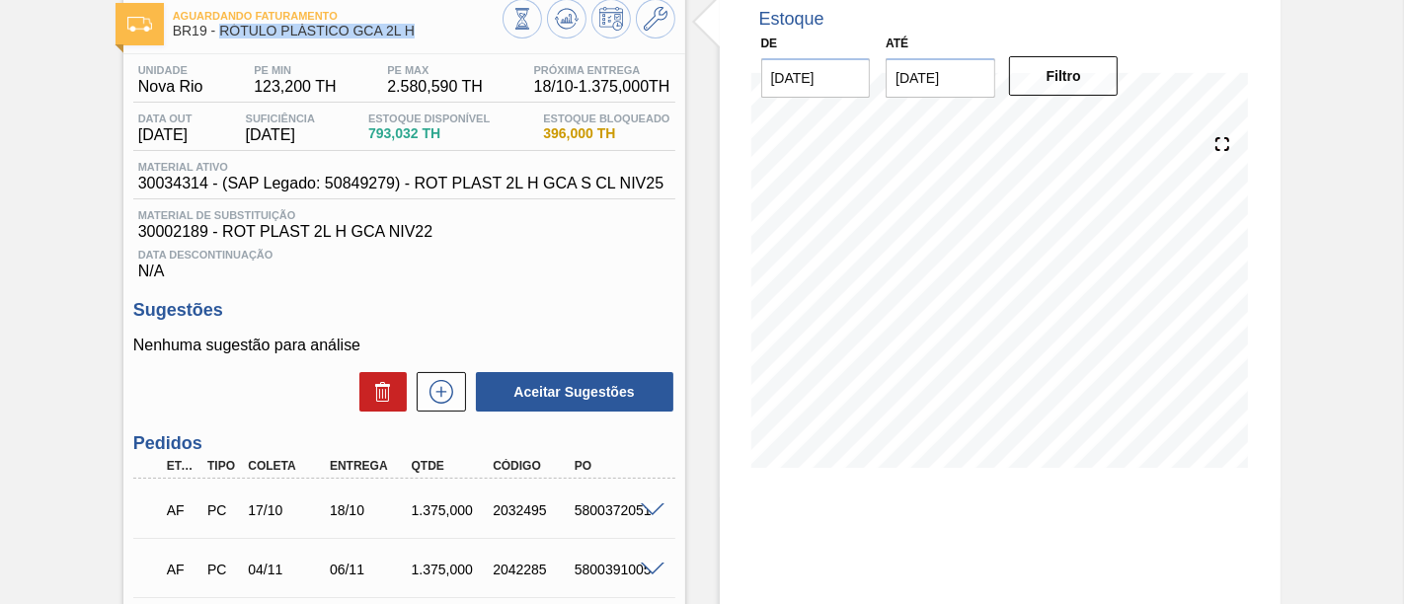
drag, startPoint x: 222, startPoint y: 27, endPoint x: 417, endPoint y: 23, distance: 194.5
click at [417, 24] on span "BR19 - RÓTULO PLÁSTICO GCA 2L H" at bounding box center [338, 31] width 330 height 15
copy span "RÓTULO PLÁSTICO GCA 2L H"
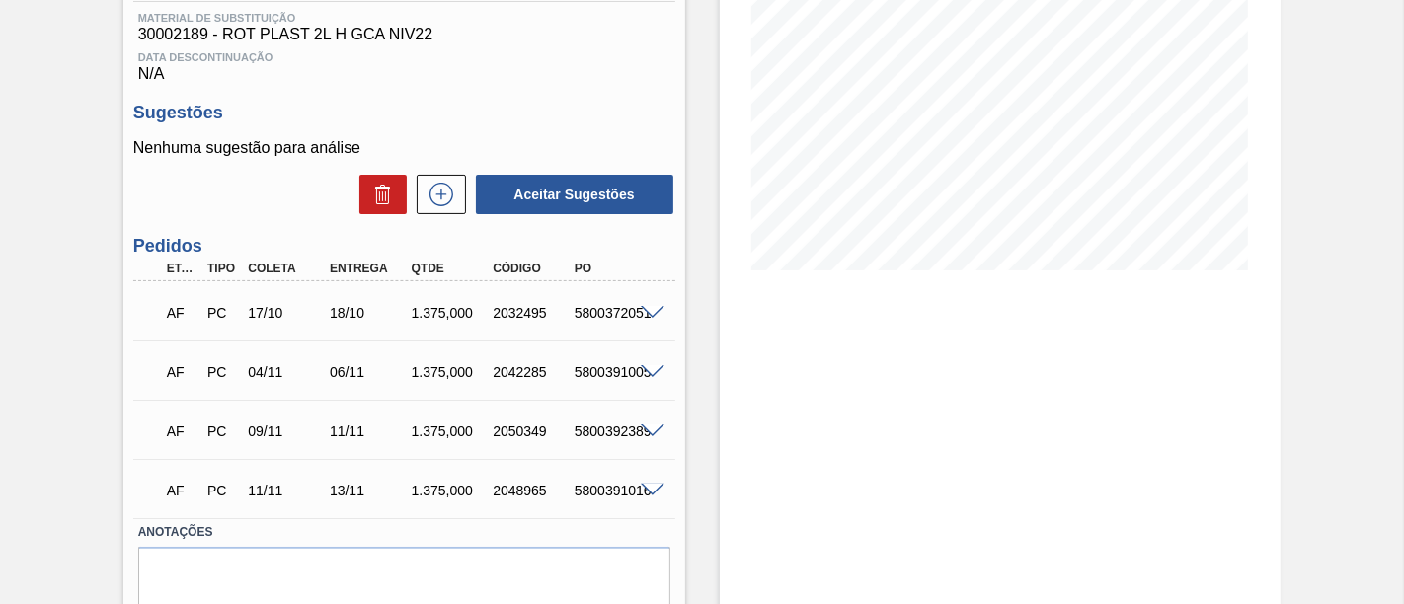
scroll to position [329, 0]
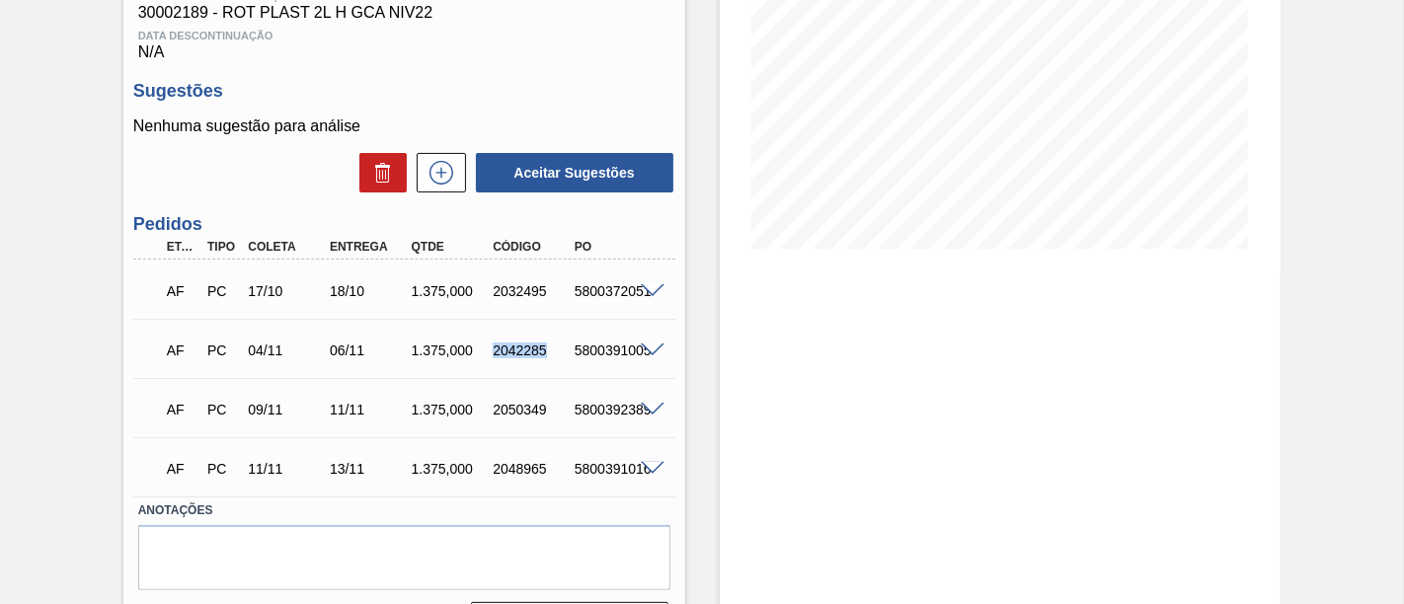
drag, startPoint x: 491, startPoint y: 353, endPoint x: 550, endPoint y: 351, distance: 59.3
click at [550, 351] on div "2042285" at bounding box center [532, 351] width 89 height 16
copy div "2042285"
click at [652, 356] on span at bounding box center [653, 351] width 24 height 15
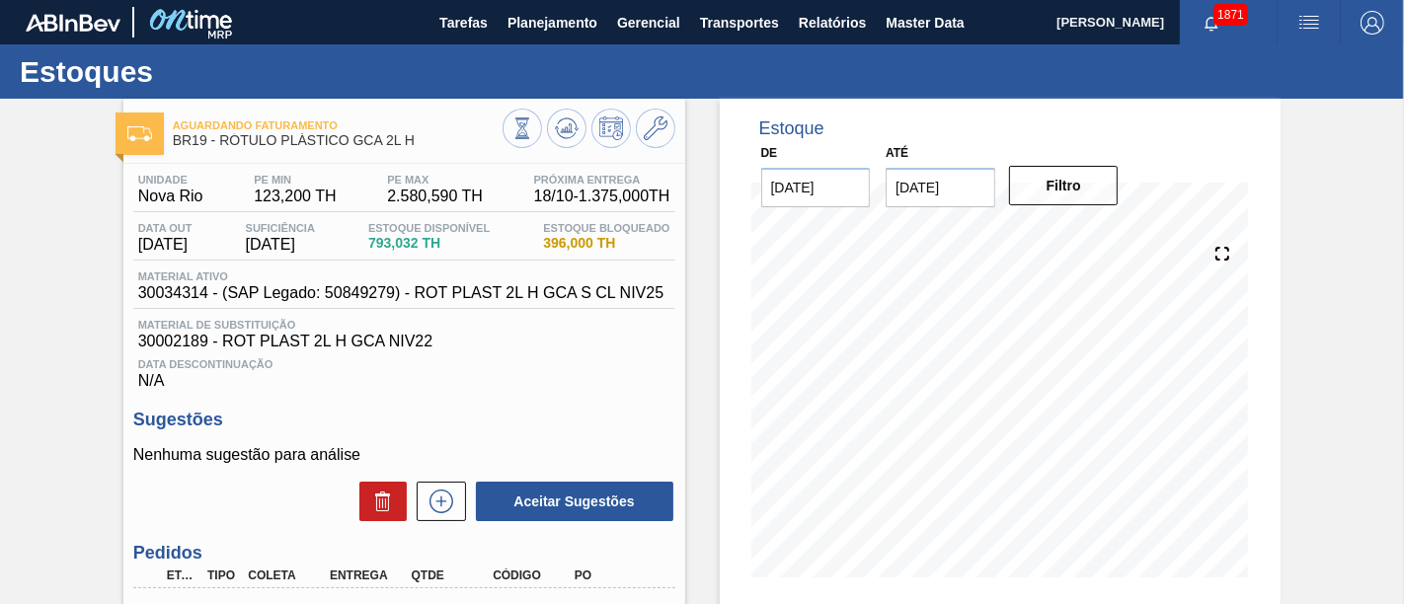
scroll to position [219, 0]
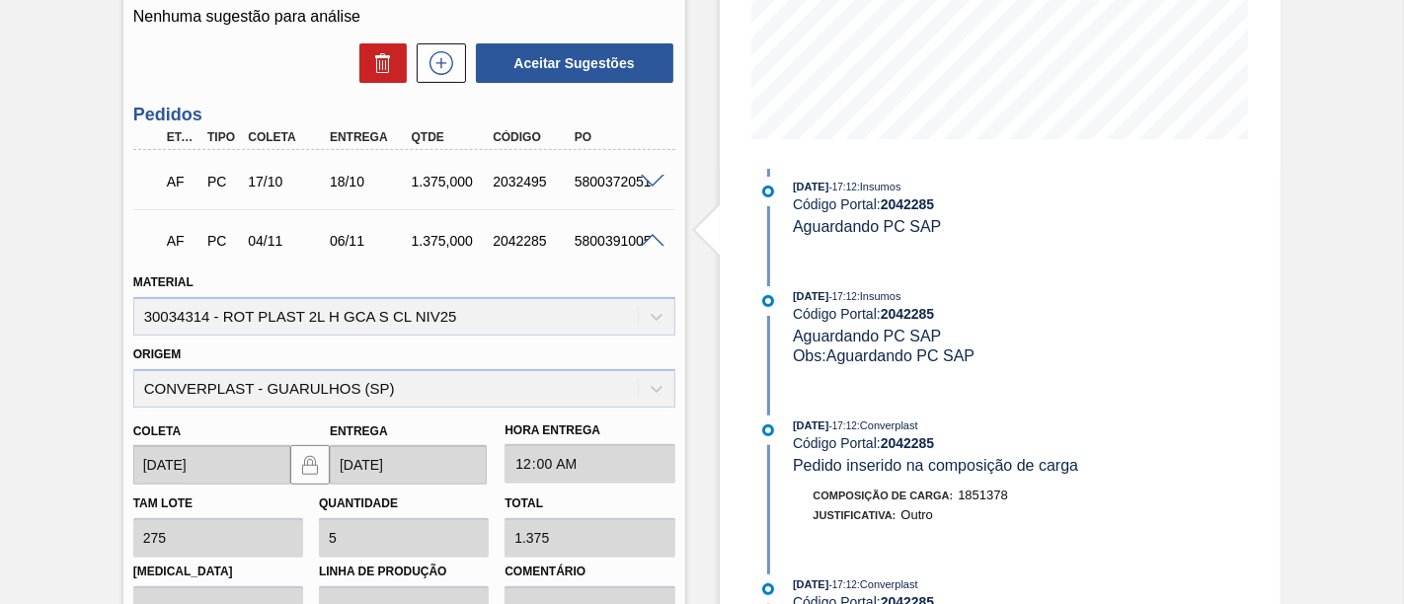
click at [643, 245] on span at bounding box center [653, 241] width 24 height 15
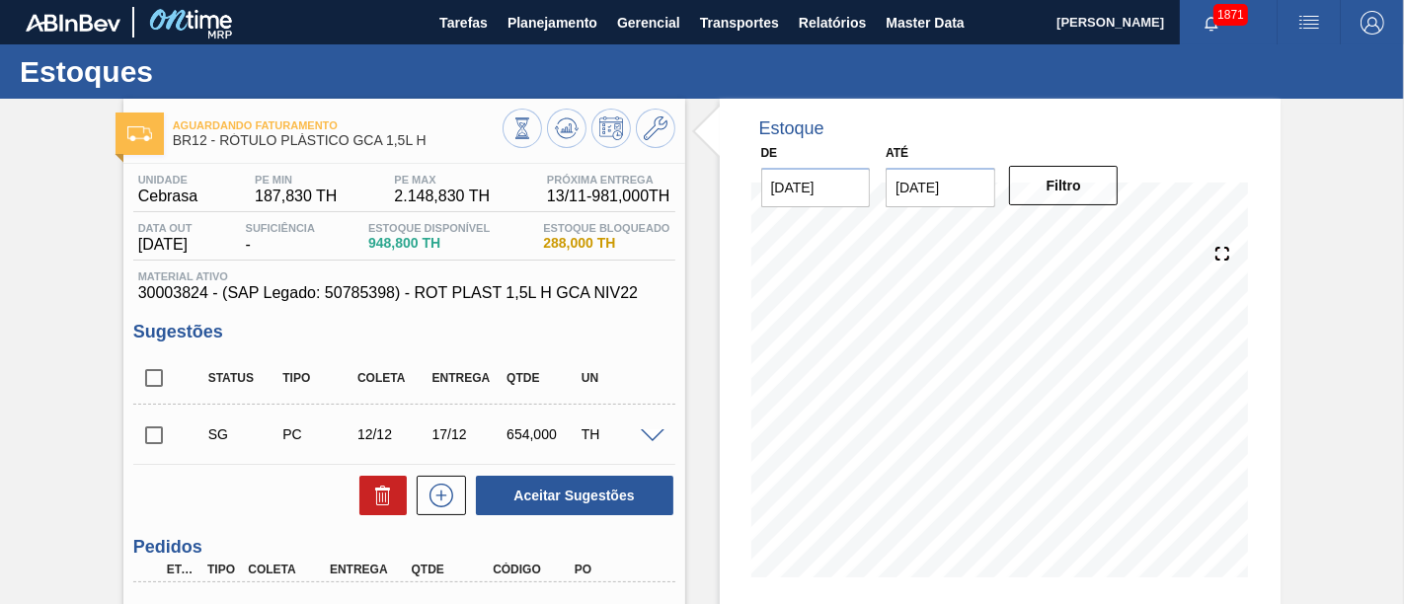
scroll to position [110, 0]
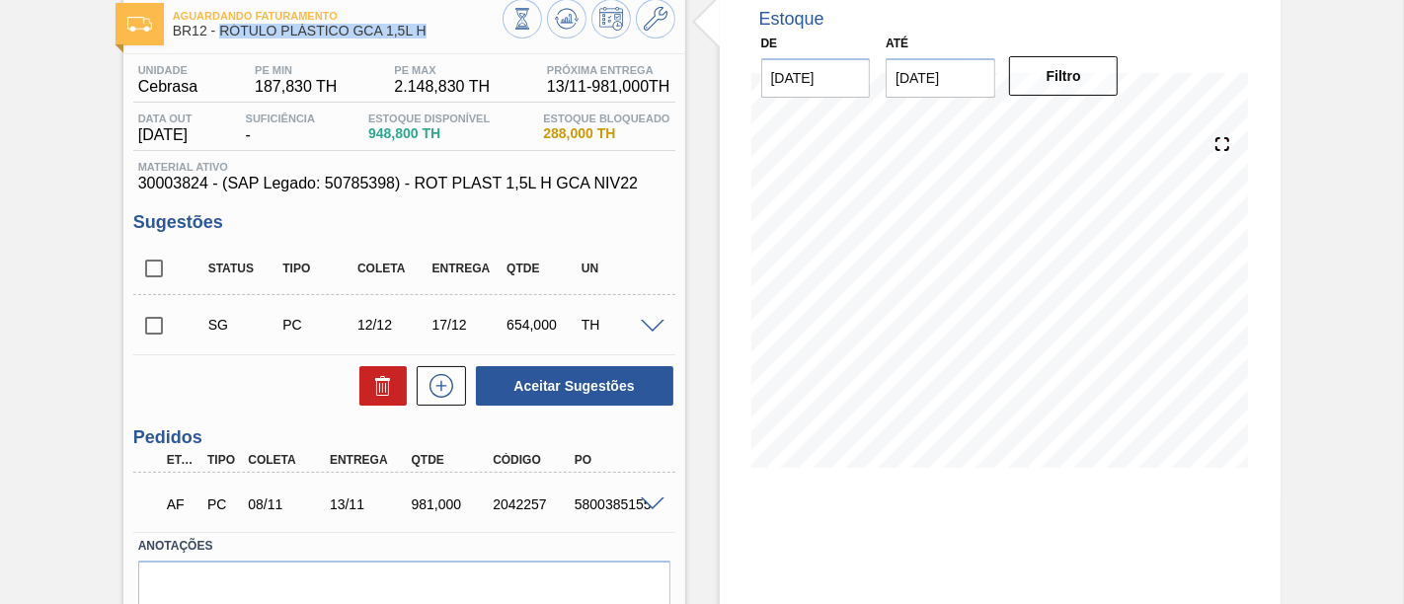
drag, startPoint x: 219, startPoint y: 31, endPoint x: 428, endPoint y: 37, distance: 209.4
click at [428, 37] on span "BR12 - RÓTULO PLÁSTICO GCA 1,5L H" at bounding box center [338, 31] width 330 height 15
copy span "RÓTULO PLÁSTICO GCA 1,5L H"
click at [651, 501] on span at bounding box center [653, 505] width 24 height 15
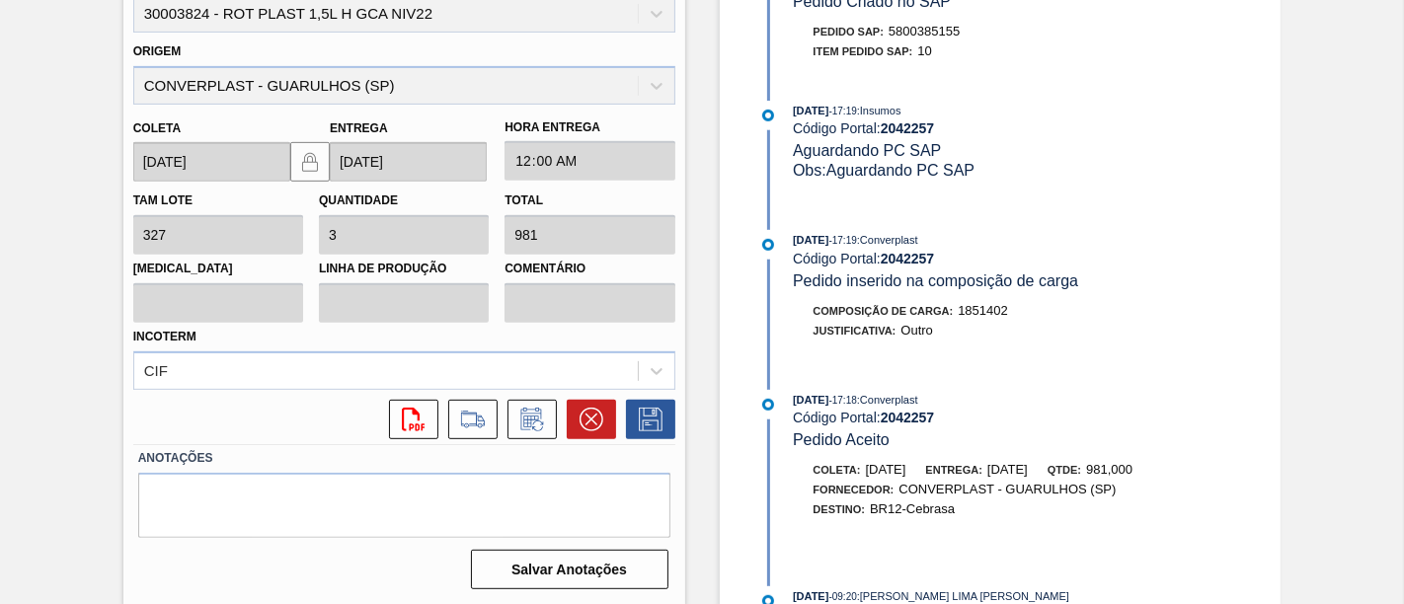
scroll to position [329, 0]
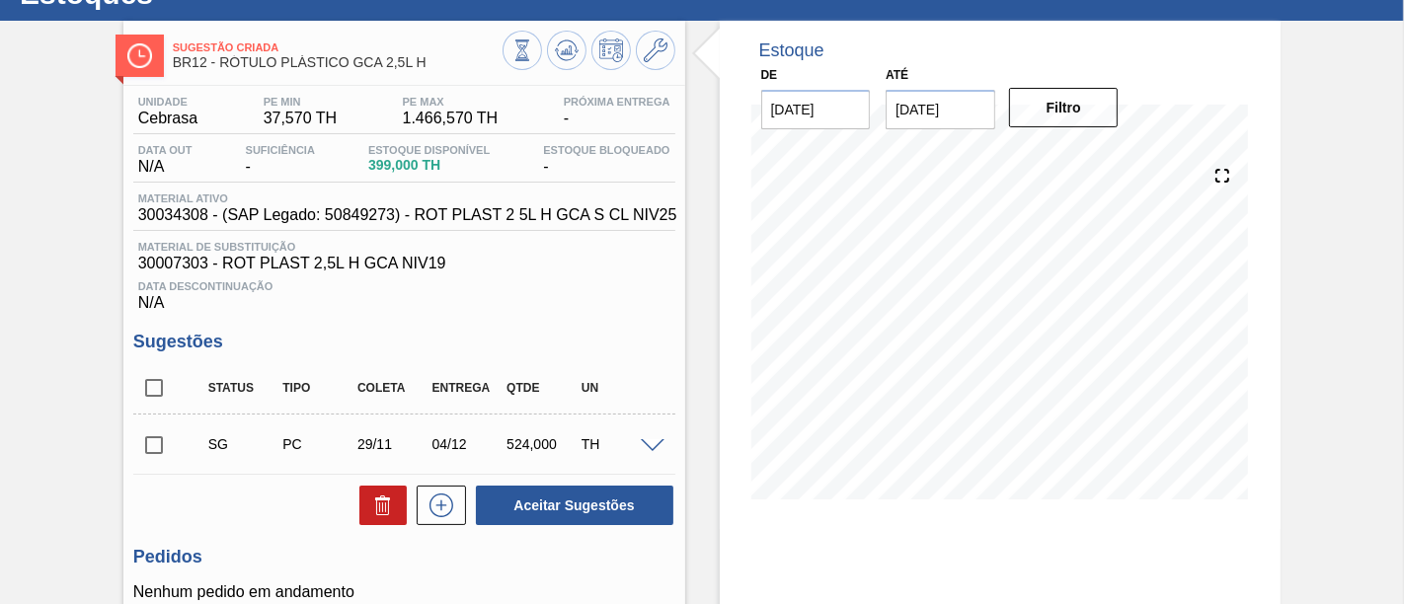
scroll to position [110, 0]
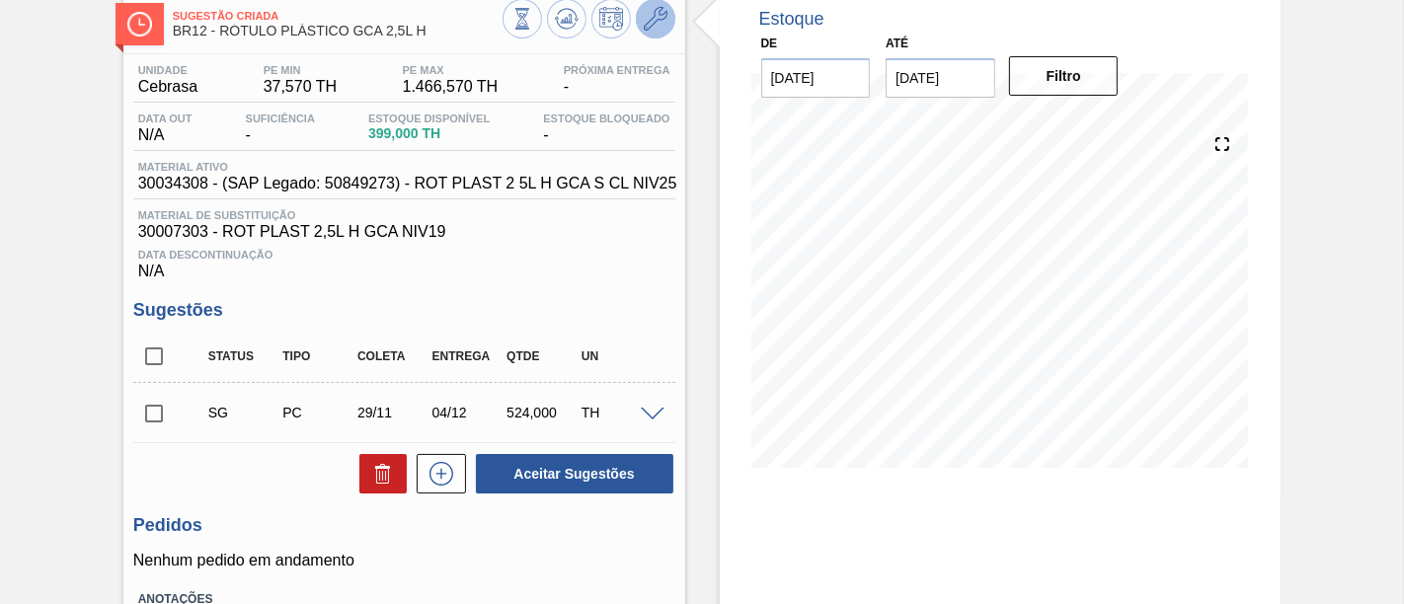
click at [652, 27] on icon at bounding box center [656, 19] width 24 height 24
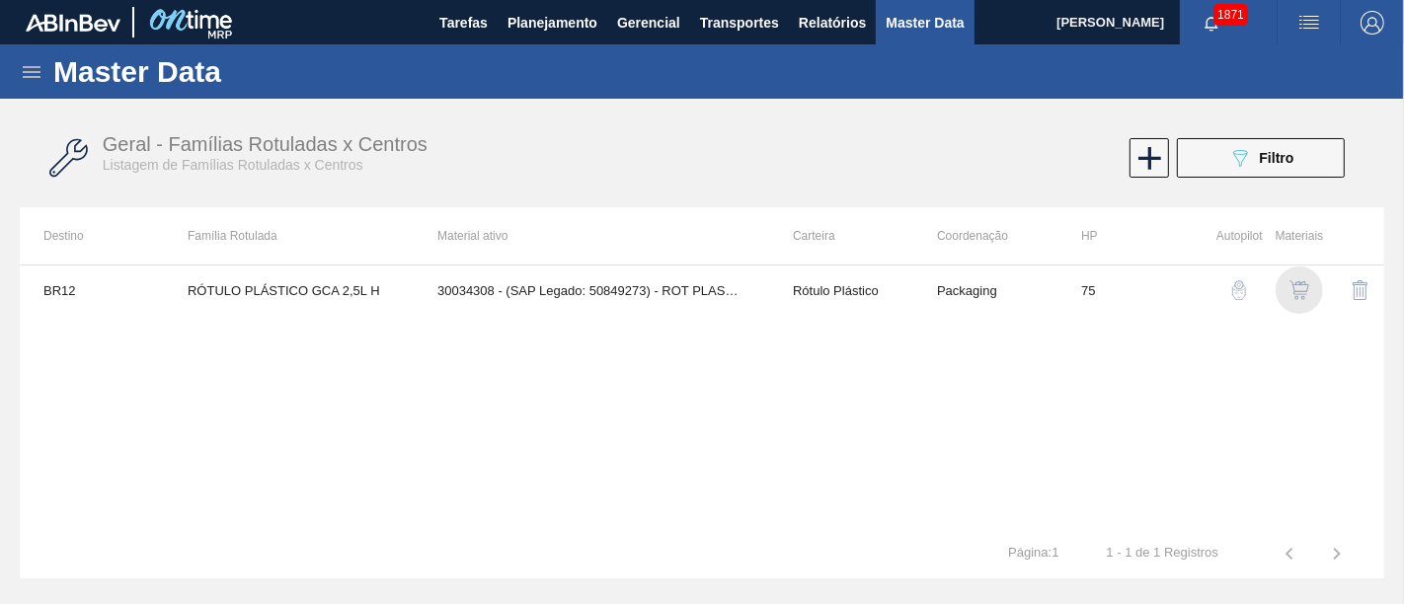
click at [1294, 294] on img "button" at bounding box center [1299, 290] width 20 height 20
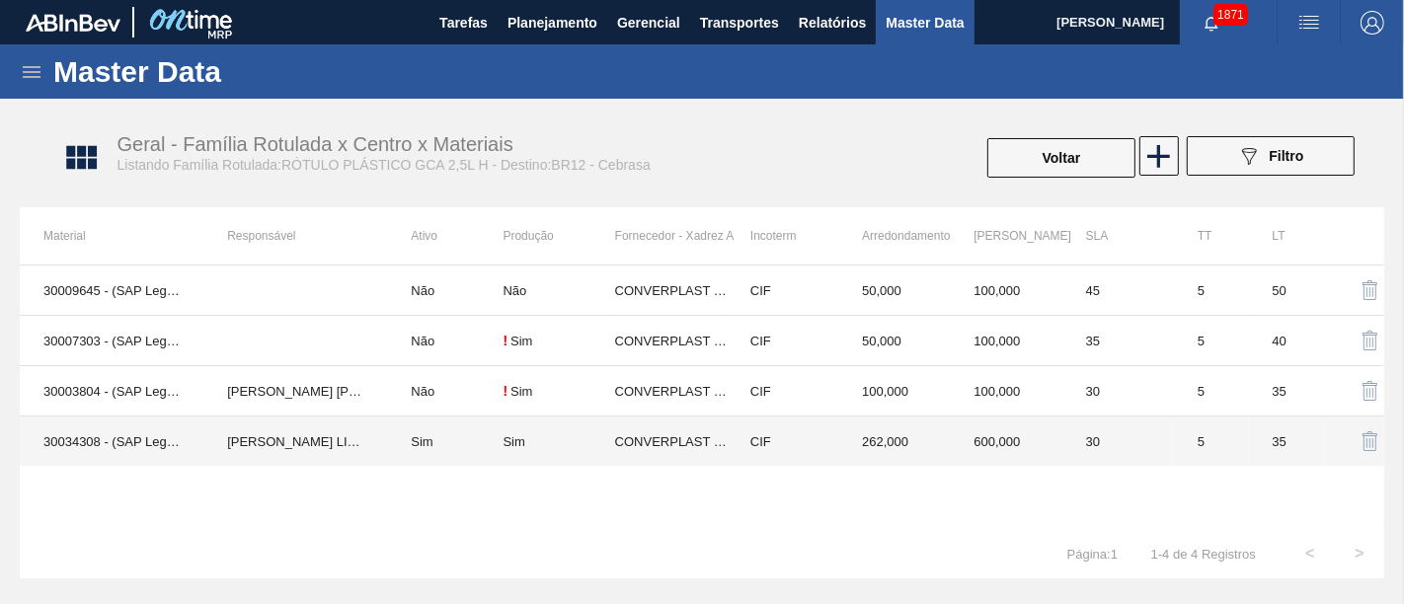
click at [467, 437] on td "Sim" at bounding box center [445, 442] width 116 height 50
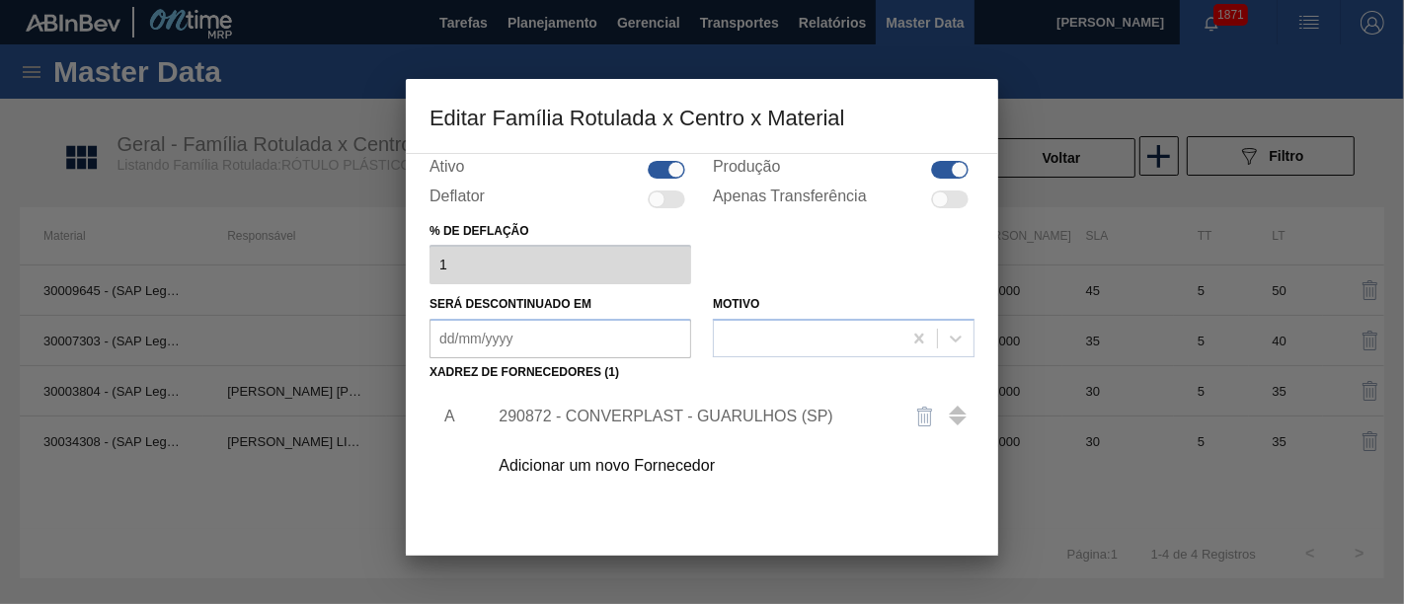
scroll to position [283, 0]
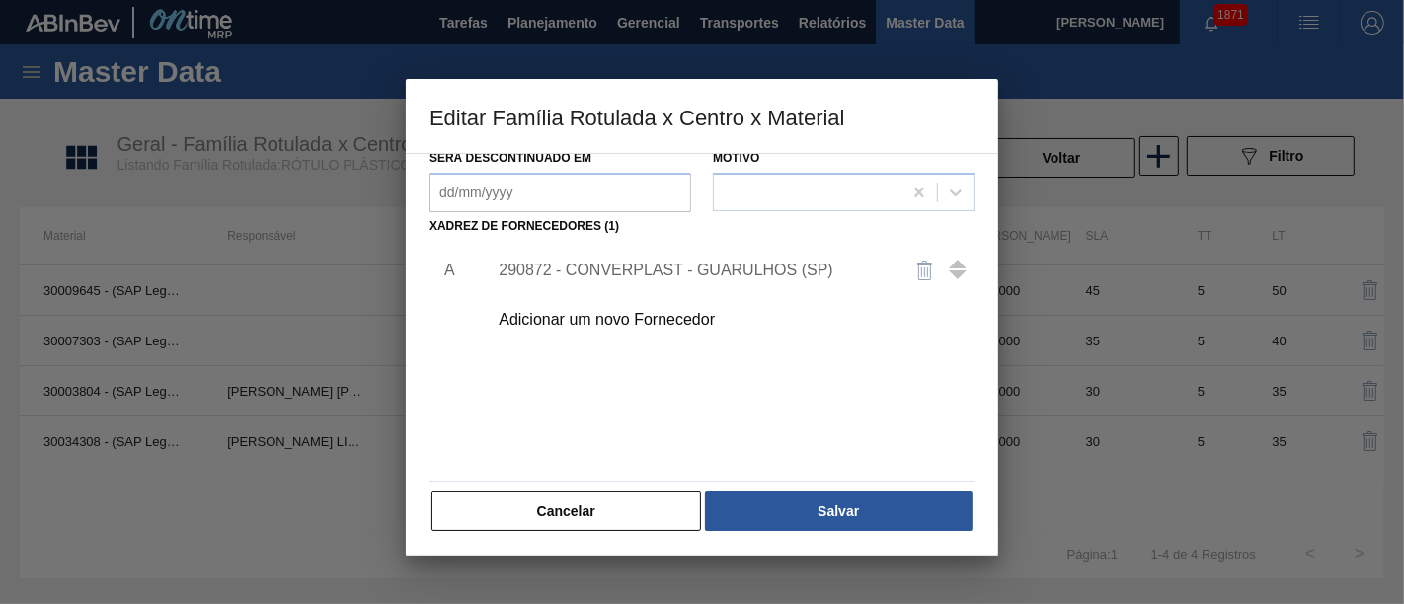
click at [712, 262] on div "290872 - CONVERPLAST - GUARULHOS (SP)" at bounding box center [692, 271] width 387 height 18
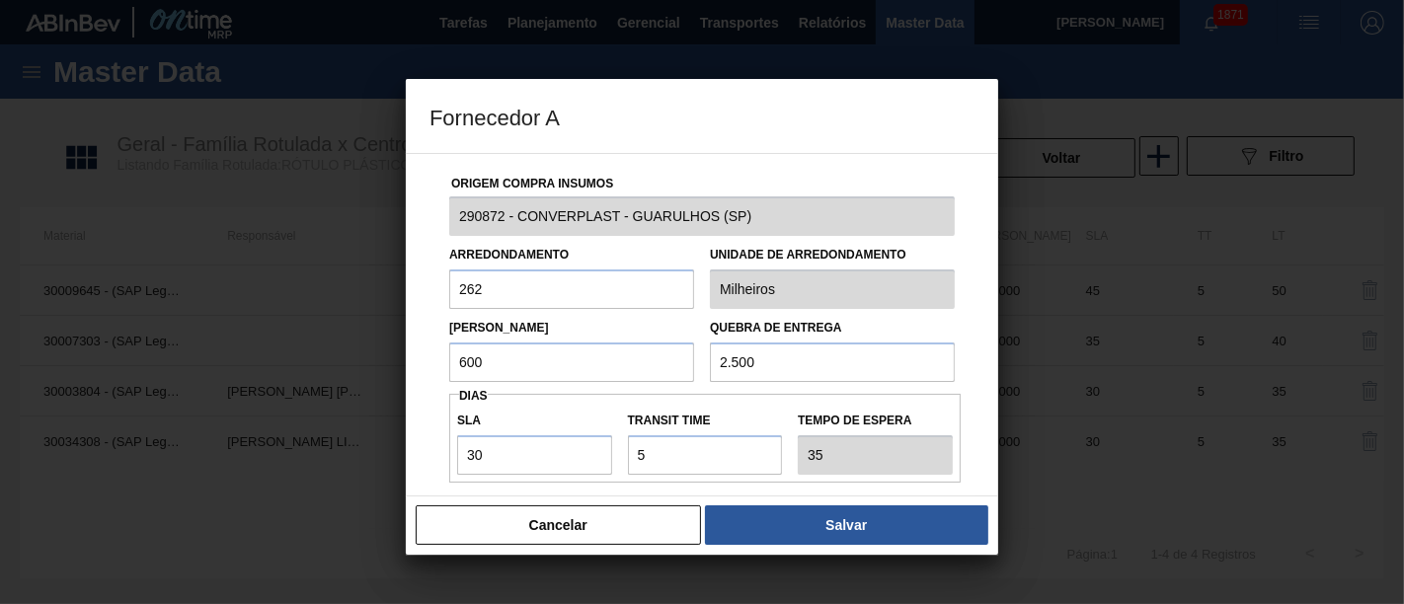
click at [623, 368] on input "600" at bounding box center [571, 362] width 245 height 39
type input "6"
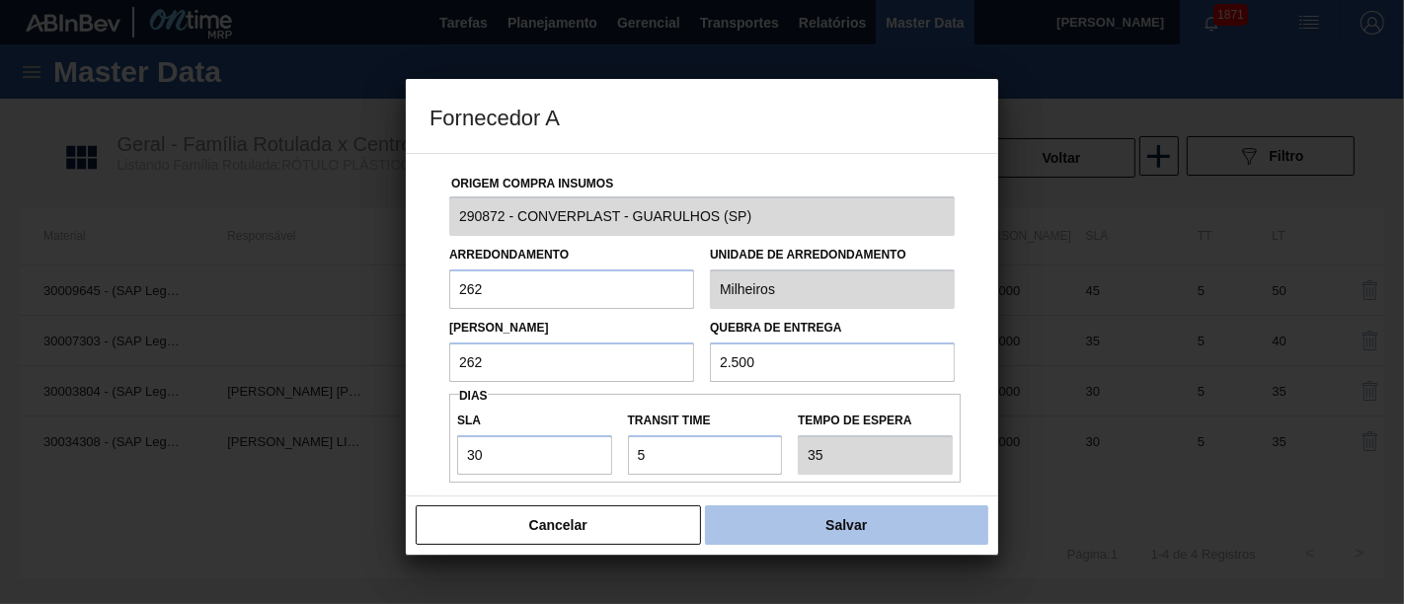
type input "262"
click at [907, 537] on button "Salvar" at bounding box center [846, 524] width 283 height 39
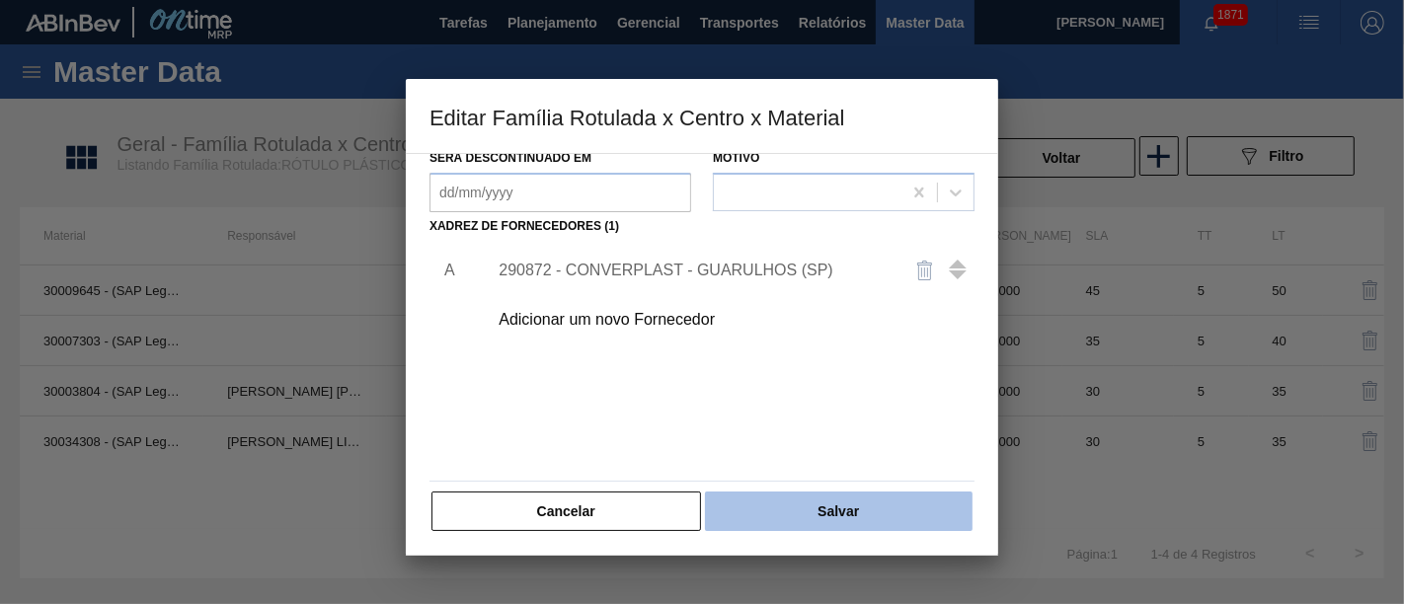
click at [908, 523] on button "Salvar" at bounding box center [839, 511] width 268 height 39
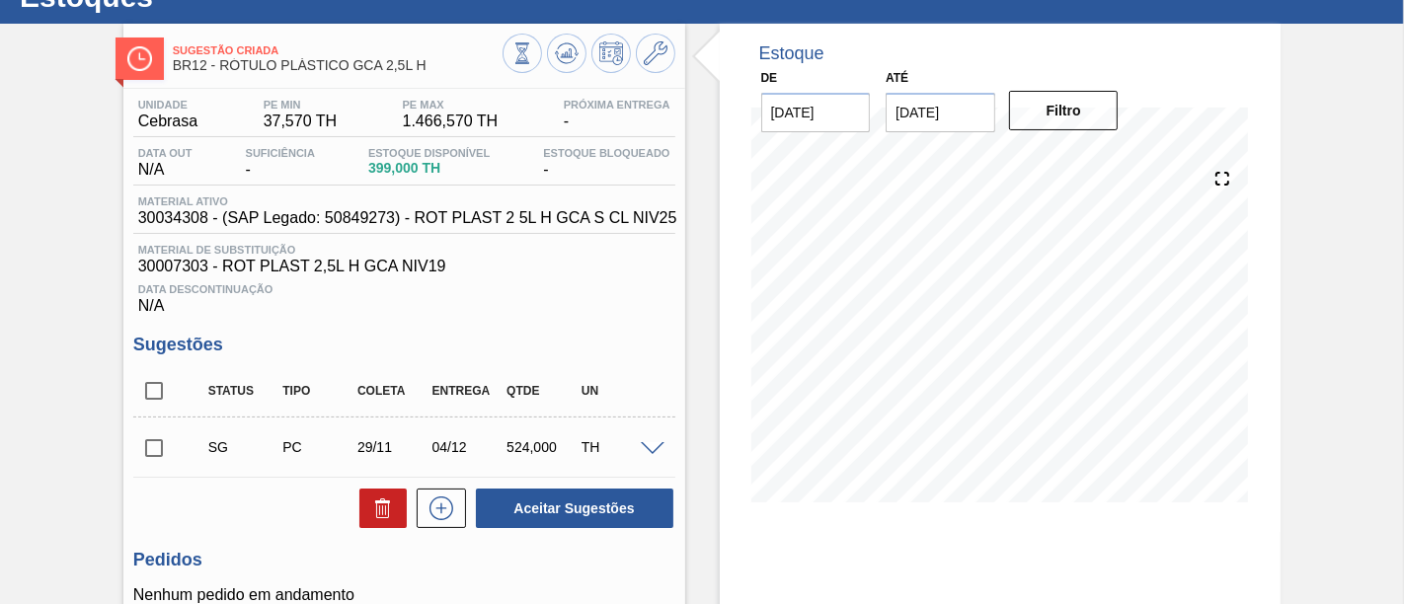
scroll to position [110, 0]
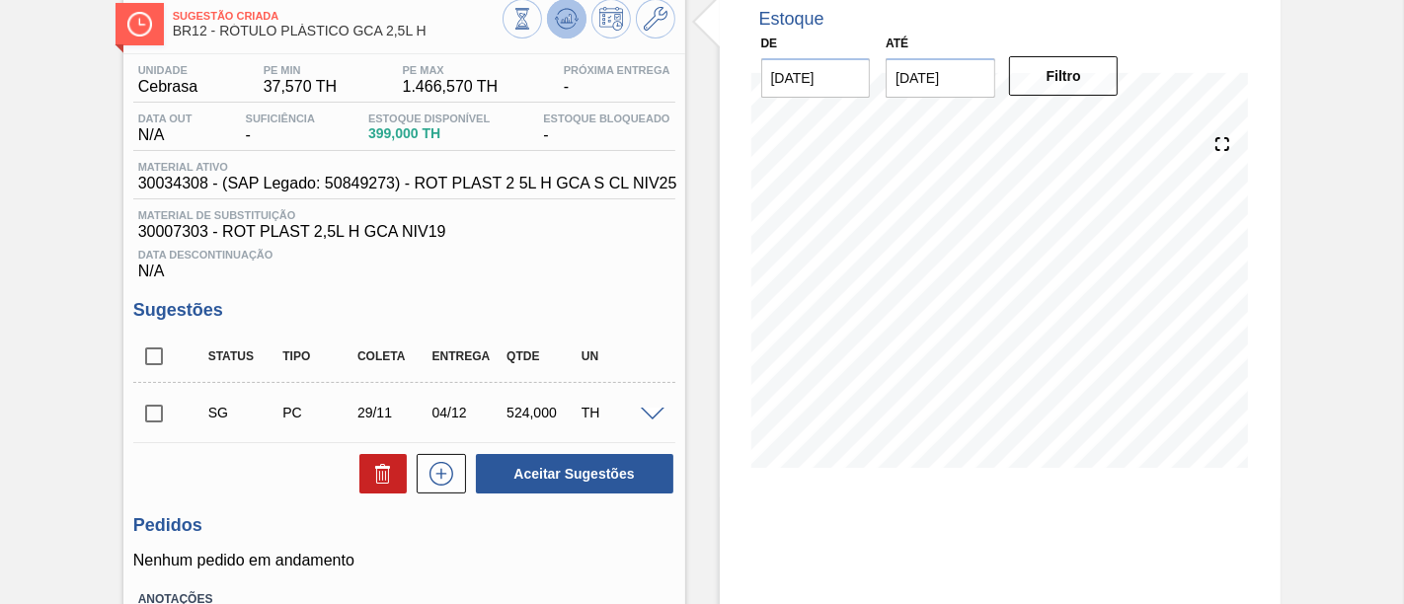
click at [576, 27] on icon at bounding box center [567, 19] width 24 height 24
click at [152, 415] on input "checkbox" at bounding box center [153, 413] width 41 height 41
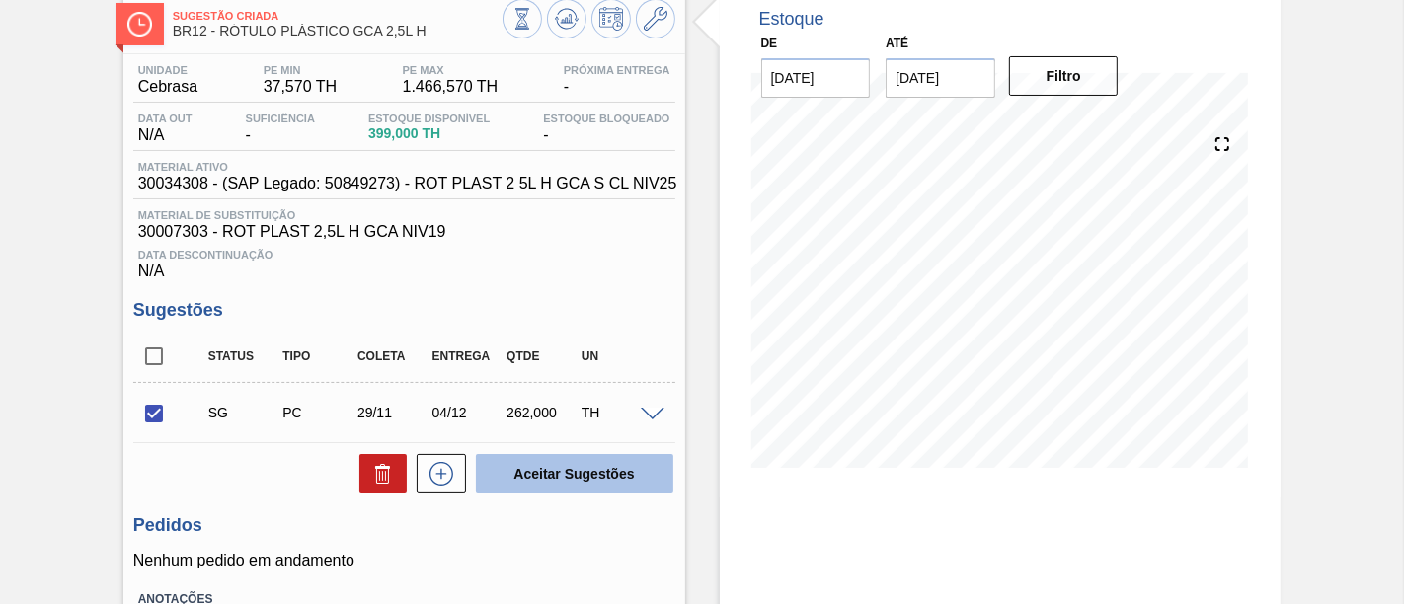
click at [580, 472] on button "Aceitar Sugestões" at bounding box center [574, 473] width 197 height 39
checkbox input "false"
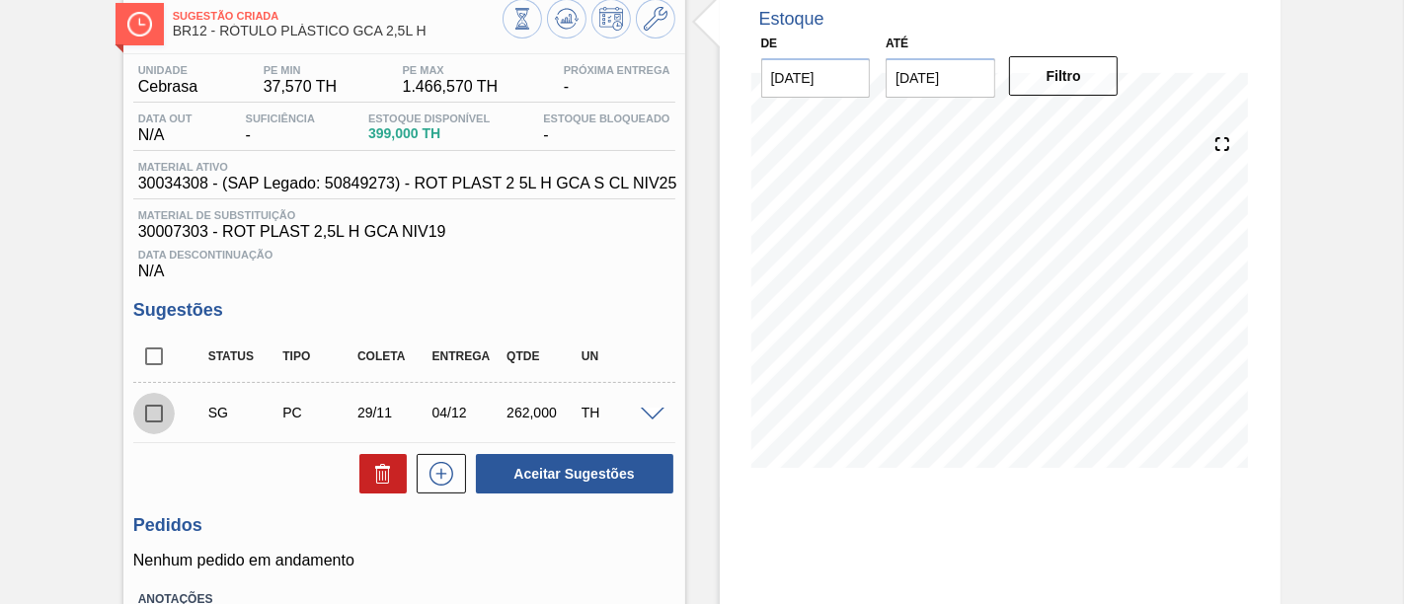
click at [151, 413] on input "checkbox" at bounding box center [153, 413] width 41 height 41
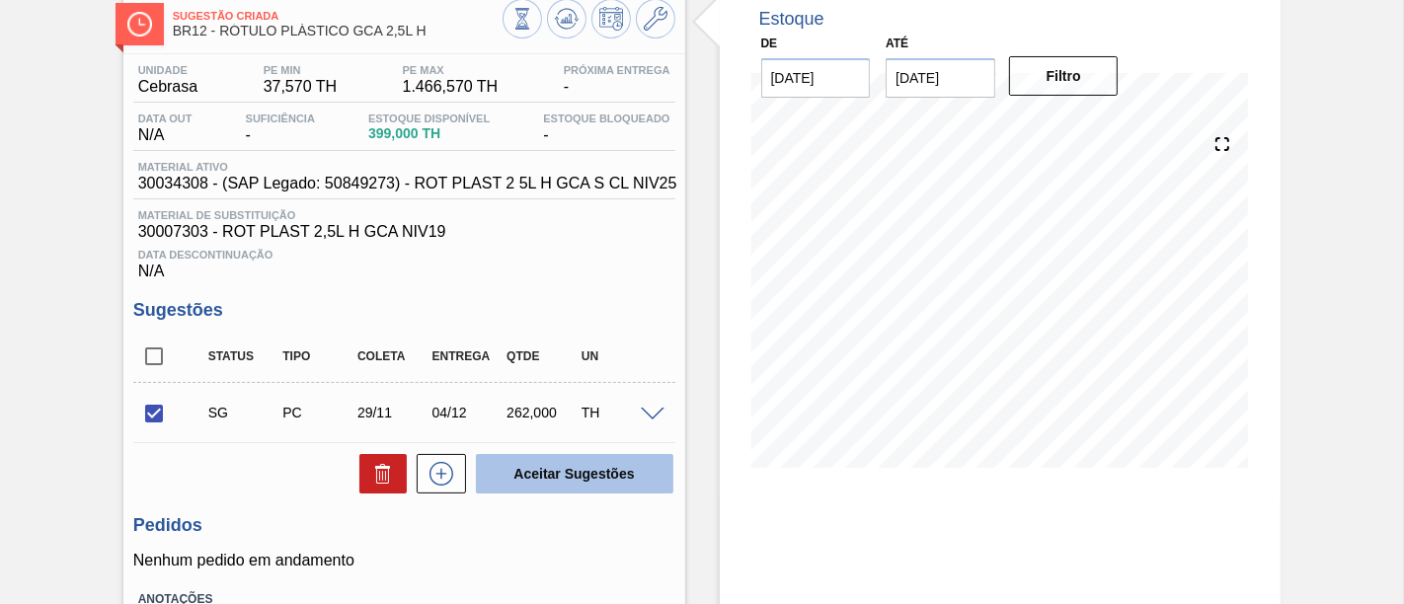
click at [629, 472] on button "Aceitar Sugestões" at bounding box center [574, 473] width 197 height 39
checkbox input "false"
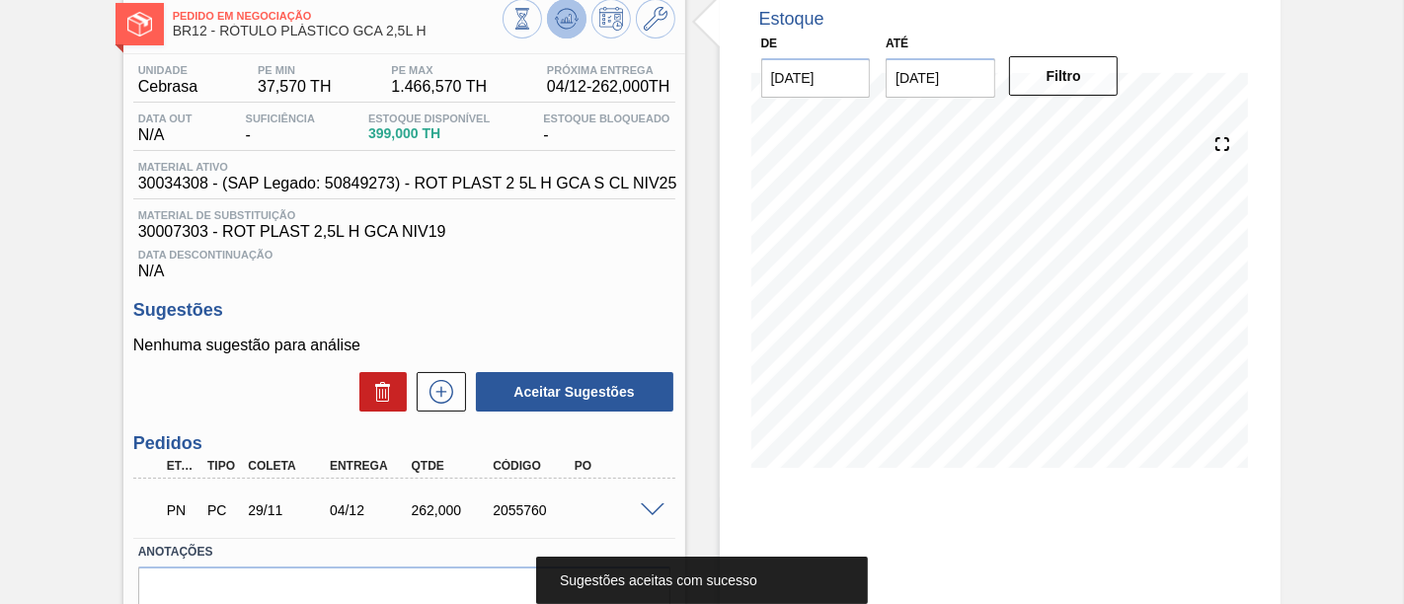
click at [573, 31] on button at bounding box center [566, 18] width 39 height 39
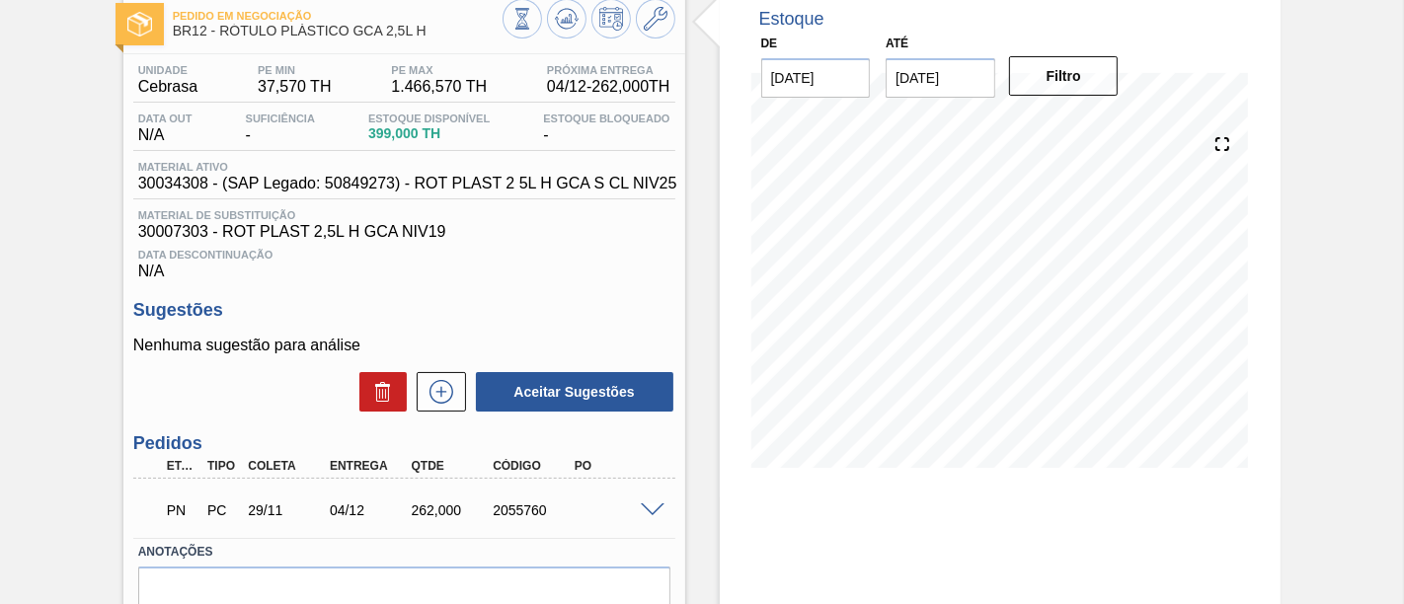
scroll to position [219, 0]
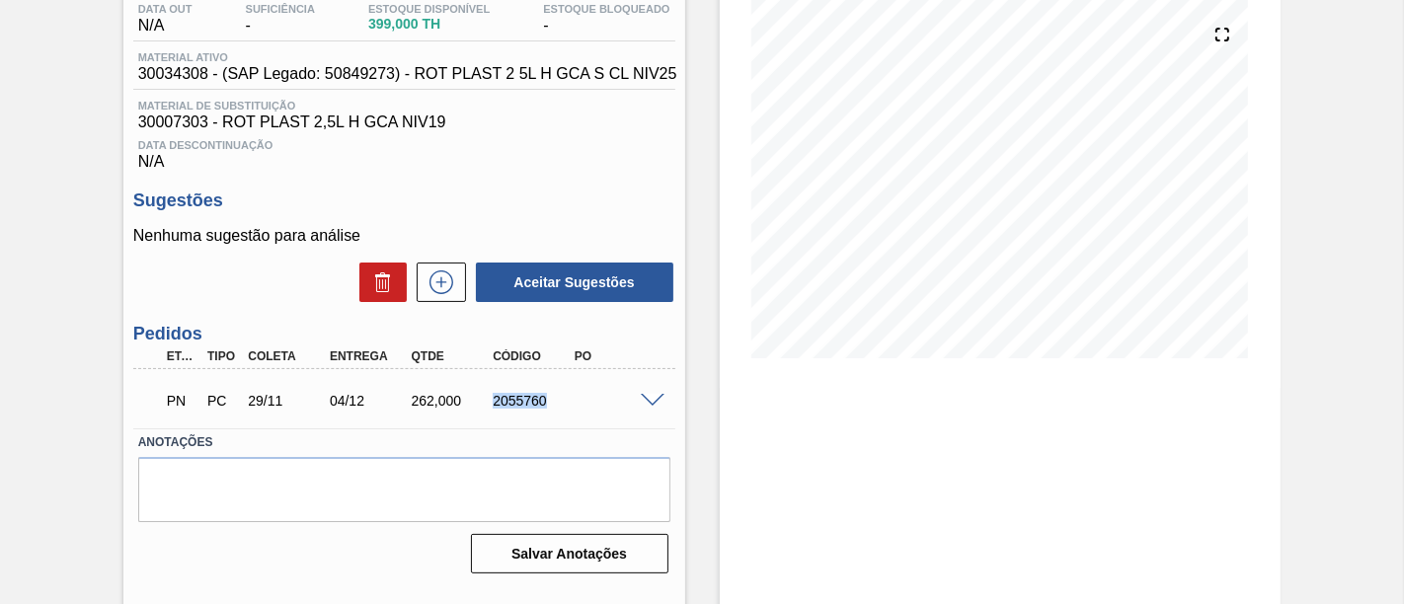
drag, startPoint x: 503, startPoint y: 410, endPoint x: 555, endPoint y: 410, distance: 52.3
click at [555, 409] on div "2055760" at bounding box center [532, 401] width 89 height 16
copy div "2055760"
drag, startPoint x: 328, startPoint y: 405, endPoint x: 377, endPoint y: 407, distance: 49.4
click at [377, 407] on div "04/12" at bounding box center [369, 401] width 89 height 16
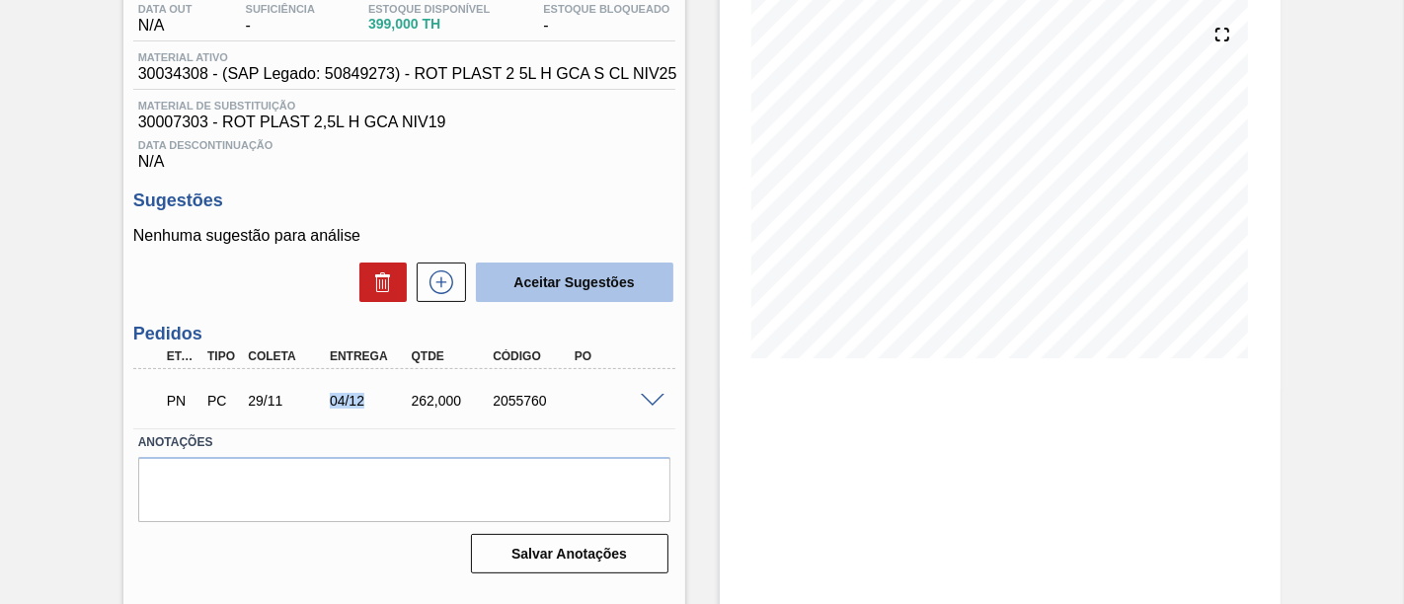
copy div "04/12"
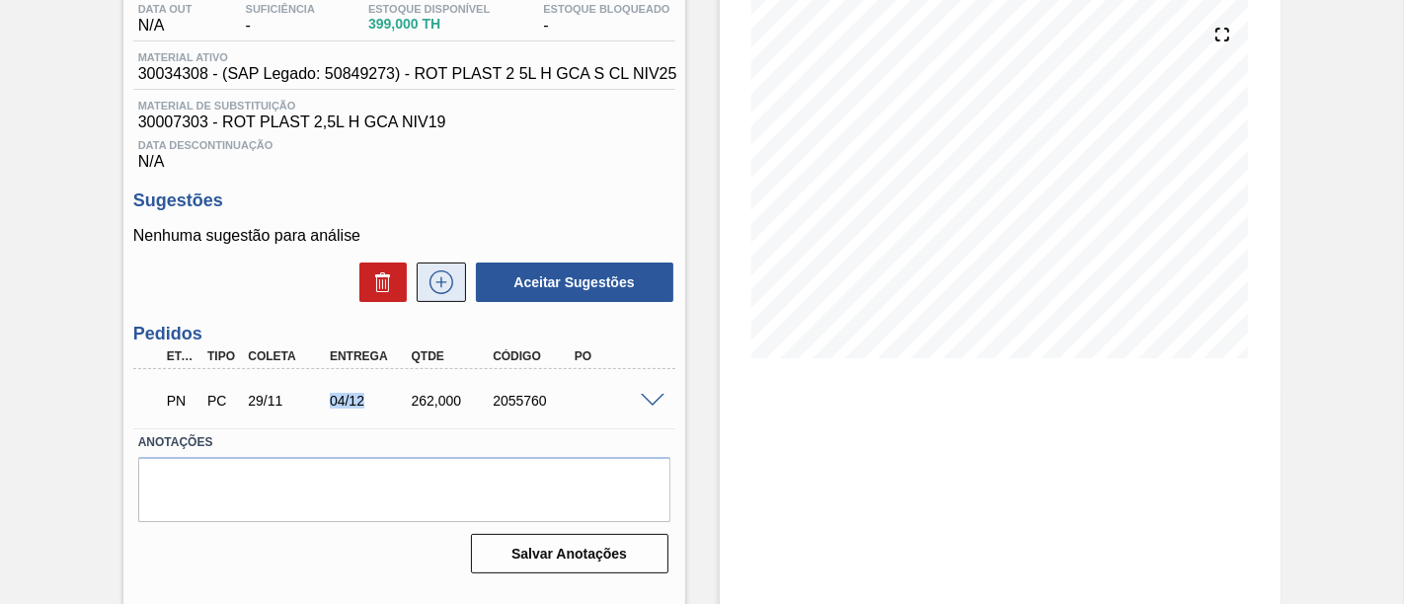
scroll to position [0, 0]
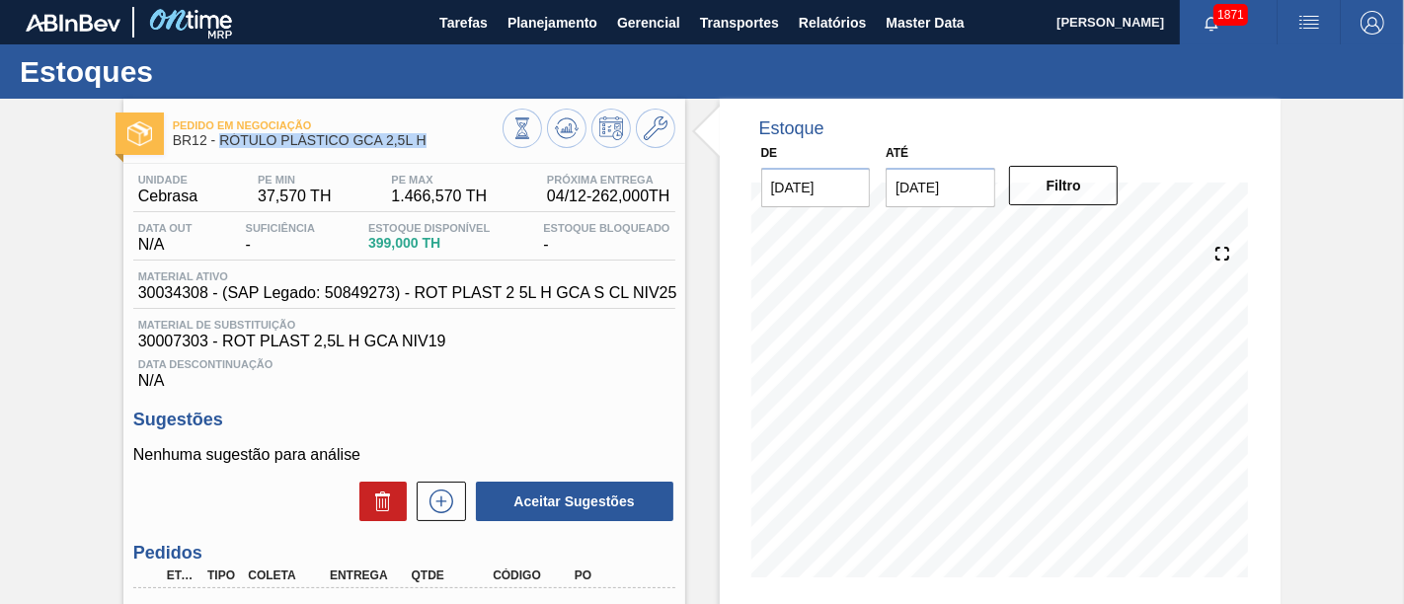
drag, startPoint x: 220, startPoint y: 147, endPoint x: 427, endPoint y: 149, distance: 207.3
click at [427, 149] on div "Pedido em Negociação BR12 - RÓTULO PLÁSTICO GCA 2,5L H" at bounding box center [338, 134] width 330 height 44
copy span "RÓTULO PLÁSTICO GCA 2,5L H"
drag, startPoint x: 138, startPoint y: 198, endPoint x: 196, endPoint y: 202, distance: 58.4
click at [196, 202] on span "Cebrasa" at bounding box center [167, 197] width 59 height 18
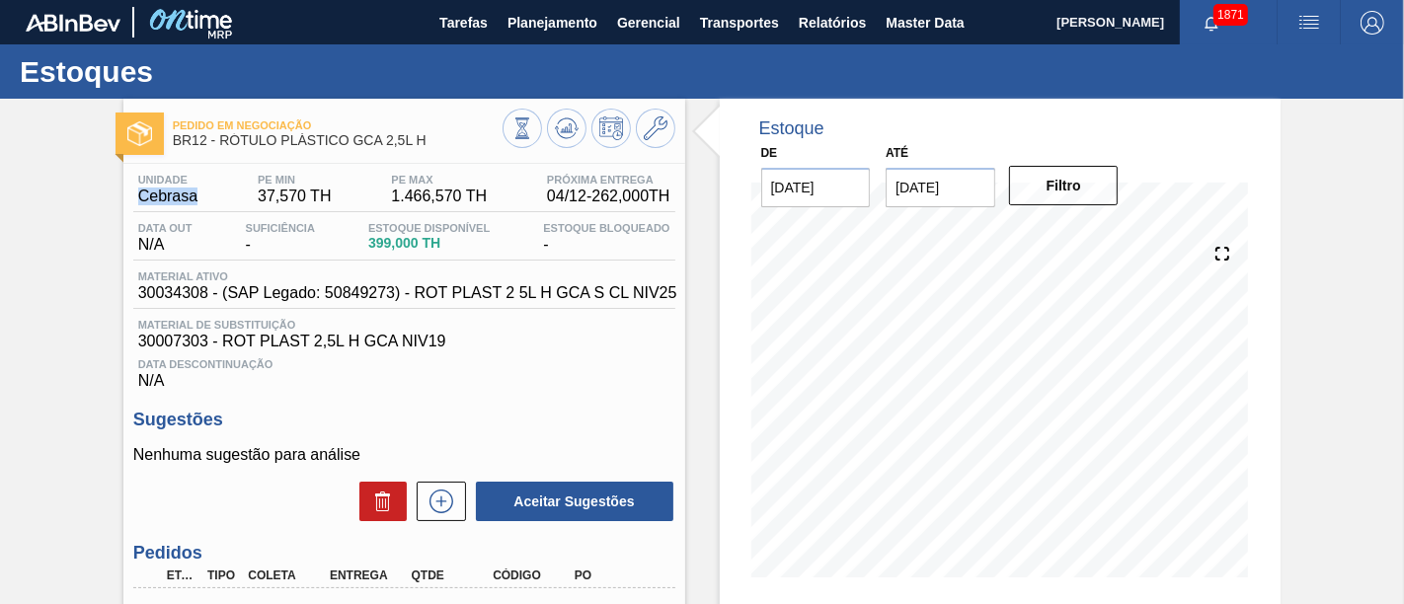
copy span "Cebrasa"
drag, startPoint x: 174, startPoint y: 143, endPoint x: 206, endPoint y: 139, distance: 32.8
click at [206, 139] on span "BR12 - RÓTULO PLÁSTICO GCA 2,5L H" at bounding box center [338, 140] width 330 height 15
copy span "BR12"
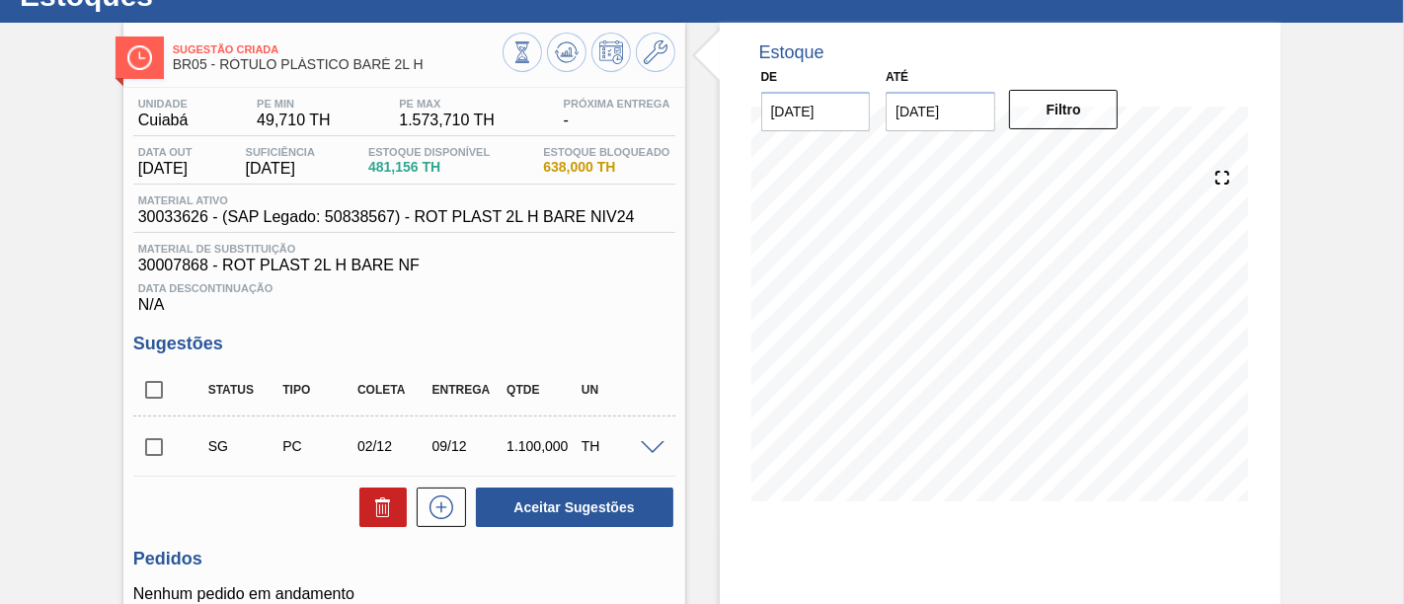
scroll to position [110, 0]
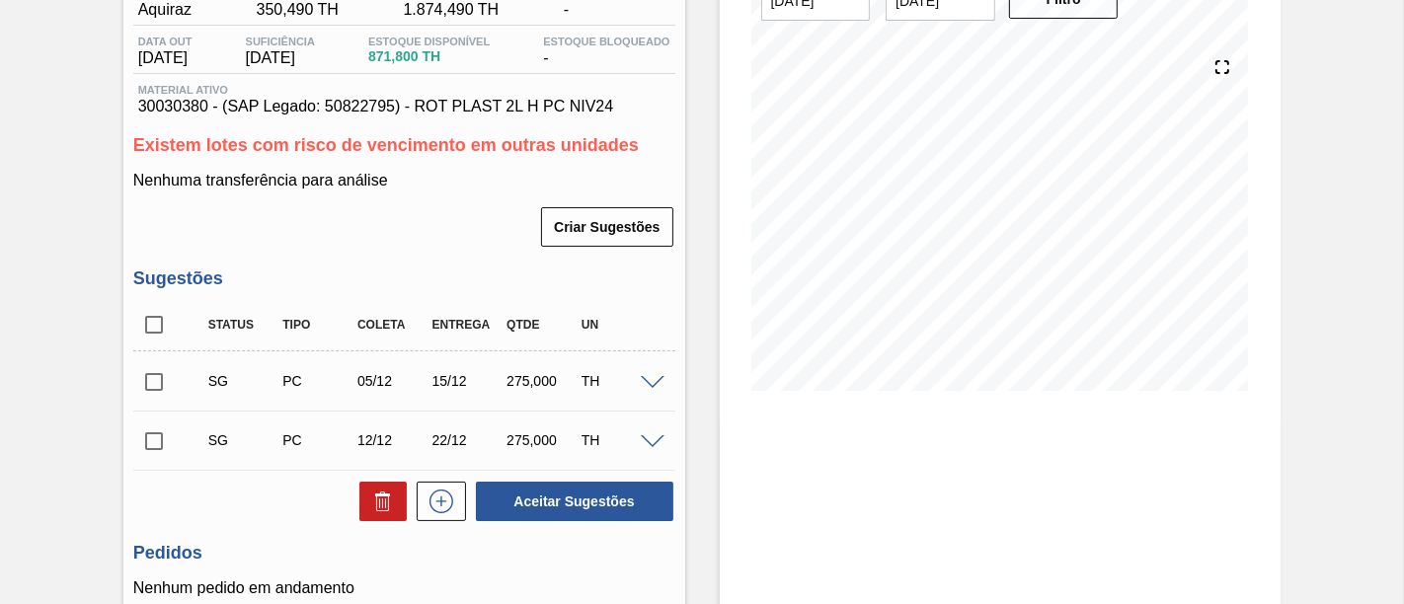
scroll to position [219, 0]
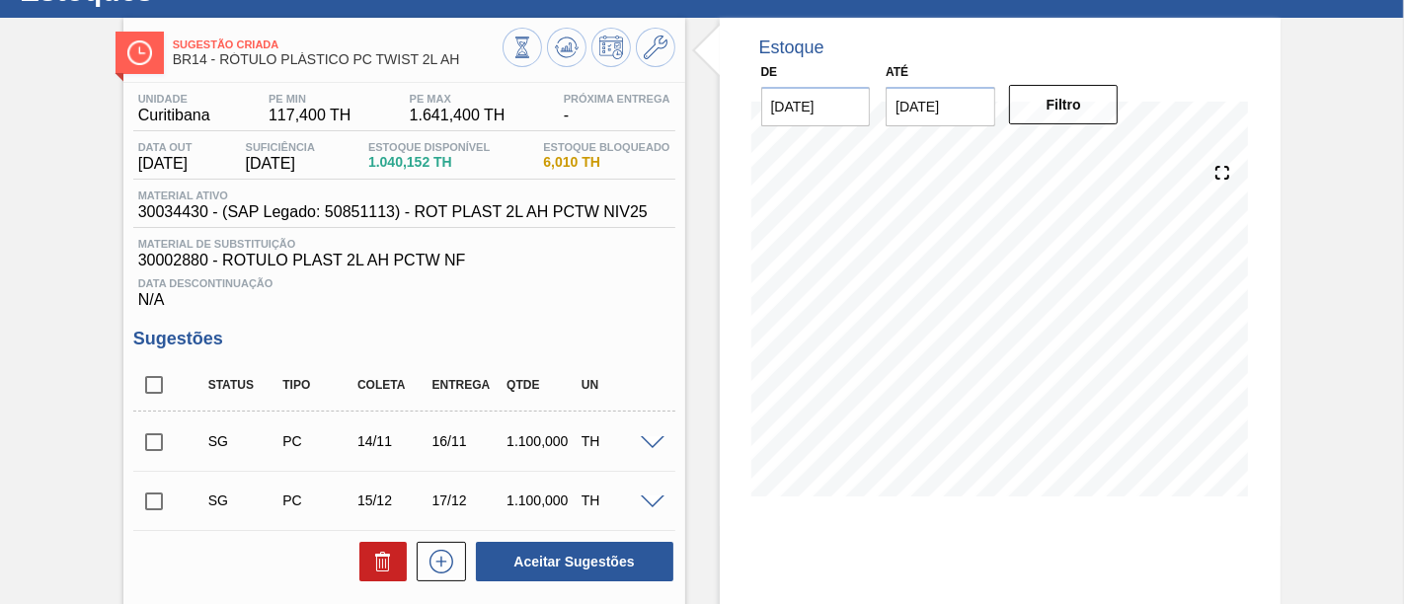
scroll to position [110, 0]
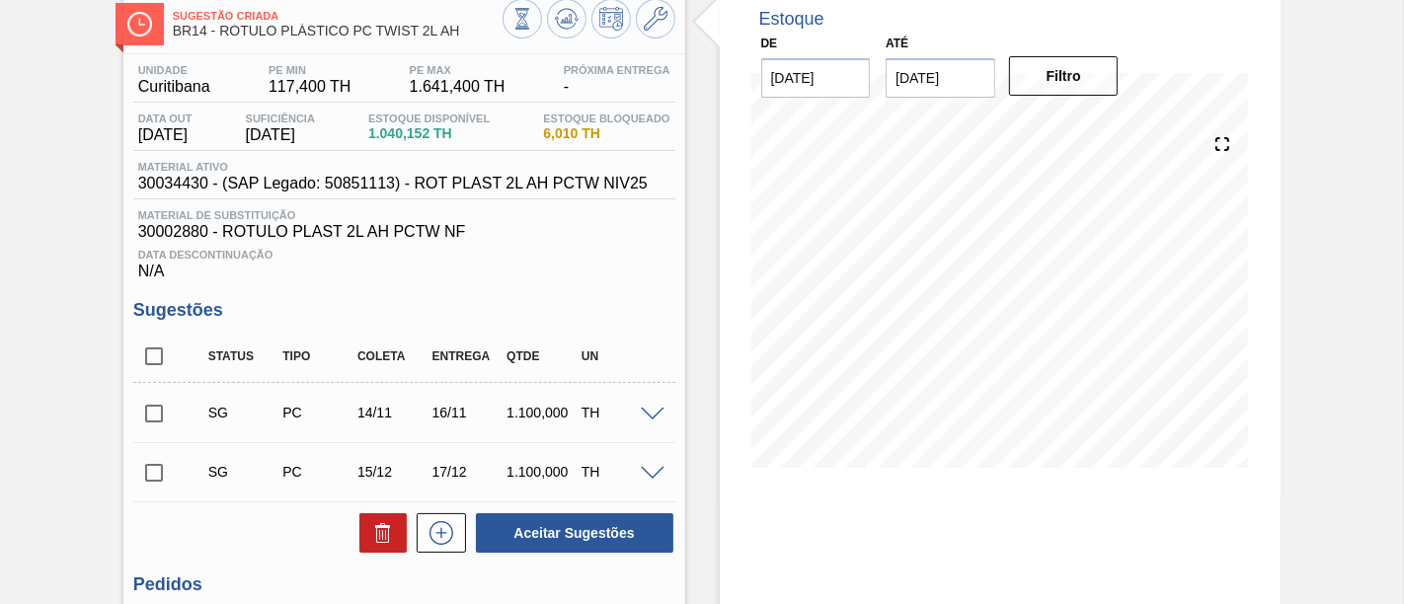
click at [166, 413] on input "checkbox" at bounding box center [153, 413] width 41 height 41
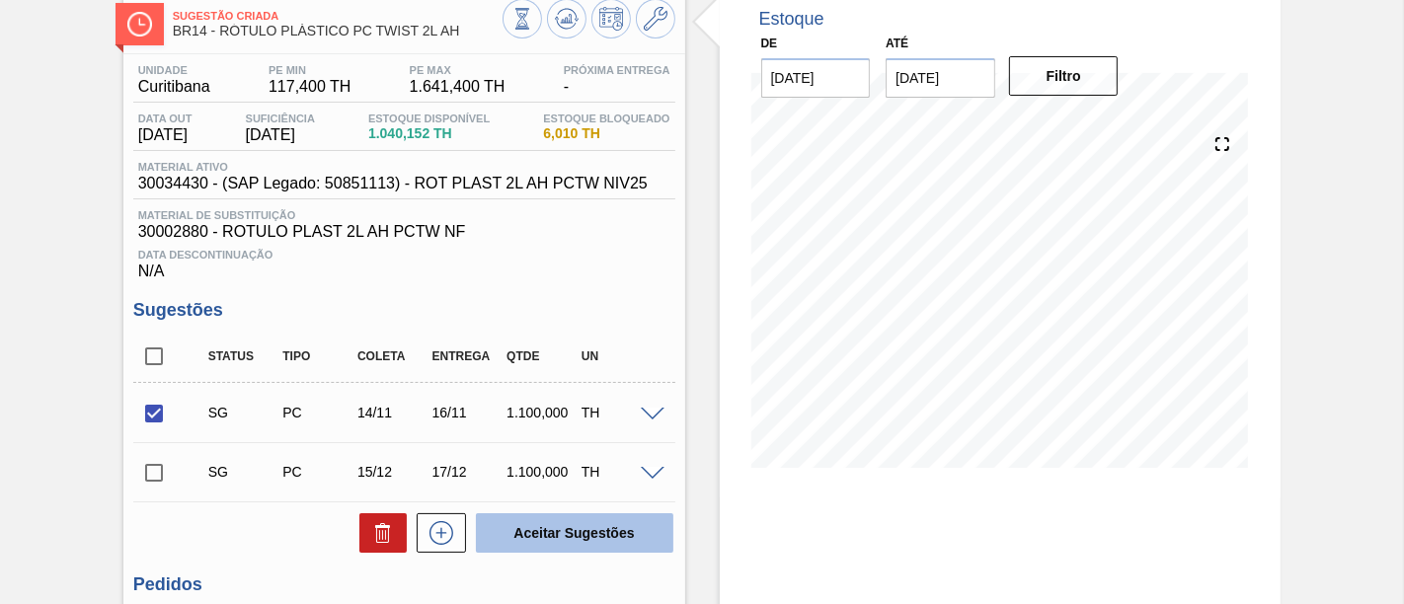
click at [577, 528] on button "Aceitar Sugestões" at bounding box center [574, 532] width 197 height 39
checkbox input "false"
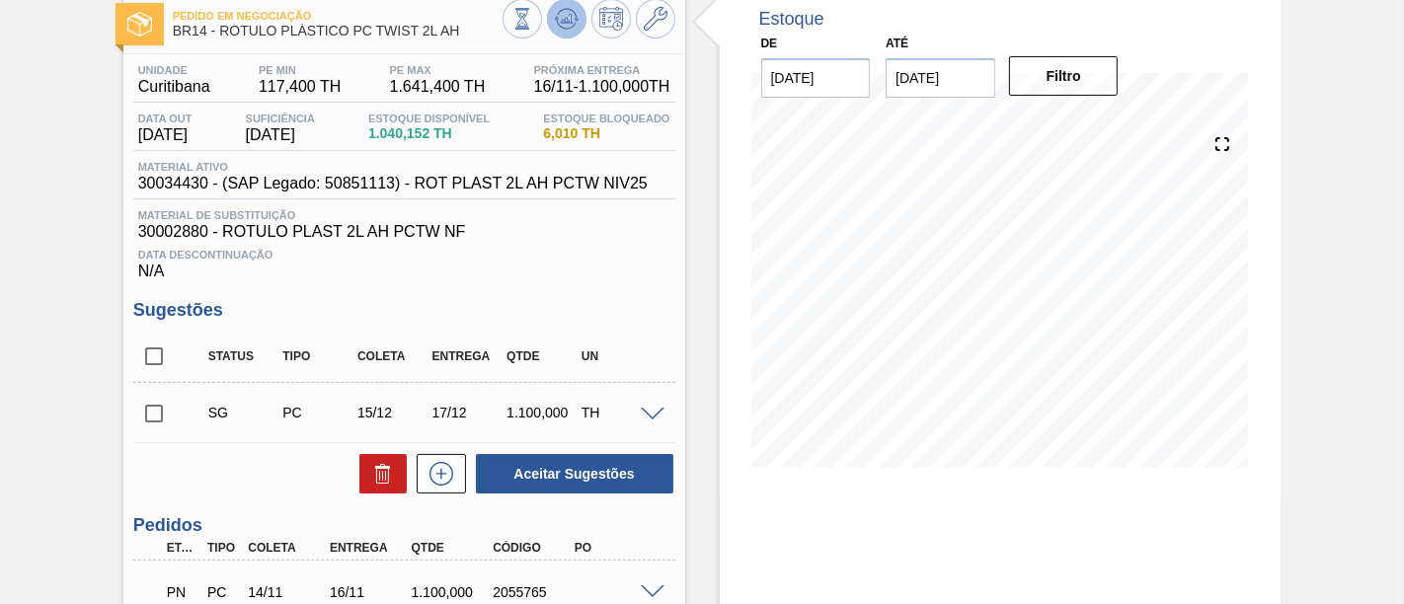
click at [561, 35] on button at bounding box center [566, 18] width 39 height 39
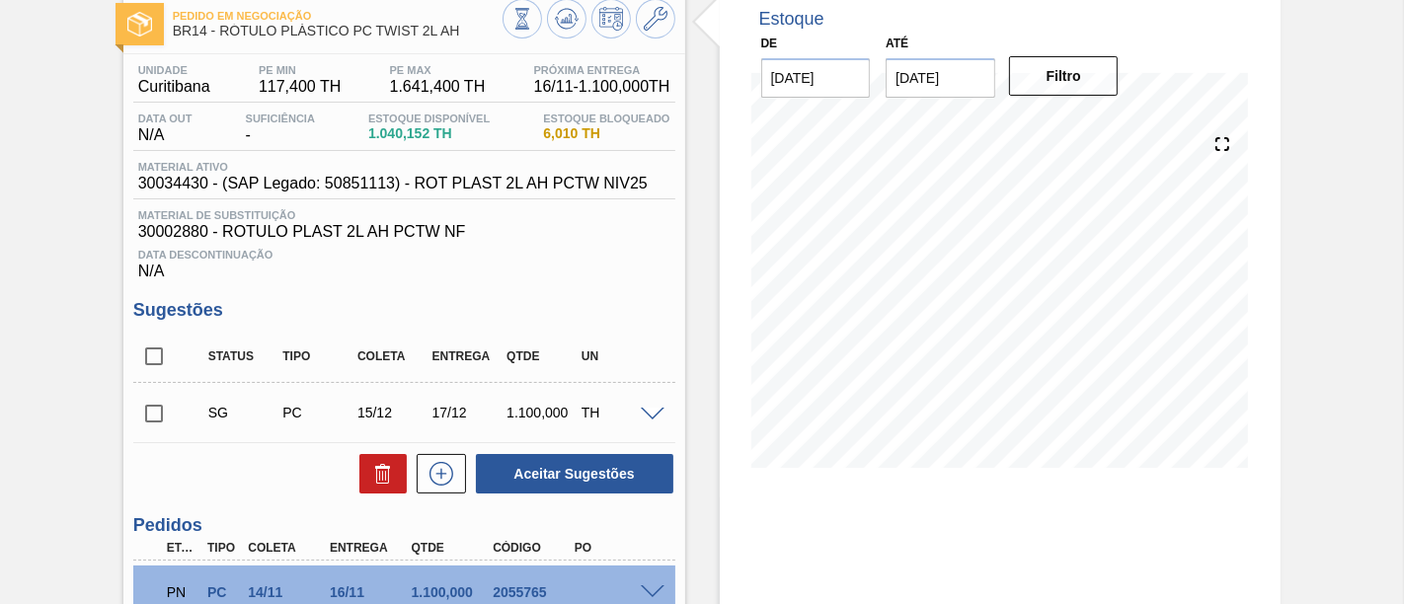
scroll to position [219, 0]
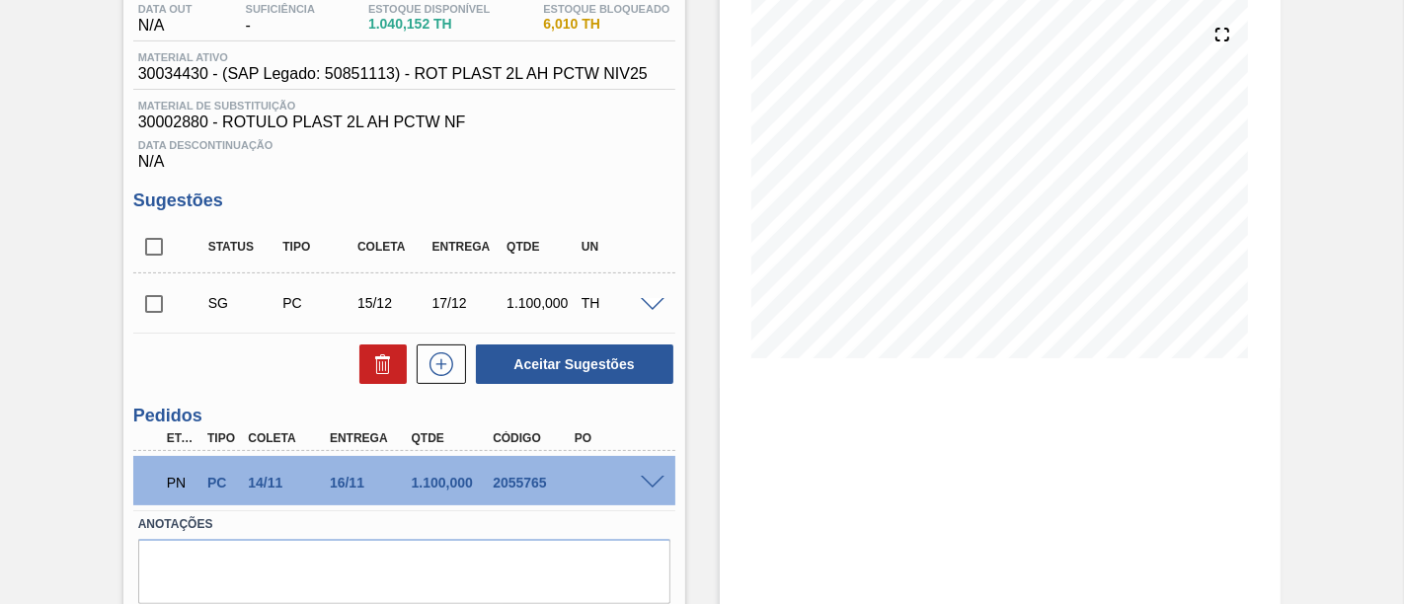
click at [649, 489] on span at bounding box center [653, 483] width 24 height 15
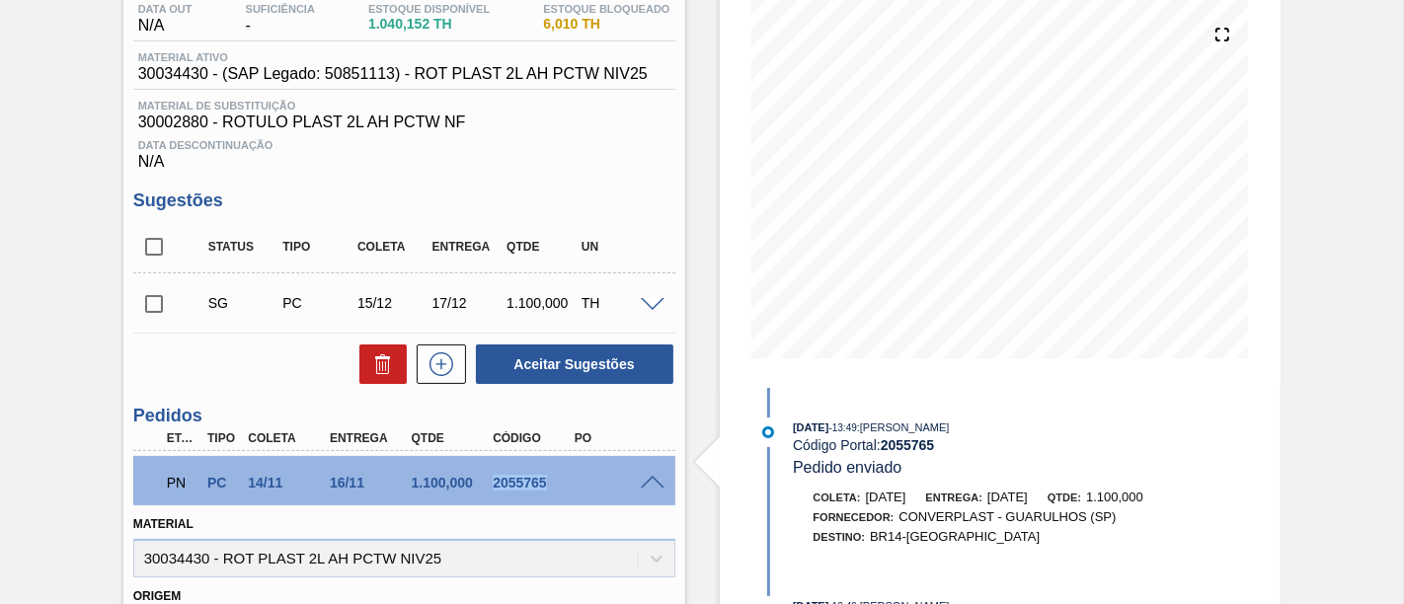
drag, startPoint x: 488, startPoint y: 484, endPoint x: 544, endPoint y: 487, distance: 56.4
click at [544, 487] on div "2055765" at bounding box center [532, 483] width 89 height 16
copy div "2055765"
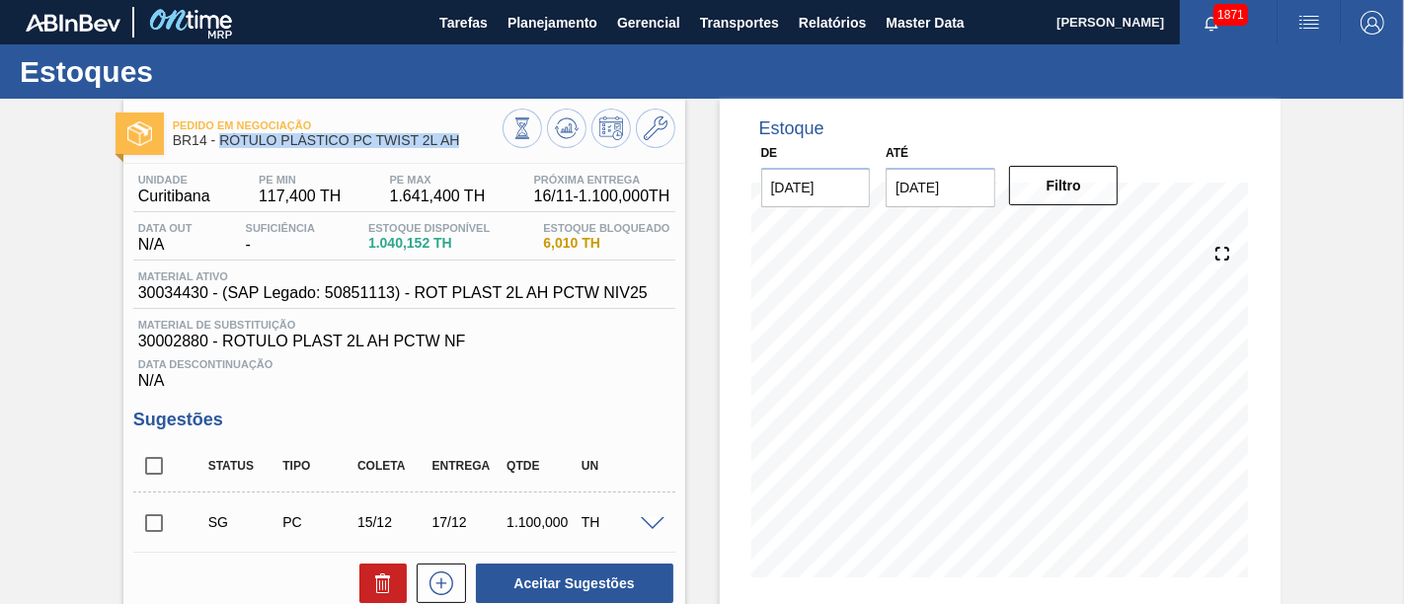
drag, startPoint x: 222, startPoint y: 138, endPoint x: 465, endPoint y: 143, distance: 242.9
click at [465, 143] on span "BR14 - RÓTULO PLÁSTICO PC TWIST 2L AH" at bounding box center [338, 140] width 330 height 15
copy span "RÓTULO PLÁSTICO PC TWIST 2L AH"
drag, startPoint x: 137, startPoint y: 198, endPoint x: 213, endPoint y: 204, distance: 76.2
click at [213, 204] on div "Unidade Curitibana" at bounding box center [174, 190] width 82 height 32
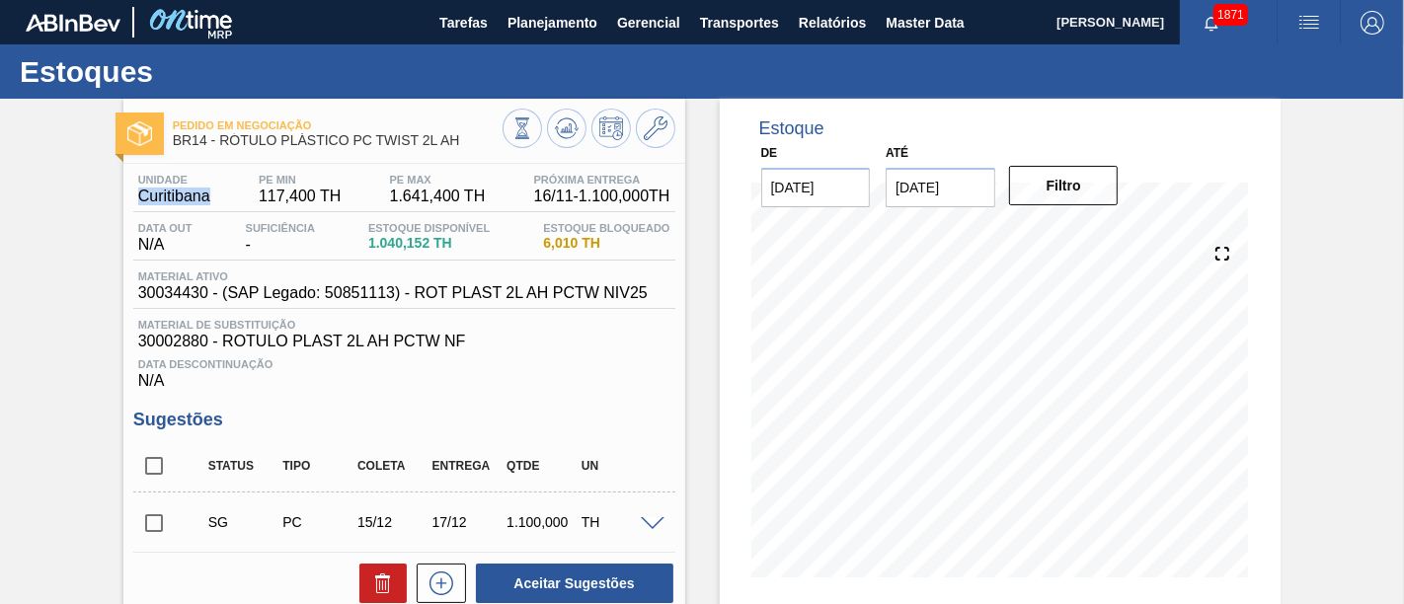
copy span "Curitibana"
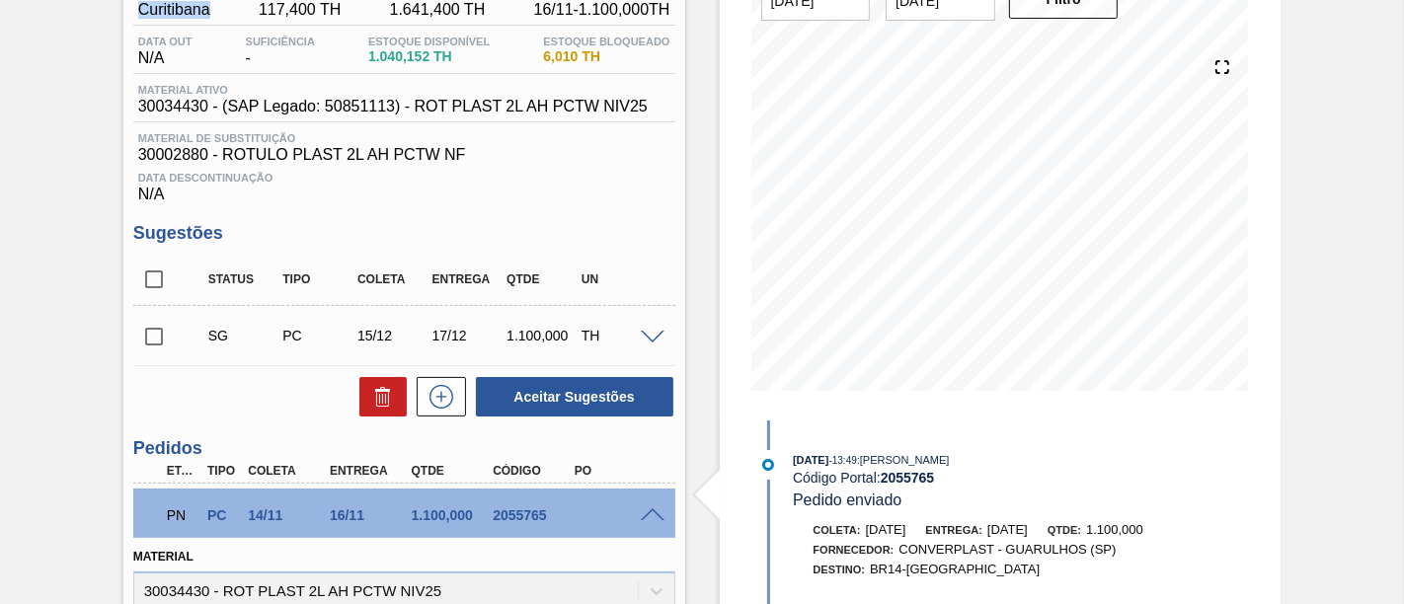
scroll to position [219, 0]
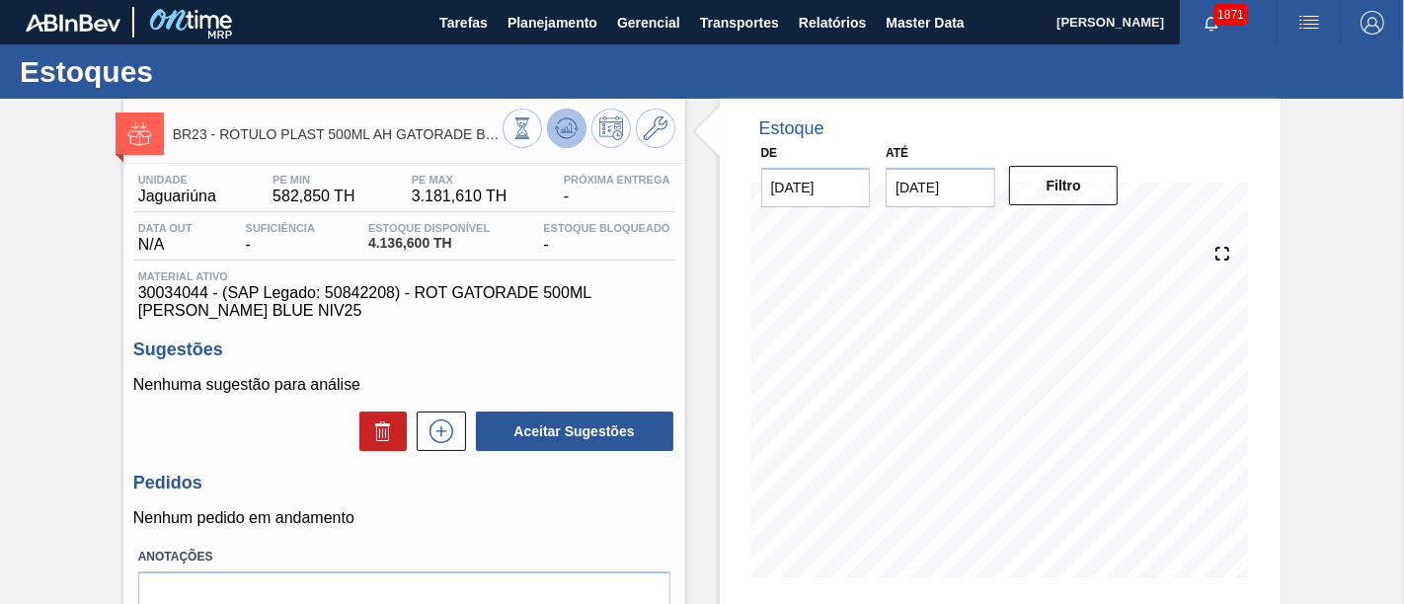
click at [578, 122] on button at bounding box center [566, 128] width 39 height 39
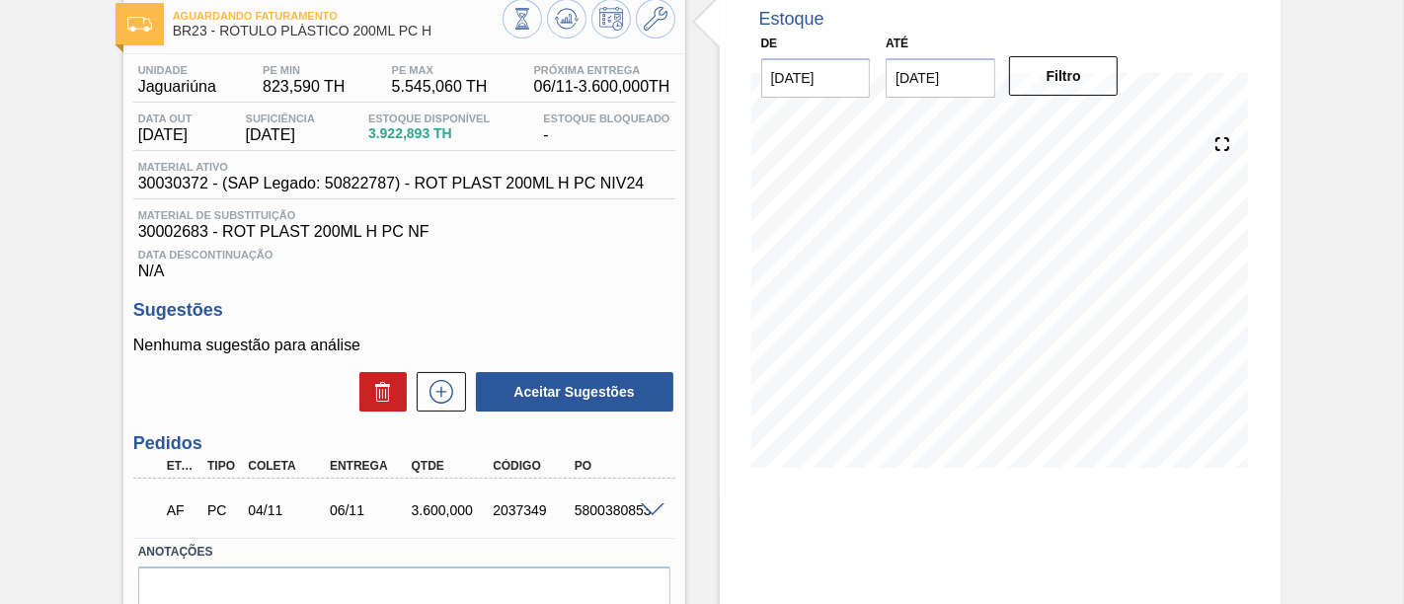
scroll to position [219, 0]
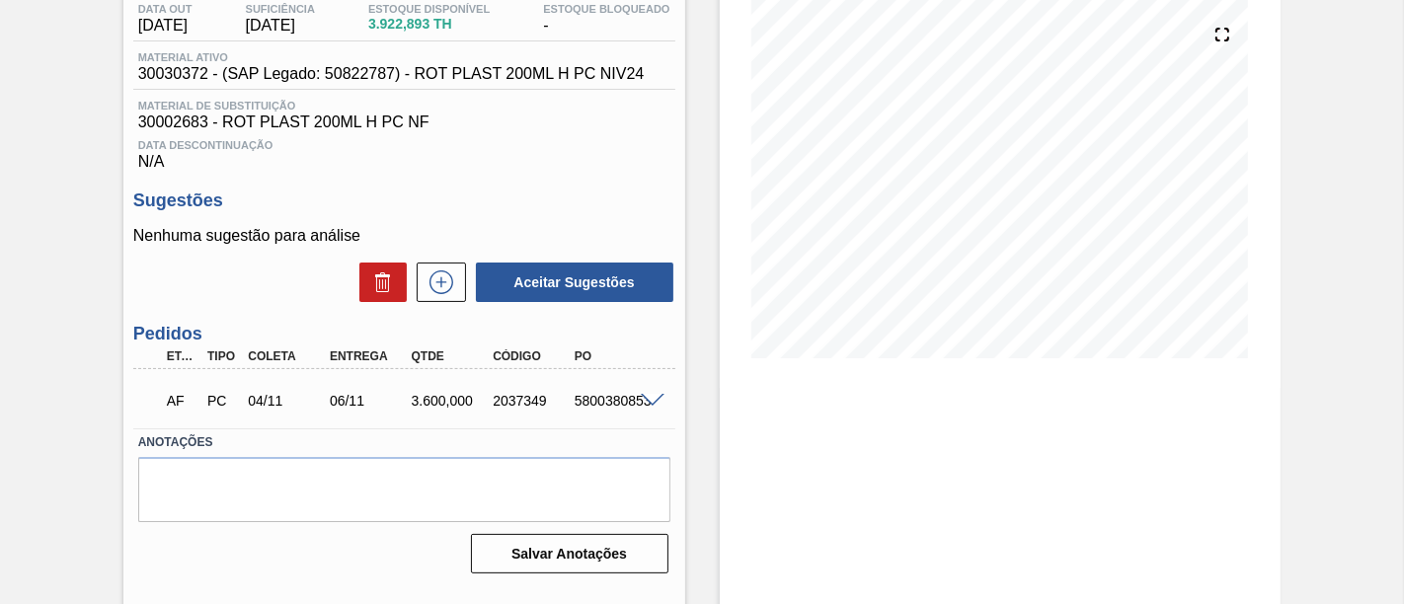
click at [654, 404] on span at bounding box center [653, 401] width 24 height 15
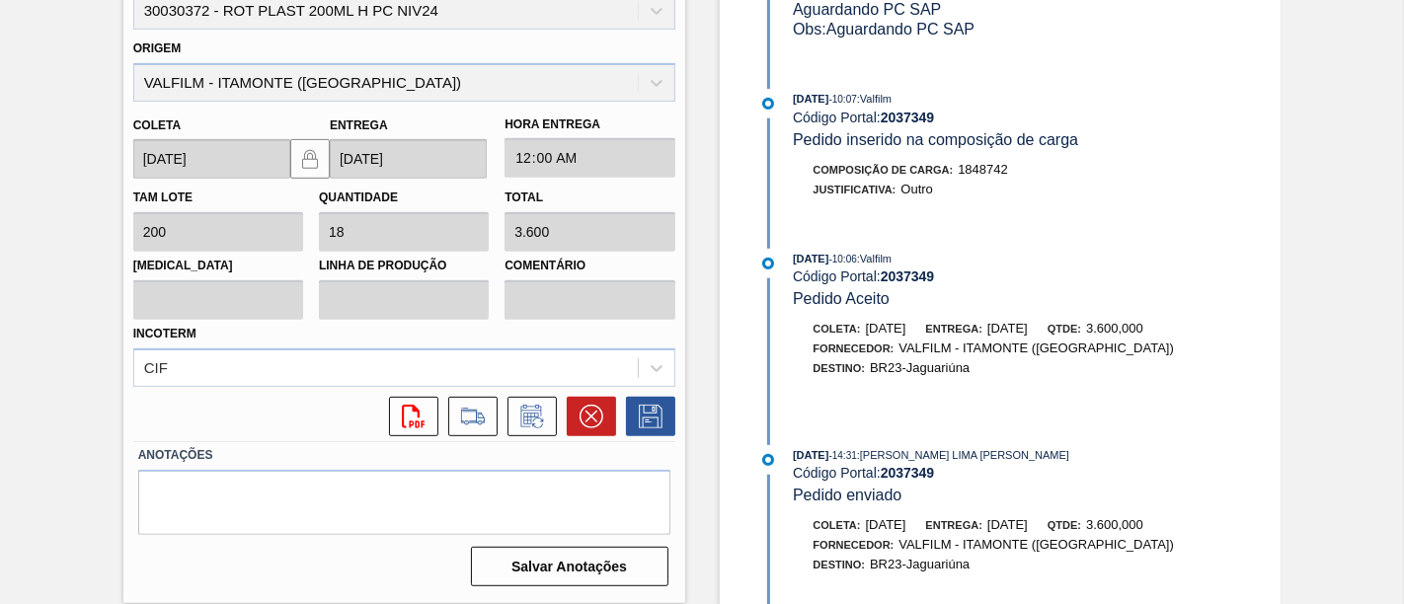
scroll to position [329, 0]
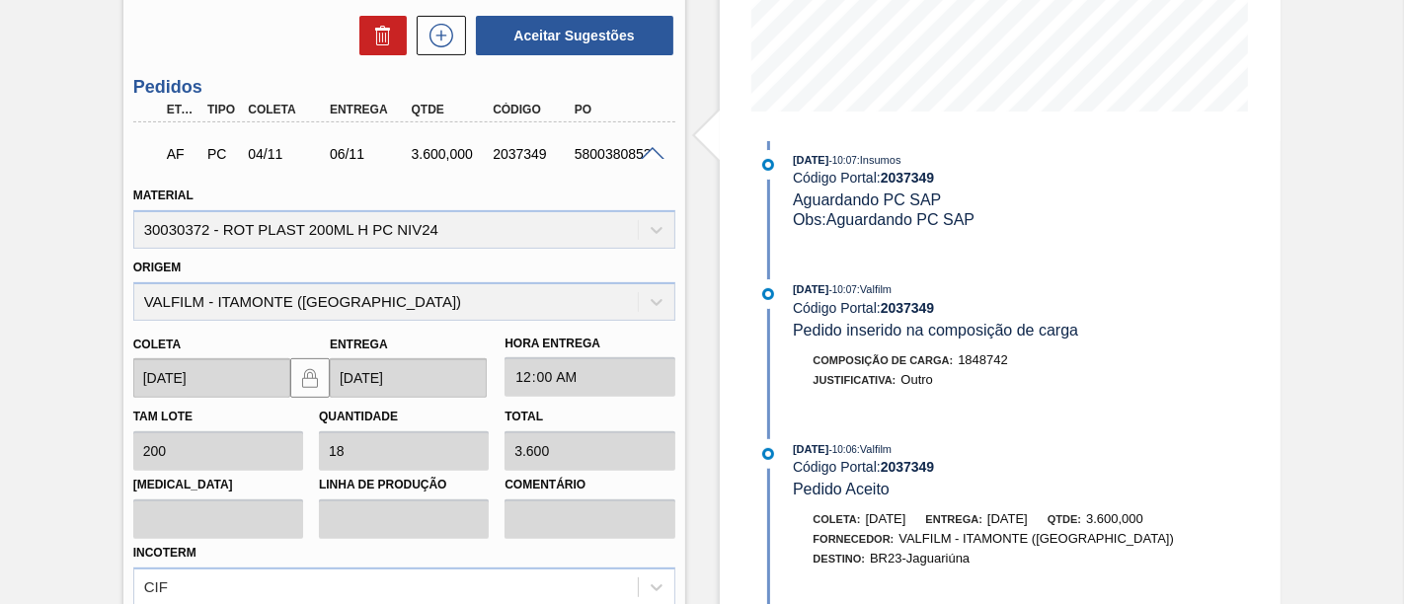
click at [652, 155] on span at bounding box center [653, 154] width 24 height 15
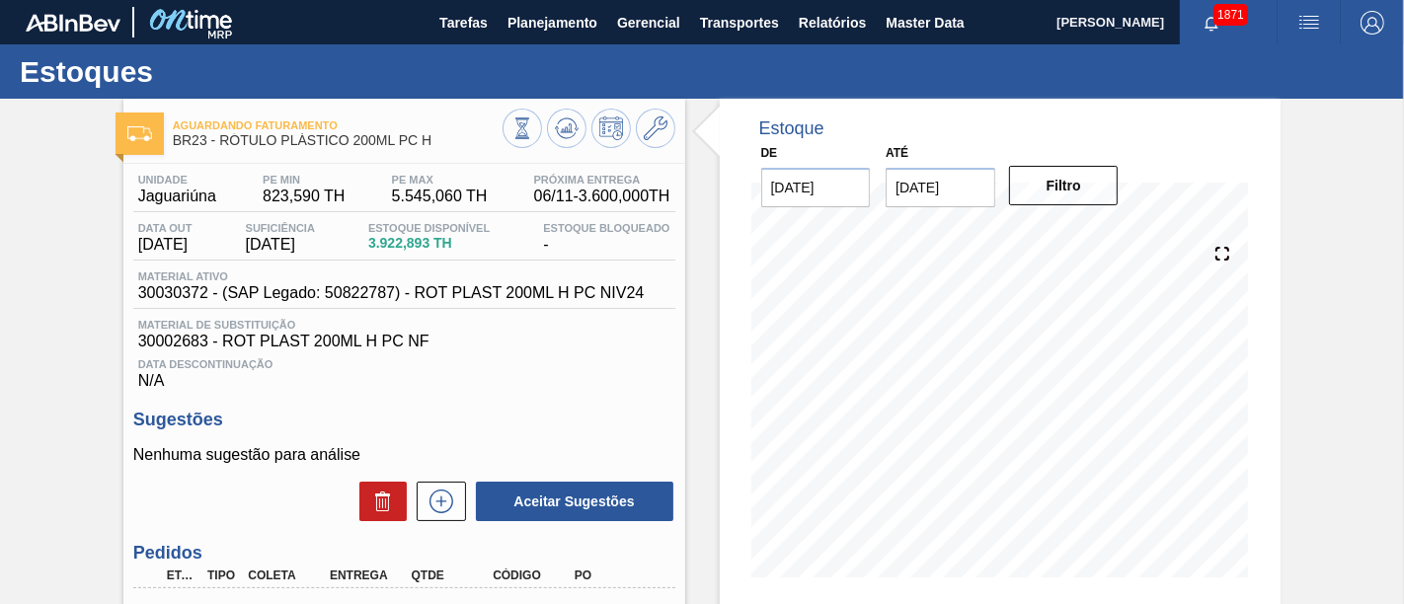
scroll to position [110, 0]
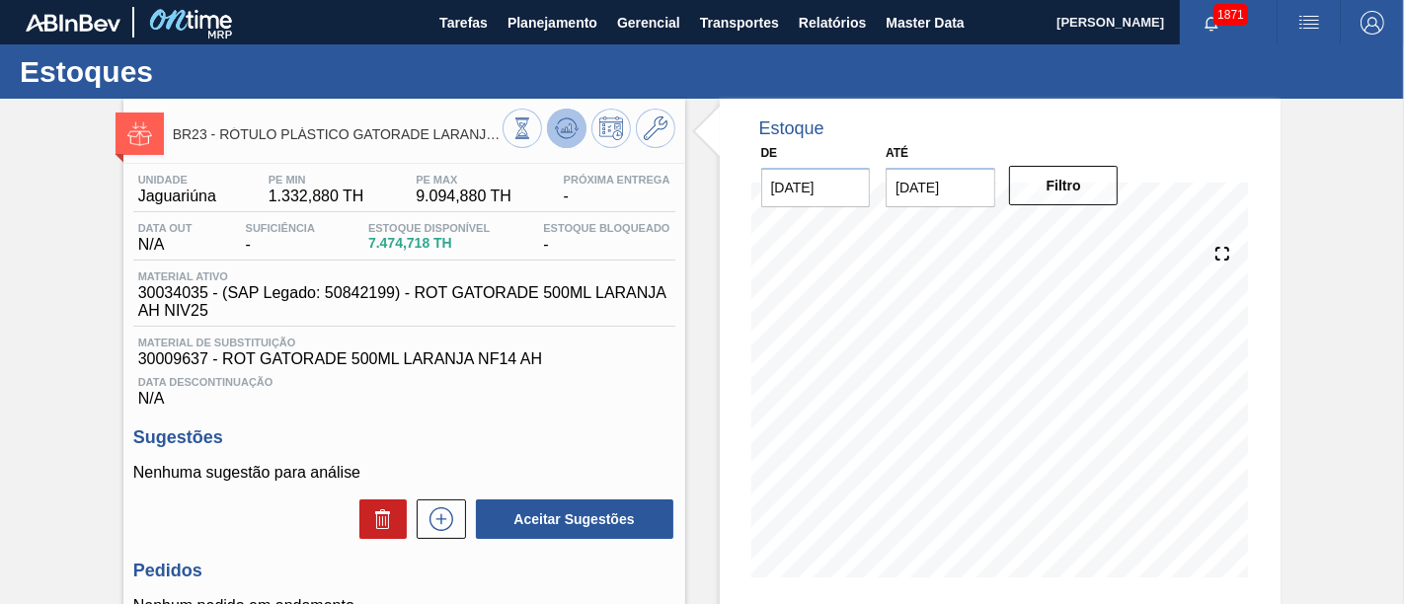
click at [566, 139] on icon at bounding box center [567, 128] width 24 height 24
click at [963, 201] on input "19/12/2025" at bounding box center [941, 187] width 110 height 39
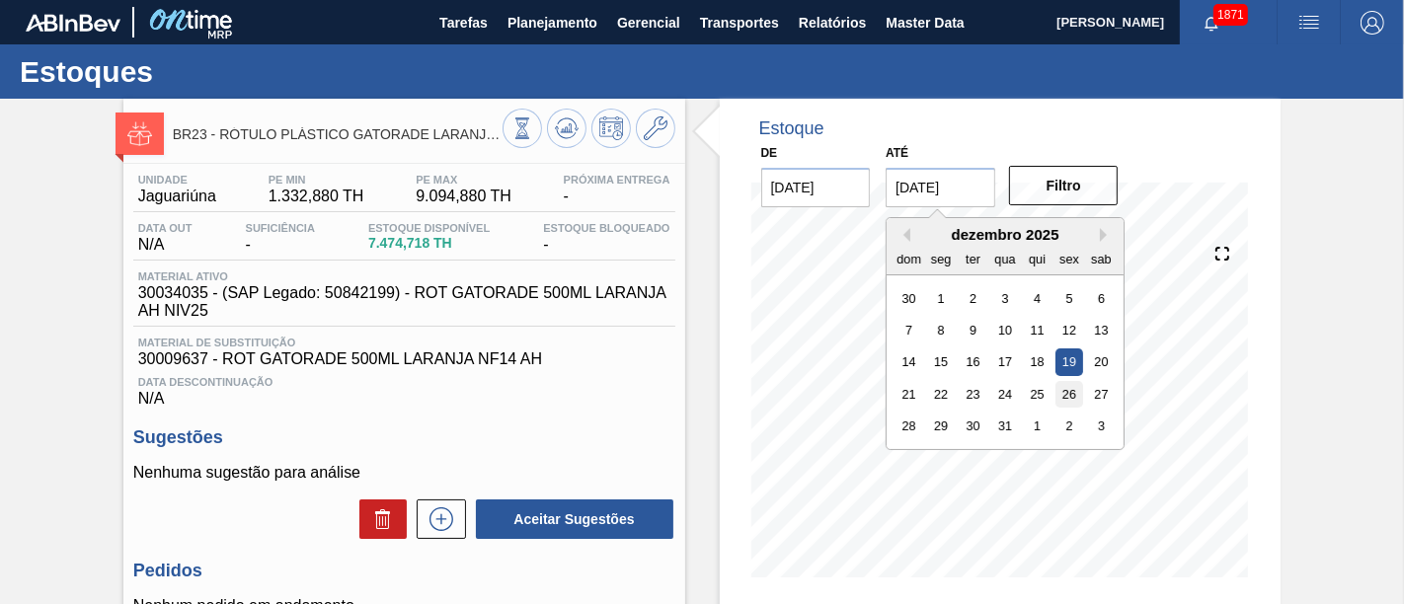
click at [1073, 392] on div "26" at bounding box center [1069, 394] width 27 height 27
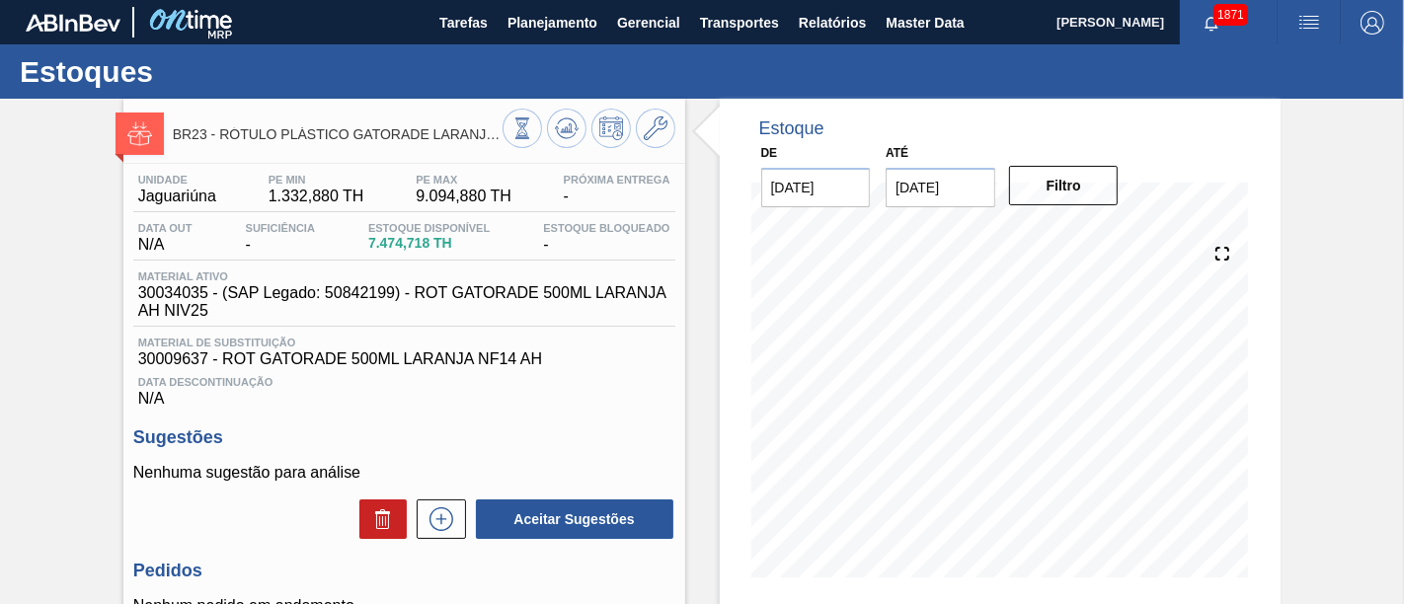
type input "[DATE]"
click at [1095, 204] on div "Filtro" at bounding box center [1065, 185] width 125 height 43
click at [1089, 182] on button "Filtro" at bounding box center [1064, 185] width 110 height 39
click at [561, 119] on icon at bounding box center [567, 128] width 24 height 24
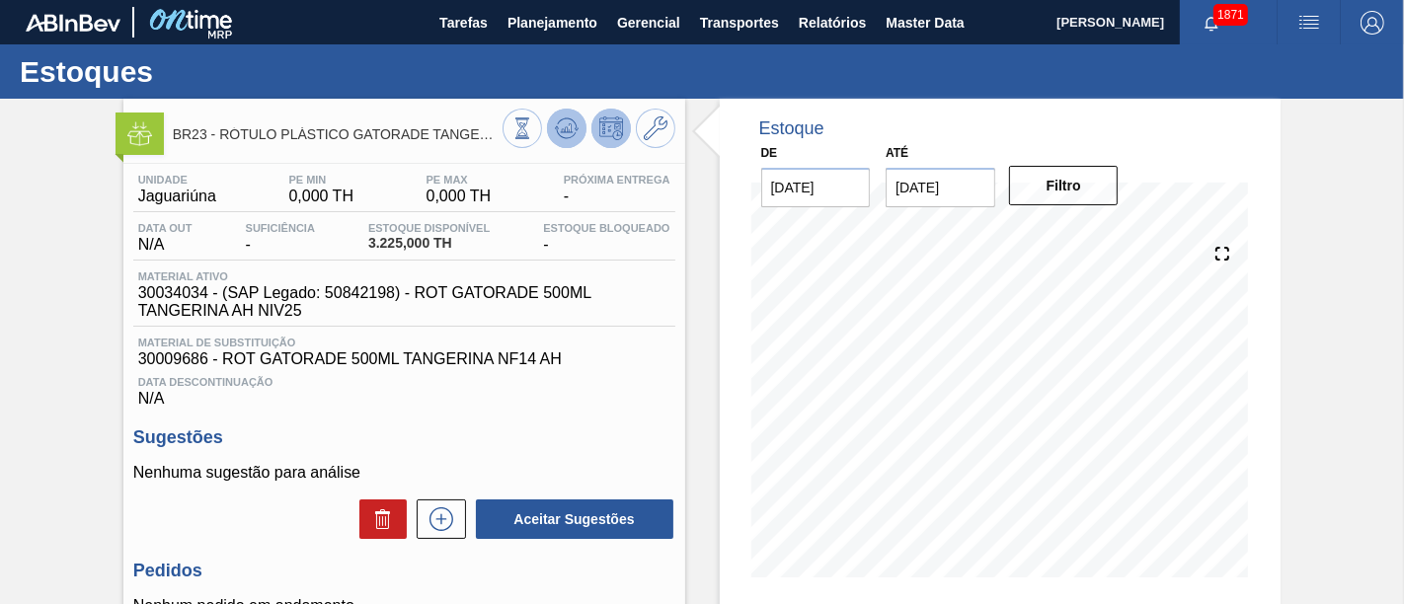
click at [570, 136] on icon at bounding box center [567, 128] width 24 height 24
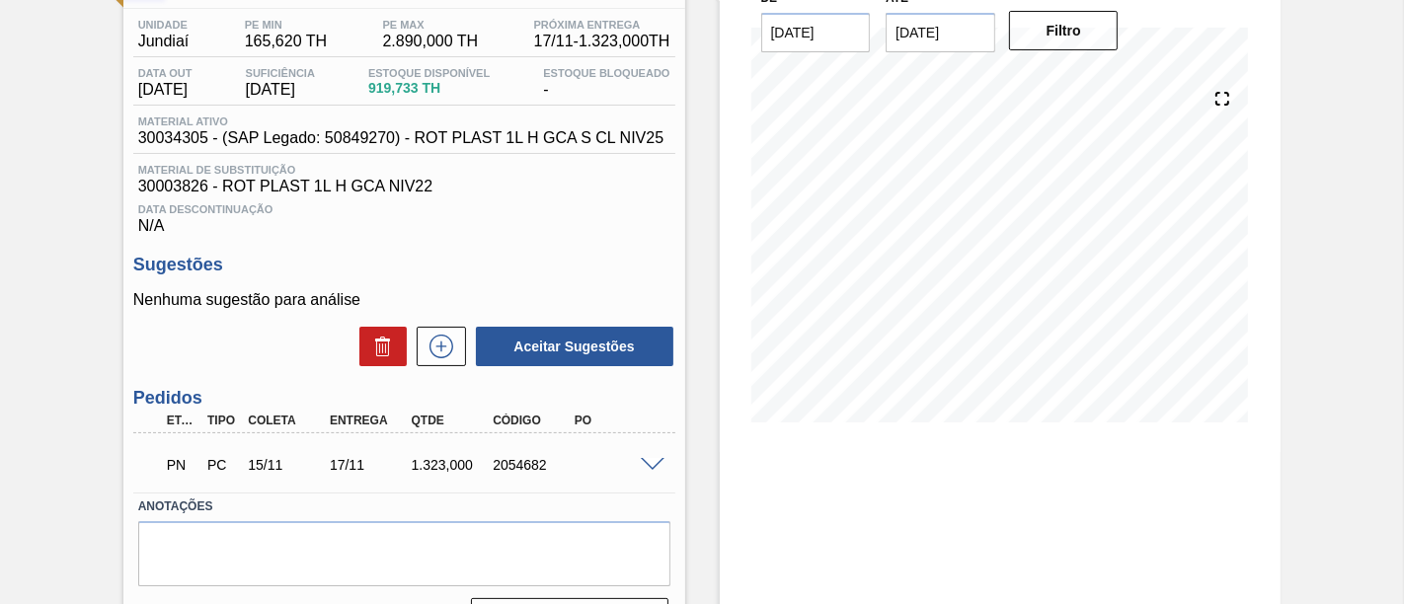
scroll to position [219, 0]
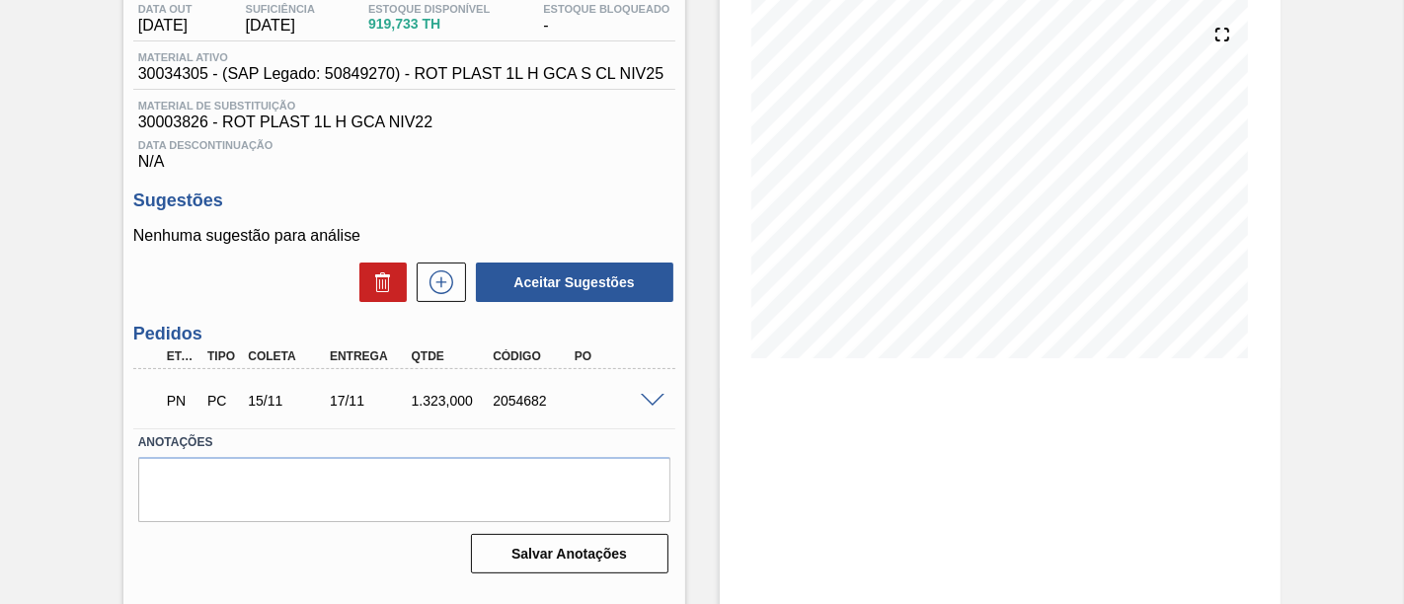
click at [655, 402] on span at bounding box center [653, 401] width 24 height 15
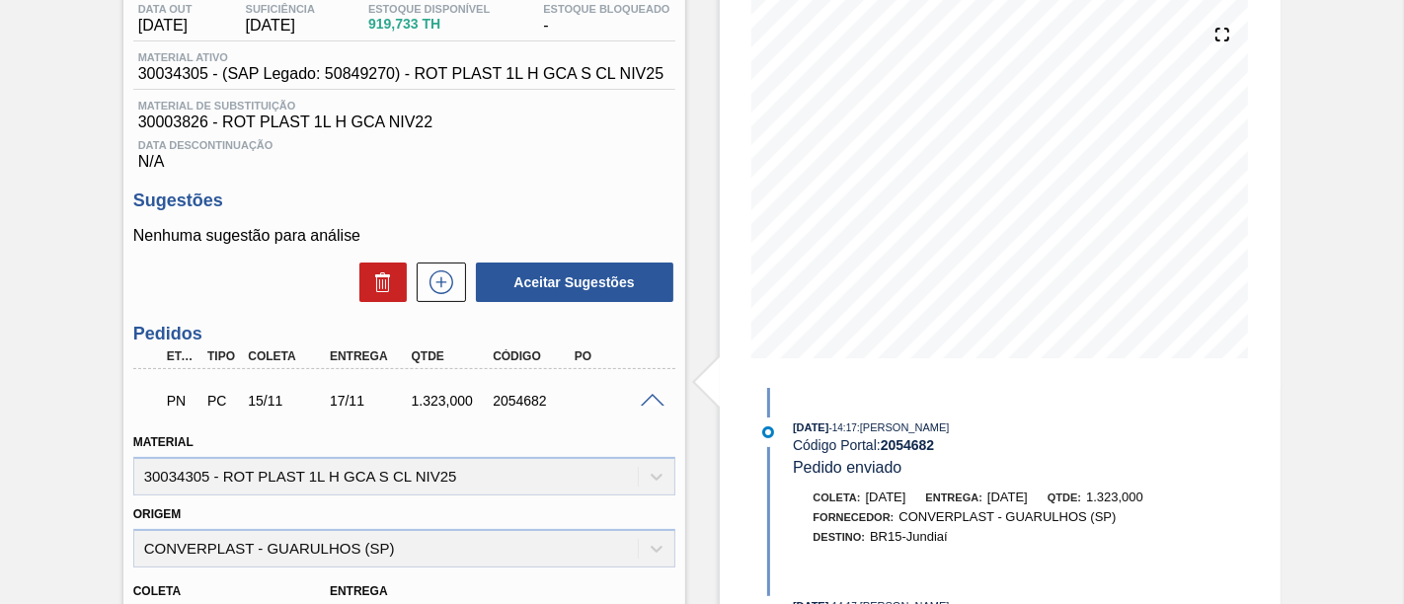
scroll to position [110, 0]
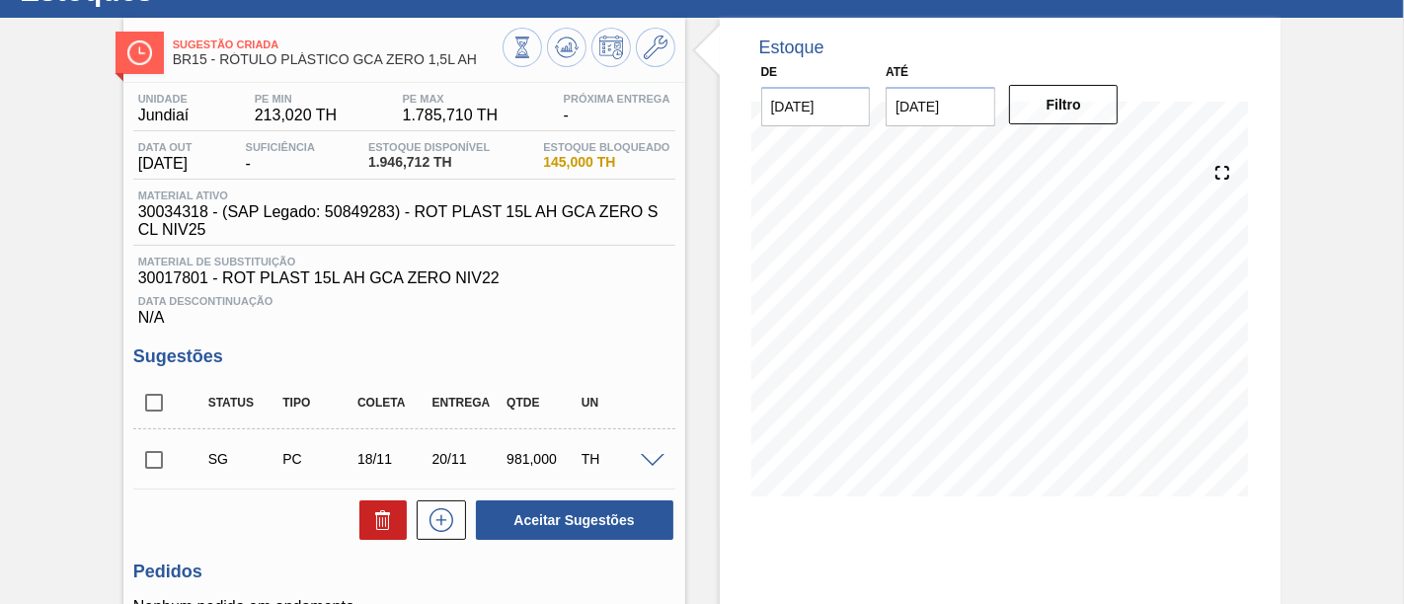
scroll to position [110, 0]
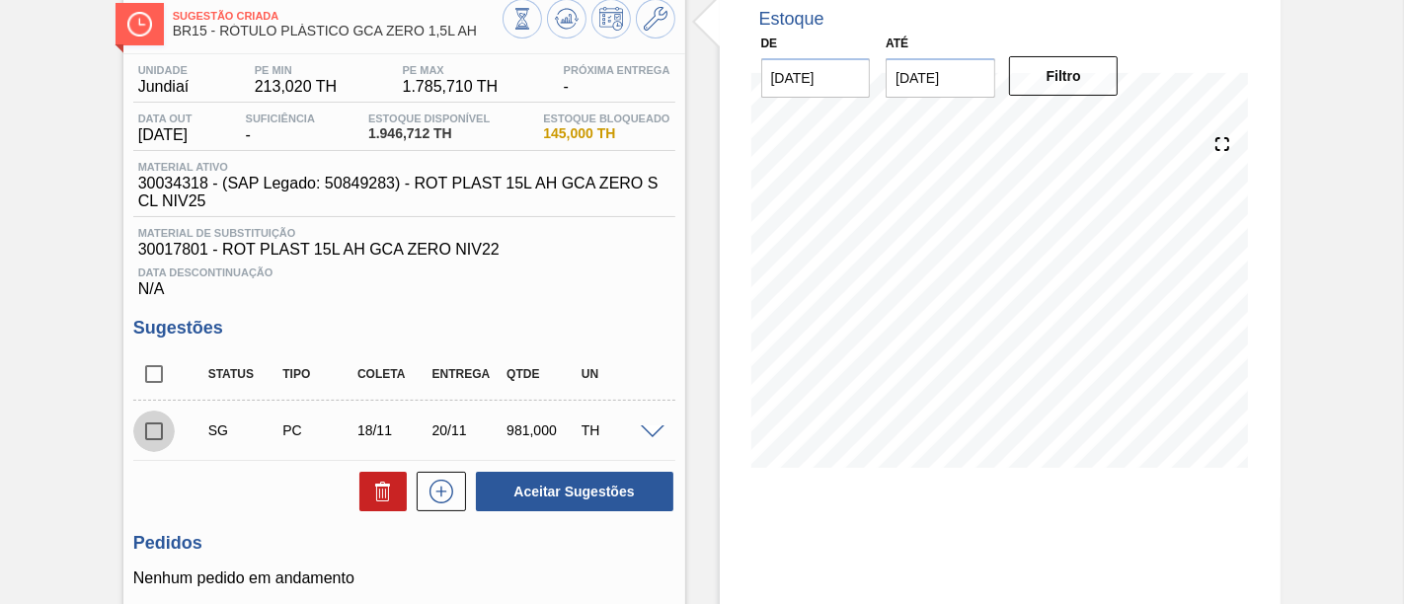
click at [149, 437] on input "checkbox" at bounding box center [153, 431] width 41 height 41
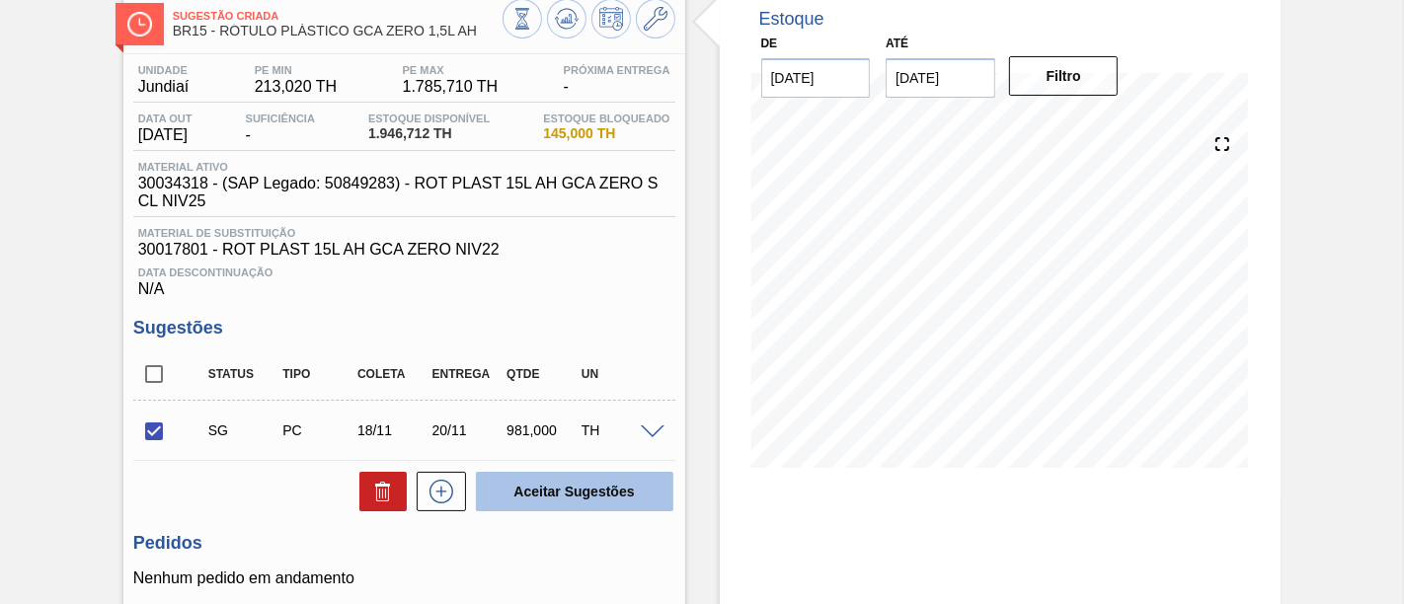
click at [506, 478] on button "Aceitar Sugestões" at bounding box center [574, 491] width 197 height 39
checkbox input "false"
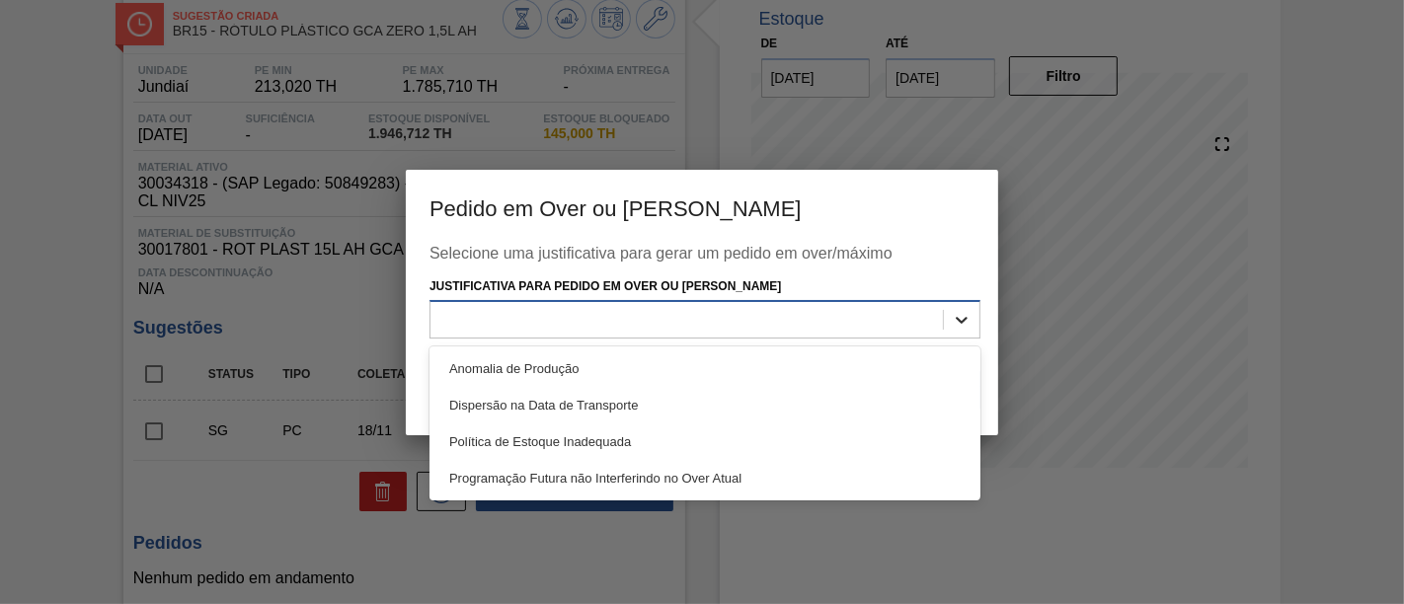
click at [955, 321] on icon at bounding box center [962, 320] width 20 height 20
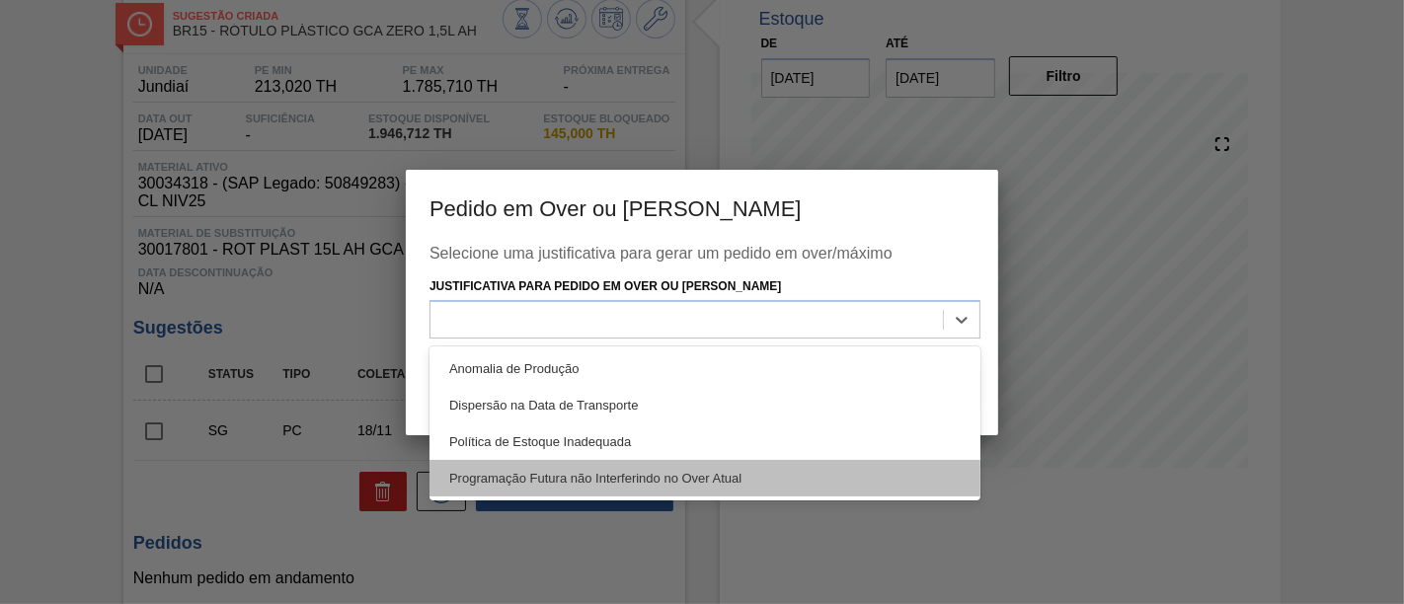
click at [787, 462] on div "Programação Futura não Interferindo no Over Atual" at bounding box center [704, 478] width 551 height 37
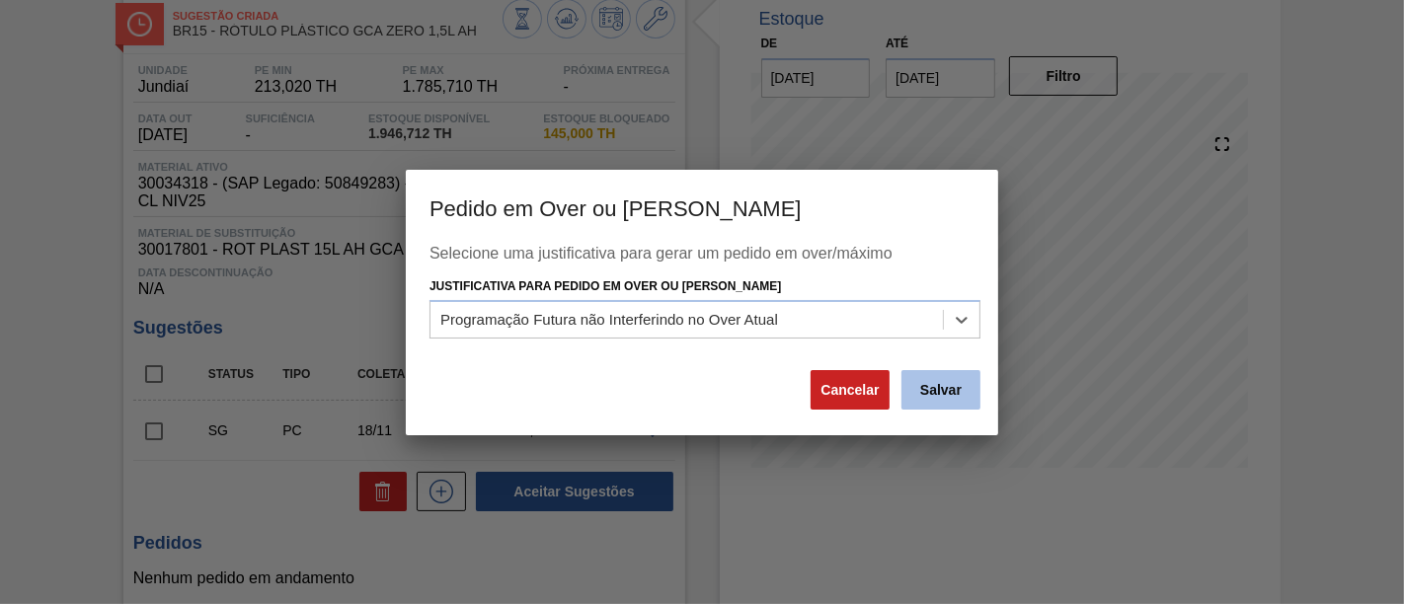
click at [941, 386] on button "Salvar" at bounding box center [940, 389] width 79 height 39
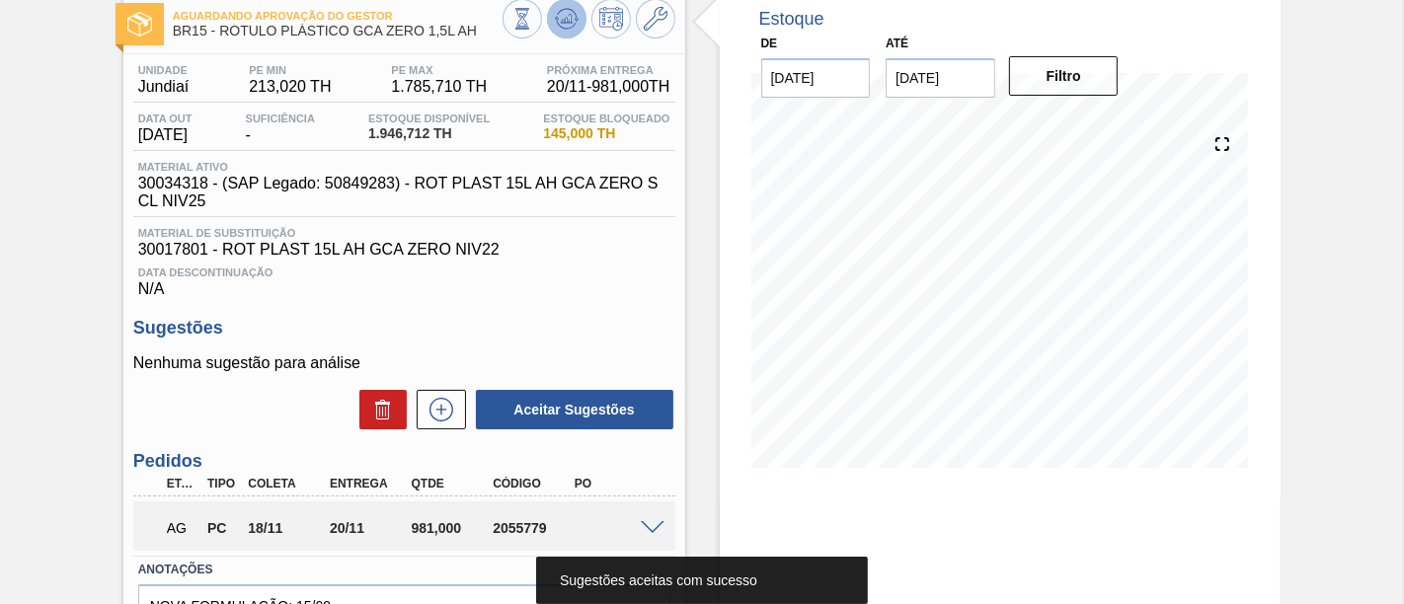
click at [559, 32] on button at bounding box center [566, 18] width 39 height 39
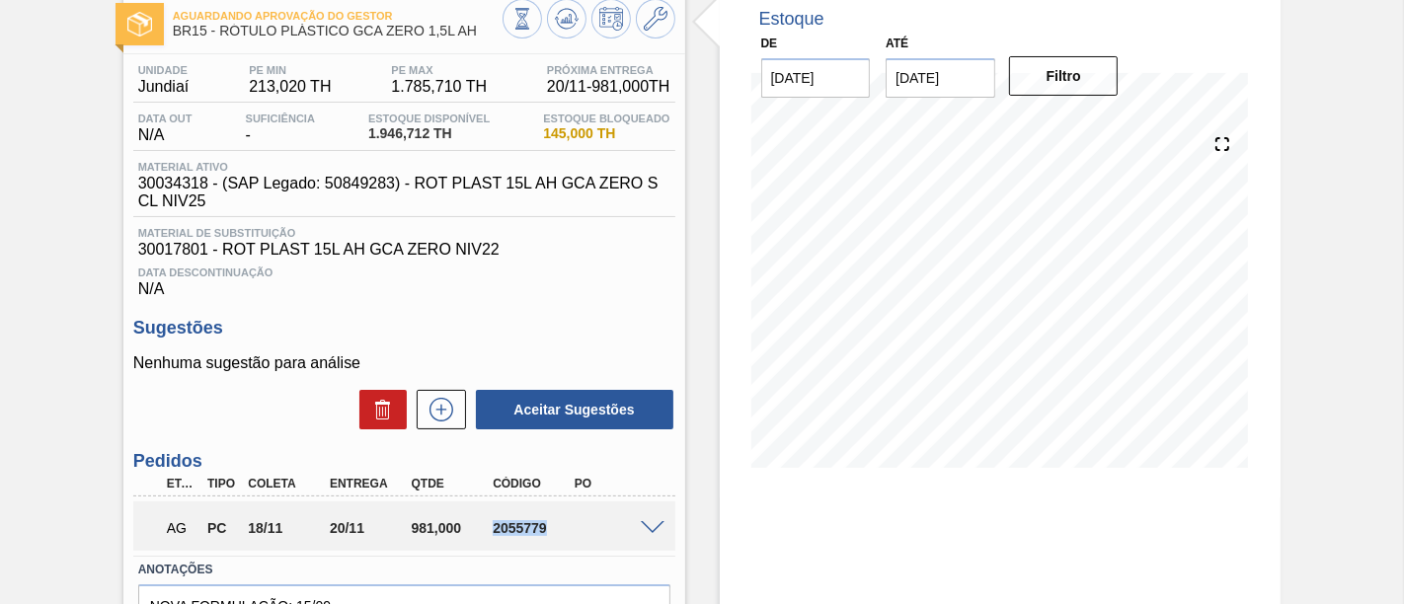
drag, startPoint x: 491, startPoint y: 541, endPoint x: 555, endPoint y: 536, distance: 64.4
click at [555, 536] on div "2055779" at bounding box center [532, 528] width 89 height 16
copy div "2055779"
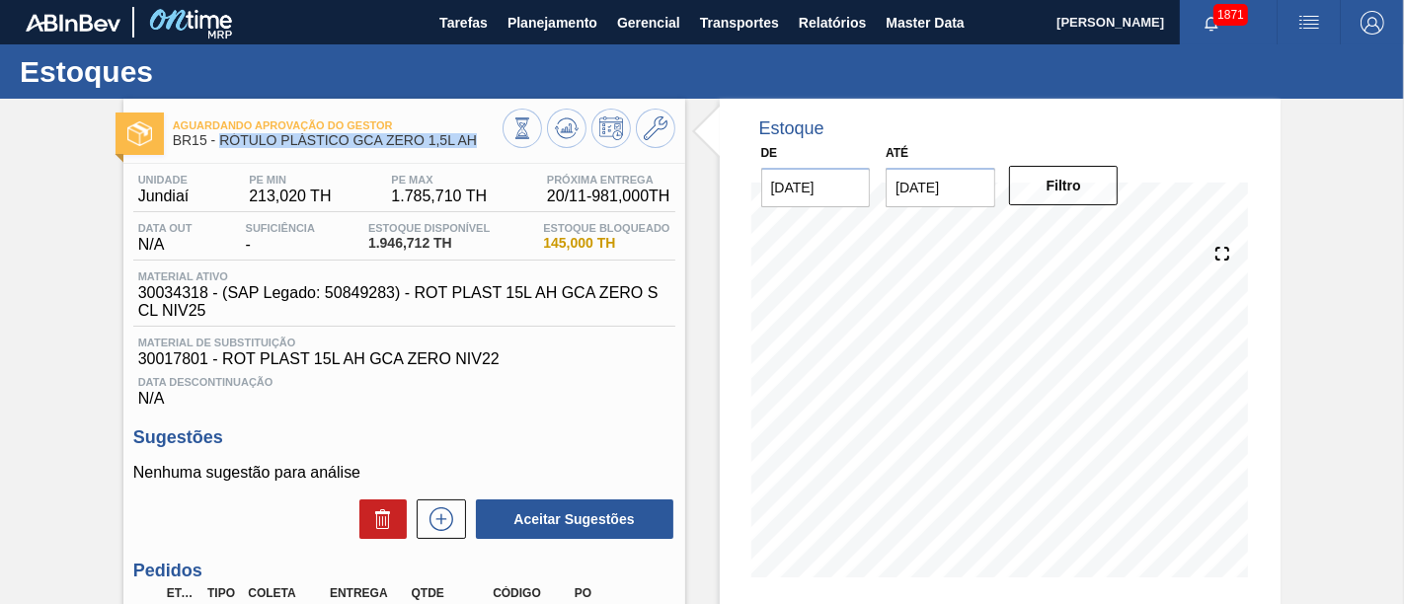
drag, startPoint x: 224, startPoint y: 142, endPoint x: 475, endPoint y: 139, distance: 250.8
click at [475, 139] on span "BR15 - RÓTULO PLÁSTICO GCA ZERO 1,5L AH" at bounding box center [338, 140] width 330 height 15
copy span "RÓTULO PLÁSTICO GCA ZERO 1,5L AH"
drag, startPoint x: 135, startPoint y: 201, endPoint x: 189, endPoint y: 198, distance: 53.4
click at [189, 198] on div "Unidade Jundiaí" at bounding box center [163, 190] width 61 height 32
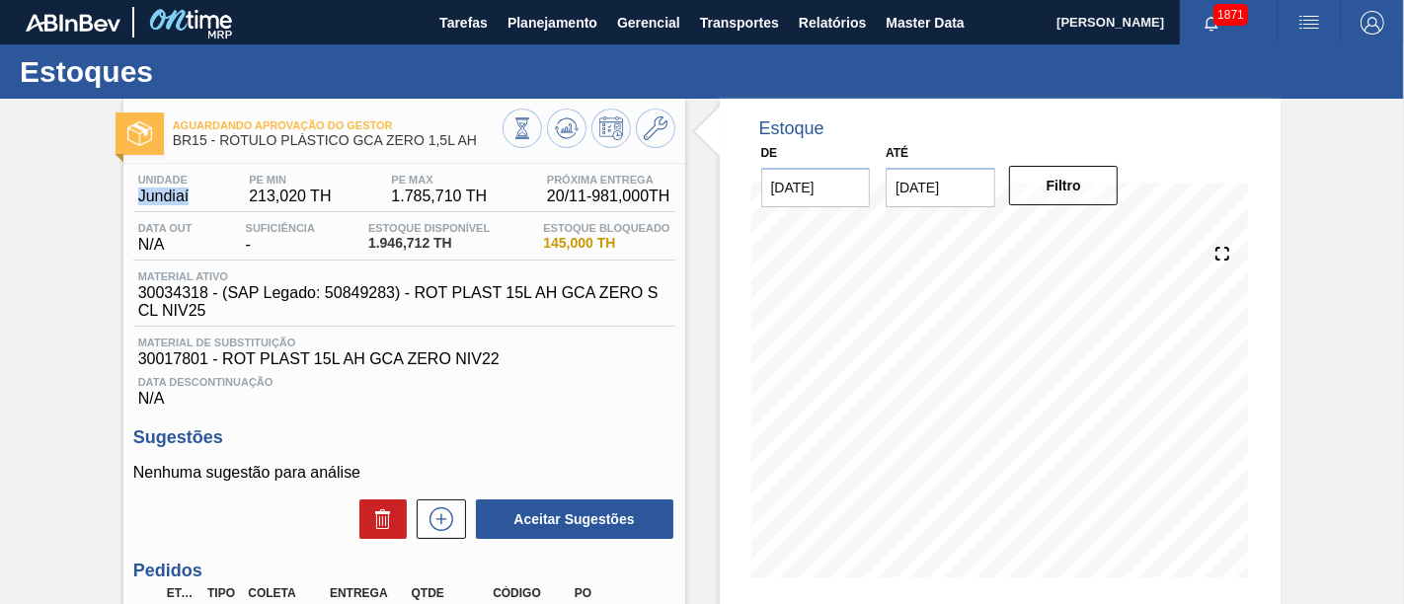
copy span "Jundiaí"
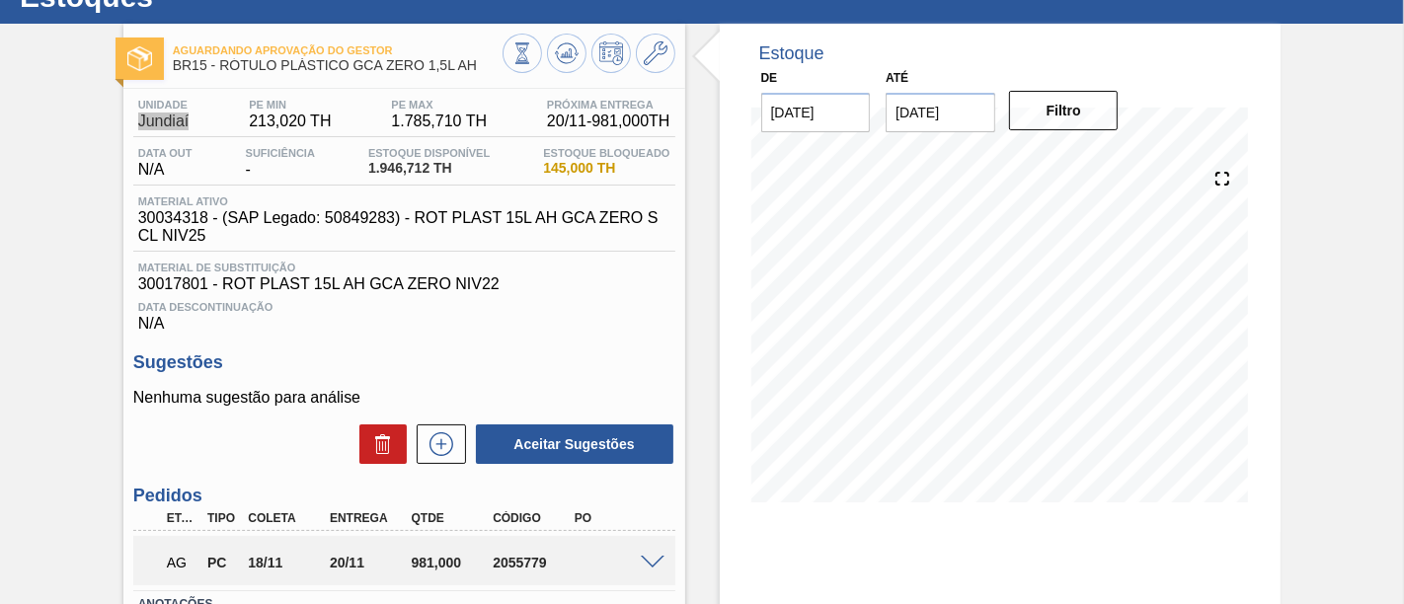
scroll to position [110, 0]
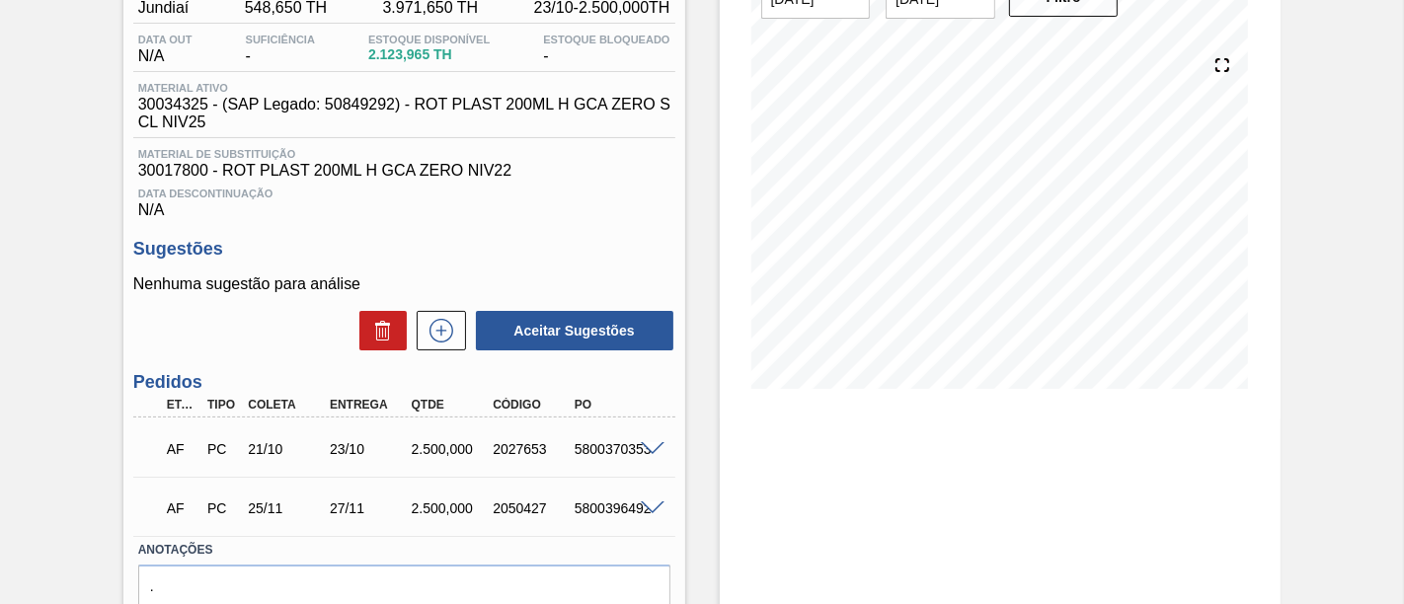
scroll to position [219, 0]
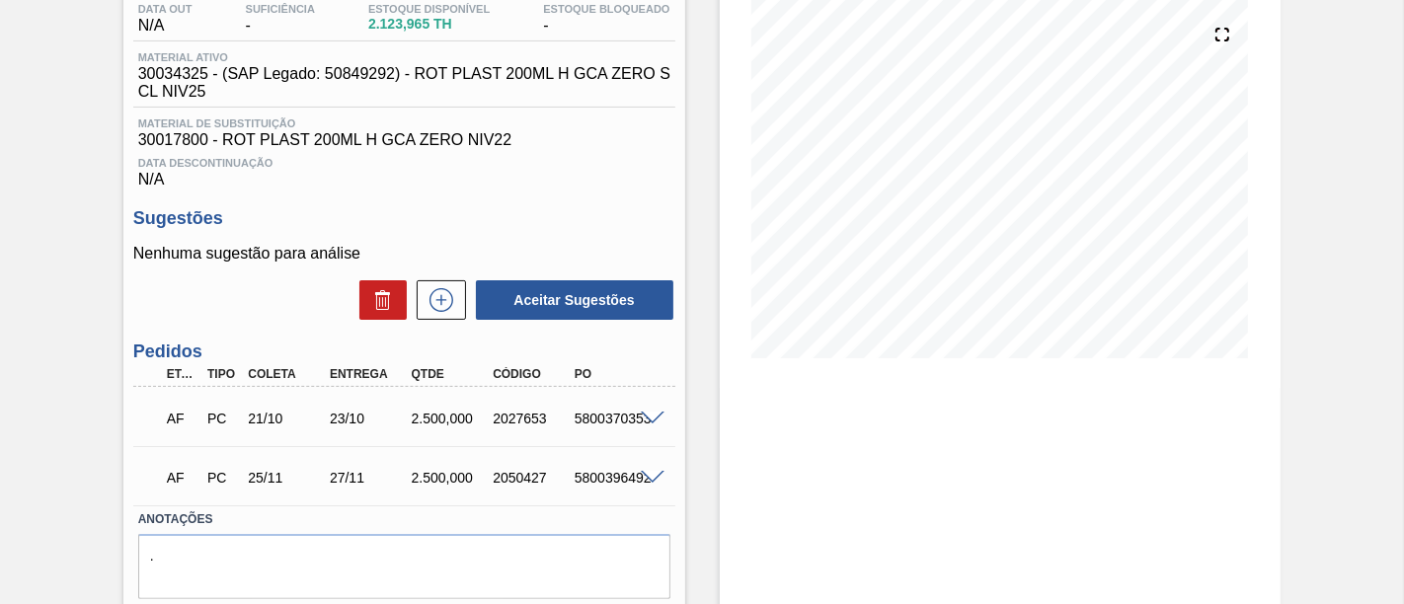
click at [659, 422] on span at bounding box center [653, 419] width 24 height 15
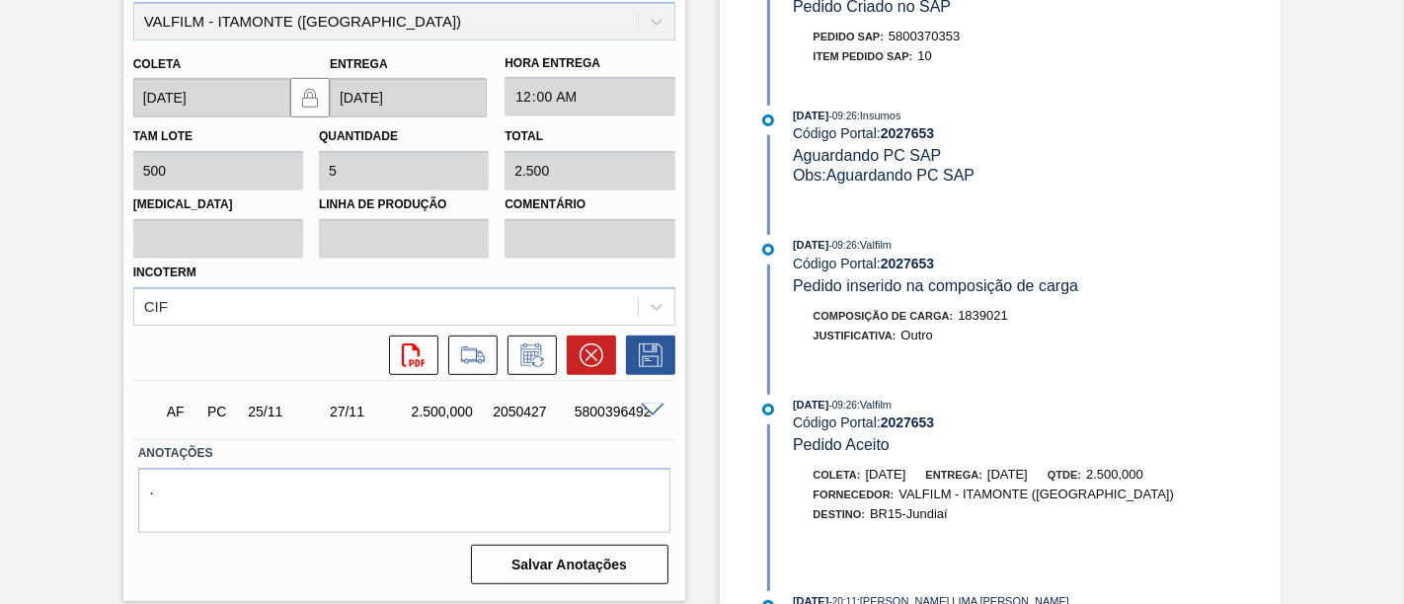
scroll to position [110, 0]
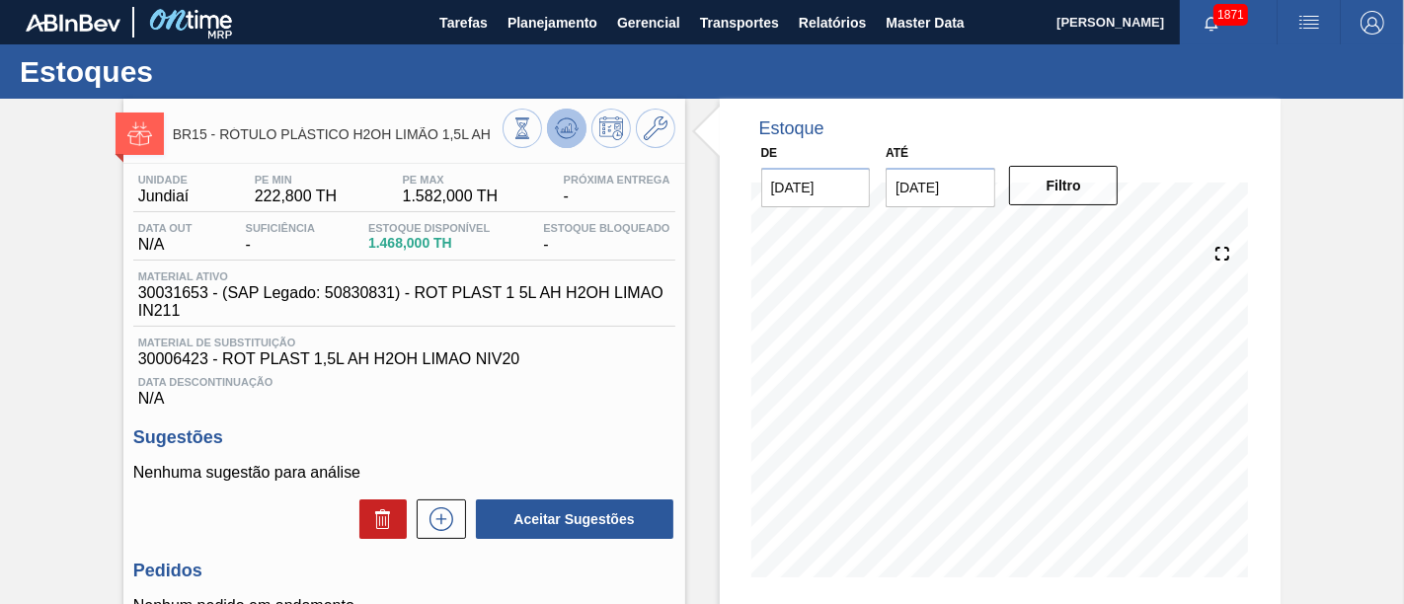
click at [572, 138] on icon at bounding box center [567, 128] width 24 height 24
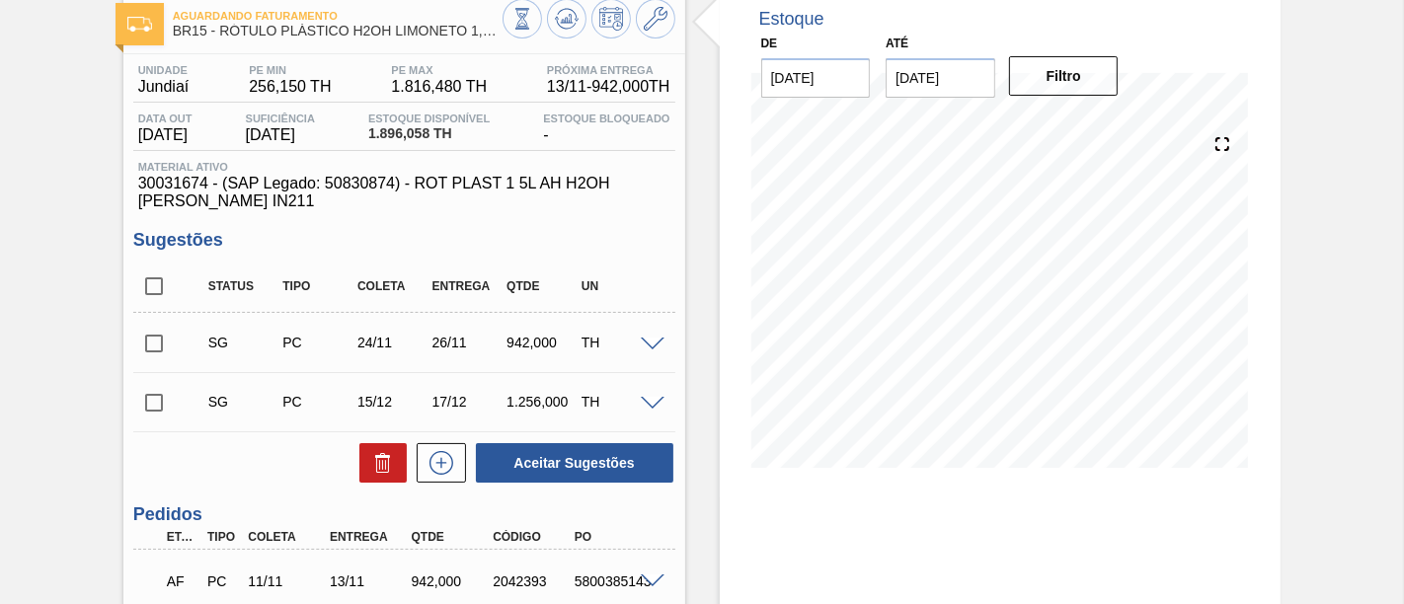
scroll to position [219, 0]
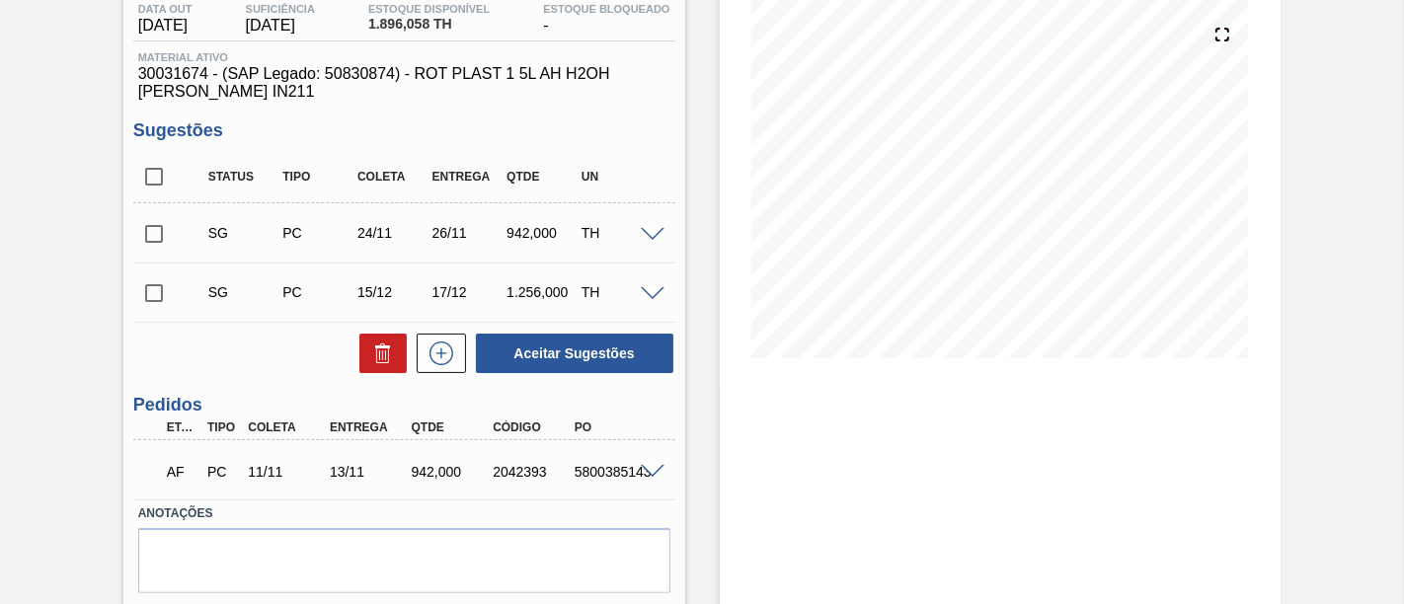
click at [655, 475] on span at bounding box center [653, 472] width 24 height 15
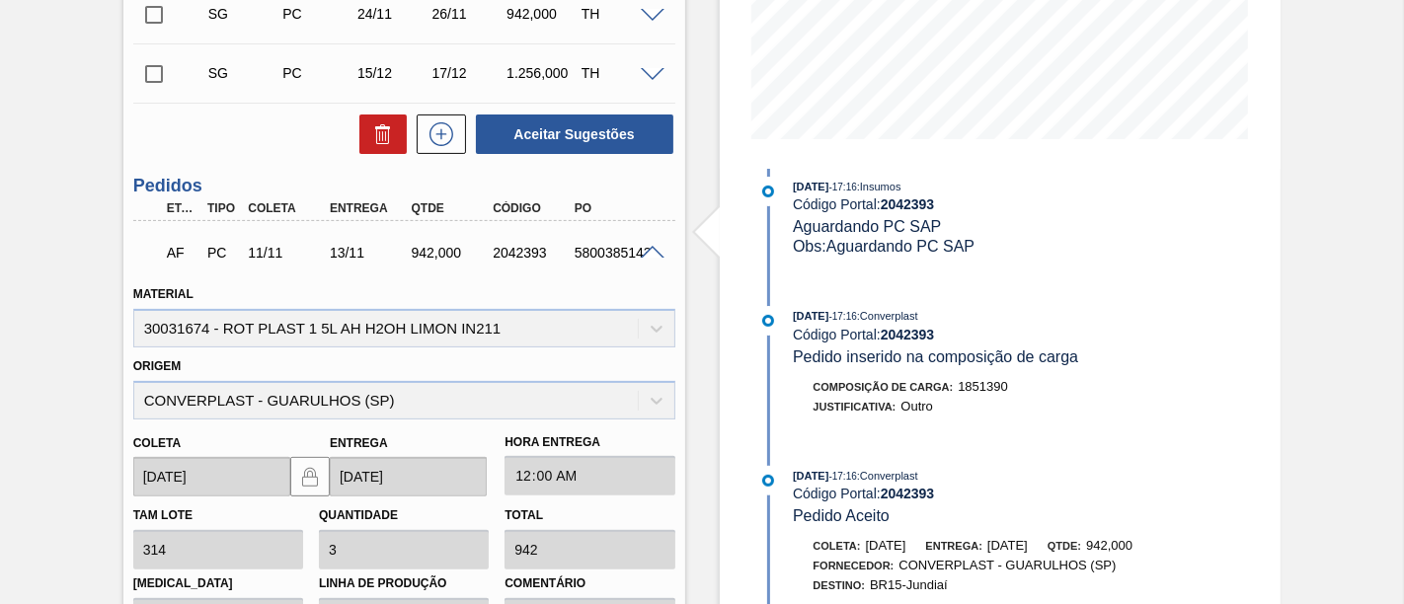
scroll to position [357, 0]
click at [657, 261] on div "AF PC 11/11 13/11 942,000 2042393 5800385143" at bounding box center [404, 250] width 542 height 49
click at [655, 259] on span at bounding box center [653, 253] width 24 height 15
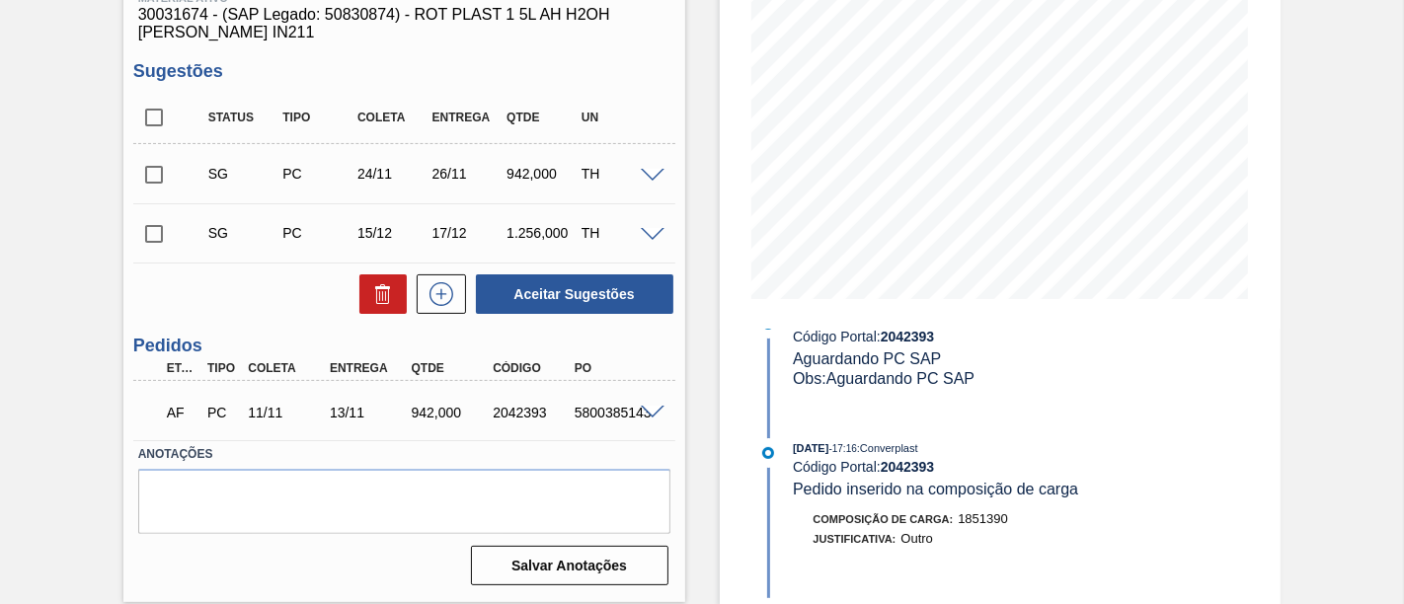
scroll to position [169, 0]
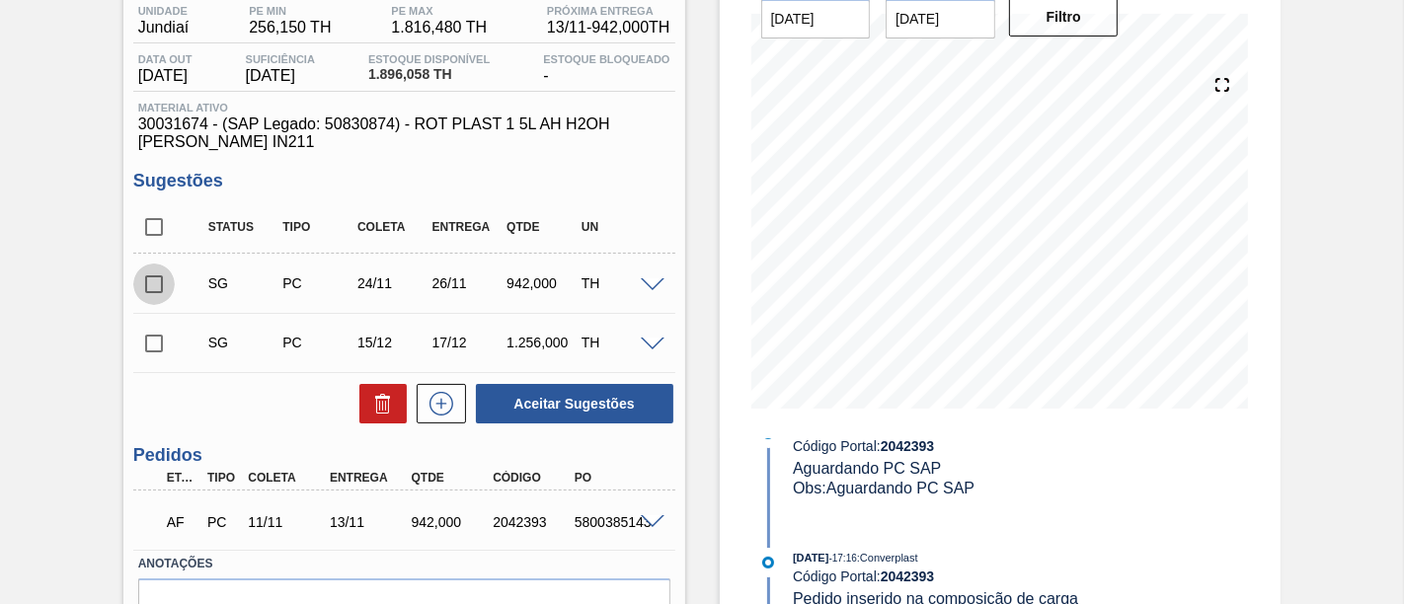
click at [150, 283] on input "checkbox" at bounding box center [153, 284] width 41 height 41
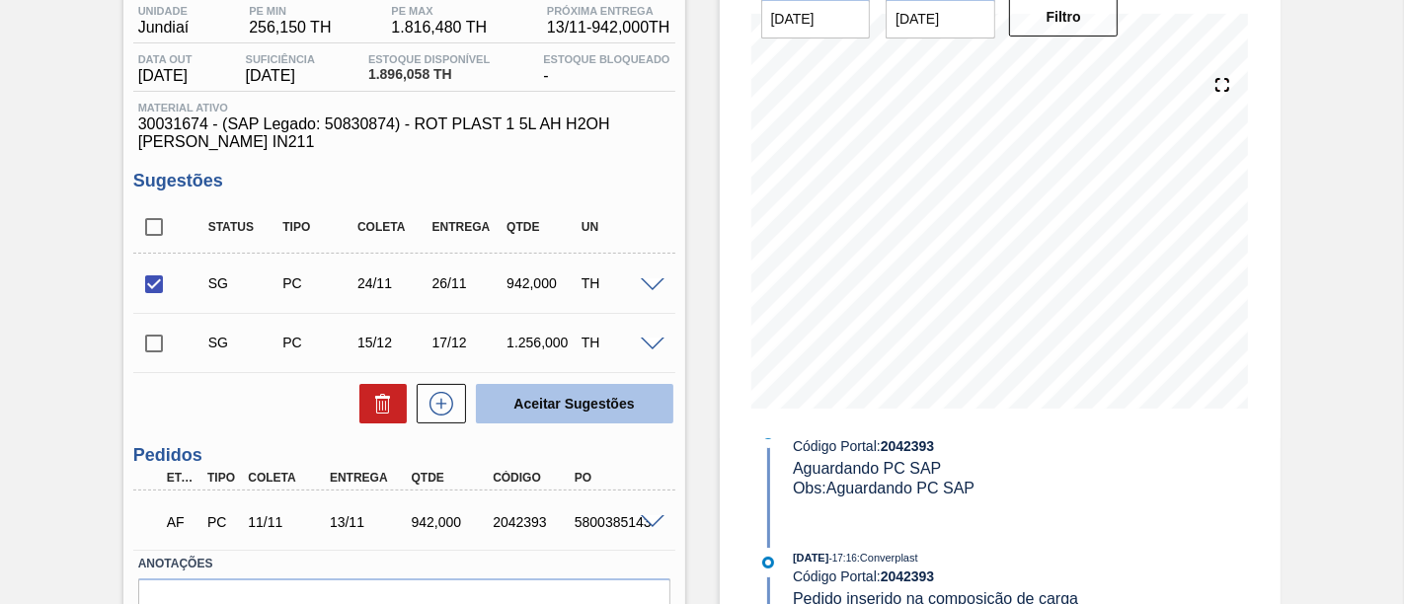
click at [581, 410] on button "Aceitar Sugestões" at bounding box center [574, 403] width 197 height 39
checkbox input "false"
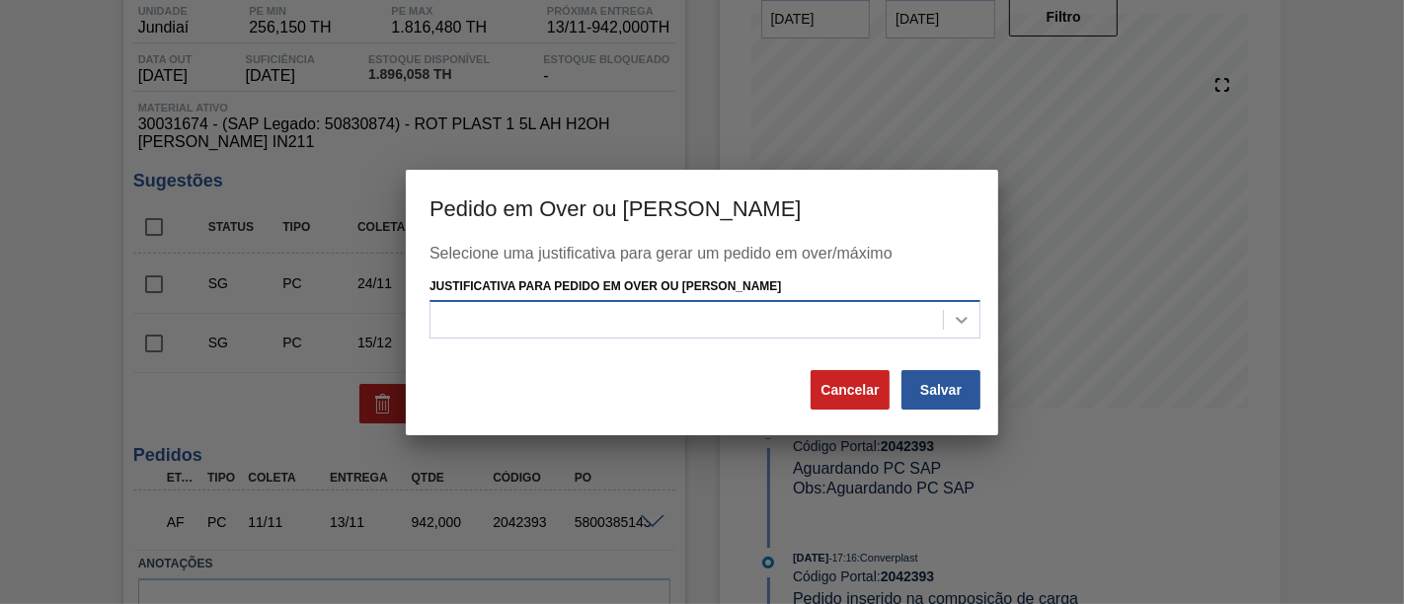
click at [959, 326] on icon at bounding box center [962, 320] width 20 height 20
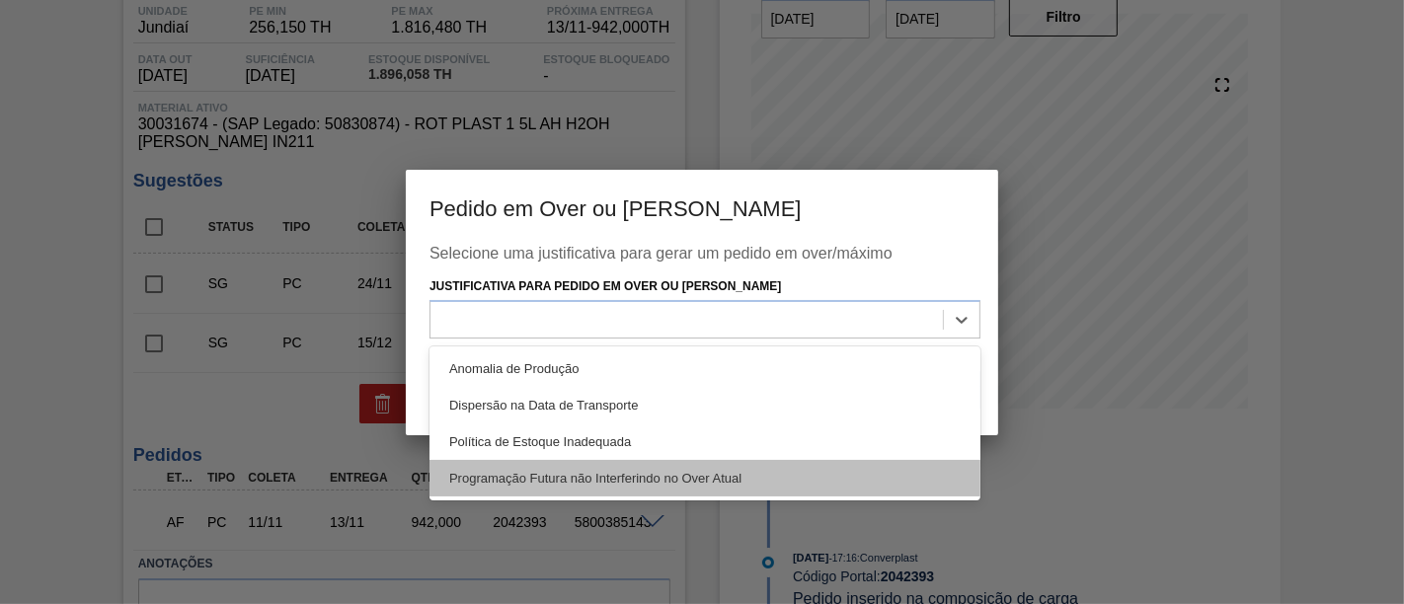
click at [806, 484] on div "Programação Futura não Interferindo no Over Atual" at bounding box center [704, 478] width 551 height 37
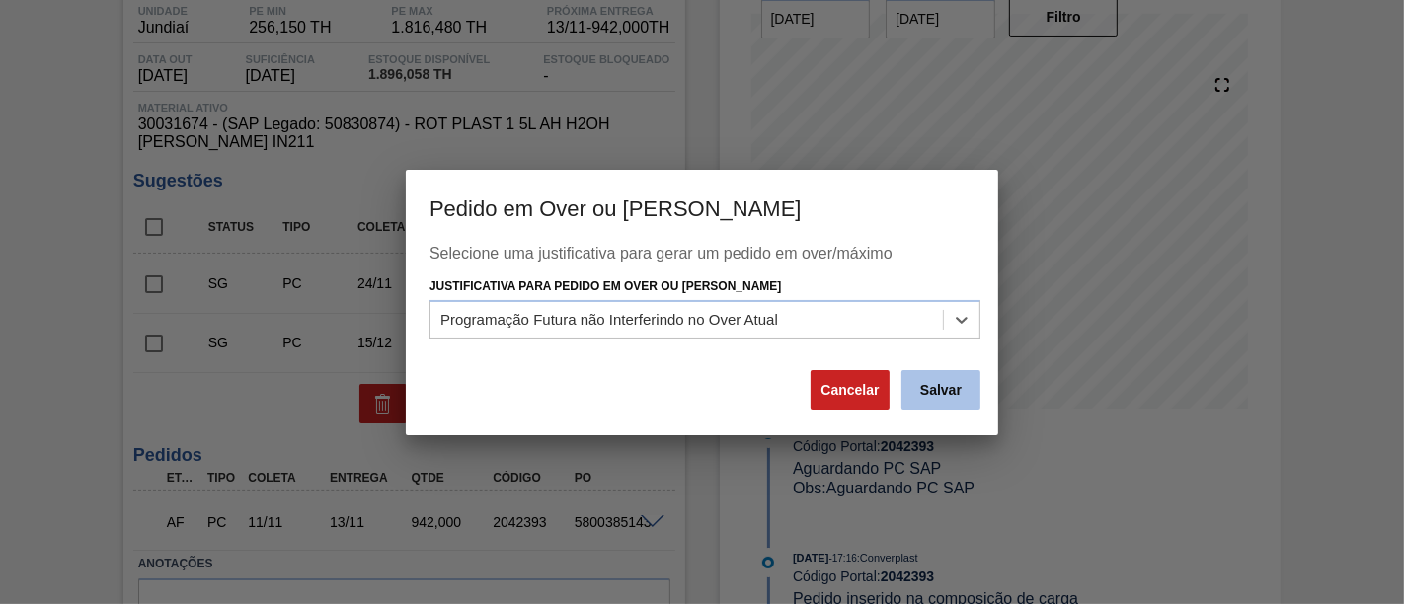
click at [953, 385] on button "Salvar" at bounding box center [940, 389] width 79 height 39
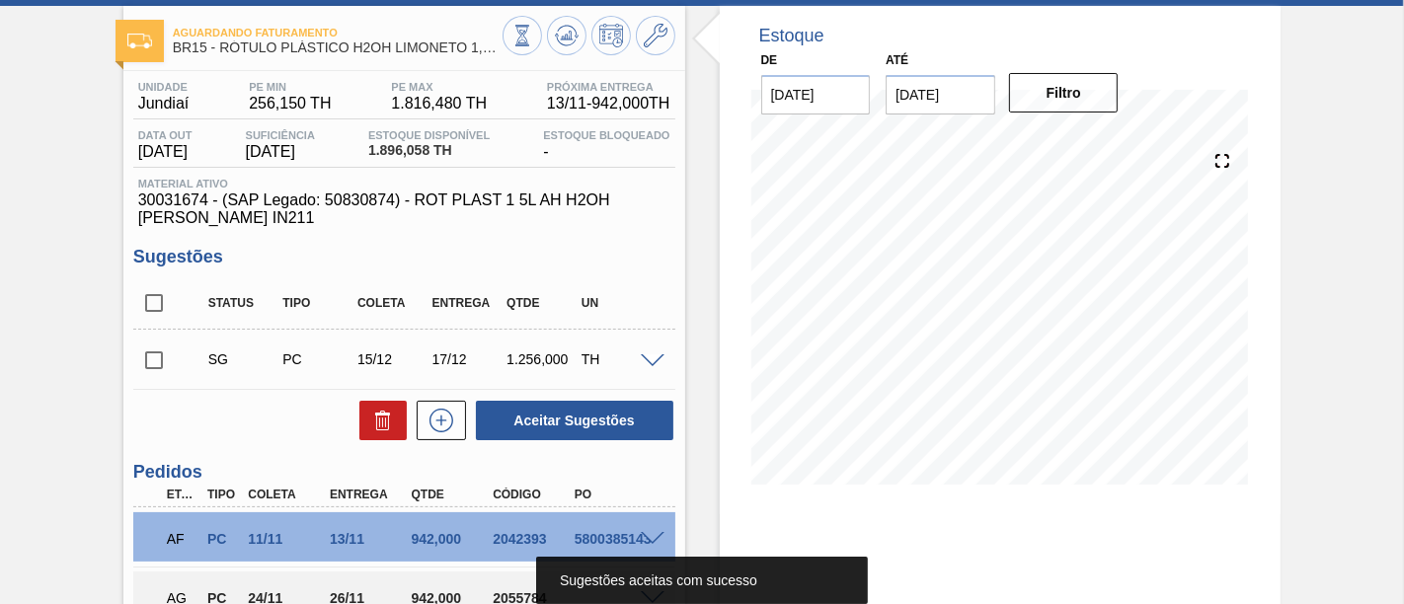
scroll to position [59, 0]
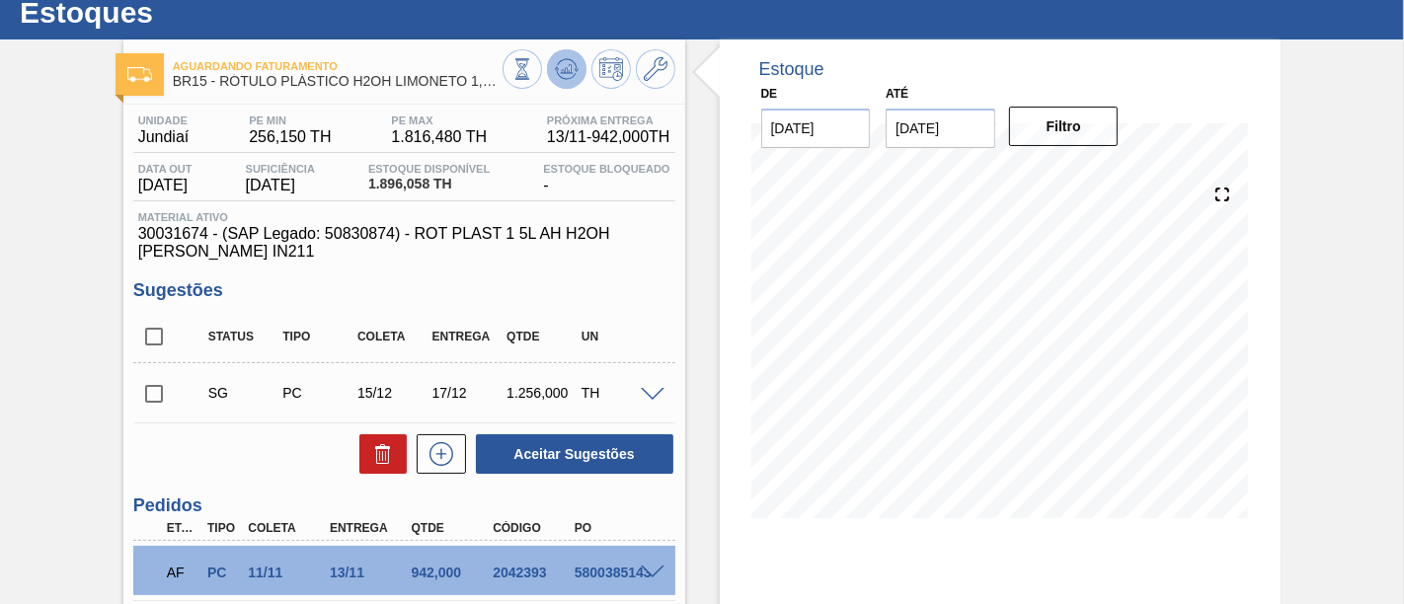
click at [575, 72] on icon at bounding box center [567, 69] width 24 height 24
click at [725, 182] on div "Estoque De 15/10/2025 Até 26/12/2025 Filtro" at bounding box center [1001, 293] width 562 height 508
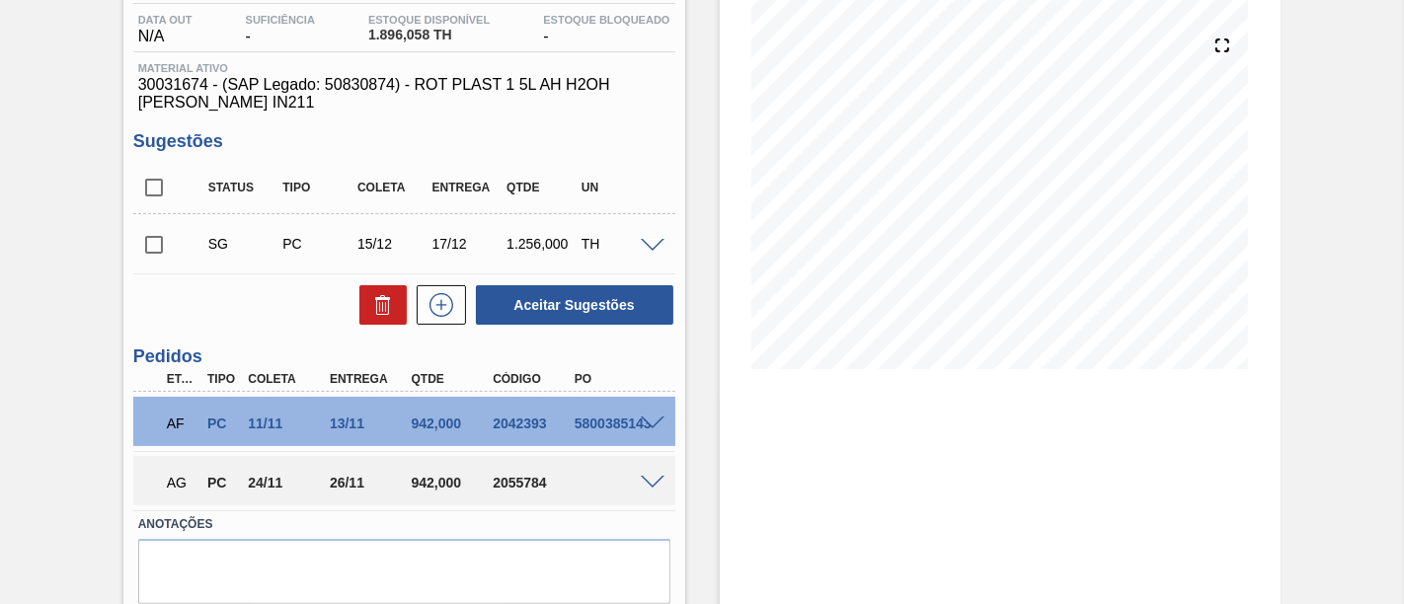
scroll to position [277, 0]
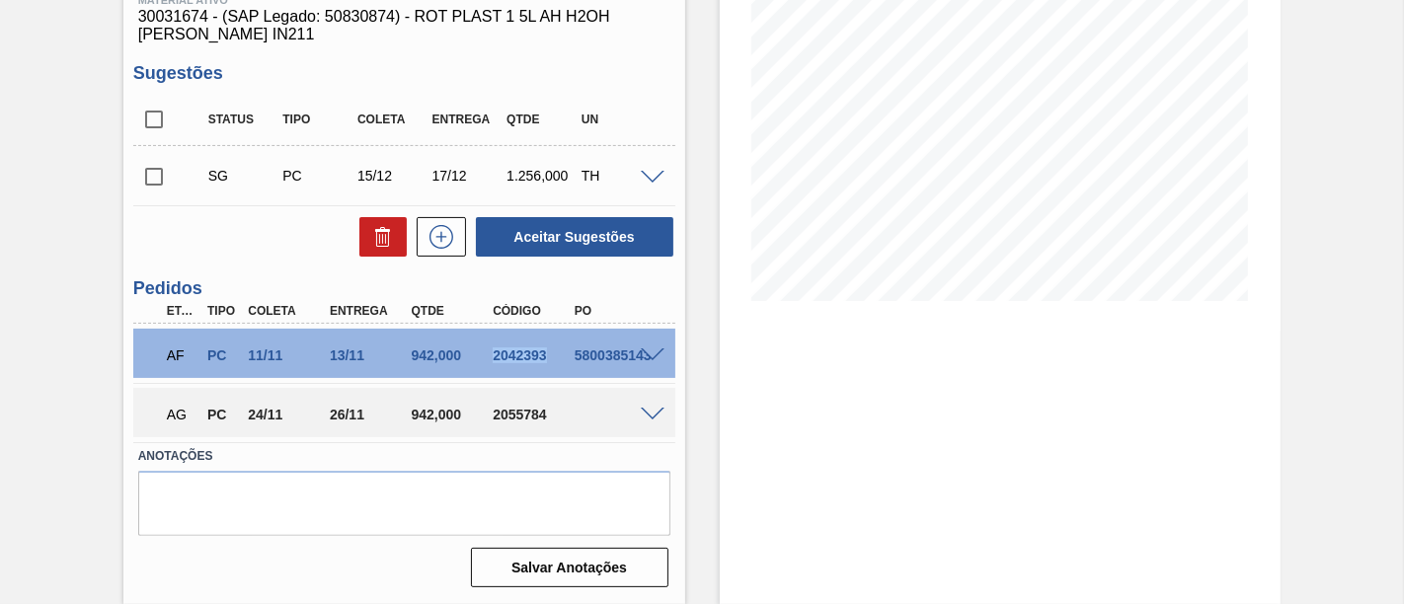
drag, startPoint x: 488, startPoint y: 356, endPoint x: 541, endPoint y: 356, distance: 53.3
click at [541, 356] on div "2042393" at bounding box center [532, 356] width 89 height 16
copy div "2042393"
drag, startPoint x: 327, startPoint y: 357, endPoint x: 357, endPoint y: 359, distance: 30.7
click at [357, 359] on div "13/11" at bounding box center [369, 356] width 89 height 16
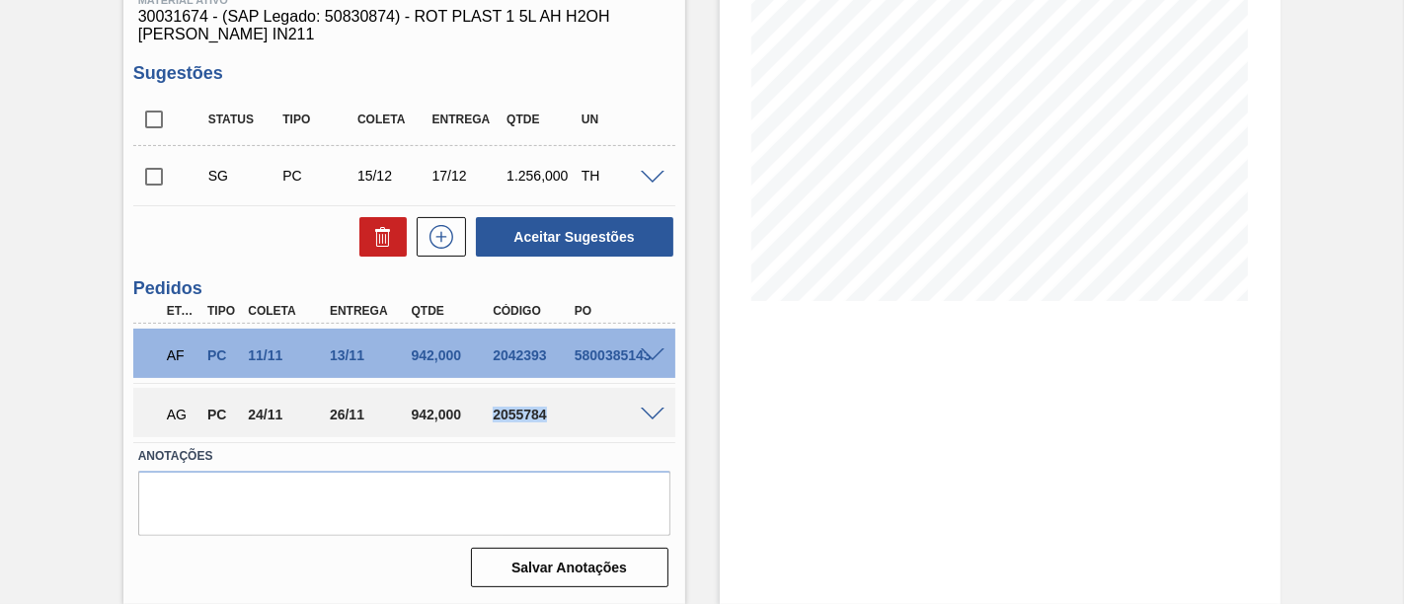
drag, startPoint x: 486, startPoint y: 412, endPoint x: 546, endPoint y: 416, distance: 60.4
click at [546, 416] on div "2055784" at bounding box center [532, 415] width 89 height 16
copy div "2055784"
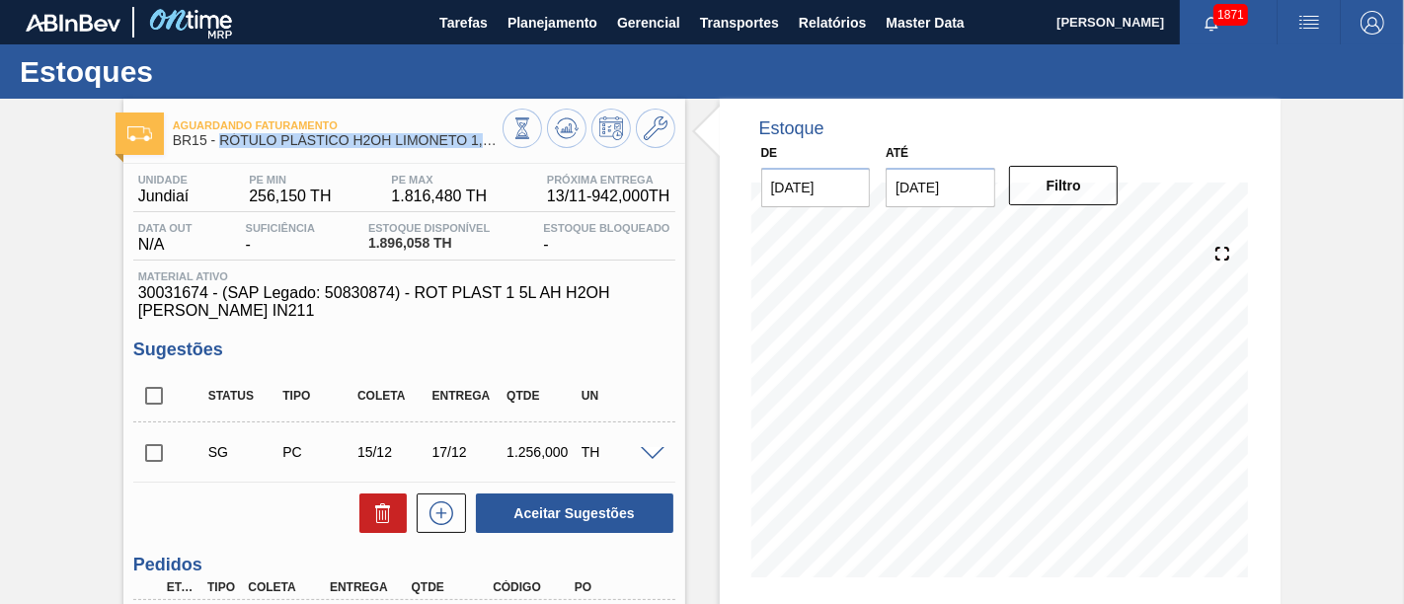
drag, startPoint x: 223, startPoint y: 144, endPoint x: 494, endPoint y: 149, distance: 270.5
click at [494, 149] on div "Aguardando Faturamento BR15 - RÓTULO PLÁSTICO H2OH LIMONETO 1,5L AH" at bounding box center [338, 134] width 330 height 44
copy span "RÓTULO PLÁSTICO H2OH LIMONETO 1,5L"
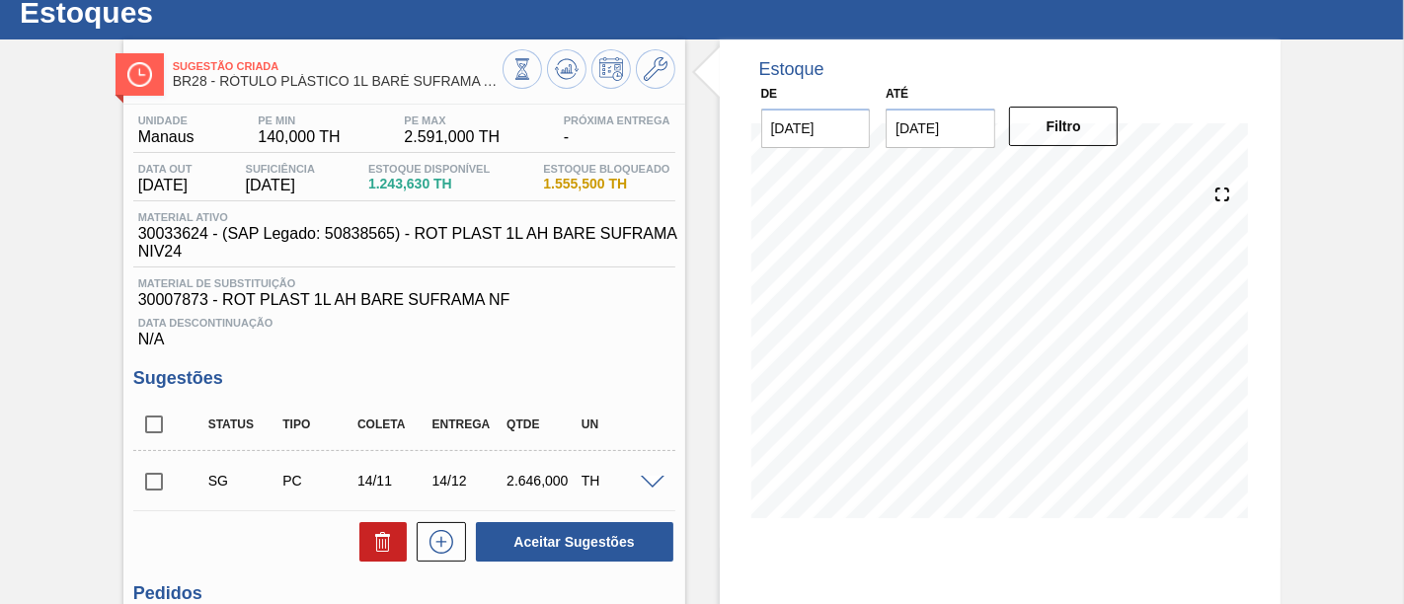
scroll to position [110, 0]
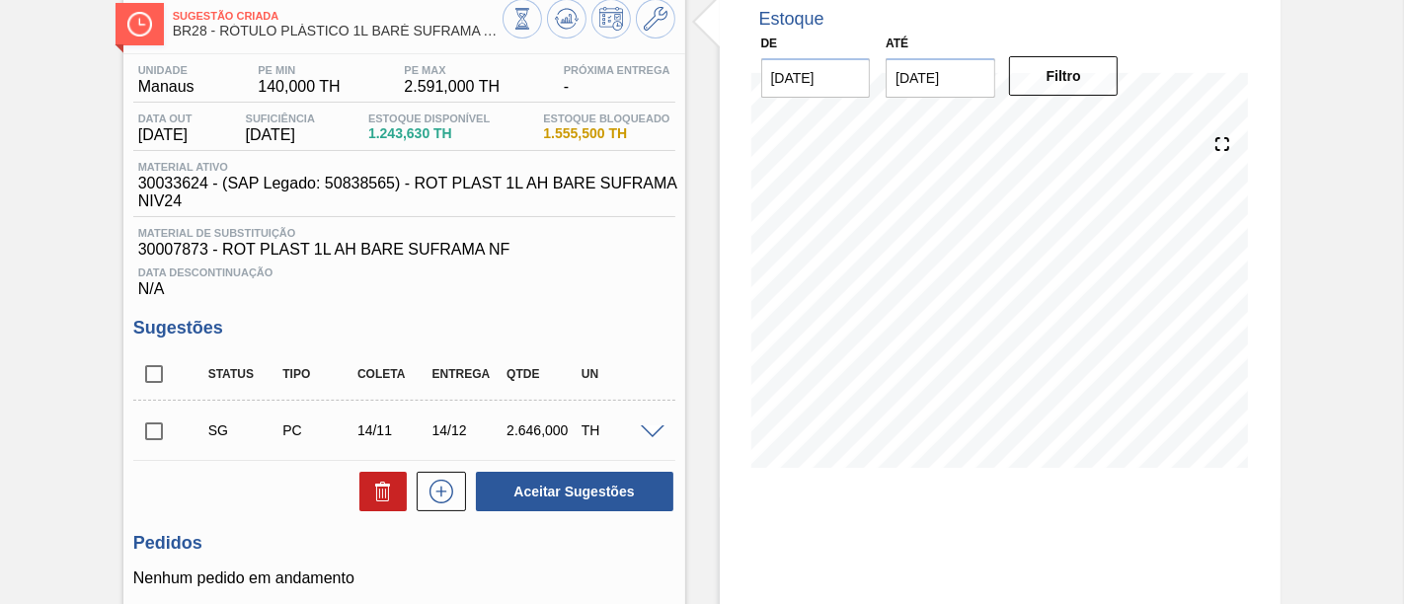
click at [163, 444] on input "checkbox" at bounding box center [153, 431] width 41 height 41
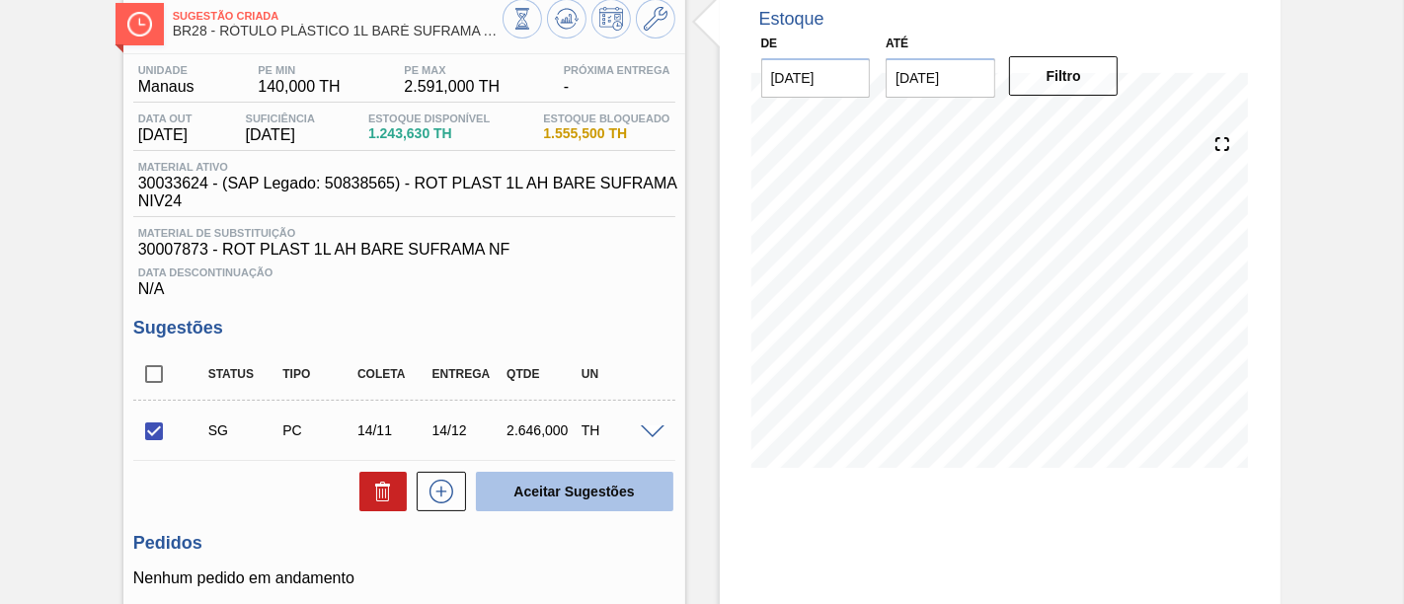
click at [578, 501] on button "Aceitar Sugestões" at bounding box center [574, 491] width 197 height 39
checkbox input "false"
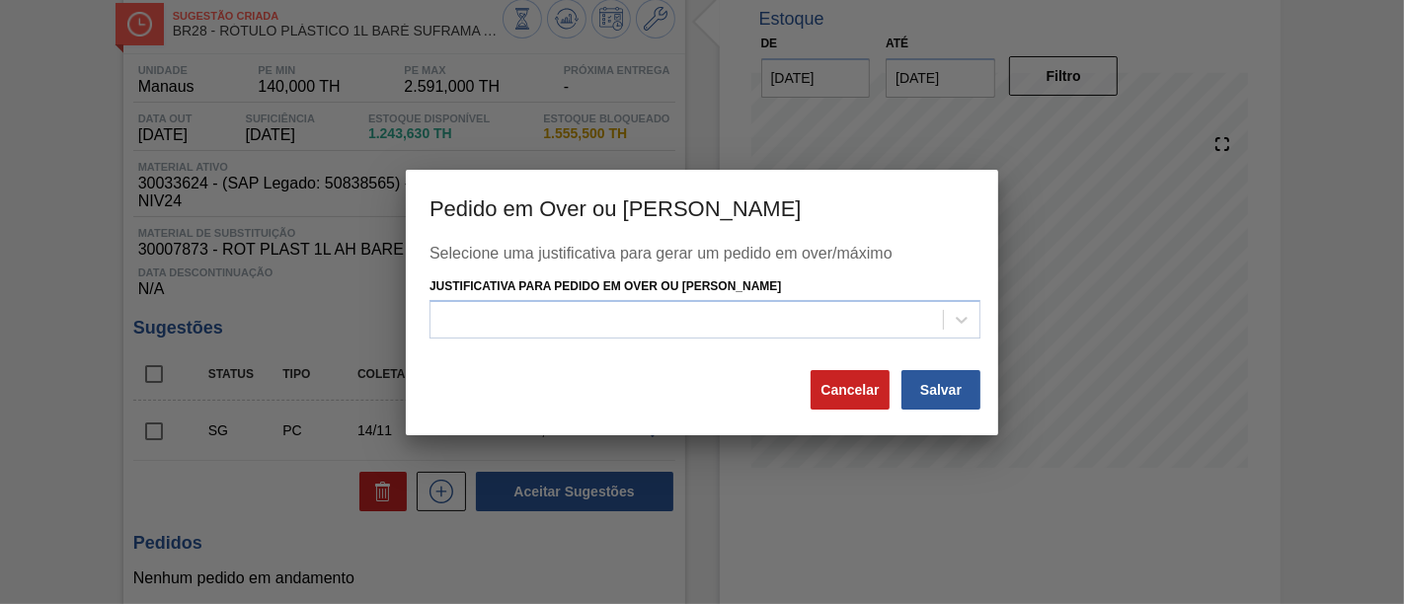
click at [1294, 352] on div at bounding box center [702, 302] width 1404 height 604
click at [851, 380] on button "Cancelar" at bounding box center [850, 389] width 79 height 39
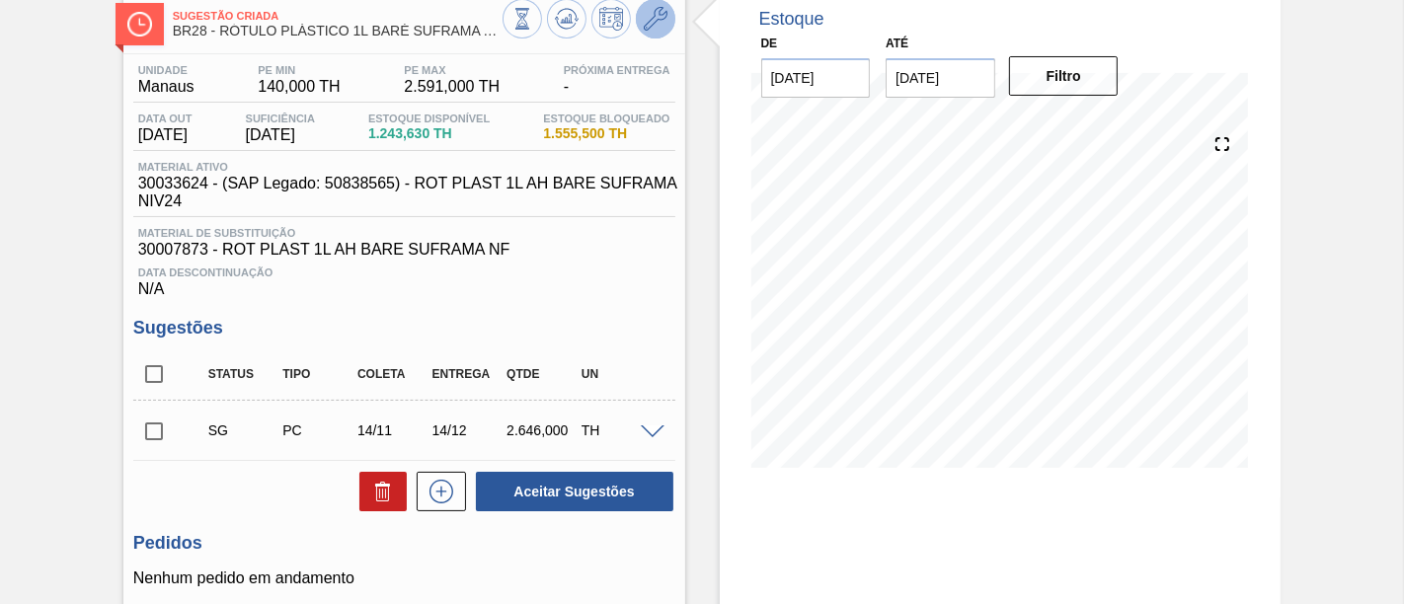
click at [654, 18] on icon at bounding box center [656, 19] width 24 height 24
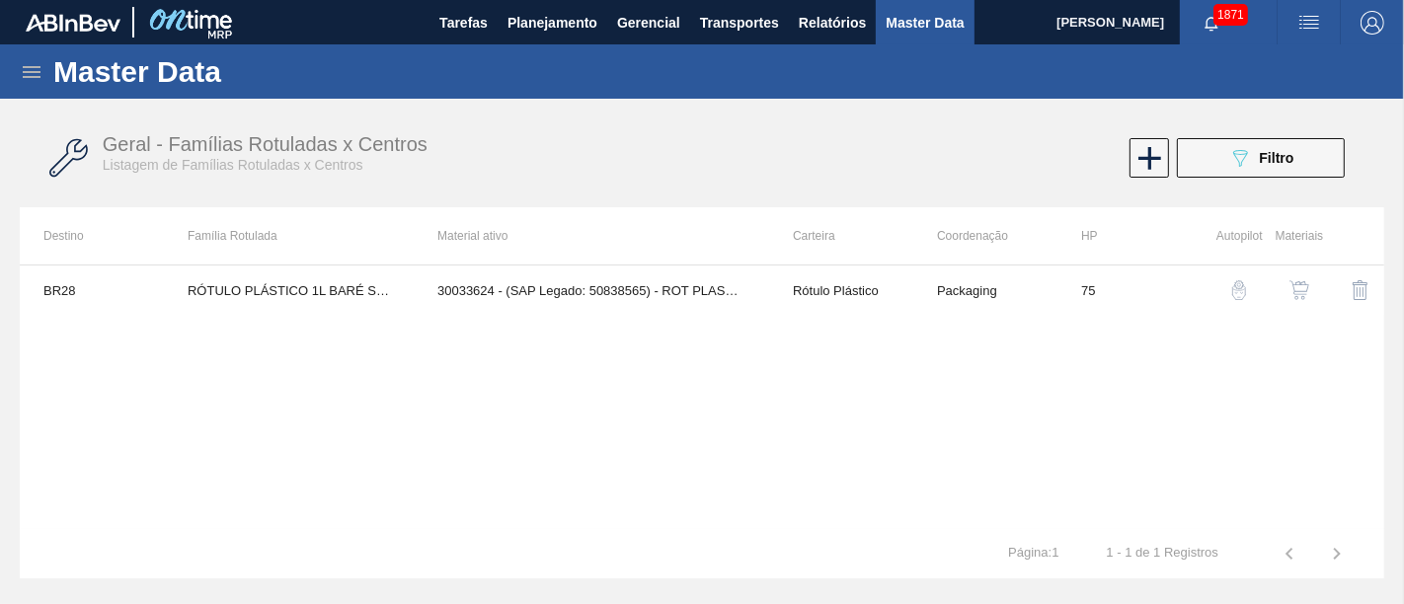
click at [1291, 291] on img "button" at bounding box center [1299, 290] width 20 height 20
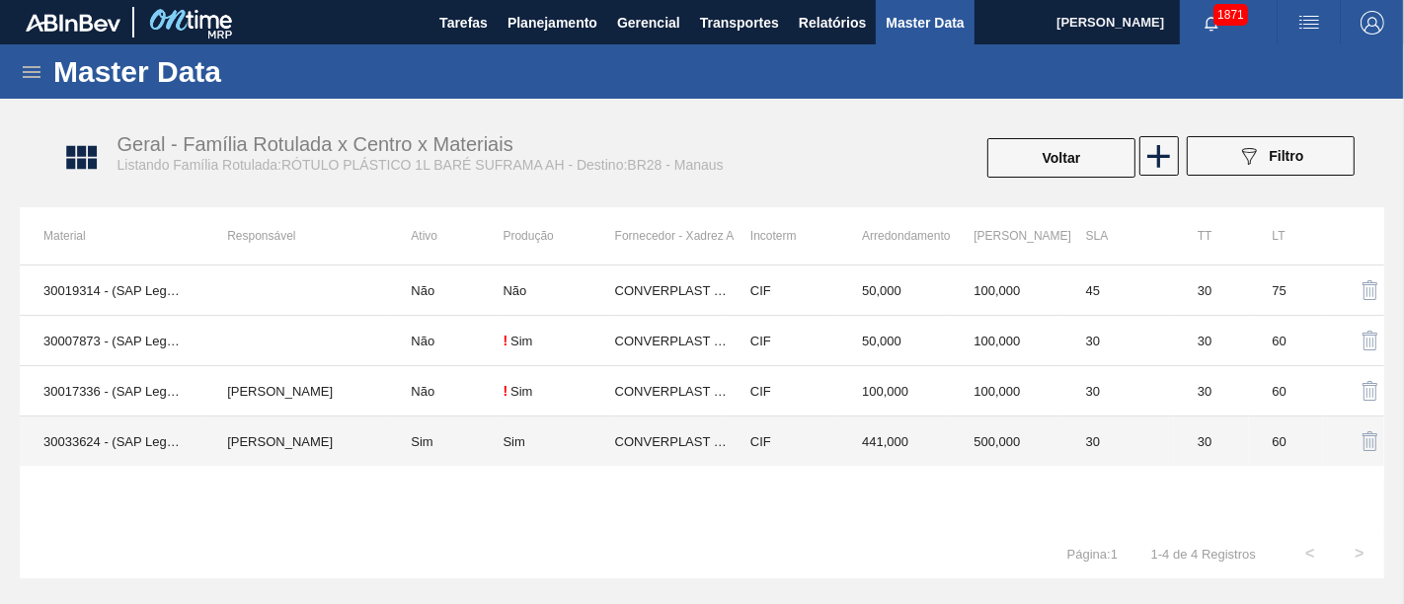
click at [453, 439] on td "Sim" at bounding box center [445, 442] width 116 height 50
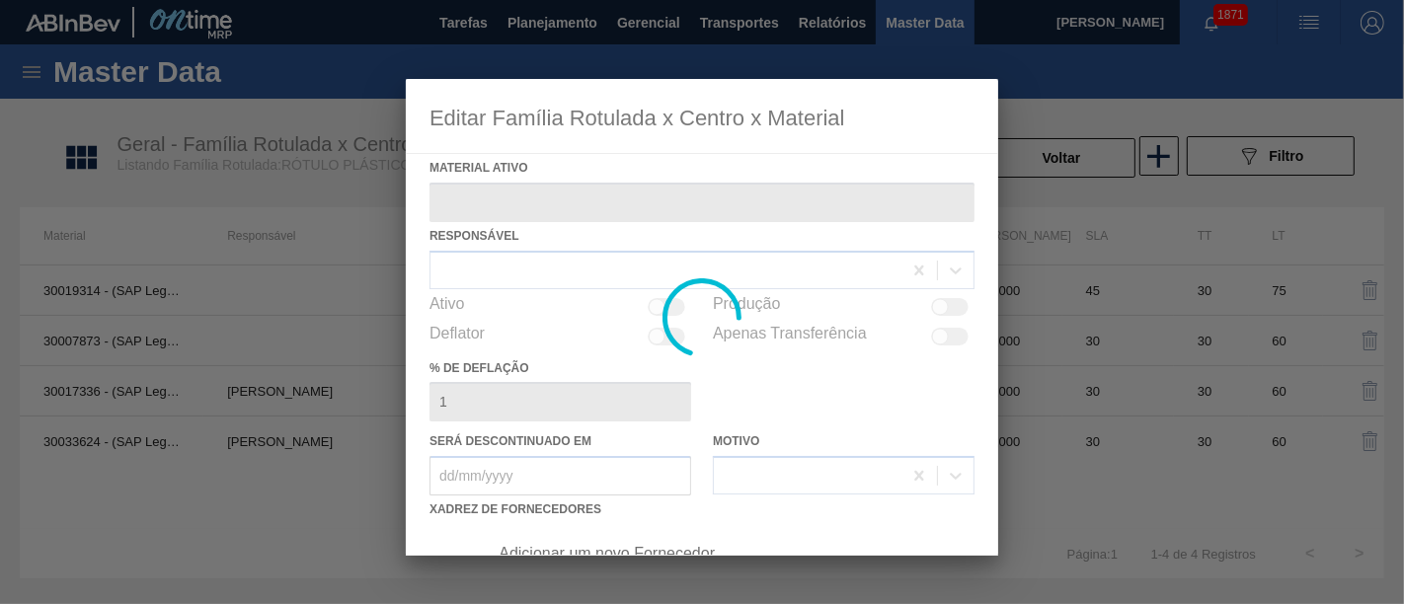
type ativo "30033624 - (SAP Legado: 50838565) - ROT PLAST 1L AH BARE SUFRAMA NIV24"
checkbox input "true"
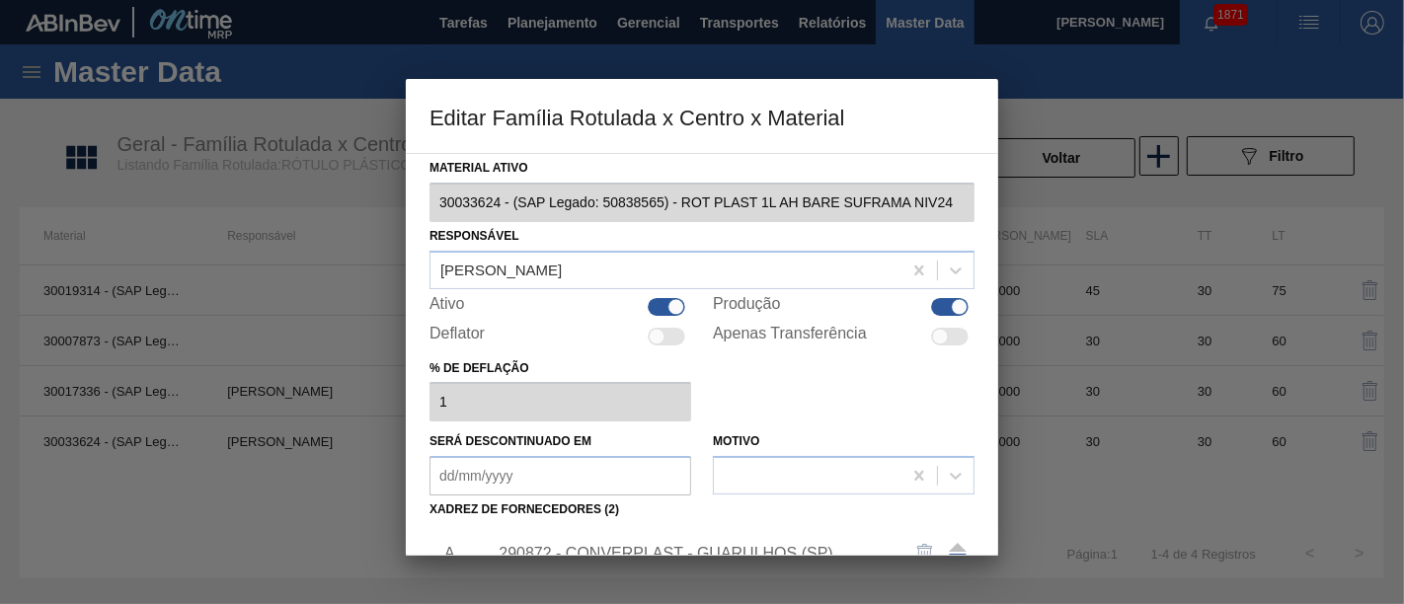
scroll to position [283, 0]
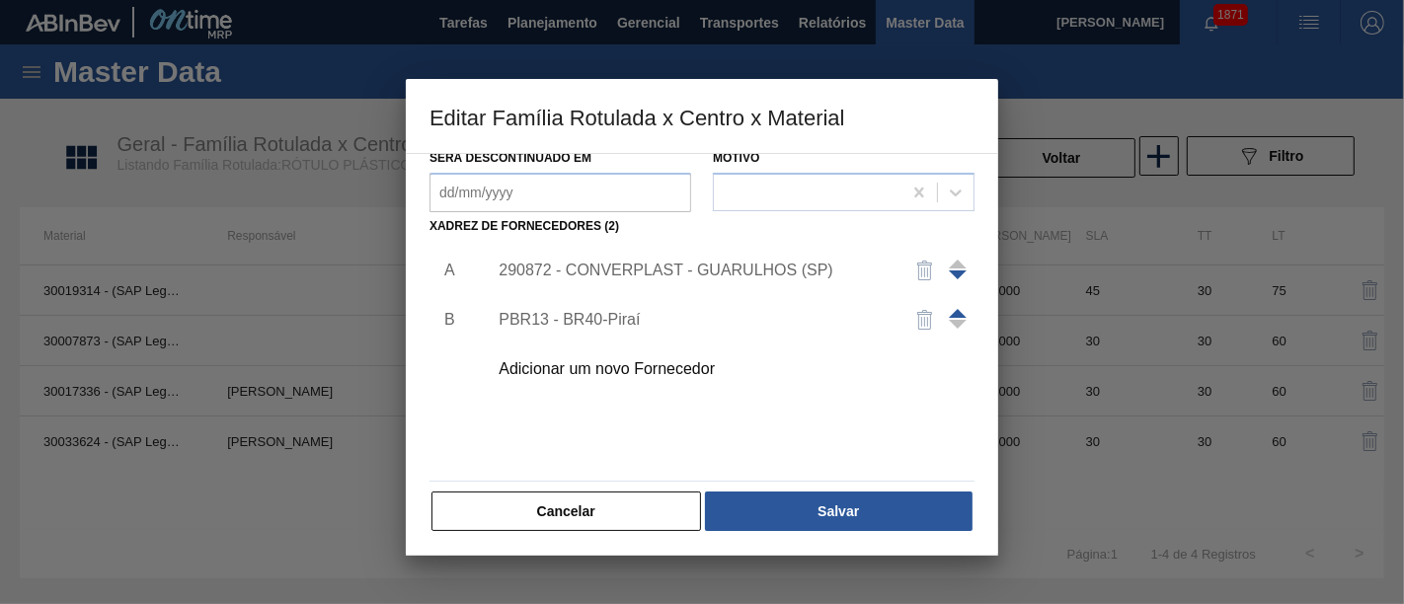
click at [659, 266] on div "290872 - CONVERPLAST - GUARULHOS (SP)" at bounding box center [692, 271] width 387 height 18
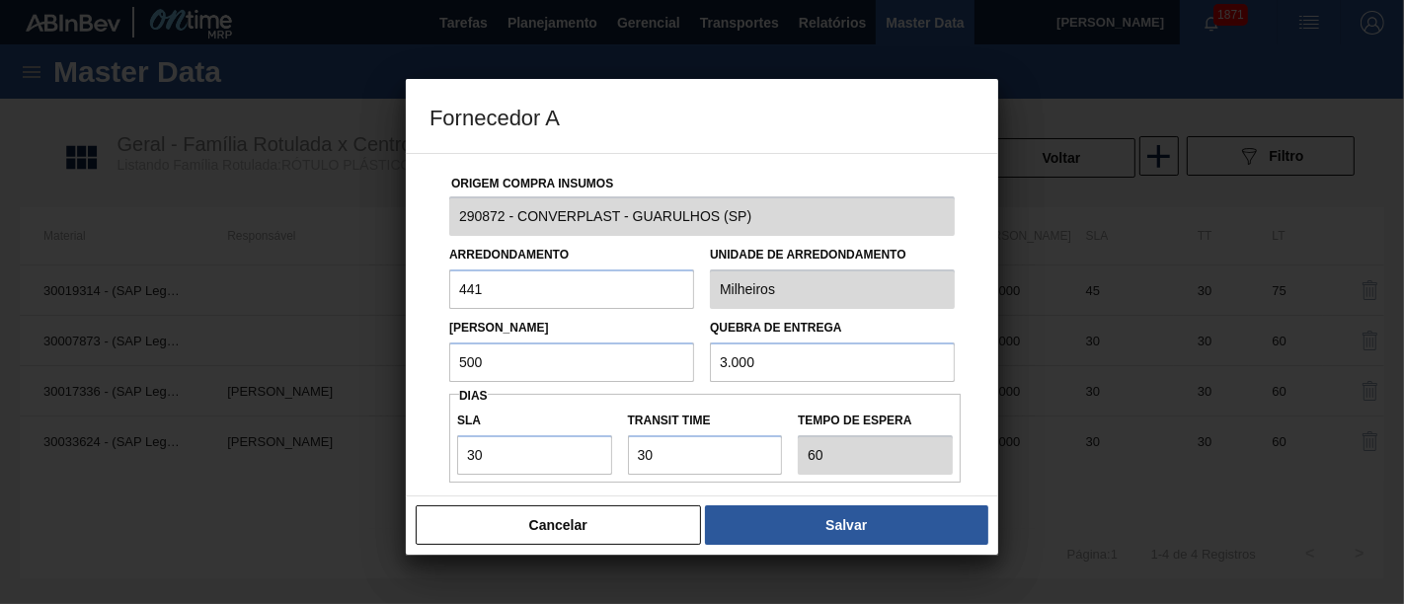
click at [640, 373] on input "500" at bounding box center [571, 362] width 245 height 39
type input "5"
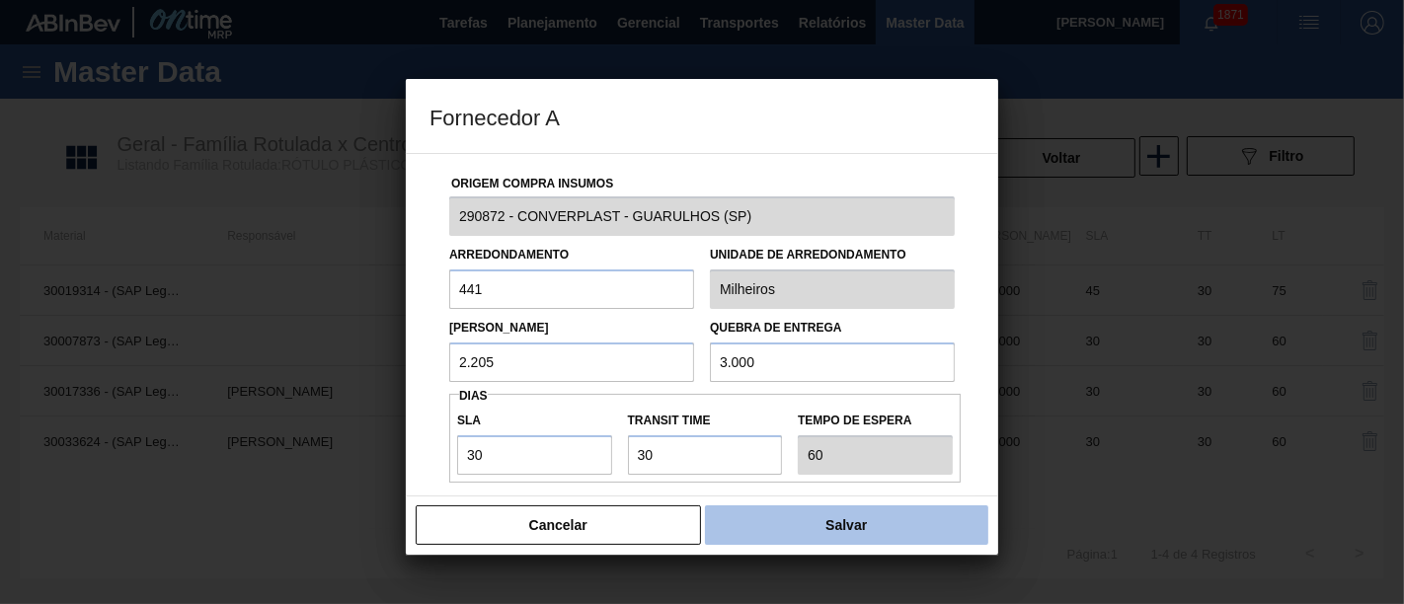
type input "2.205"
click at [863, 528] on button "Salvar" at bounding box center [846, 524] width 283 height 39
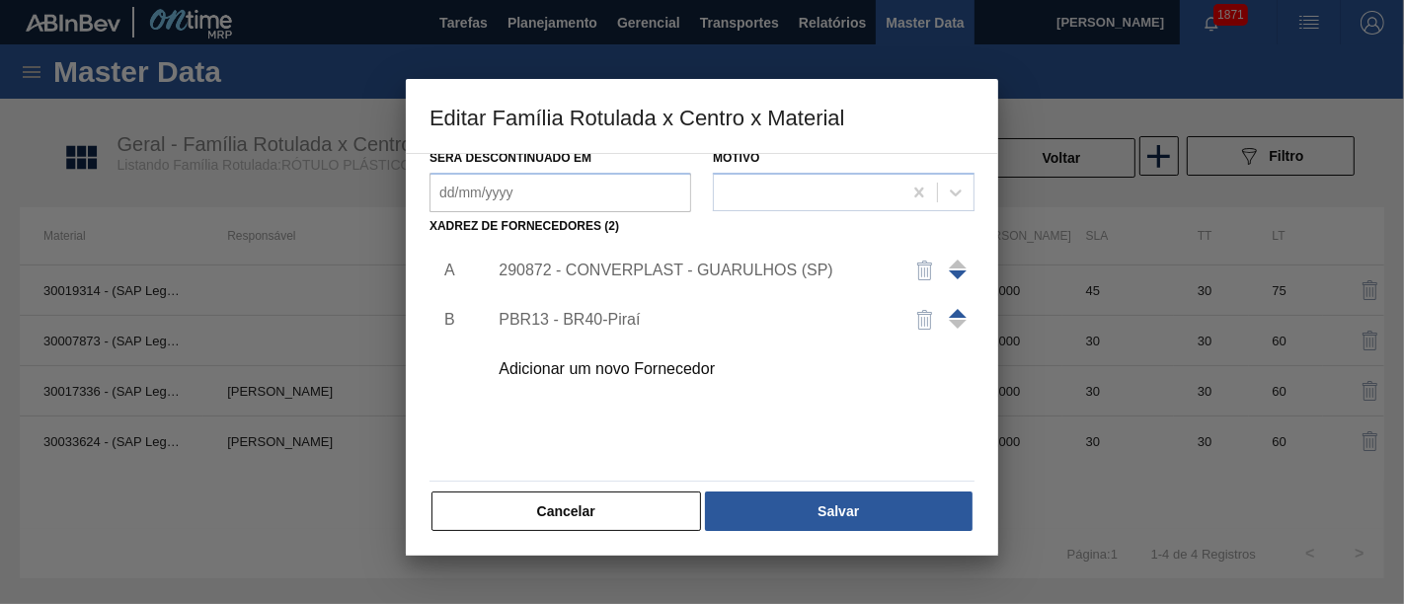
click at [863, 528] on button "Salvar" at bounding box center [839, 511] width 268 height 39
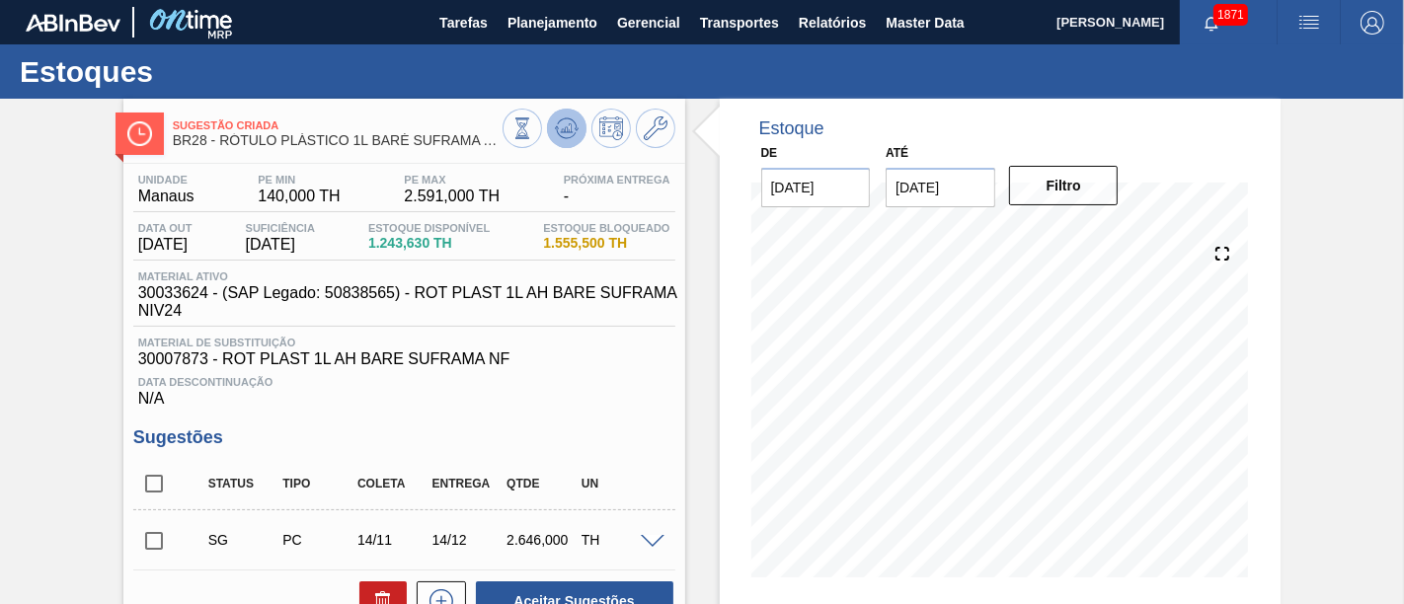
click at [552, 132] on button at bounding box center [566, 128] width 39 height 39
click at [657, 132] on icon at bounding box center [656, 128] width 24 height 24
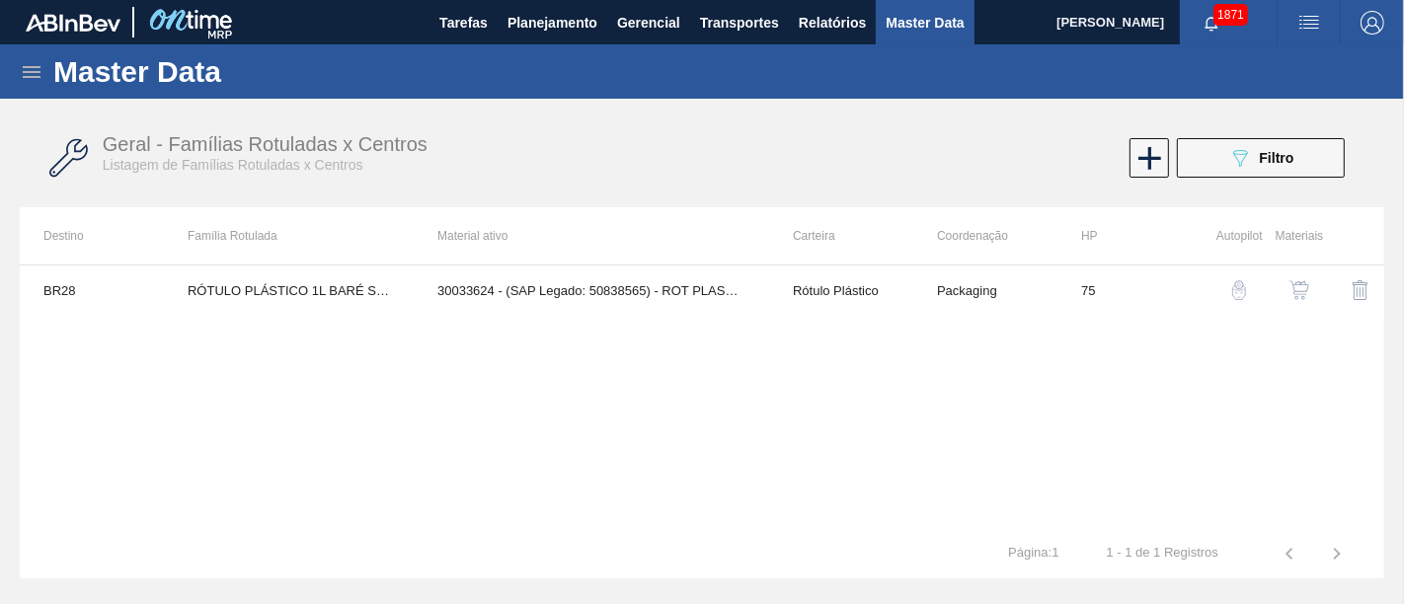
click at [1290, 291] on img "button" at bounding box center [1299, 290] width 20 height 20
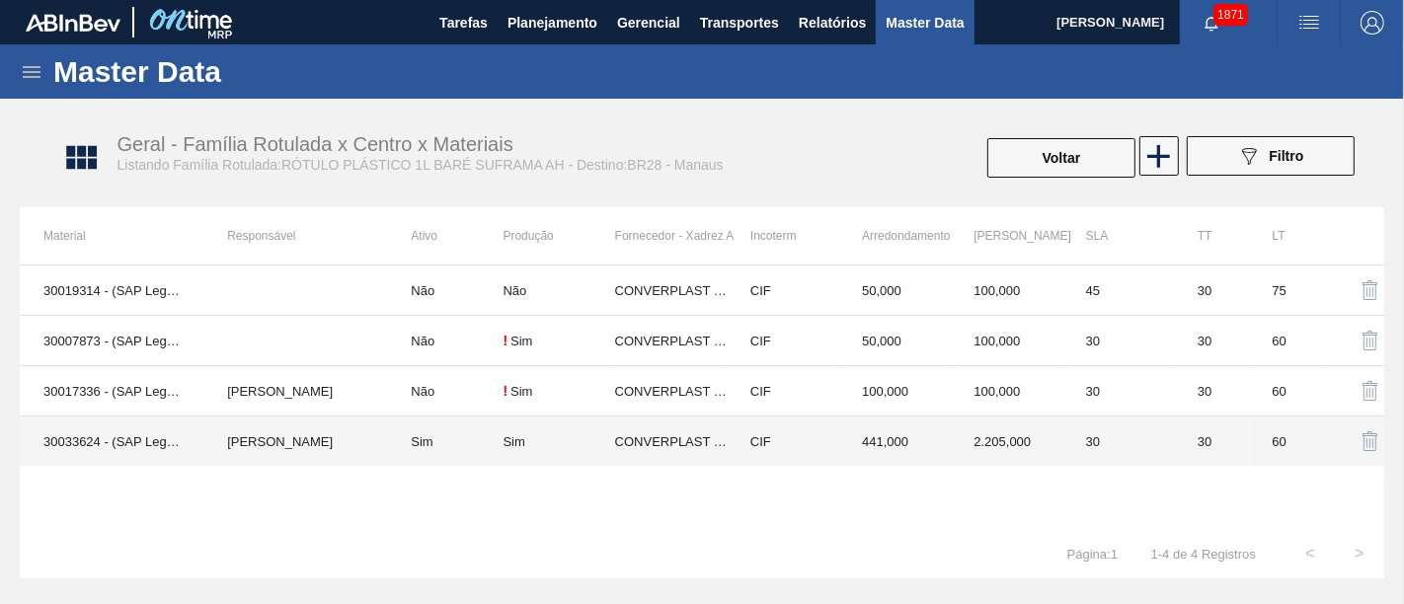
click at [463, 435] on td "Sim" at bounding box center [445, 442] width 116 height 50
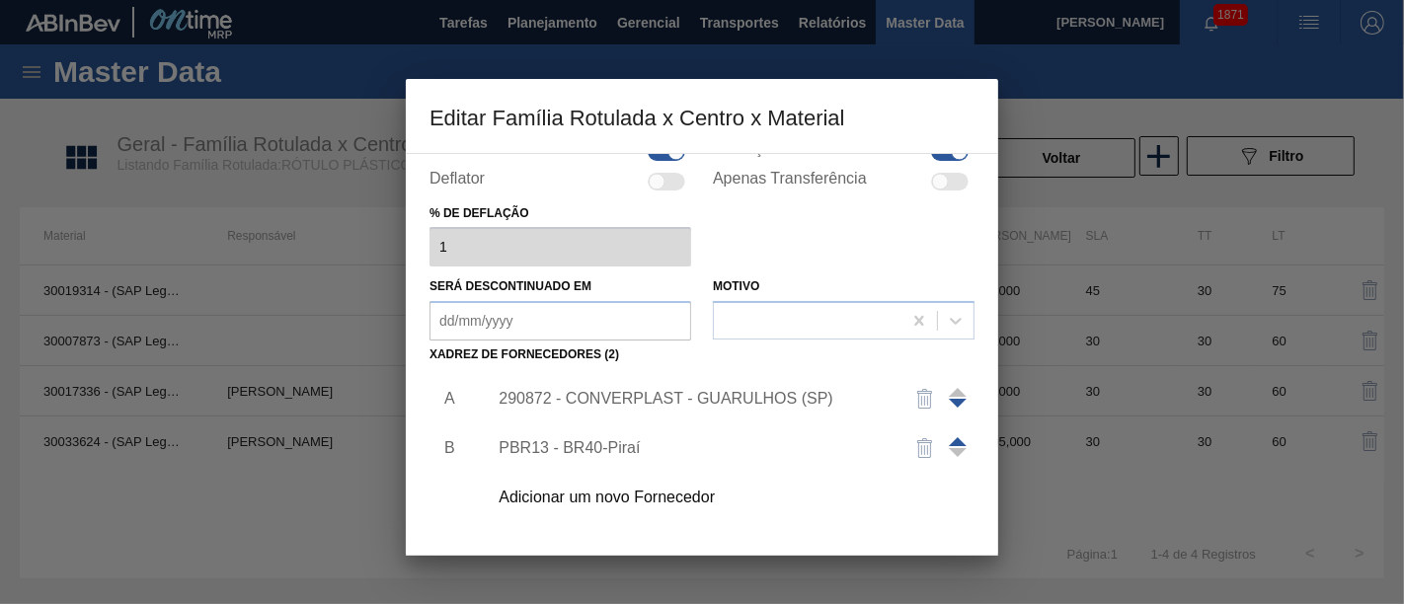
scroll to position [219, 0]
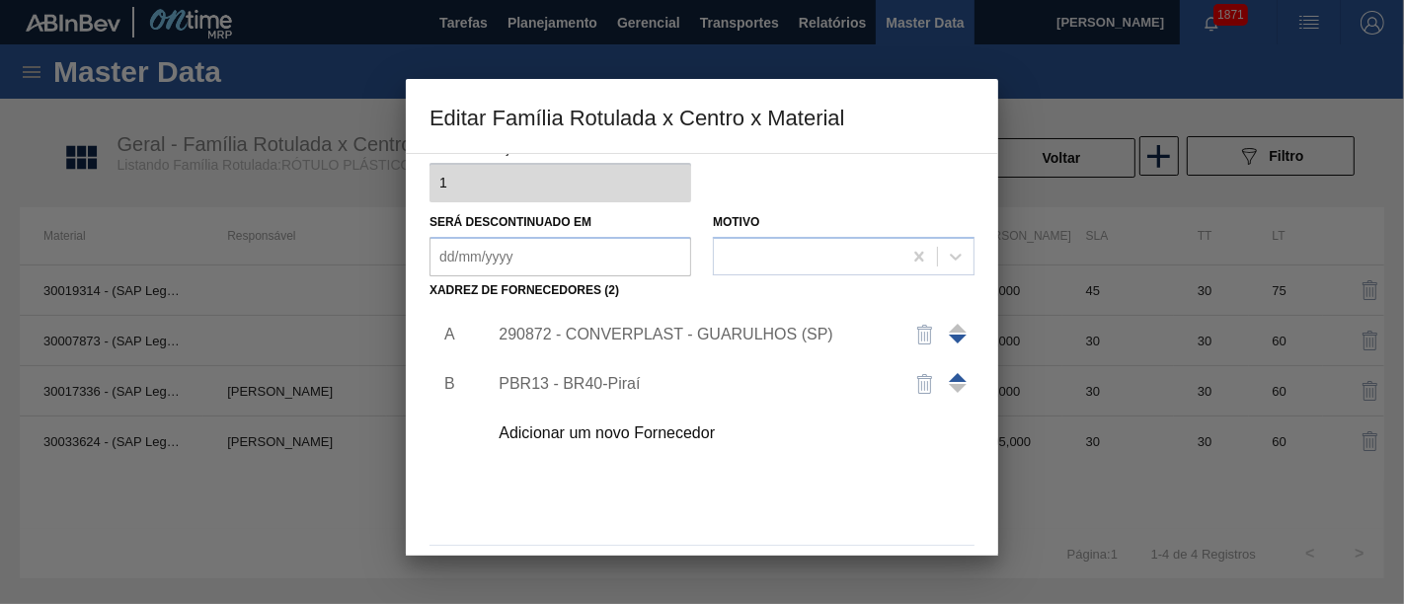
click at [772, 320] on div "290872 - CONVERPLAST - GUARULHOS (SP)" at bounding box center [725, 334] width 499 height 49
click at [769, 329] on div "290872 - CONVERPLAST - GUARULHOS (SP)" at bounding box center [692, 335] width 387 height 18
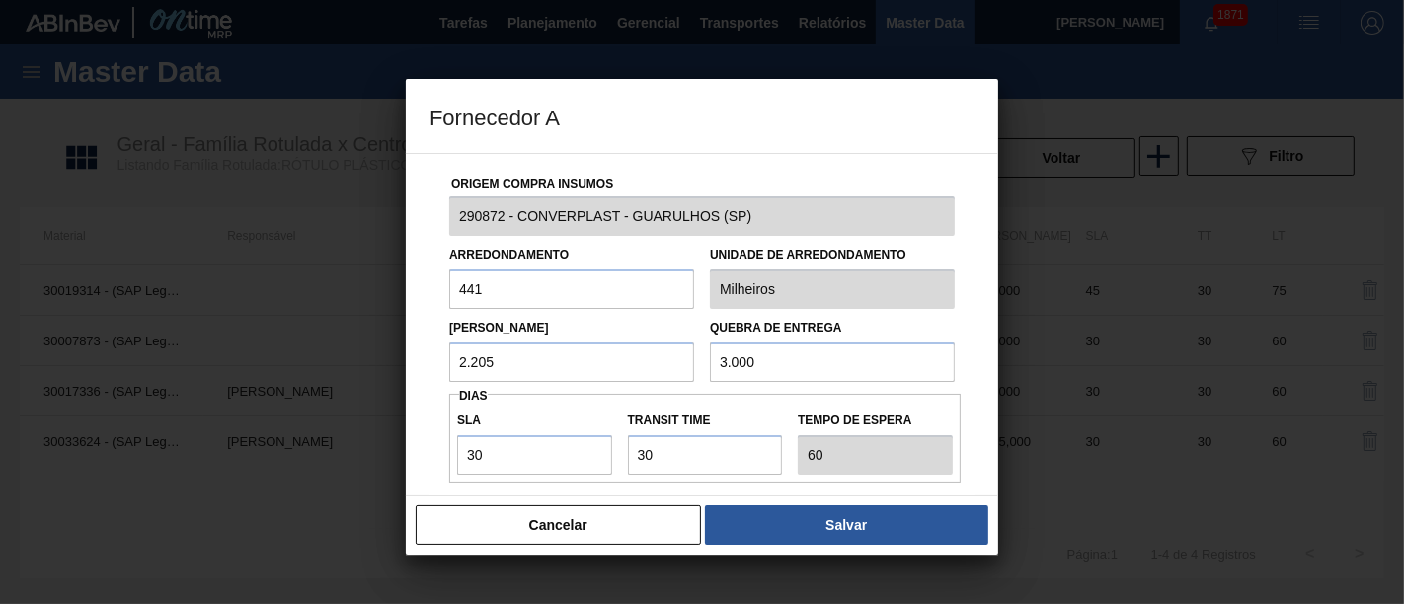
drag, startPoint x: 554, startPoint y: 363, endPoint x: 440, endPoint y: 368, distance: 113.6
click at [441, 368] on div "Lote Mínimo 2.205" at bounding box center [571, 348] width 261 height 68
click at [826, 363] on input "3.000" at bounding box center [832, 362] width 245 height 39
type input "3"
paste input "2.205"
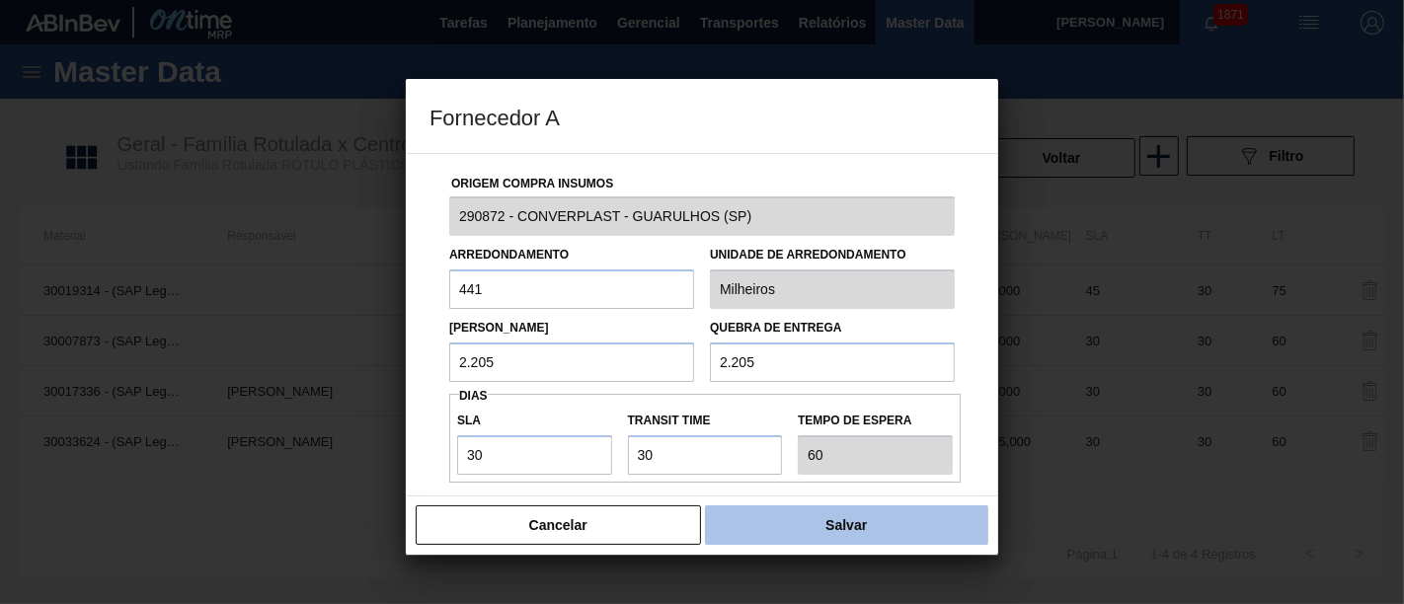
type input "2.205"
click at [847, 518] on button "Salvar" at bounding box center [846, 524] width 283 height 39
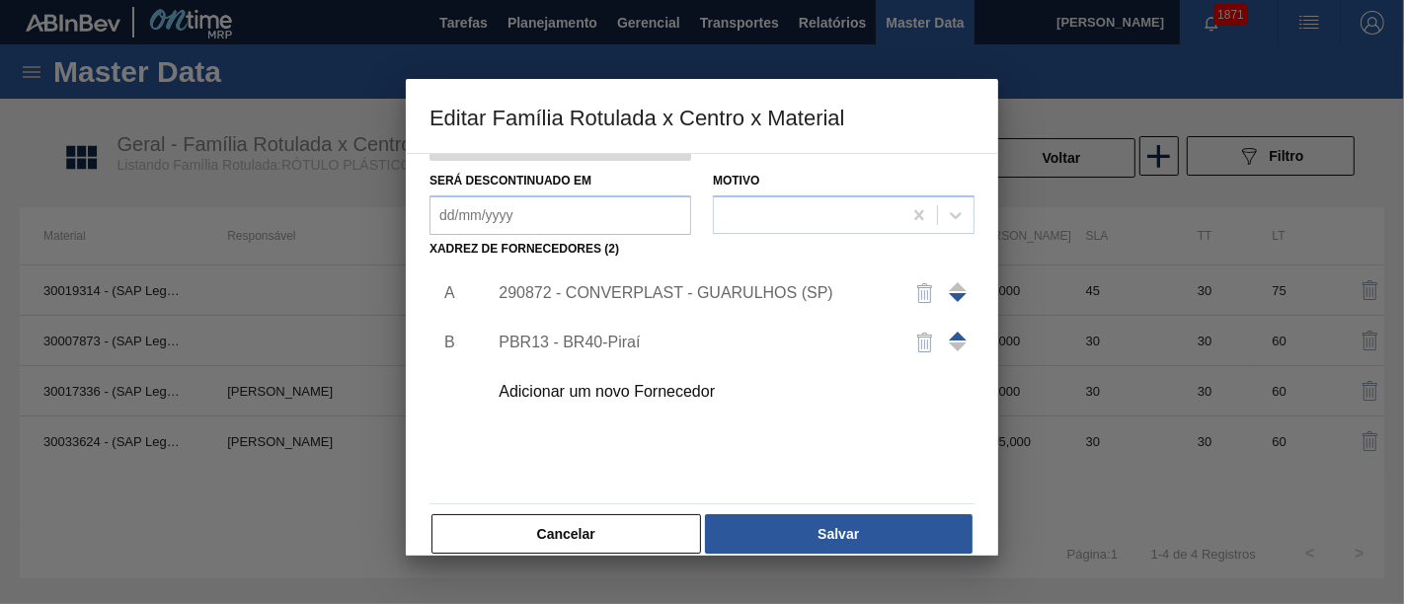
scroll to position [283, 0]
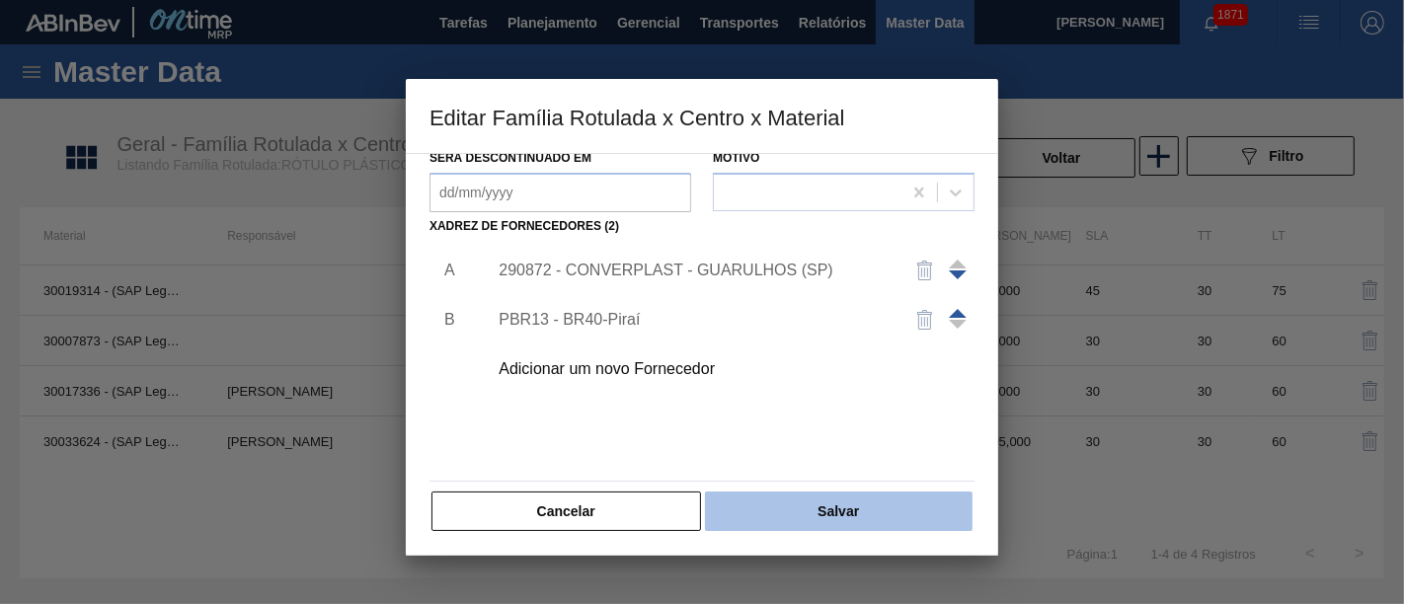
click at [826, 496] on button "Salvar" at bounding box center [839, 511] width 268 height 39
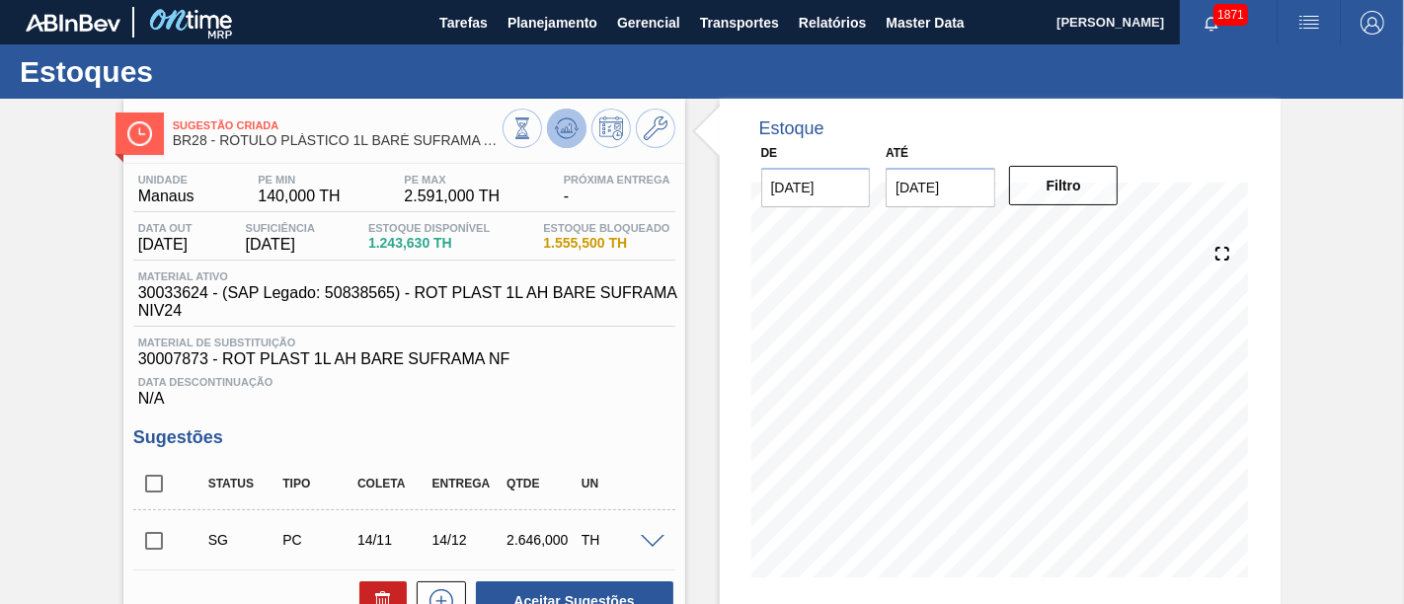
click at [574, 128] on icon at bounding box center [567, 128] width 24 height 24
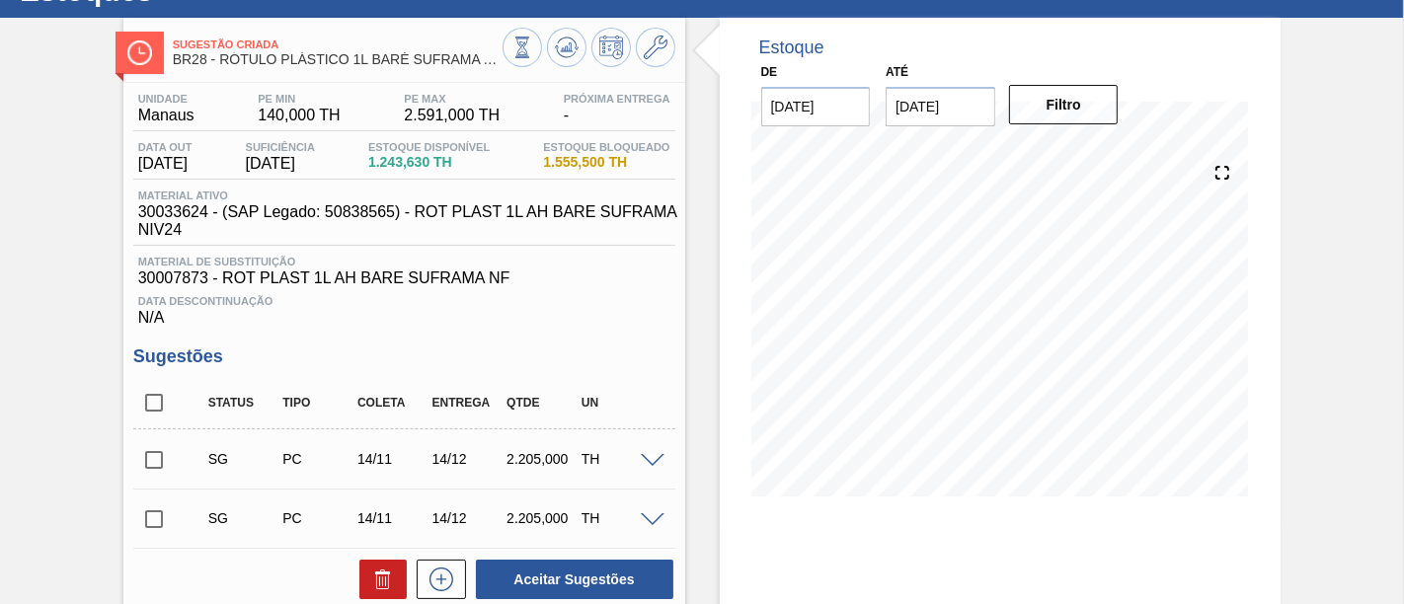
scroll to position [110, 0]
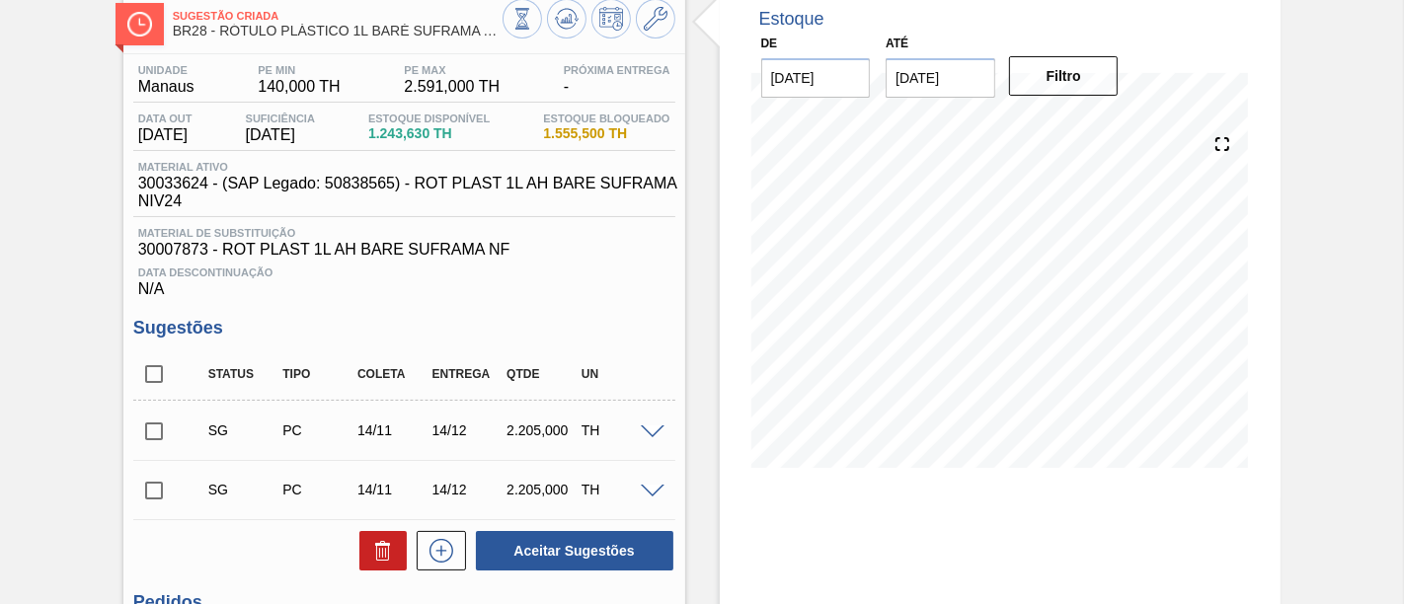
click at [155, 430] on input "checkbox" at bounding box center [153, 431] width 41 height 41
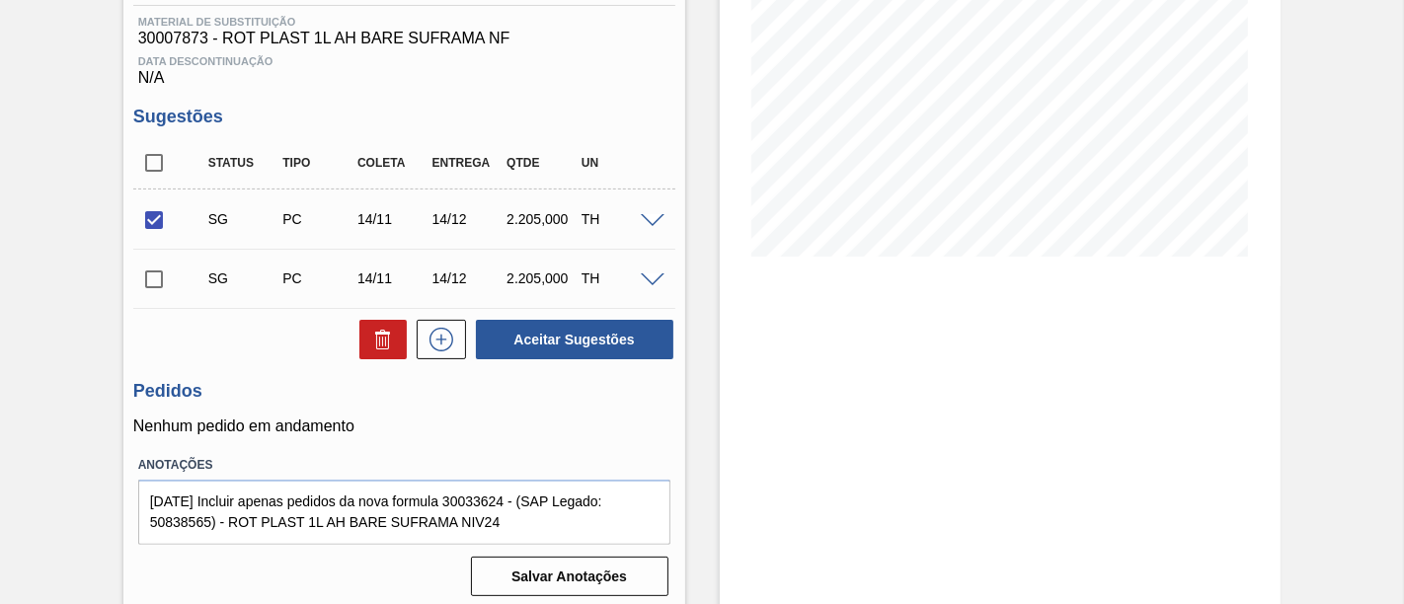
scroll to position [329, 0]
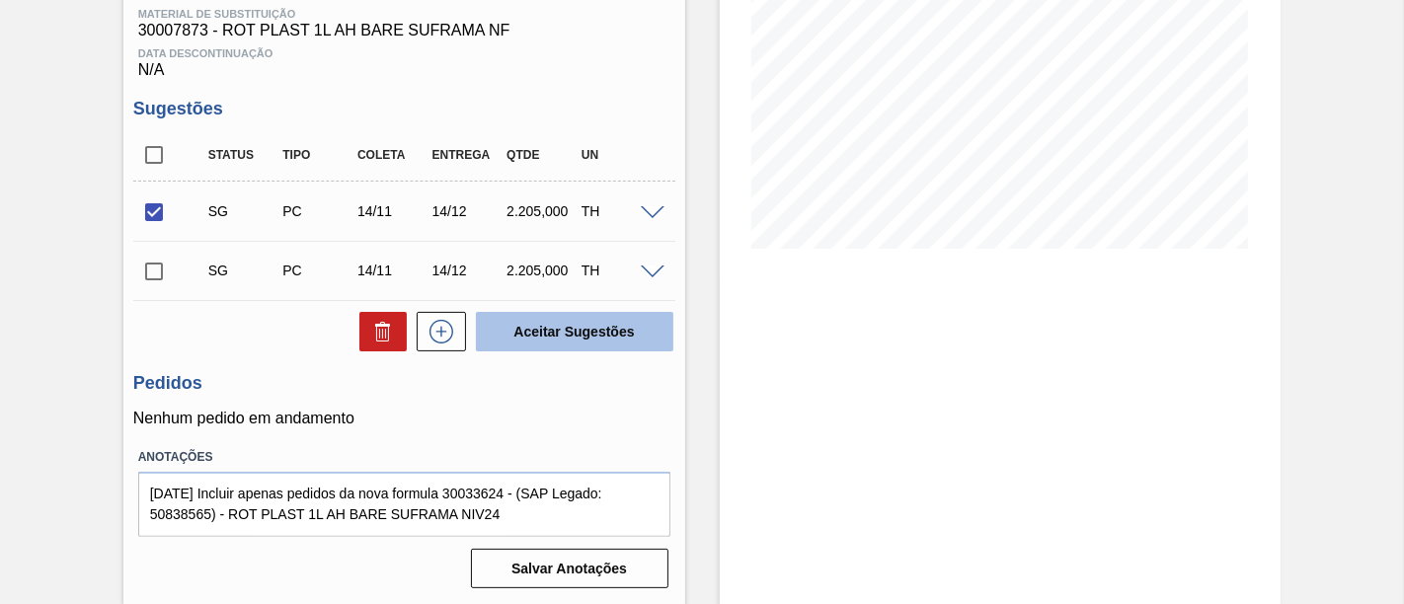
click at [553, 336] on button "Aceitar Sugestões" at bounding box center [574, 331] width 197 height 39
checkbox input "false"
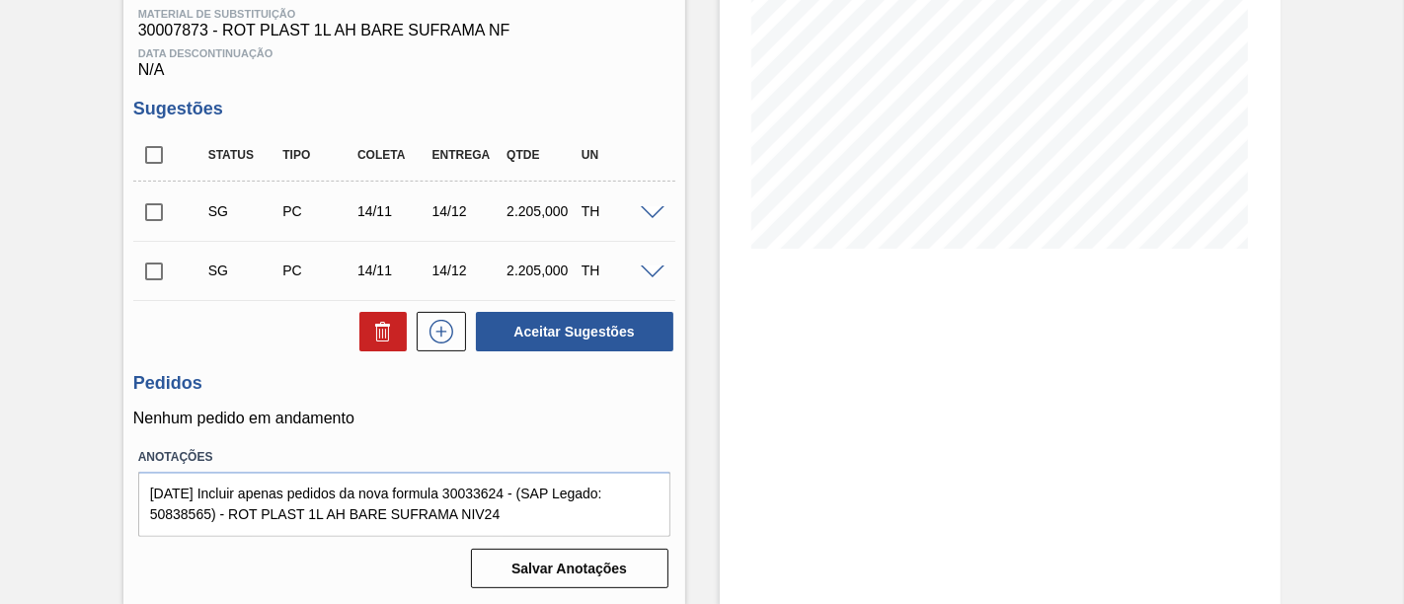
scroll to position [110, 0]
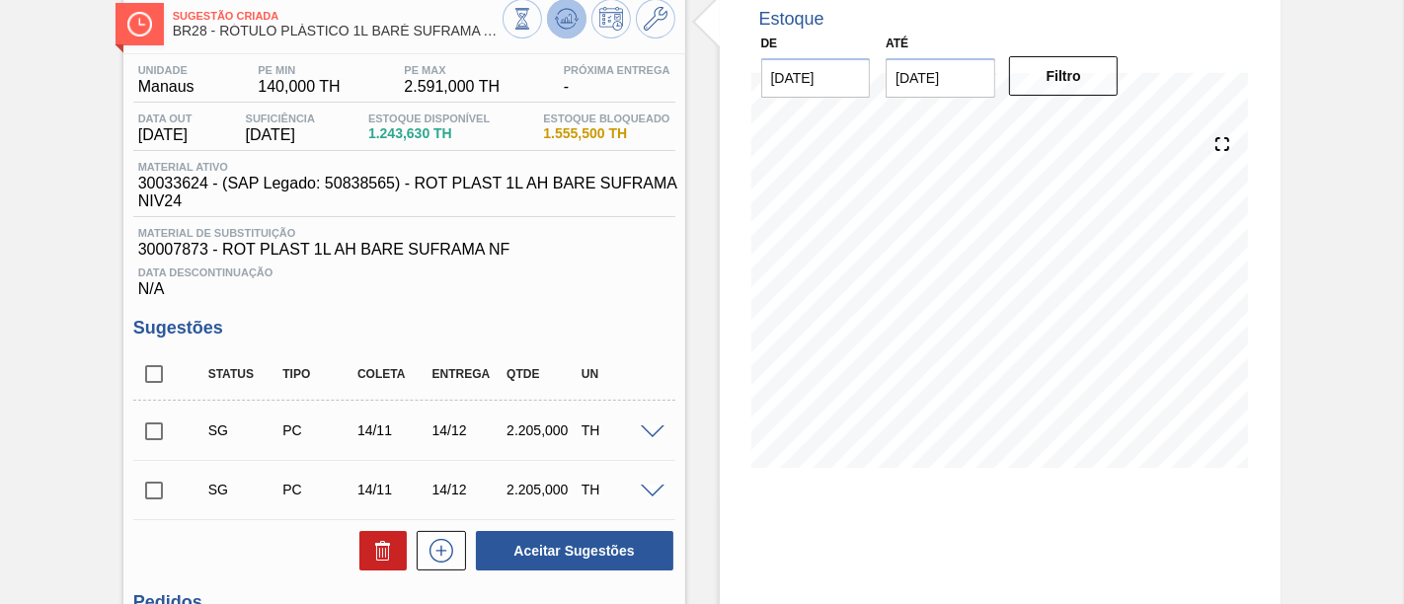
click at [564, 28] on icon at bounding box center [566, 24] width 20 height 10
drag, startPoint x: 153, startPoint y: 426, endPoint x: 273, endPoint y: 455, distance: 124.0
click at [155, 426] on input "checkbox" at bounding box center [153, 431] width 41 height 41
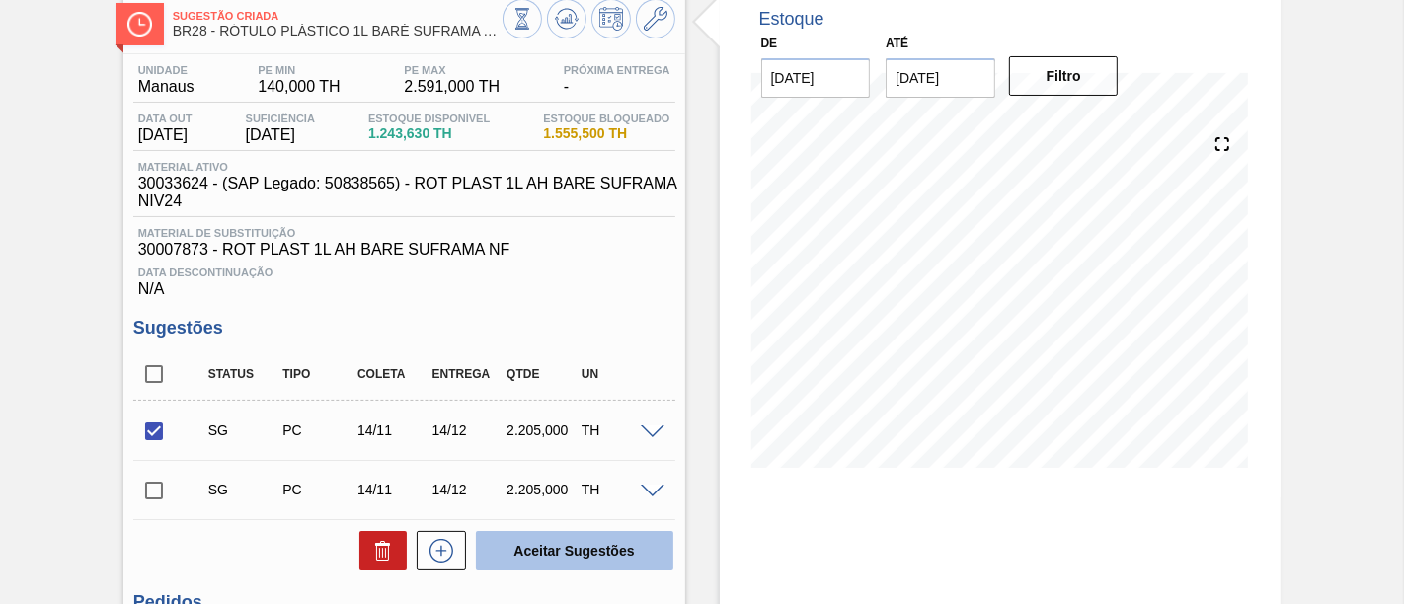
click at [550, 548] on button "Aceitar Sugestões" at bounding box center [574, 550] width 197 height 39
checkbox input "false"
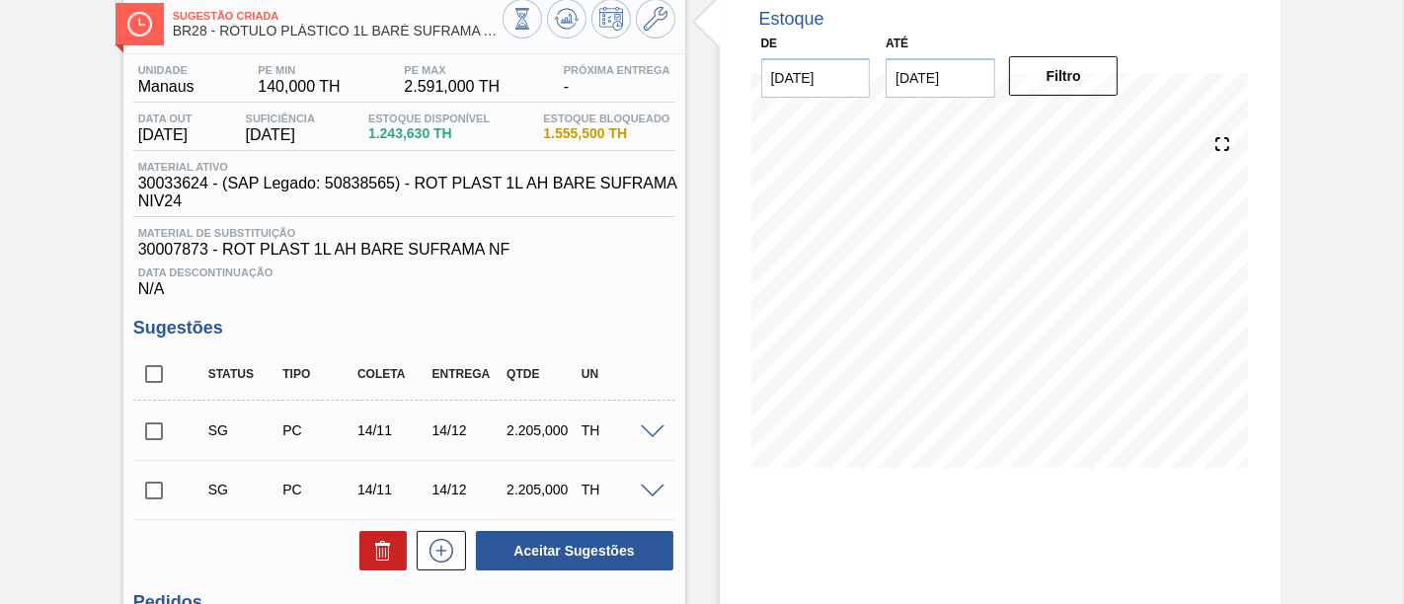
click at [167, 427] on input "checkbox" at bounding box center [153, 431] width 41 height 41
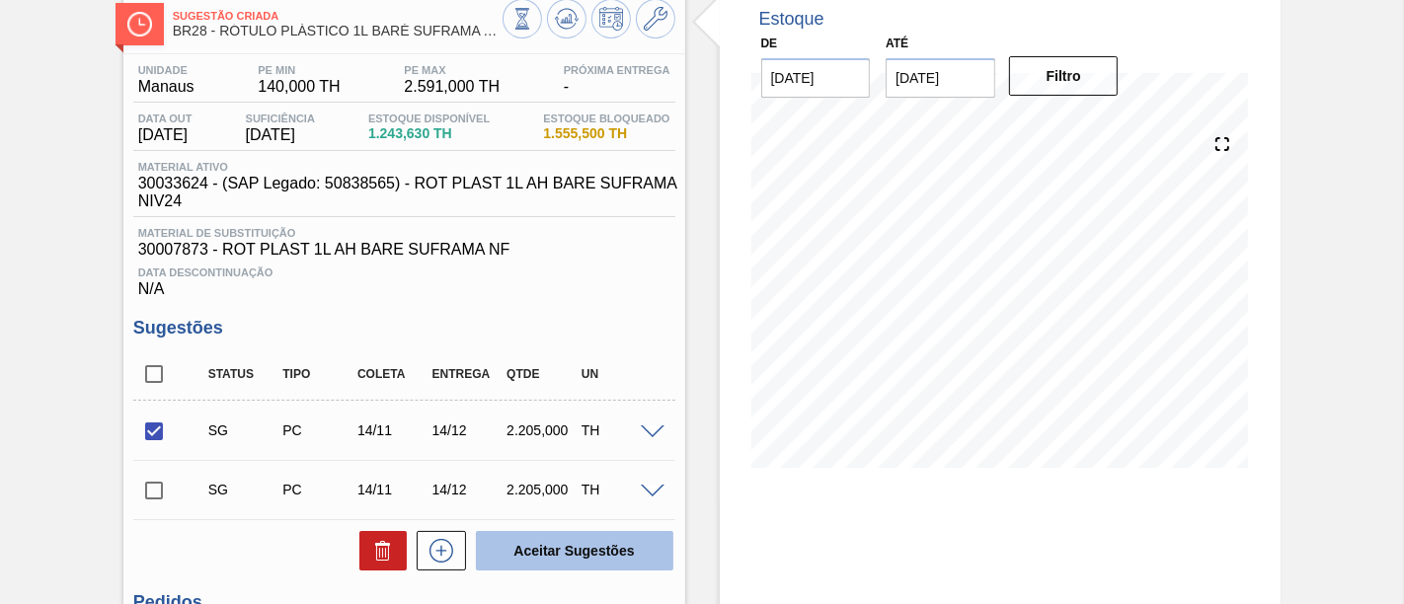
click at [570, 540] on button "Aceitar Sugestões" at bounding box center [574, 550] width 197 height 39
checkbox input "false"
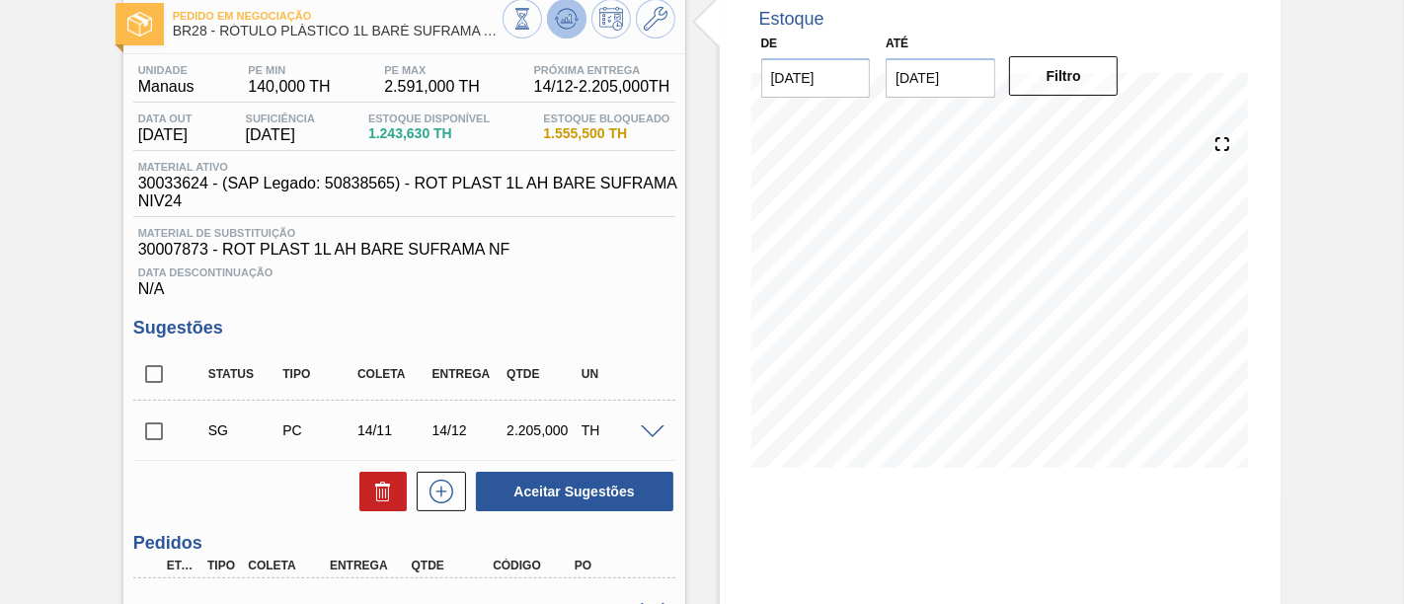
click at [563, 27] on icon at bounding box center [567, 19] width 24 height 24
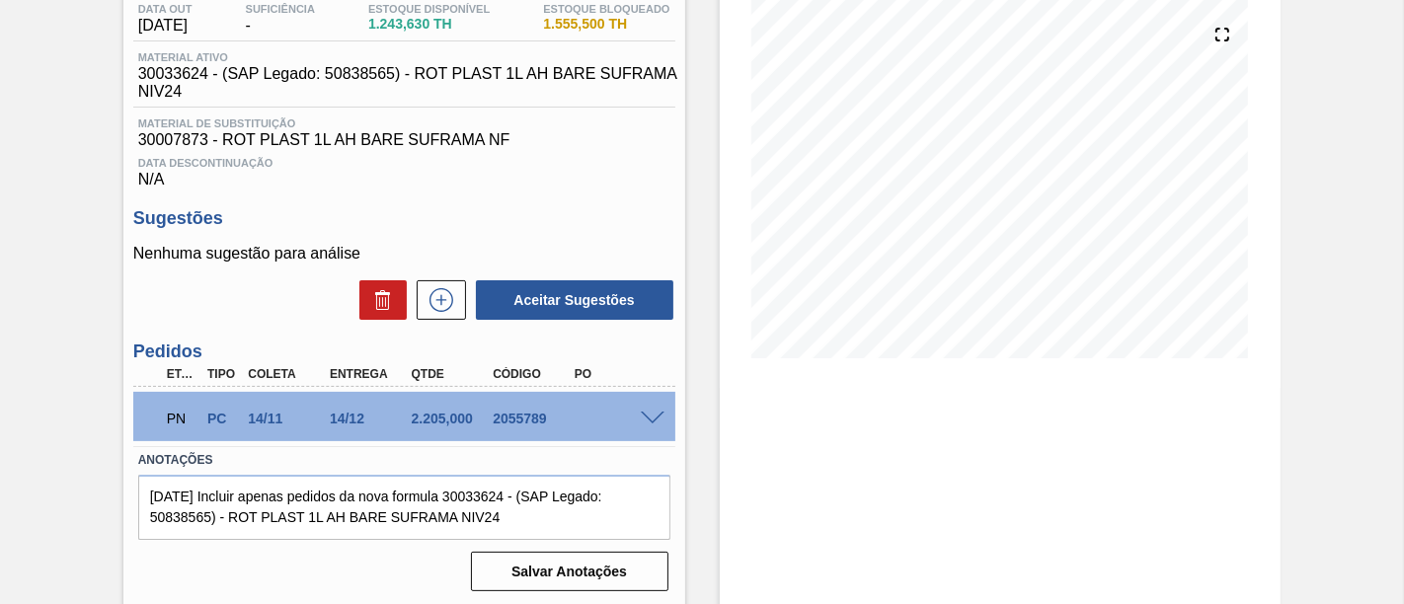
scroll to position [0, 0]
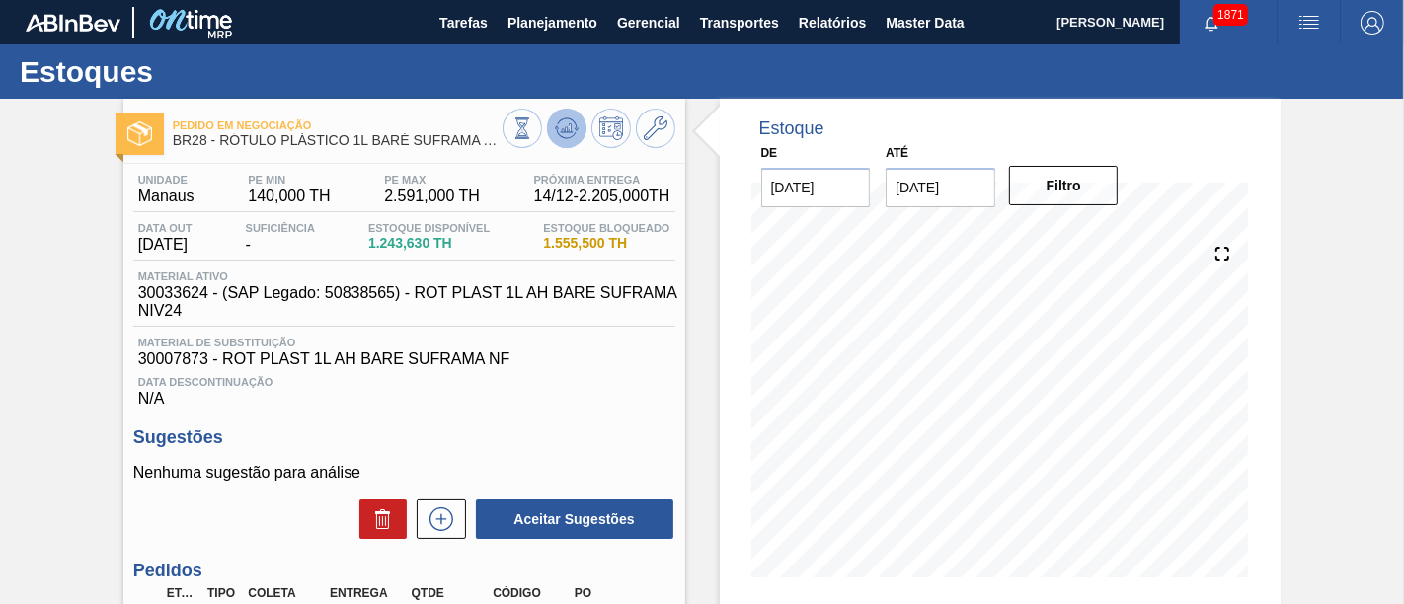
click at [567, 133] on icon at bounding box center [567, 128] width 24 height 24
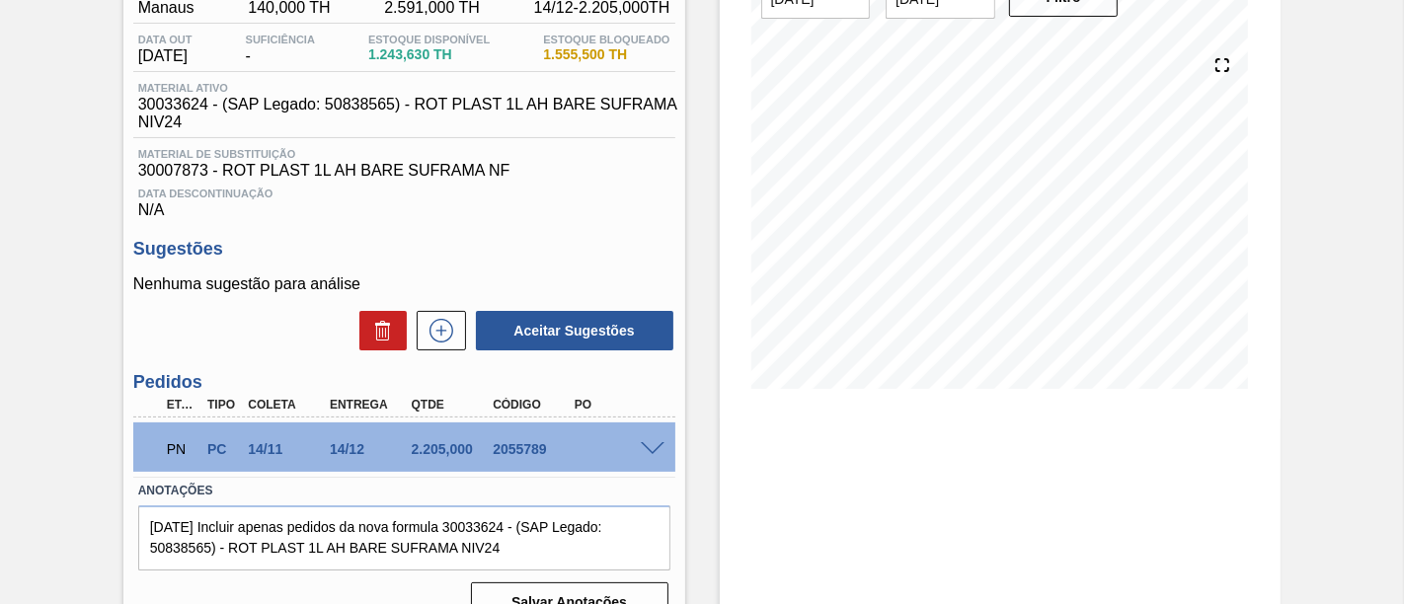
scroll to position [219, 0]
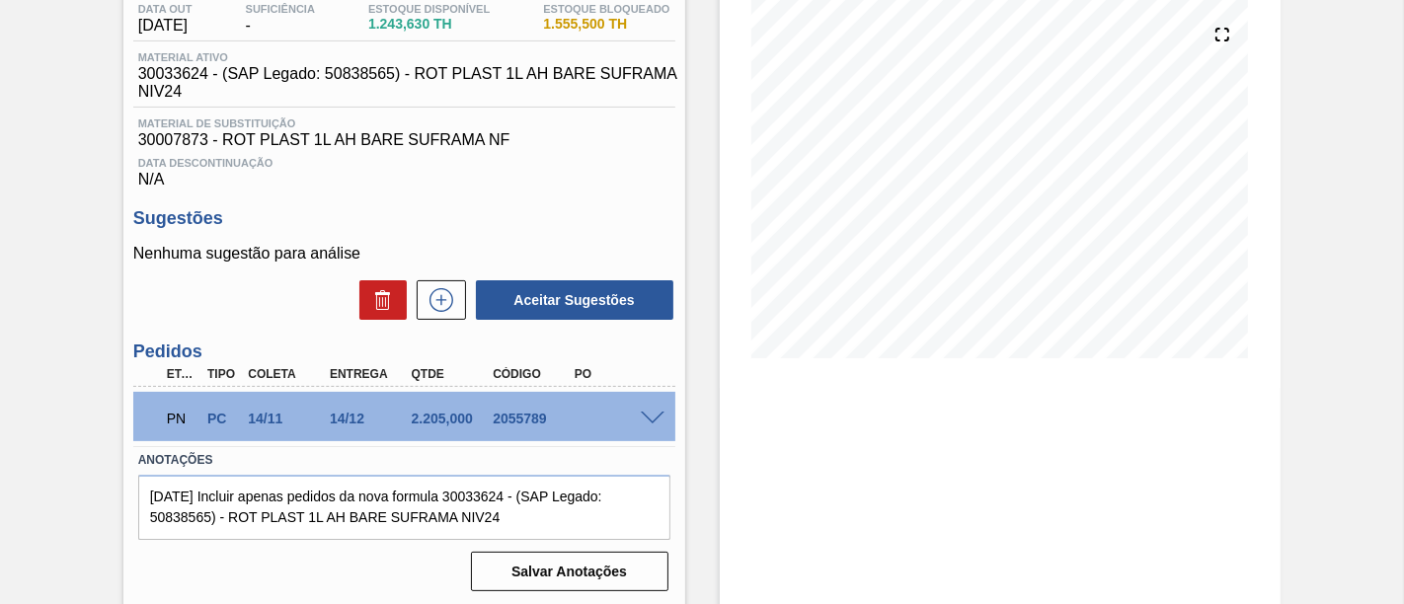
click at [646, 425] on span at bounding box center [653, 419] width 24 height 15
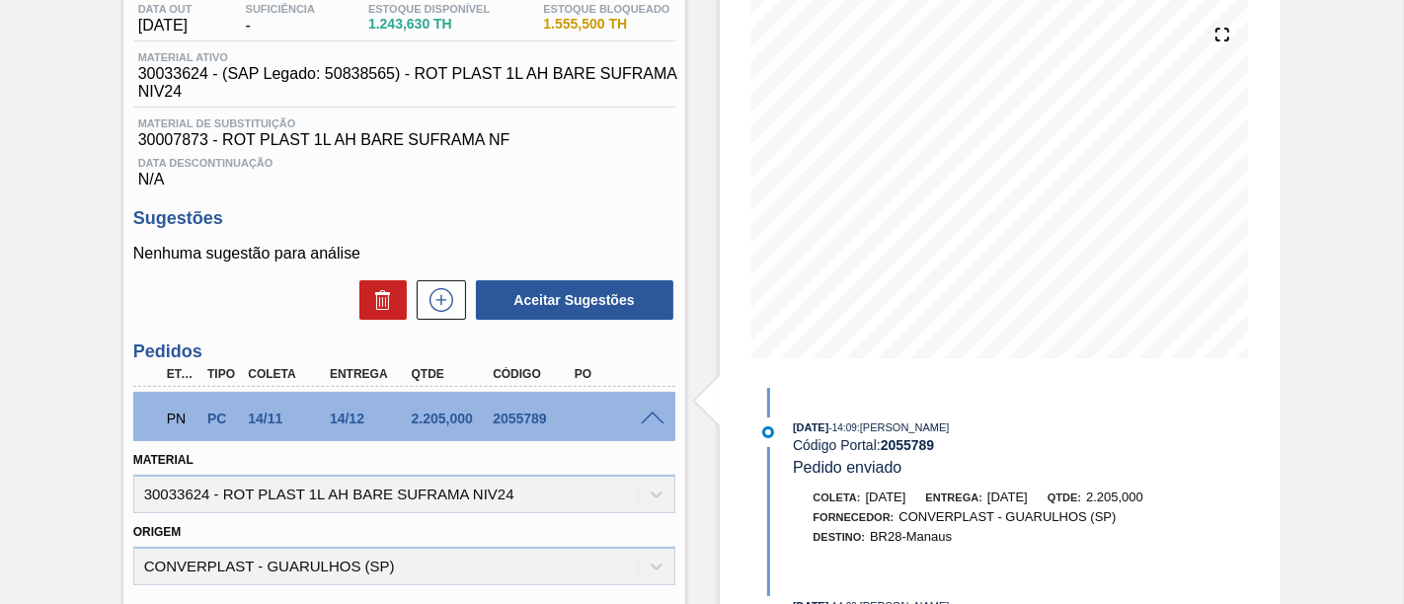
click at [657, 422] on span at bounding box center [653, 419] width 24 height 15
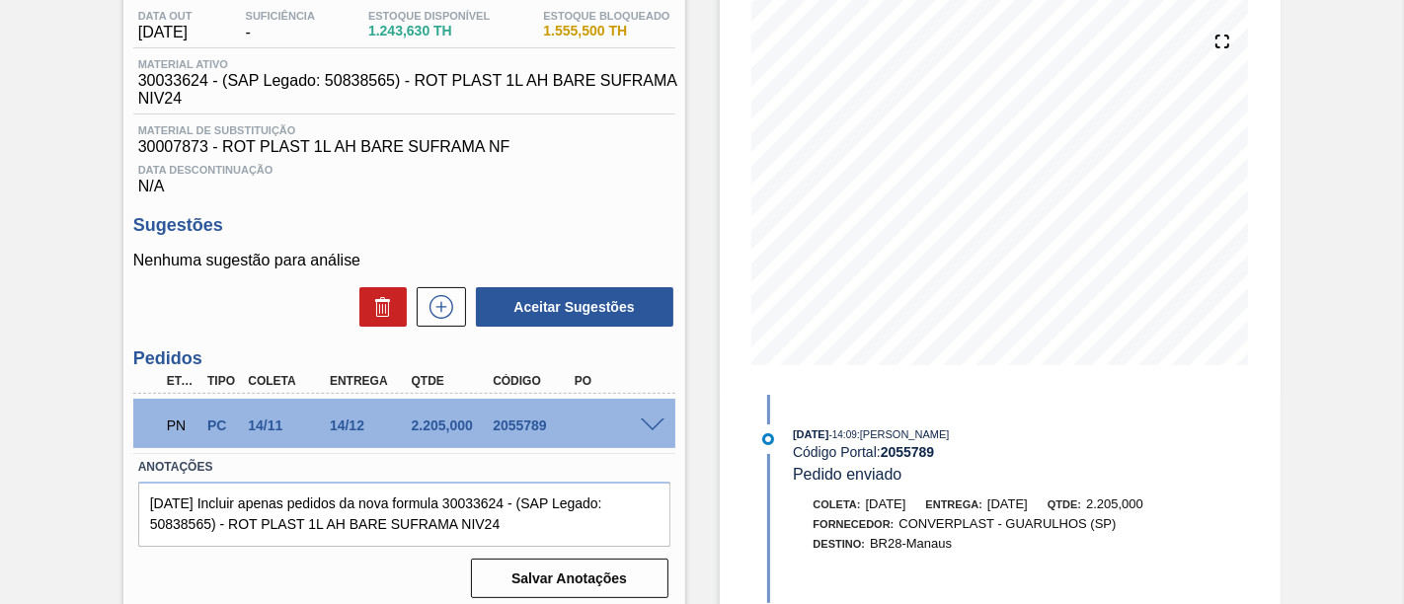
scroll to position [245, 0]
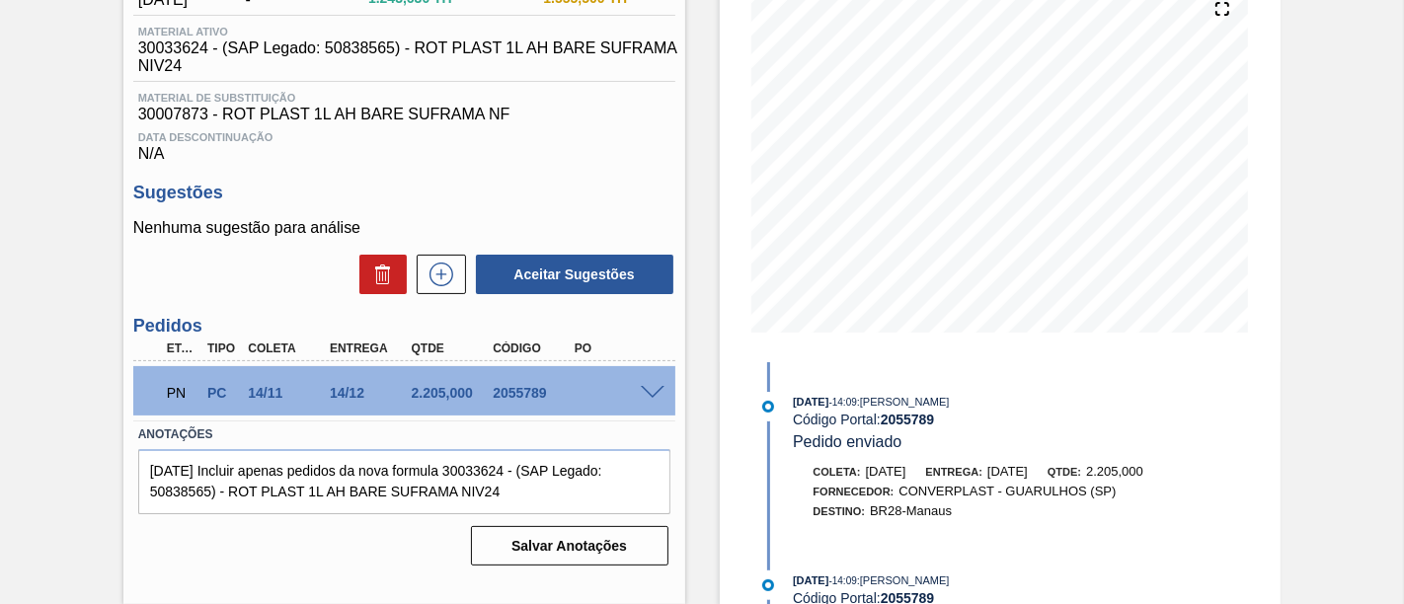
click at [645, 399] on span at bounding box center [653, 393] width 24 height 15
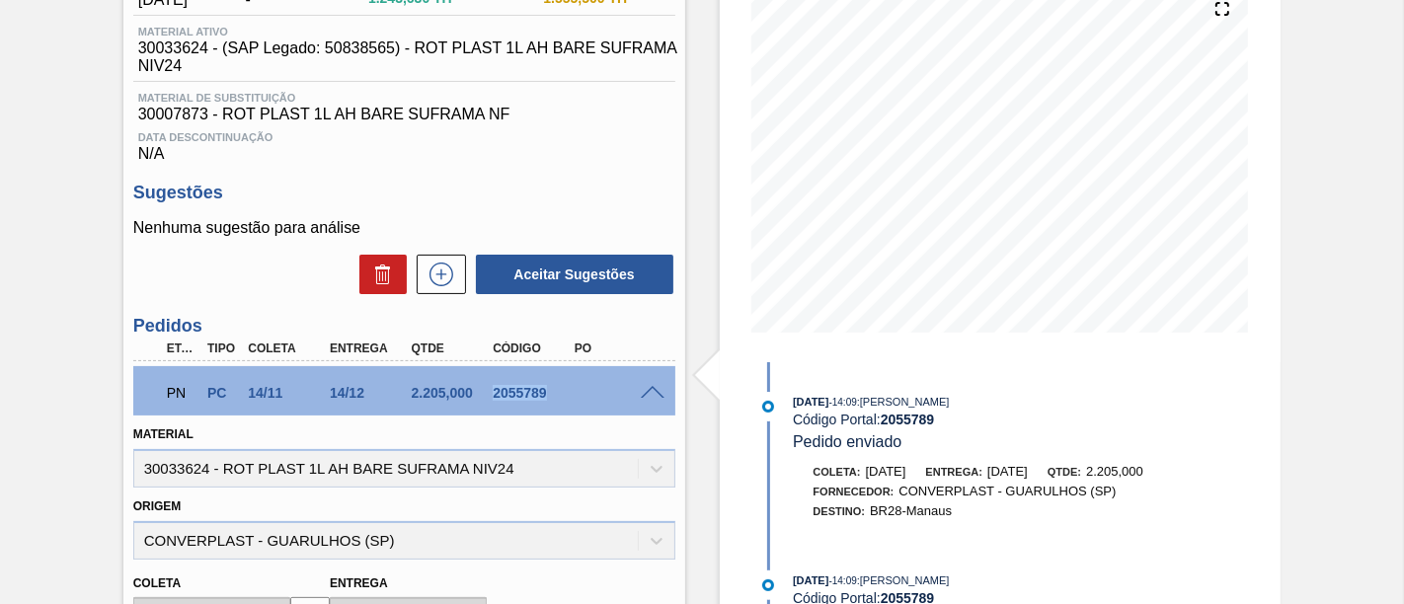
drag, startPoint x: 487, startPoint y: 396, endPoint x: 544, endPoint y: 391, distance: 57.5
click at [544, 391] on div "2055789" at bounding box center [532, 393] width 89 height 16
copy div "2055789"
drag, startPoint x: 327, startPoint y: 400, endPoint x: 367, endPoint y: 400, distance: 40.5
click at [367, 400] on div "14/12" at bounding box center [369, 393] width 89 height 16
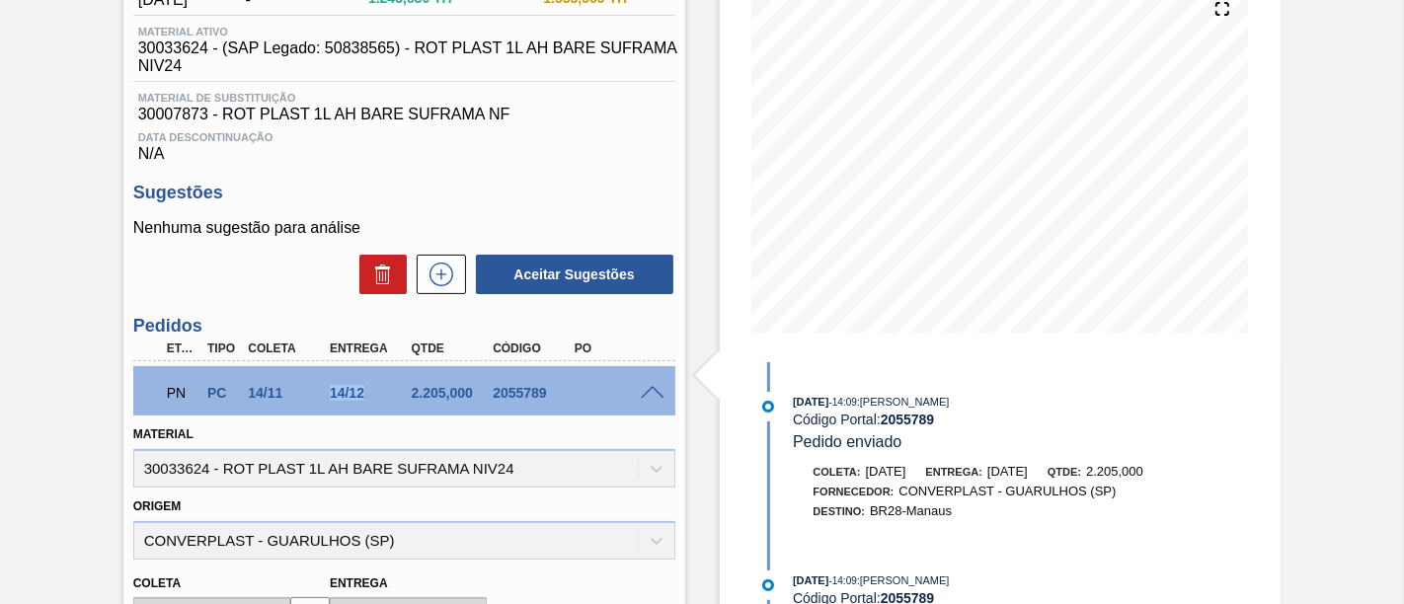
copy div "14/12"
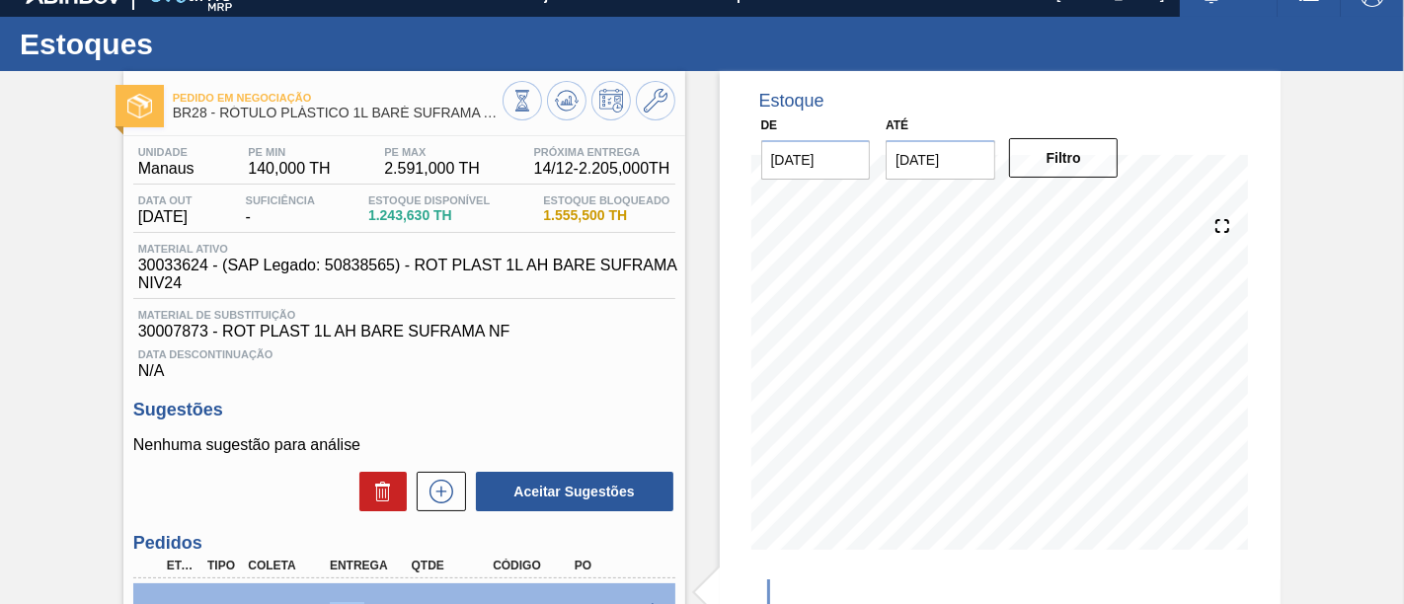
scroll to position [25, 0]
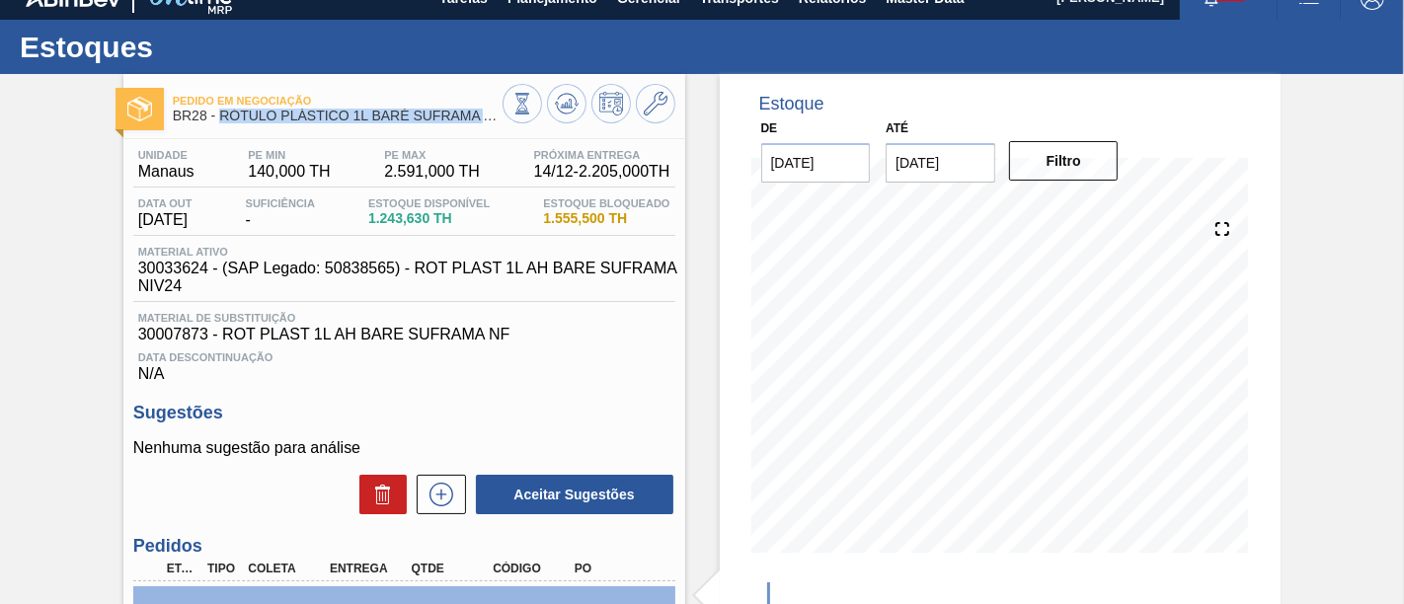
drag, startPoint x: 219, startPoint y: 111, endPoint x: 491, endPoint y: 119, distance: 271.6
click at [491, 119] on span "BR28 - RÓTULO PLÁSTICO 1L BARÉ SUFRAMA AH" at bounding box center [338, 116] width 330 height 15
copy span "RÓTULO PLÁSTICO 1L BARÉ SUFRAMA A"
drag, startPoint x: 141, startPoint y: 171, endPoint x: 198, endPoint y: 174, distance: 57.3
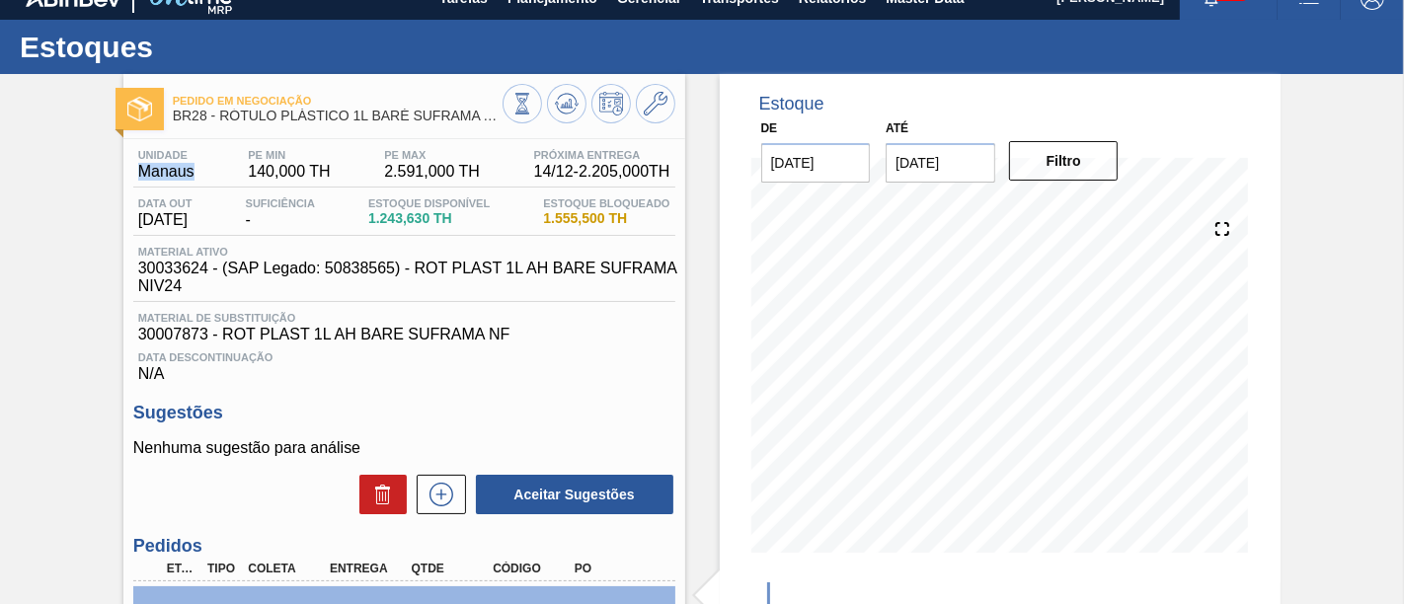
copy span "Manaus"
drag, startPoint x: 172, startPoint y: 116, endPoint x: 208, endPoint y: 119, distance: 36.7
click at [208, 119] on span "BR28 - RÓTULO PLÁSTICO 1L BARÉ SUFRAMA AH" at bounding box center [338, 116] width 330 height 15
copy span "BR28"
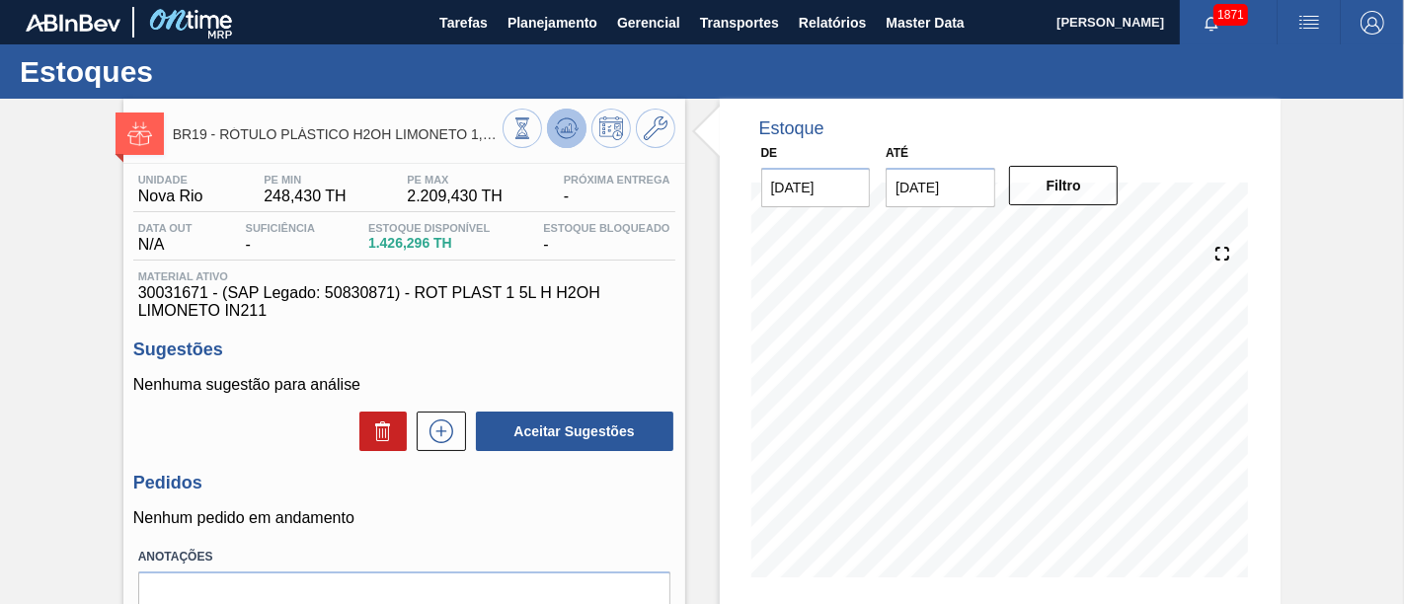
click at [567, 132] on icon at bounding box center [567, 128] width 24 height 24
click at [575, 144] on button at bounding box center [566, 128] width 39 height 39
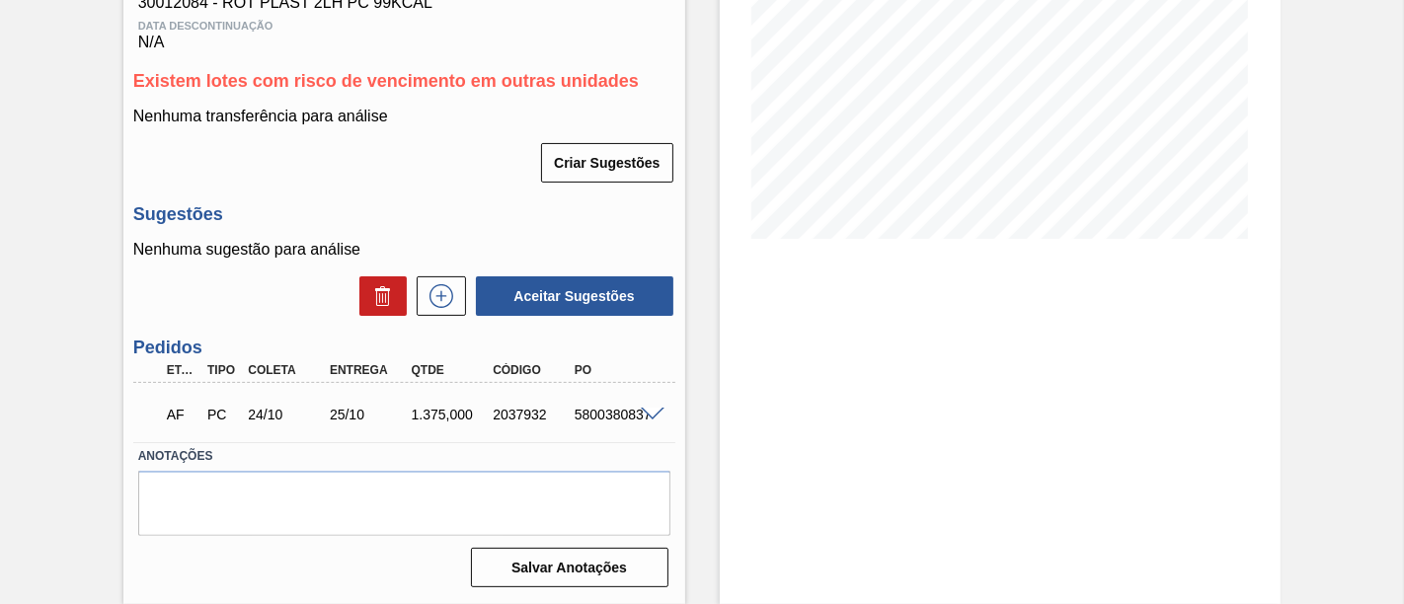
scroll to position [344, 0]
click at [649, 413] on span at bounding box center [653, 415] width 24 height 15
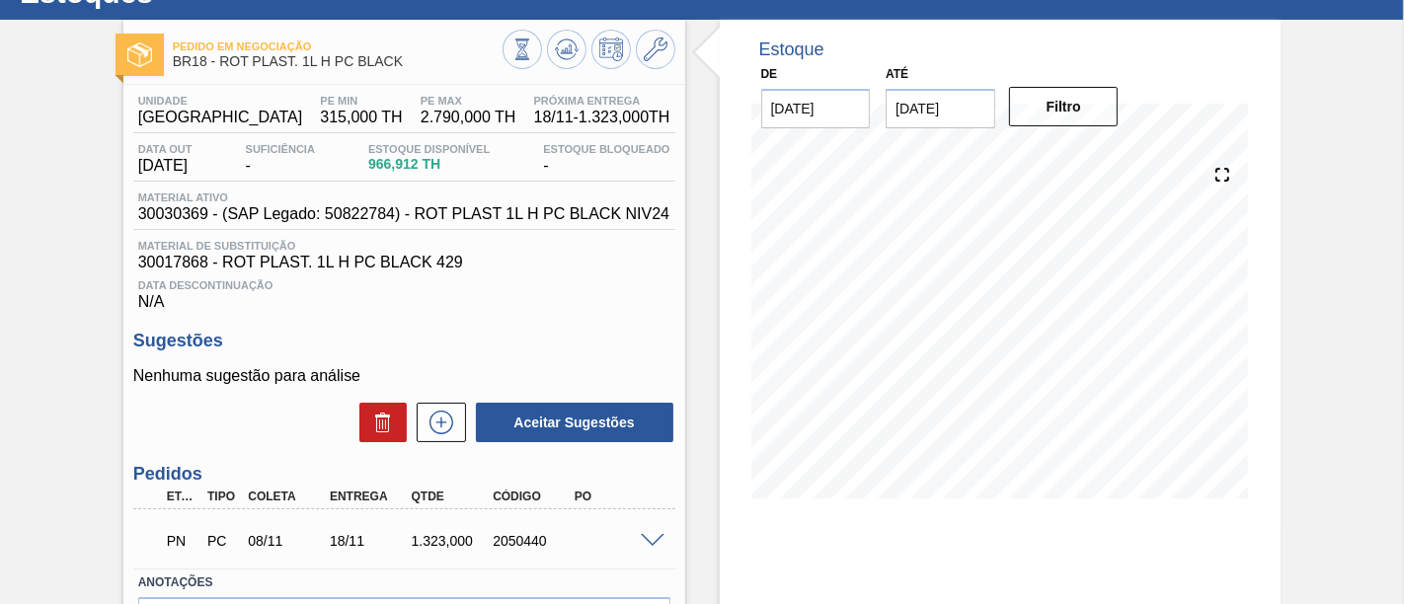
scroll to position [110, 0]
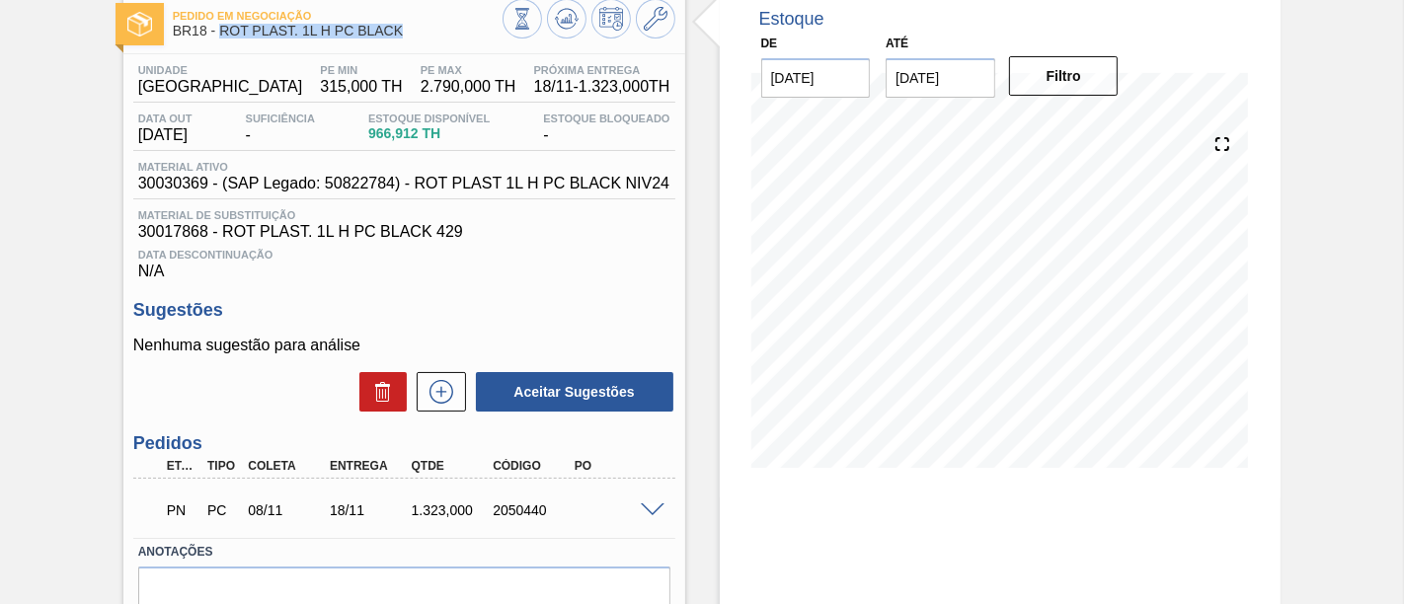
drag, startPoint x: 219, startPoint y: 27, endPoint x: 407, endPoint y: 36, distance: 187.8
click at [407, 36] on span "BR18 - ROT PLAST. 1L H PC BLACK" at bounding box center [338, 31] width 330 height 15
copy span "ROT PLAST. 1L H PC BLACK"
click at [658, 508] on span at bounding box center [653, 510] width 24 height 15
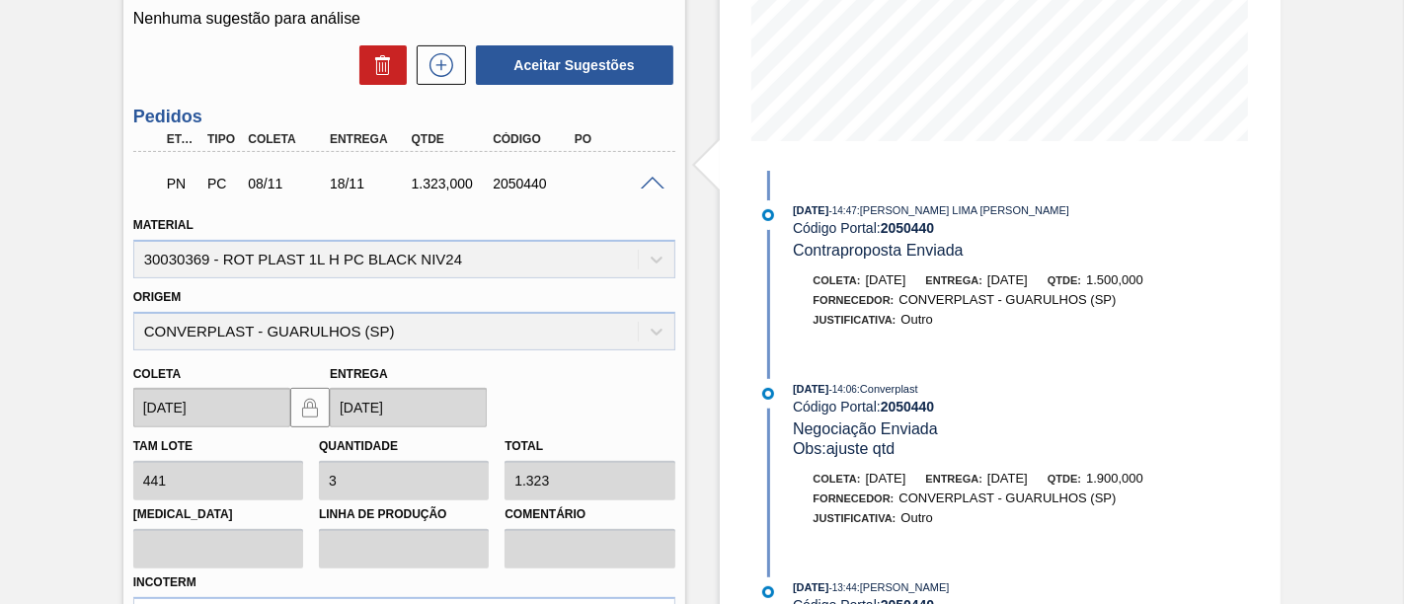
scroll to position [438, 0]
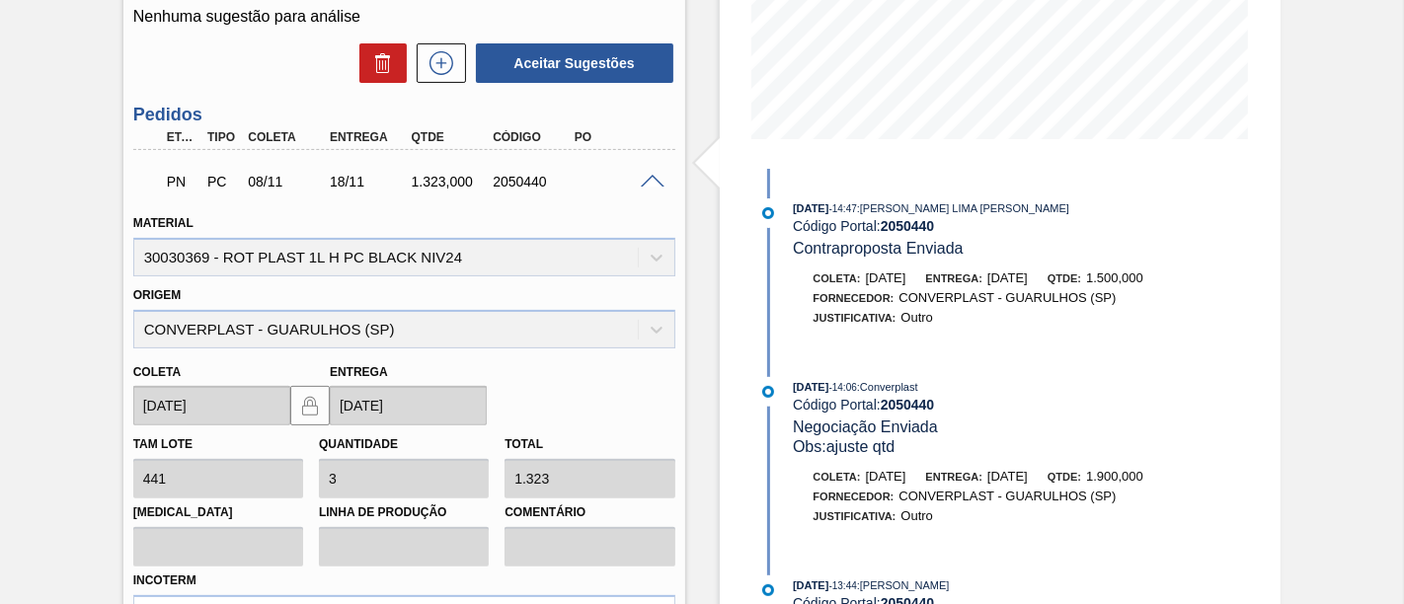
click at [649, 182] on span at bounding box center [653, 182] width 24 height 15
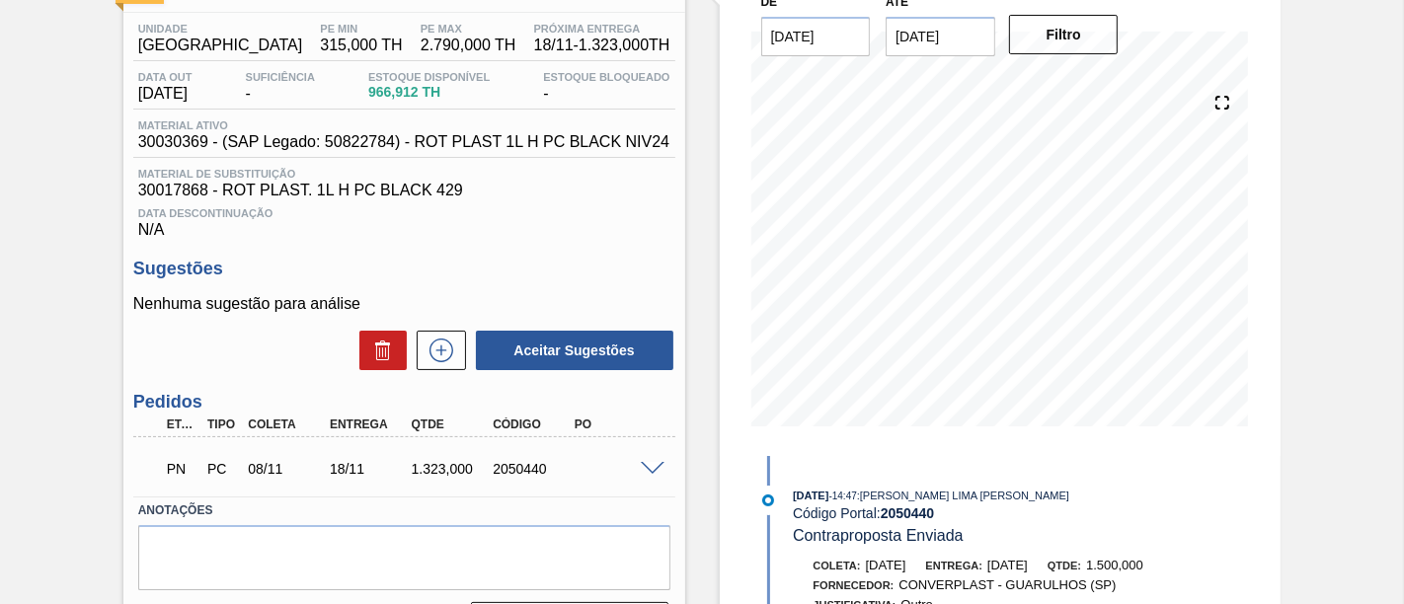
scroll to position [135, 0]
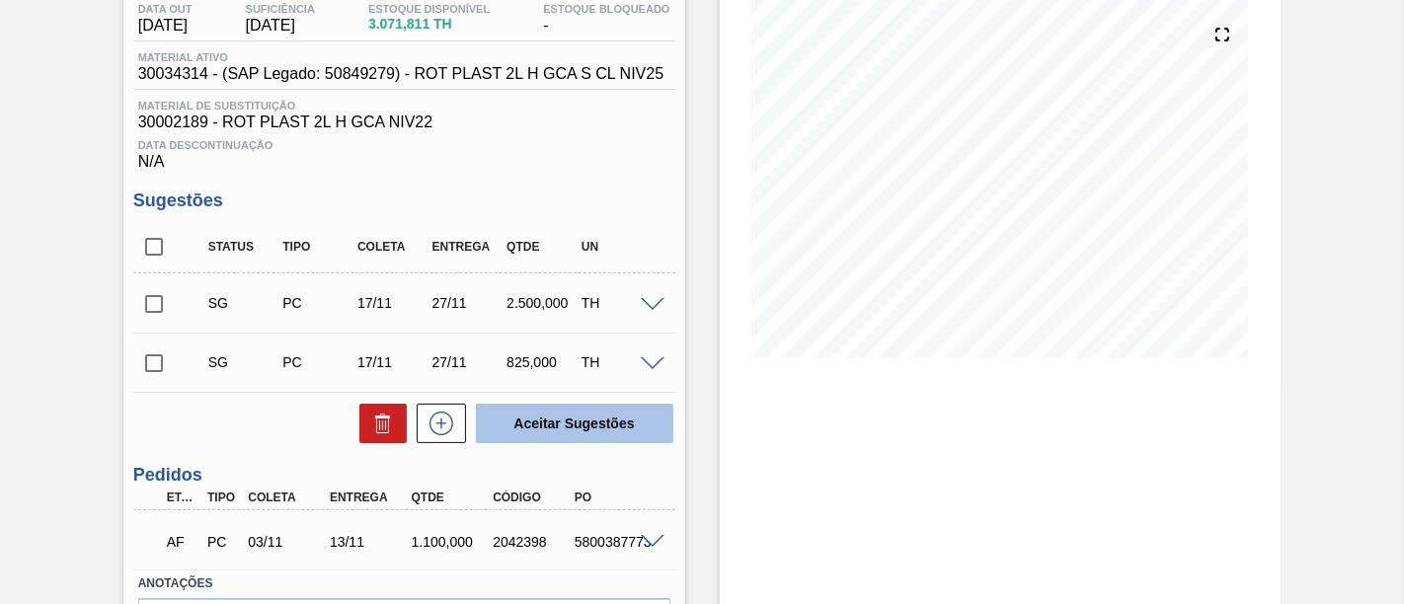
scroll to position [329, 0]
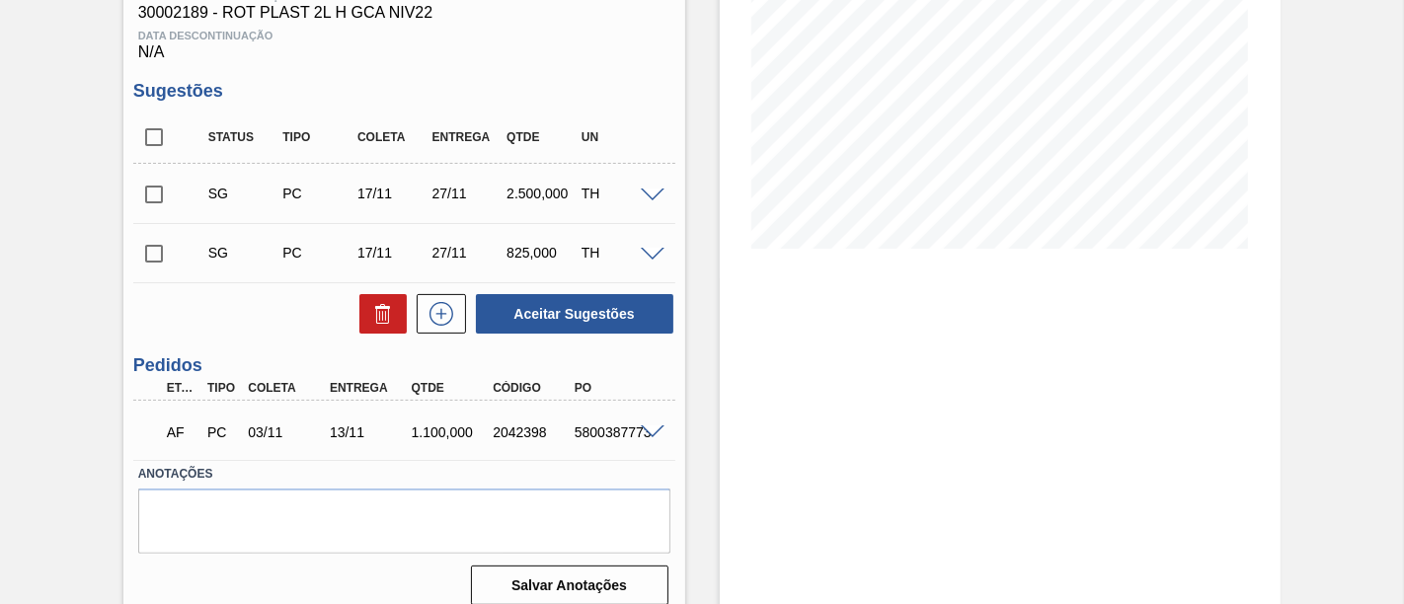
click at [644, 432] on span at bounding box center [653, 433] width 24 height 15
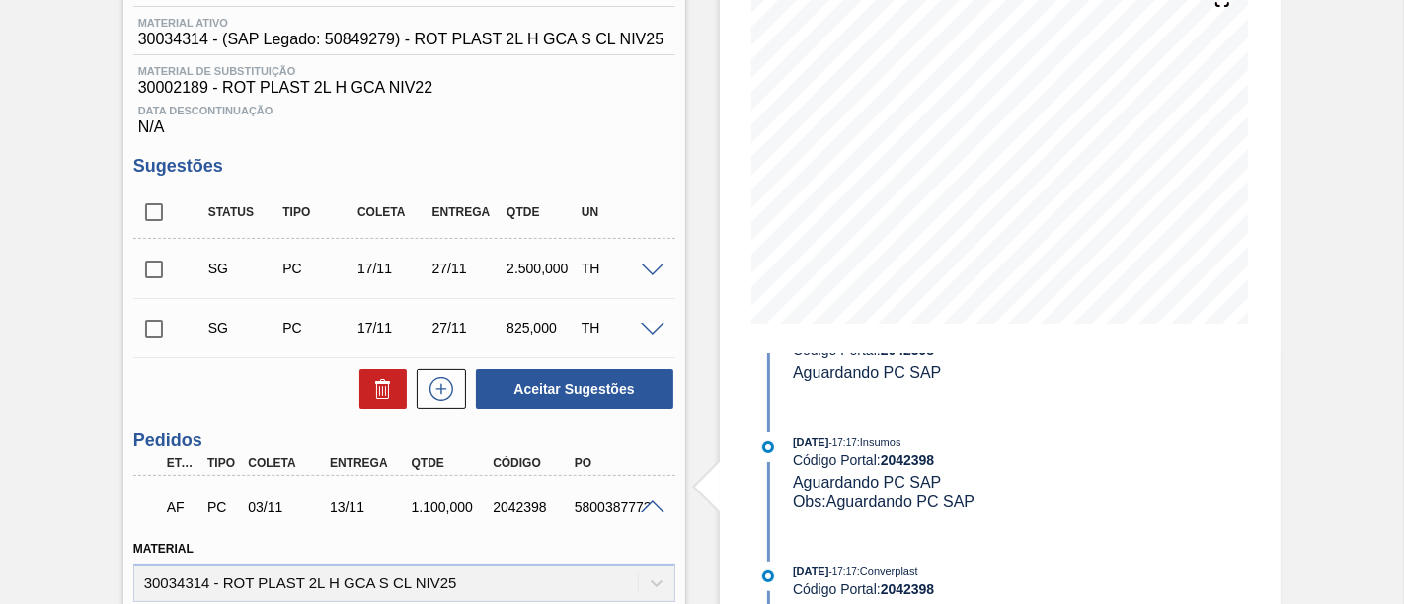
scroll to position [219, 0]
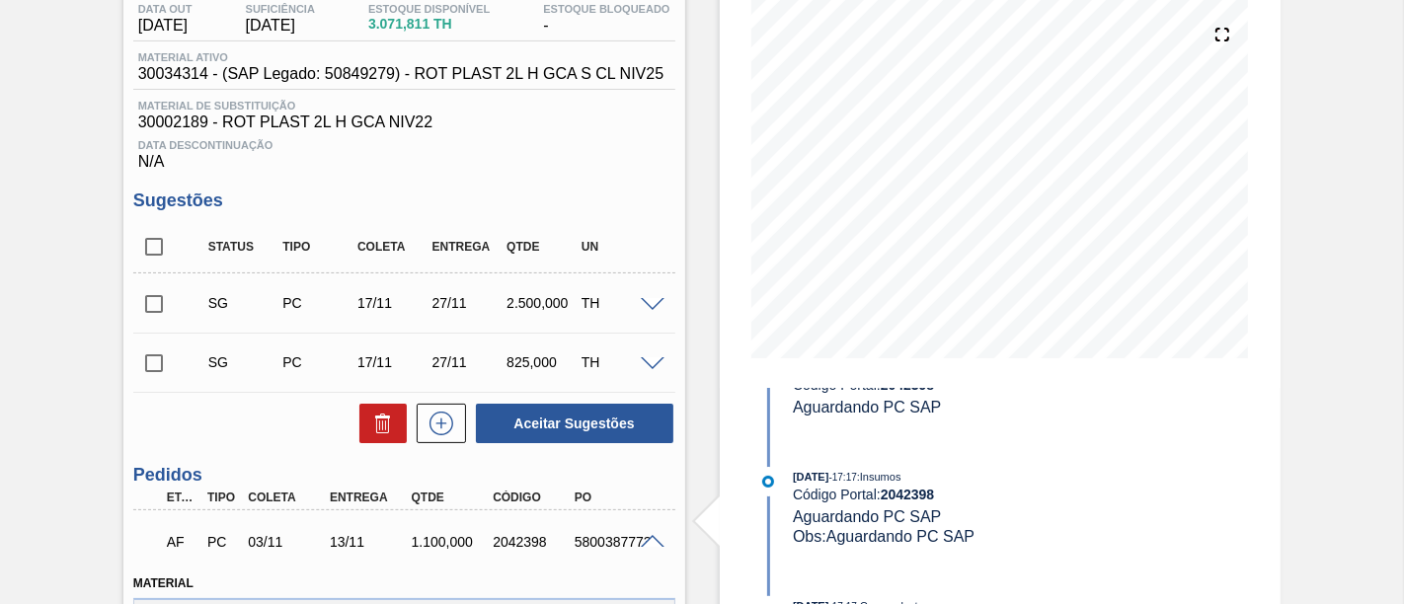
click at [147, 304] on input "checkbox" at bounding box center [153, 303] width 41 height 41
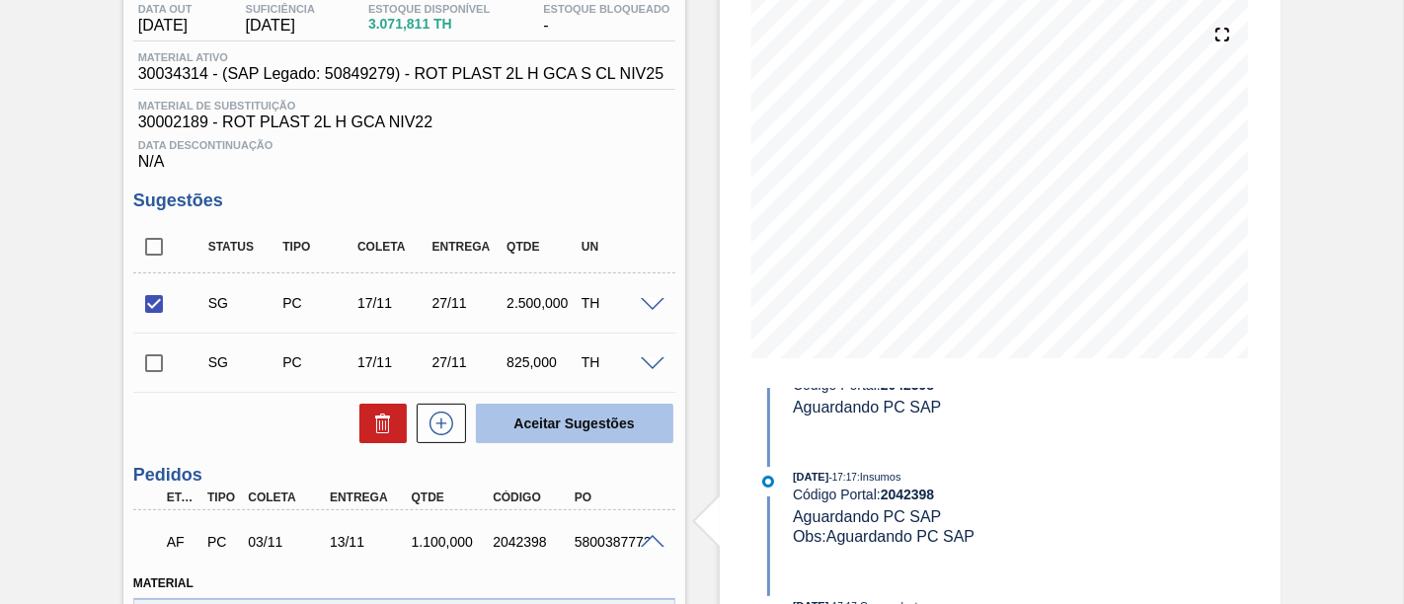
click at [637, 431] on button "Aceitar Sugestões" at bounding box center [574, 423] width 197 height 39
checkbox input "false"
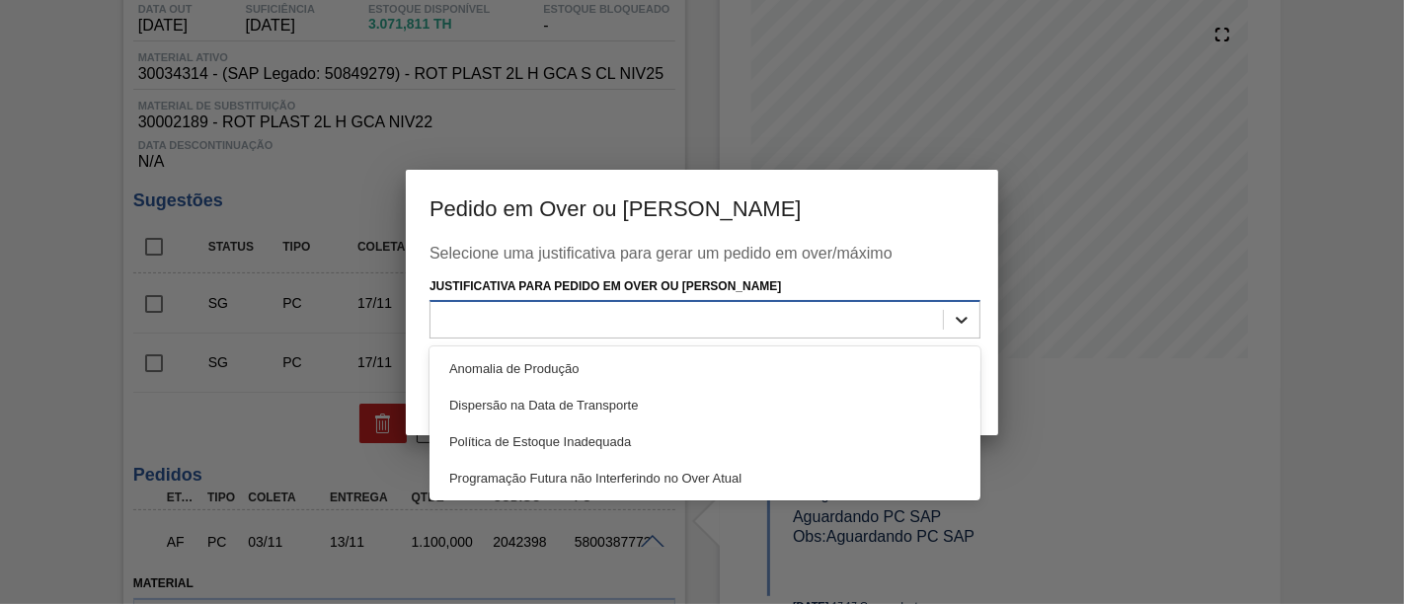
click at [970, 322] on icon at bounding box center [962, 320] width 20 height 20
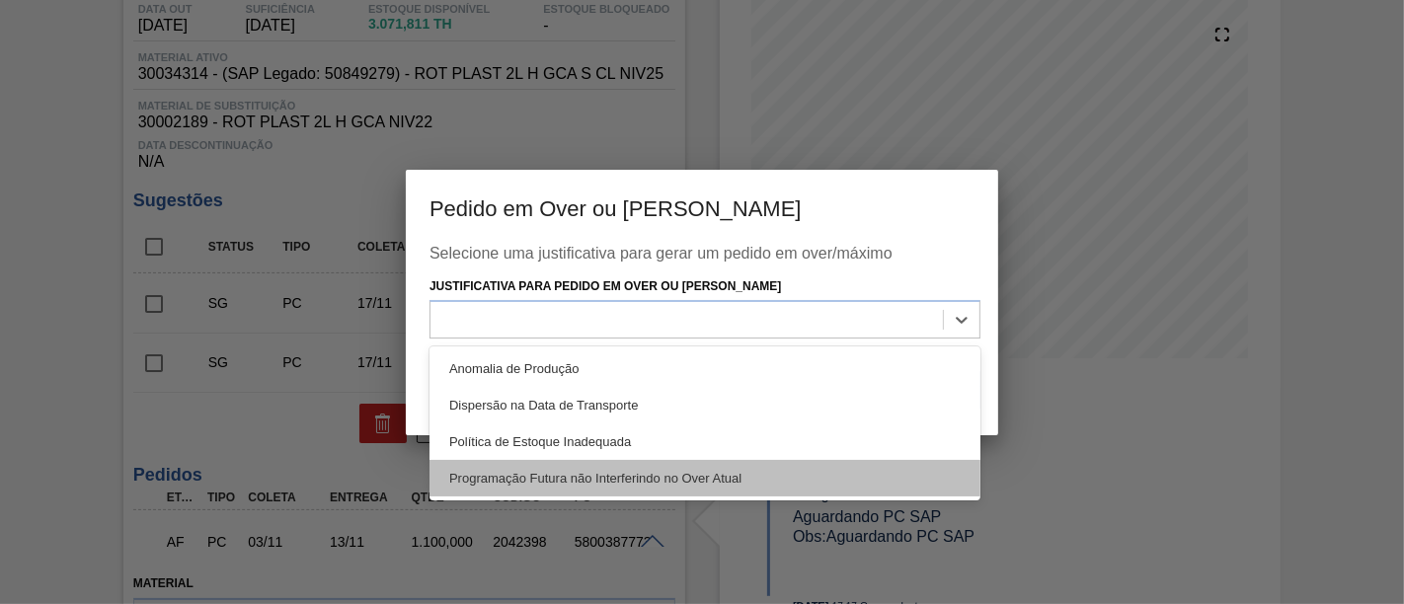
click at [654, 469] on div "Programação Futura não Interferindo no Over Atual" at bounding box center [704, 478] width 551 height 37
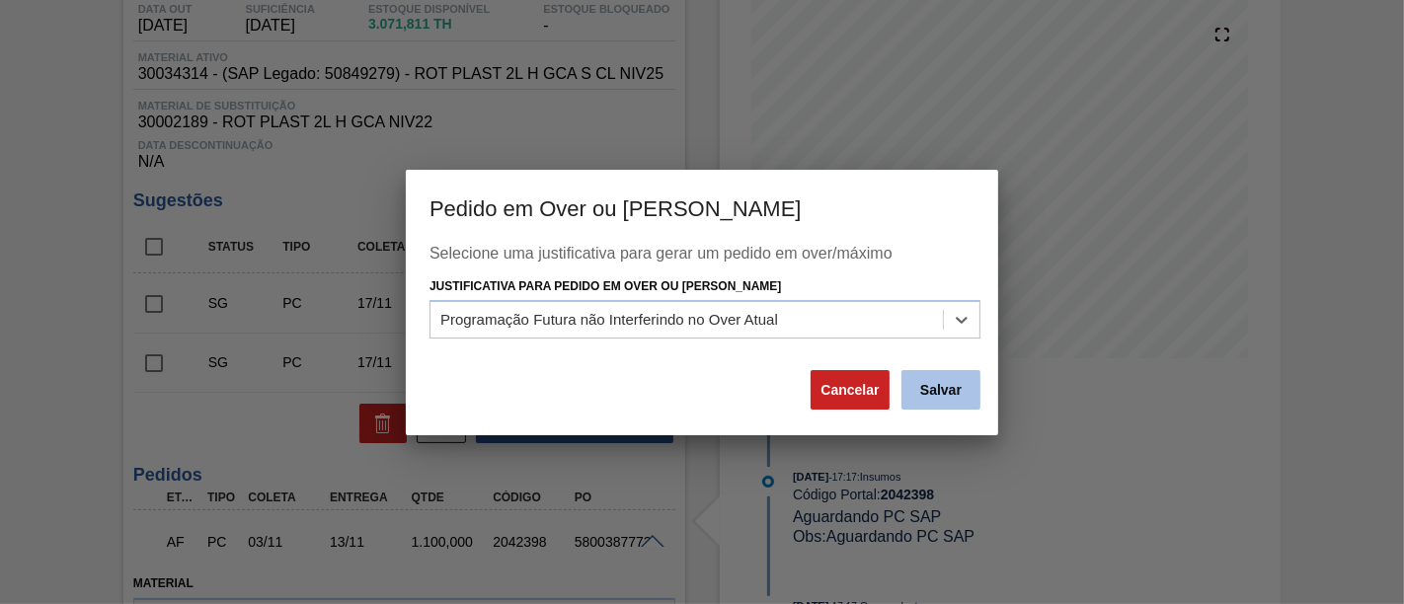
click at [925, 387] on button "Salvar" at bounding box center [940, 389] width 79 height 39
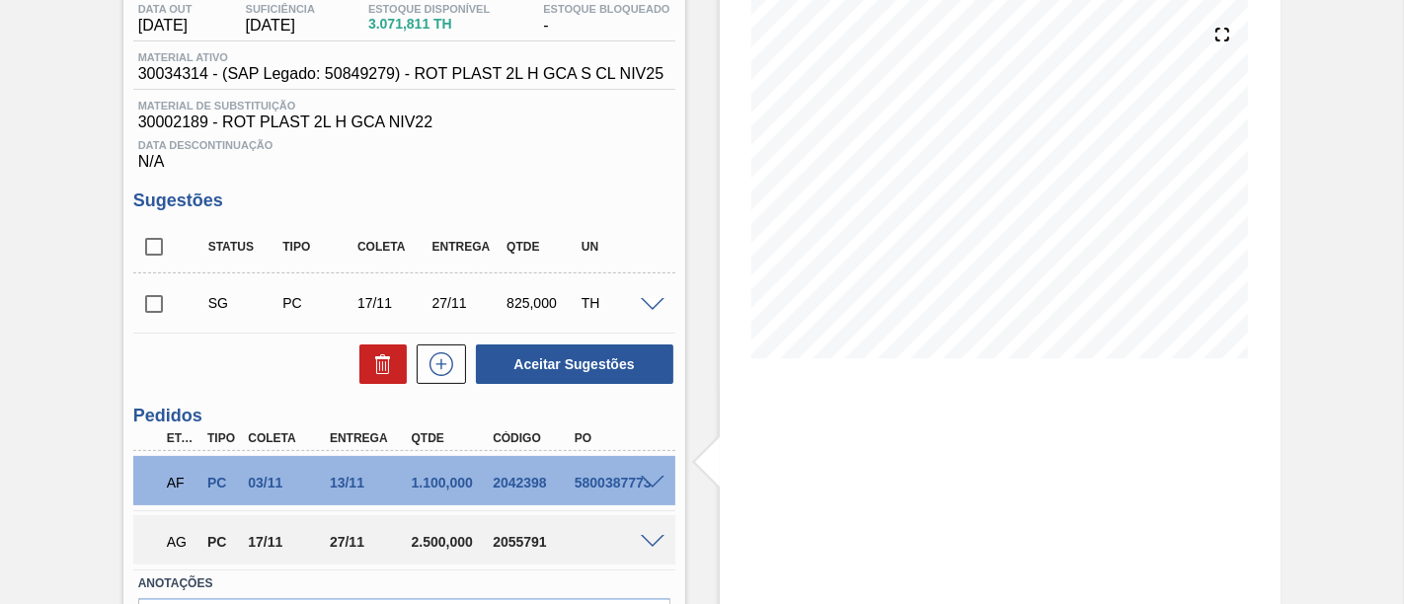
scroll to position [110, 0]
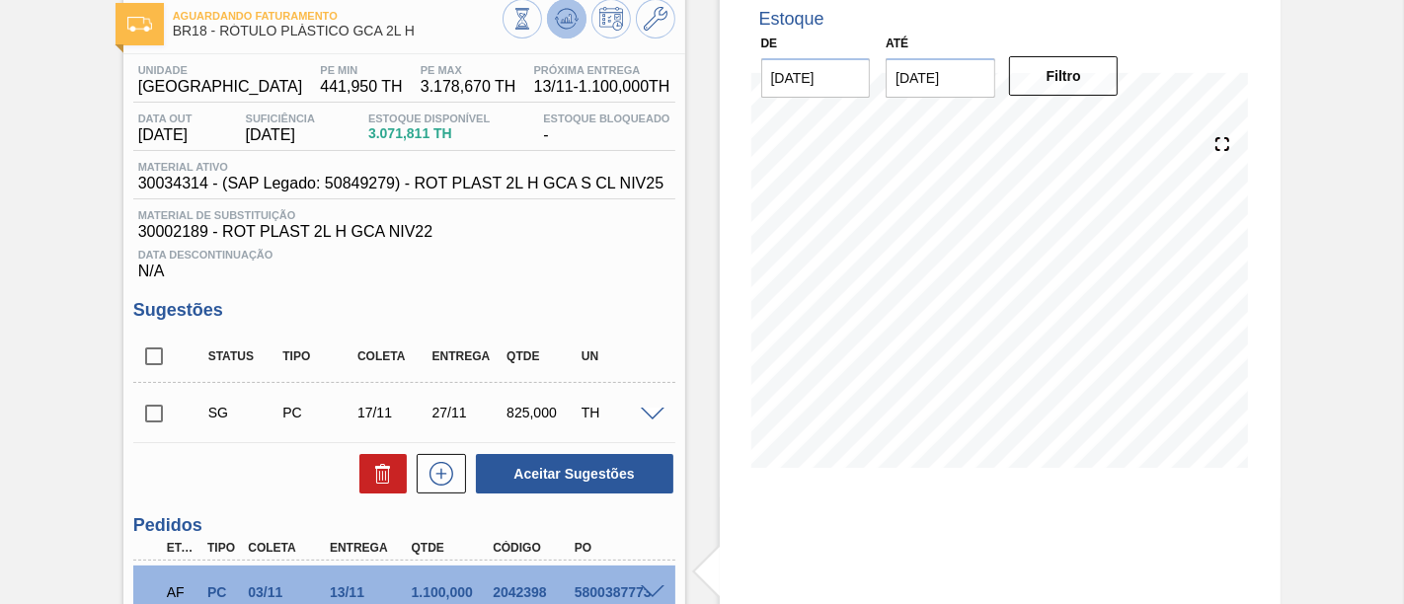
click at [565, 29] on icon at bounding box center [567, 19] width 24 height 24
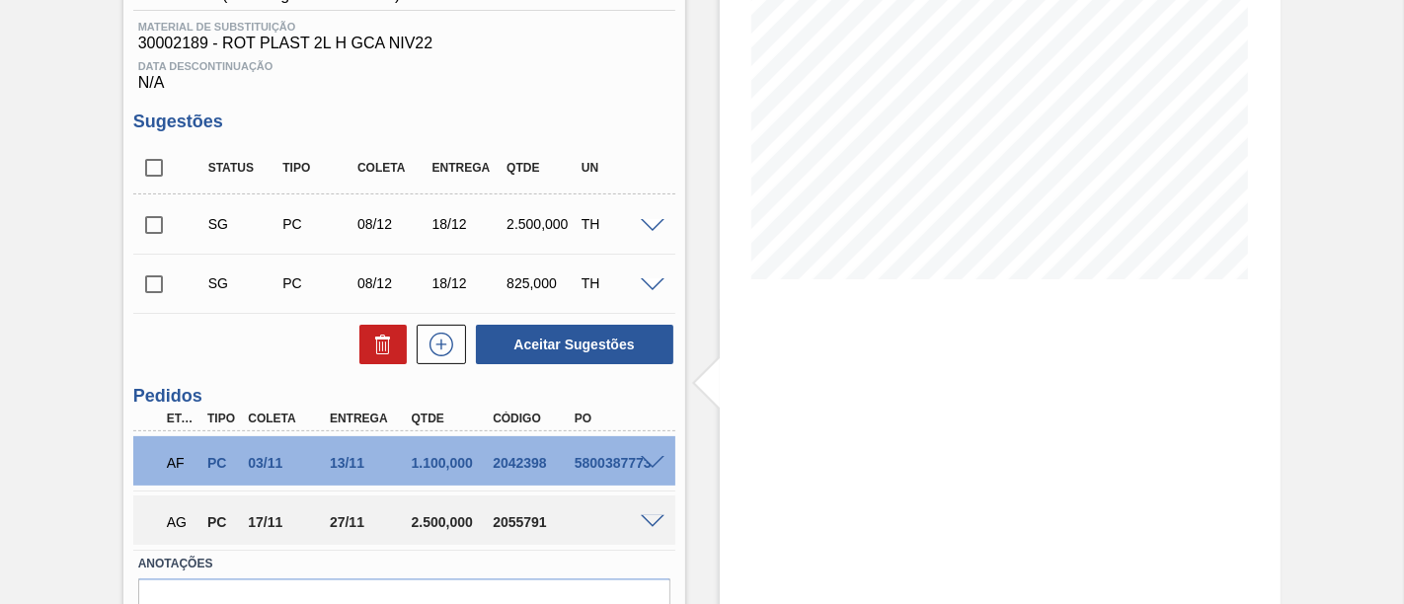
scroll to position [329, 0]
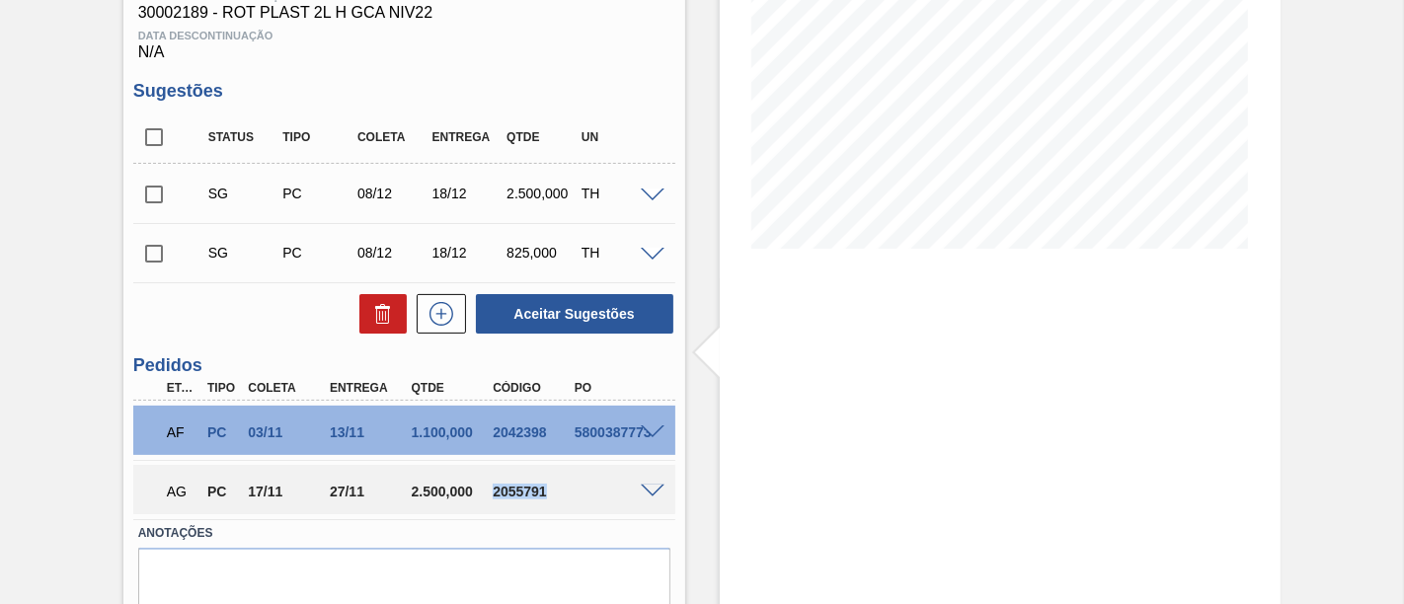
drag, startPoint x: 490, startPoint y: 491, endPoint x: 545, endPoint y: 490, distance: 55.3
click at [545, 490] on div "2055791" at bounding box center [532, 492] width 89 height 16
copy div "2055791"
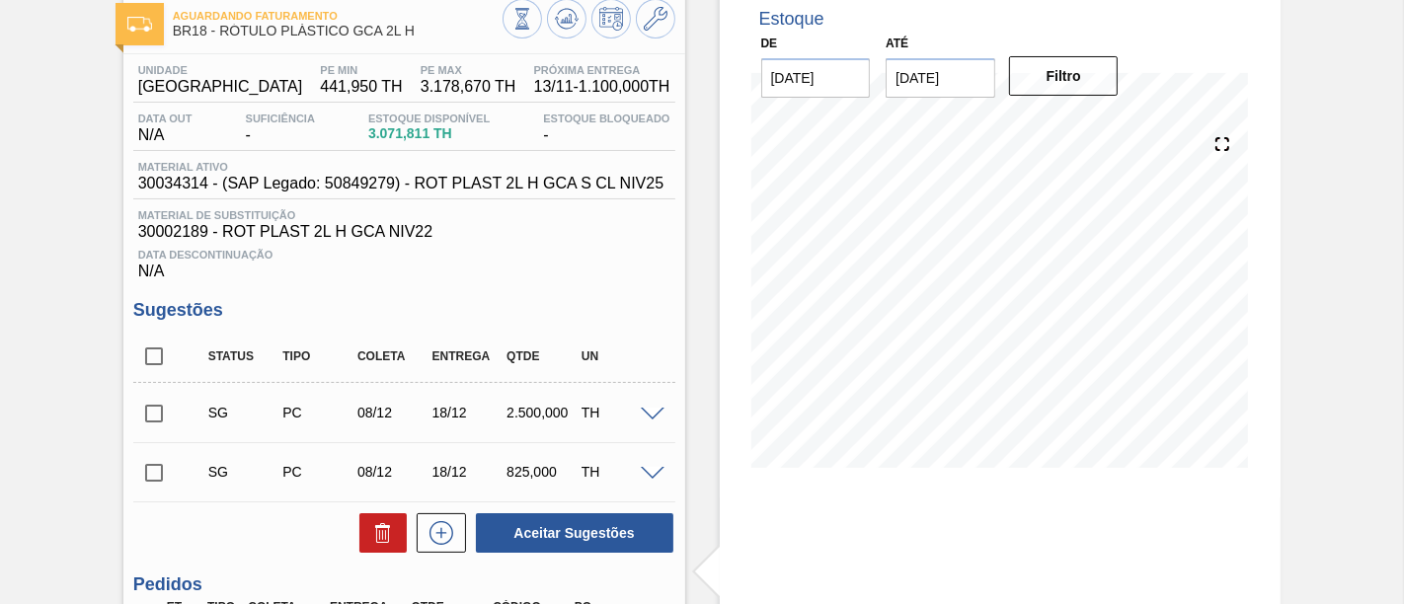
scroll to position [110, 0]
drag, startPoint x: 219, startPoint y: 32, endPoint x: 413, endPoint y: 35, distance: 193.5
click at [413, 35] on span "BR18 - RÓTULO PLÁSTICO GCA 2L H" at bounding box center [338, 31] width 330 height 15
copy span "RÓTULO PLÁSTICO GCA 2L H"
drag, startPoint x: 137, startPoint y: 88, endPoint x: 222, endPoint y: 96, distance: 85.3
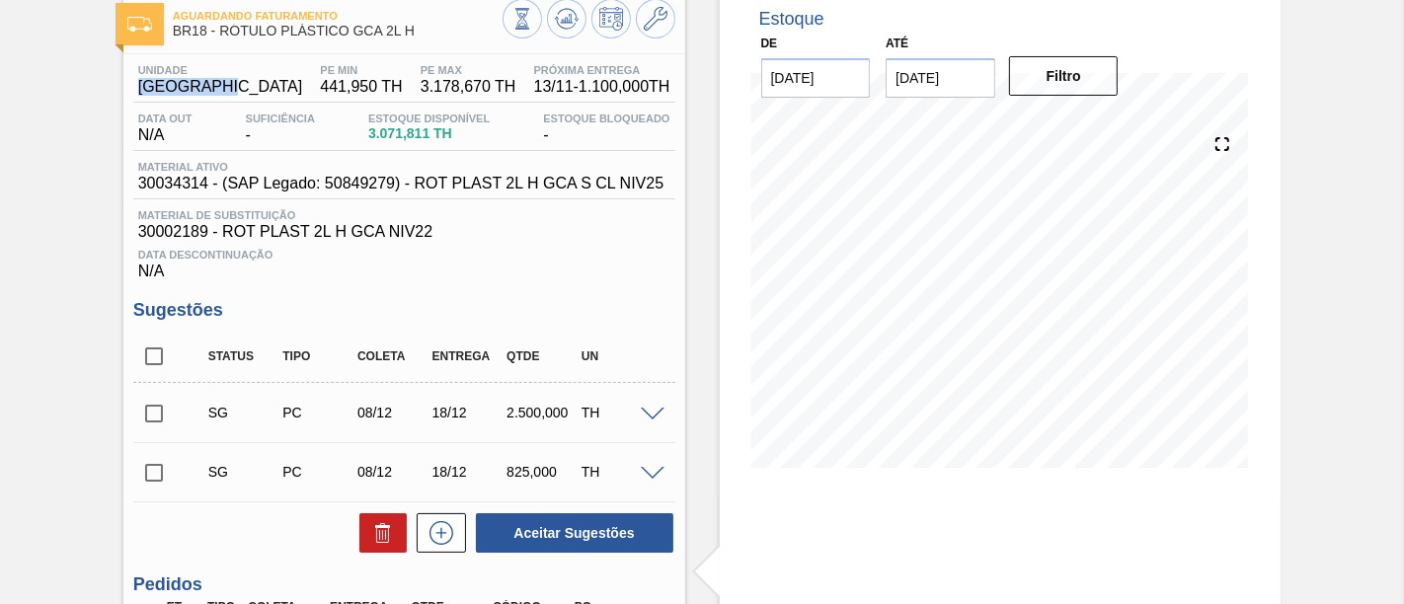
click at [222, 96] on span "[GEOGRAPHIC_DATA]" at bounding box center [220, 87] width 165 height 18
copy span "[GEOGRAPHIC_DATA]"
drag, startPoint x: 172, startPoint y: 35, endPoint x: 206, endPoint y: 35, distance: 34.6
click at [206, 35] on div "Aguardando Faturamento BR18 - RÓTULO PLÁSTICO GCA 2L H" at bounding box center [404, 21] width 562 height 44
copy span "BR18"
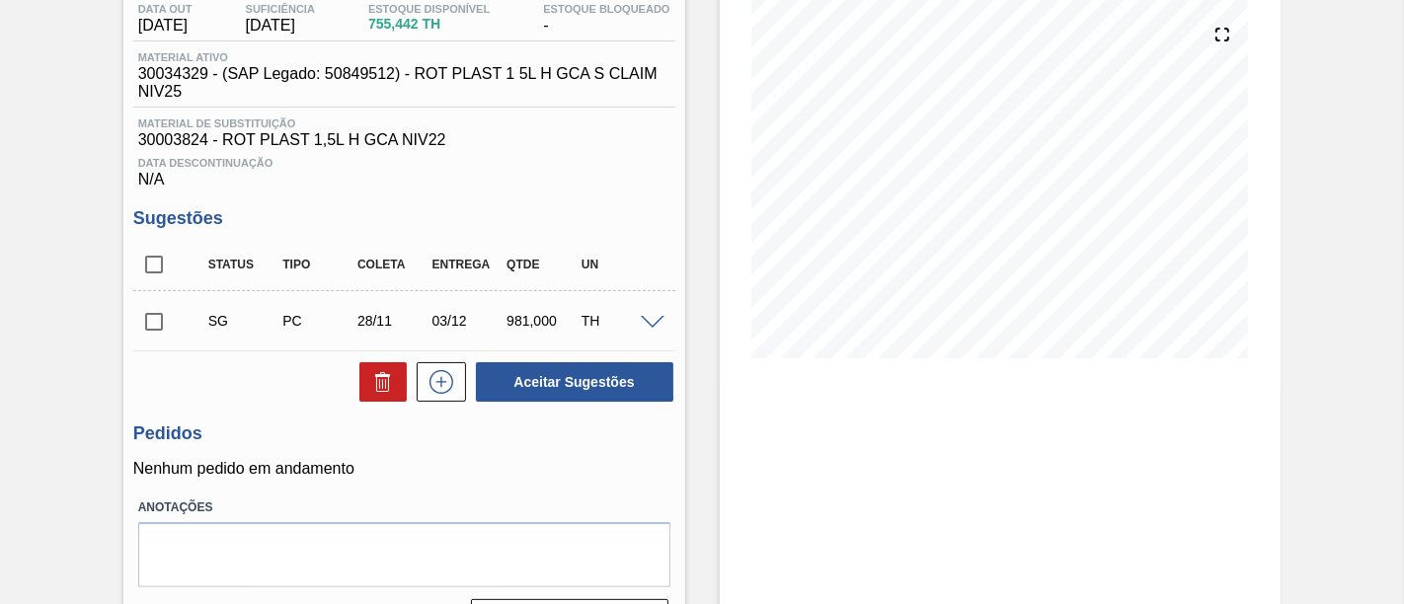
scroll to position [275, 0]
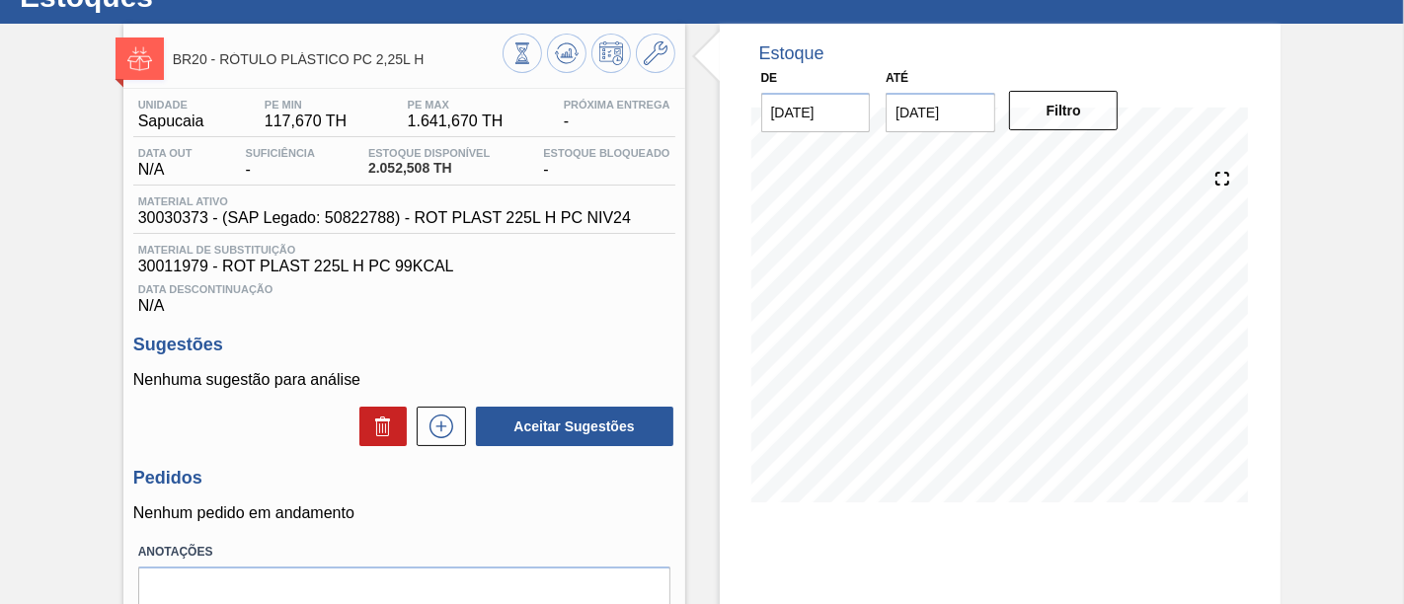
scroll to position [110, 0]
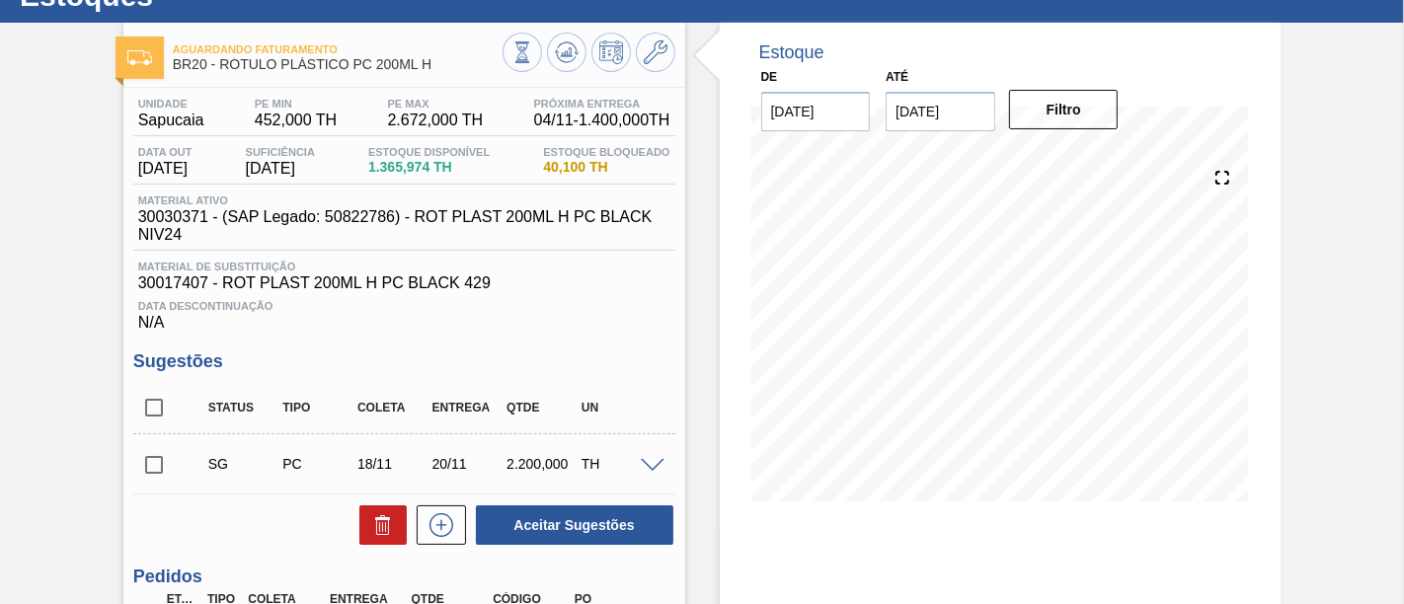
scroll to position [110, 0]
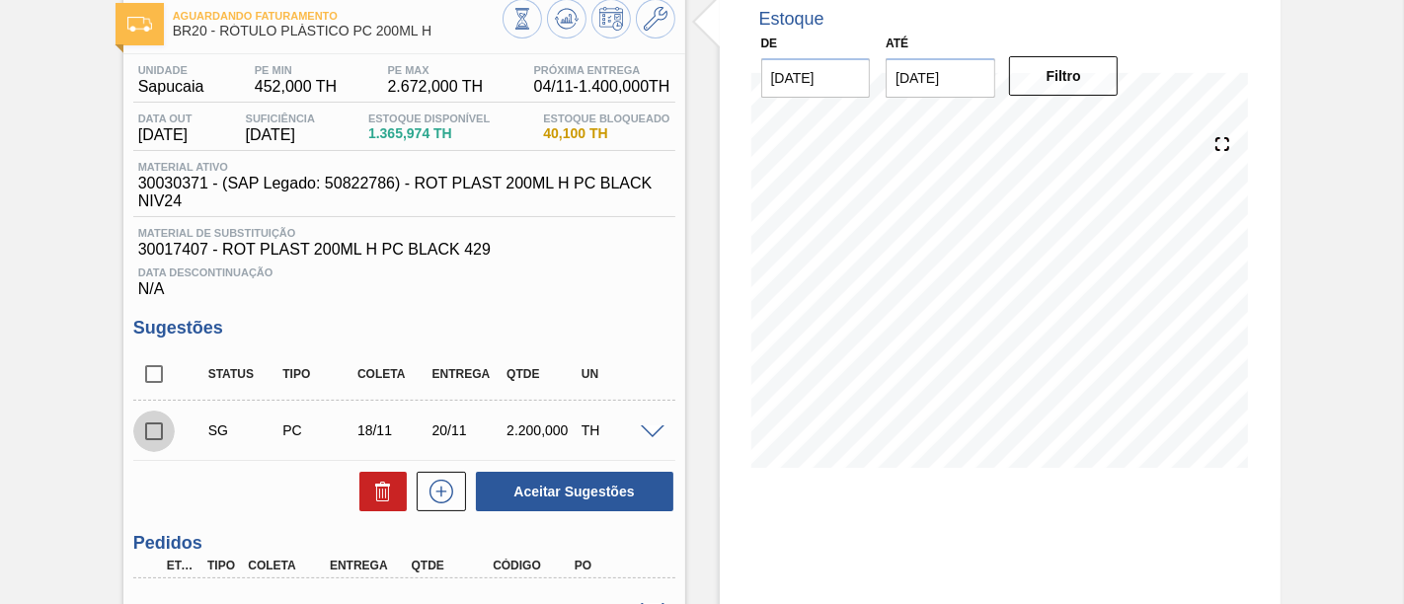
click at [171, 433] on input "checkbox" at bounding box center [153, 431] width 41 height 41
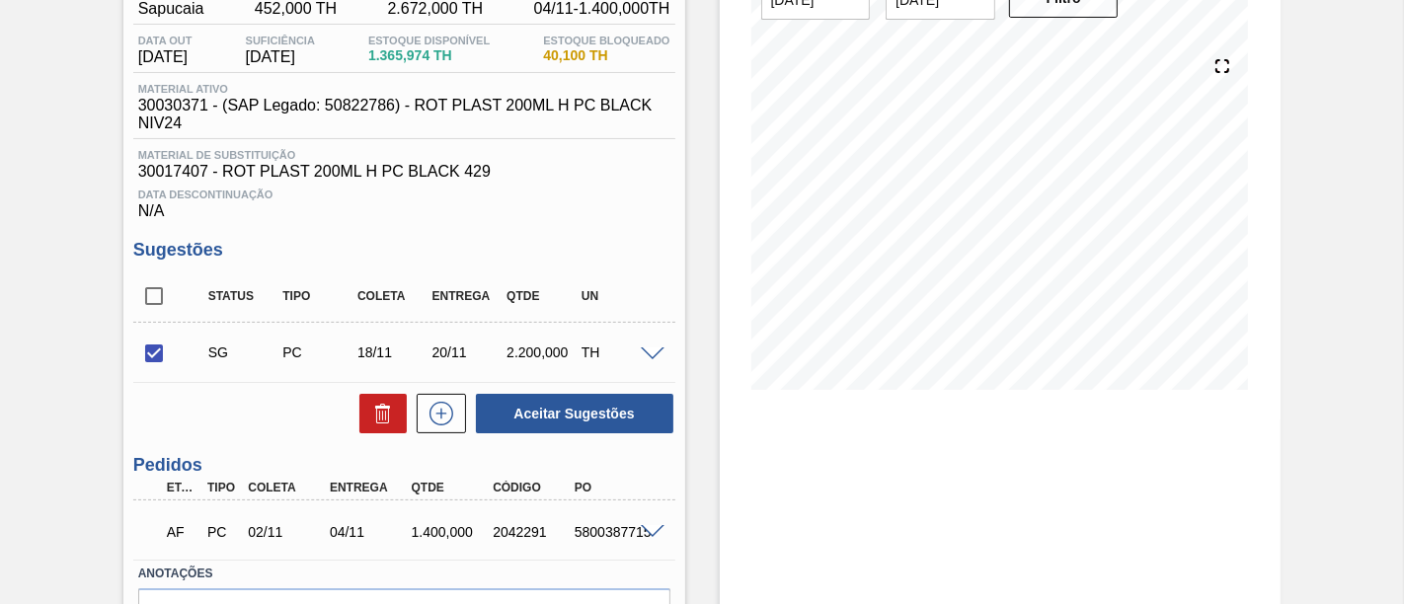
scroll to position [219, 0]
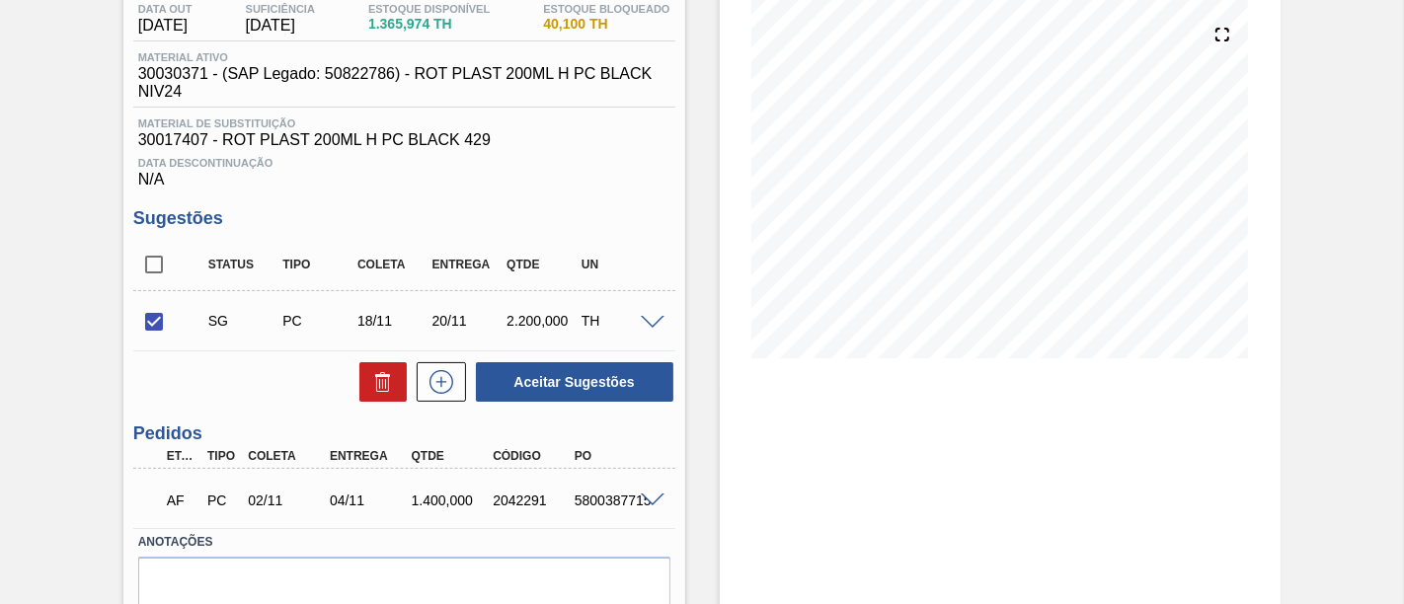
click at [651, 501] on span at bounding box center [653, 501] width 24 height 15
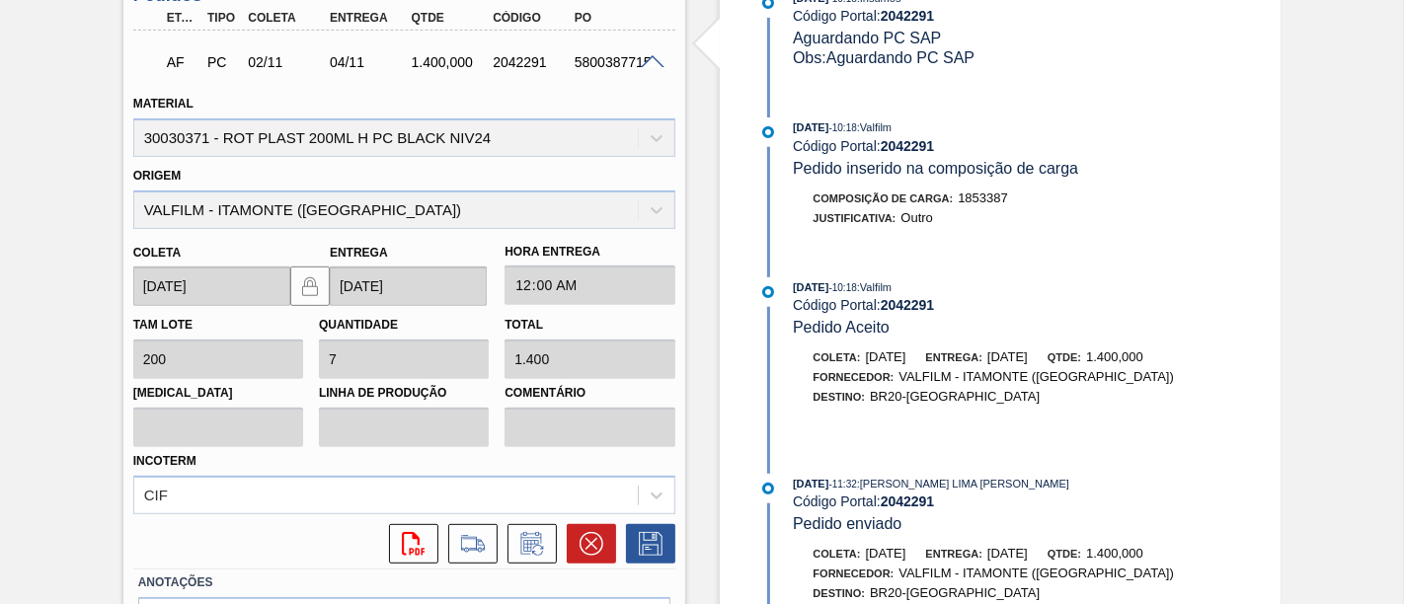
scroll to position [329, 0]
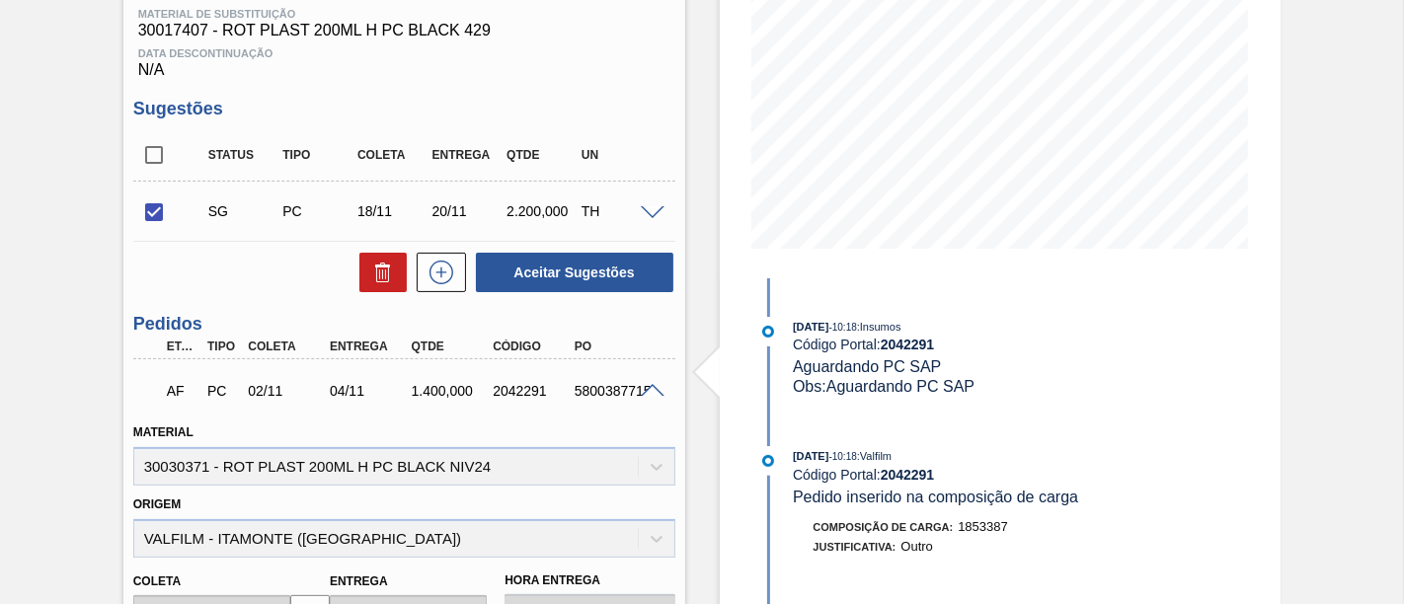
click at [657, 393] on span at bounding box center [653, 391] width 24 height 15
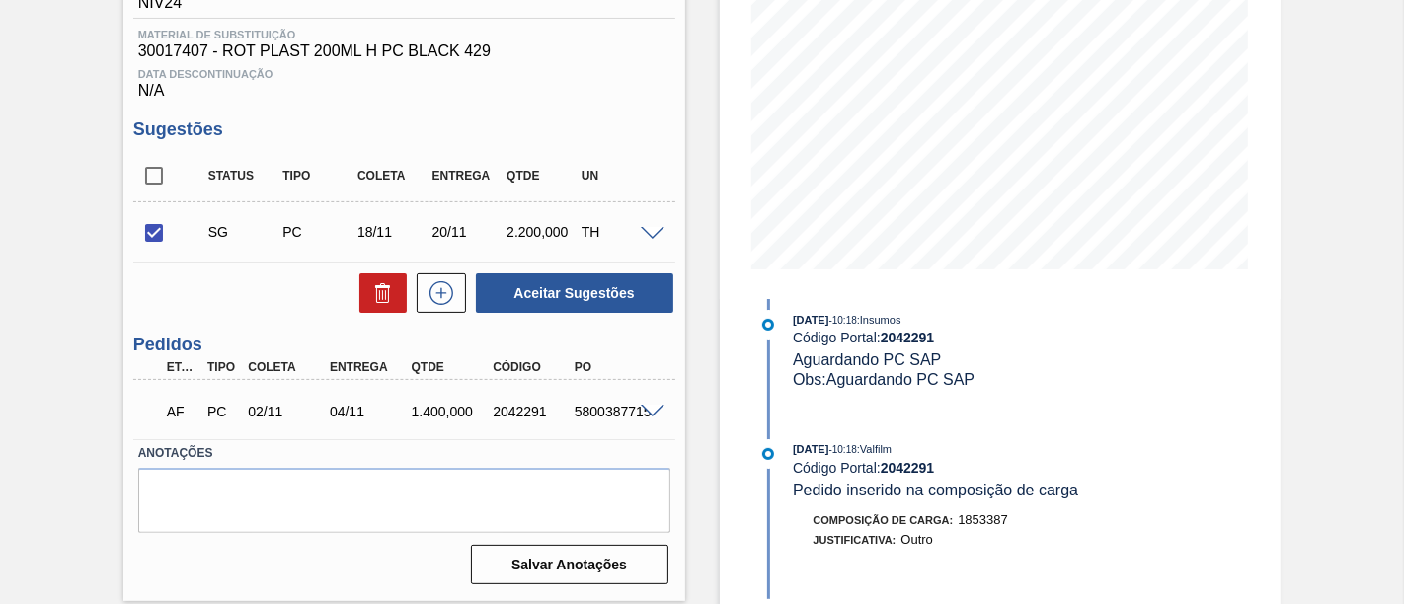
click at [543, 276] on div "Aceitar Sugestões" at bounding box center [570, 292] width 209 height 43
click at [547, 289] on button "Aceitar Sugestões" at bounding box center [574, 292] width 197 height 39
checkbox input "false"
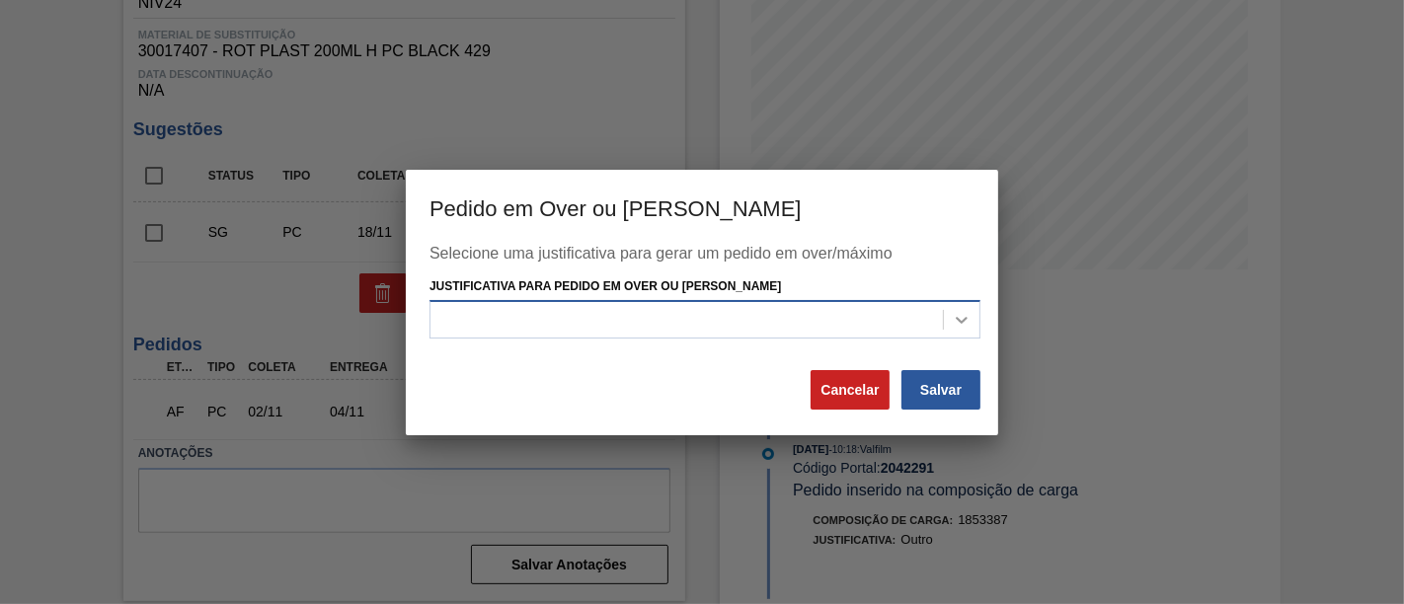
click at [964, 324] on icon at bounding box center [962, 320] width 20 height 20
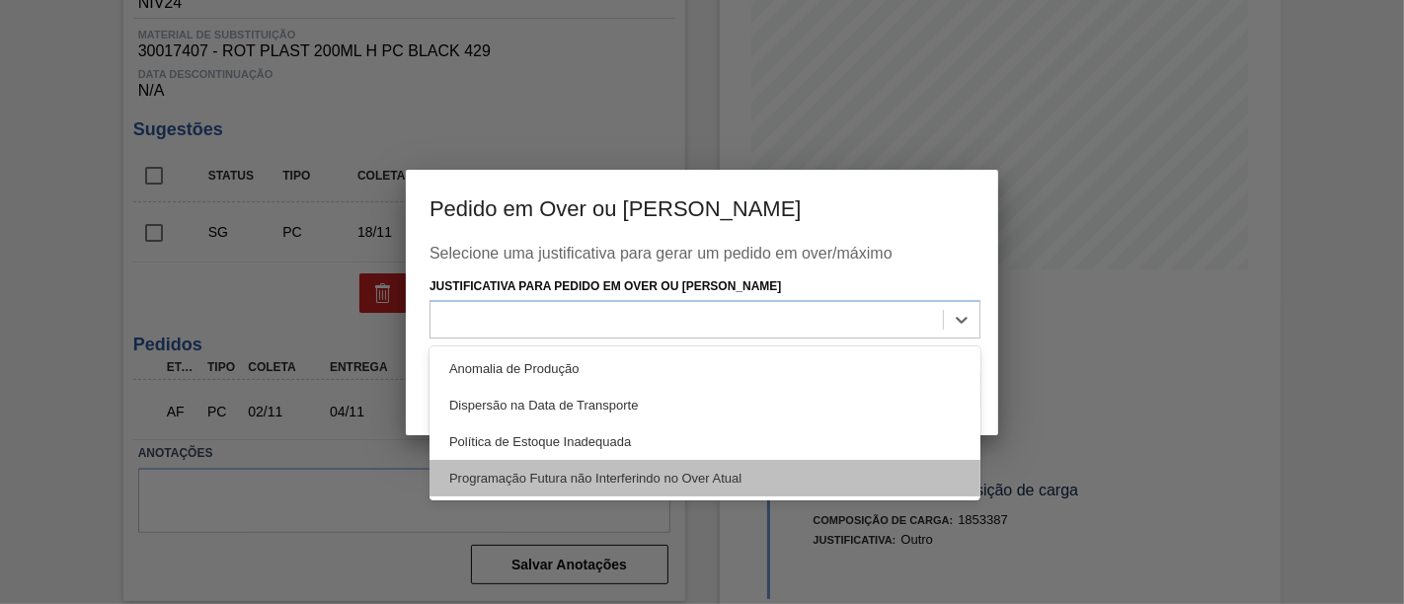
click at [786, 468] on div "Programação Futura não Interferindo no Over Atual" at bounding box center [704, 478] width 551 height 37
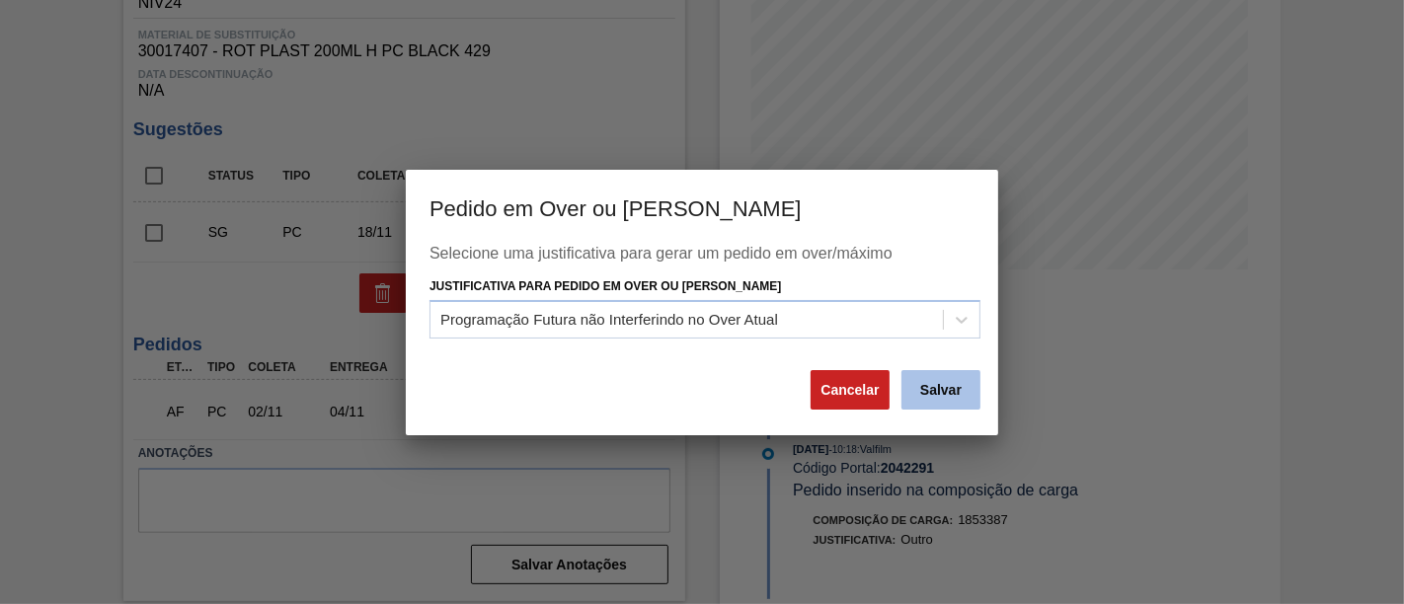
click at [965, 386] on button "Salvar" at bounding box center [940, 389] width 79 height 39
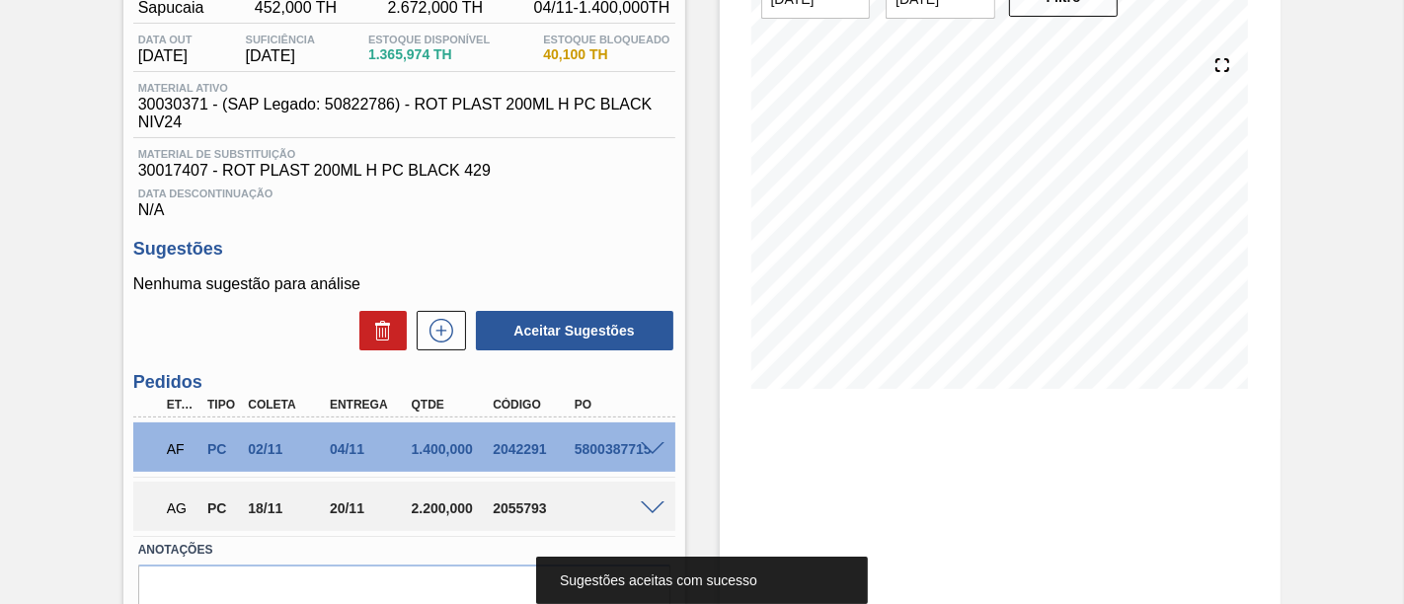
scroll to position [67, 0]
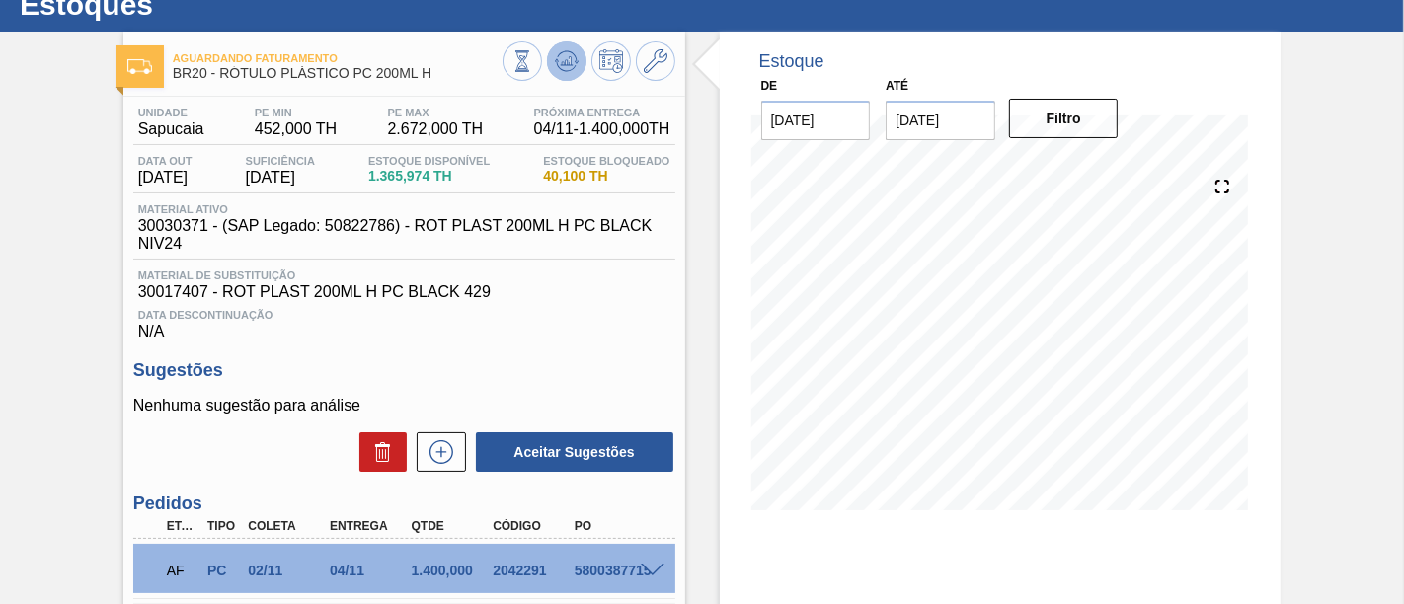
click at [574, 62] on icon at bounding box center [567, 61] width 24 height 24
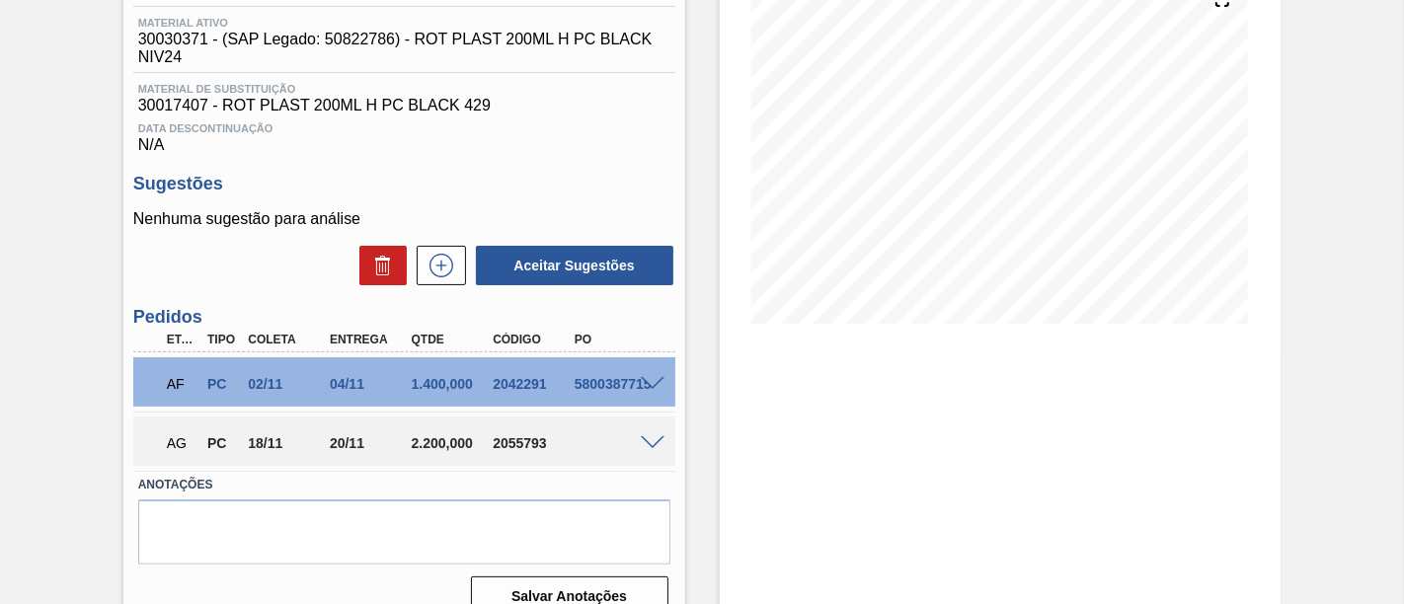
scroll to position [287, 0]
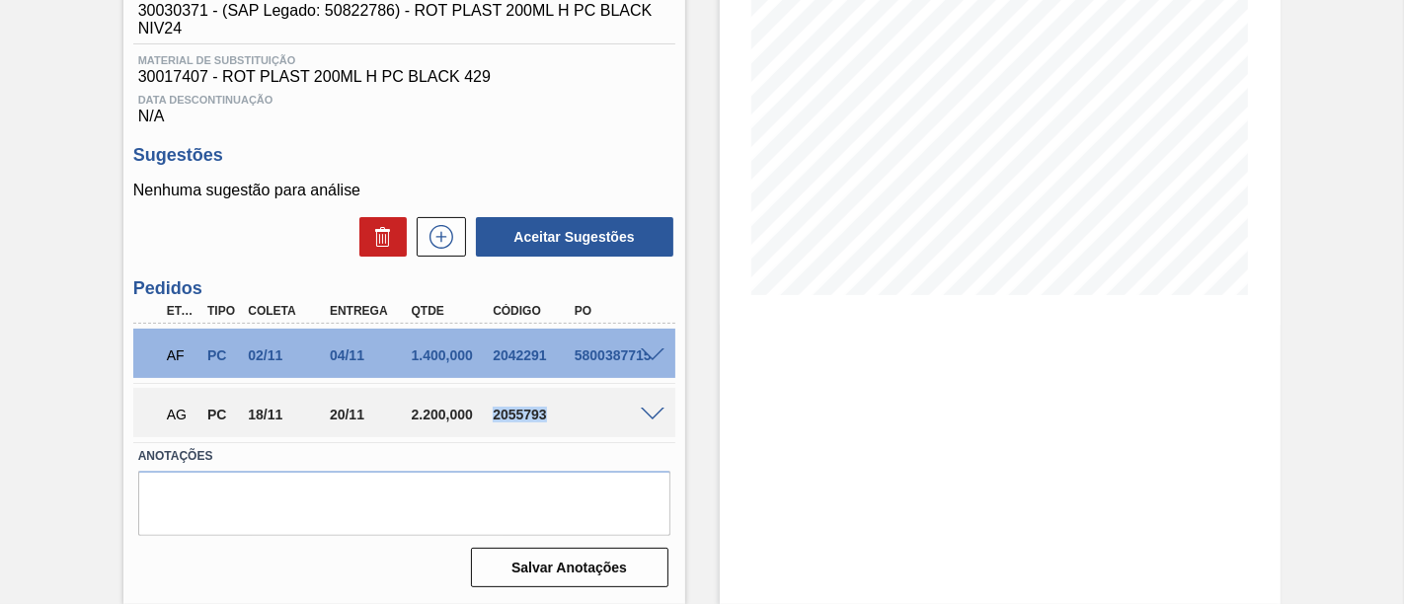
drag, startPoint x: 490, startPoint y: 419, endPoint x: 542, endPoint y: 420, distance: 52.3
click at [542, 420] on div "2055793" at bounding box center [532, 415] width 89 height 16
copy div "2055793"
drag, startPoint x: 326, startPoint y: 409, endPoint x: 359, endPoint y: 411, distance: 33.6
click at [359, 411] on div "20/11" at bounding box center [369, 415] width 89 height 16
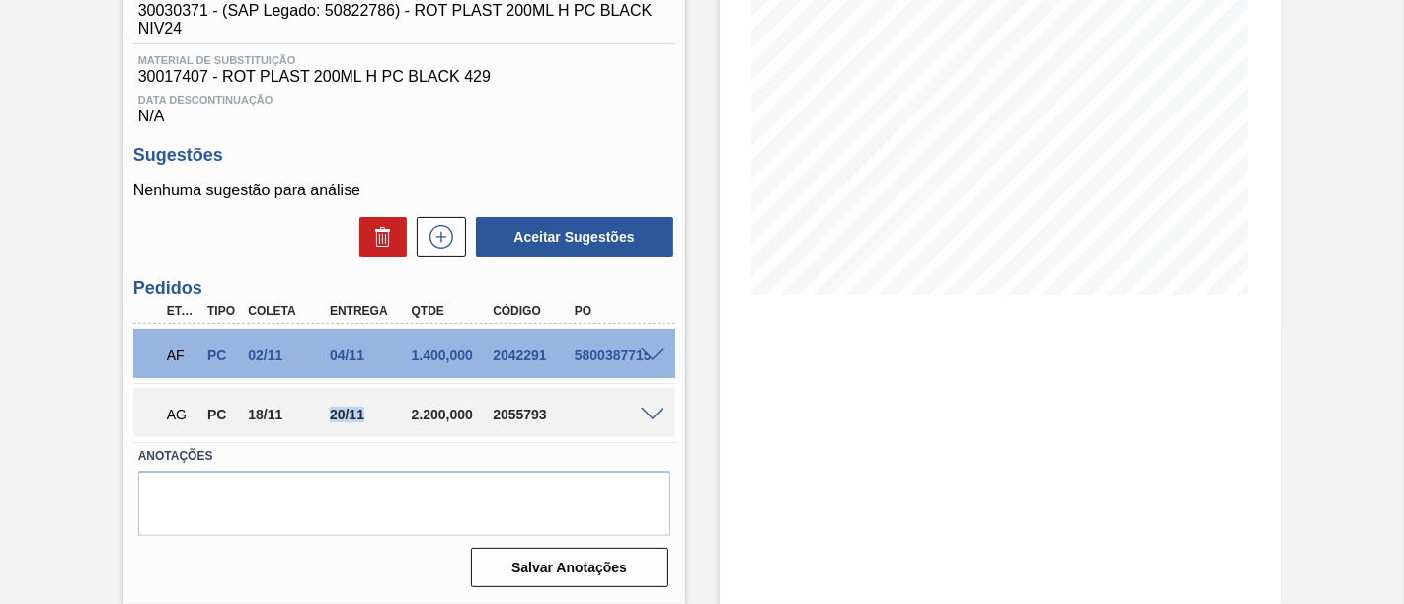
copy div "20/11"
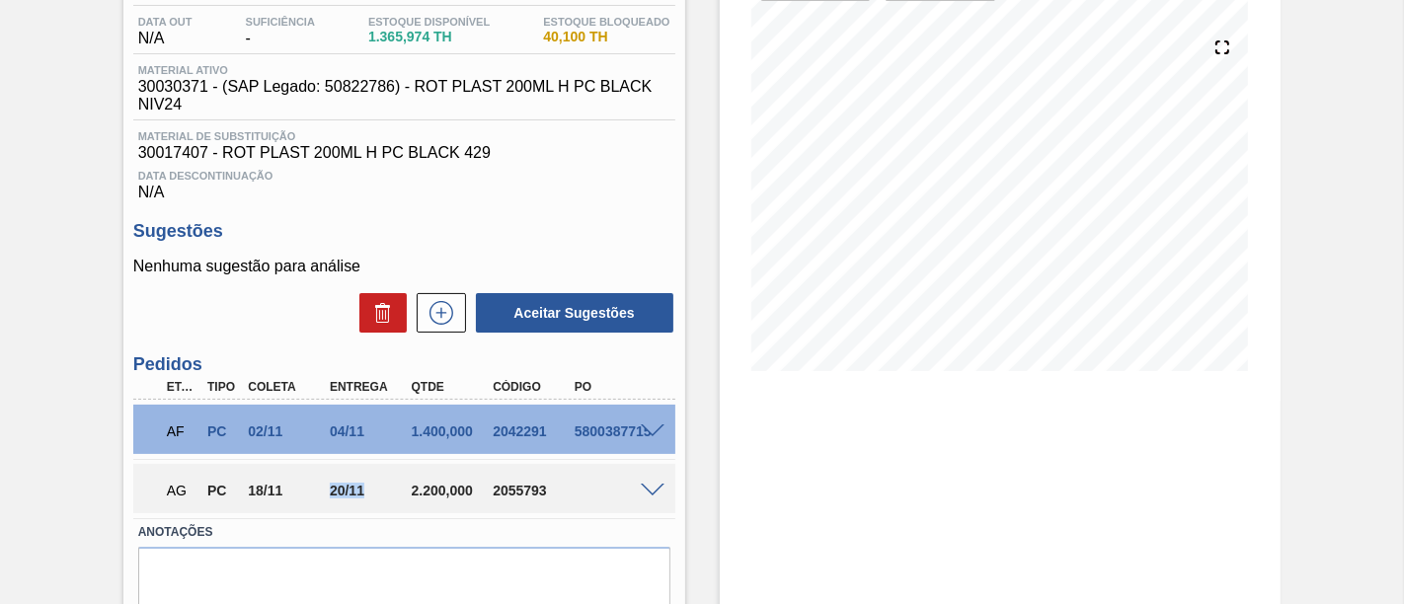
scroll to position [67, 0]
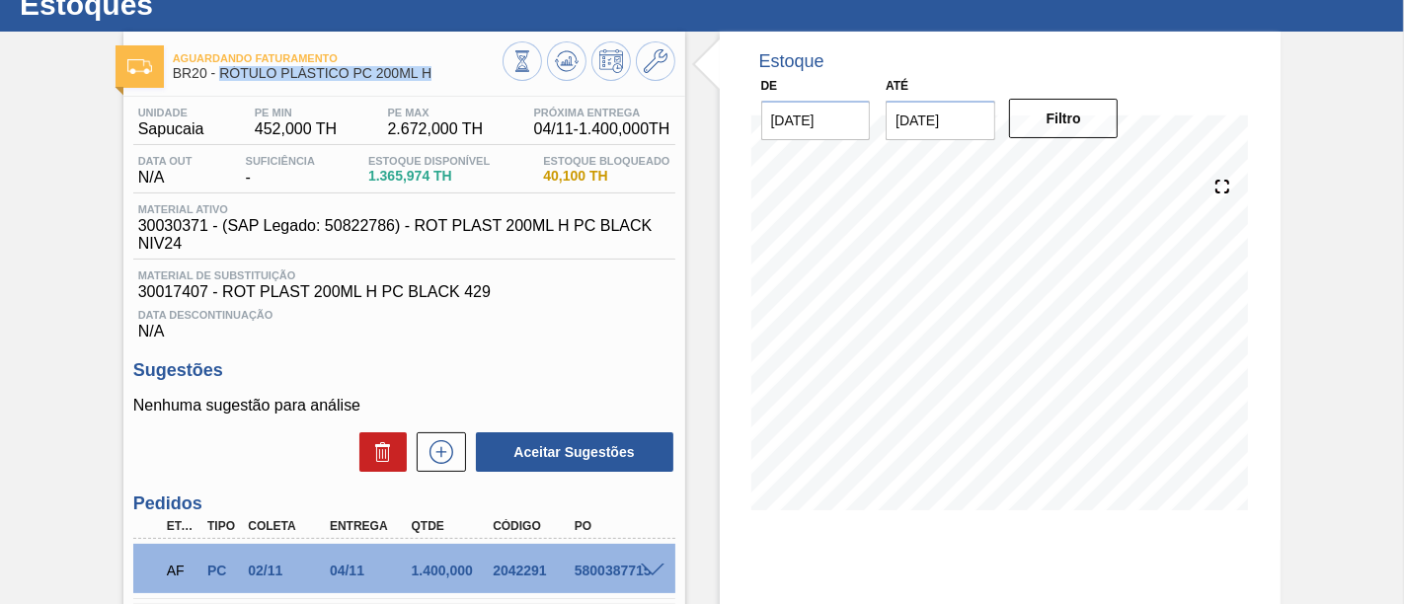
drag, startPoint x: 219, startPoint y: 78, endPoint x: 434, endPoint y: 75, distance: 215.2
click at [434, 75] on span "BR20 - RÓTULO PLÁSTICO PC 200ML H" at bounding box center [338, 73] width 330 height 15
copy span "RÓTULO PLÁSTICO PC 200ML H"
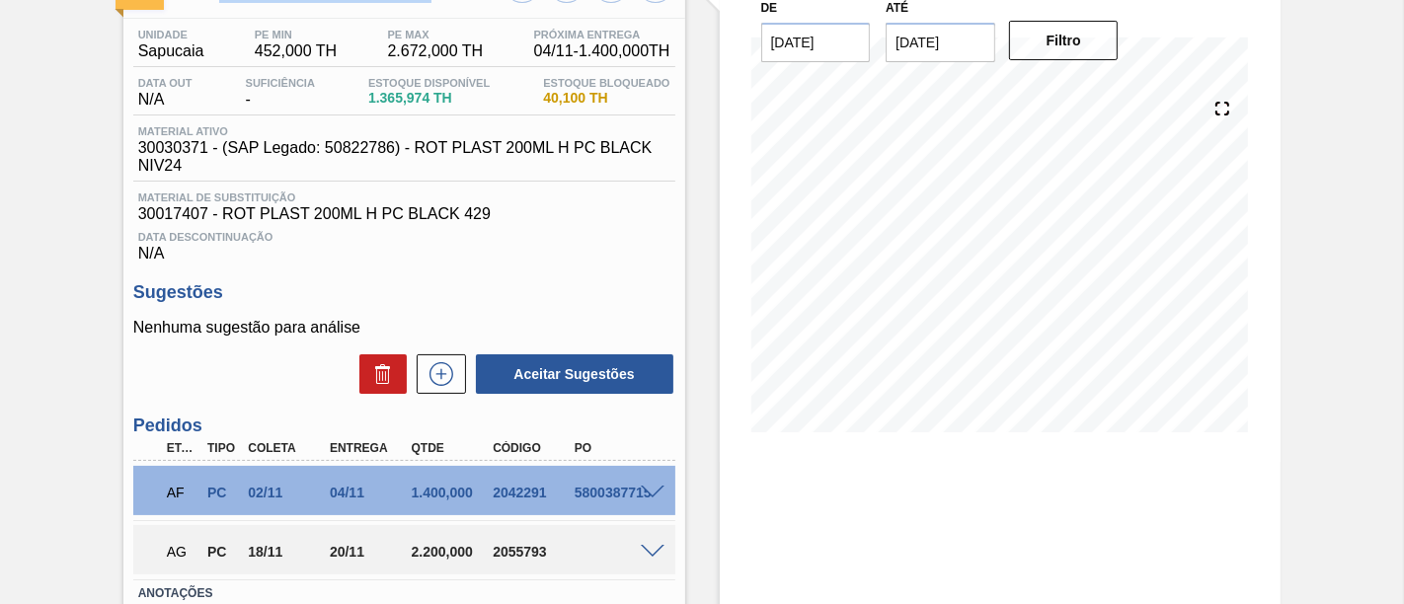
scroll to position [178, 0]
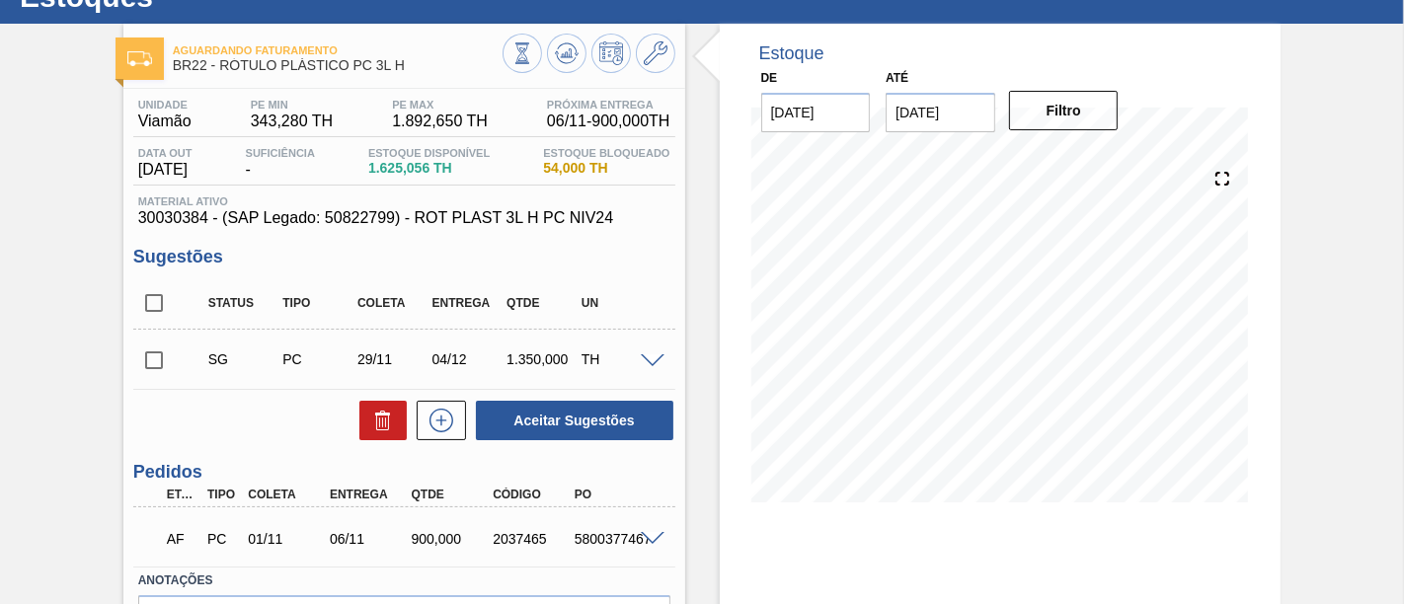
scroll to position [110, 0]
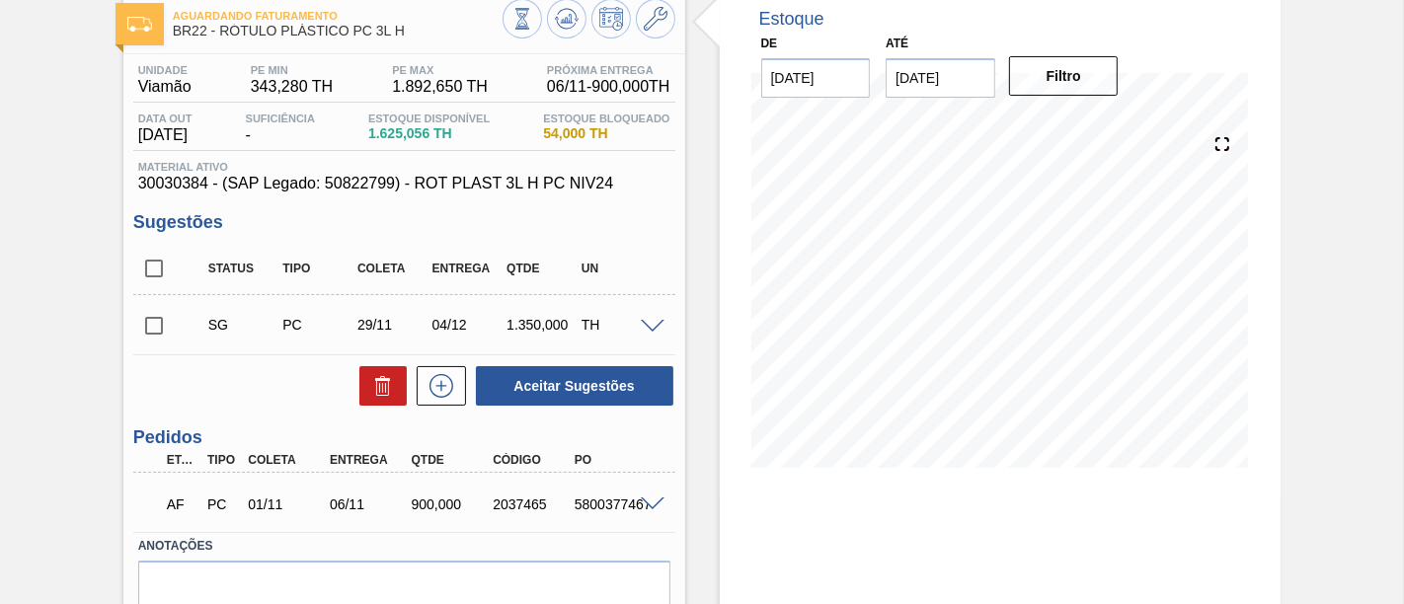
click at [654, 503] on span at bounding box center [653, 505] width 24 height 15
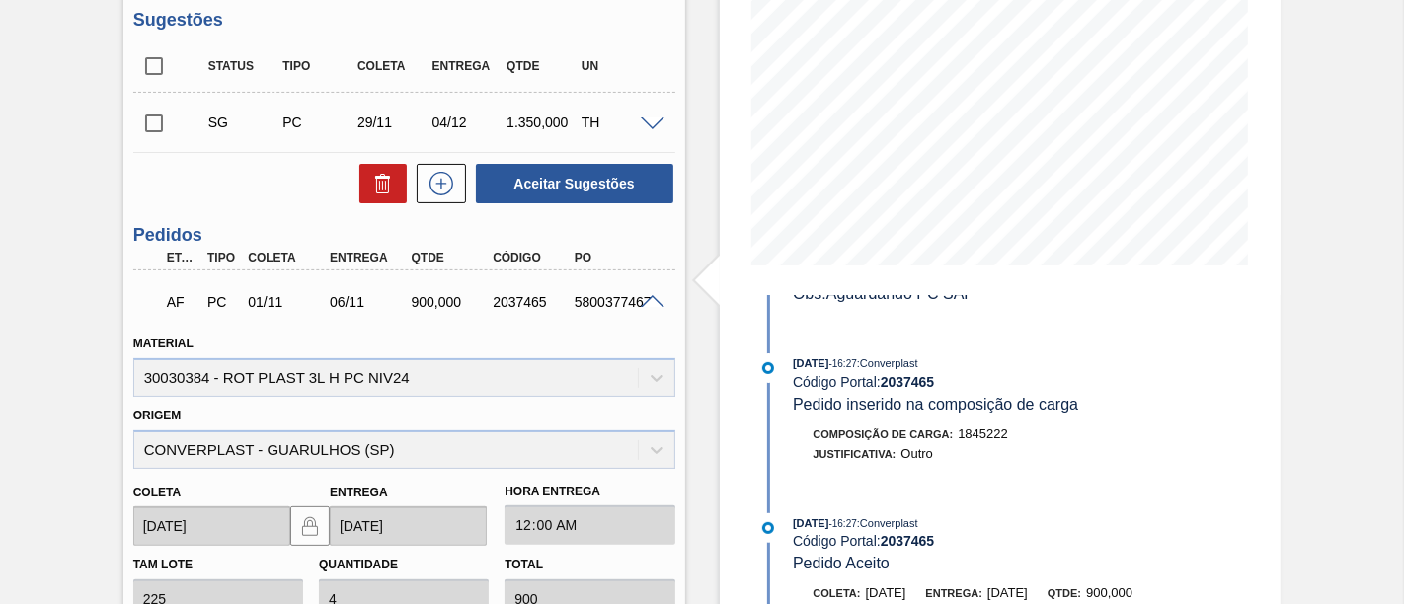
scroll to position [219, 0]
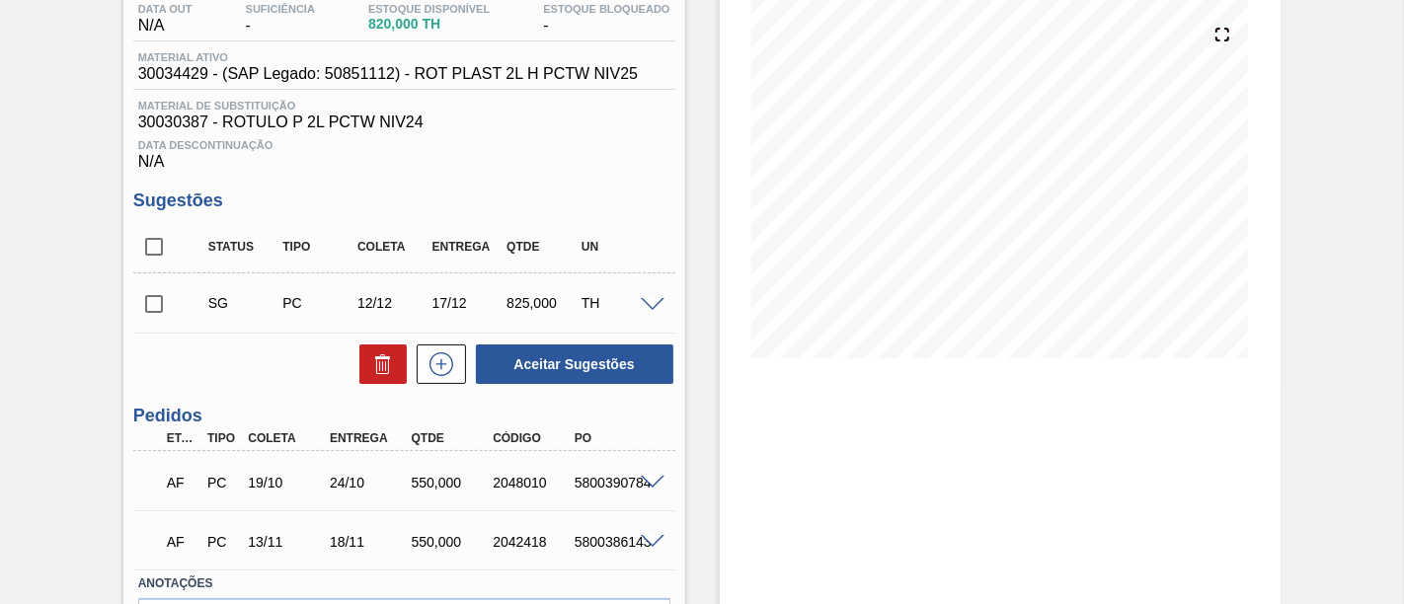
scroll to position [329, 0]
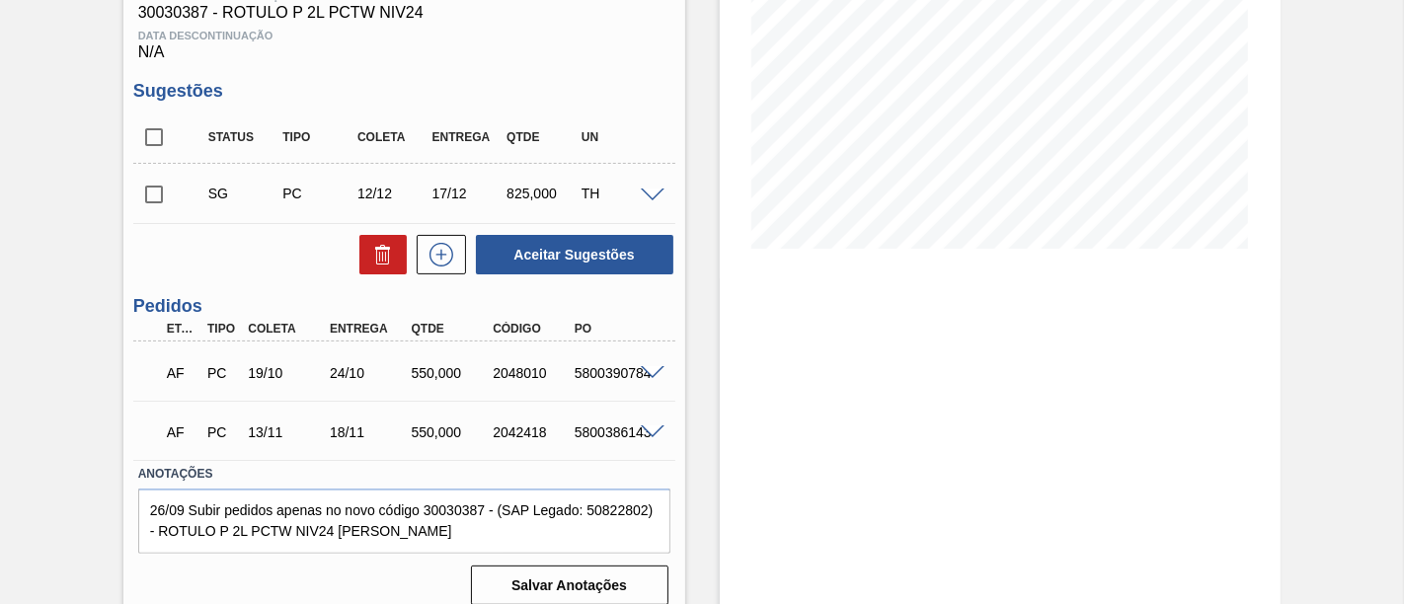
click at [641, 371] on span at bounding box center [653, 373] width 24 height 15
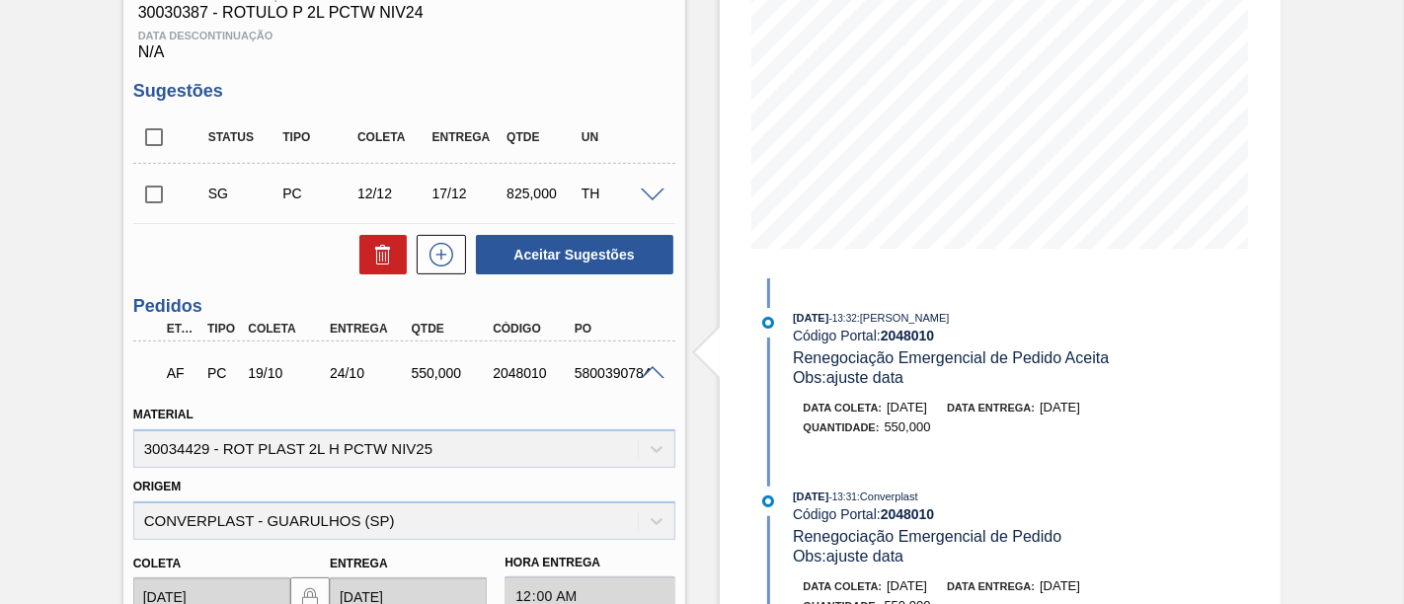
click at [653, 370] on span at bounding box center [653, 373] width 24 height 15
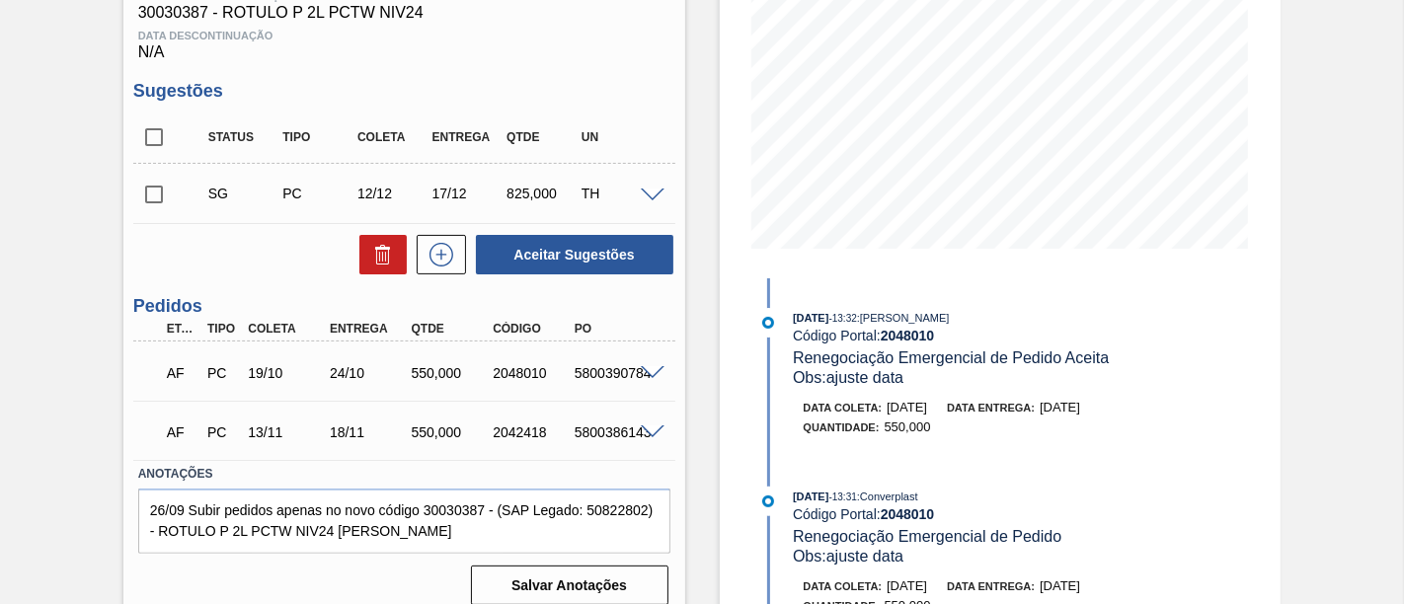
click at [644, 432] on span at bounding box center [653, 433] width 24 height 15
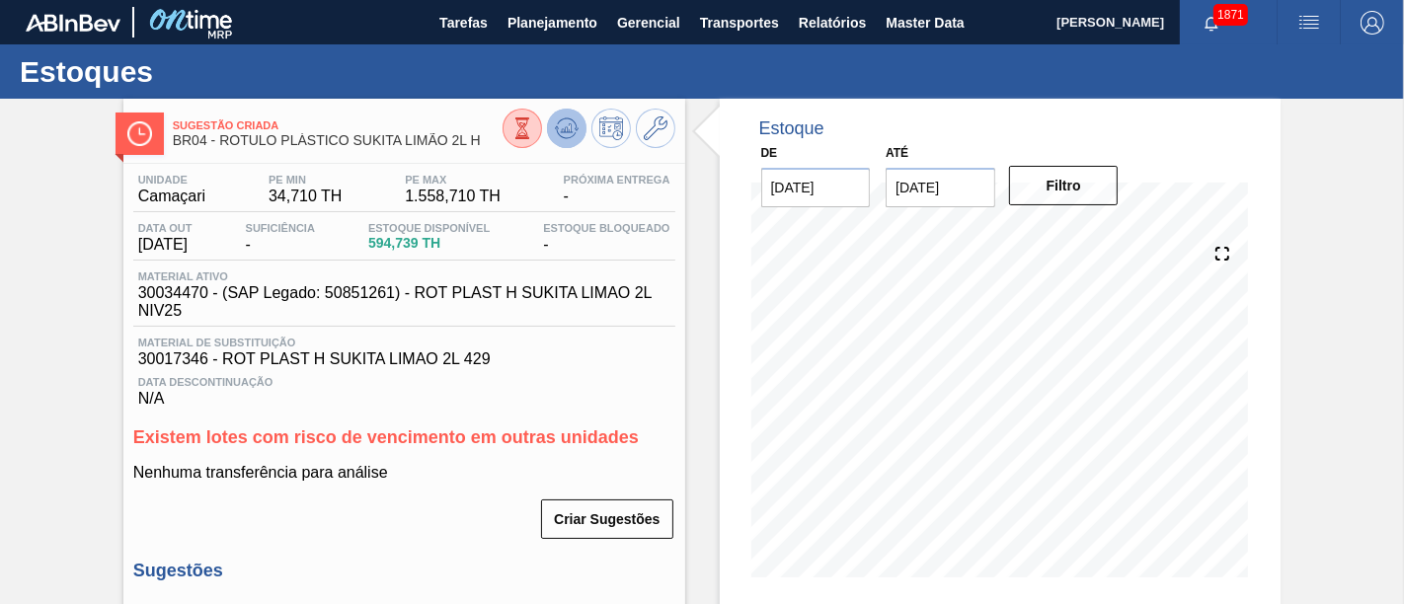
click at [575, 139] on icon at bounding box center [567, 128] width 24 height 24
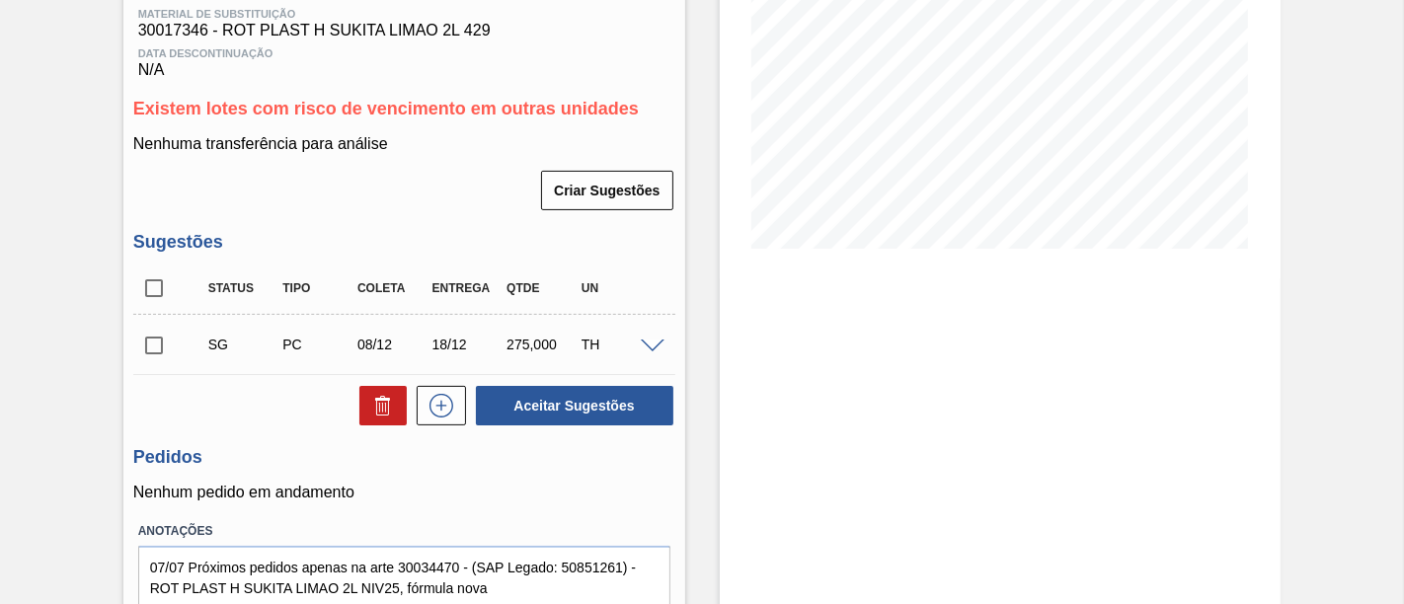
scroll to position [300, 0]
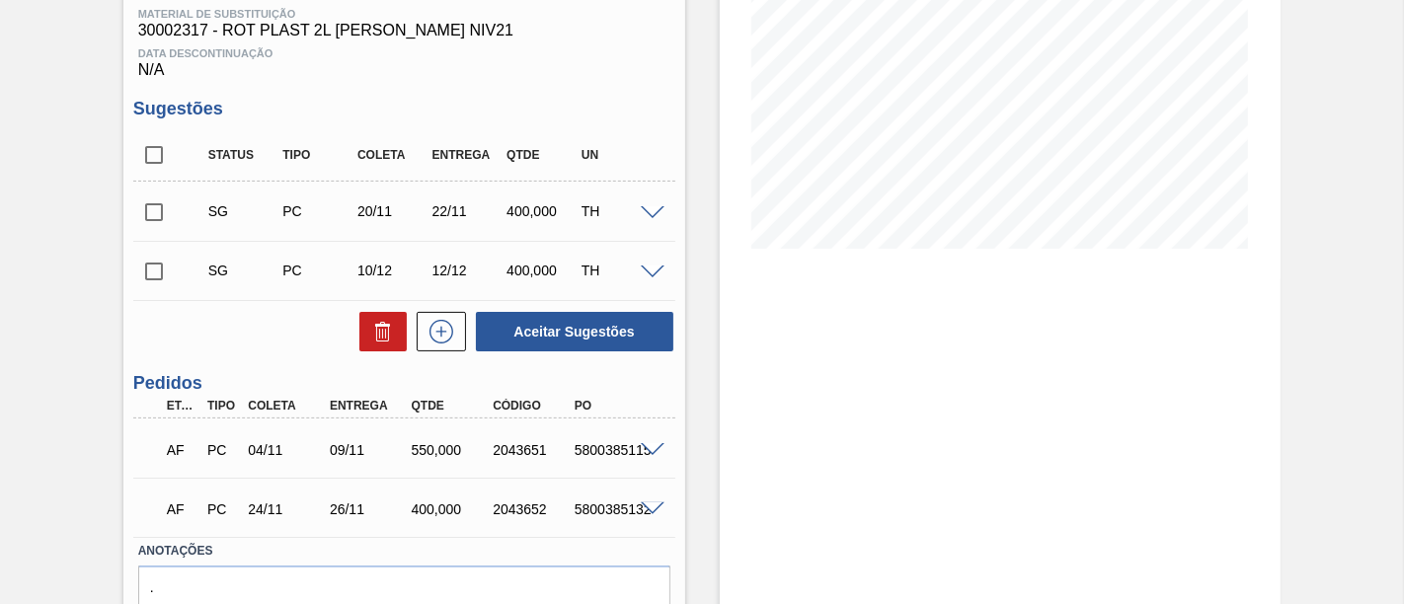
scroll to position [408, 0]
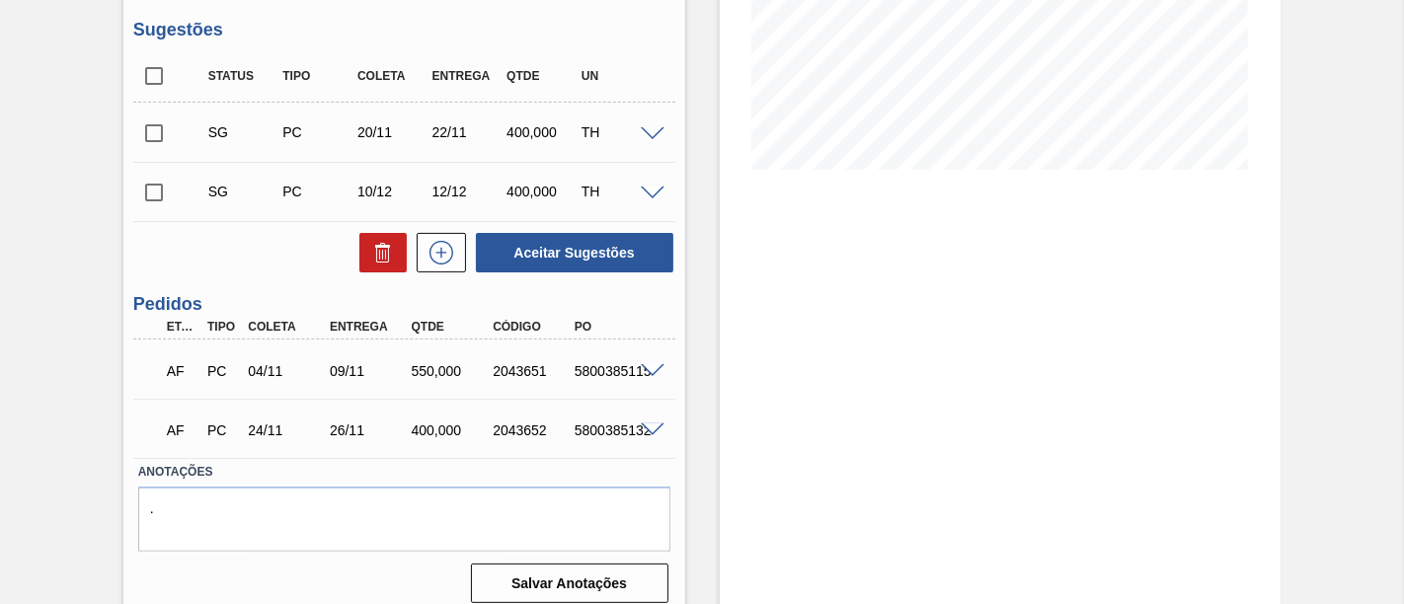
click at [655, 364] on span at bounding box center [653, 371] width 24 height 15
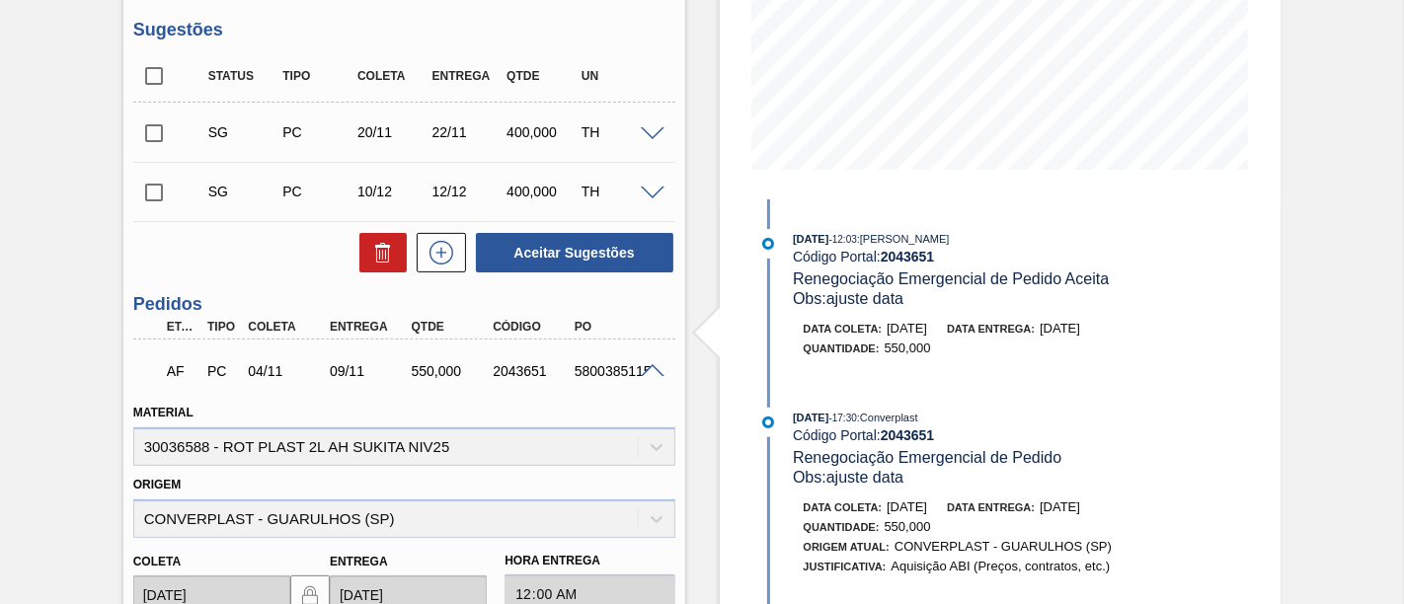
click at [655, 364] on span at bounding box center [653, 371] width 24 height 15
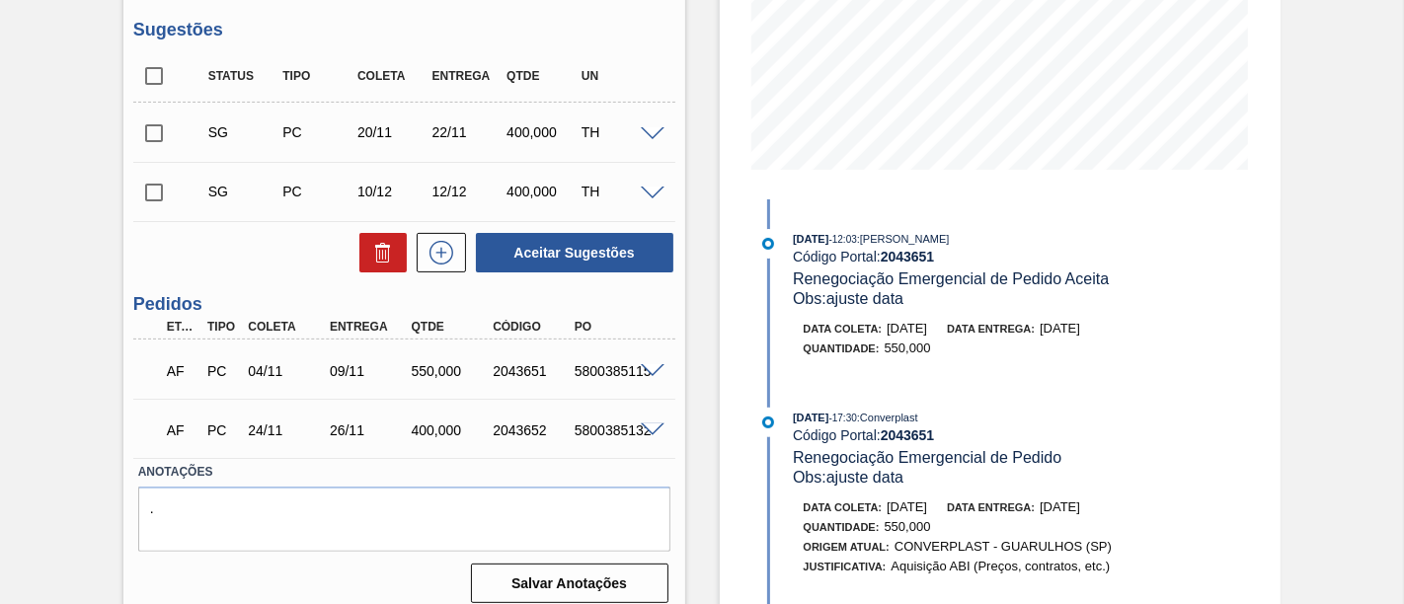
click at [646, 422] on div at bounding box center [655, 429] width 39 height 15
click at [647, 424] on span at bounding box center [653, 431] width 24 height 15
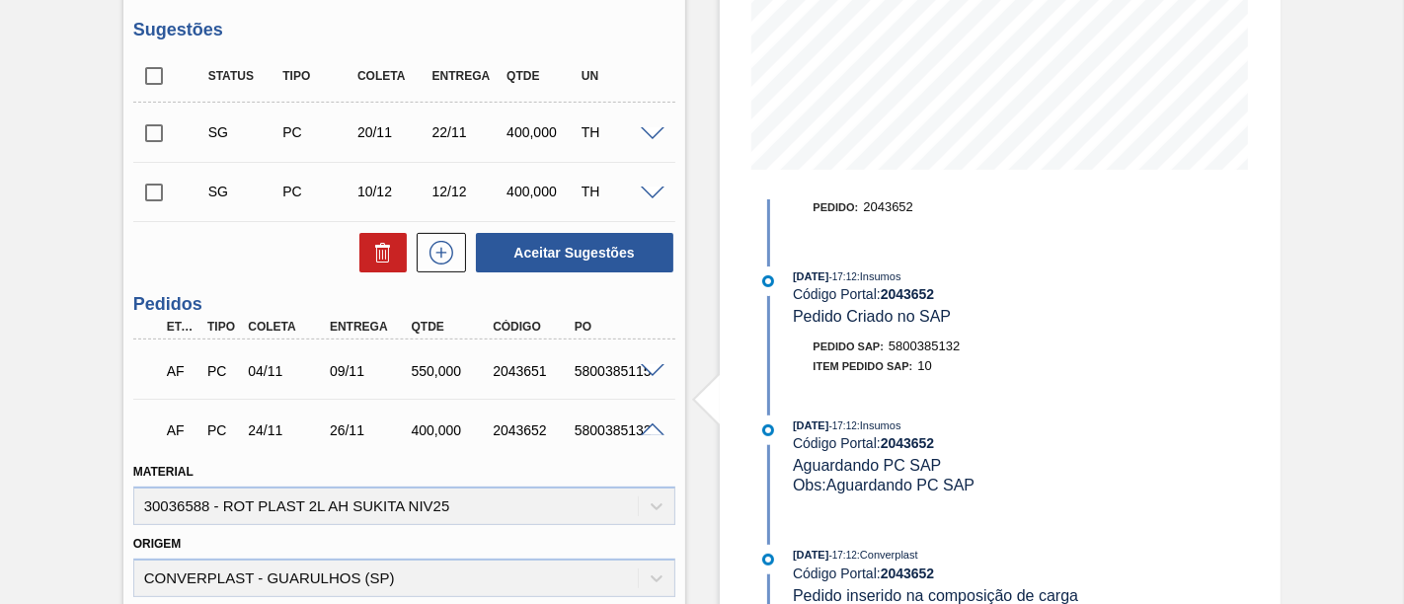
scroll to position [316, 0]
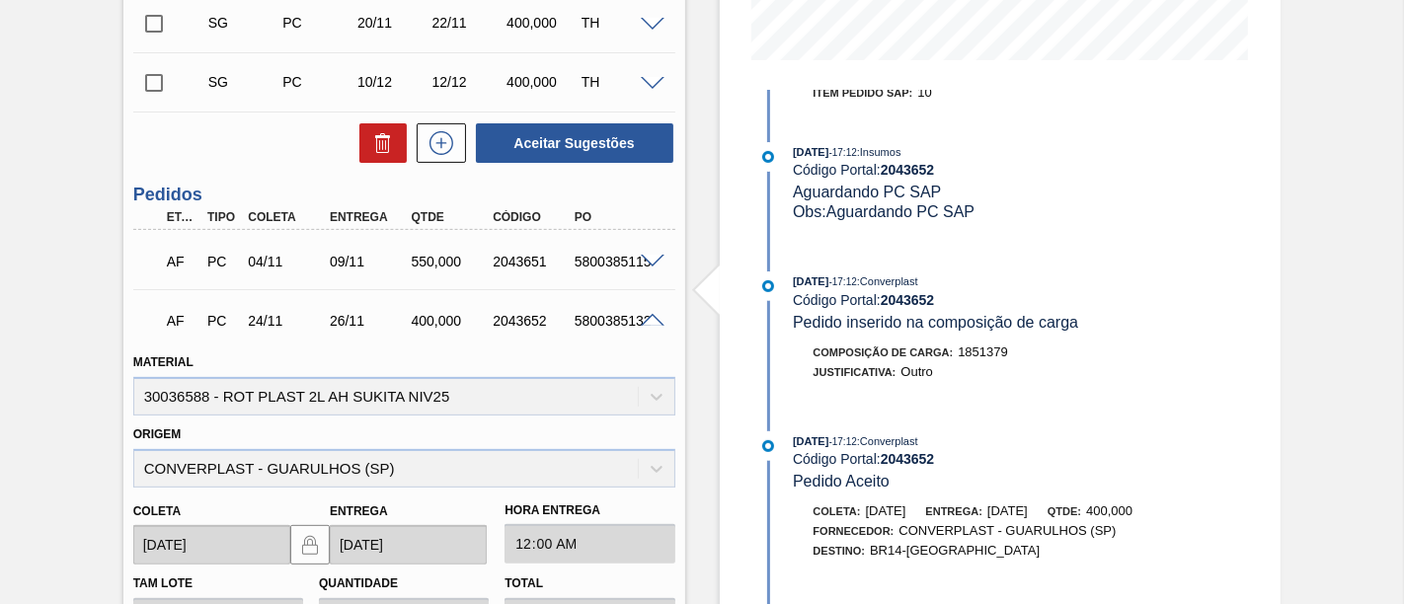
click at [655, 314] on span at bounding box center [653, 321] width 24 height 15
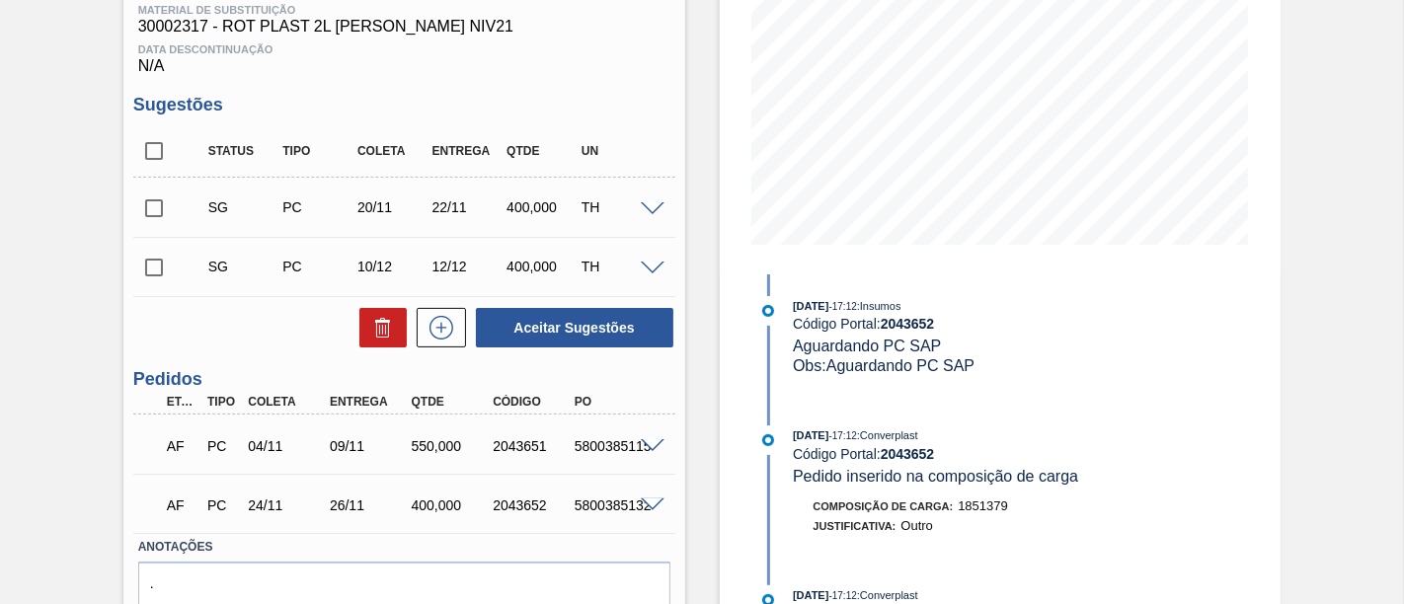
scroll to position [298, 0]
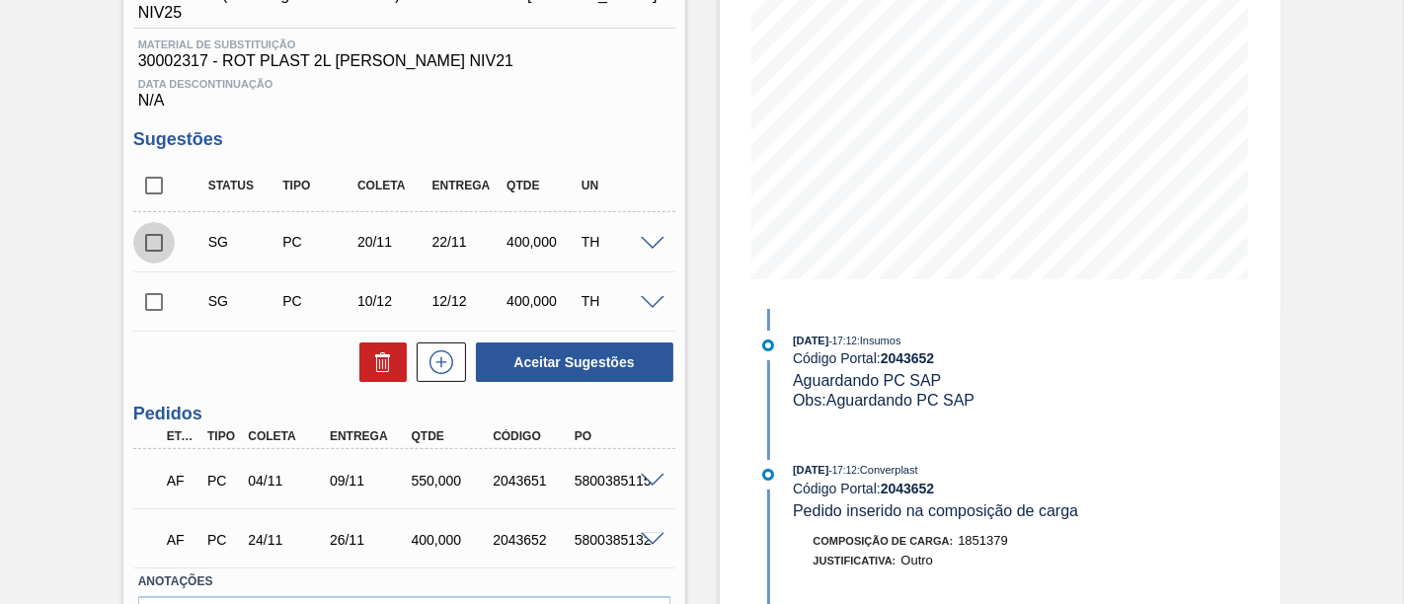
click at [157, 223] on input "checkbox" at bounding box center [153, 242] width 41 height 41
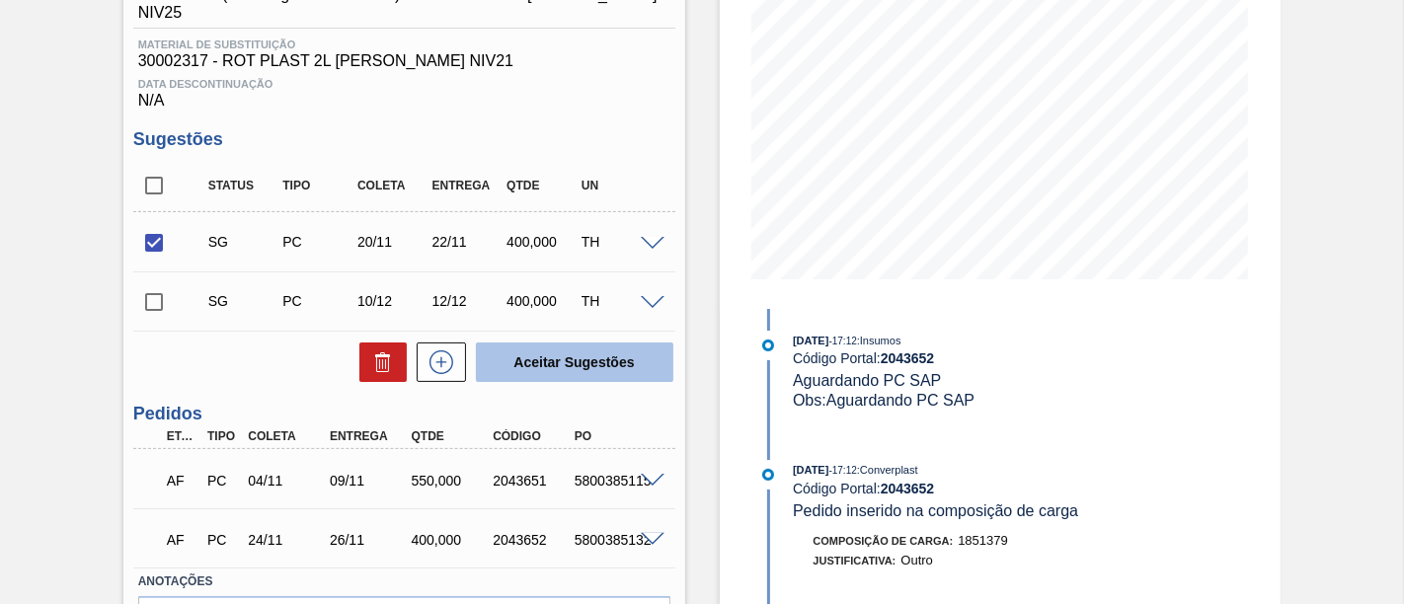
click at [614, 358] on button "Aceitar Sugestões" at bounding box center [574, 362] width 197 height 39
checkbox input "false"
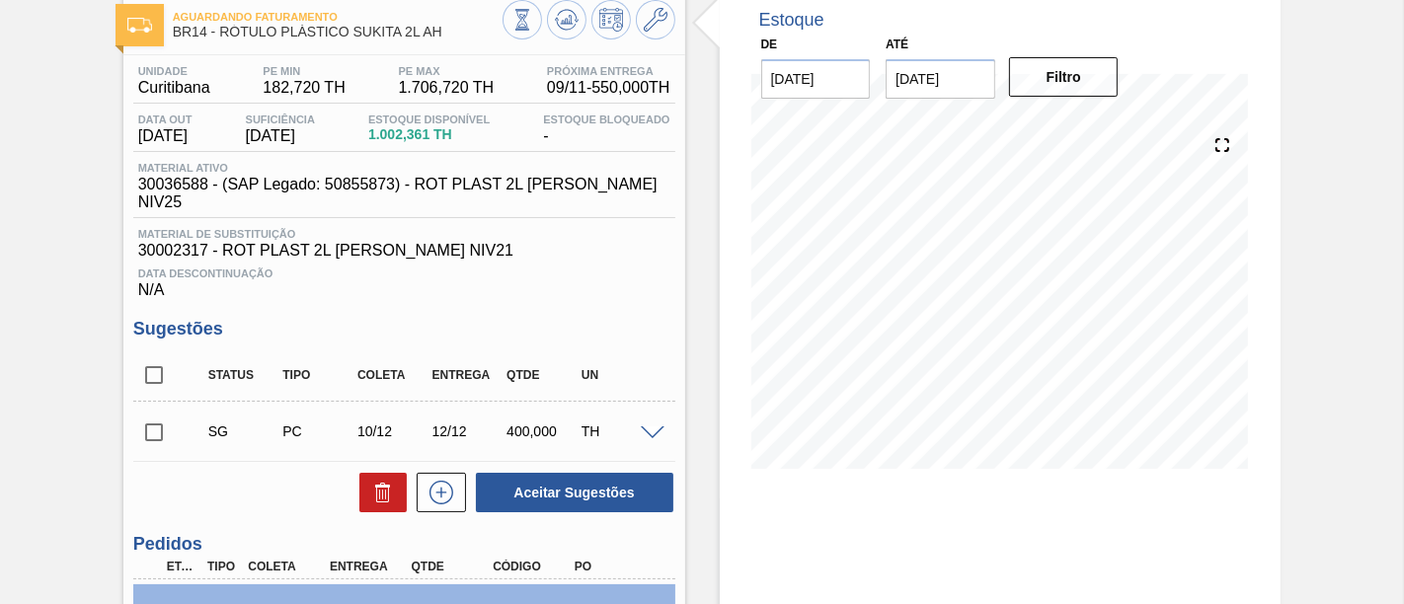
scroll to position [79, 0]
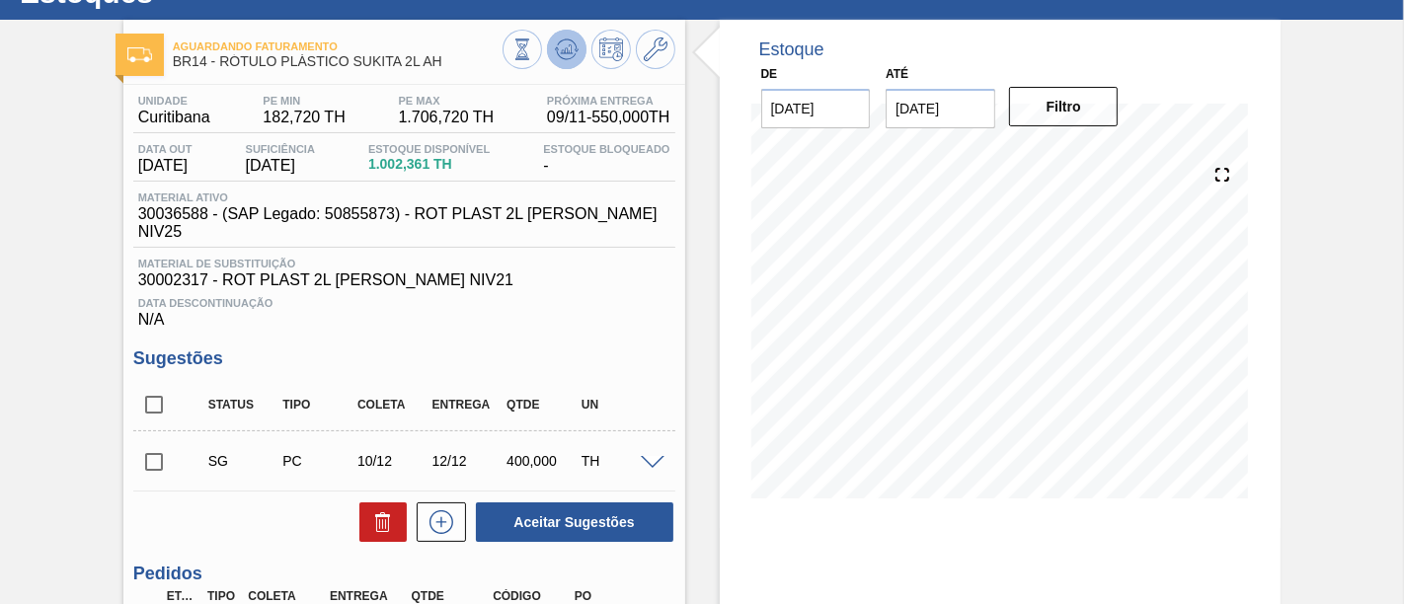
click at [569, 54] on icon at bounding box center [567, 50] width 24 height 24
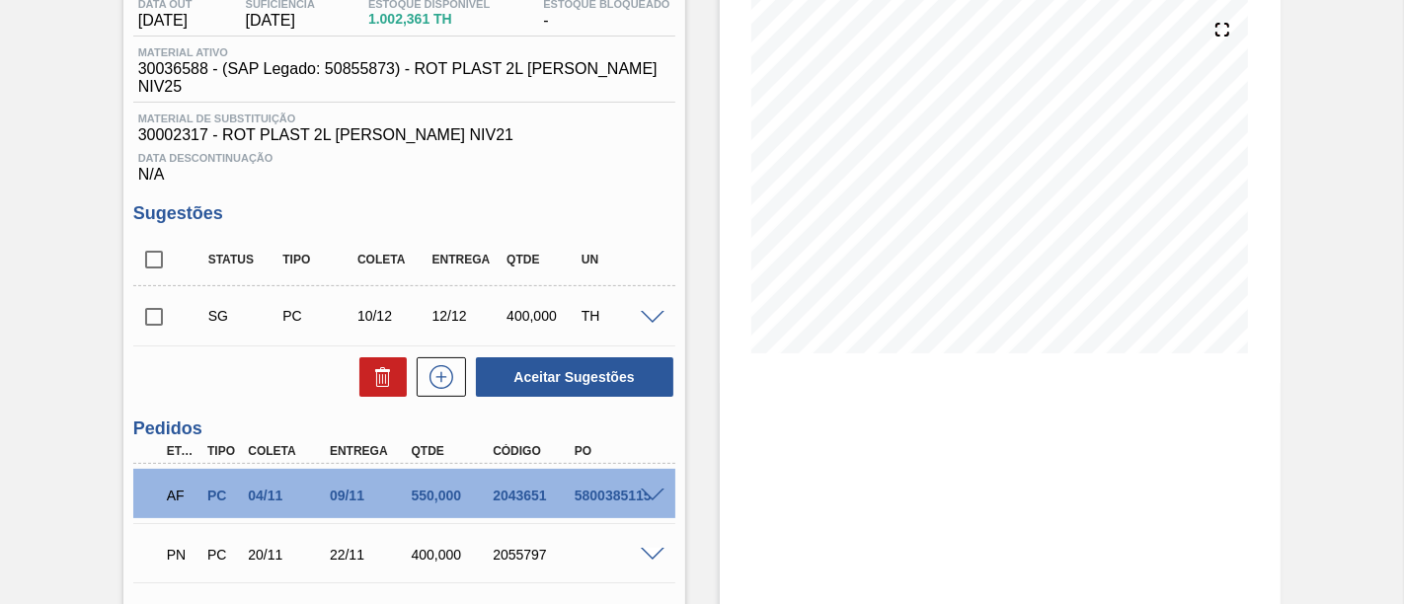
scroll to position [298, 0]
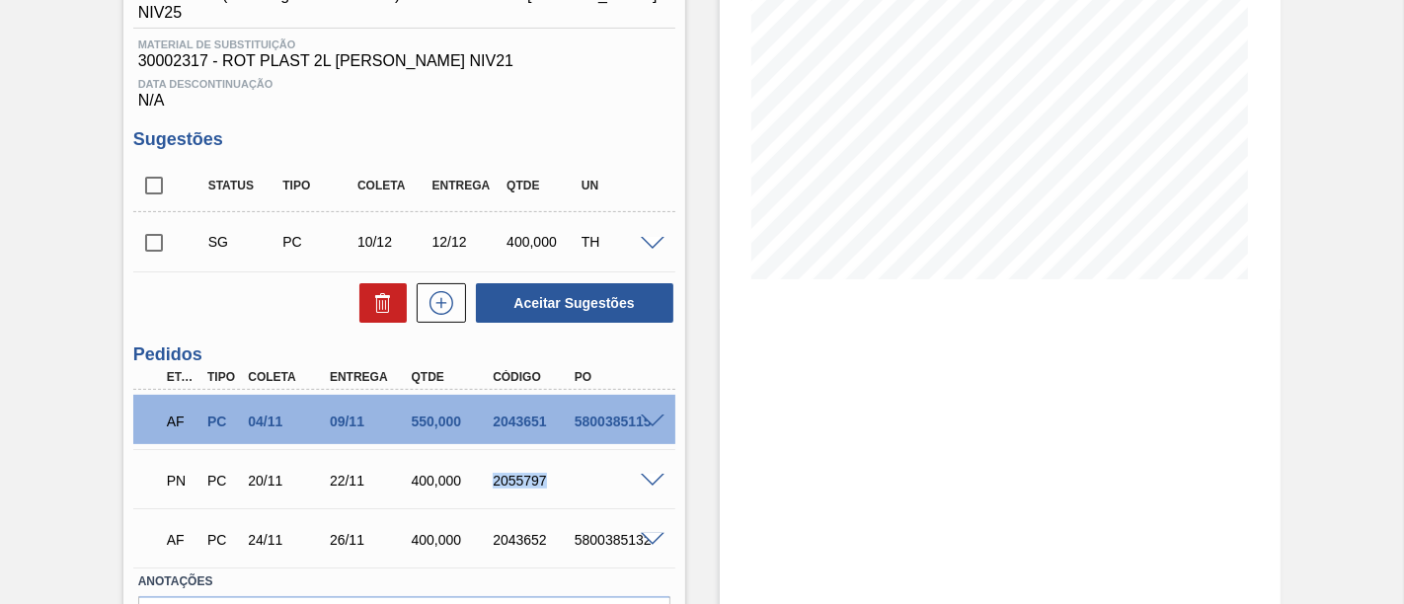
drag, startPoint x: 489, startPoint y: 461, endPoint x: 543, endPoint y: 460, distance: 54.3
click at [543, 473] on div "2055797" at bounding box center [532, 481] width 89 height 16
copy div "2055797"
drag, startPoint x: 321, startPoint y: 466, endPoint x: 360, endPoint y: 468, distance: 39.5
click at [360, 473] on div "22/11" at bounding box center [358, 481] width 82 height 16
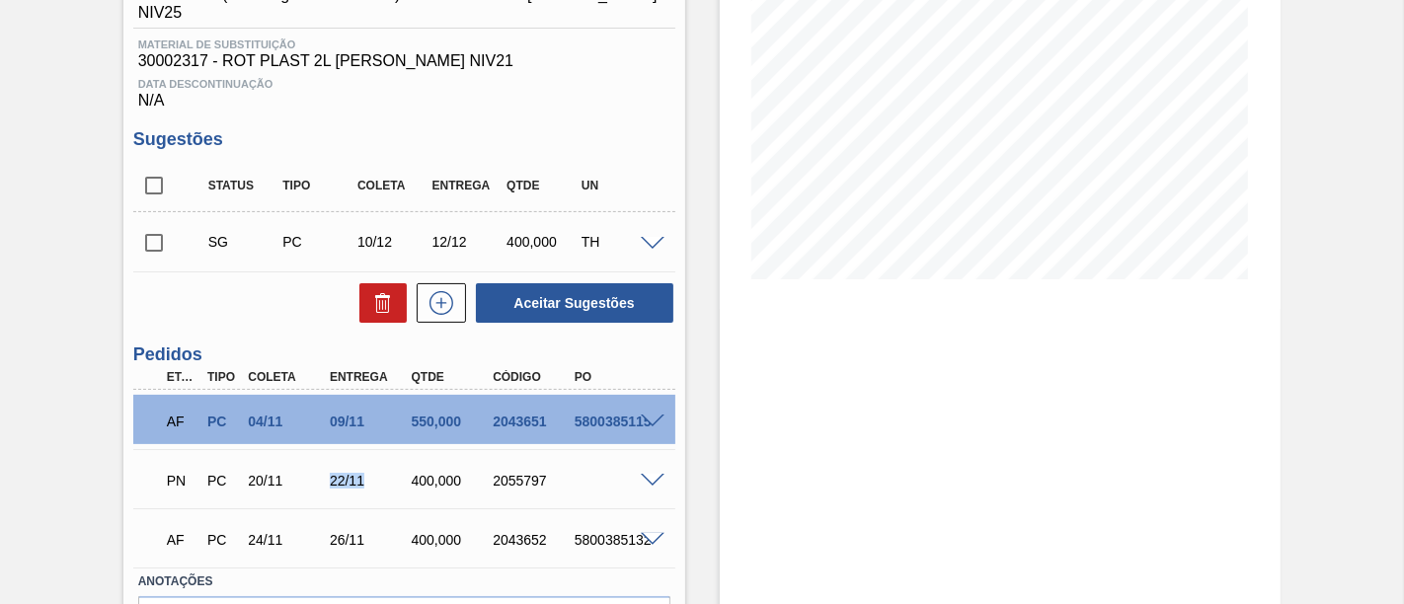
copy div "22/11"
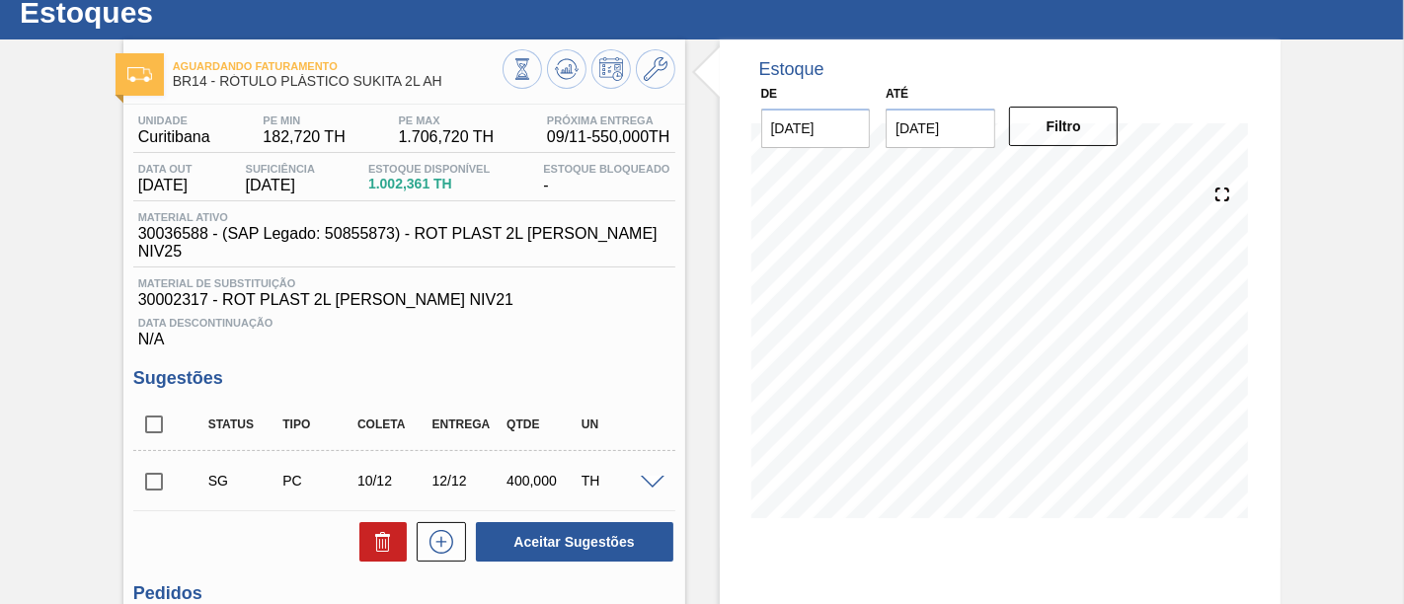
scroll to position [0, 0]
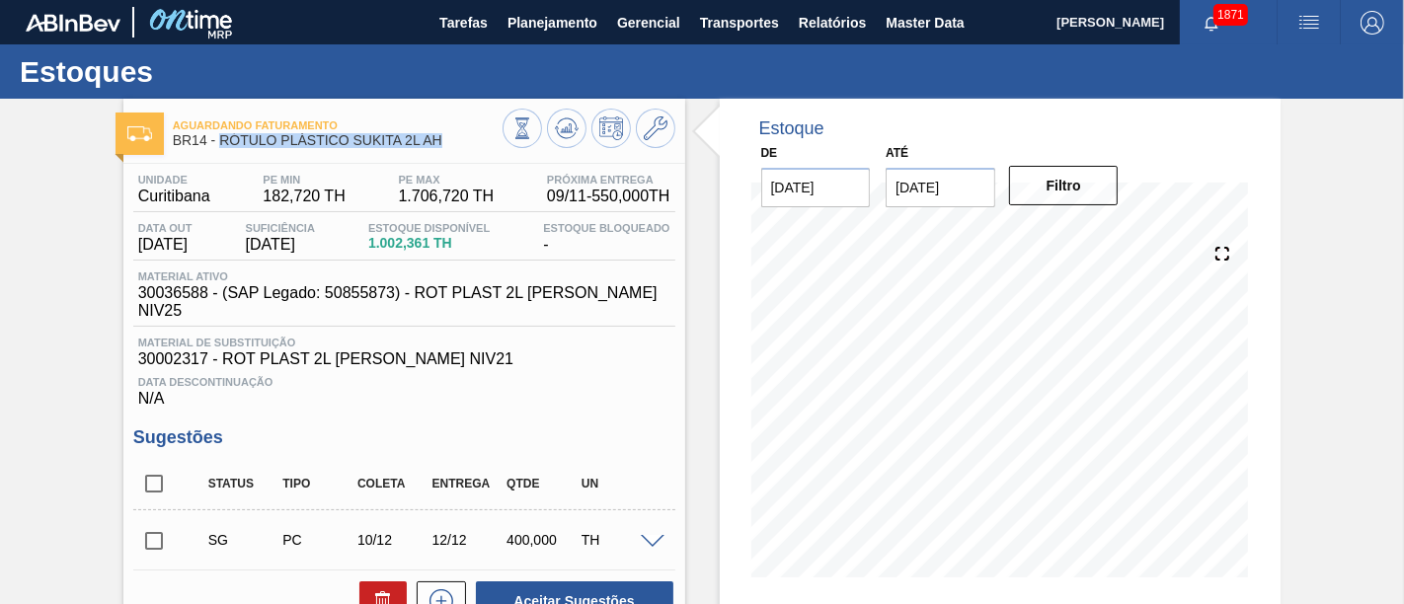
drag, startPoint x: 220, startPoint y: 145, endPoint x: 442, endPoint y: 148, distance: 222.1
click at [442, 148] on div "Aguardando Faturamento BR14 - RÓTULO PLÁSTICO SUKITA 2L AH" at bounding box center [338, 134] width 330 height 44
copy span "RÓTULO PLÁSTICO SUKITA 2L AH"
drag, startPoint x: 138, startPoint y: 201, endPoint x: 208, endPoint y: 201, distance: 70.1
click at [208, 201] on span "Curitibana" at bounding box center [174, 197] width 72 height 18
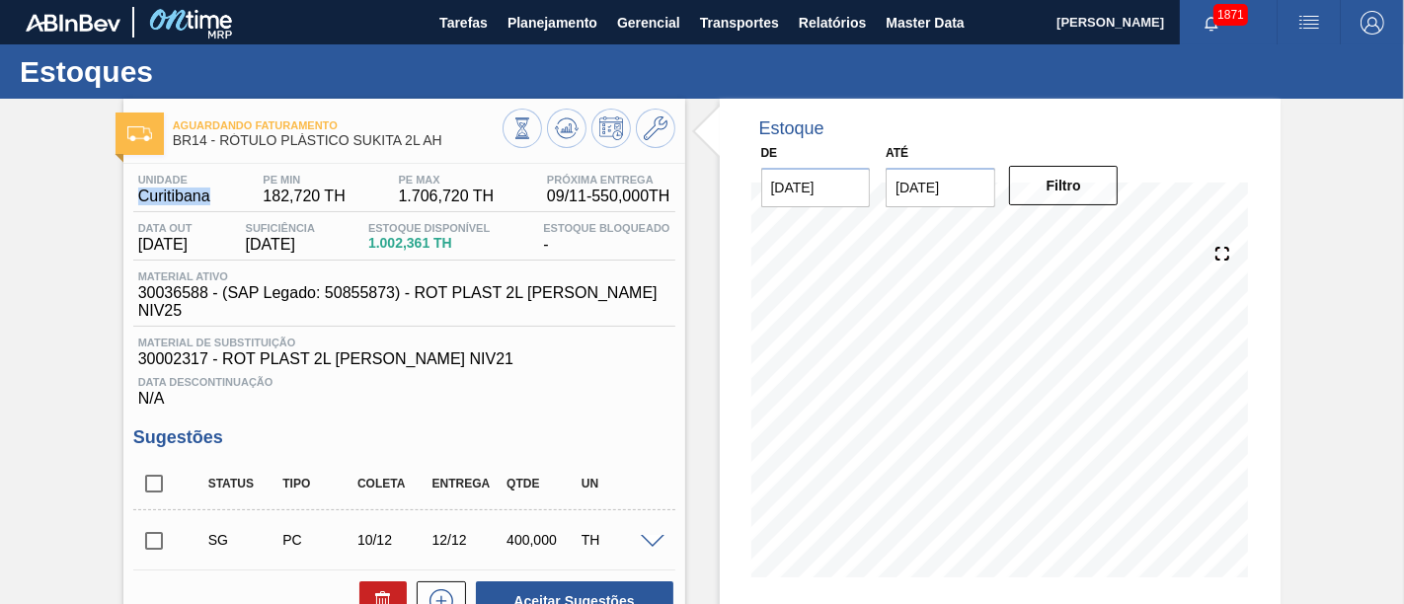
copy span "Curitibana"
drag, startPoint x: 172, startPoint y: 145, endPoint x: 203, endPoint y: 147, distance: 31.7
click at [203, 147] on span "BR14 - RÓTULO PLÁSTICO SUKITA 2L AH" at bounding box center [338, 140] width 330 height 15
copy span "BR14"
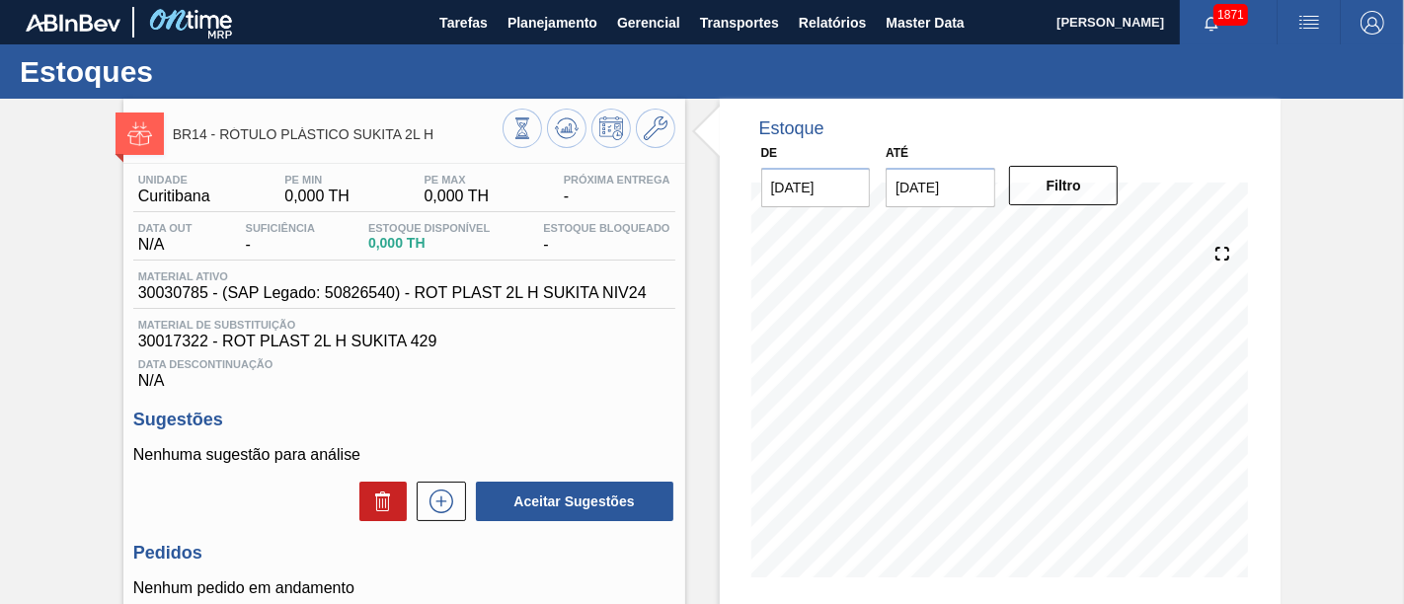
click at [580, 140] on div at bounding box center [589, 131] width 173 height 44
click at [575, 132] on icon at bounding box center [567, 128] width 24 height 24
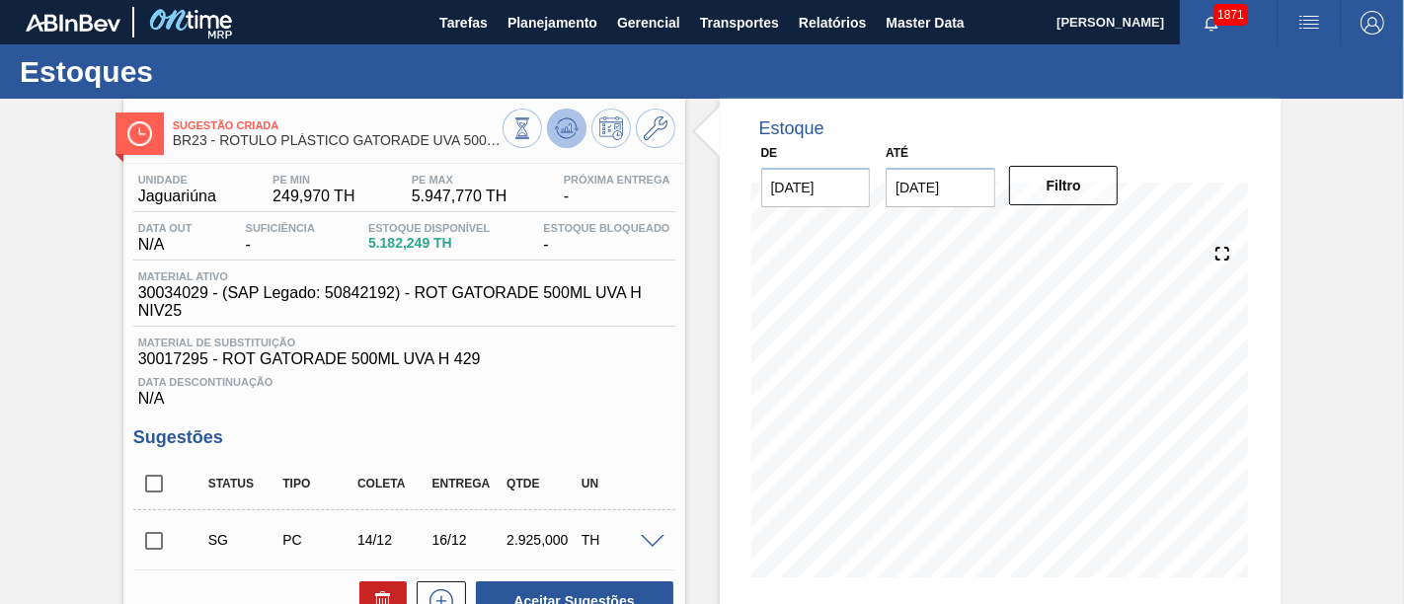
click at [573, 133] on icon at bounding box center [566, 133] width 20 height 10
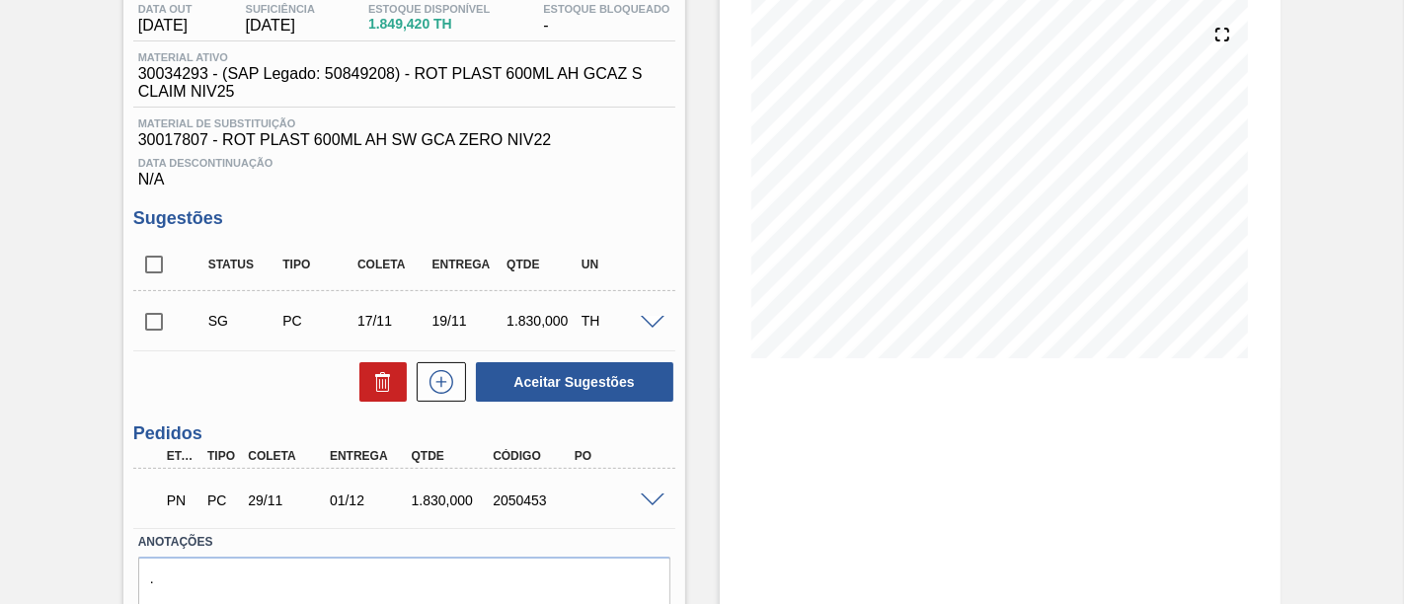
scroll to position [110, 0]
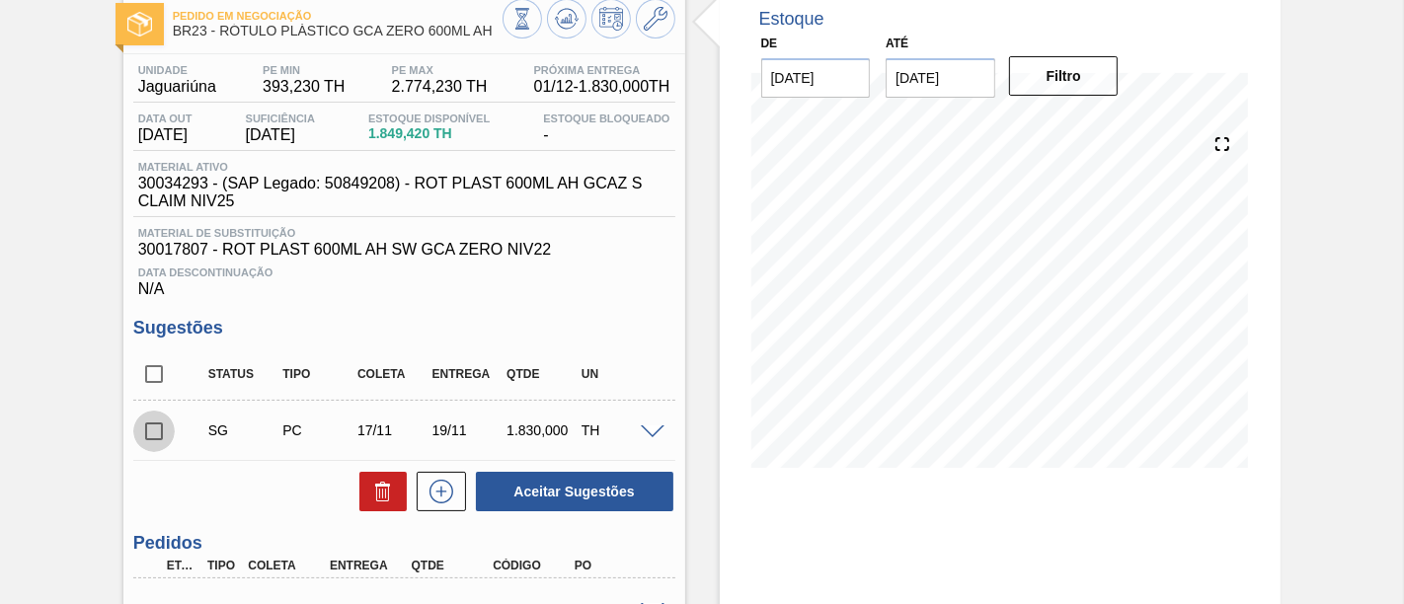
click at [163, 430] on input "checkbox" at bounding box center [153, 431] width 41 height 41
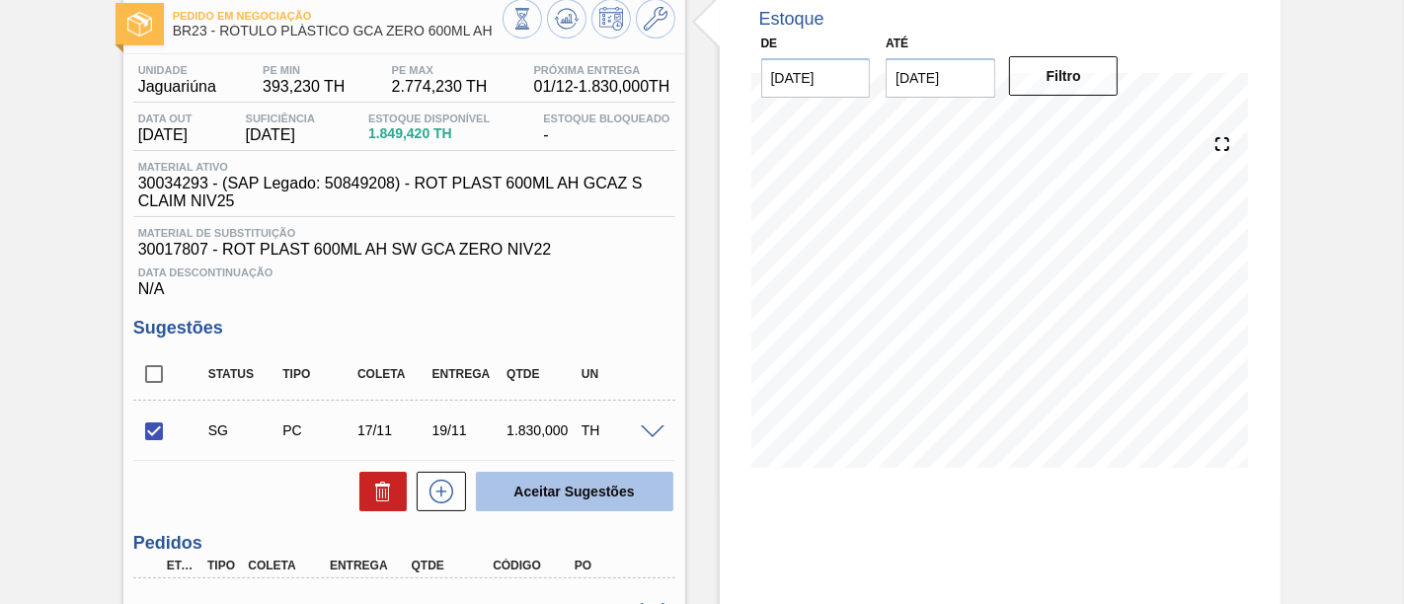
click at [578, 488] on button "Aceitar Sugestões" at bounding box center [574, 491] width 197 height 39
checkbox input "false"
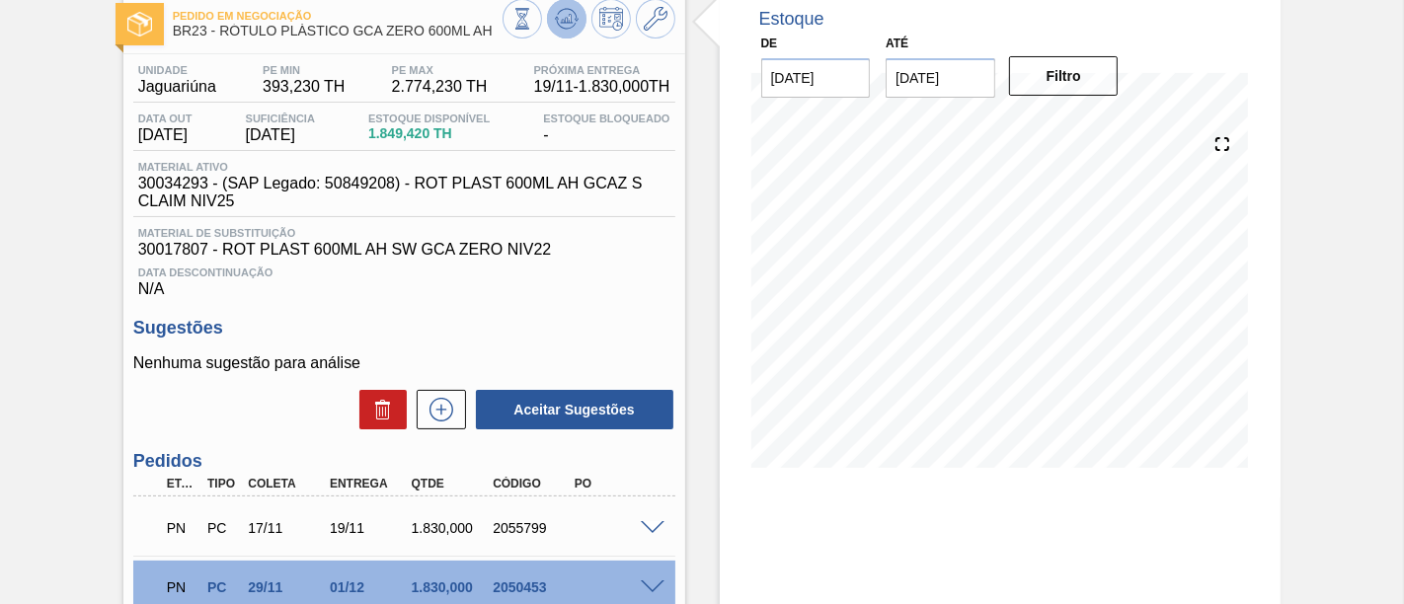
click at [564, 24] on icon at bounding box center [567, 19] width 24 height 24
click at [658, 531] on span at bounding box center [653, 528] width 24 height 15
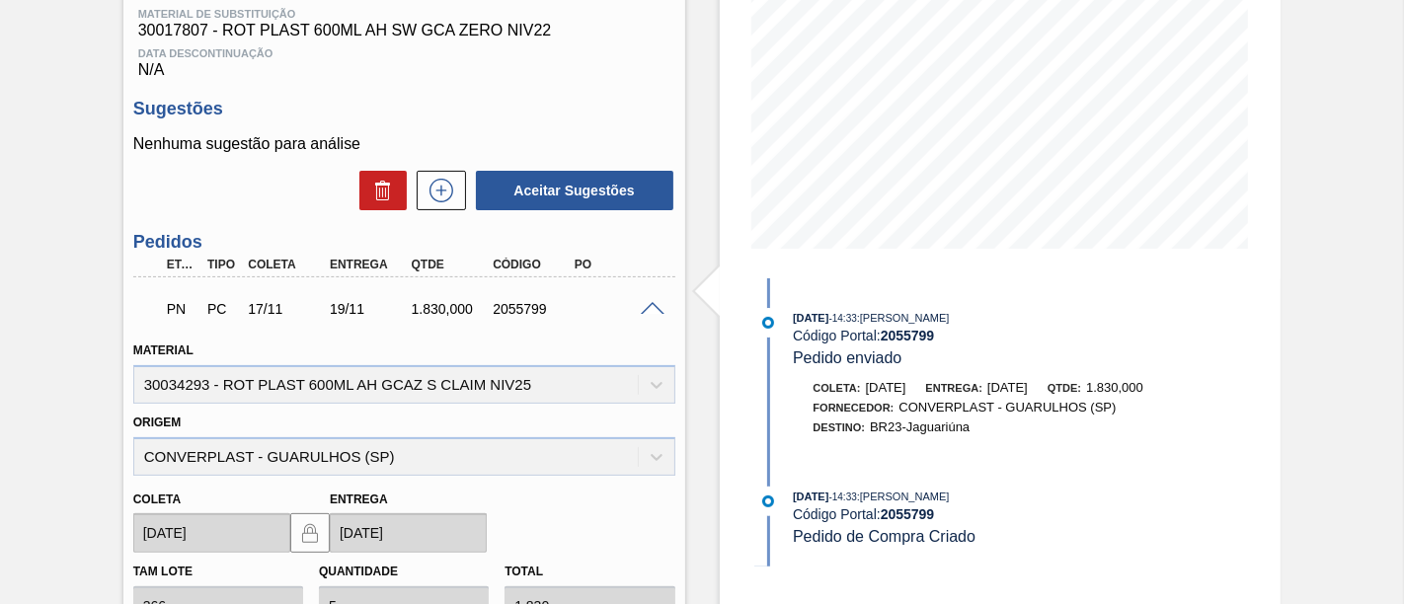
scroll to position [219, 0]
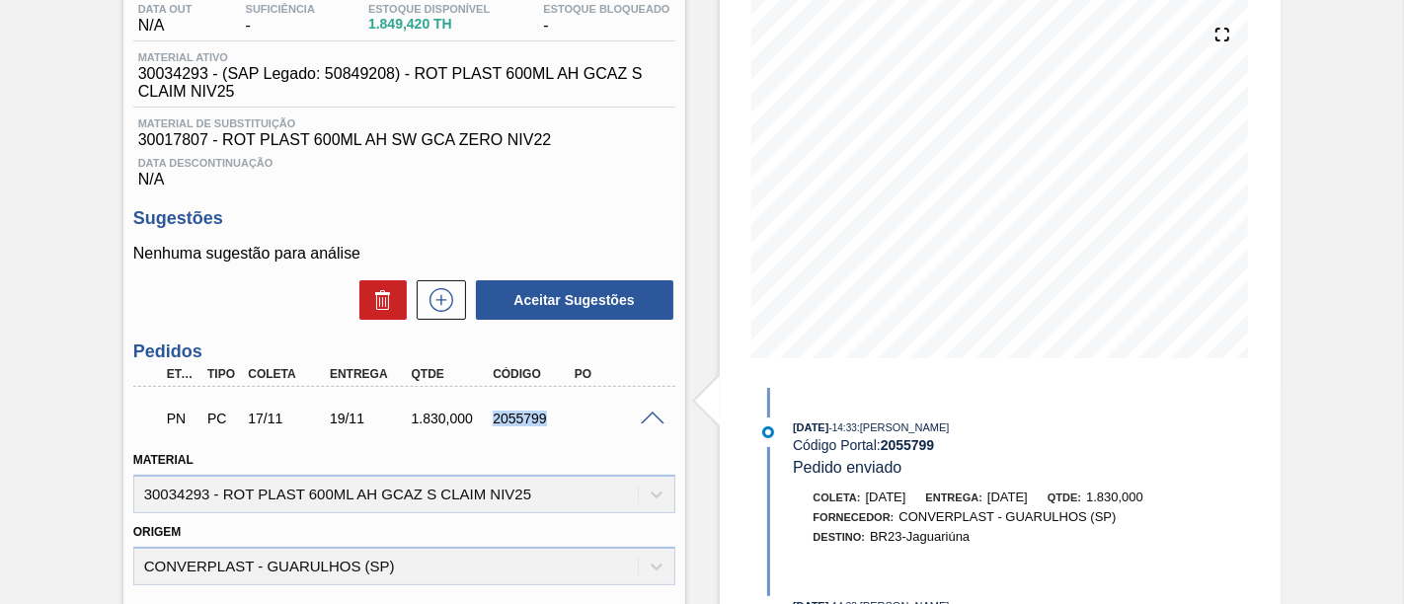
drag, startPoint x: 494, startPoint y: 426, endPoint x: 541, endPoint y: 420, distance: 47.8
click at [541, 420] on div "2055799" at bounding box center [532, 419] width 89 height 16
copy div "2055799"
drag, startPoint x: 334, startPoint y: 426, endPoint x: 357, endPoint y: 426, distance: 23.7
click at [357, 426] on div "19/11" at bounding box center [369, 419] width 89 height 16
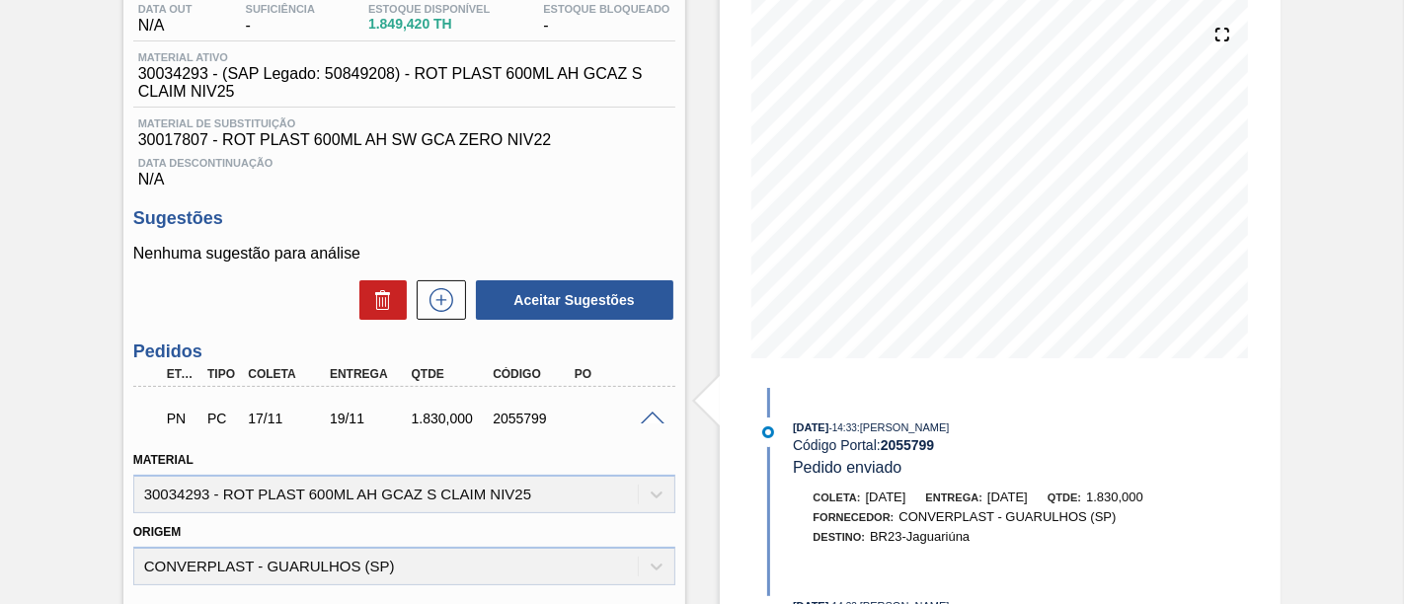
click at [360, 426] on div "19/11" at bounding box center [369, 419] width 89 height 16
copy div "19/11"
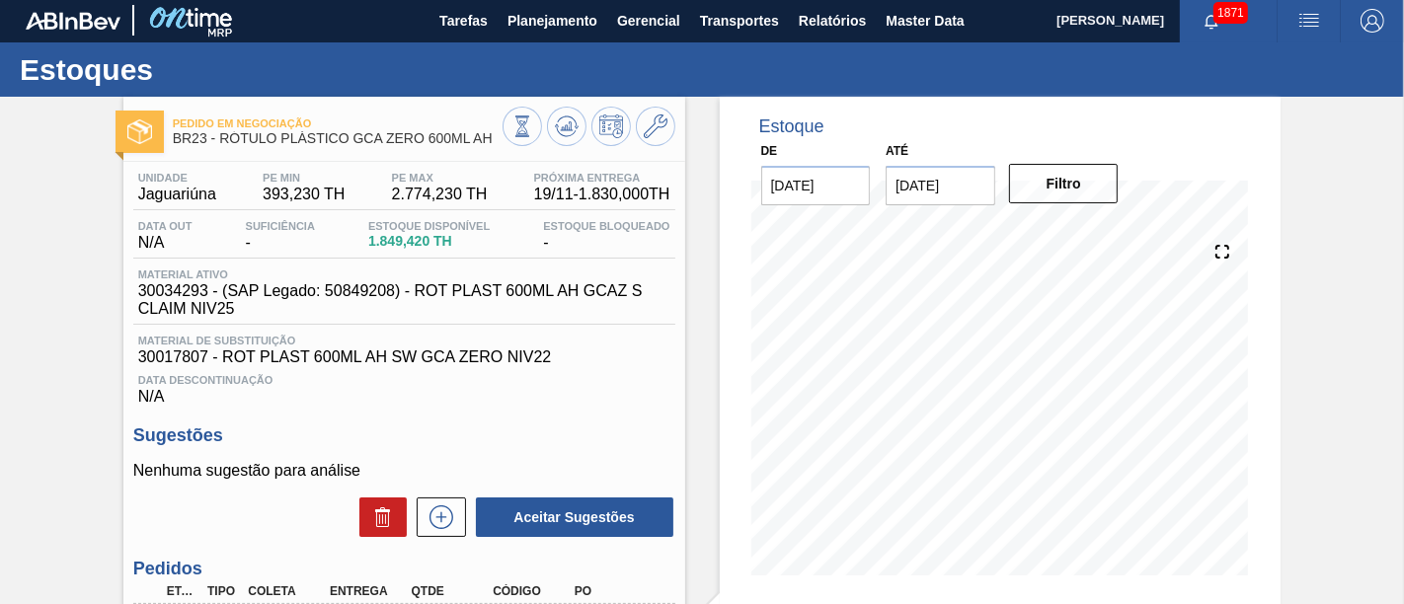
scroll to position [0, 0]
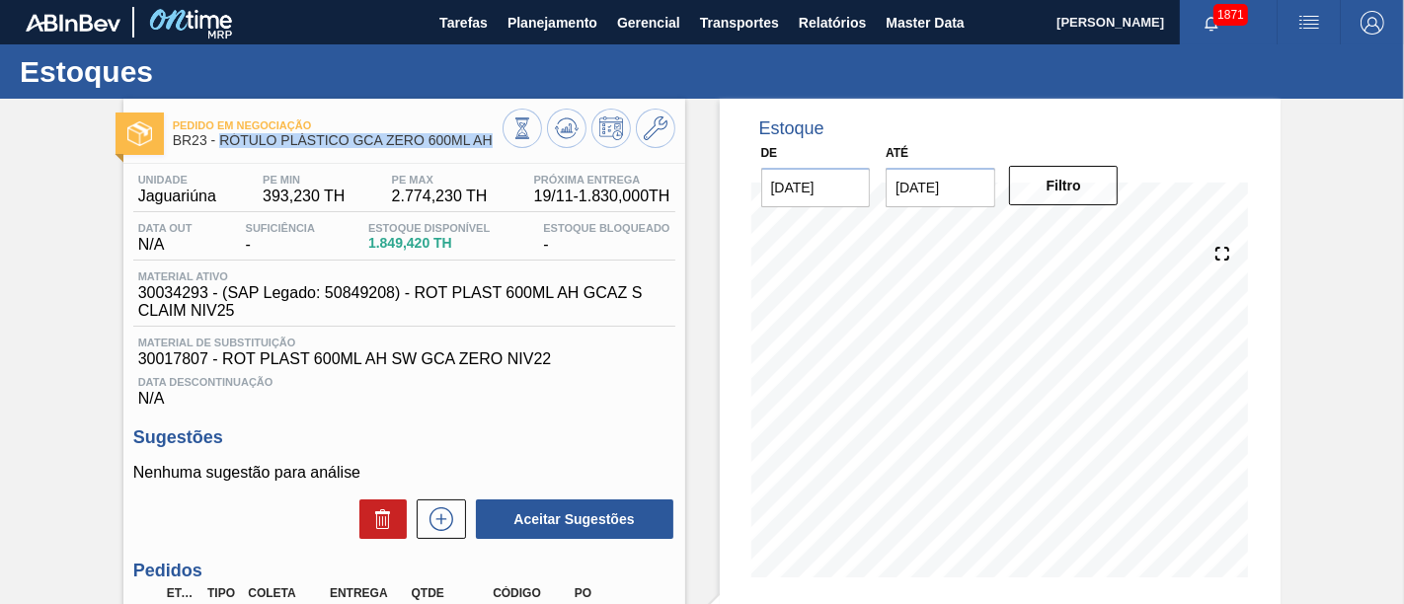
drag, startPoint x: 222, startPoint y: 138, endPoint x: 491, endPoint y: 138, distance: 268.5
click at [491, 138] on span "BR23 - RÓTULO PLÁSTICO GCA ZERO 600ML AH" at bounding box center [338, 140] width 330 height 15
copy span "RÓTULO PLÁSTICO GCA ZERO 600ML AH"
drag, startPoint x: 134, startPoint y: 199, endPoint x: 216, endPoint y: 198, distance: 81.9
click at [216, 198] on div "Unidade Jaguariúna" at bounding box center [177, 190] width 88 height 32
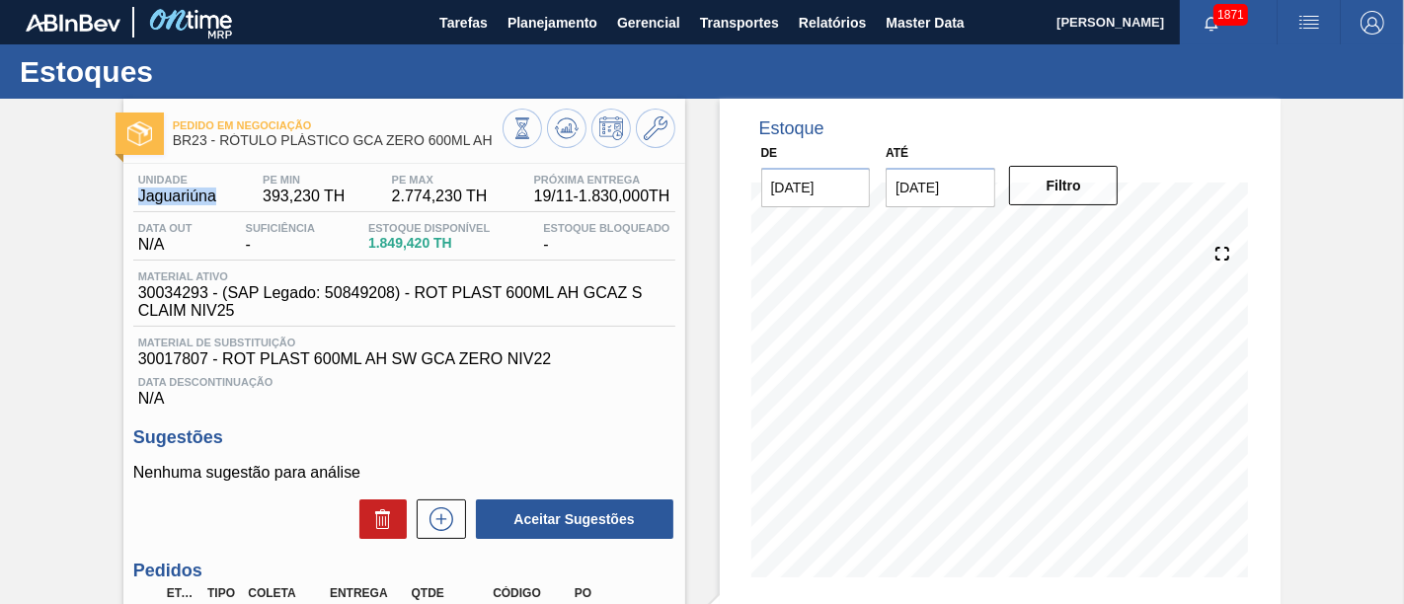
copy span "Jaguariúna"
drag, startPoint x: 169, startPoint y: 143, endPoint x: 205, endPoint y: 146, distance: 36.6
click at [205, 146] on div "Pedido em Negociação BR23 - RÓTULO PLÁSTICO GCA ZERO 600ML AH" at bounding box center [404, 131] width 562 height 44
copy span "BR23"
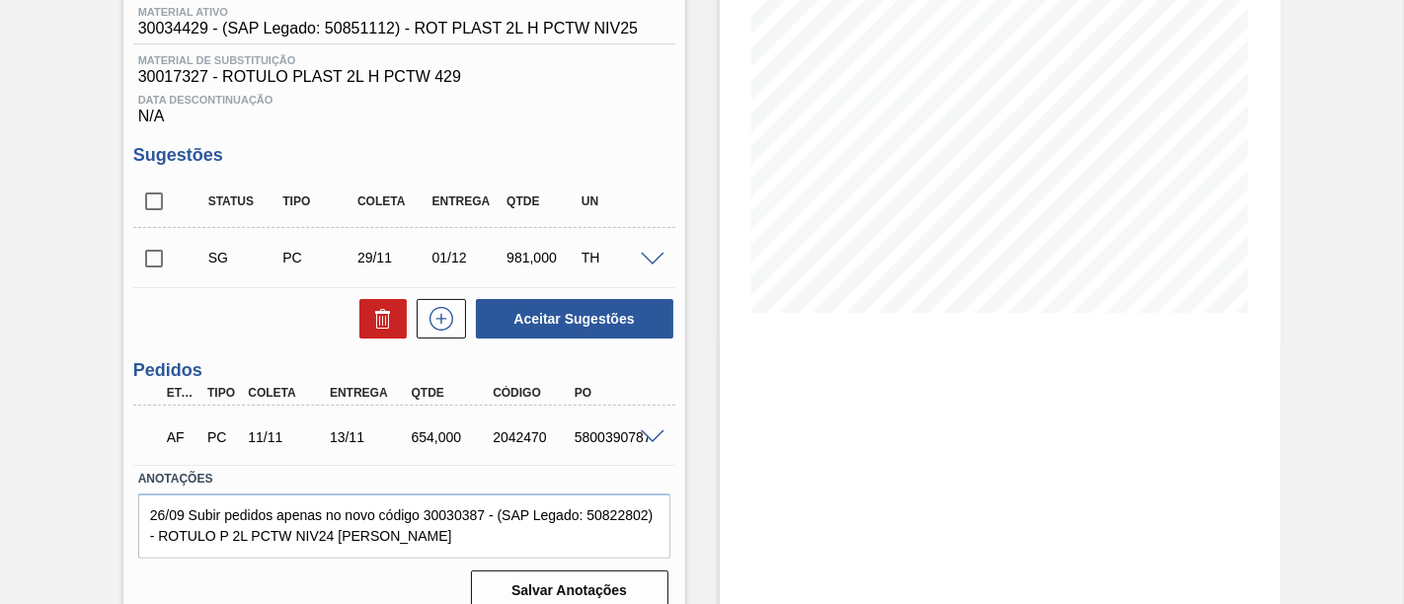
scroll to position [289, 0]
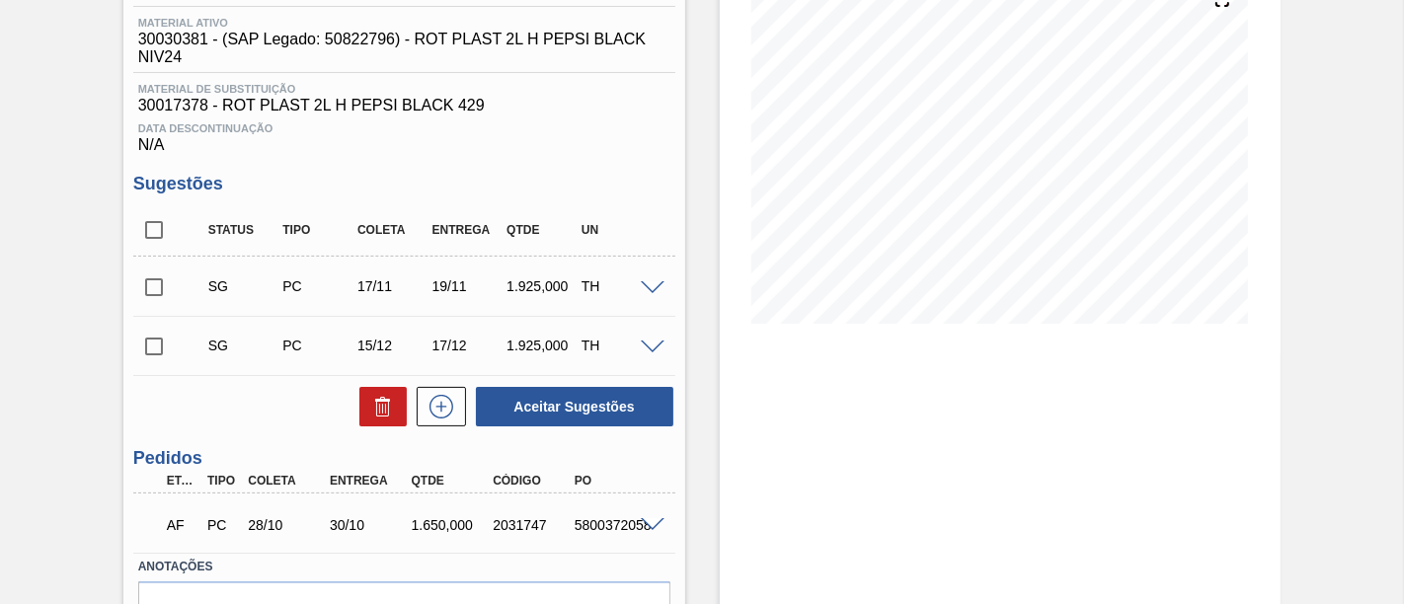
scroll to position [329, 0]
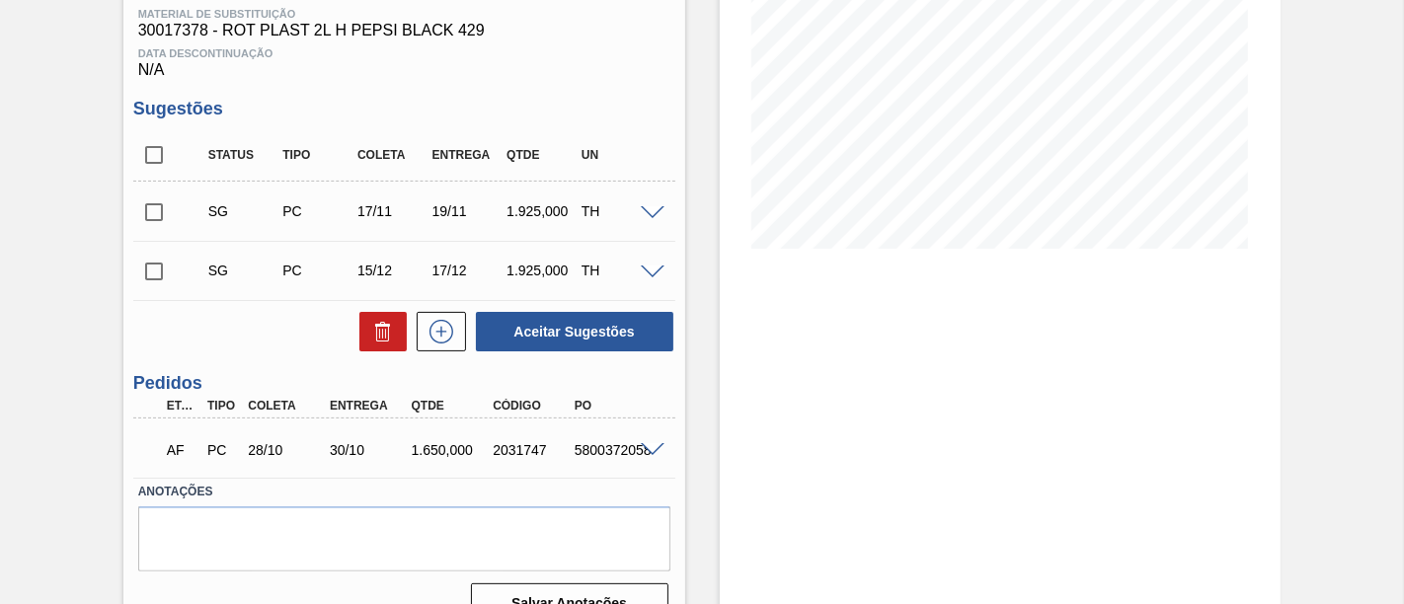
click at [156, 221] on input "checkbox" at bounding box center [153, 212] width 41 height 41
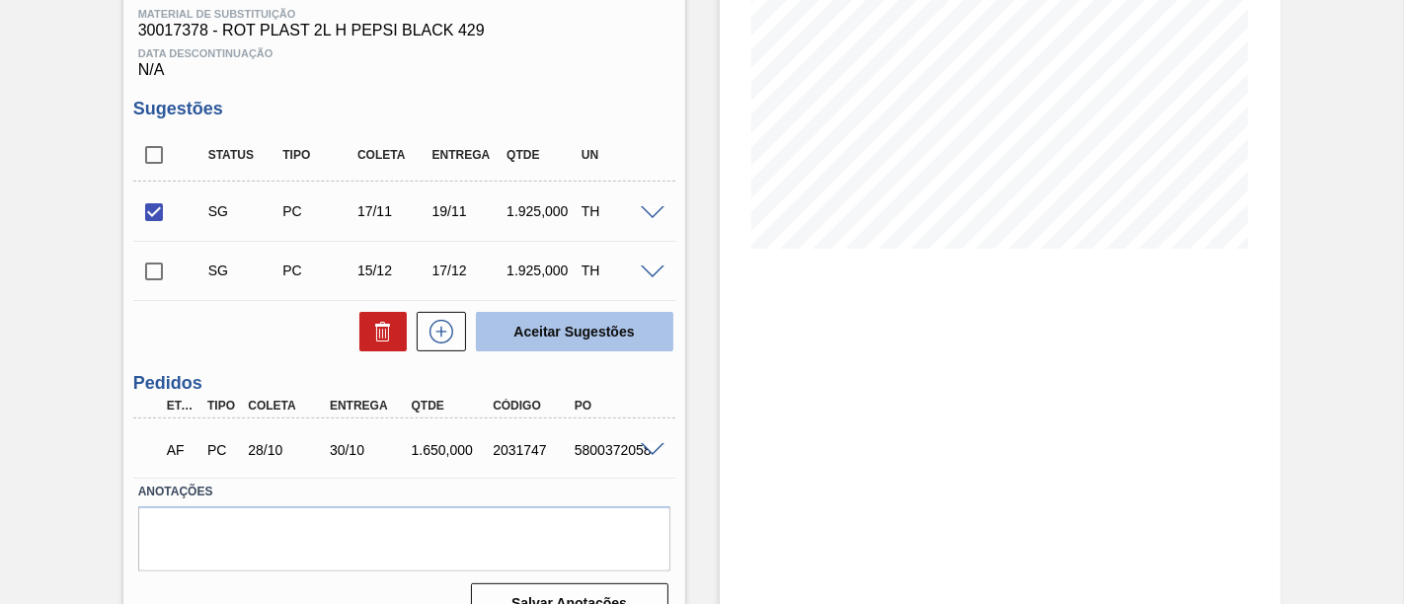
click at [634, 348] on button "Aceitar Sugestões" at bounding box center [574, 331] width 197 height 39
checkbox input "false"
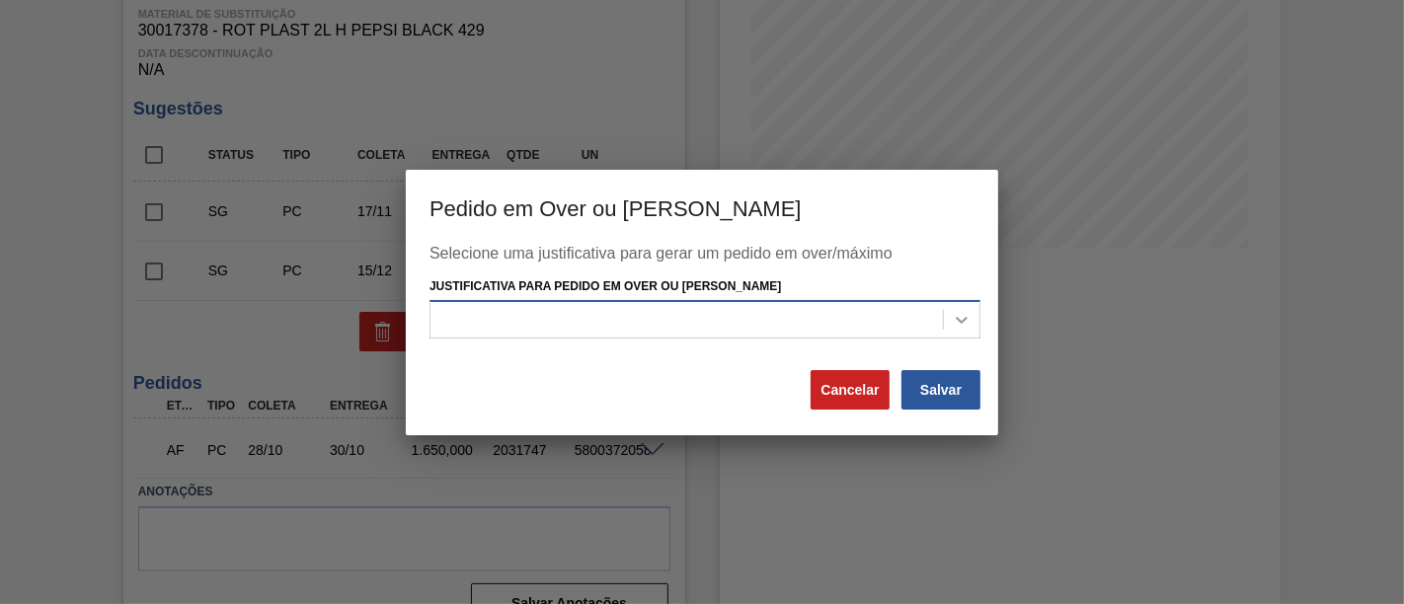
click at [967, 312] on icon at bounding box center [962, 320] width 20 height 20
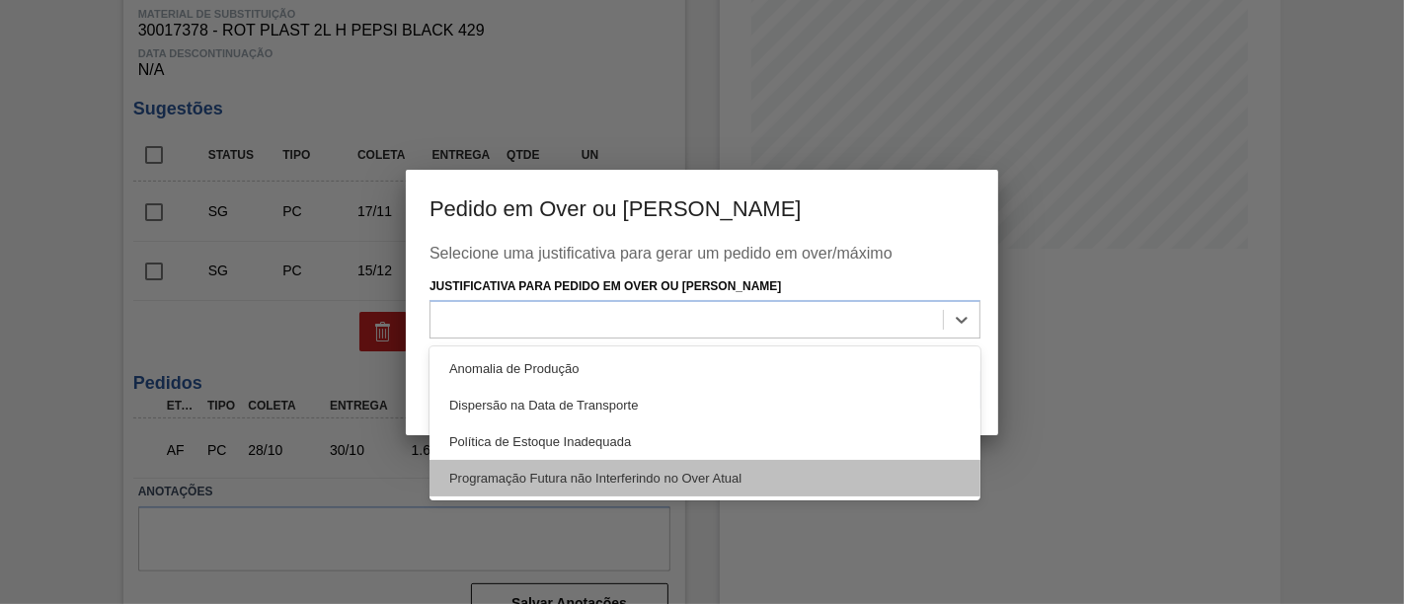
click at [833, 469] on div "Programação Futura não Interferindo no Over Atual" at bounding box center [704, 478] width 551 height 37
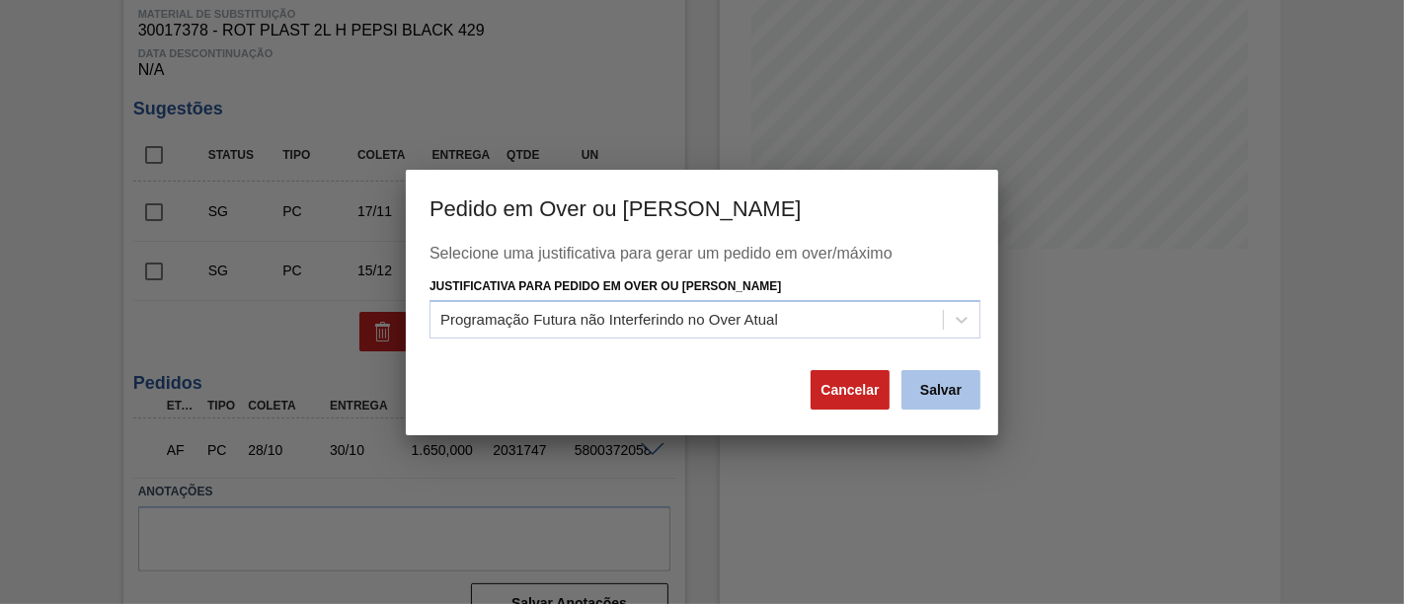
click at [924, 384] on button "Salvar" at bounding box center [940, 389] width 79 height 39
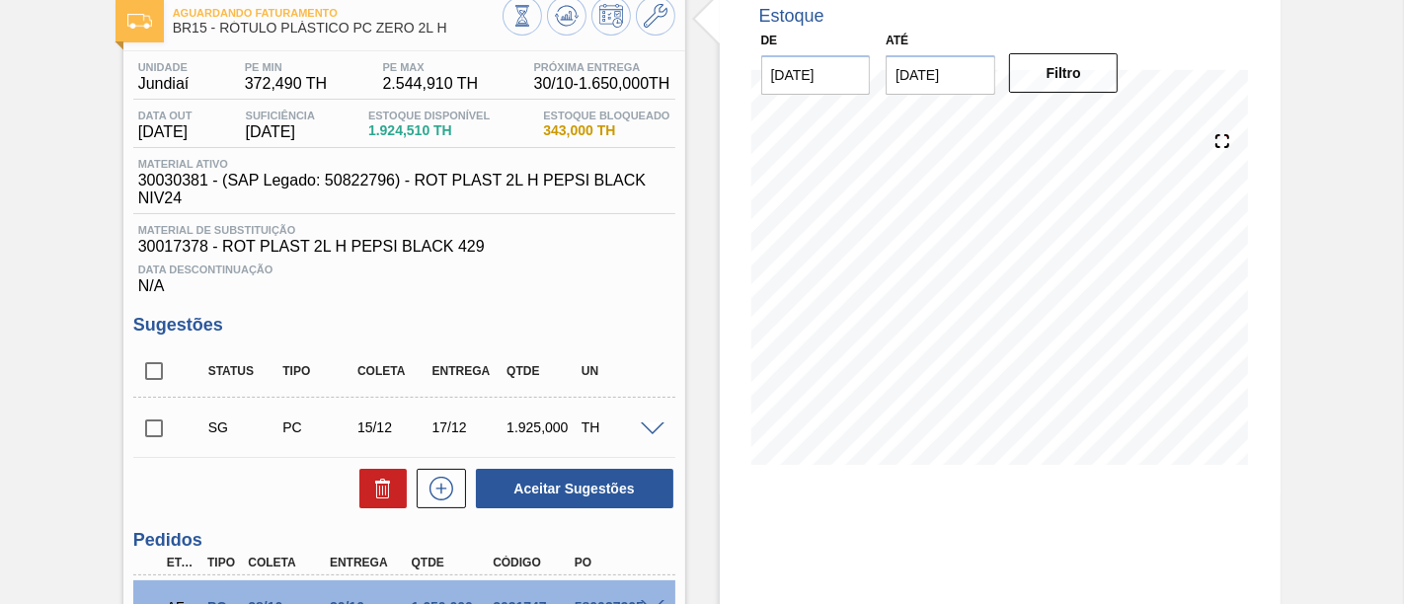
scroll to position [110, 0]
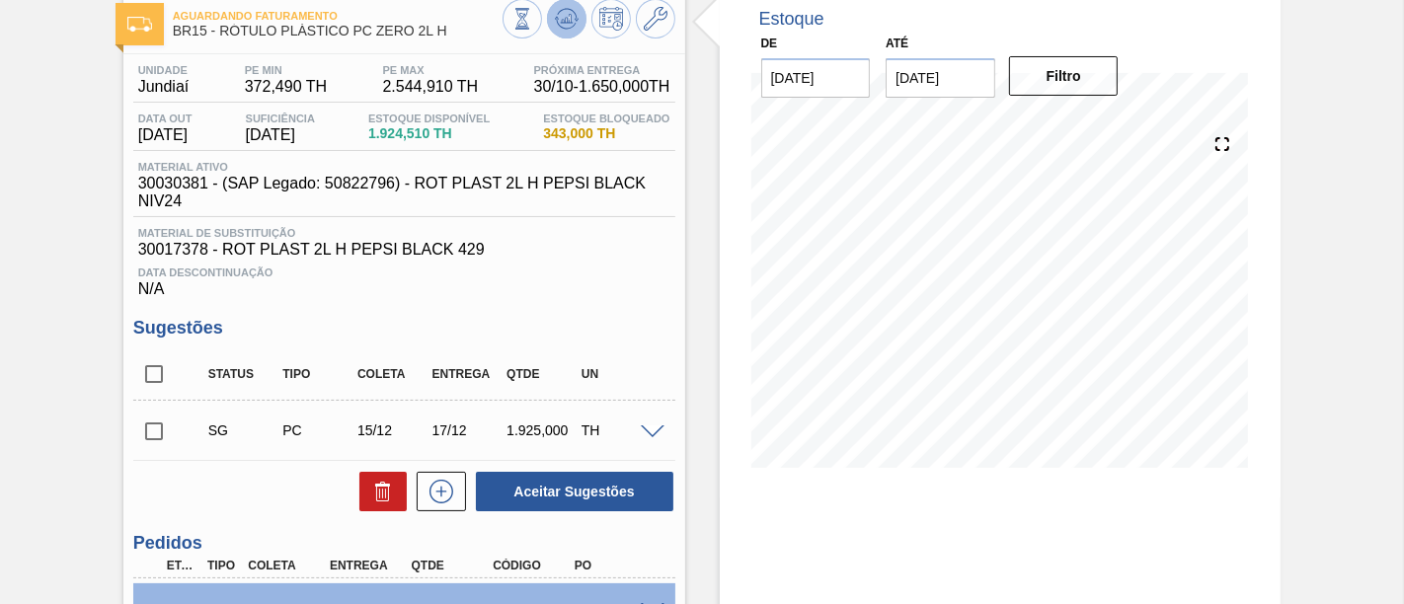
click at [564, 29] on icon at bounding box center [567, 19] width 24 height 24
click at [561, 27] on icon at bounding box center [567, 19] width 24 height 24
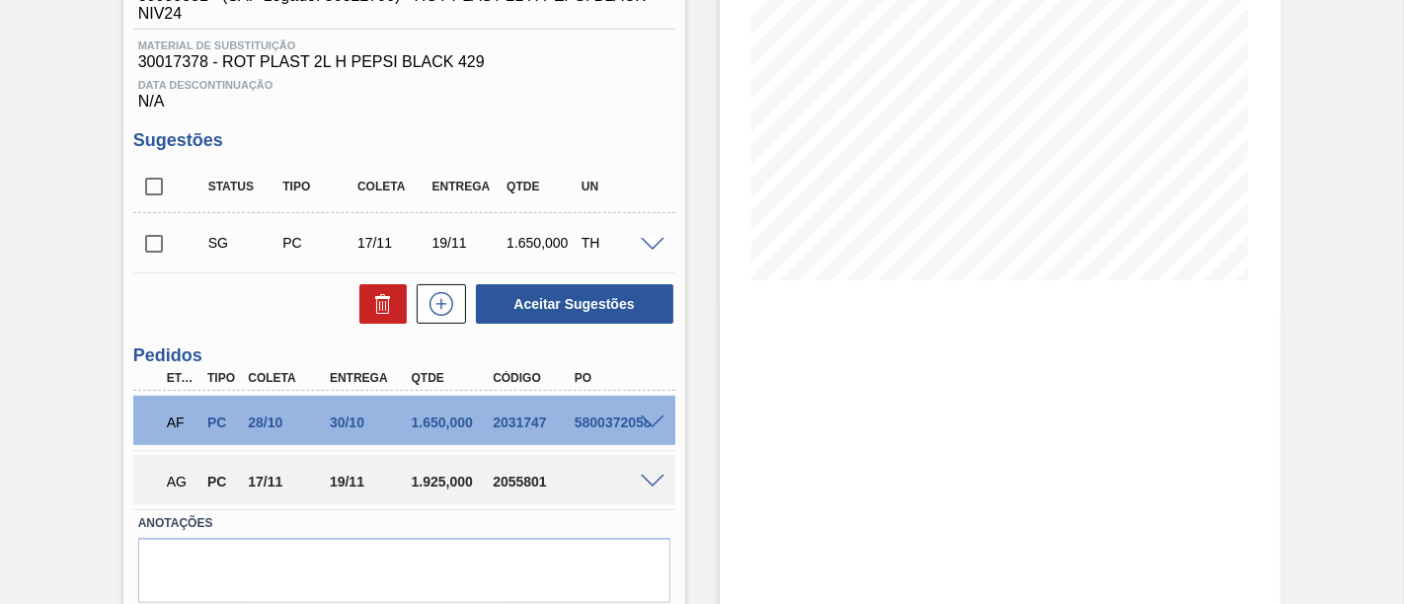
scroll to position [329, 0]
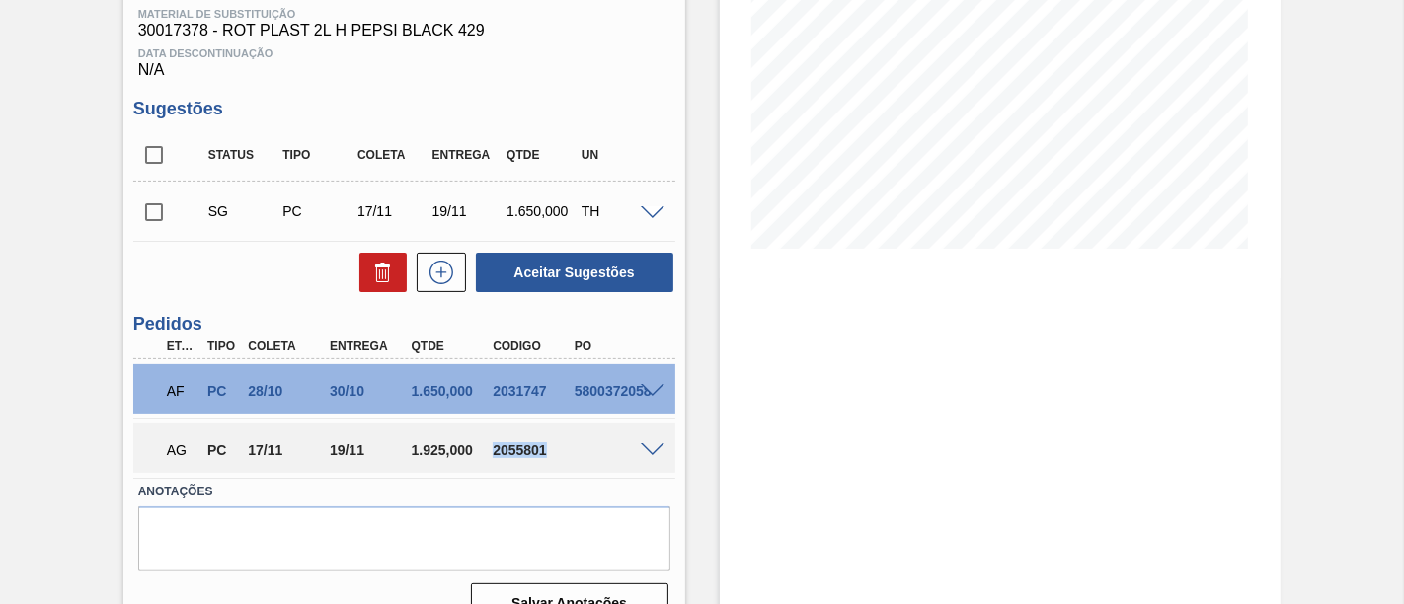
drag, startPoint x: 495, startPoint y: 457, endPoint x: 545, endPoint y: 454, distance: 50.4
click at [545, 454] on div "2055801" at bounding box center [532, 450] width 89 height 16
copy div "2055801"
drag, startPoint x: 324, startPoint y: 452, endPoint x: 366, endPoint y: 452, distance: 42.5
click at [366, 452] on div "19/11" at bounding box center [369, 450] width 89 height 16
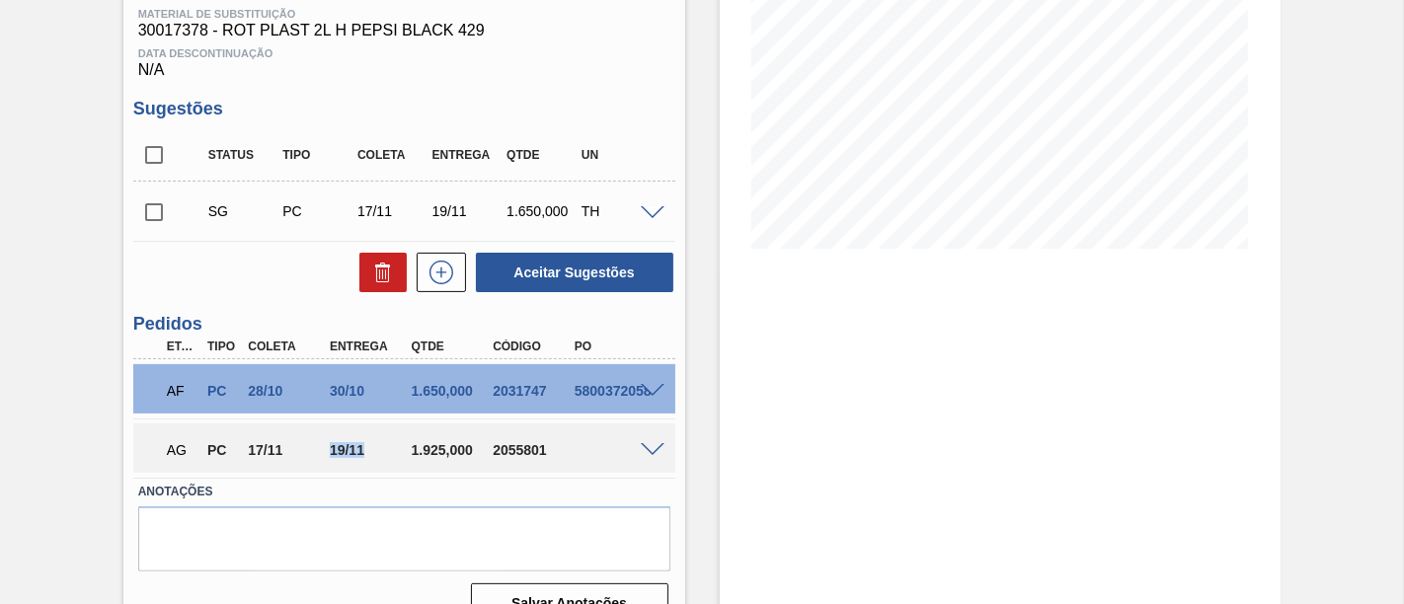
copy div "19/11"
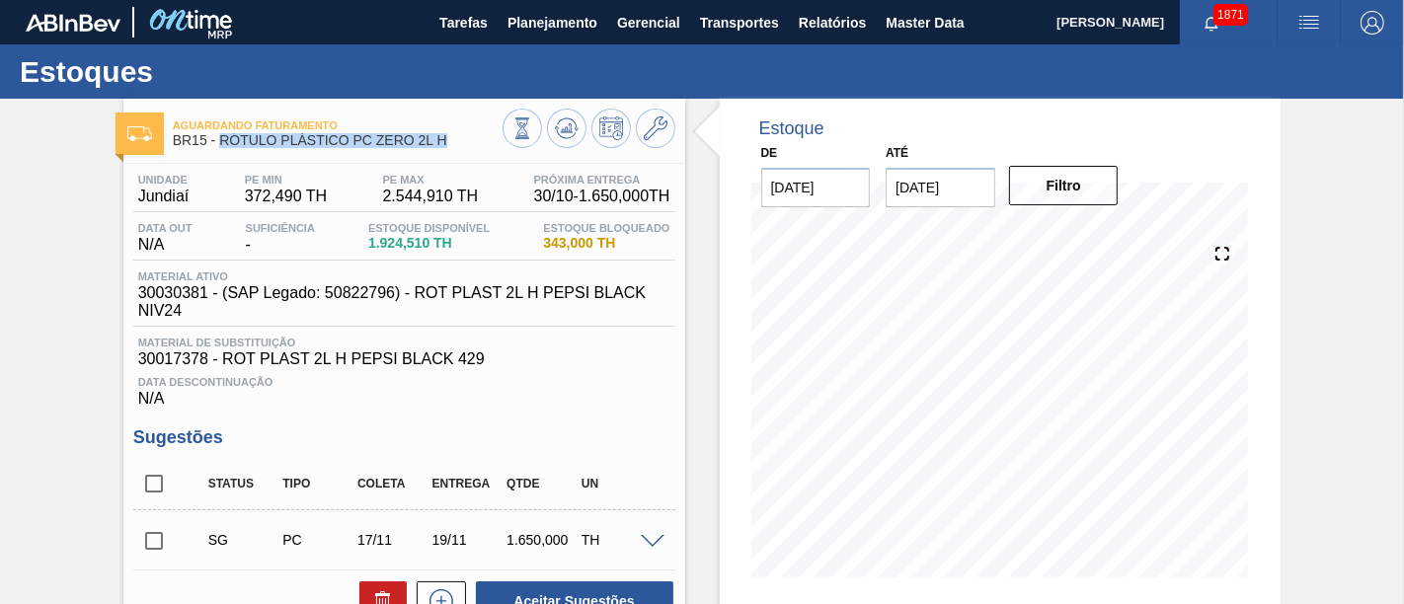
drag, startPoint x: 222, startPoint y: 146, endPoint x: 446, endPoint y: 141, distance: 224.2
click at [446, 141] on span "BR15 - RÓTULO PLÁSTICO PC ZERO 2L H" at bounding box center [338, 140] width 330 height 15
copy span "RÓTULO PLÁSTICO PC ZERO 2L H"
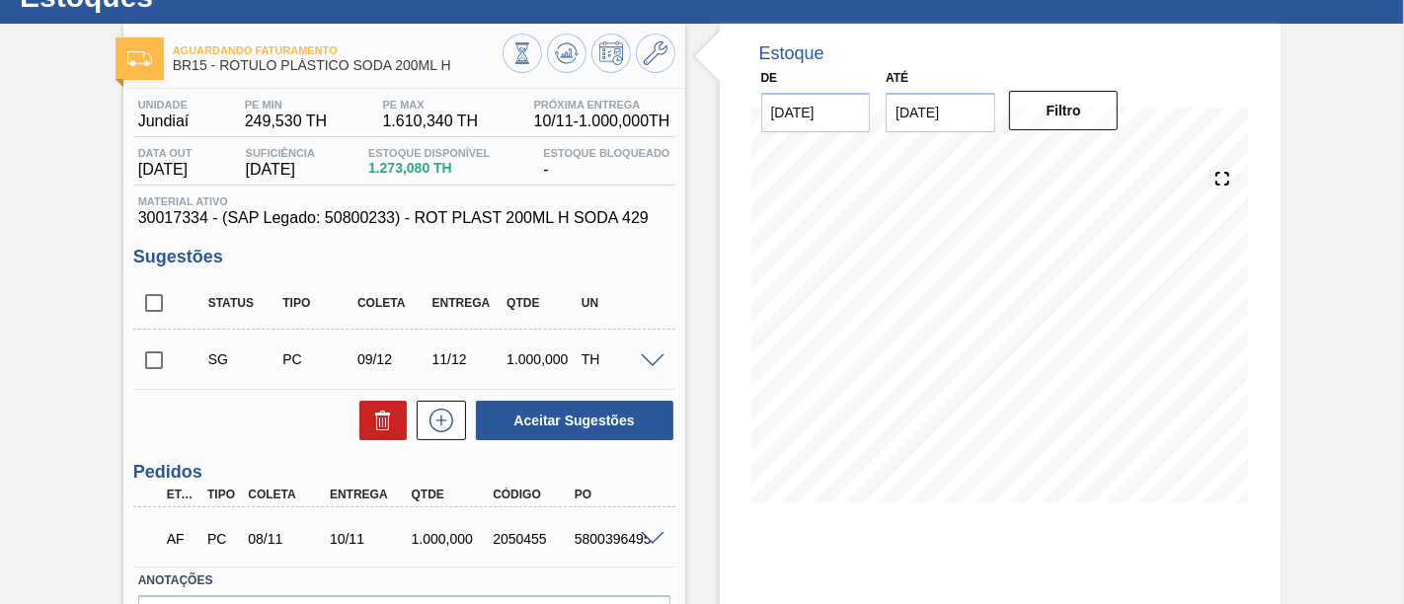
scroll to position [110, 0]
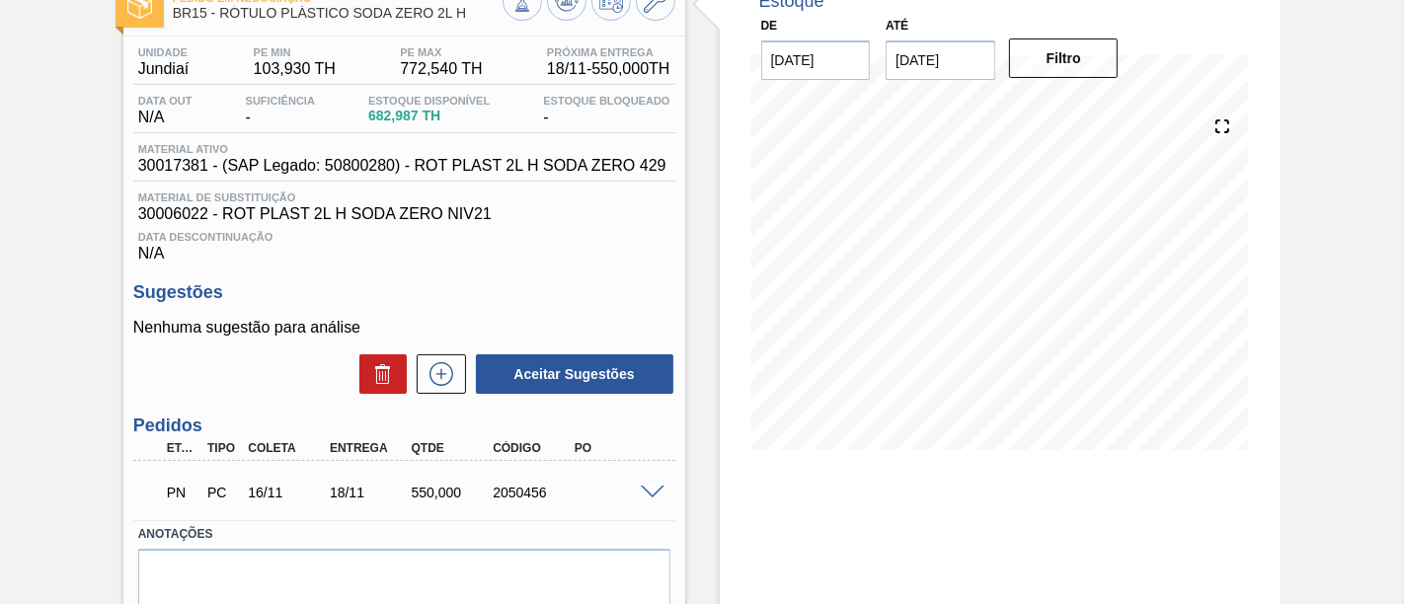
scroll to position [219, 0]
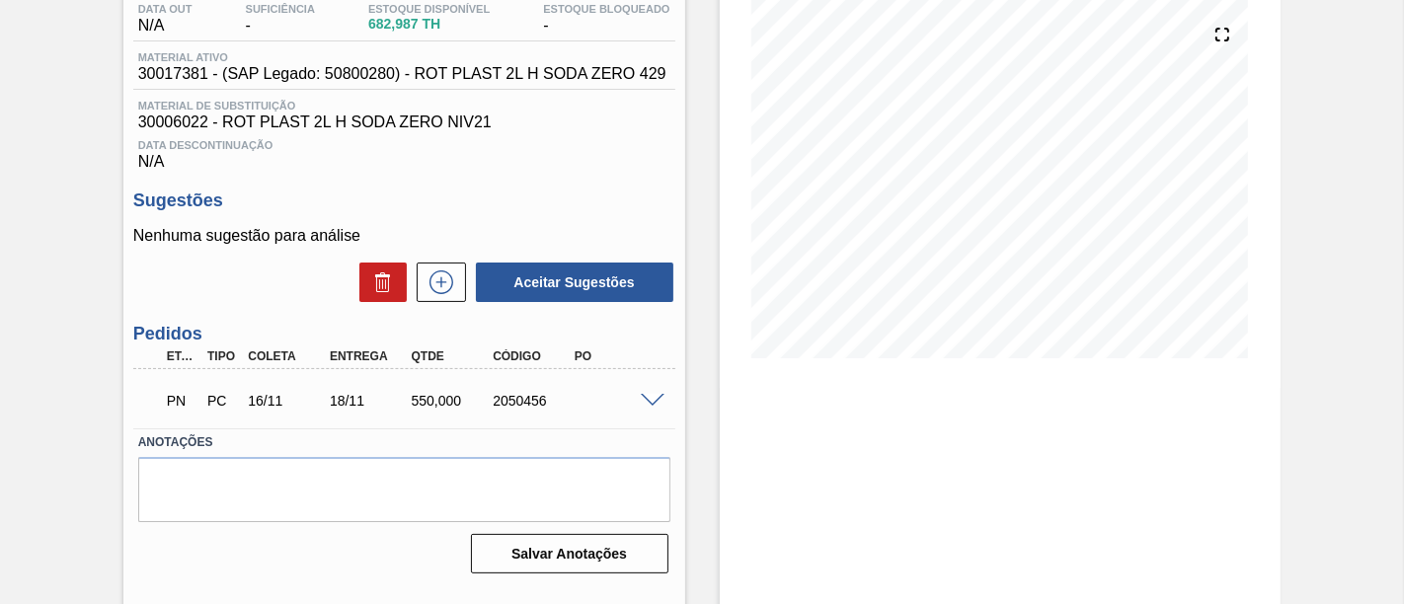
click at [651, 403] on span at bounding box center [653, 401] width 24 height 15
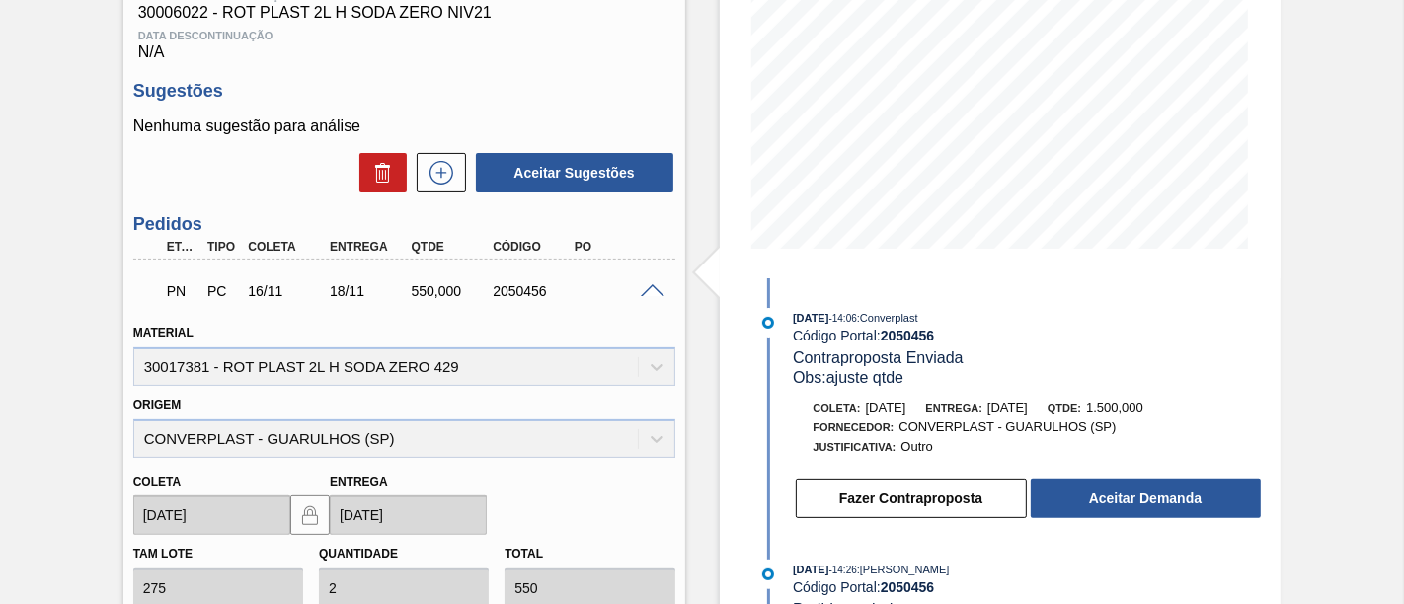
scroll to position [110, 0]
click at [657, 291] on span at bounding box center [653, 291] width 24 height 15
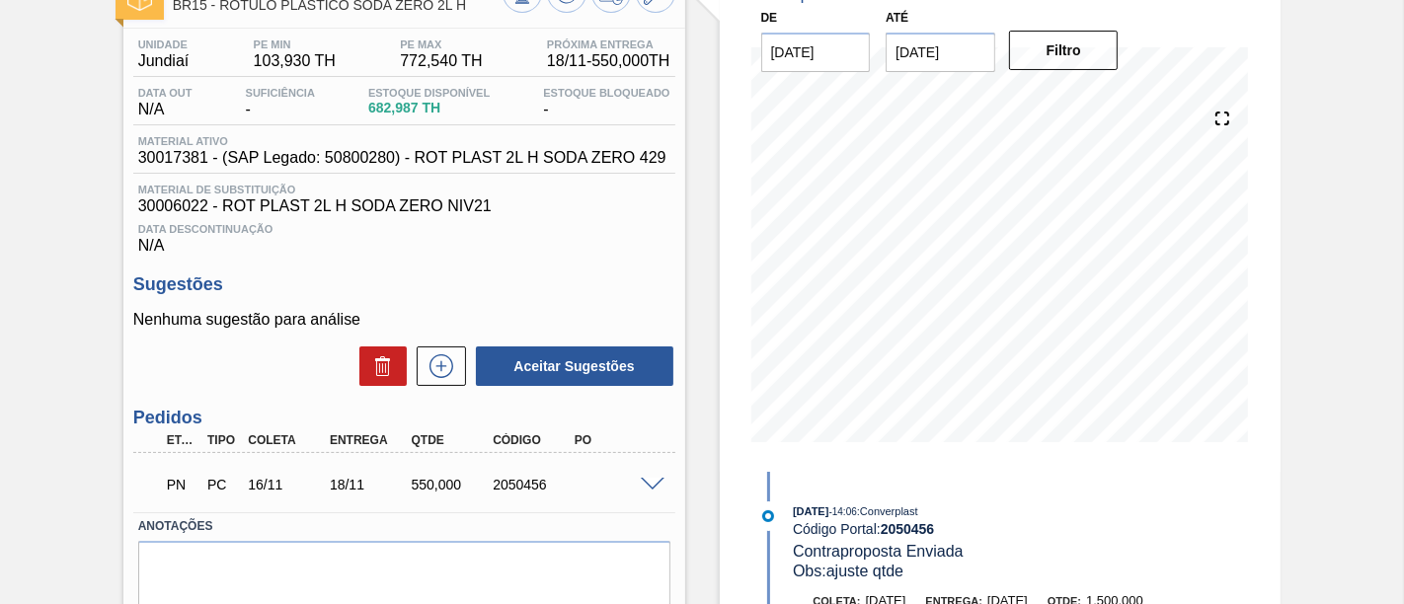
scroll to position [245, 0]
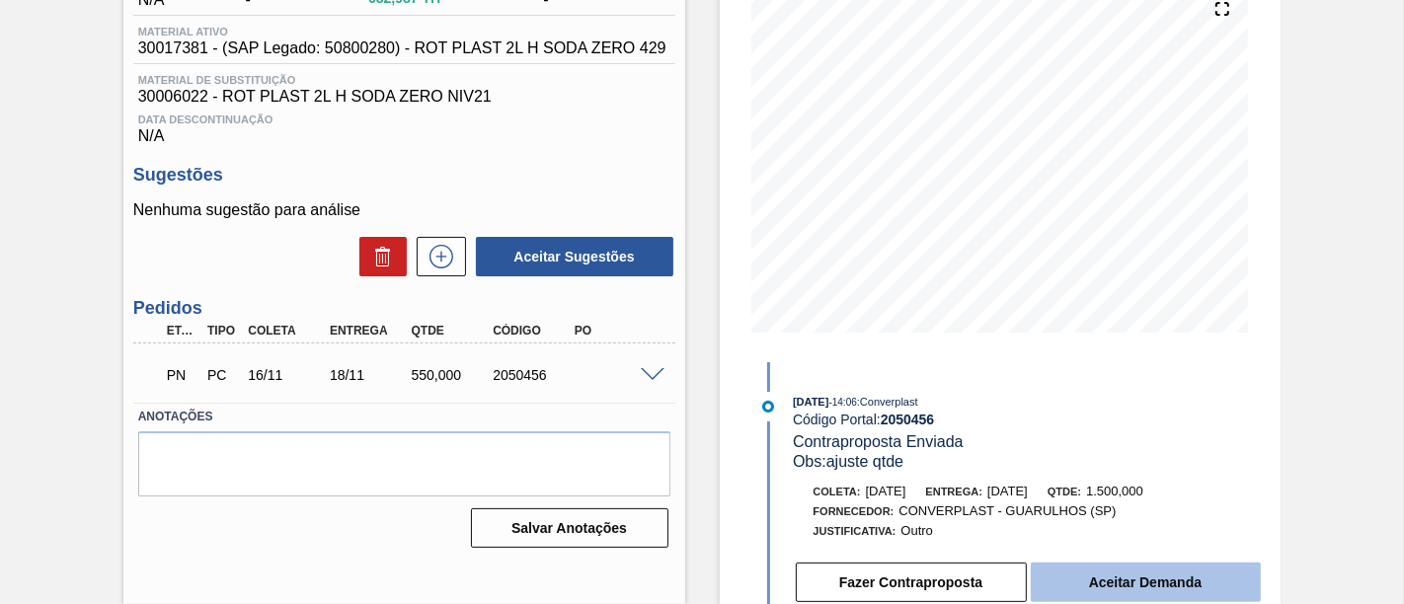
click at [1199, 572] on button "Aceitar Demanda" at bounding box center [1146, 582] width 230 height 39
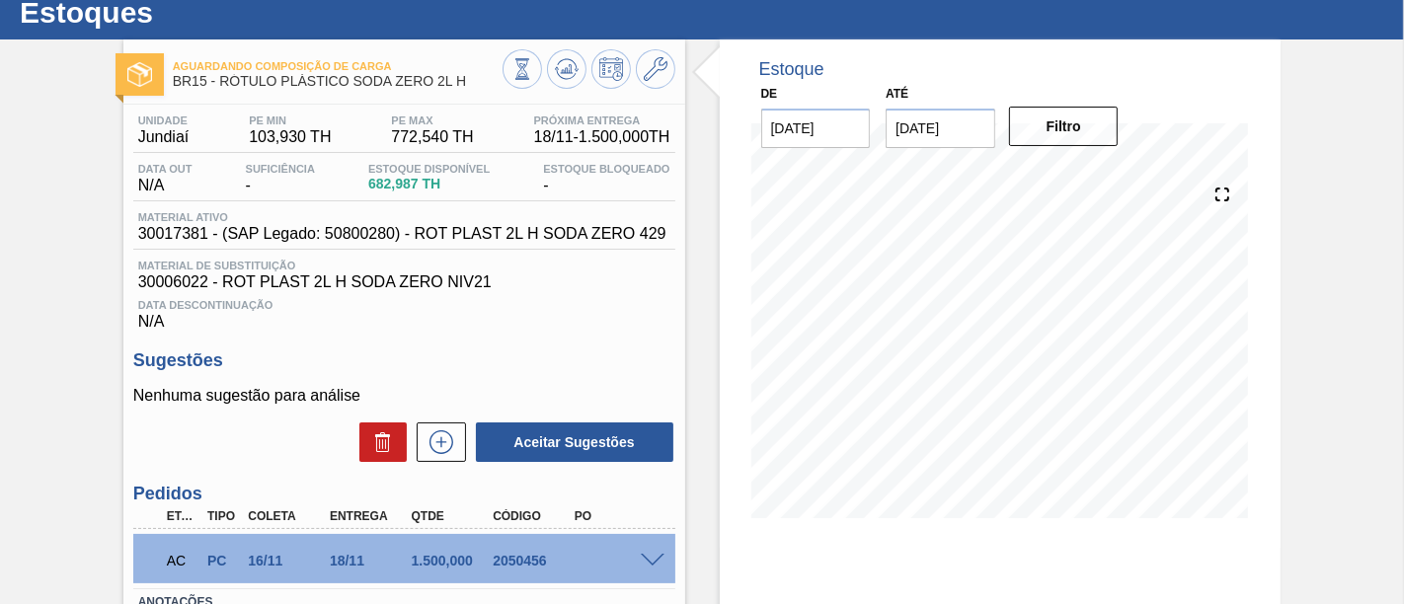
scroll to position [25, 0]
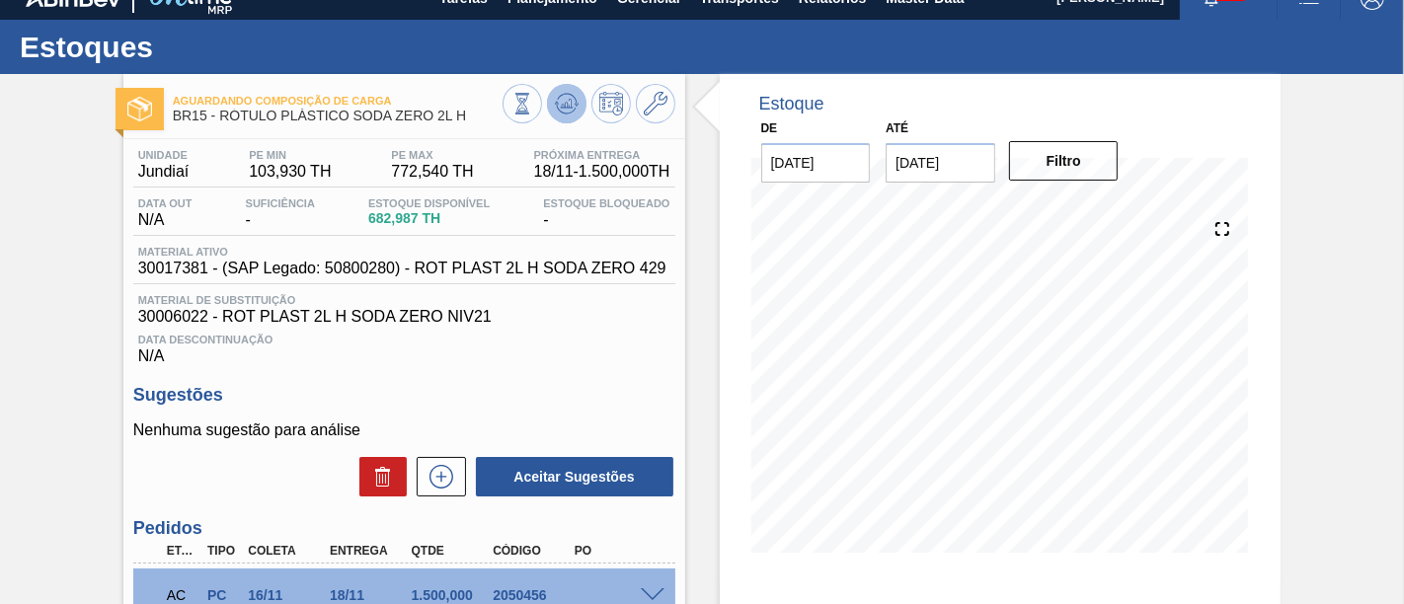
click at [565, 92] on icon at bounding box center [567, 104] width 24 height 24
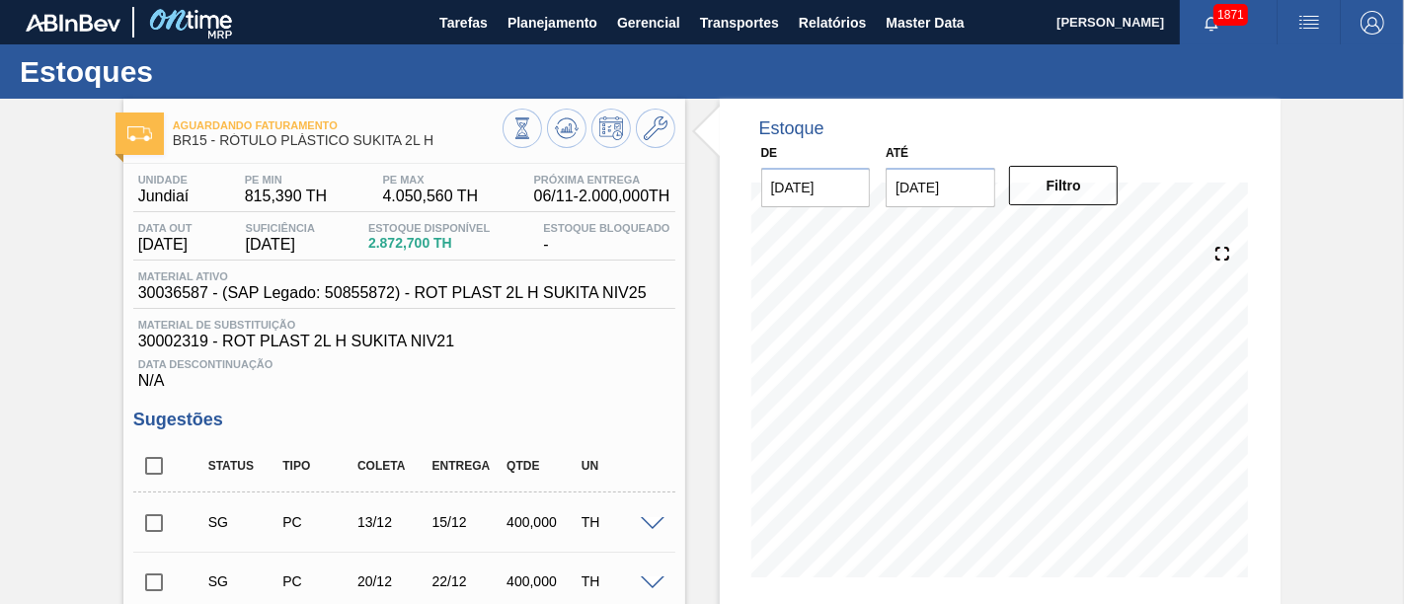
scroll to position [110, 0]
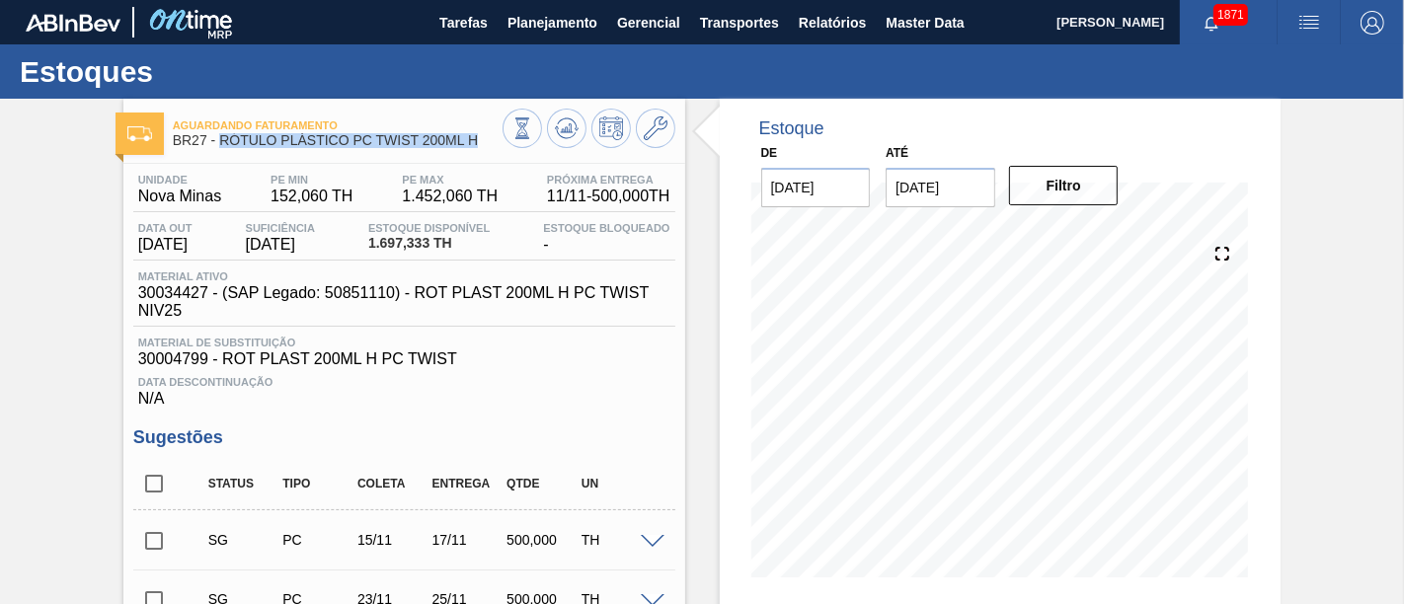
drag, startPoint x: 224, startPoint y: 139, endPoint x: 482, endPoint y: 135, distance: 257.7
click at [482, 135] on span "BR27 - RÓTULO PLÁSTICO PC TWIST 200ML H" at bounding box center [338, 140] width 330 height 15
copy span "RÓTULO PLÁSTICO PC TWIST 200ML H"
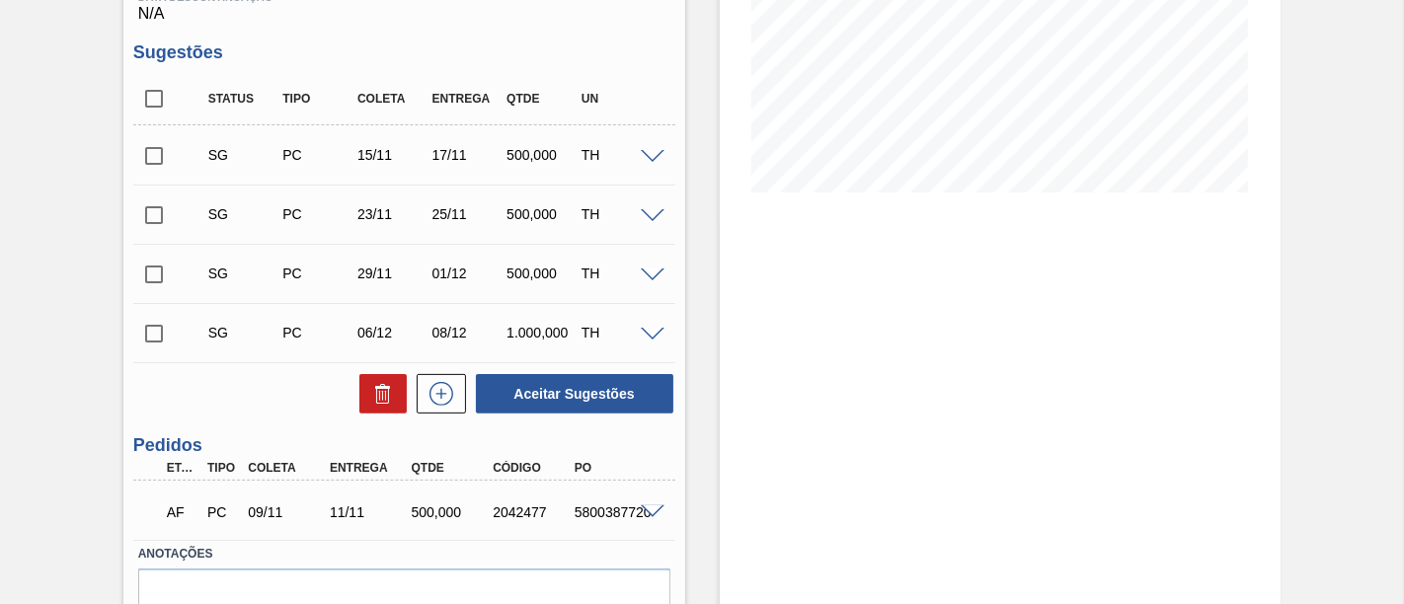
scroll to position [486, 0]
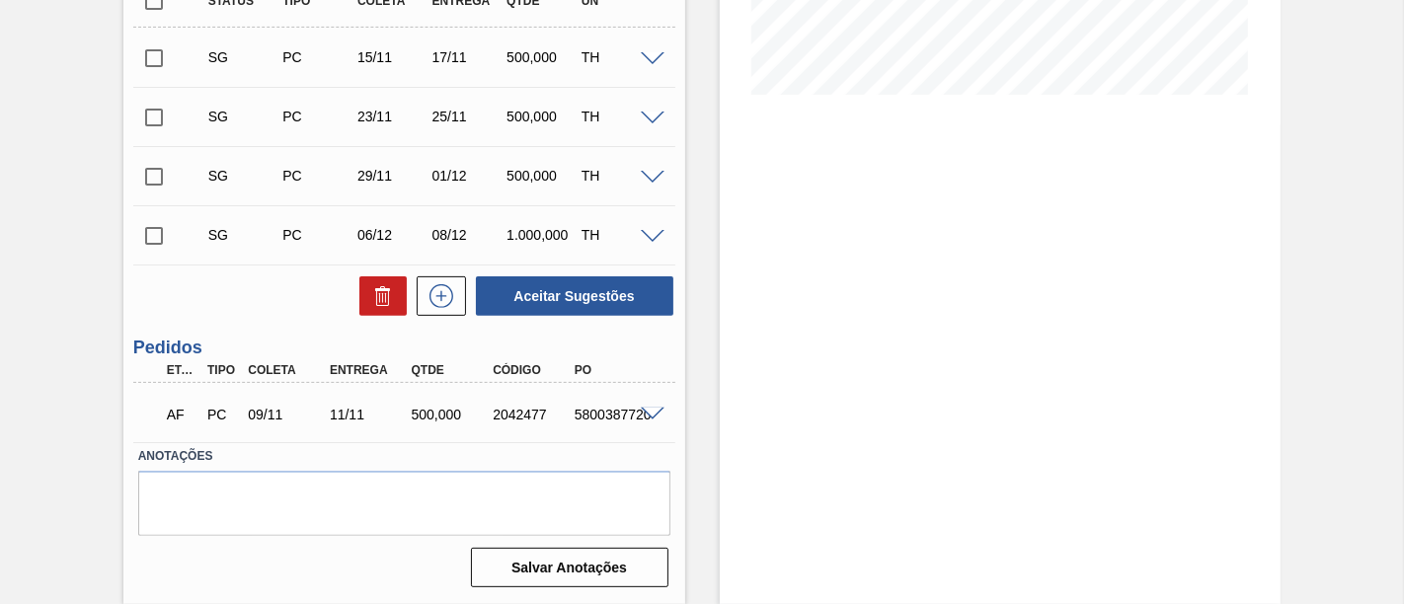
click at [648, 416] on span at bounding box center [653, 415] width 24 height 15
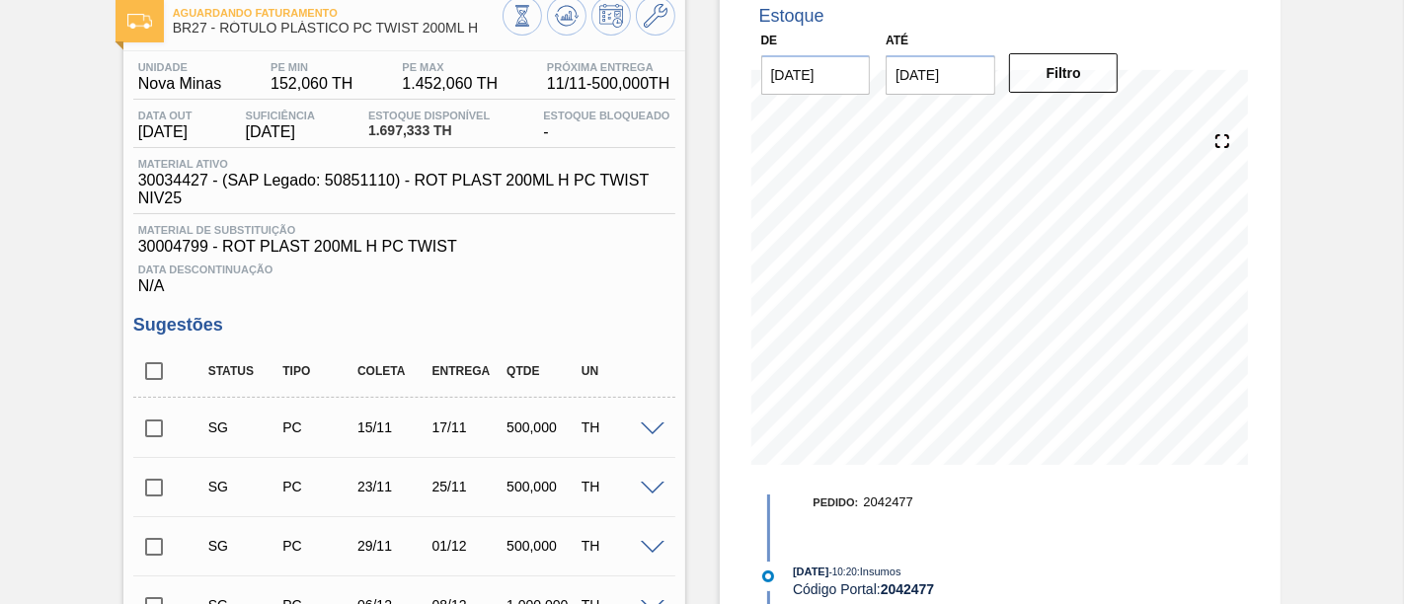
scroll to position [47, 0]
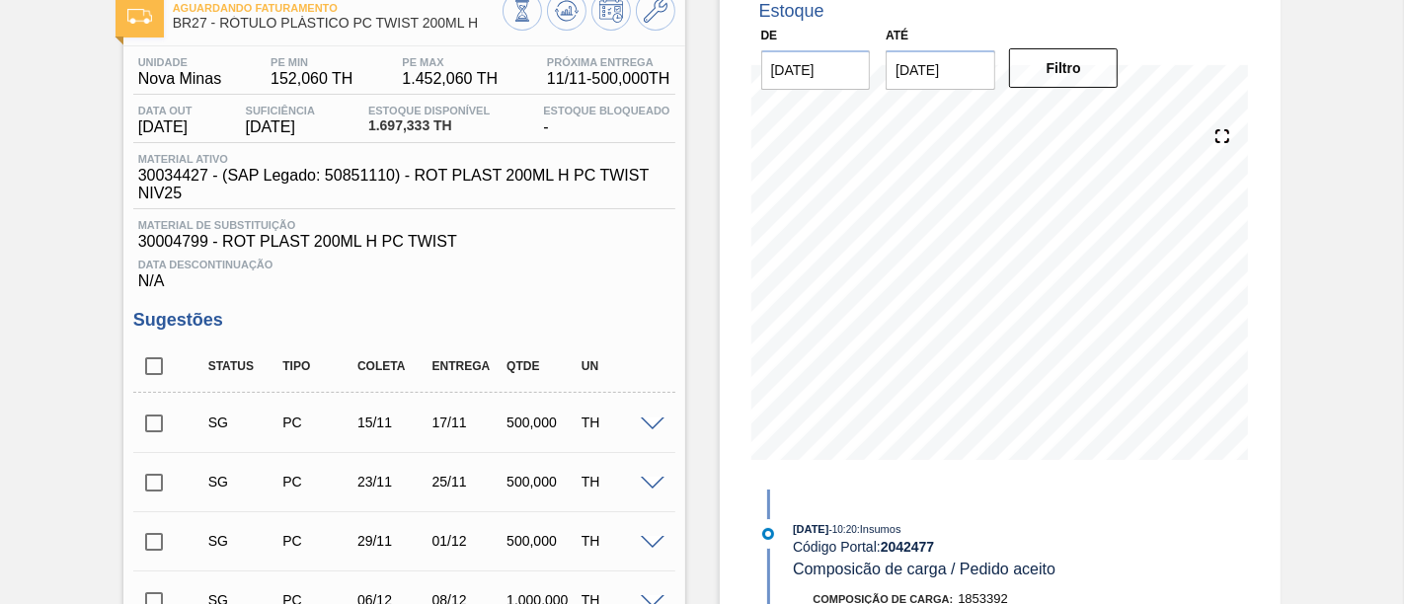
scroll to position [0, 0]
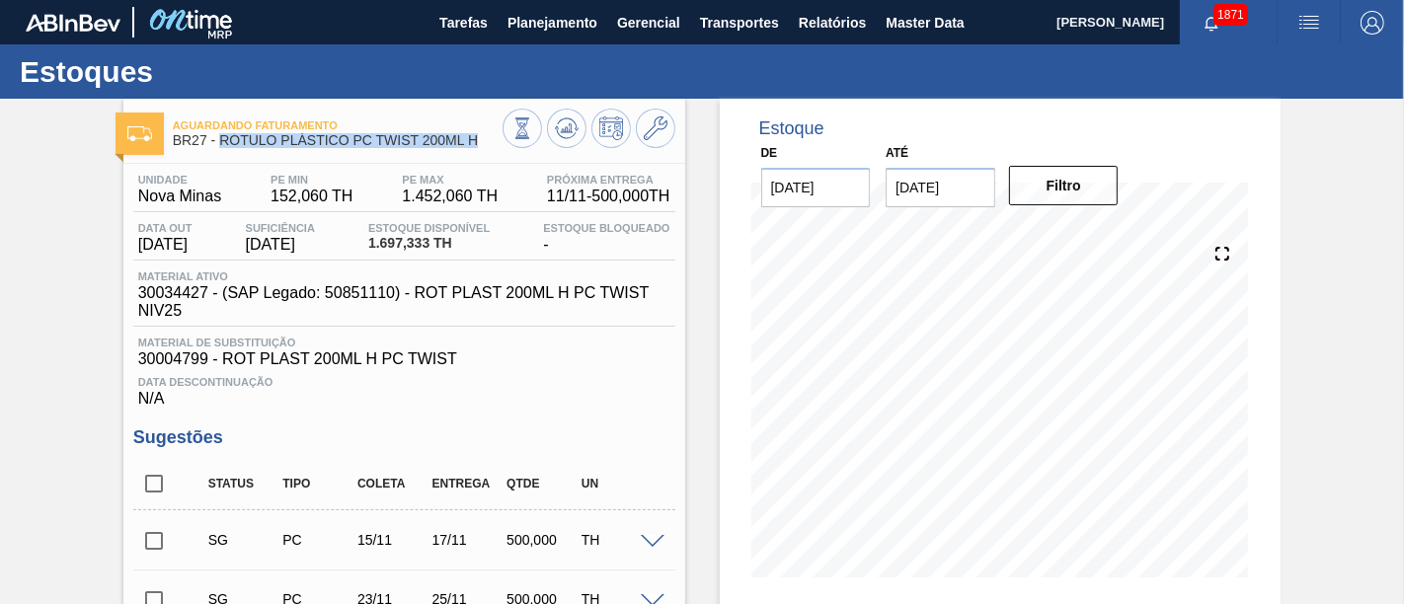
drag, startPoint x: 475, startPoint y: 144, endPoint x: 222, endPoint y: 144, distance: 252.7
click at [222, 144] on span "BR27 - RÓTULO PLÁSTICO PC TWIST 200ML H" at bounding box center [338, 140] width 330 height 15
copy span "RÓTULO PLÁSTICO PC TWIST 200ML H"
click at [558, 129] on icon at bounding box center [567, 128] width 24 height 24
click at [364, 156] on div "Aguardando Faturamento BR27 - RÓTULO PLÁSTICO PC TWIST 200ML H Unidade Nova Min…" at bounding box center [404, 593] width 562 height 988
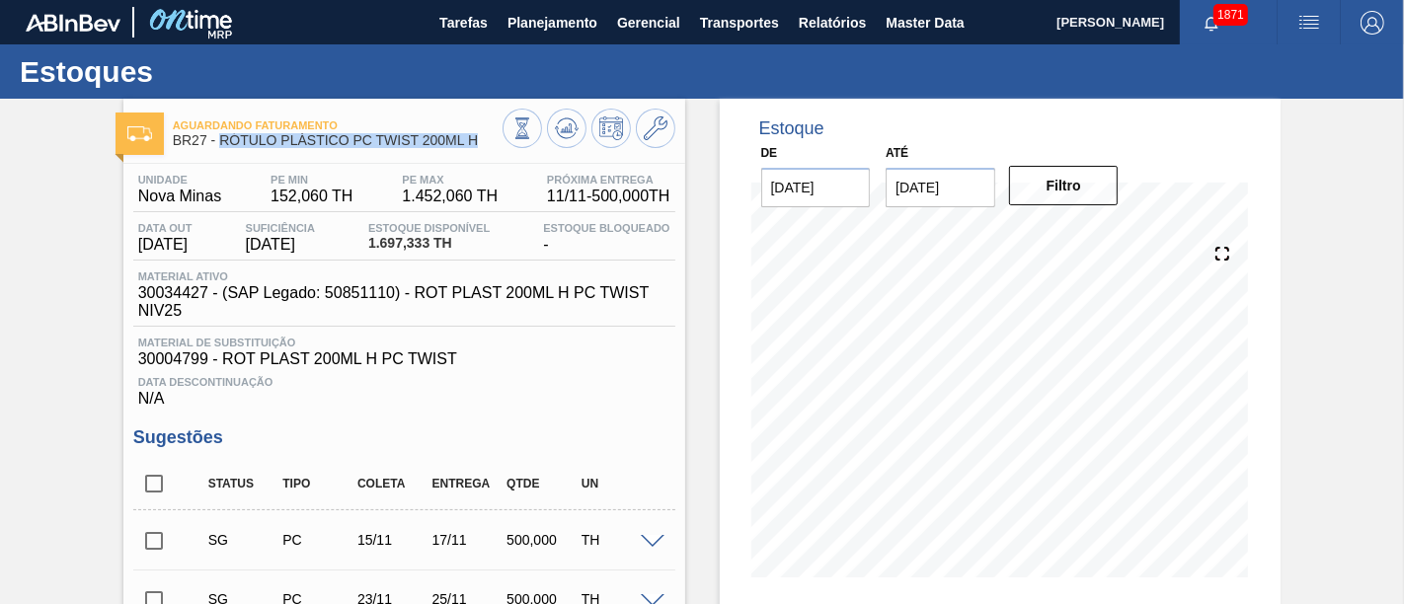
drag, startPoint x: 222, startPoint y: 141, endPoint x: 480, endPoint y: 137, distance: 257.7
click at [480, 137] on span "BR27 - RÓTULO PLÁSTICO PC TWIST 200ML H" at bounding box center [338, 140] width 330 height 15
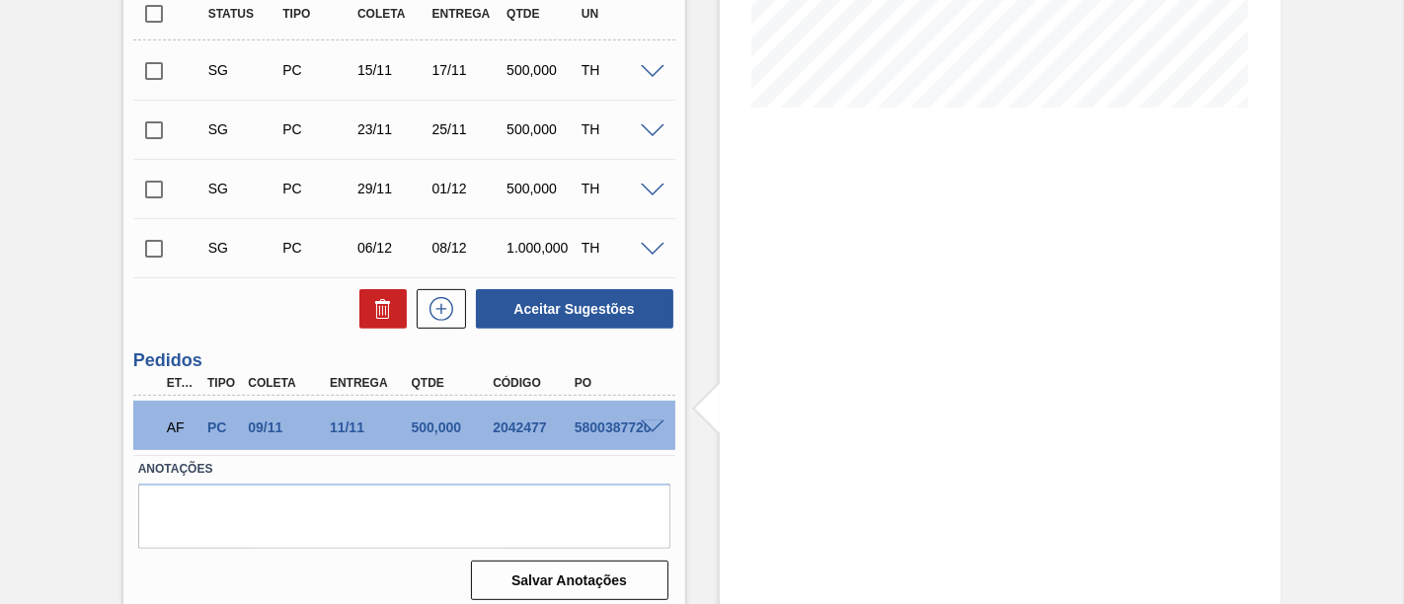
scroll to position [486, 0]
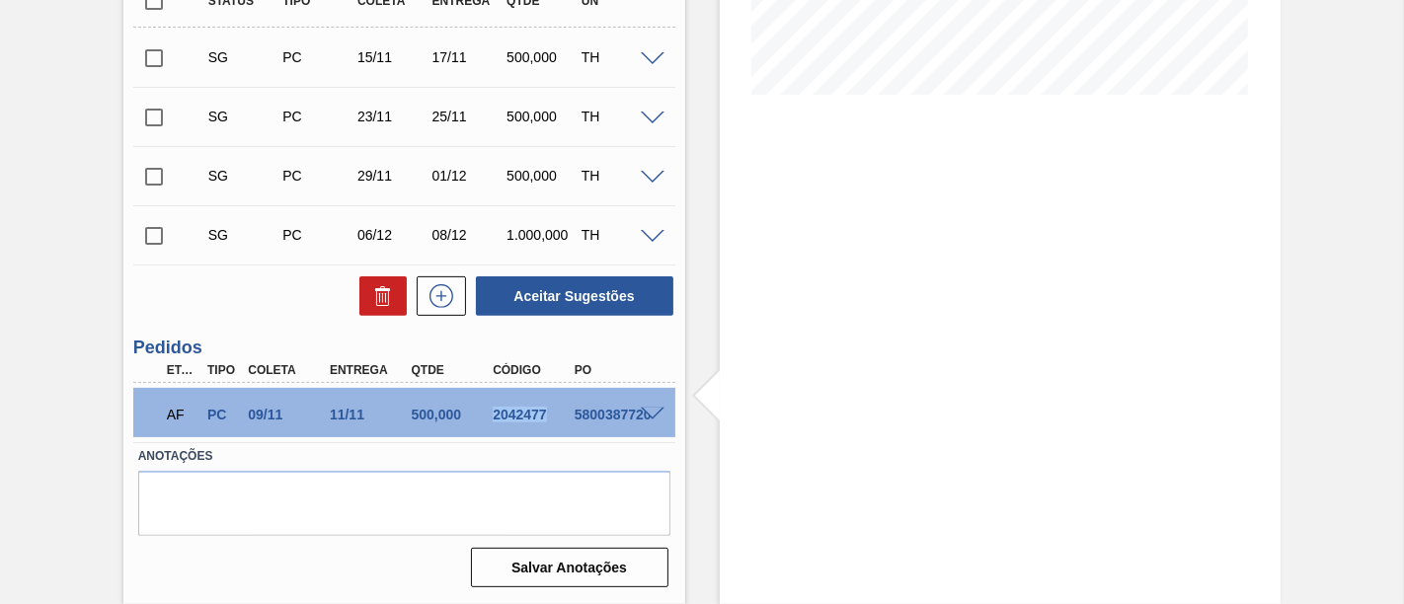
drag, startPoint x: 492, startPoint y: 415, endPoint x: 542, endPoint y: 416, distance: 50.4
click at [542, 416] on div "2042477" at bounding box center [532, 415] width 89 height 16
copy div "2042477"
click at [575, 348] on h3 "Pedidos" at bounding box center [404, 348] width 542 height 21
drag, startPoint x: 490, startPoint y: 416, endPoint x: 544, endPoint y: 409, distance: 54.7
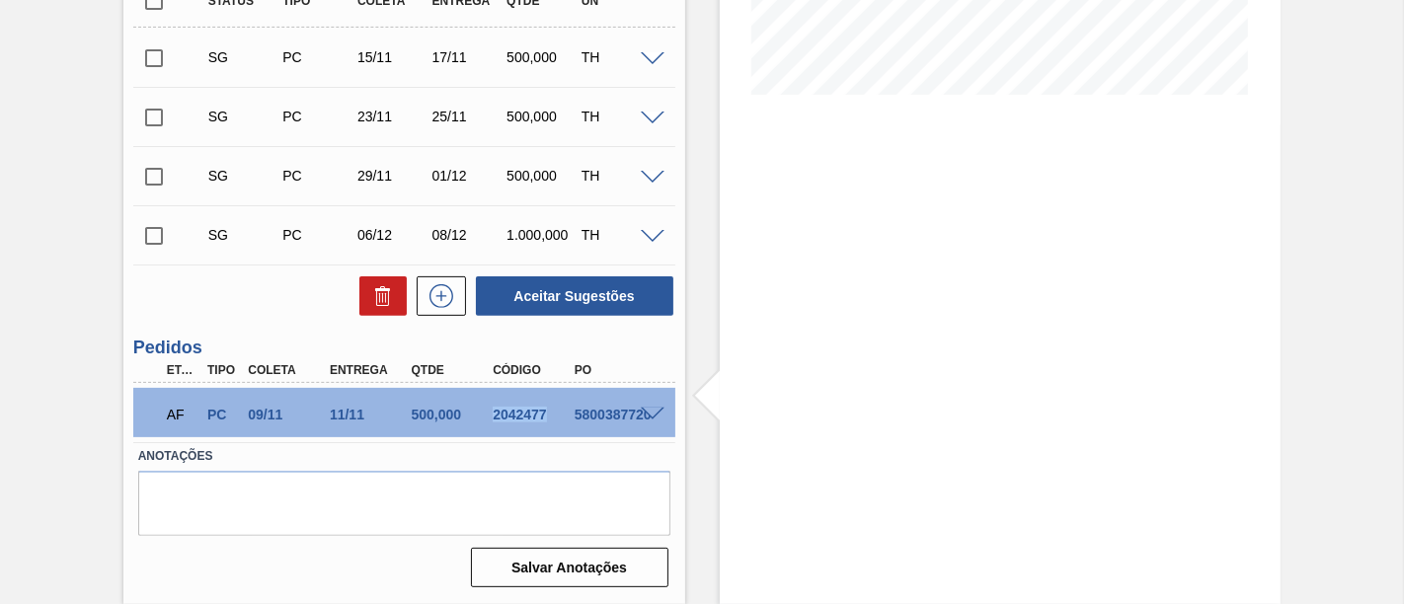
click at [544, 409] on div "2042477" at bounding box center [532, 415] width 89 height 16
copy div "2042477"
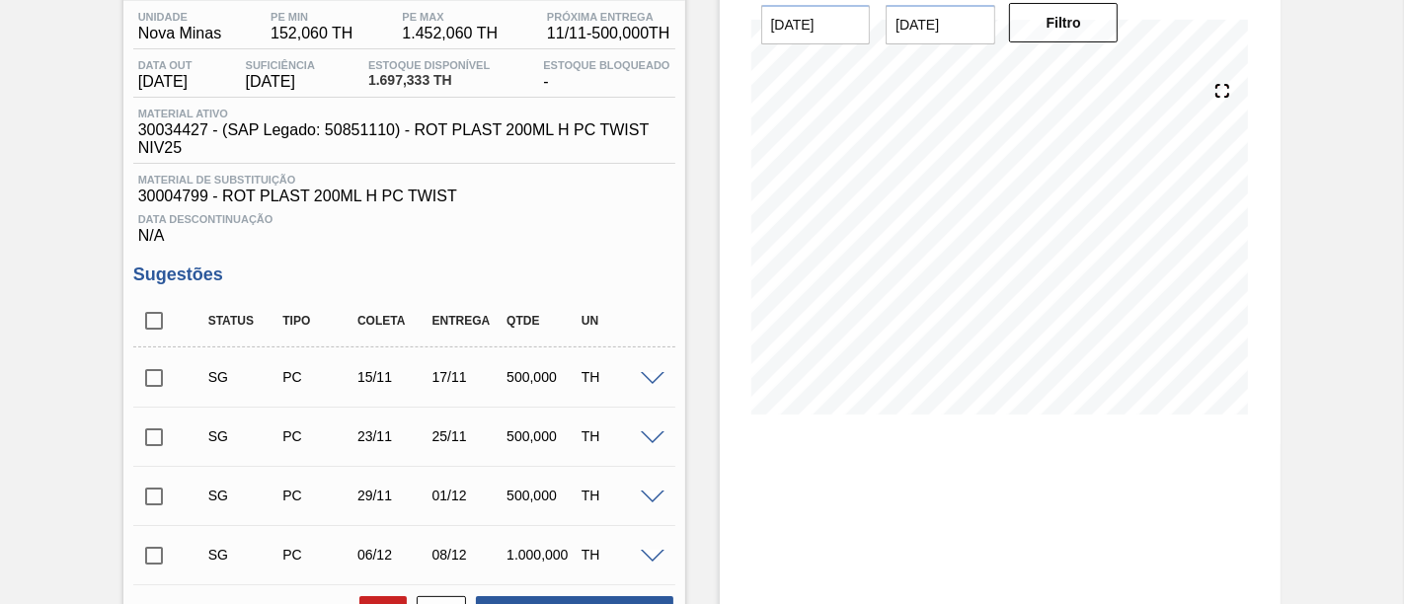
scroll to position [157, 0]
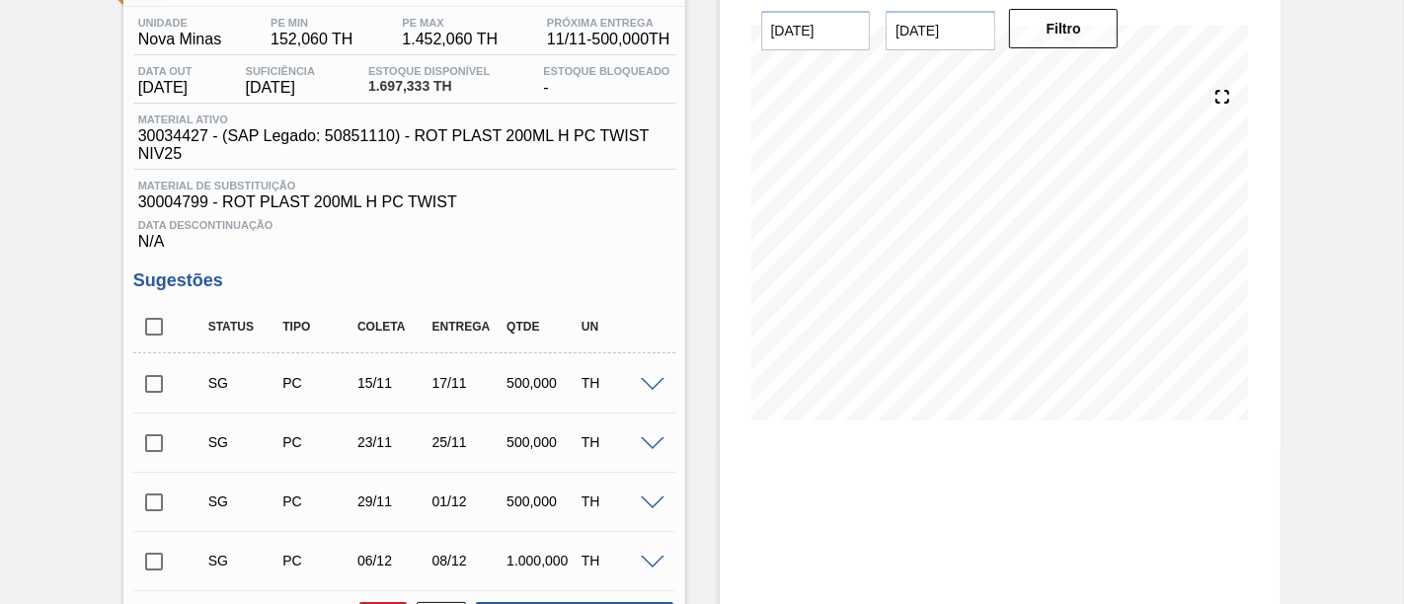
click at [158, 382] on input "checkbox" at bounding box center [153, 383] width 41 height 41
checkbox input "true"
click at [152, 450] on input "checkbox" at bounding box center [153, 443] width 41 height 41
checkbox input "true"
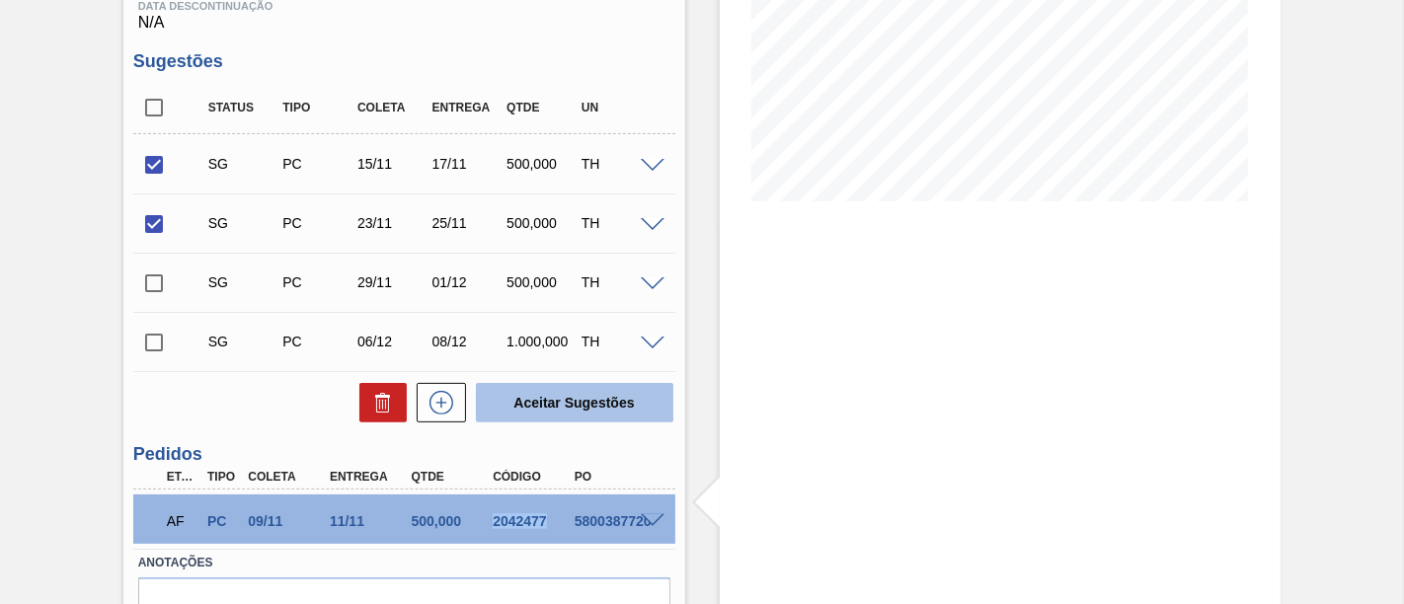
click at [606, 410] on button "Aceitar Sugestões" at bounding box center [574, 402] width 197 height 39
checkbox input "false"
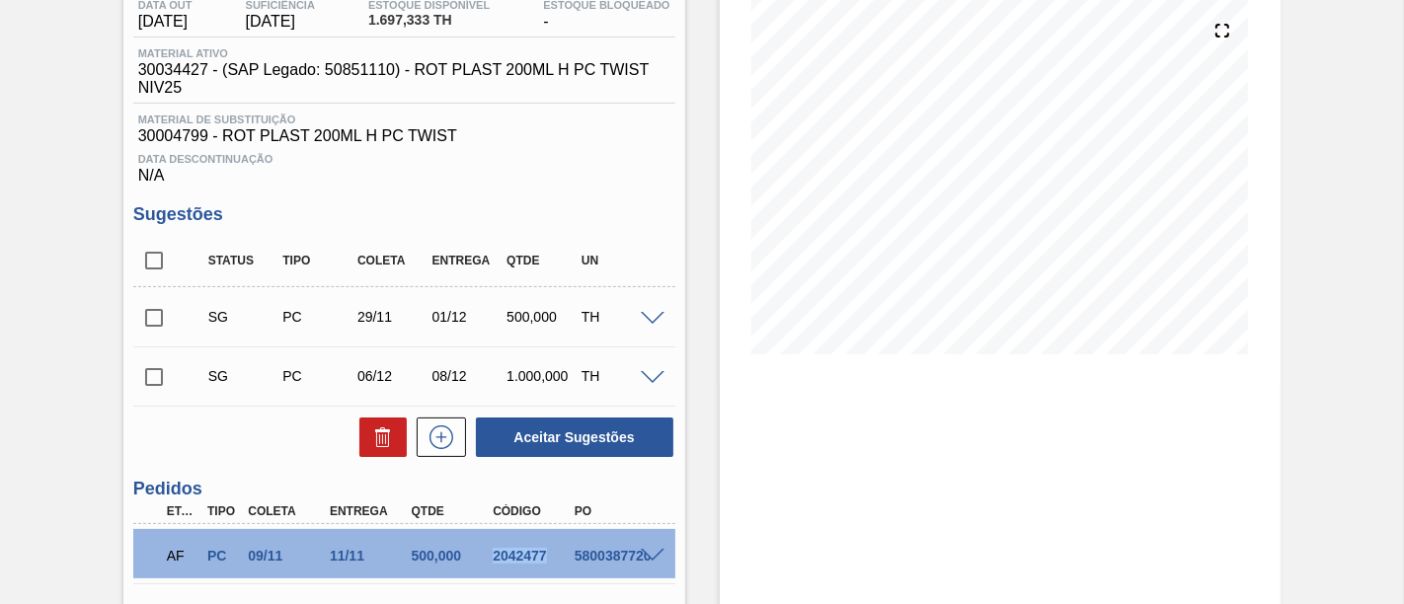
scroll to position [47, 0]
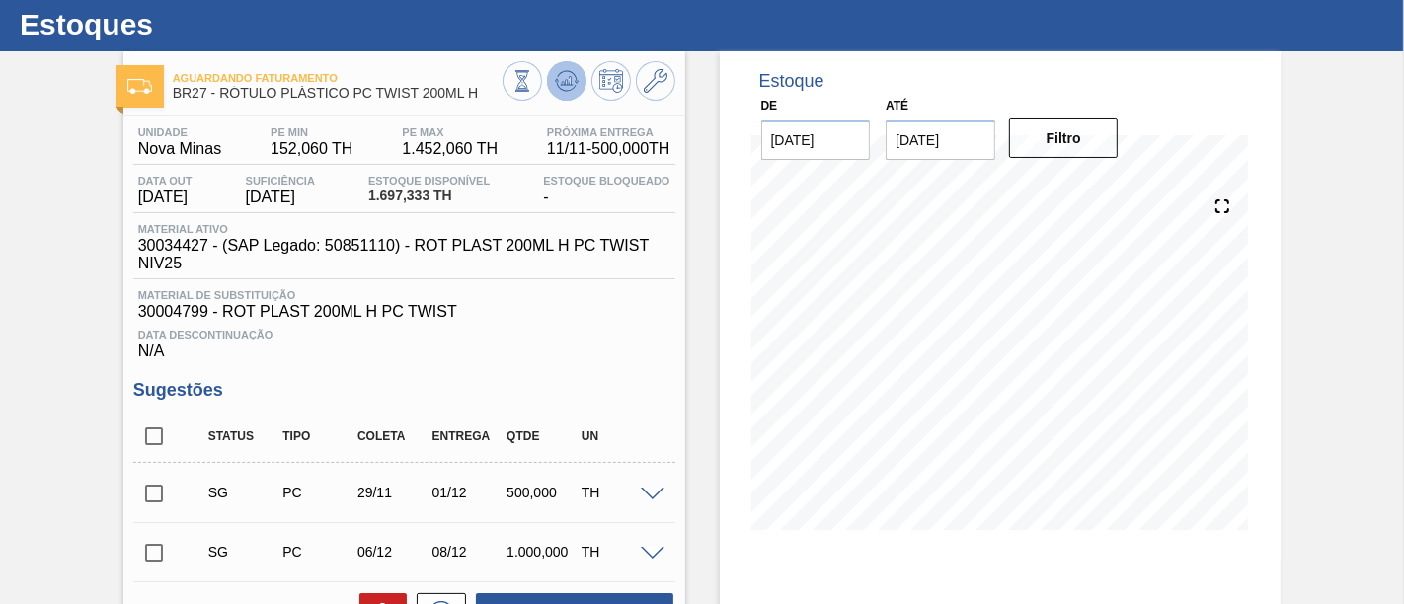
click at [574, 74] on icon at bounding box center [567, 81] width 24 height 24
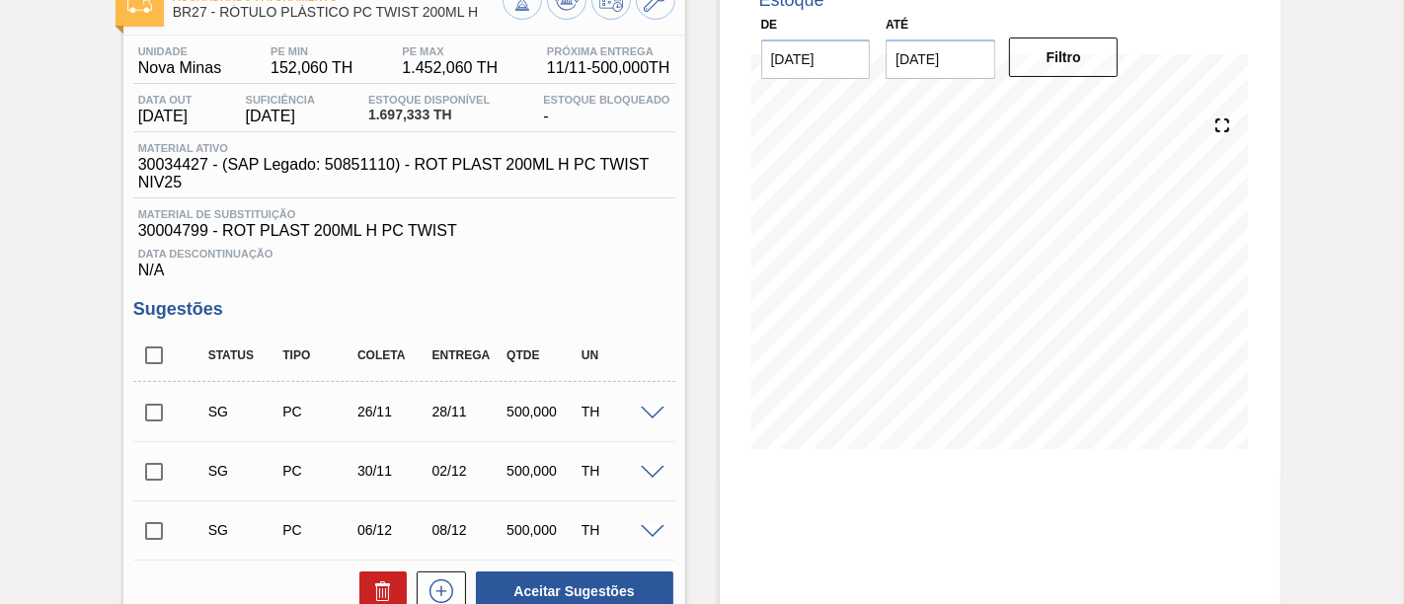
scroll to position [107, 0]
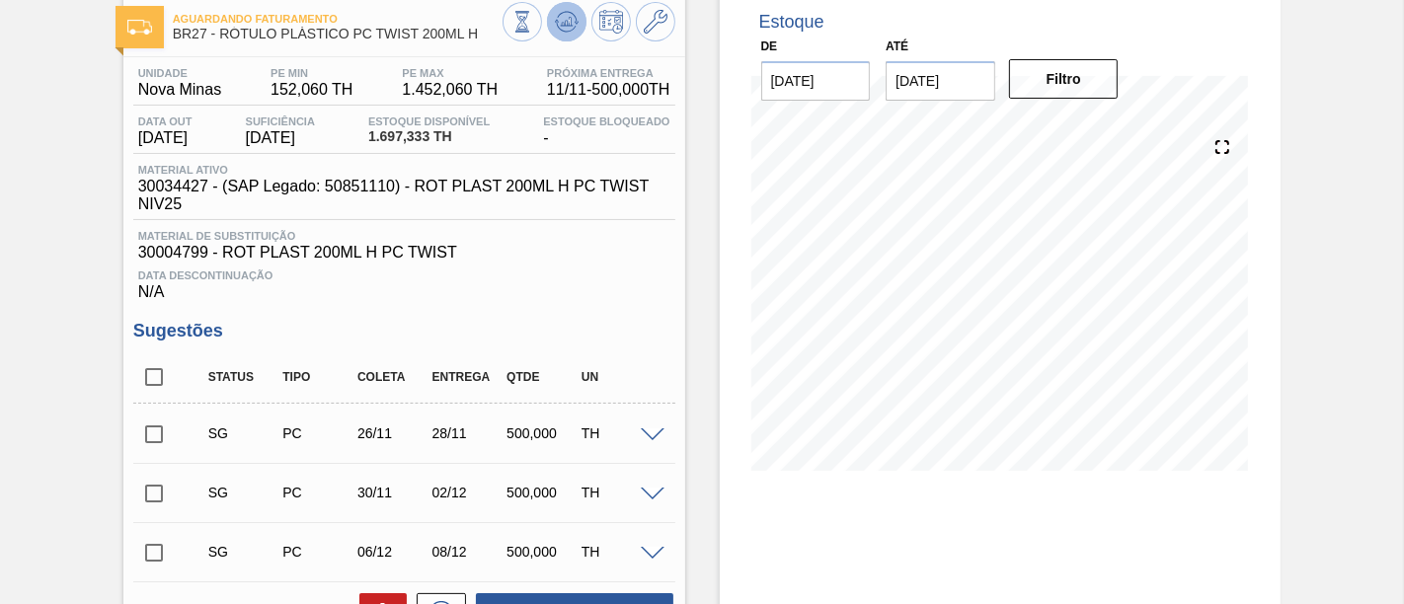
click at [578, 27] on button at bounding box center [566, 21] width 39 height 39
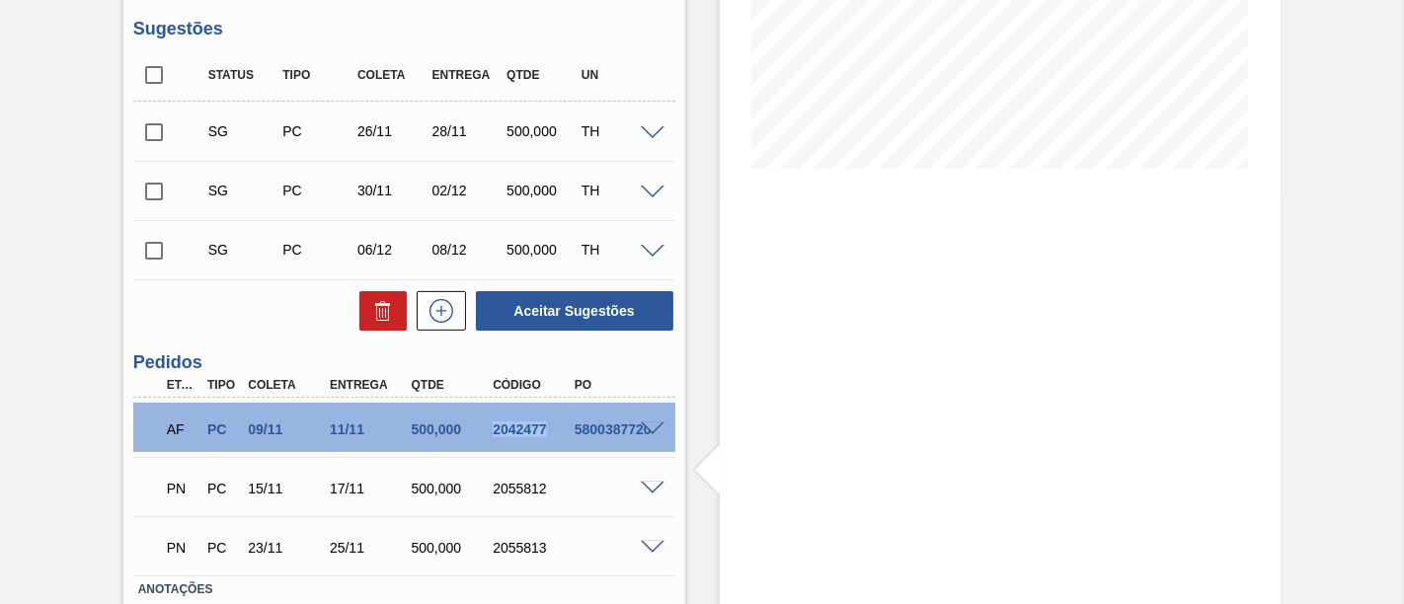
scroll to position [326, 0]
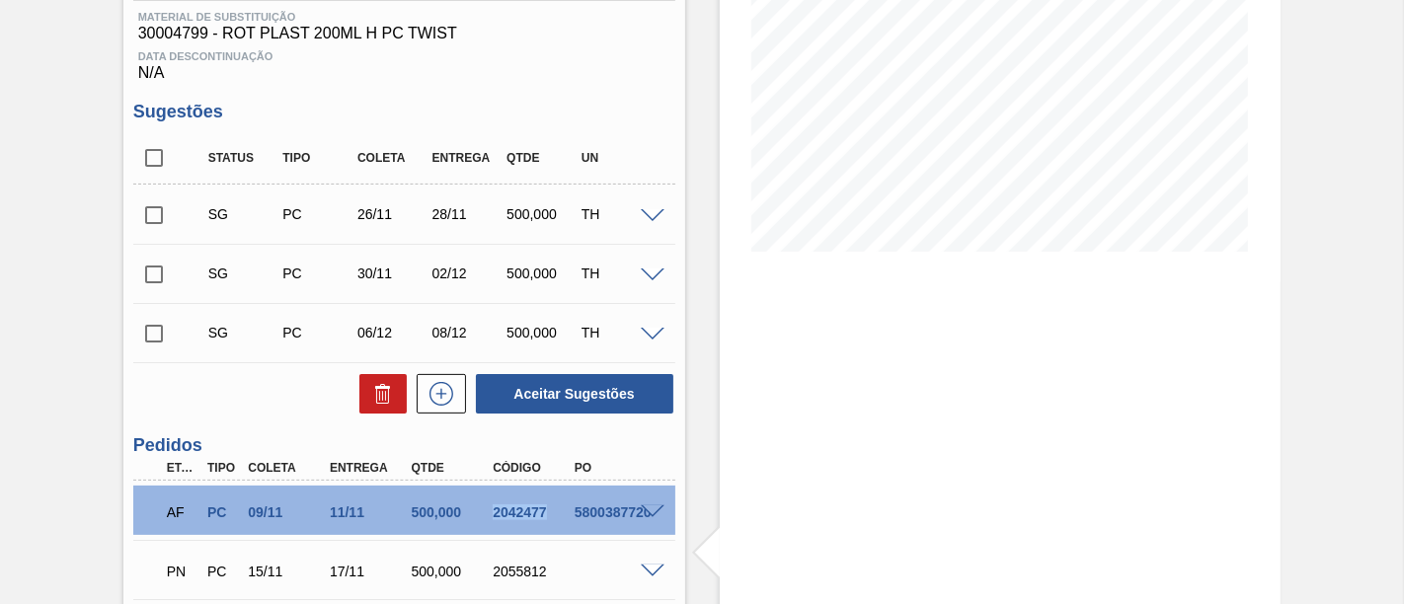
click at [151, 221] on input "checkbox" at bounding box center [153, 214] width 41 height 41
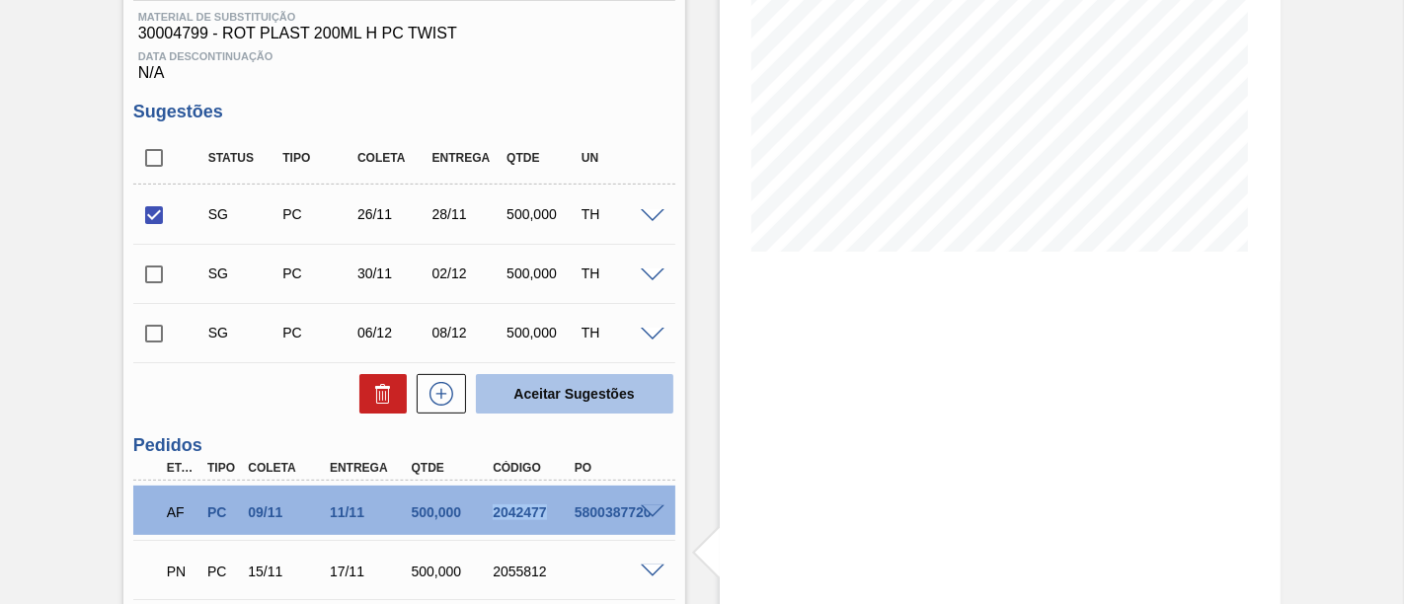
click at [639, 410] on button "Aceitar Sugestões" at bounding box center [574, 393] width 197 height 39
checkbox input "false"
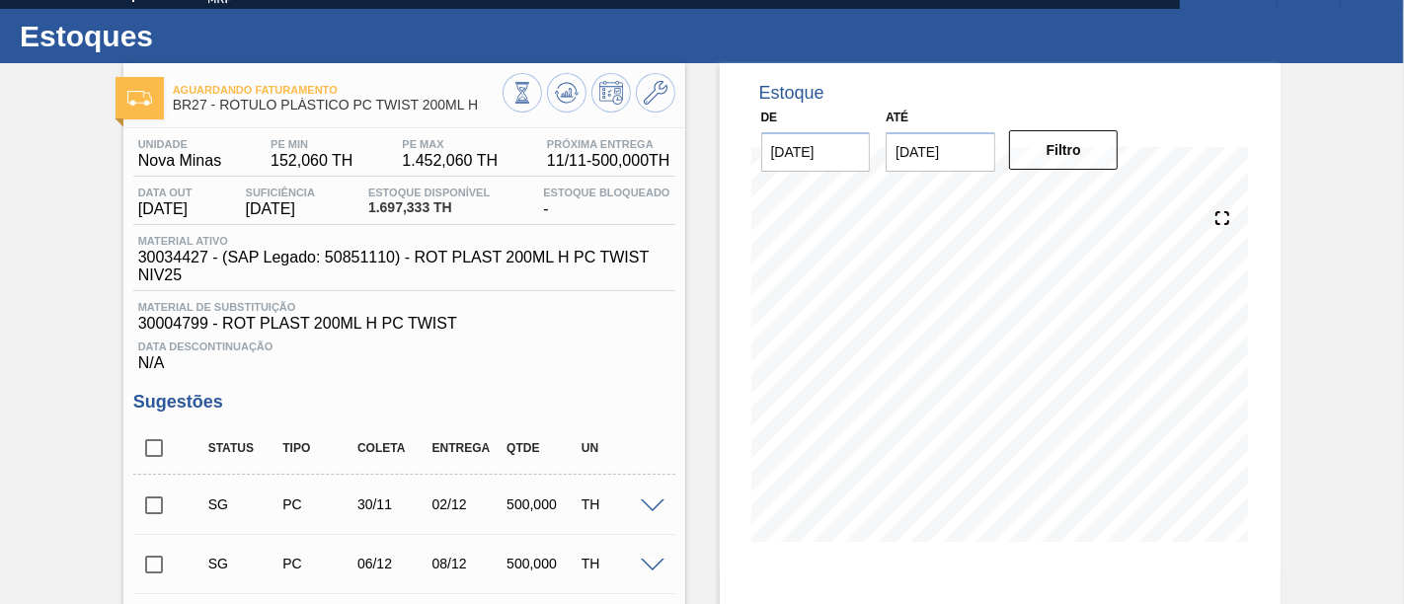
scroll to position [0, 0]
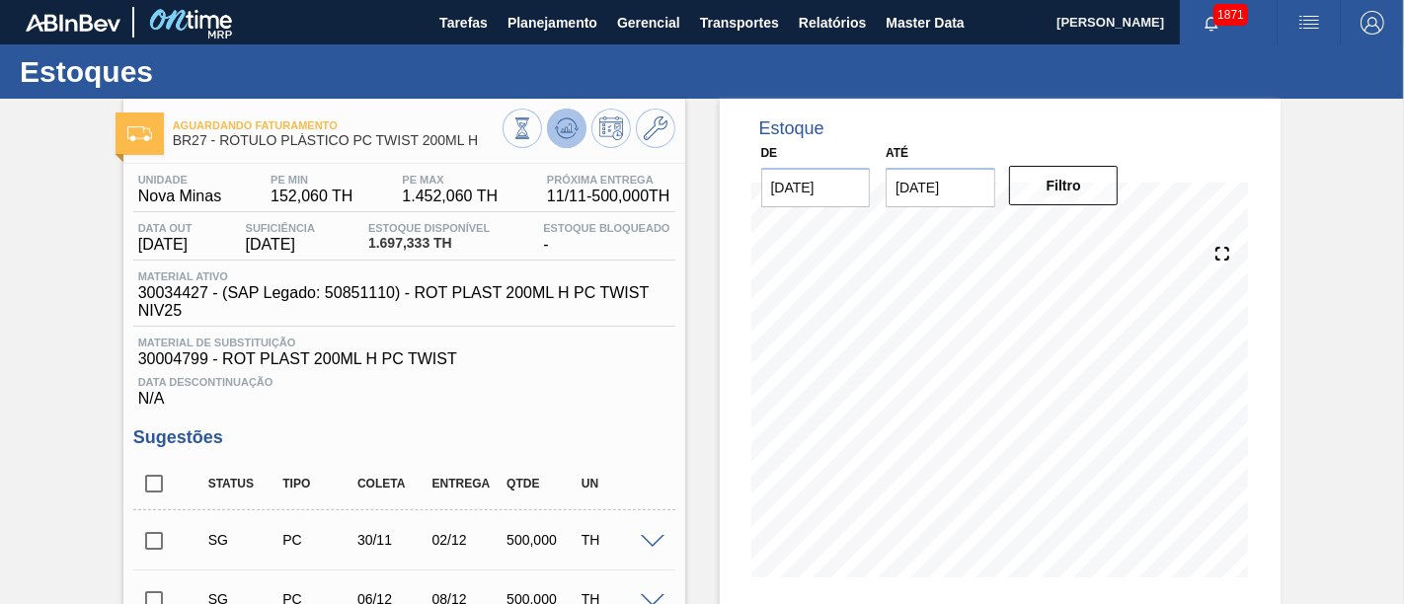
click at [575, 136] on icon at bounding box center [567, 128] width 24 height 24
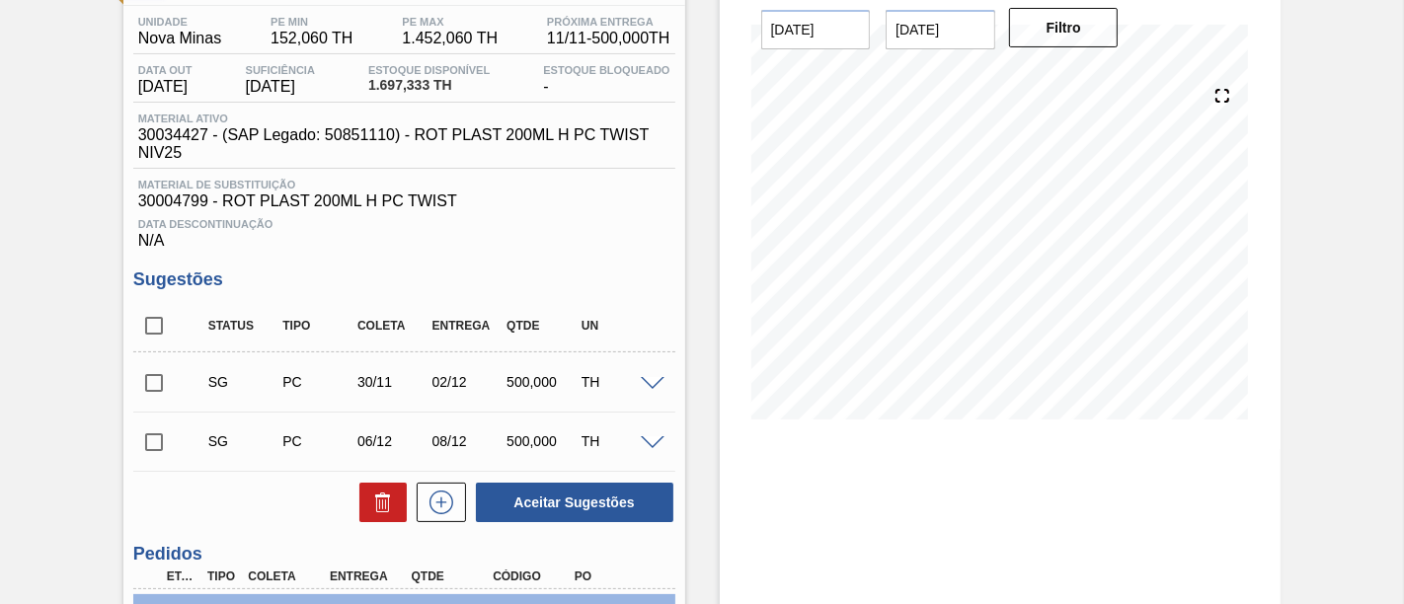
scroll to position [107, 0]
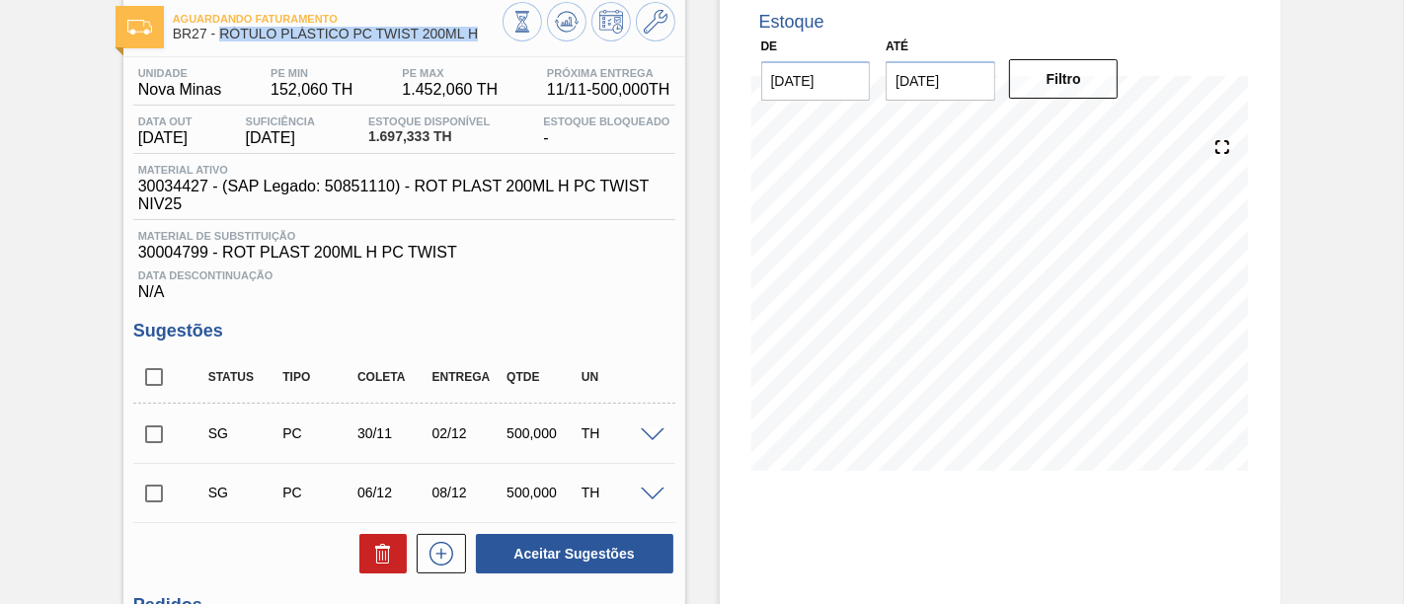
drag, startPoint x: 223, startPoint y: 30, endPoint x: 474, endPoint y: 45, distance: 251.3
click at [474, 45] on div "Aguardando Faturamento BR27 - RÓTULO PLÁSTICO PC TWIST 200ML H" at bounding box center [338, 27] width 330 height 44
copy span "RÓTULO PLÁSTICO PC TWIST 200ML H"
drag, startPoint x: 137, startPoint y: 96, endPoint x: 226, endPoint y: 106, distance: 89.4
click at [226, 106] on div "Unidade Nova Minas PE MIN 152,060 TH PE MAX 1.452,060 TH Próxima Entrega 11/11 …" at bounding box center [404, 184] width 542 height 234
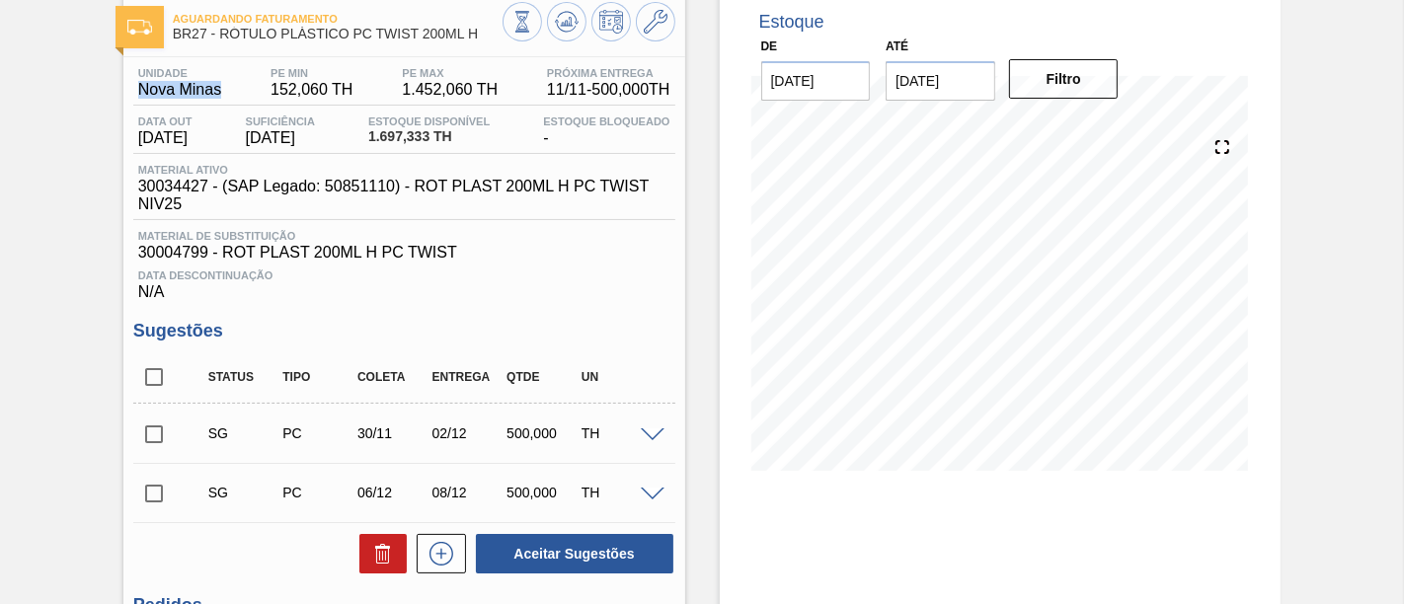
copy span "Nova Minas"
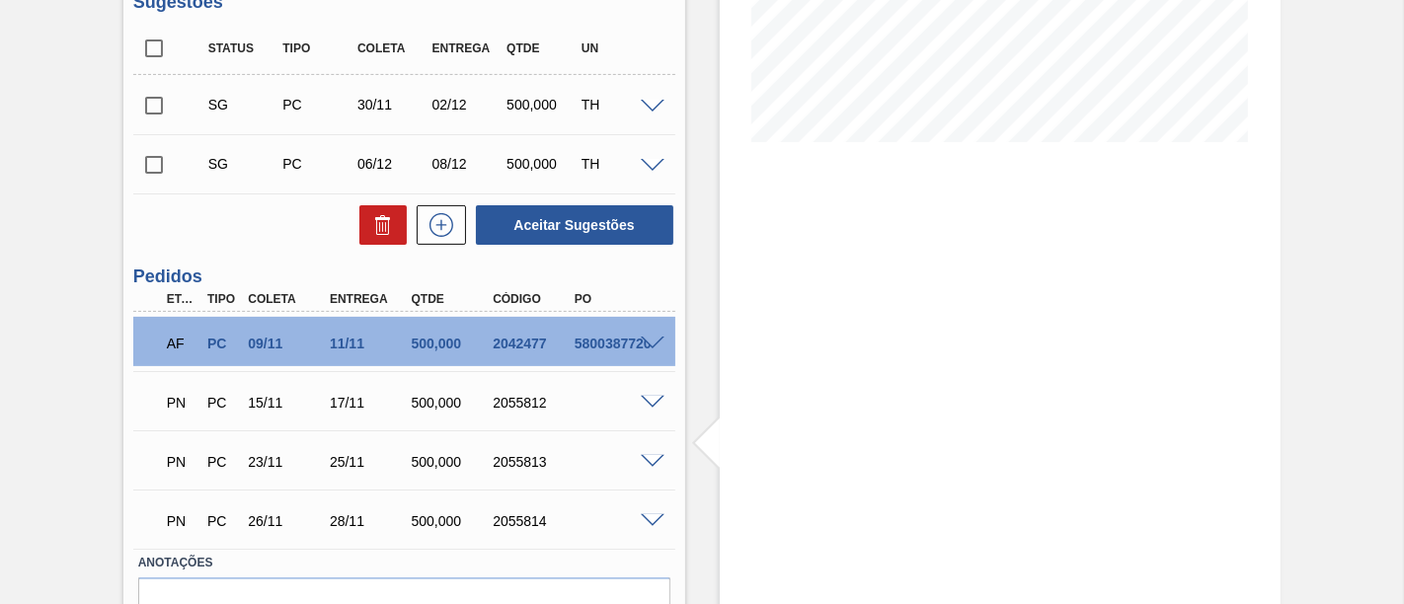
scroll to position [545, 0]
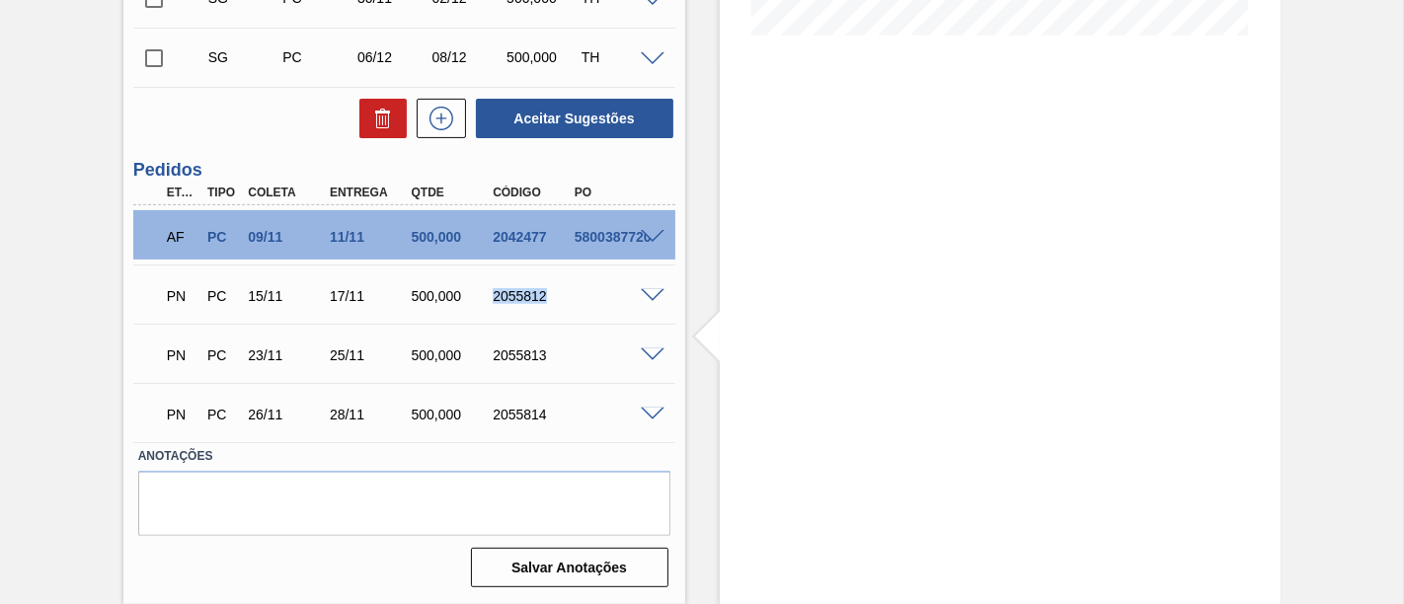
drag, startPoint x: 491, startPoint y: 300, endPoint x: 541, endPoint y: 301, distance: 50.4
click at [541, 301] on div "2055812" at bounding box center [532, 296] width 89 height 16
copy div "2055812"
drag, startPoint x: 328, startPoint y: 300, endPoint x: 360, endPoint y: 298, distance: 32.6
click at [360, 298] on div "17/11" at bounding box center [369, 296] width 89 height 16
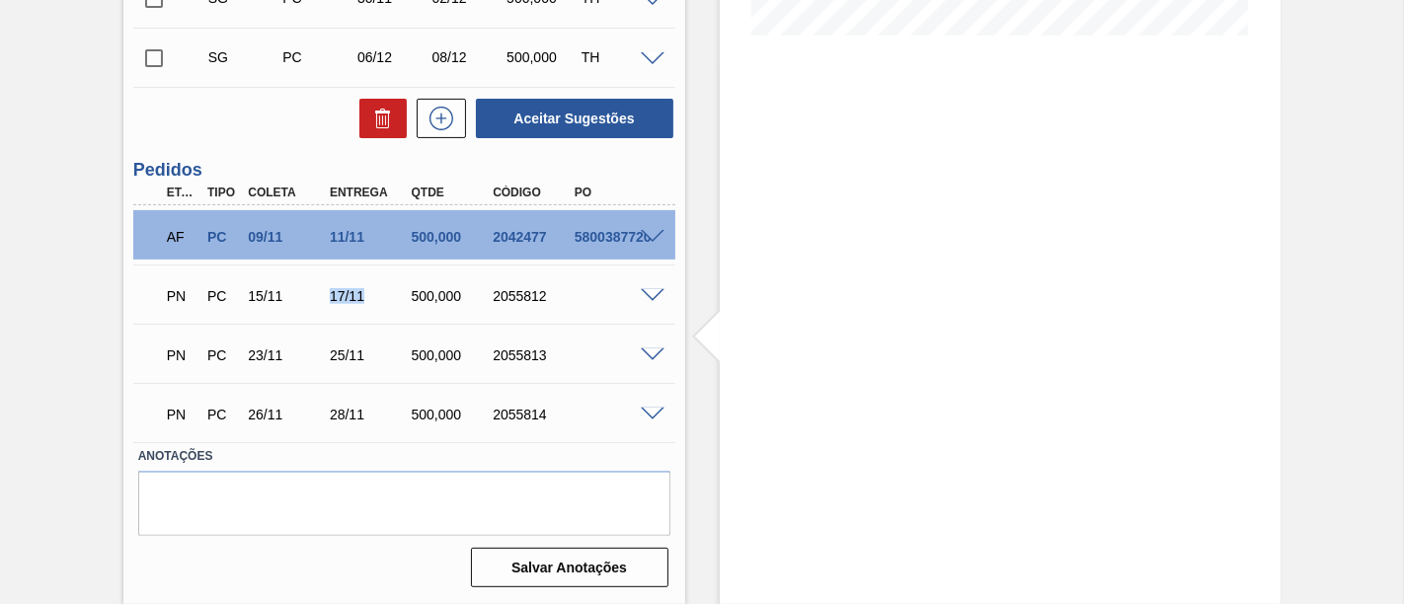
copy div "17/11"
drag, startPoint x: 330, startPoint y: 350, endPoint x: 364, endPoint y: 356, distance: 35.1
click at [364, 356] on div "25/11" at bounding box center [369, 356] width 89 height 16
copy div "25/11"
drag, startPoint x: 333, startPoint y: 412, endPoint x: 360, endPoint y: 413, distance: 27.7
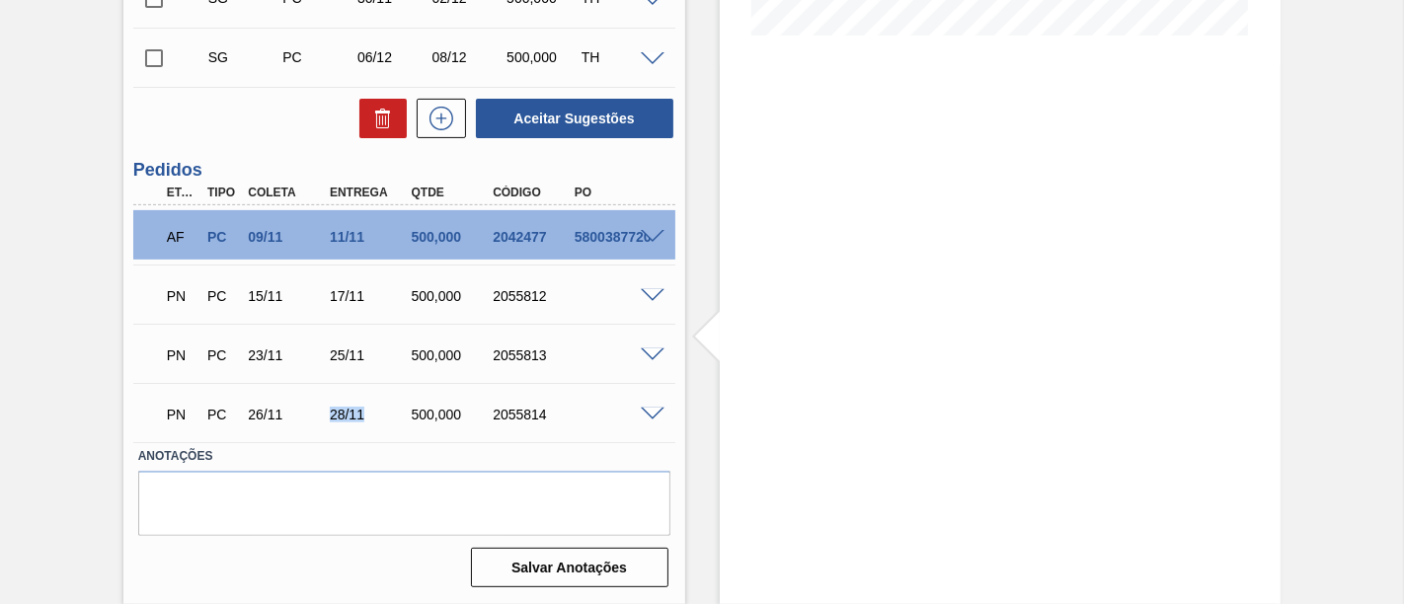
click at [360, 413] on div "28/11" at bounding box center [369, 415] width 89 height 16
copy div "28/11"
